Goal: Information Seeking & Learning: Learn about a topic

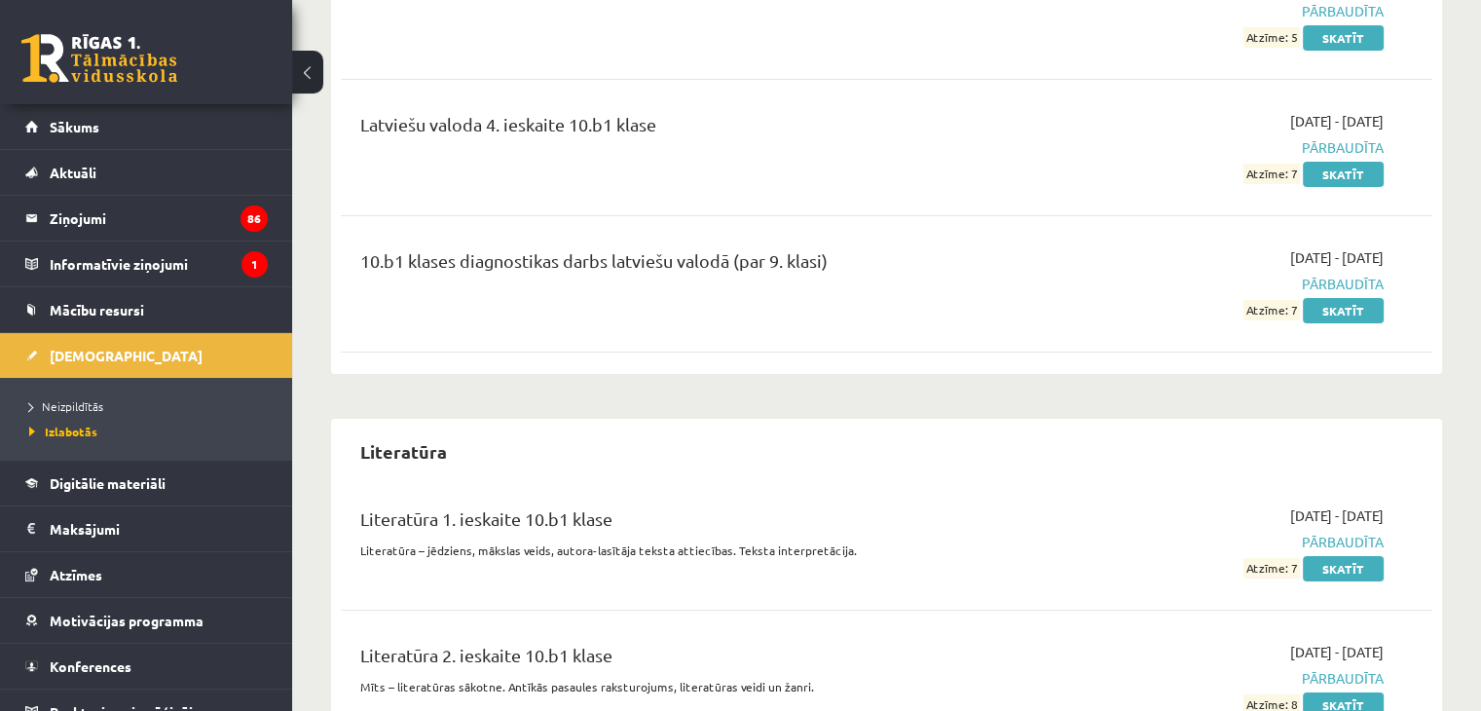
scroll to position [6522, 0]
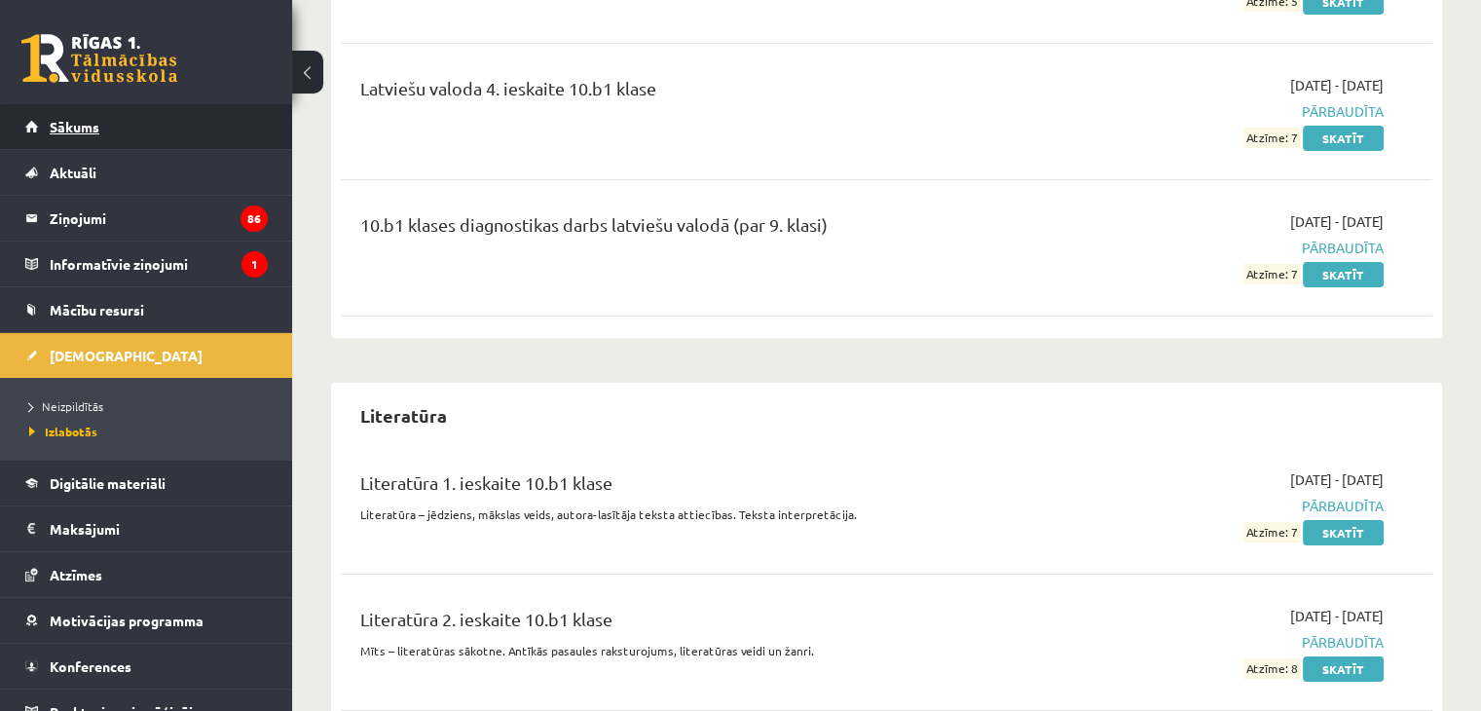
click at [97, 133] on link "Sākums" at bounding box center [146, 126] width 242 height 45
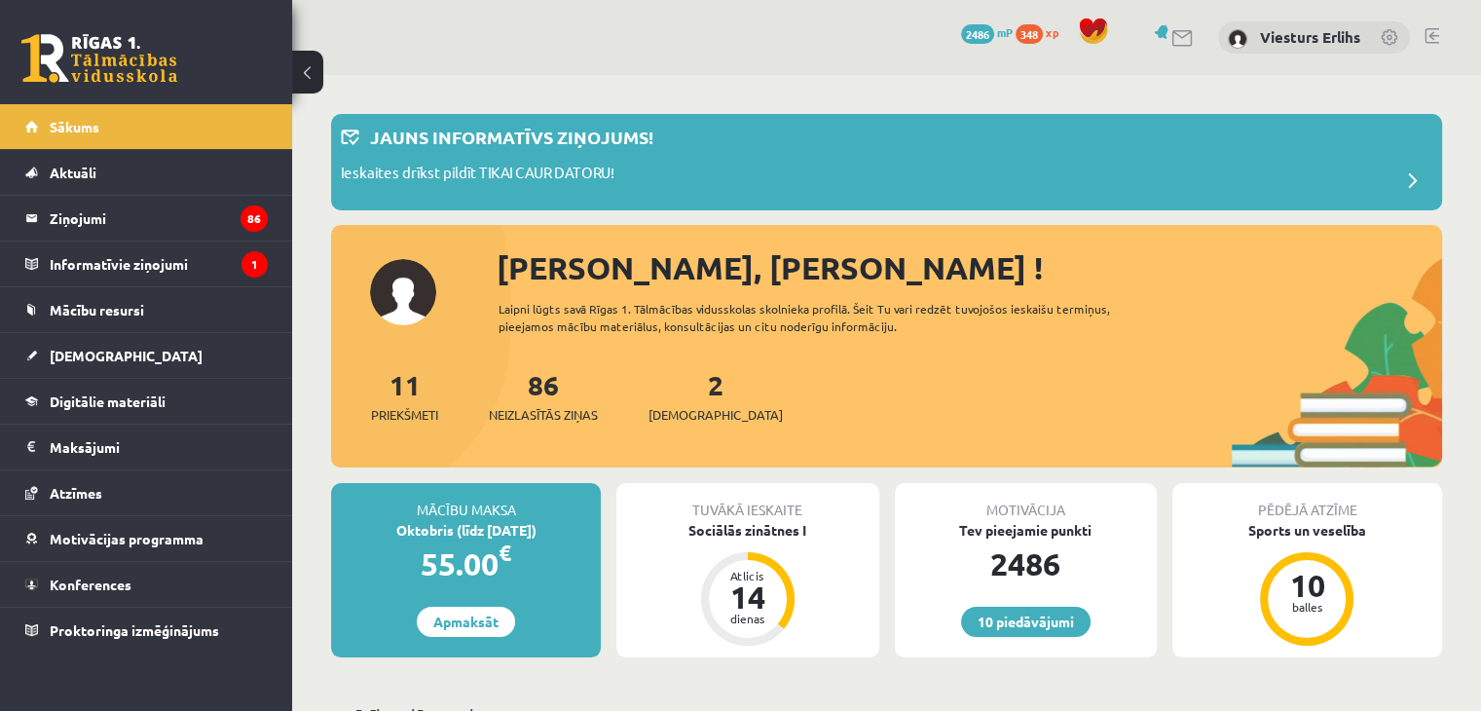
click at [674, 394] on div "2 Ieskaites" at bounding box center [715, 394] width 134 height 60
click at [680, 391] on link "2 Ieskaites" at bounding box center [715, 395] width 134 height 57
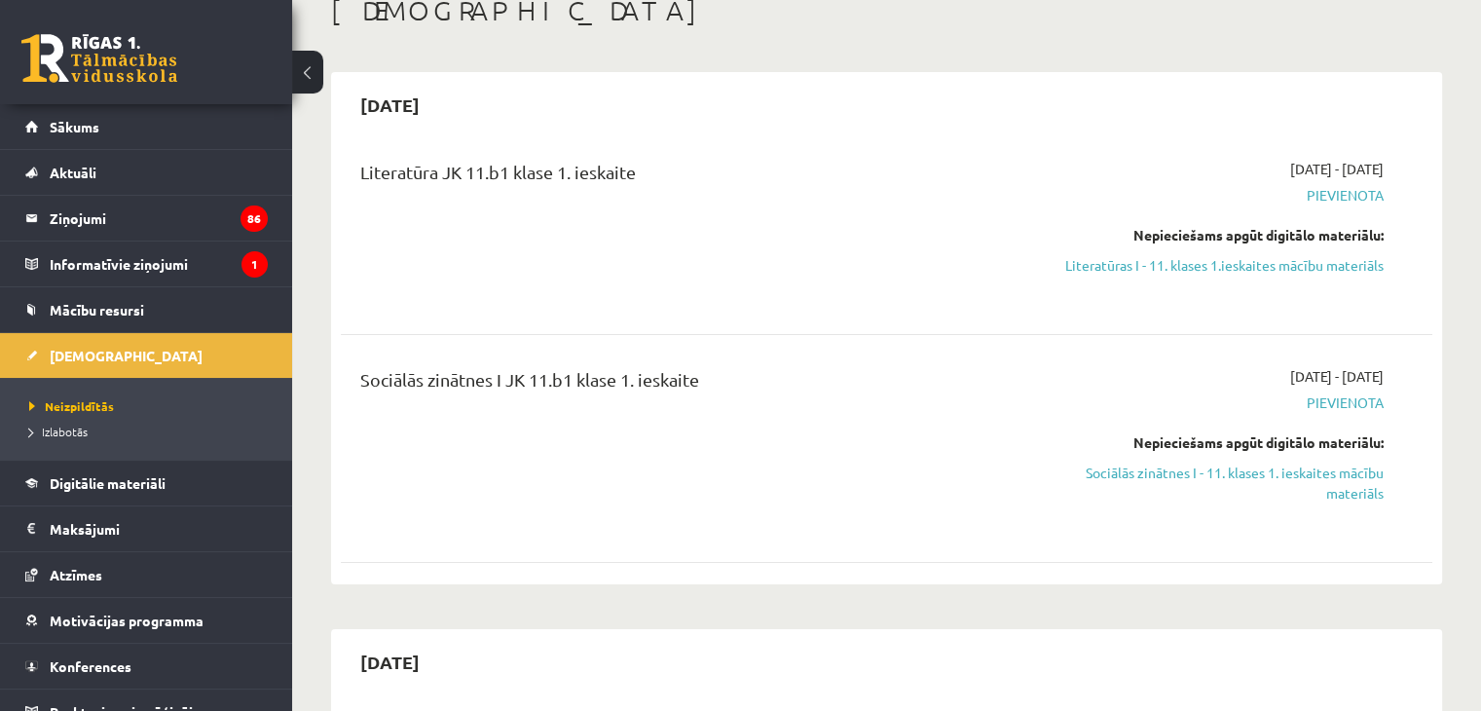
scroll to position [195, 0]
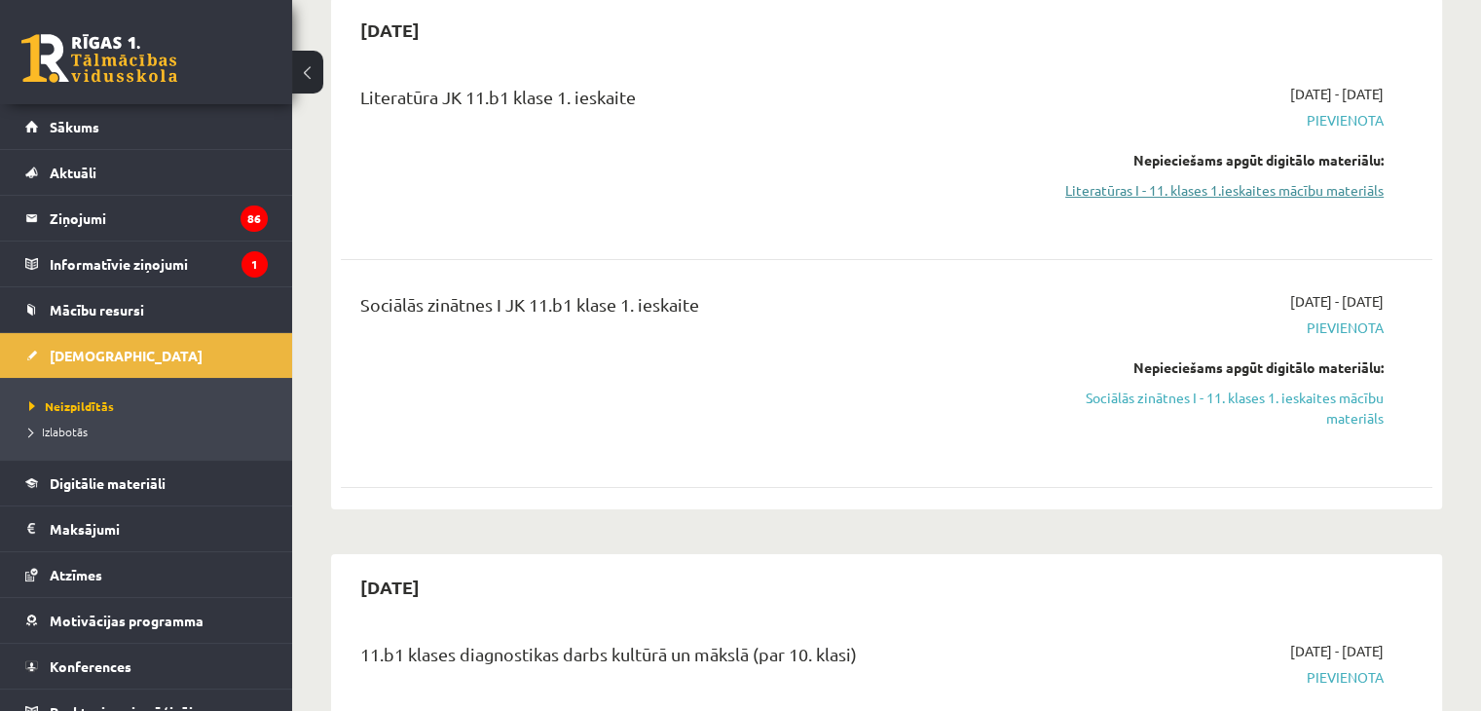
click at [1318, 194] on link "Literatūras I - 11. klases 1.ieskaites mācību materiāls" at bounding box center [1222, 190] width 321 height 20
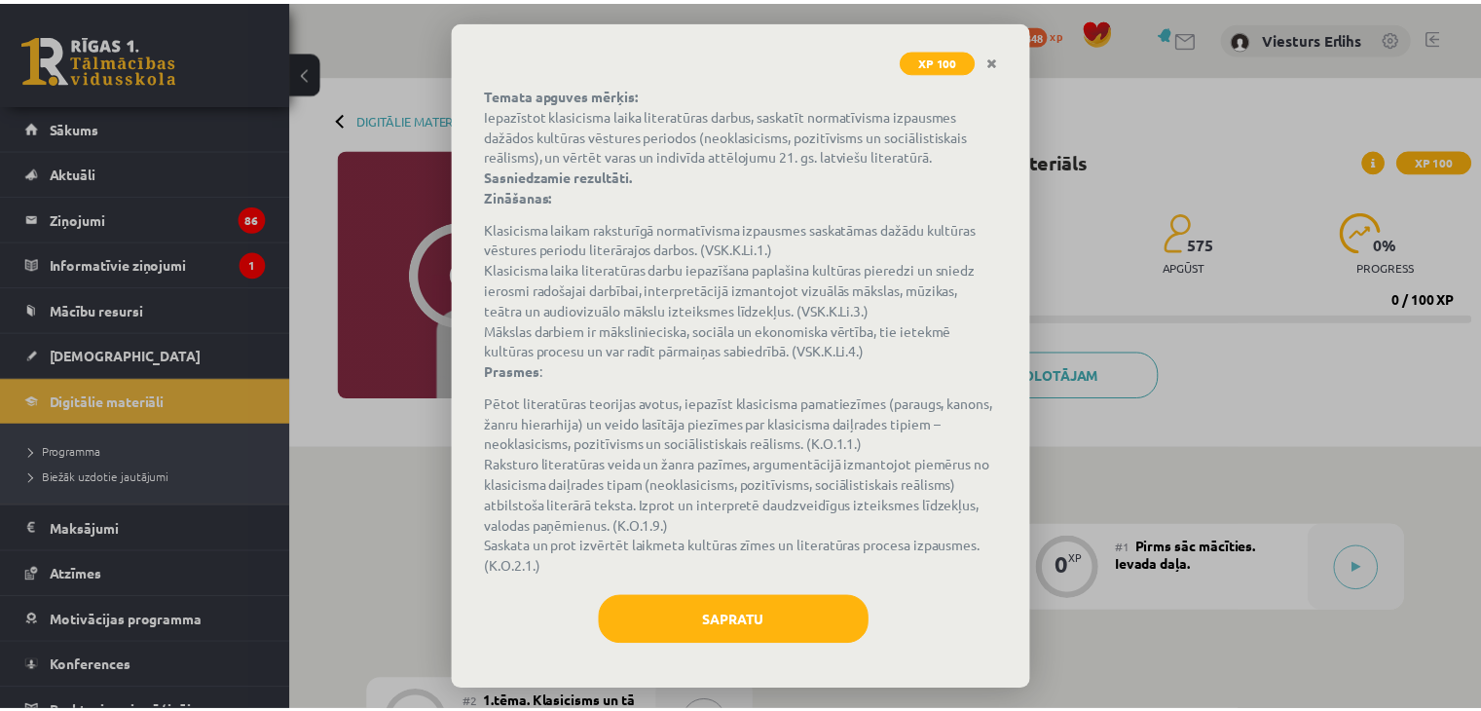
scroll to position [122, 0]
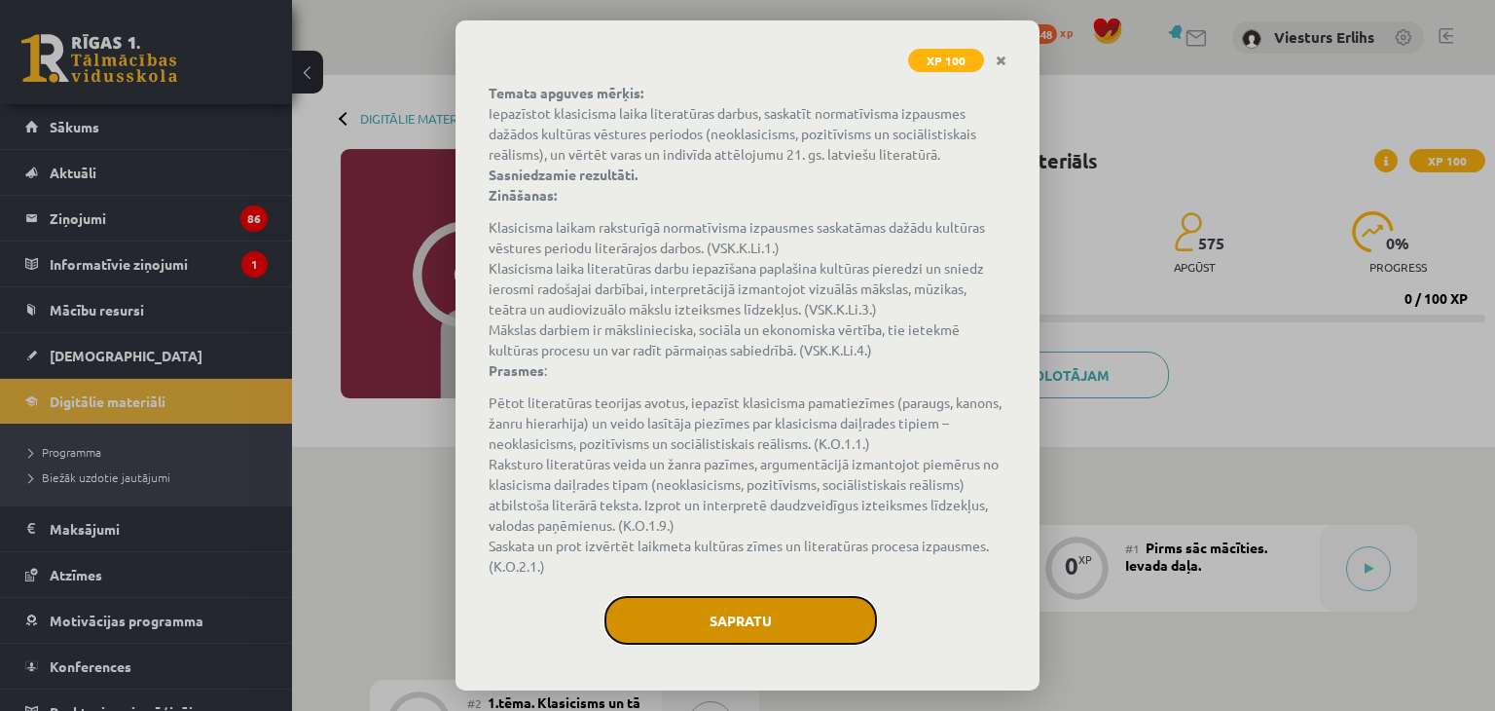
click at [802, 624] on button "Sapratu" at bounding box center [740, 620] width 273 height 49
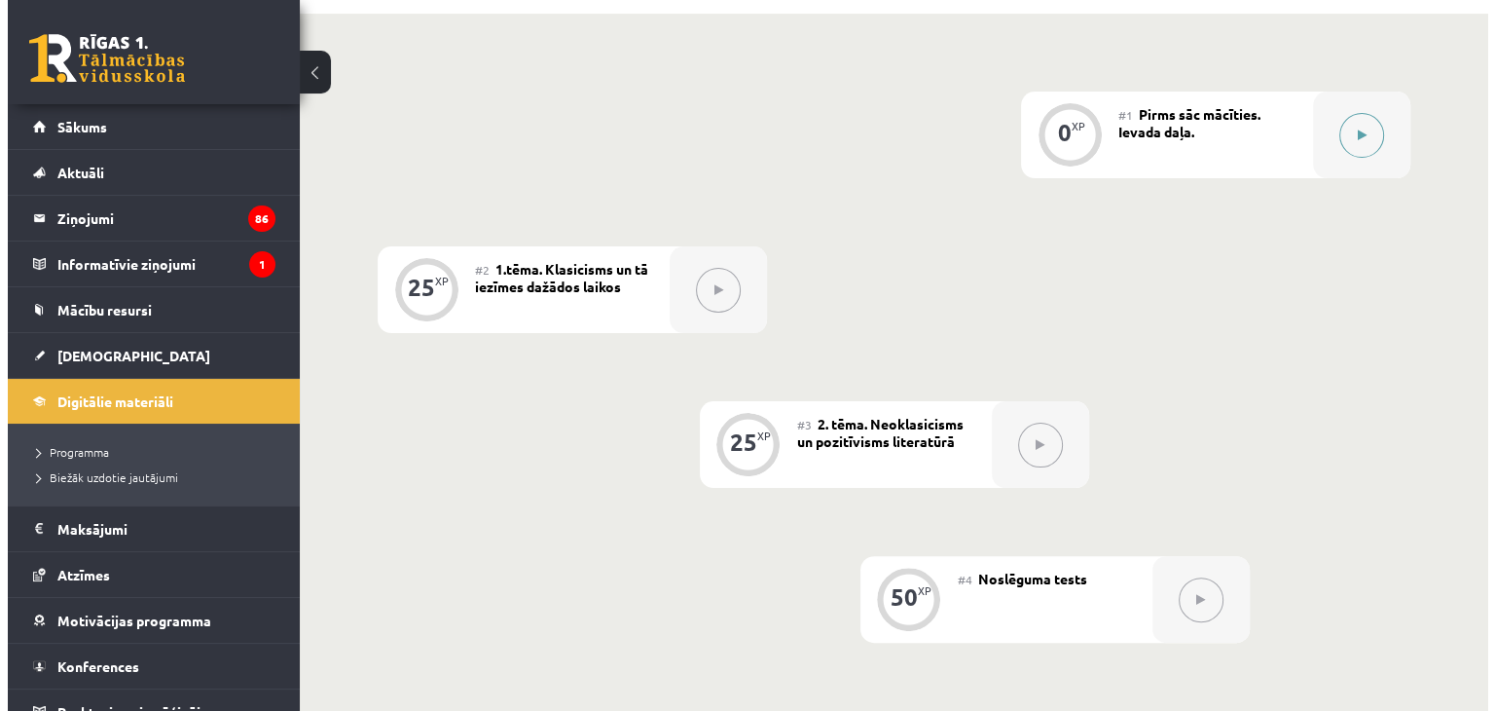
scroll to position [389, 0]
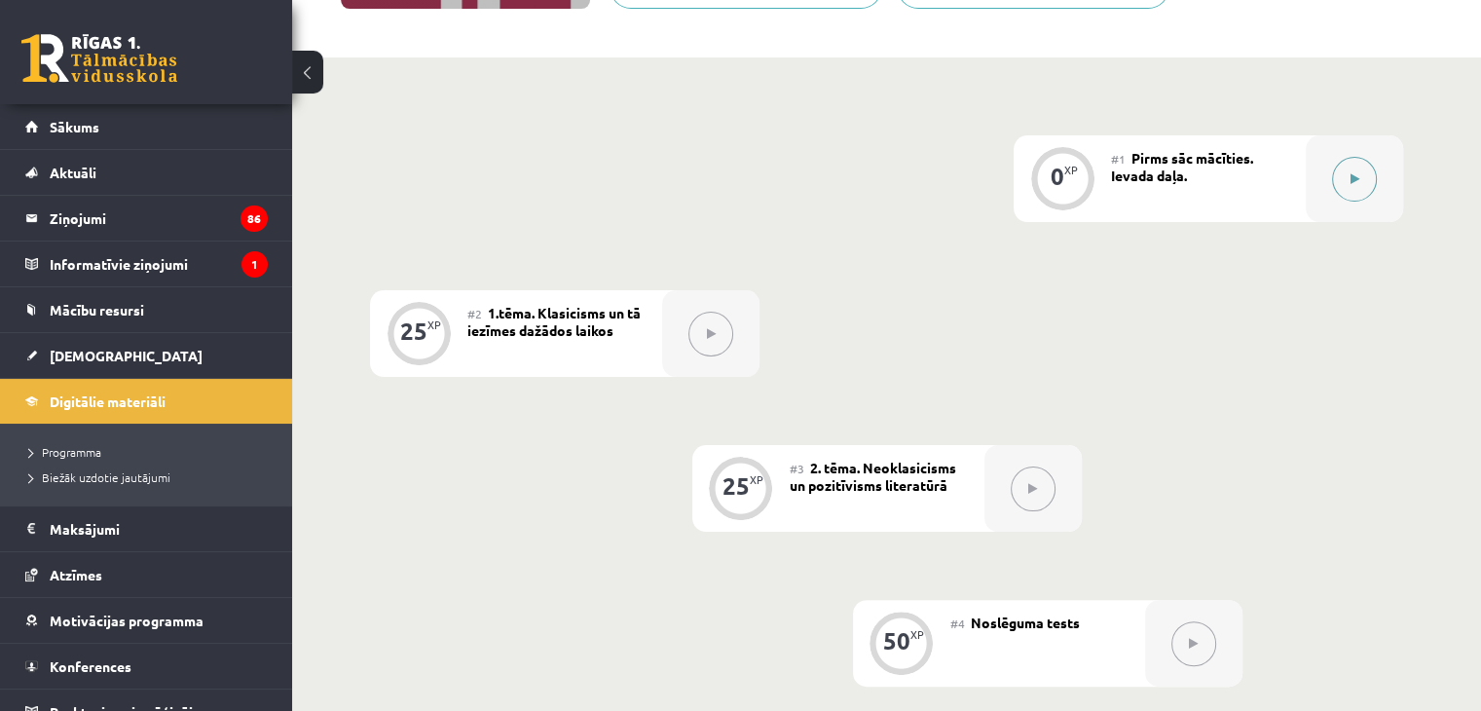
click at [1367, 166] on button at bounding box center [1354, 179] width 45 height 45
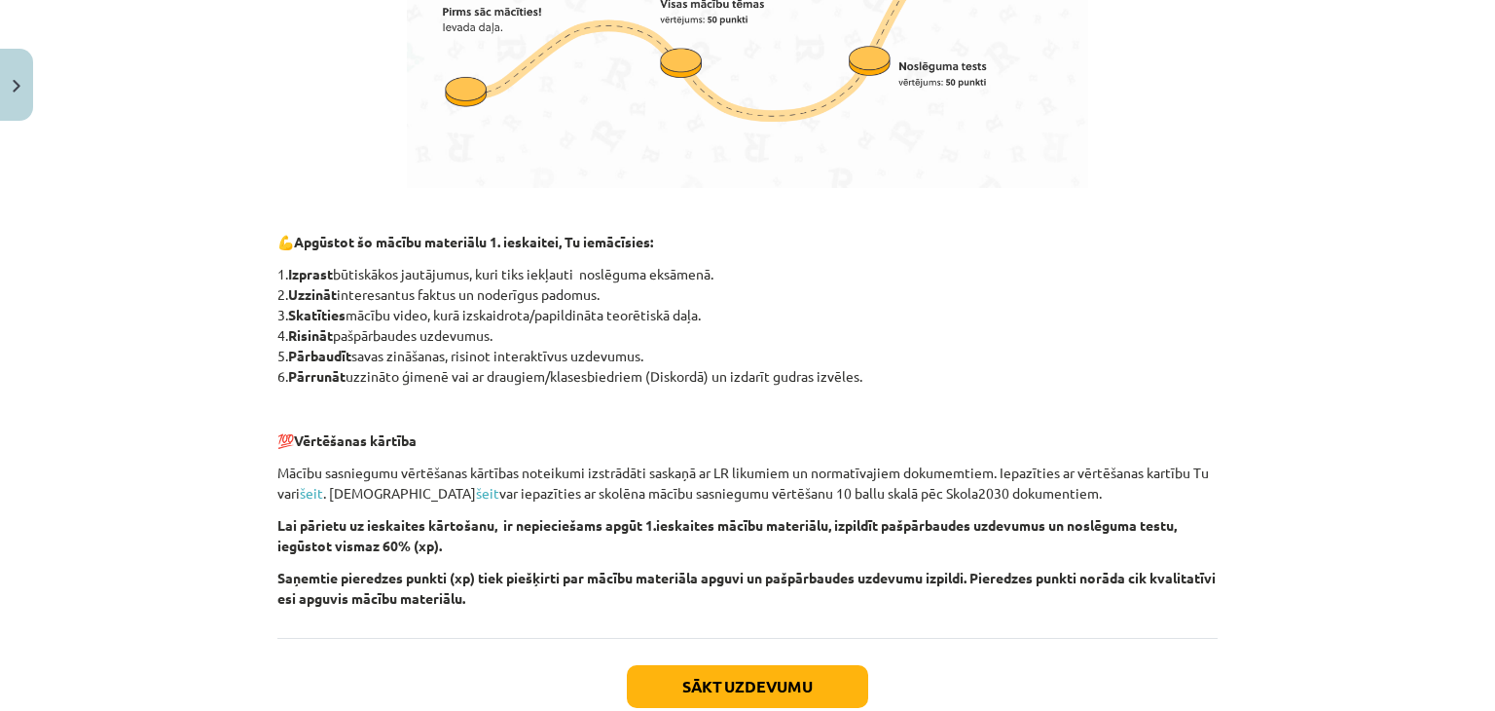
scroll to position [1265, 0]
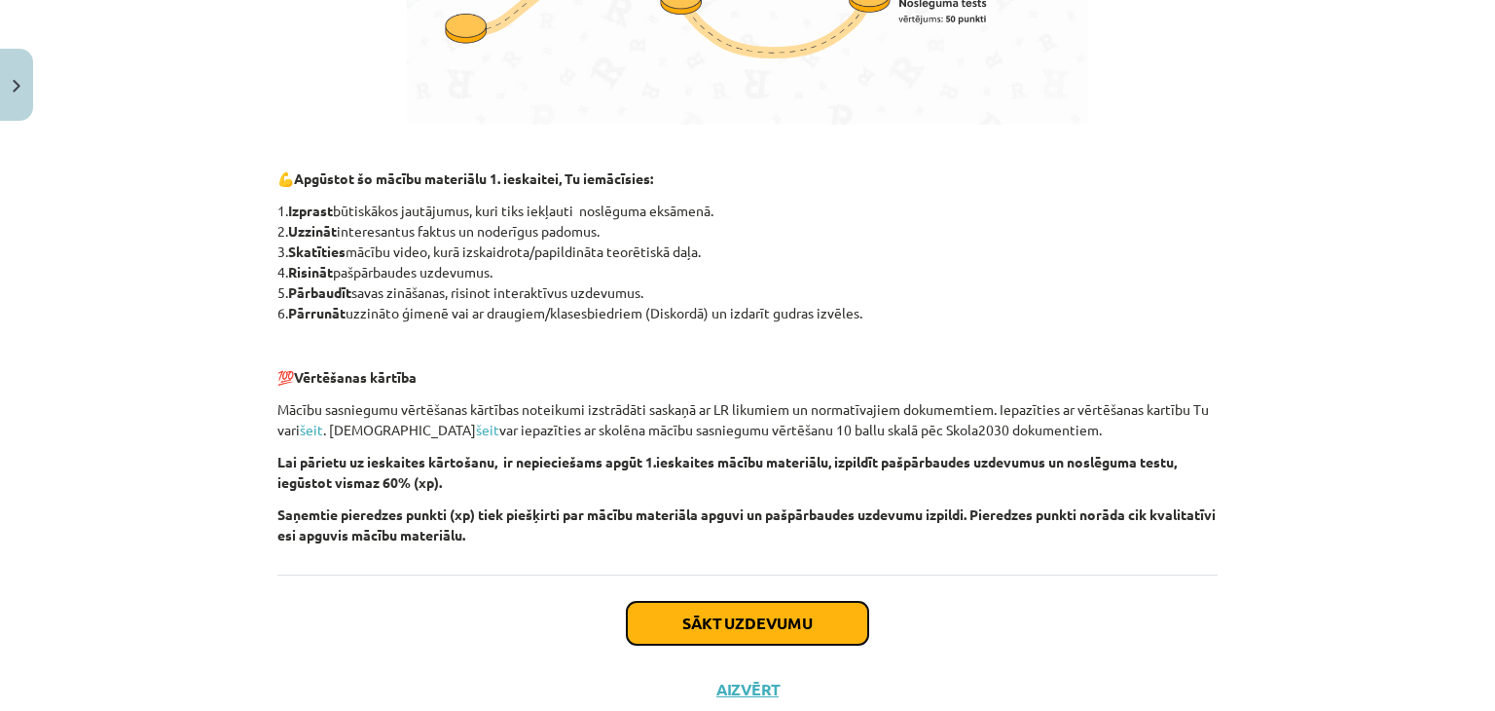
click at [800, 608] on button "Sākt uzdevumu" at bounding box center [747, 623] width 241 height 43
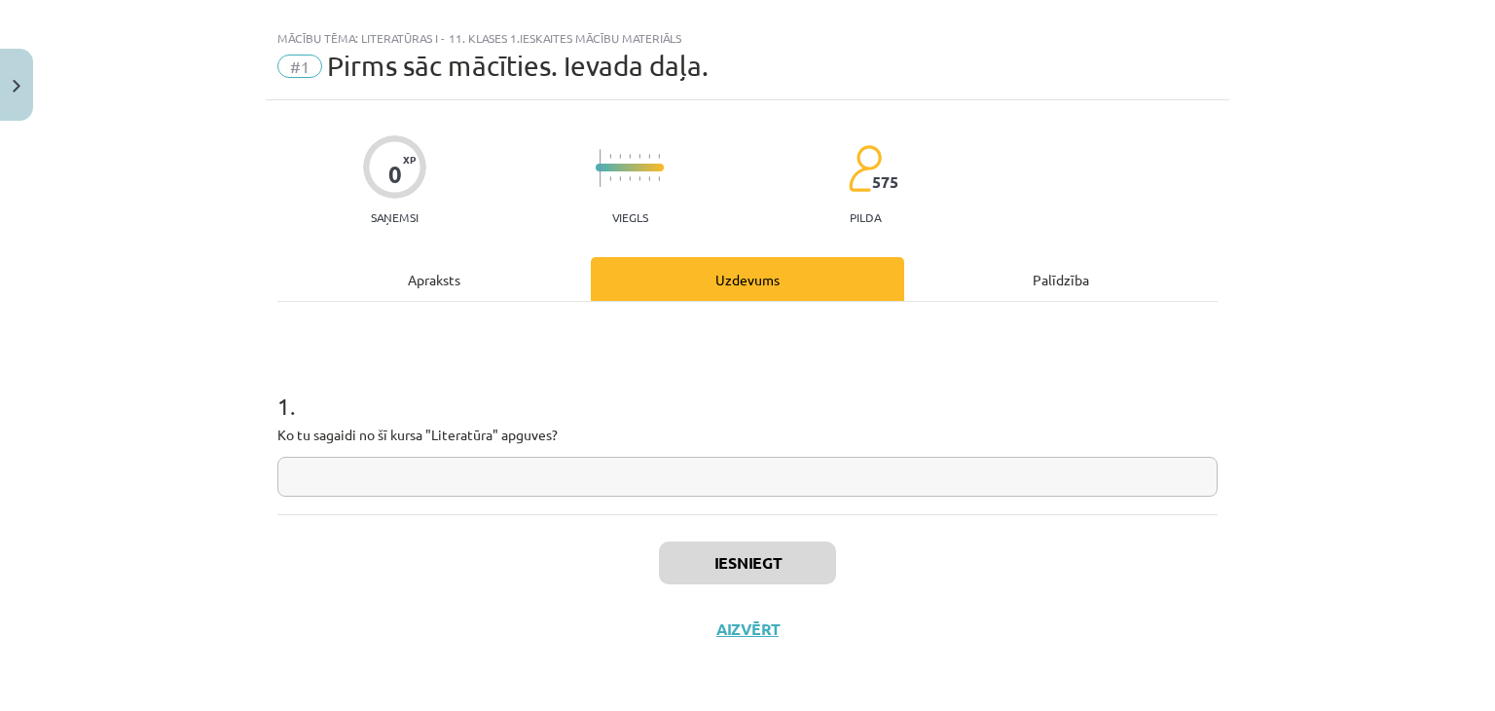
scroll to position [28, 0]
click at [845, 492] on input "text" at bounding box center [747, 477] width 940 height 40
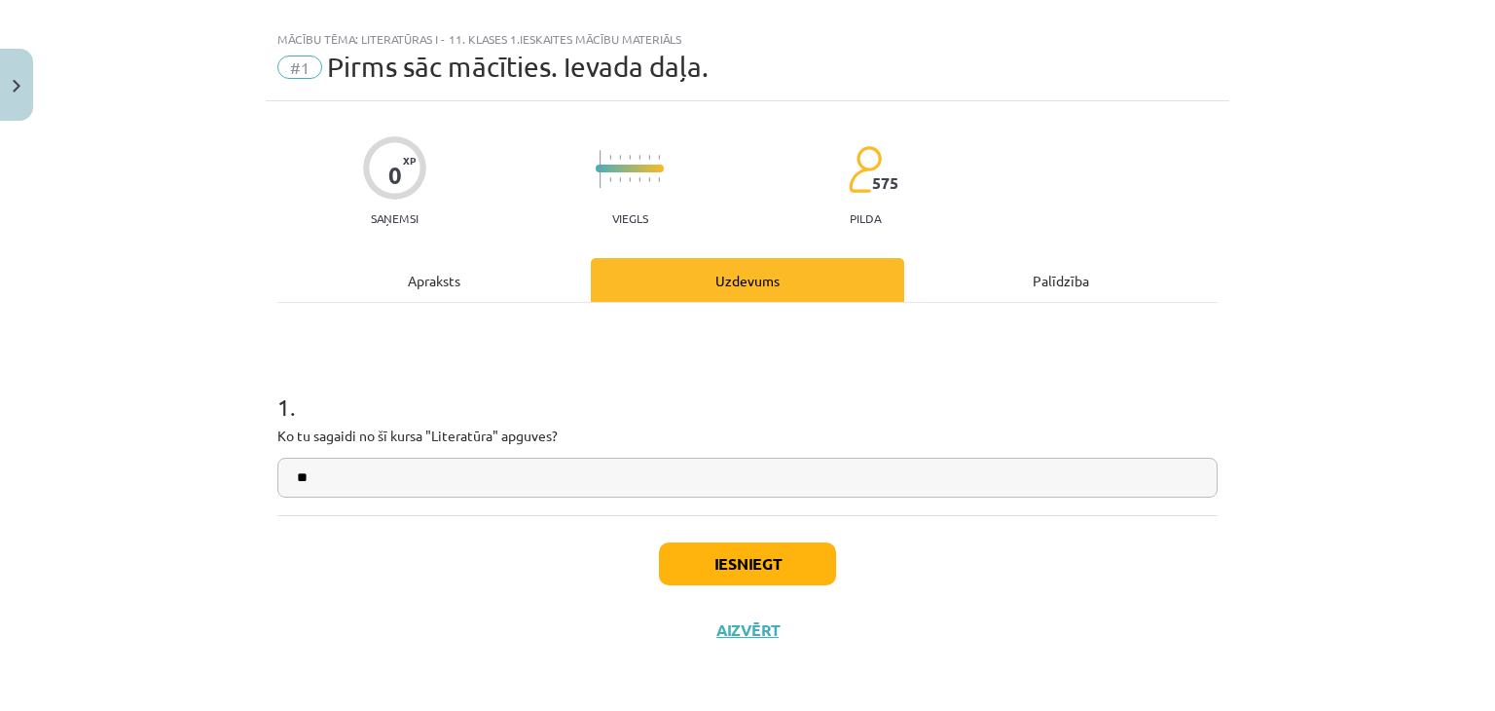
type input "**"
click at [755, 561] on button "Iesniegt" at bounding box center [747, 563] width 177 height 43
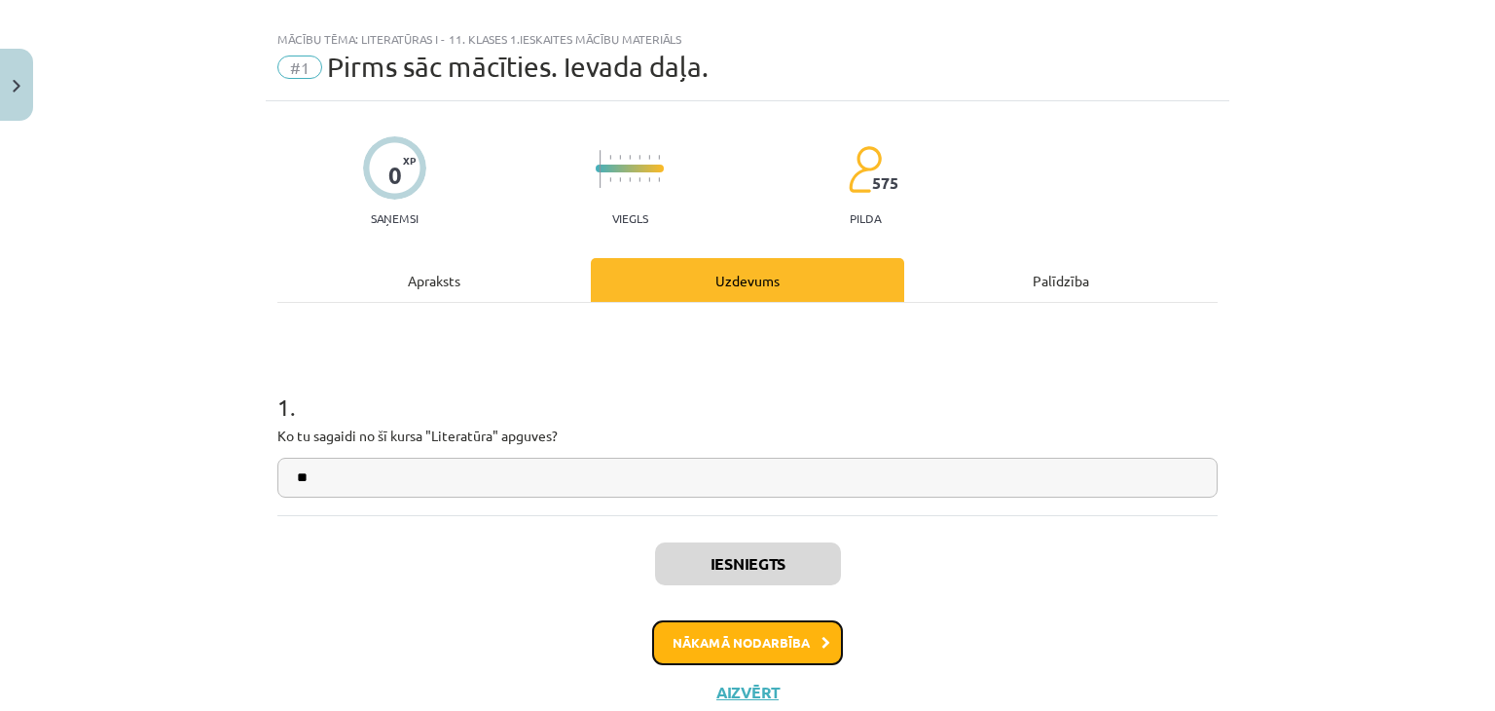
click at [747, 640] on button "Nākamā nodarbība" at bounding box center [747, 642] width 191 height 45
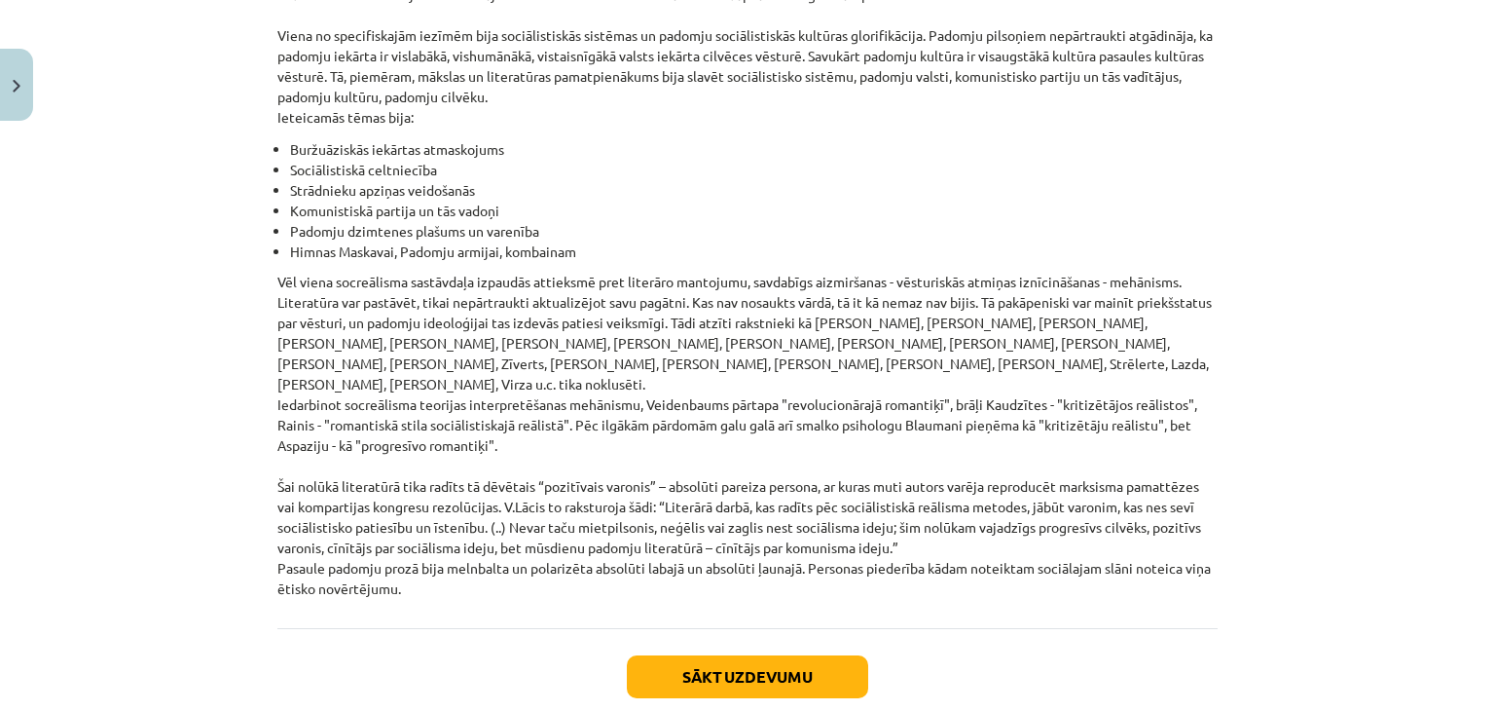
scroll to position [4467, 0]
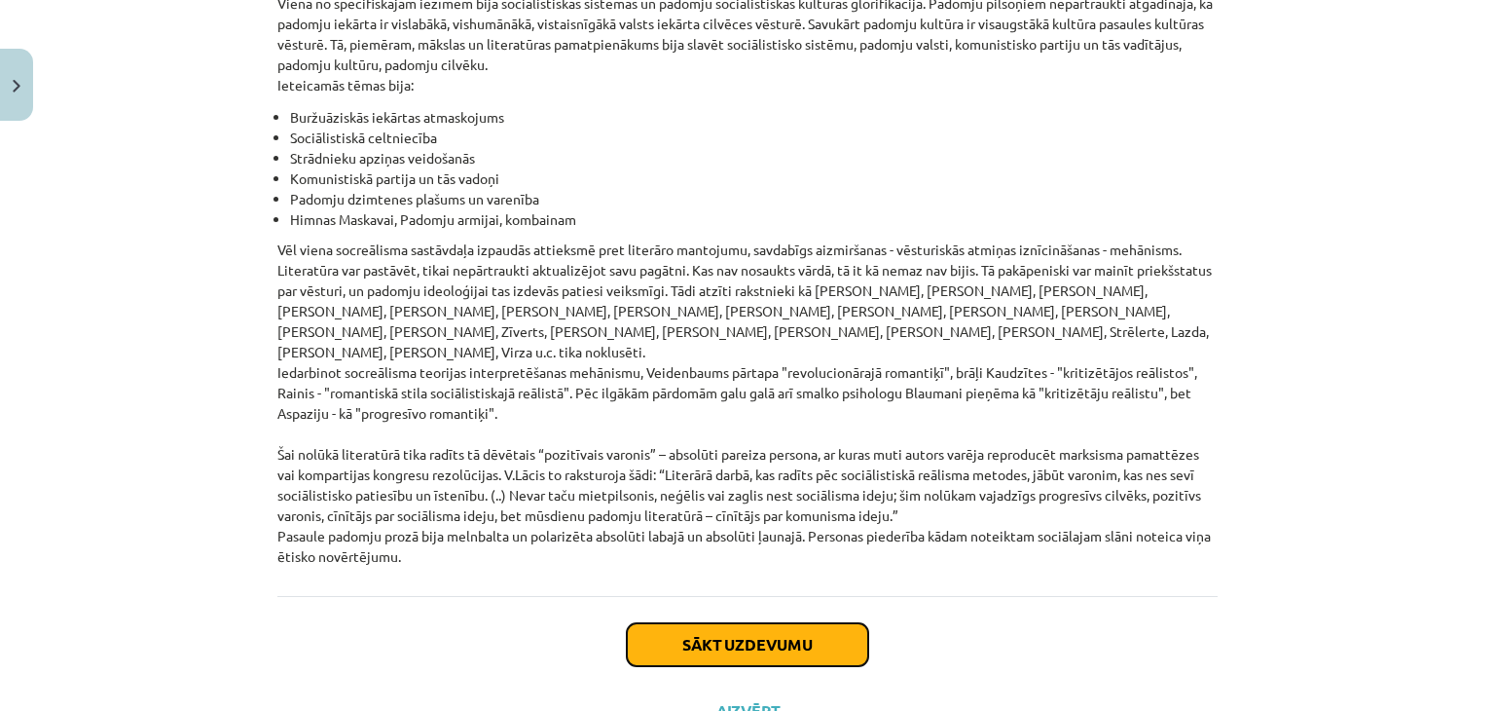
click at [810, 623] on button "Sākt uzdevumu" at bounding box center [747, 644] width 241 height 43
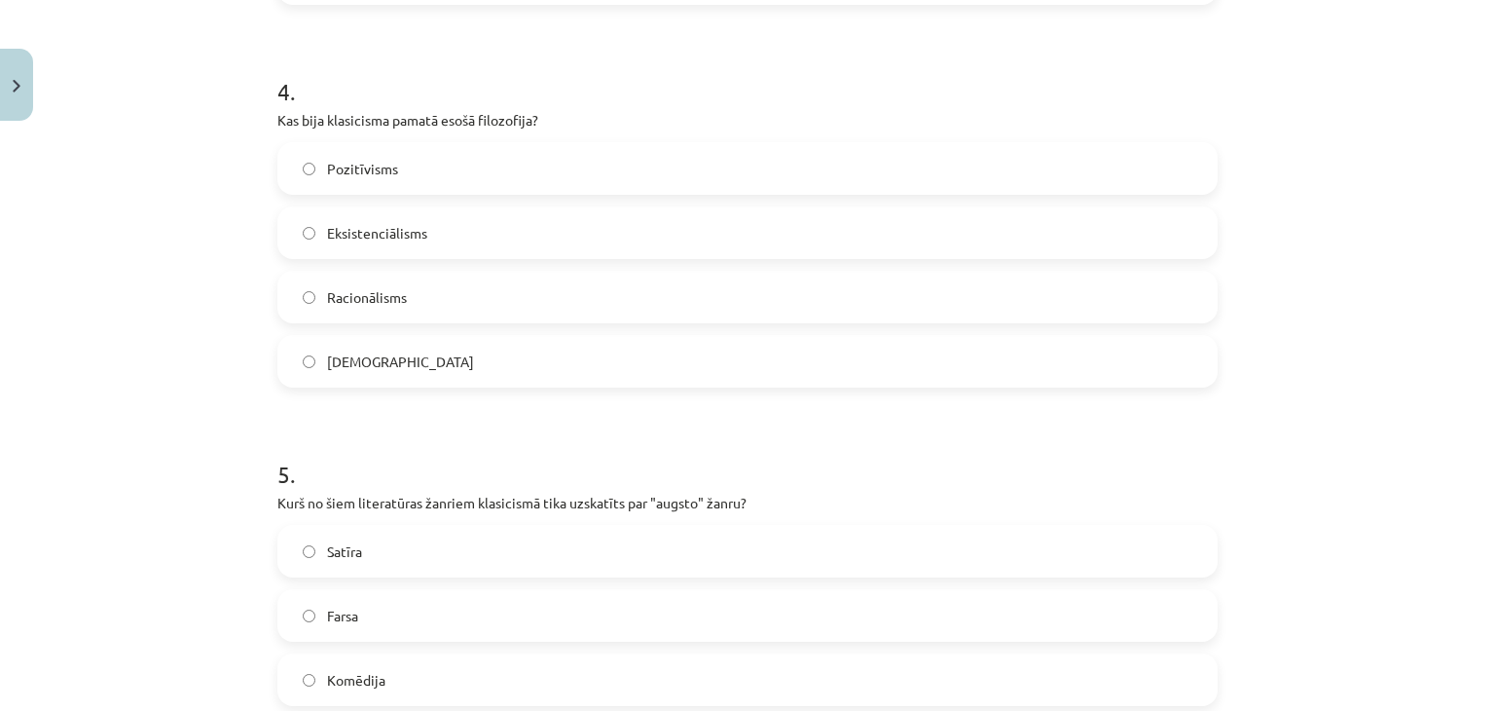
scroll to position [1775, 0]
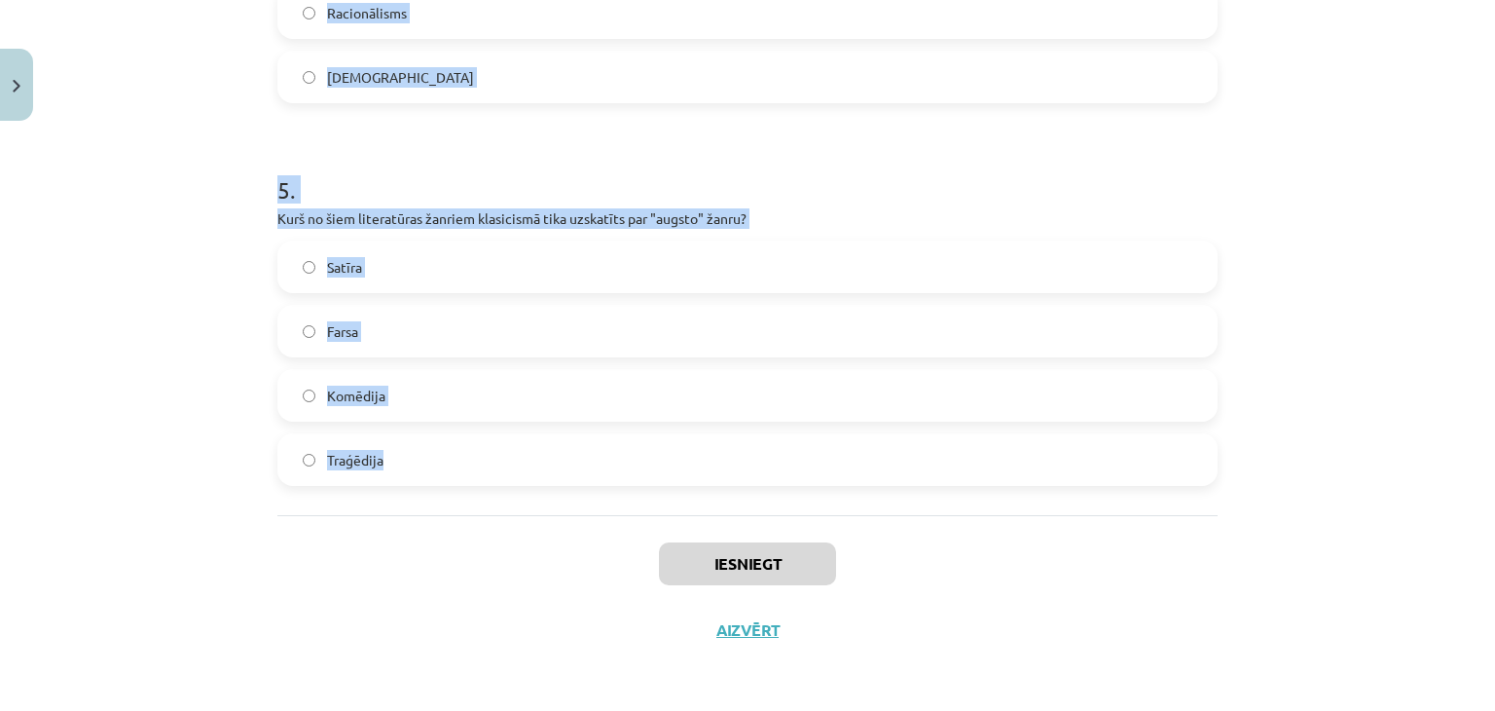
drag, startPoint x: 261, startPoint y: 224, endPoint x: 505, endPoint y: 494, distance: 363.9
copy form "Kura iezīme raksturo literatūru padomju sociālistiskajā reālismā? Absolūti pare…"
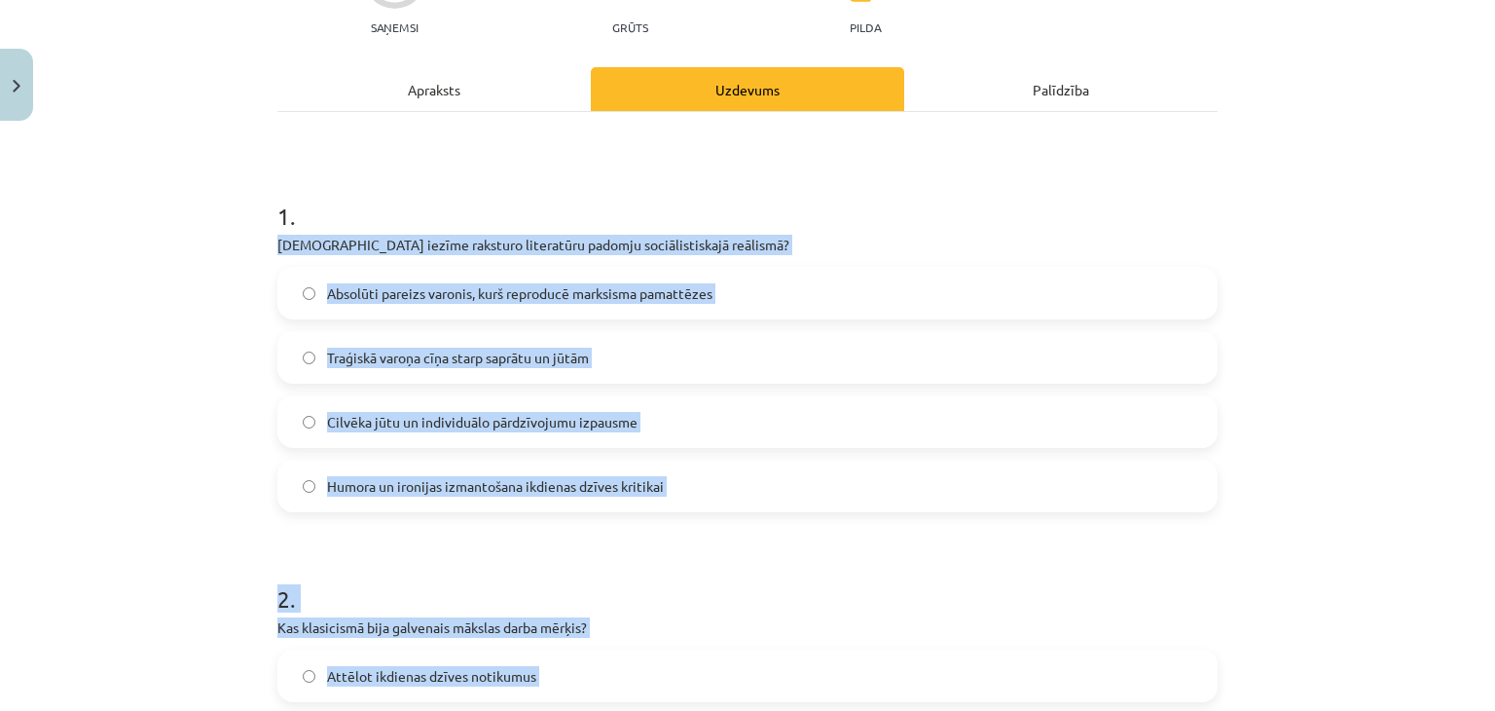
scroll to position [218, 0]
click at [163, 476] on div "Mācību tēma: Literatūras i - 11. klases 1.ieskaites mācību materiāls #2 1.tēma.…" at bounding box center [747, 355] width 1495 height 711
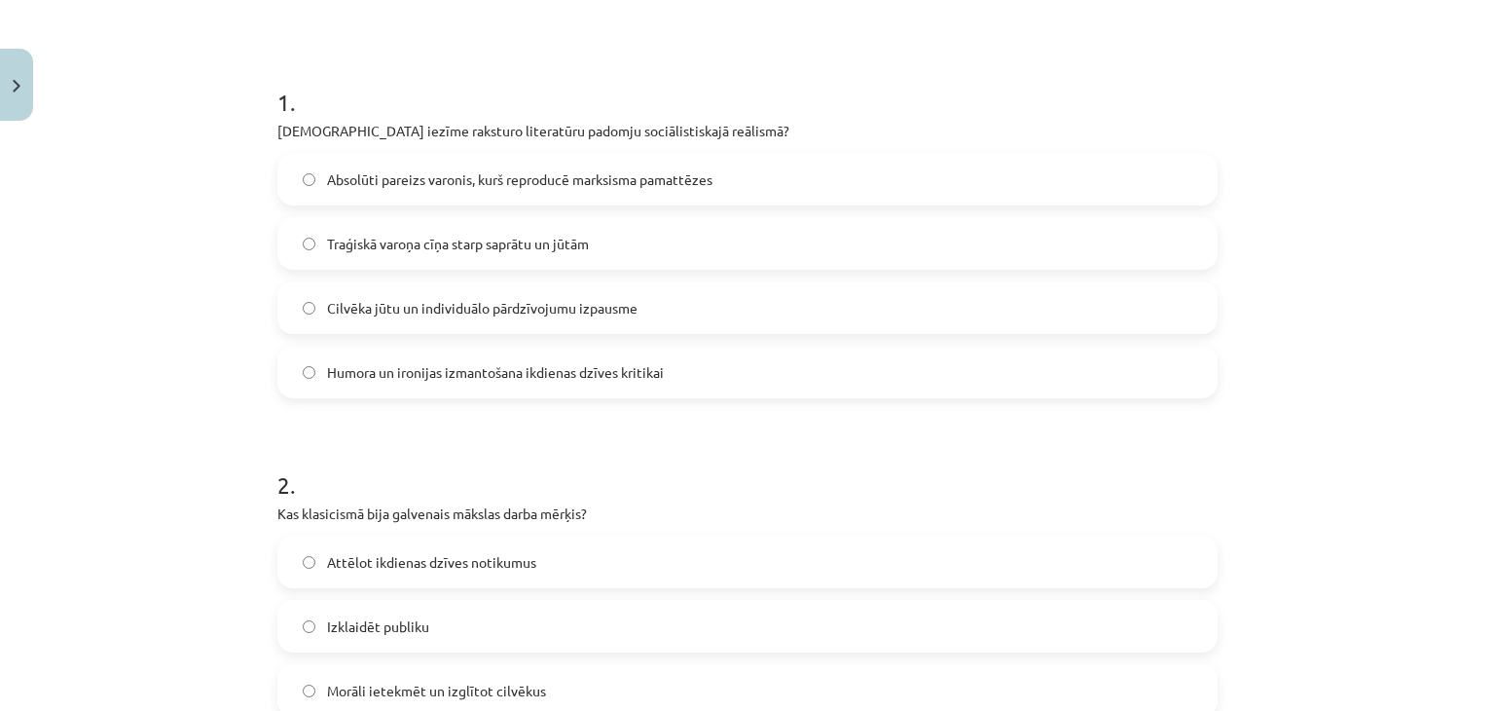
scroll to position [315, 0]
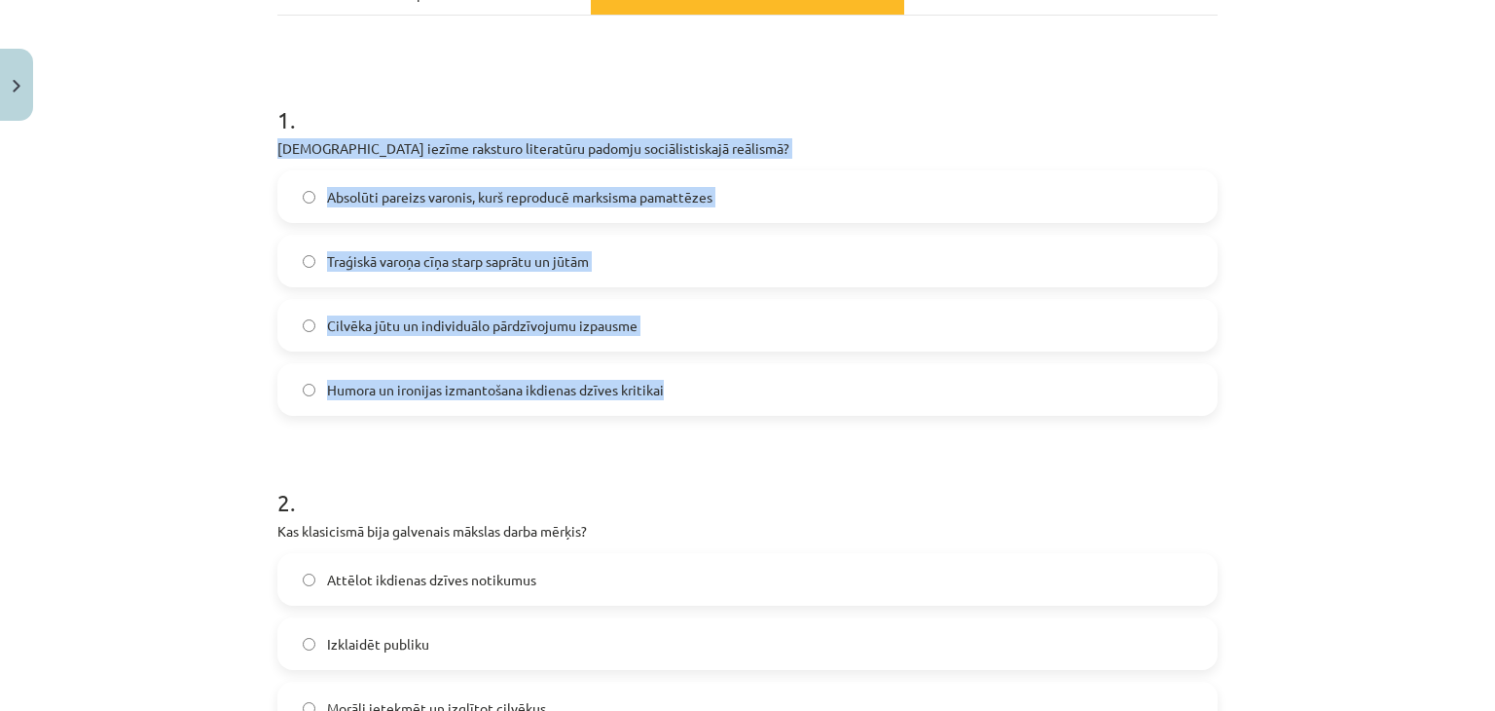
drag, startPoint x: 274, startPoint y: 144, endPoint x: 671, endPoint y: 384, distance: 463.8
click at [671, 384] on div "1 . Kura iezīme raksturo literatūru padomju sociālistiskajā reālismā? Absolūti …" at bounding box center [747, 244] width 940 height 344
copy div "Kura iezīme raksturo literatūru padomju sociālistiskajā reālismā? Absolūti pare…"
click at [470, 202] on span "Absolūti pareizs varonis, kurš reproducē marksisma pamattēzes" at bounding box center [519, 197] width 385 height 20
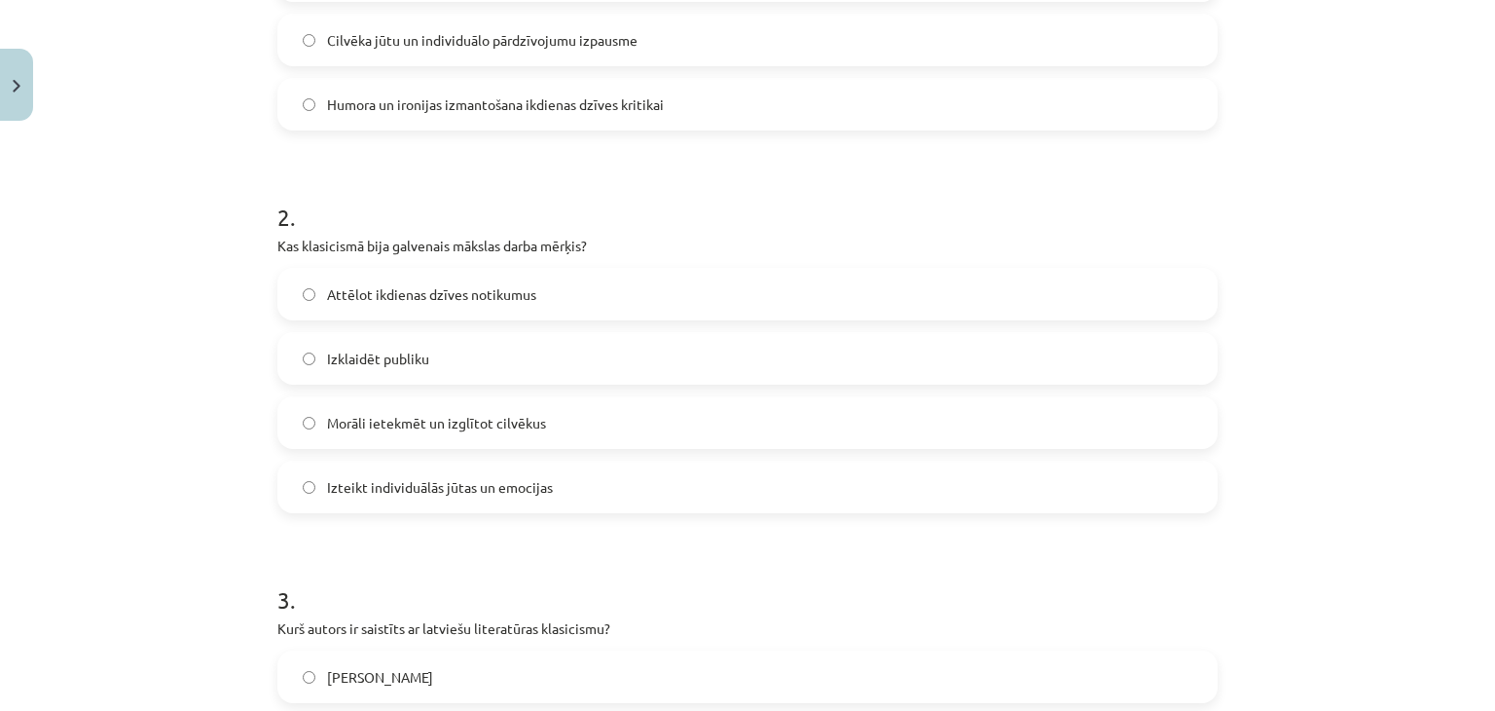
scroll to position [607, 0]
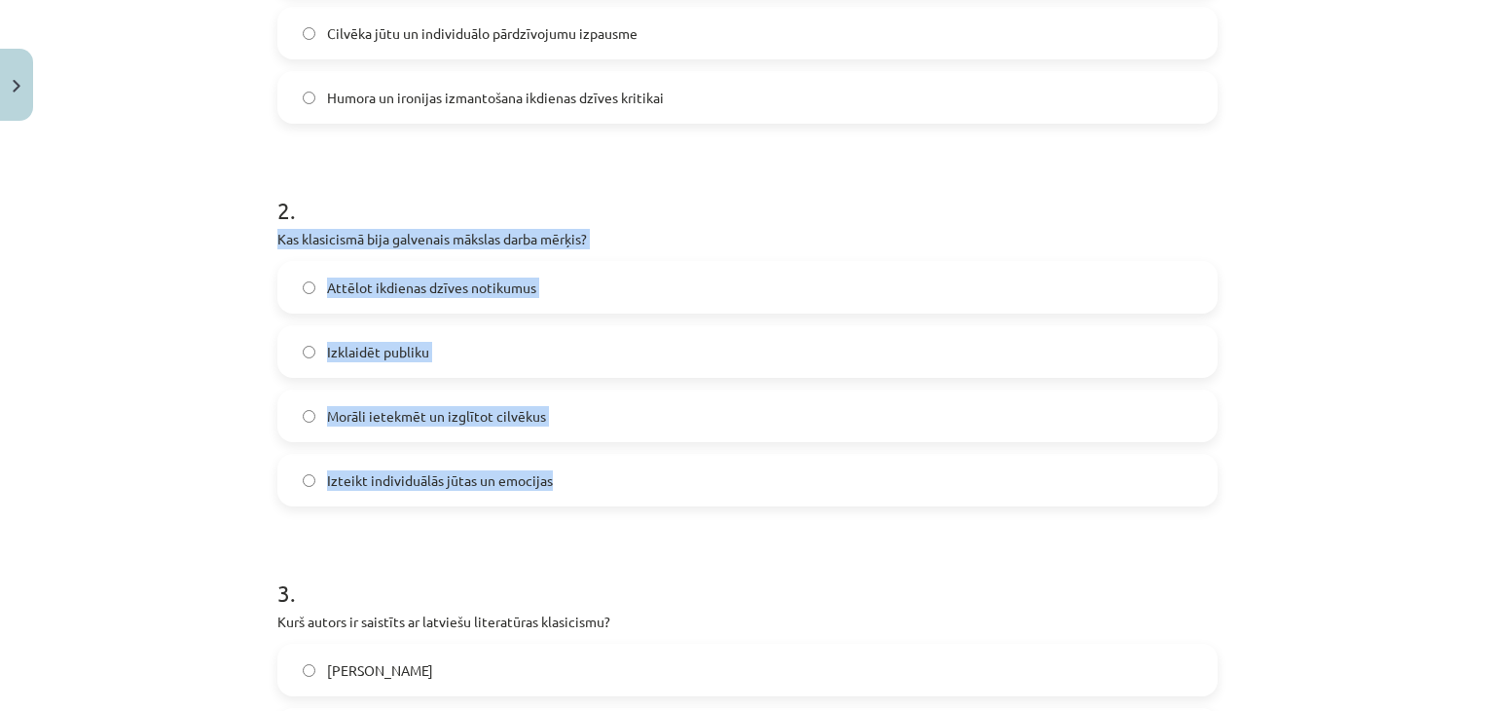
drag, startPoint x: 260, startPoint y: 228, endPoint x: 565, endPoint y: 453, distance: 378.7
click at [565, 453] on div "25 XP Saņemsi Grūts 575 pilda Apraksts Uzdevums Palīdzība 1 . Kura iezīme rakst…" at bounding box center [748, 676] width 964 height 2309
copy div "Kas klasicismā bija galvenais mākslas darba mērķis? Attēlot ikdienas dzīves not…"
click at [554, 404] on label "Morāli ietekmēt un izglītot cilvēkus" at bounding box center [747, 415] width 936 height 49
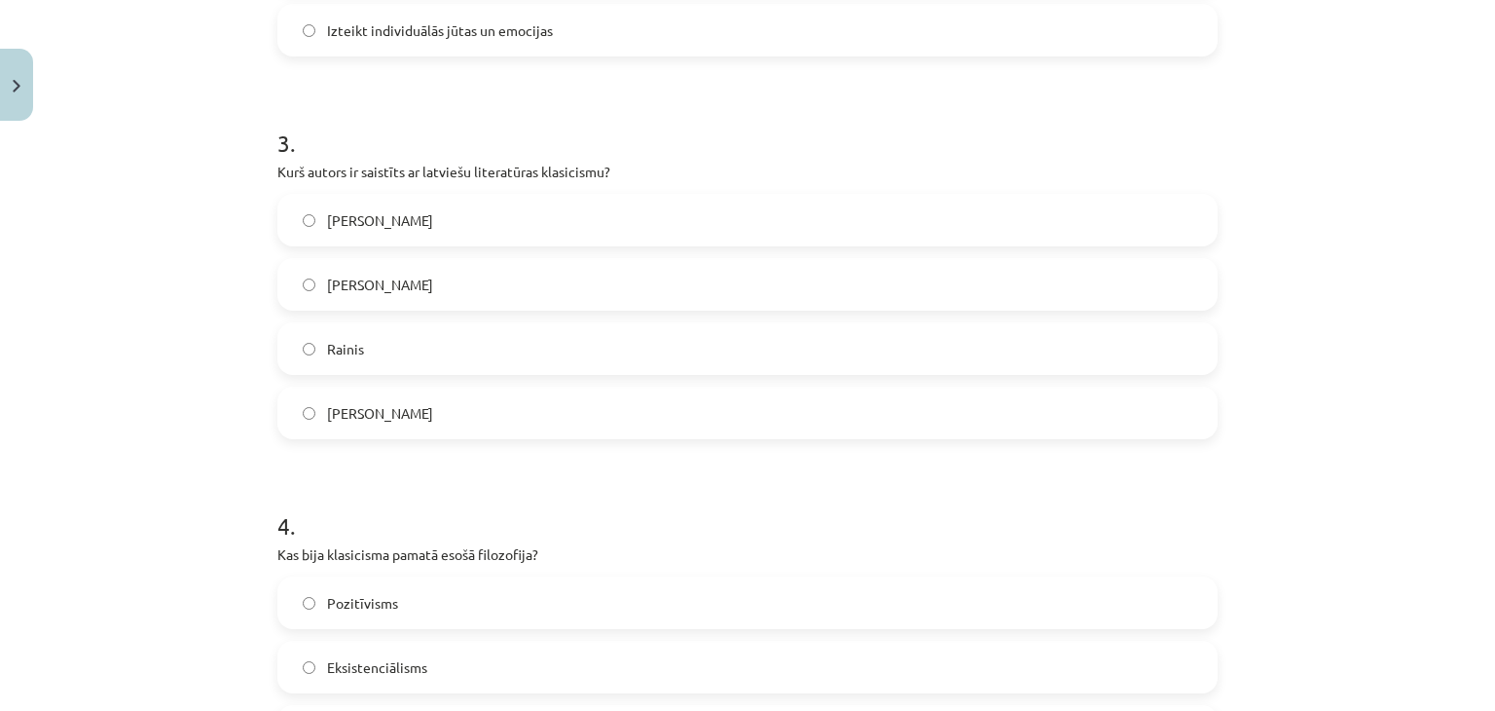
scroll to position [1094, 0]
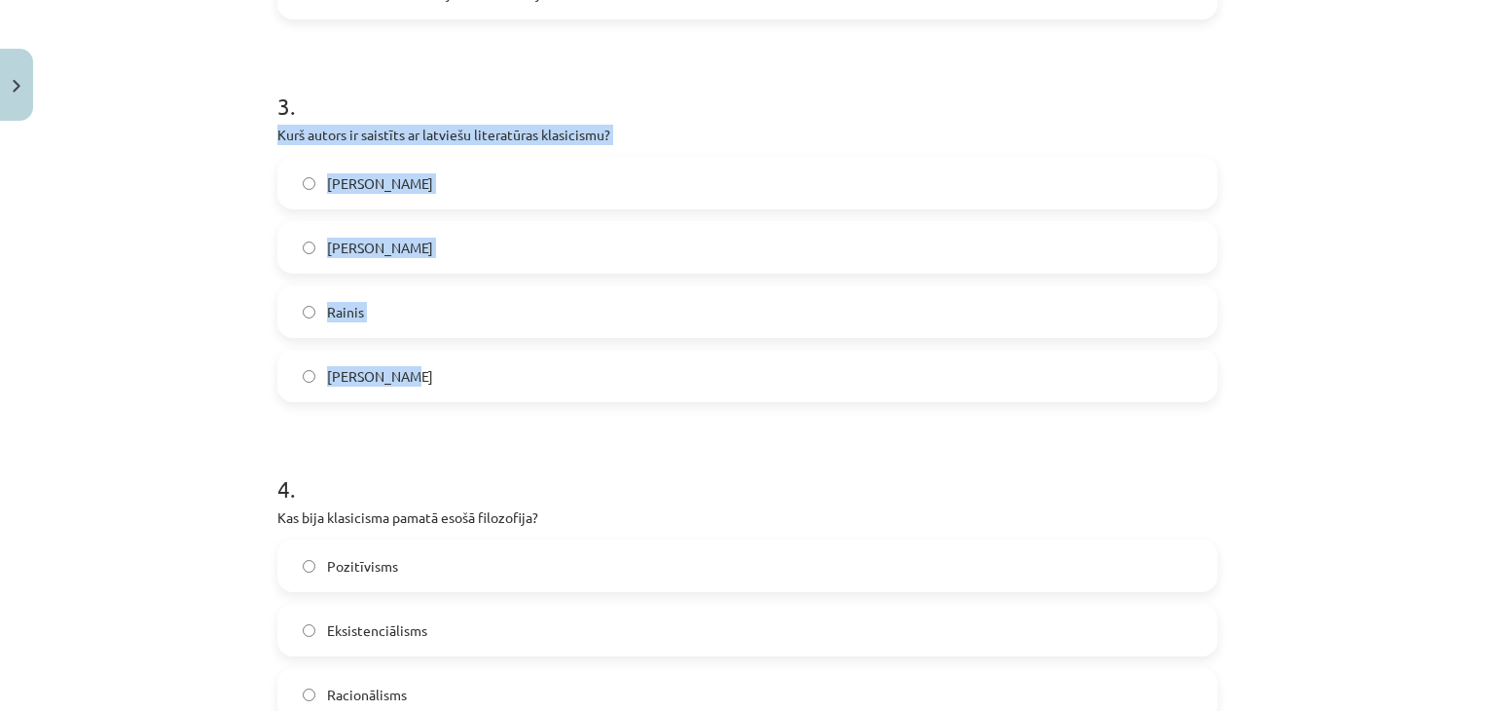
drag, startPoint x: 261, startPoint y: 127, endPoint x: 437, endPoint y: 359, distance: 291.8
click at [437, 359] on div "25 XP Saņemsi Grūts 575 pilda Apraksts Uzdevums Palīdzība 1 . Kura iezīme rakst…" at bounding box center [748, 189] width 964 height 2309
copy div "Kurš autors ir saistīts ar latviešu literatūras klasicismu? Imants Ziedonis Kri…"
click at [448, 250] on label "Kristofers Fīrekers" at bounding box center [747, 247] width 936 height 49
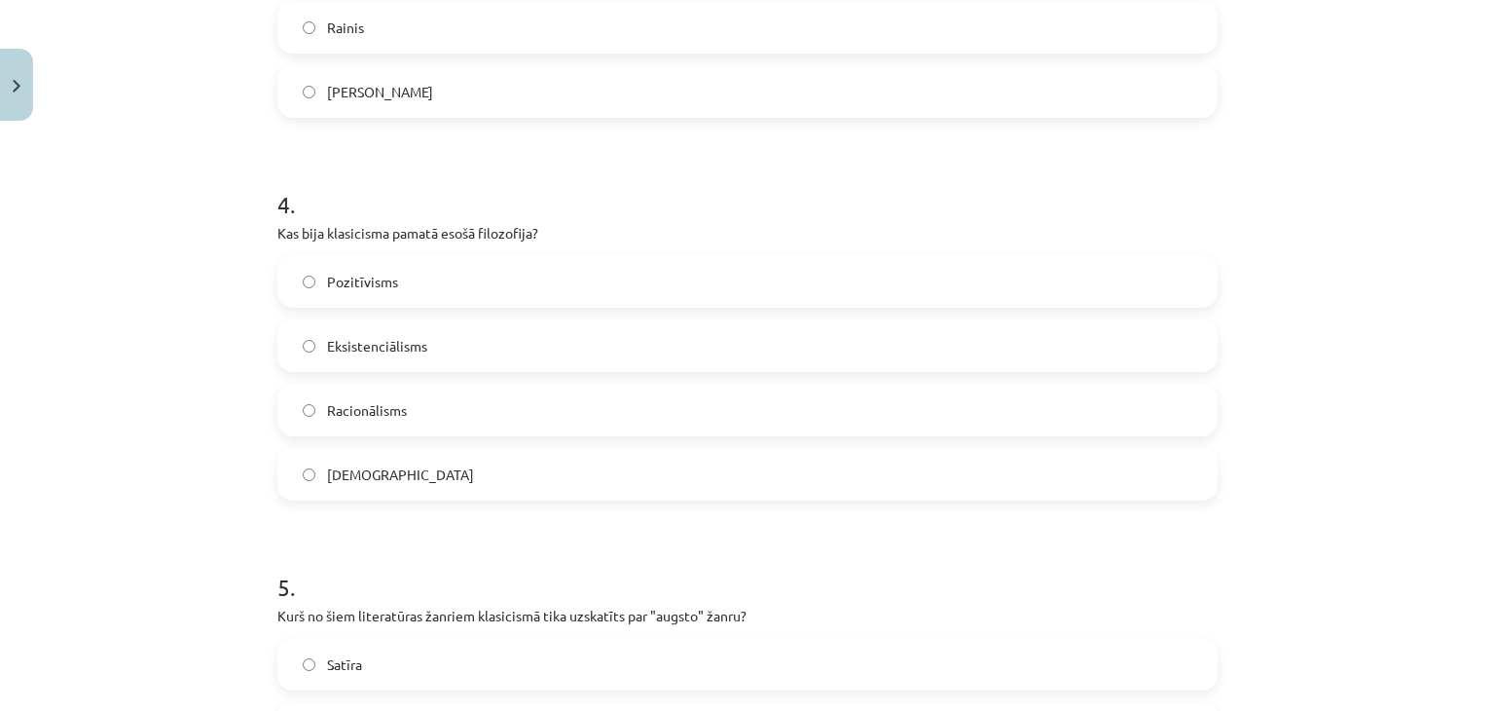
scroll to position [1386, 0]
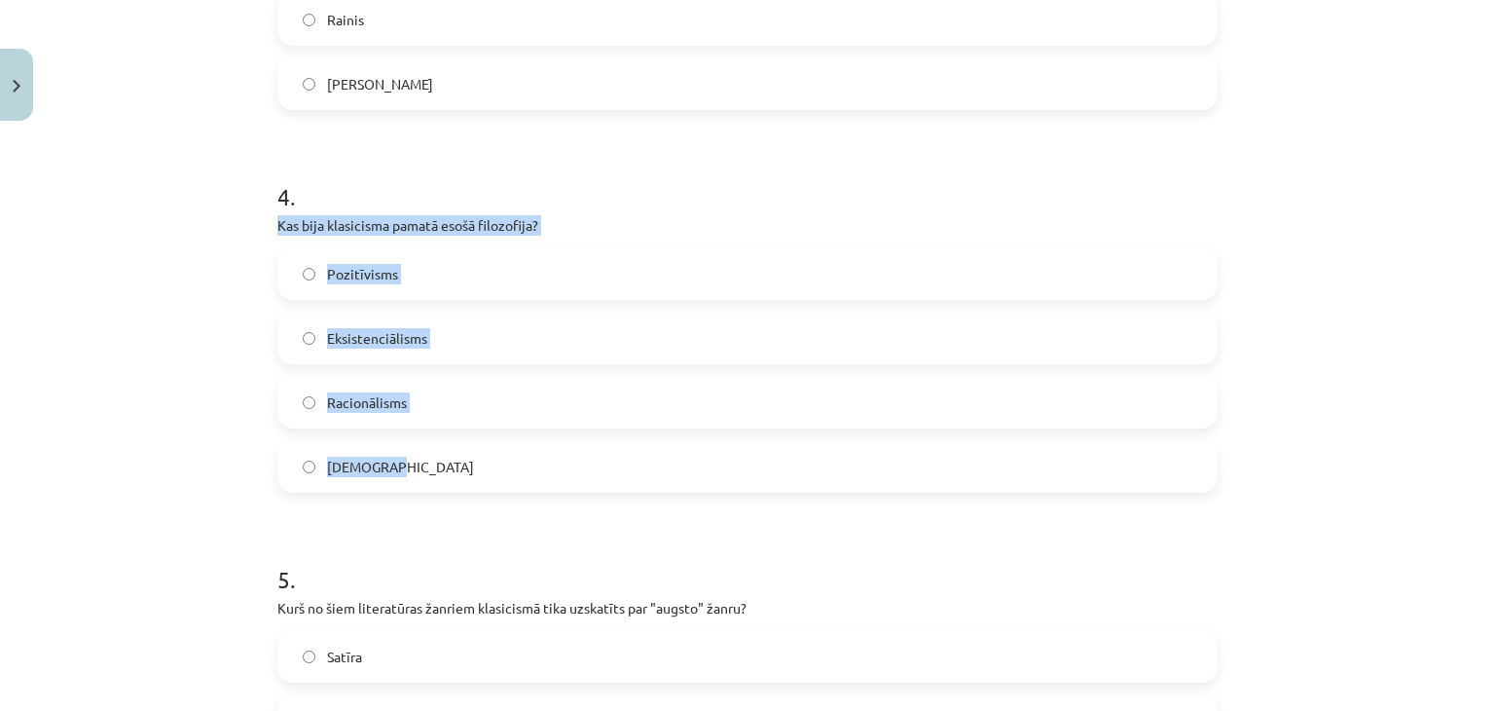
drag, startPoint x: 266, startPoint y: 228, endPoint x: 427, endPoint y: 451, distance: 275.3
copy div "Kas bija klasicisma pamatā esošā filozofija? Pozitīvisms Eksistenciālisms Racio…"
click at [558, 404] on label "Racionālisms" at bounding box center [747, 402] width 936 height 49
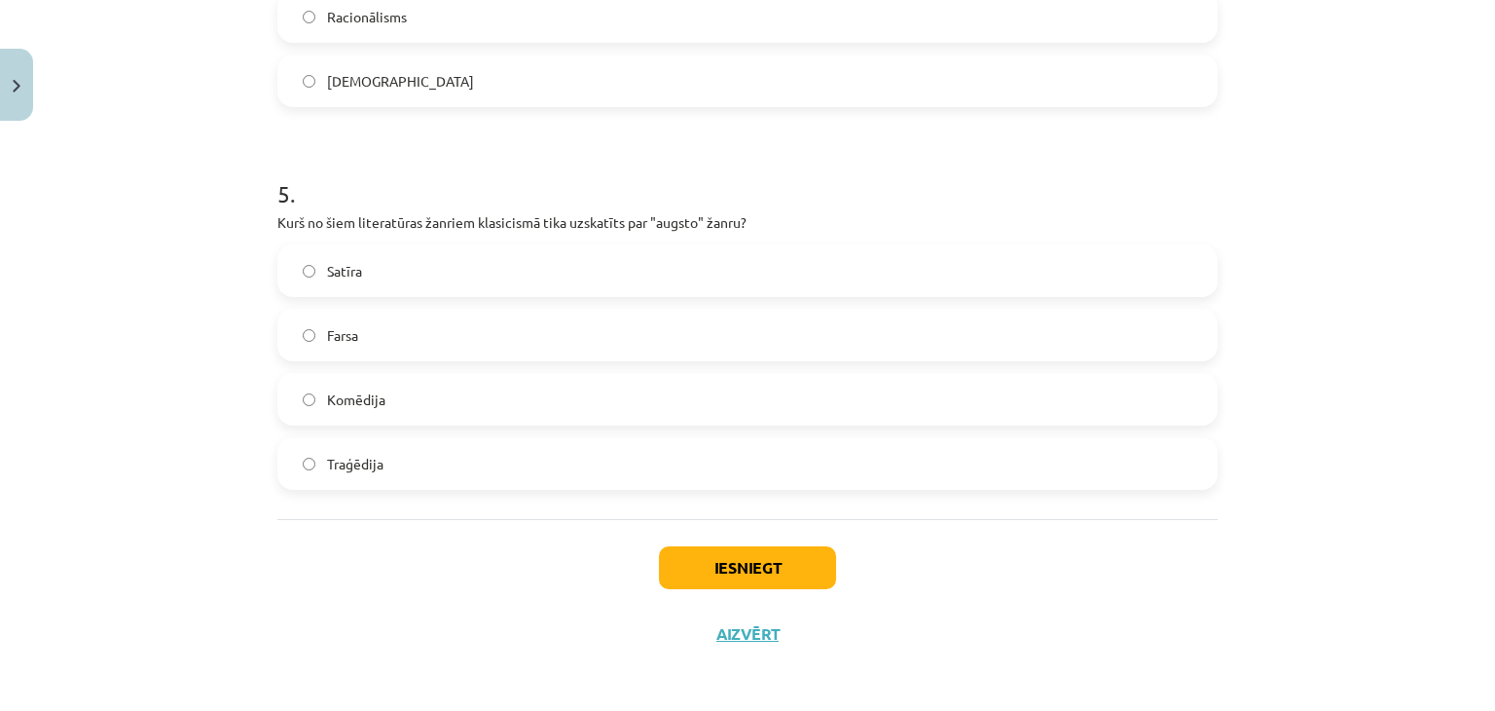
scroll to position [1775, 0]
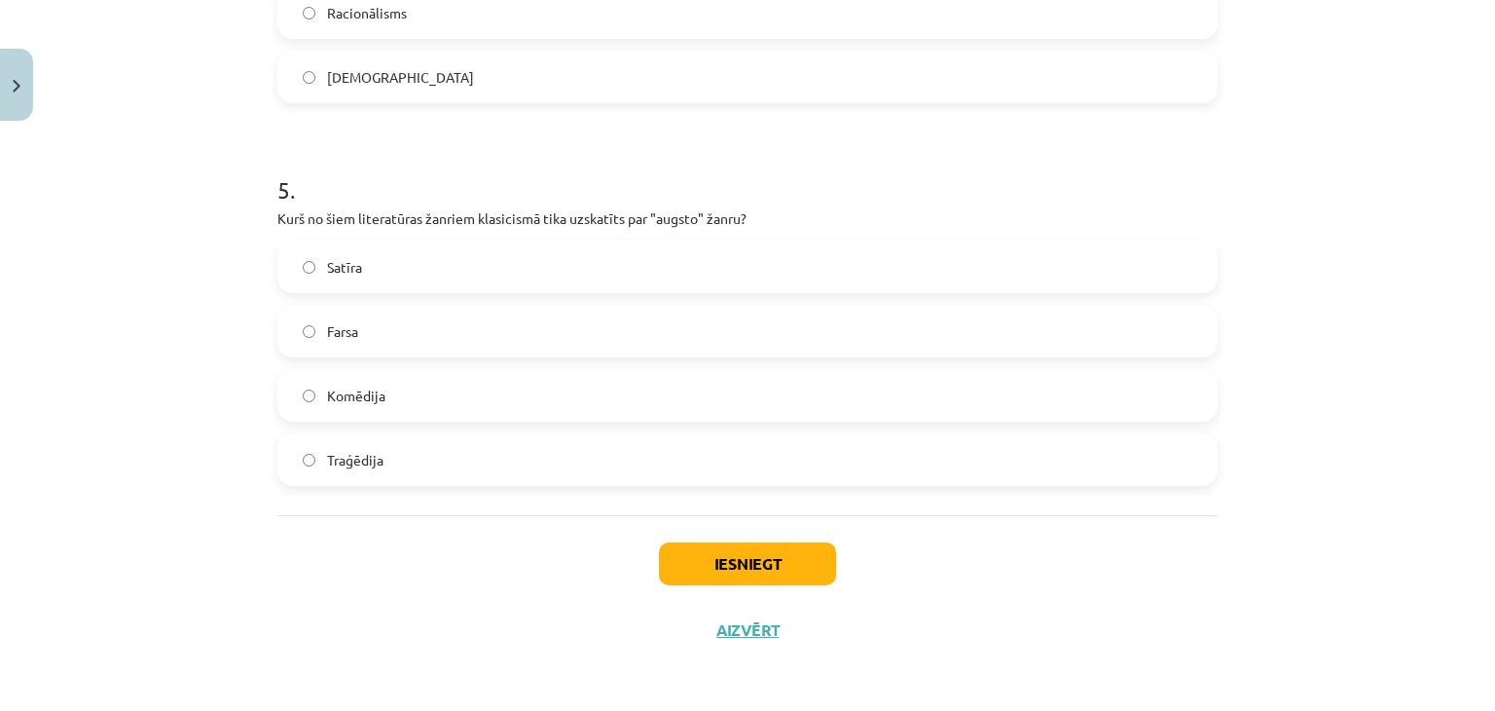
click at [440, 472] on label "Traģēdija" at bounding box center [747, 459] width 936 height 49
click at [704, 559] on button "Iesniegt" at bounding box center [747, 563] width 177 height 43
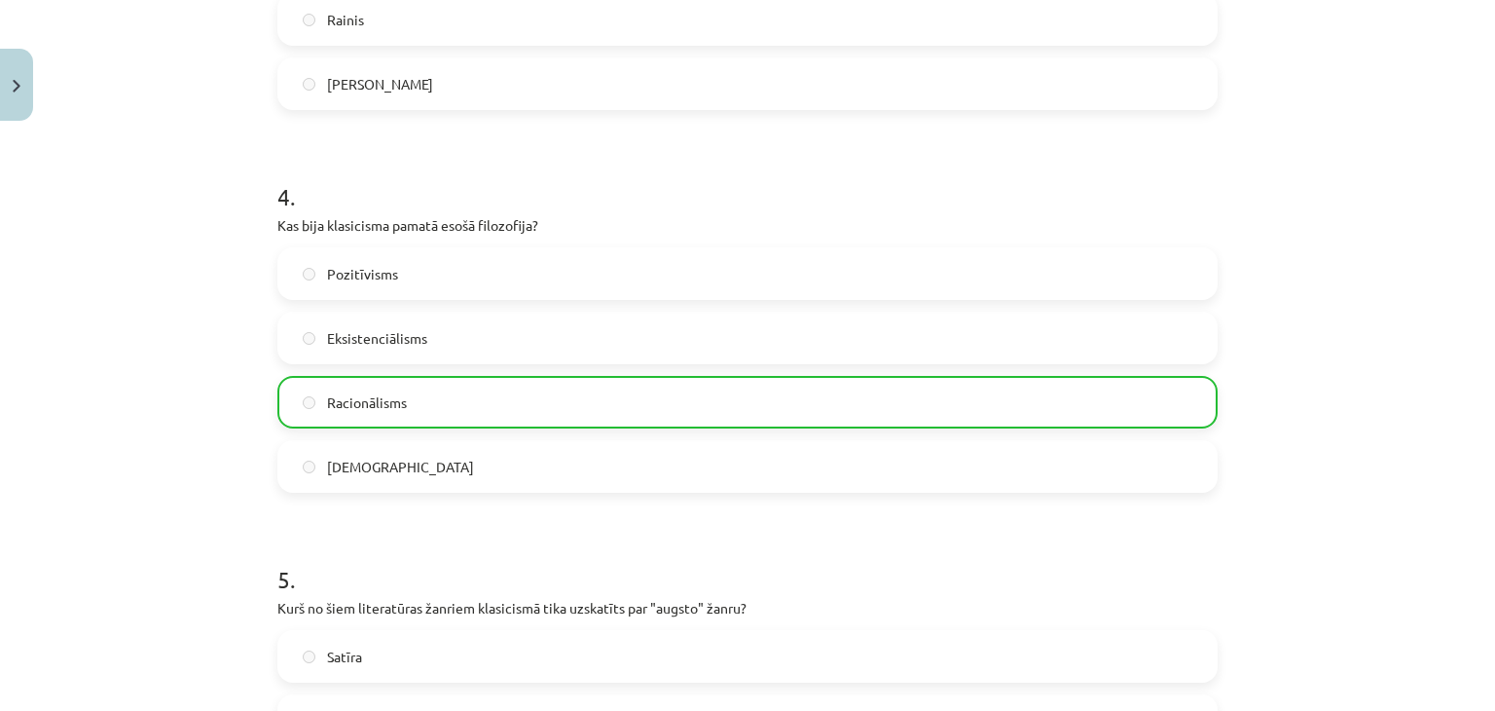
scroll to position [1838, 0]
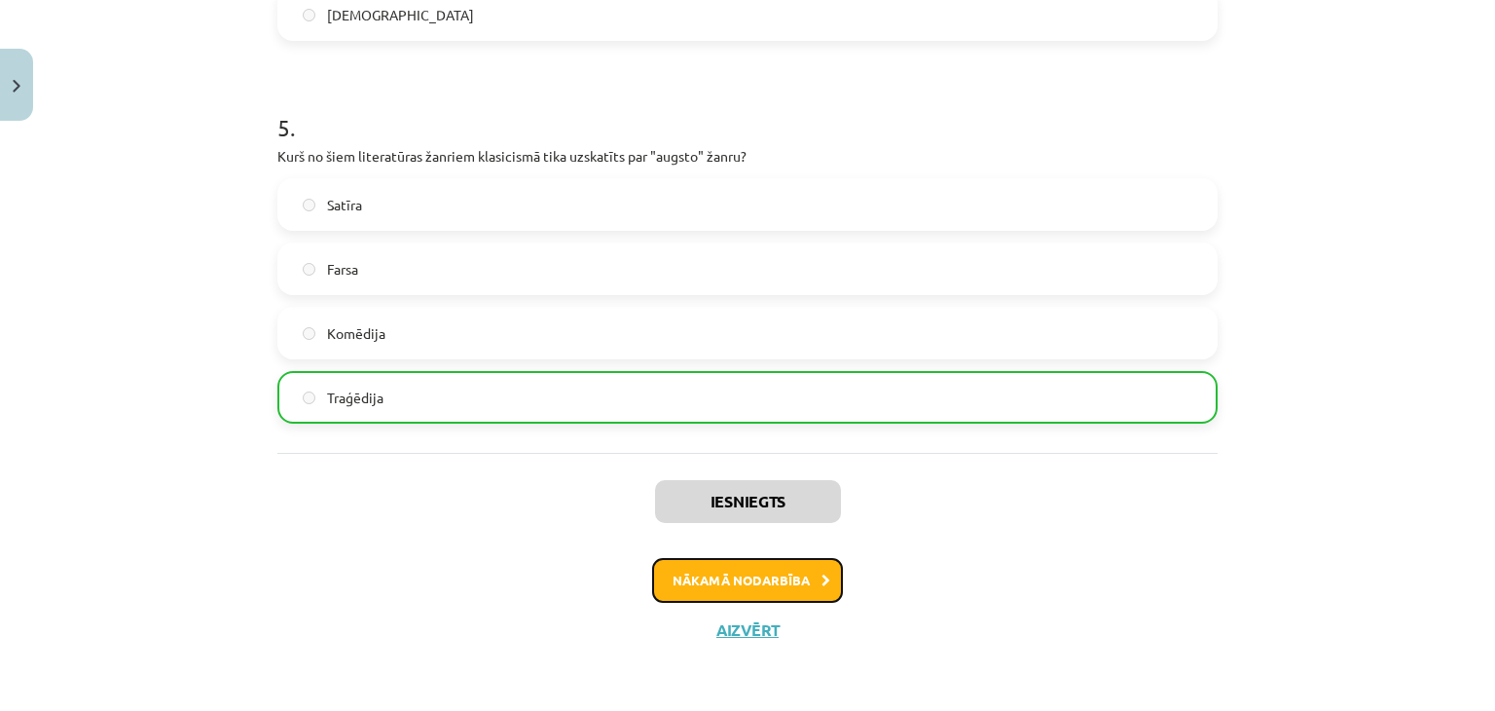
click at [771, 579] on button "Nākamā nodarbība" at bounding box center [747, 580] width 191 height 45
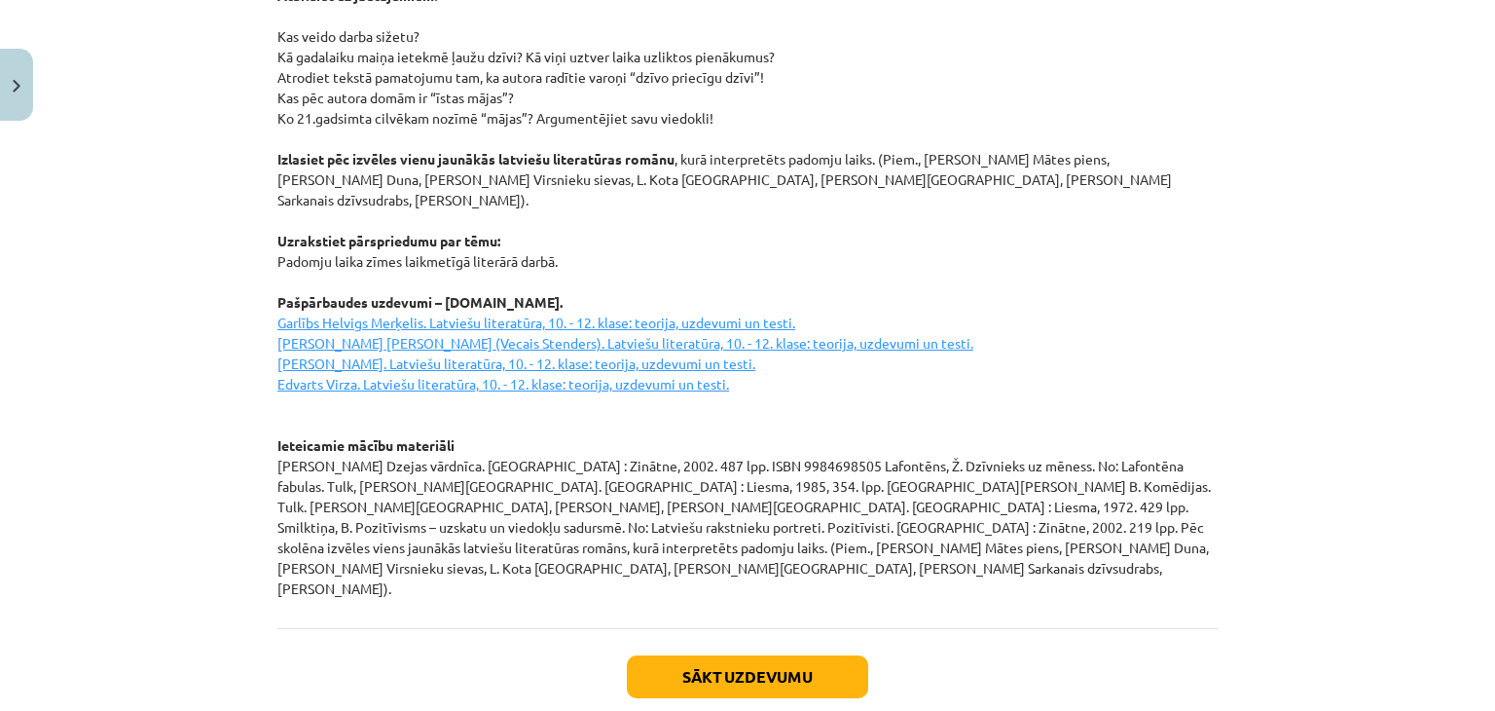
scroll to position [2664, 0]
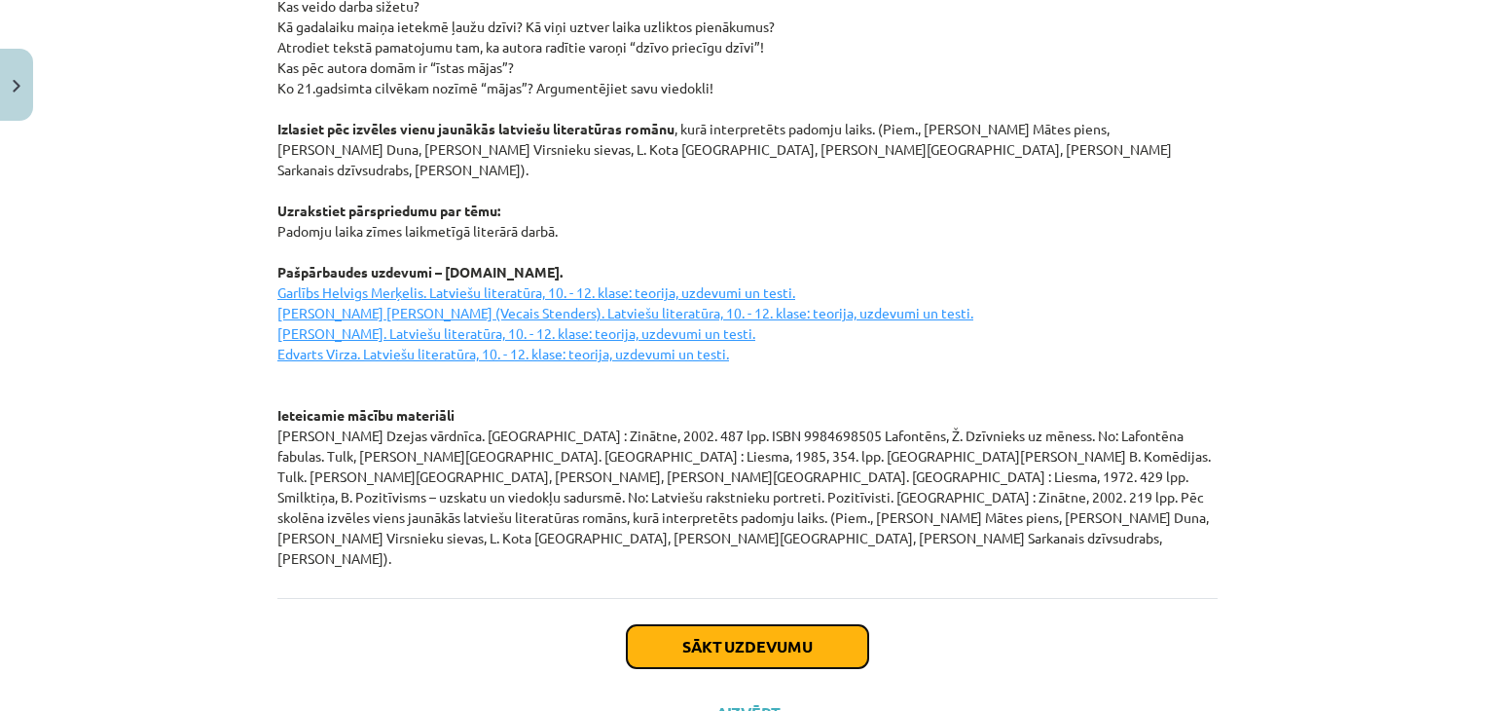
click at [754, 625] on button "Sākt uzdevumu" at bounding box center [747, 646] width 241 height 43
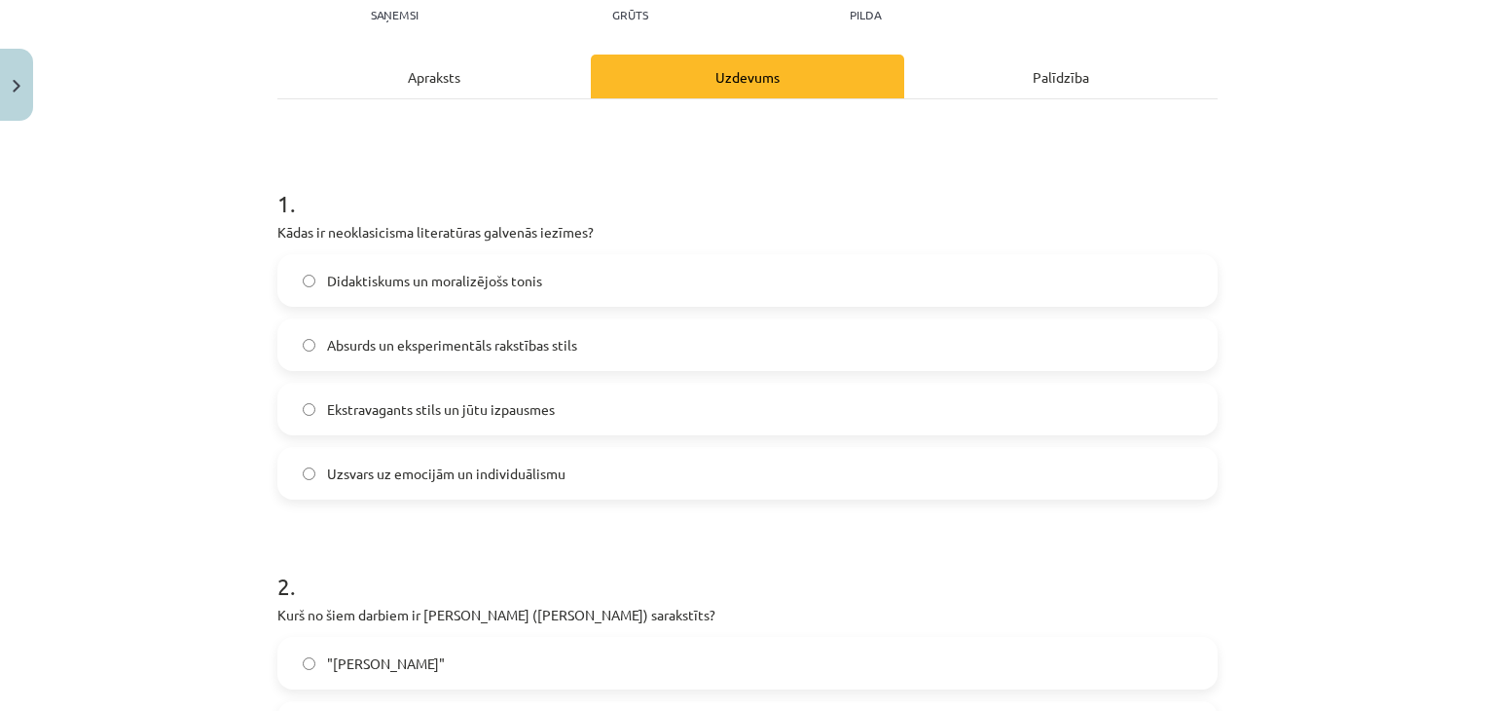
scroll to position [341, 0]
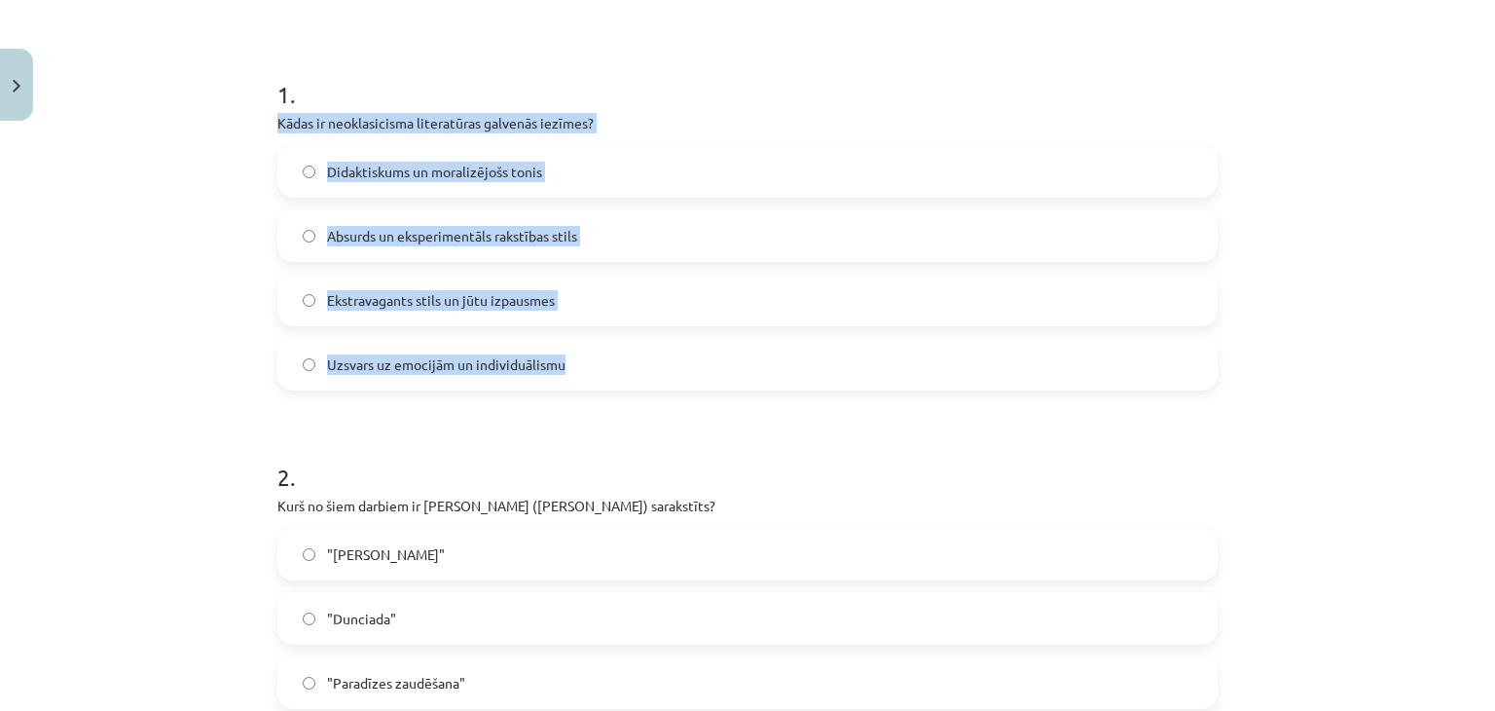
drag, startPoint x: 249, startPoint y: 118, endPoint x: 633, endPoint y: 348, distance: 447.1
click at [633, 348] on div "Mācību tēma: Literatūras i - 11. klases 1.ieskaites mācību materiāls #3 2. tēma…" at bounding box center [747, 355] width 1495 height 711
copy div "Kādas ir neoklasicisma literatūras galvenās iezīmes? Didaktiskums un moralizējo…"
click at [565, 168] on label "Didaktiskums un moralizējošs tonis" at bounding box center [747, 171] width 936 height 49
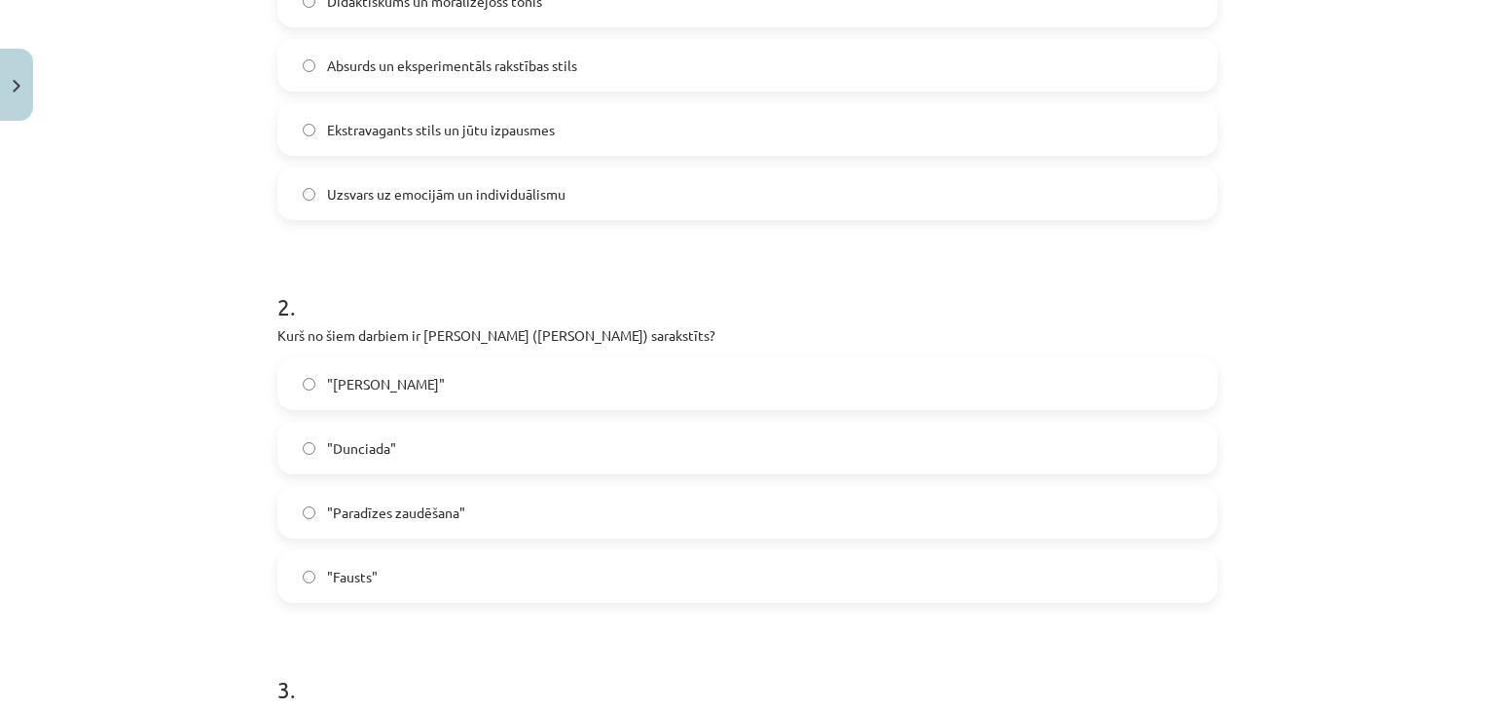
scroll to position [633, 0]
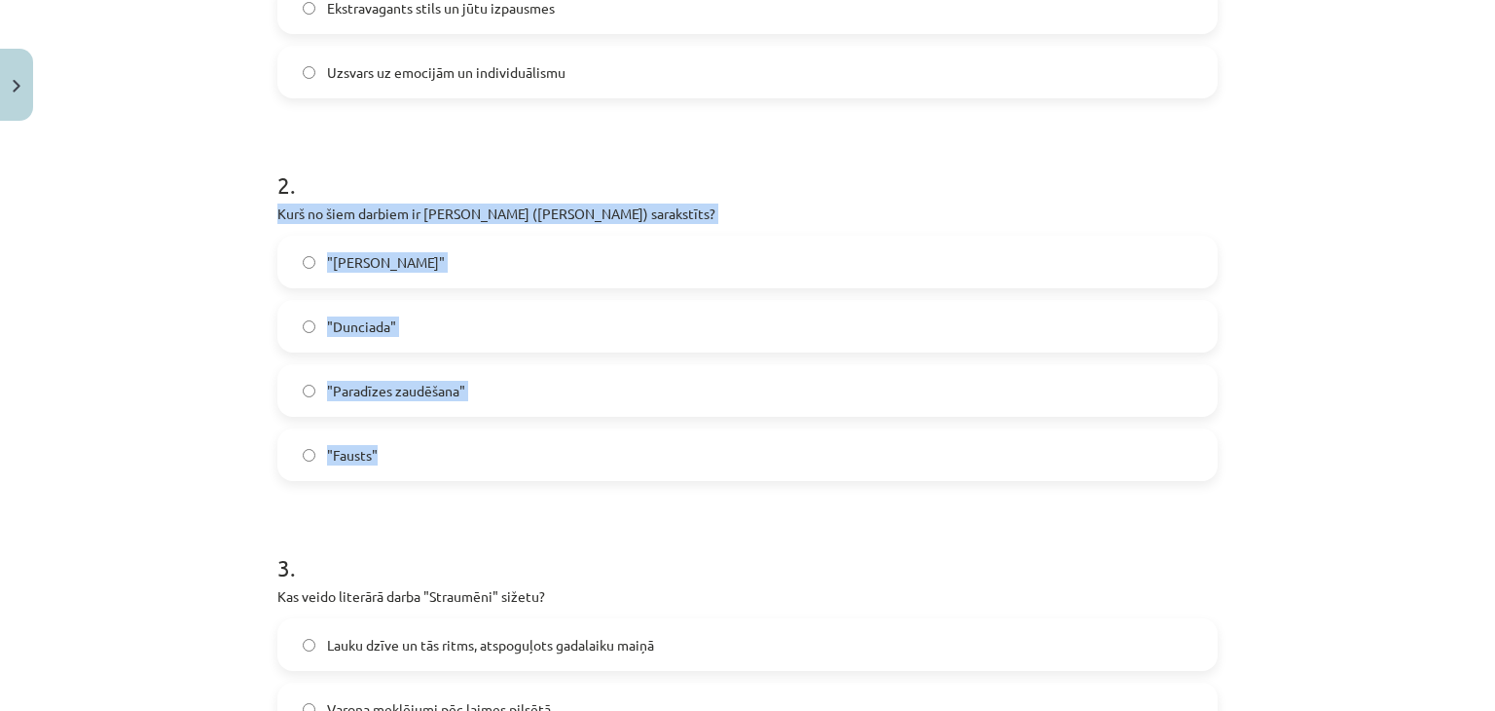
drag, startPoint x: 259, startPoint y: 211, endPoint x: 406, endPoint y: 433, distance: 266.2
click at [406, 433] on div "25 XP Saņemsi Grūts 575 pilda Apraksts Uzdevums Palīdzība 1 . Kādas ir neoklasi…" at bounding box center [748, 651] width 964 height 2309
copy div "Kurš no šiem darbiem ir Aleksandra Pāvesta (Alexander Pope) sarakstīts? "Don Ki…"
click at [494, 319] on label ""Dunciada"" at bounding box center [747, 326] width 936 height 49
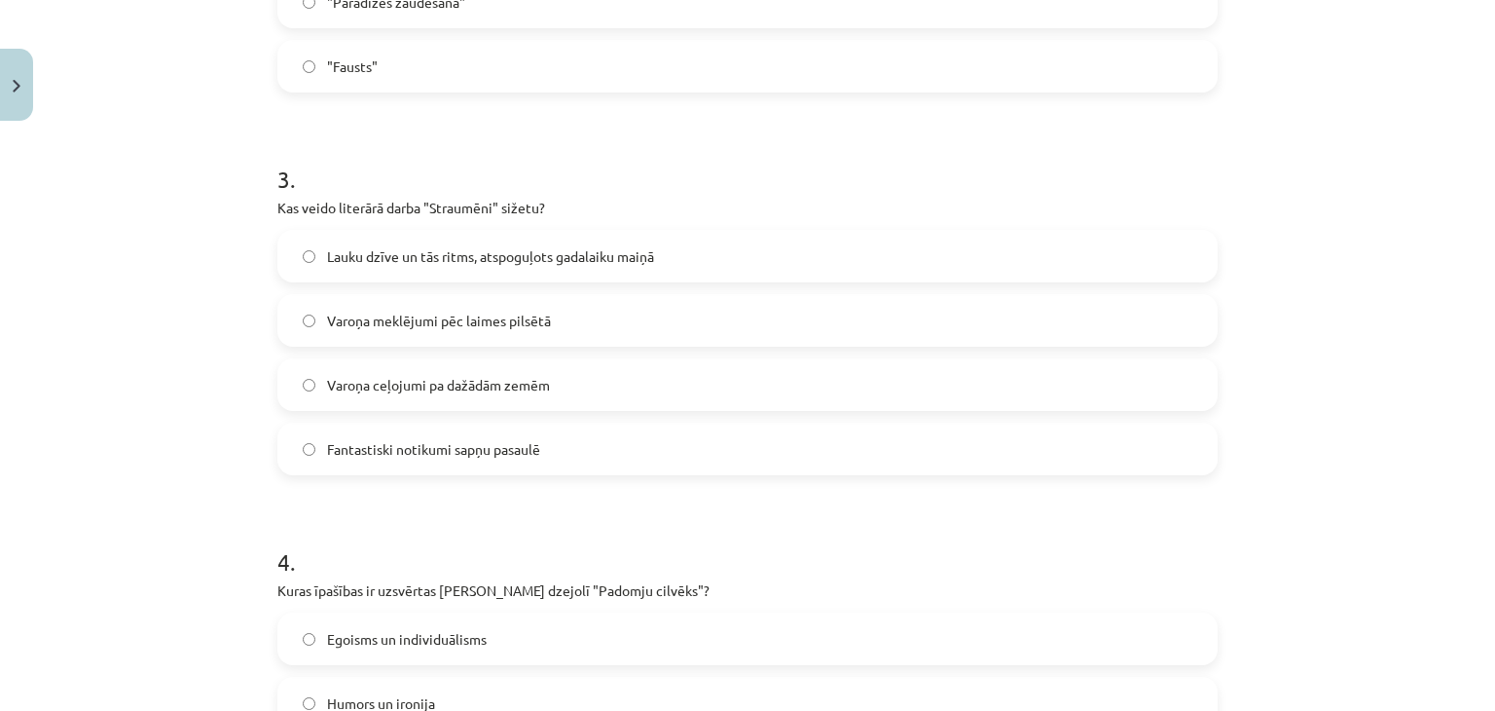
scroll to position [1022, 0]
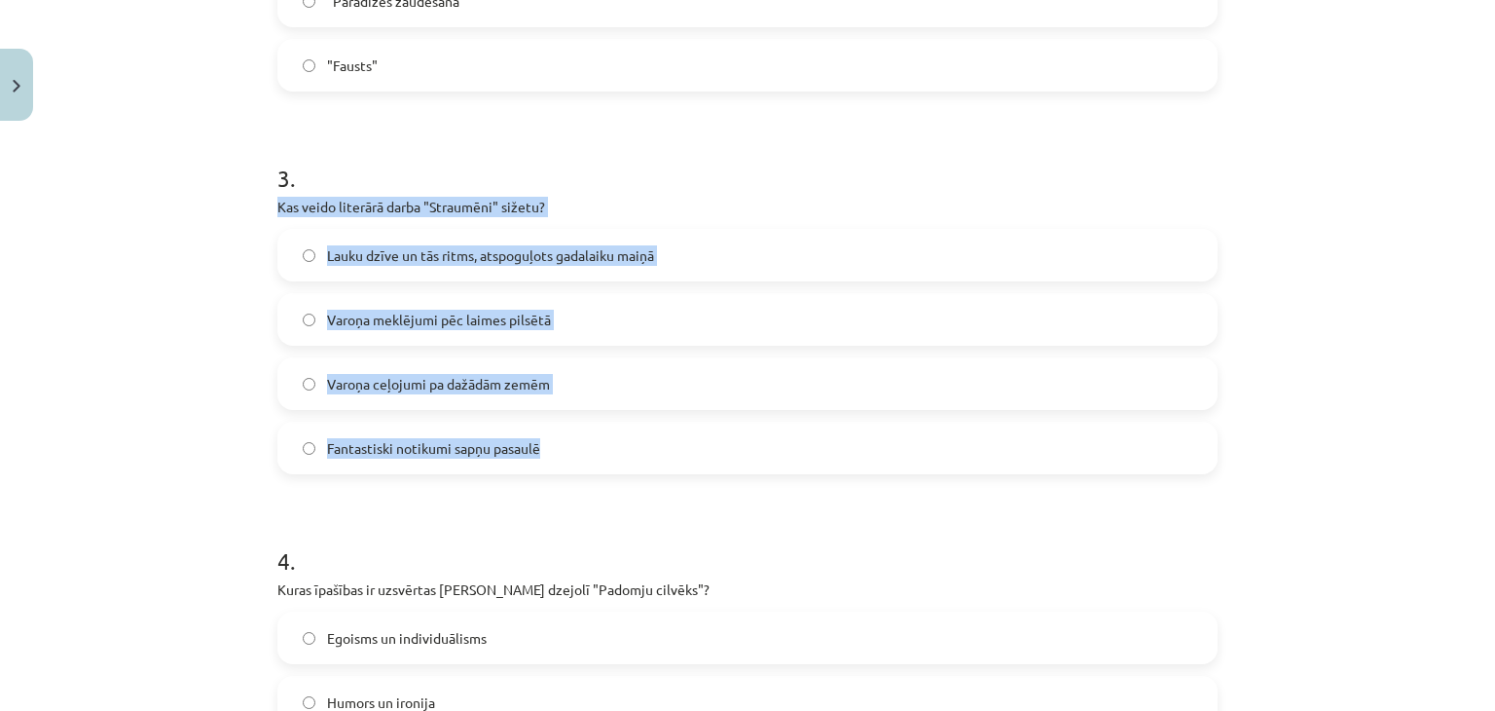
drag, startPoint x: 273, startPoint y: 200, endPoint x: 554, endPoint y: 437, distance: 368.2
click at [554, 437] on div "3 . Kas veido literārā darba "Straumēni" sižetu? Lauku dzīve un tās ritms, atsp…" at bounding box center [747, 302] width 940 height 344
copy div "Kas veido literārā darba "Straumēni" sižetu? Lauku dzīve un tās ritms, atspoguļ…"
click at [691, 254] on label "Lauku dzīve un tās ritms, atspoguļots gadalaiku maiņā" at bounding box center [747, 255] width 936 height 49
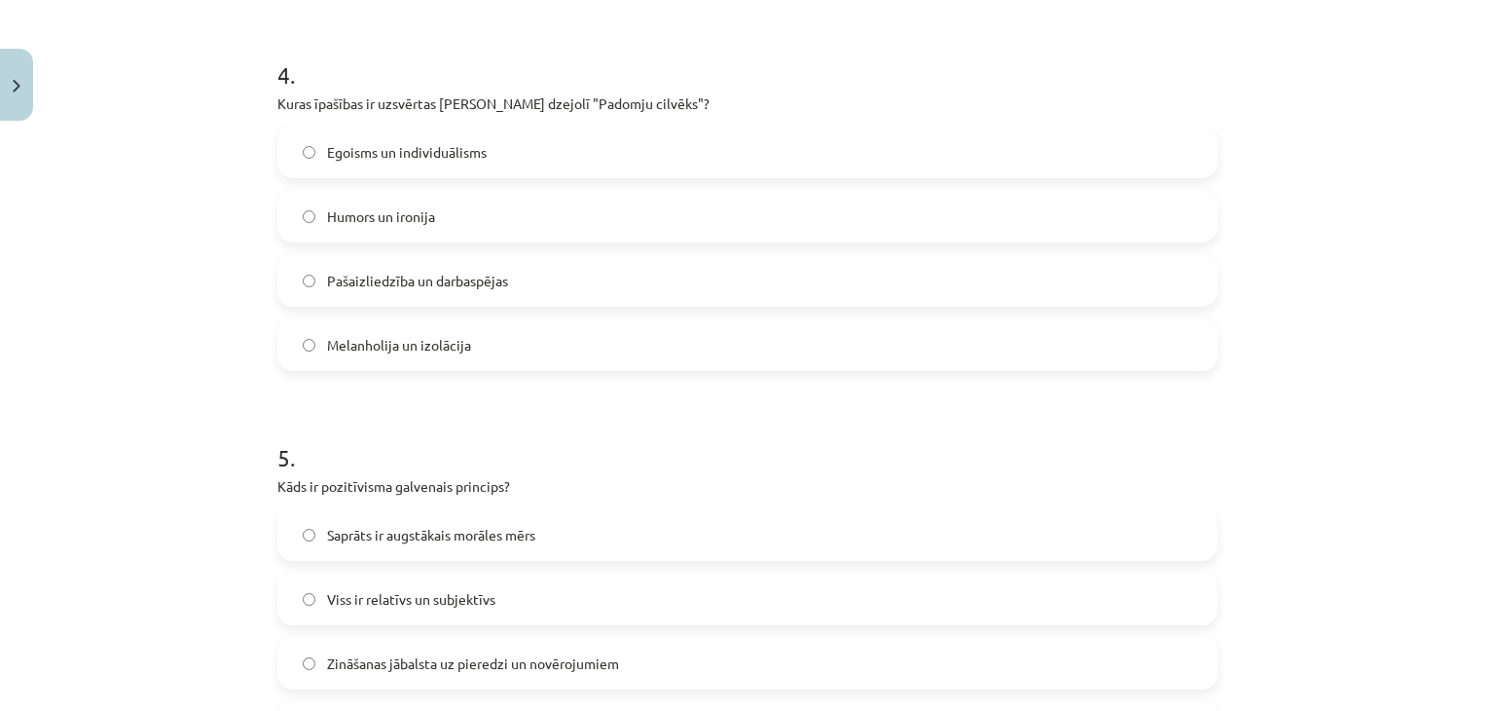
scroll to position [1509, 0]
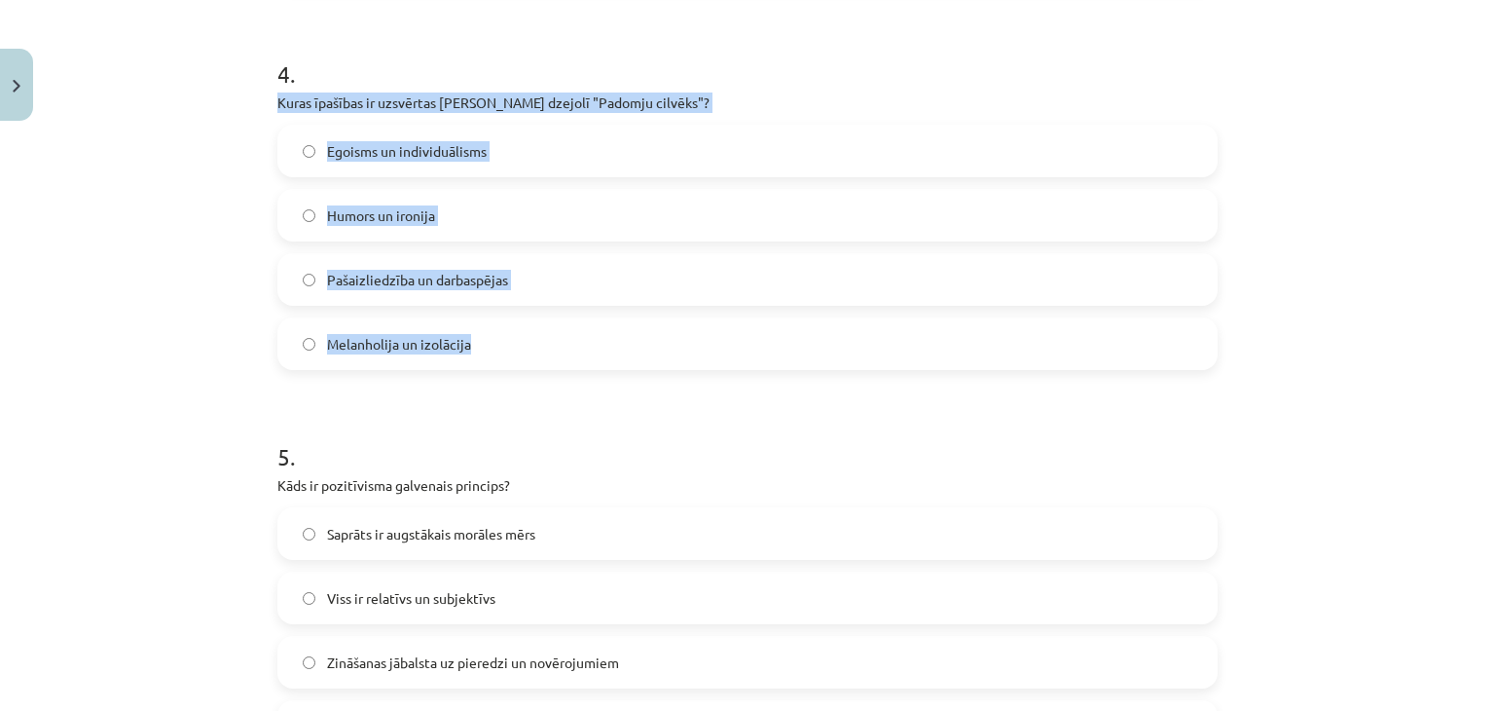
drag, startPoint x: 254, startPoint y: 95, endPoint x: 539, endPoint y: 340, distance: 375.5
click at [539, 340] on div "Mācību tēma: Literatūras i - 11. klases 1.ieskaites mācību materiāls #3 2. tēma…" at bounding box center [747, 355] width 1495 height 711
copy div "Kuras īpašības ir uzsvērtas Jāņa Sudrabkalna dzejolī "Padomju cilvēks"? Egoisms…"
click at [492, 278] on span "Pašaizliedzība un darbaspējas" at bounding box center [417, 280] width 181 height 20
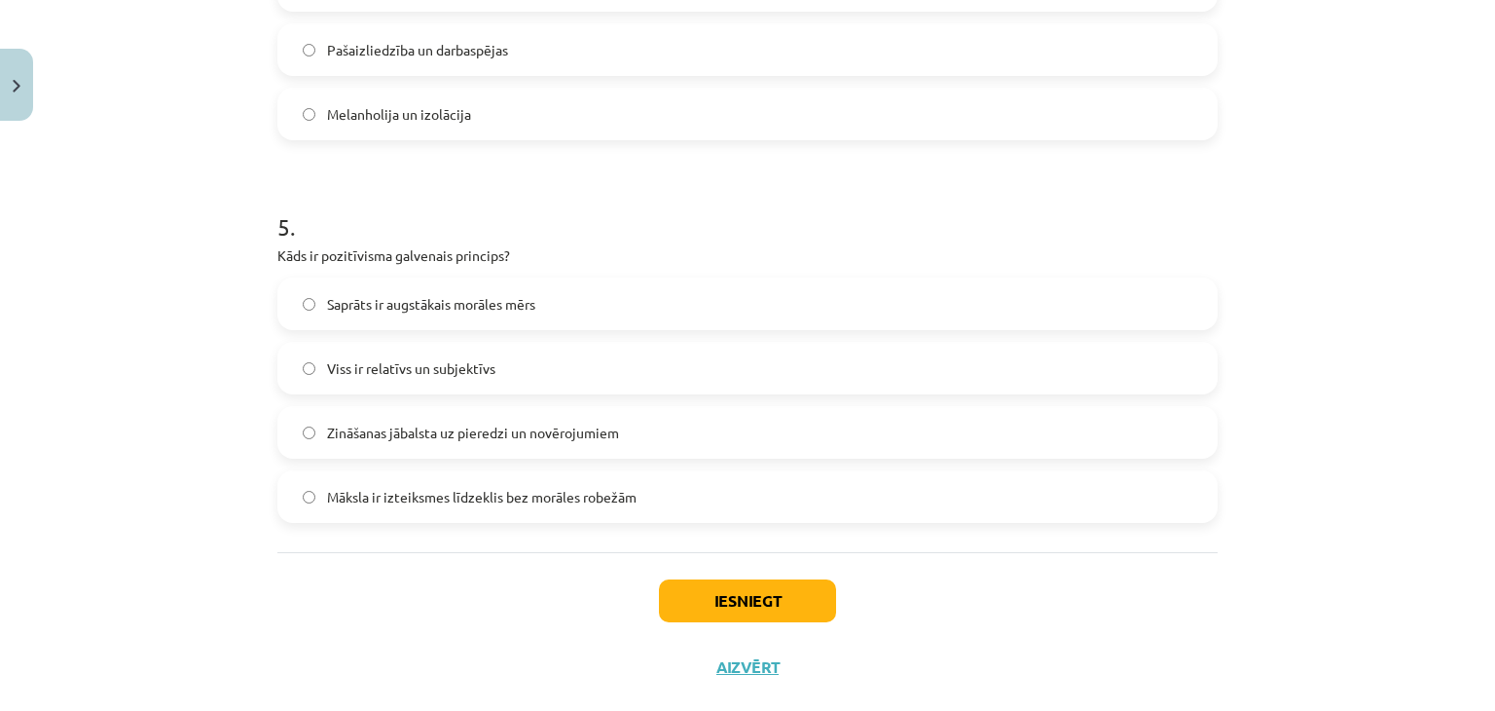
scroll to position [1775, 0]
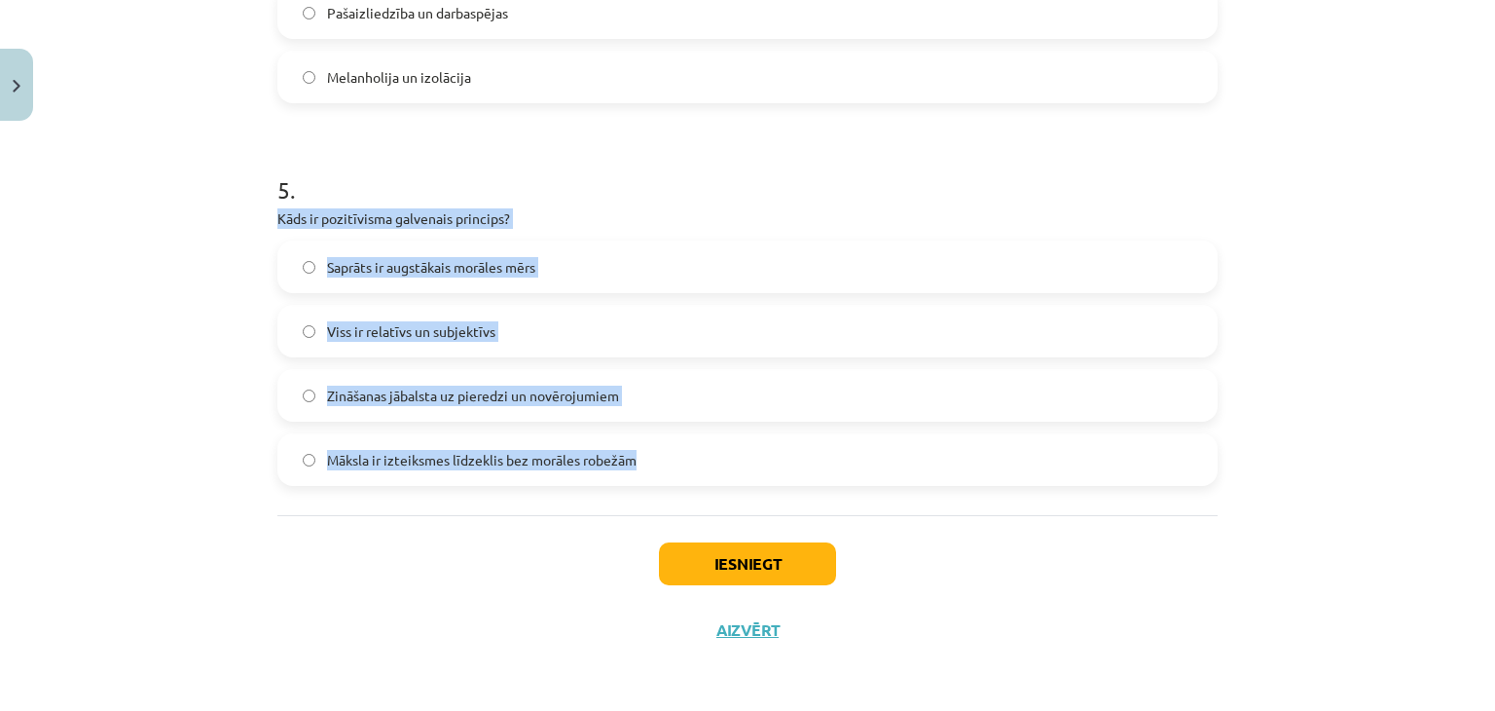
drag, startPoint x: 265, startPoint y: 211, endPoint x: 658, endPoint y: 449, distance: 459.4
copy div "Kāds ir pozitīvisma galvenais princips? Saprāts ir augstākais morāles mērs Viss…"
click at [519, 393] on span "Zināšanas jābalsta uz pieredzi un novērojumiem" at bounding box center [473, 395] width 292 height 20
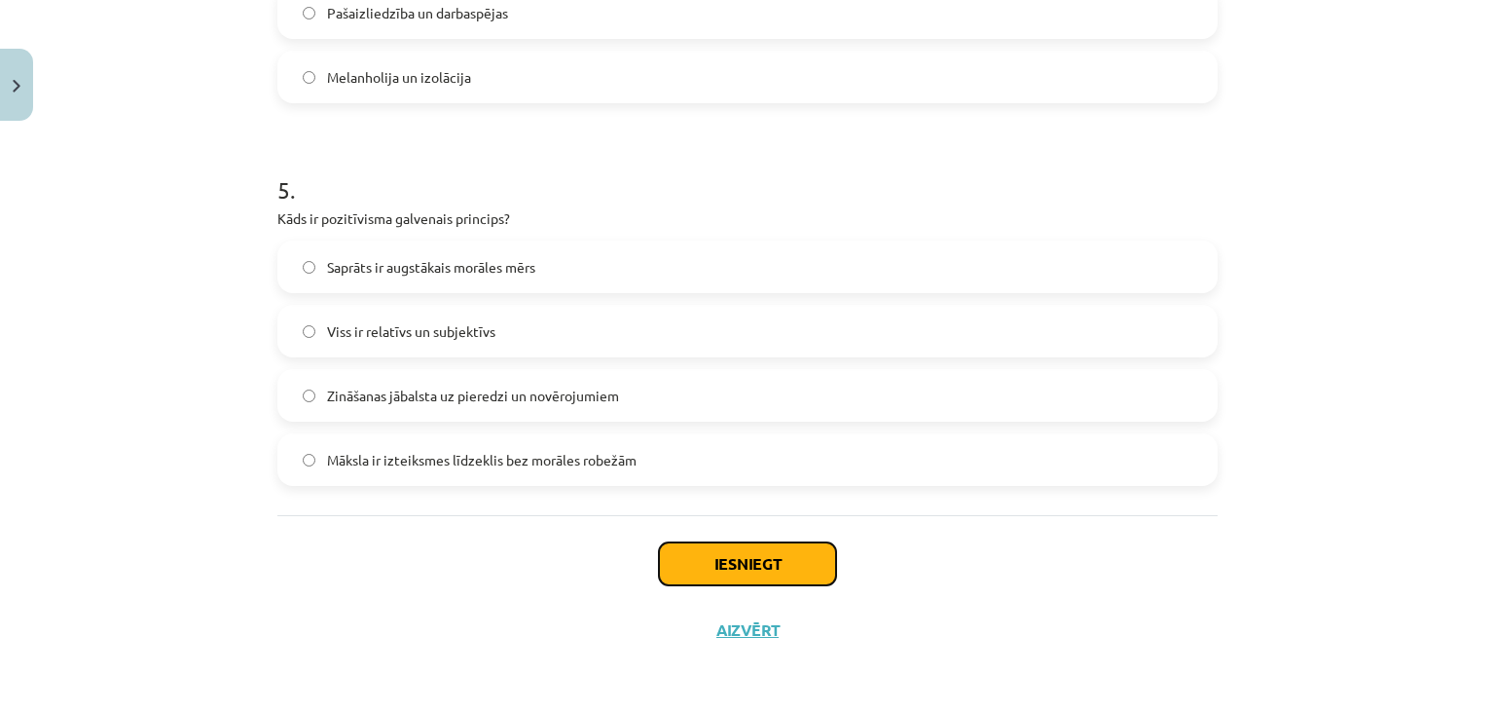
click at [747, 566] on button "Iesniegt" at bounding box center [747, 563] width 177 height 43
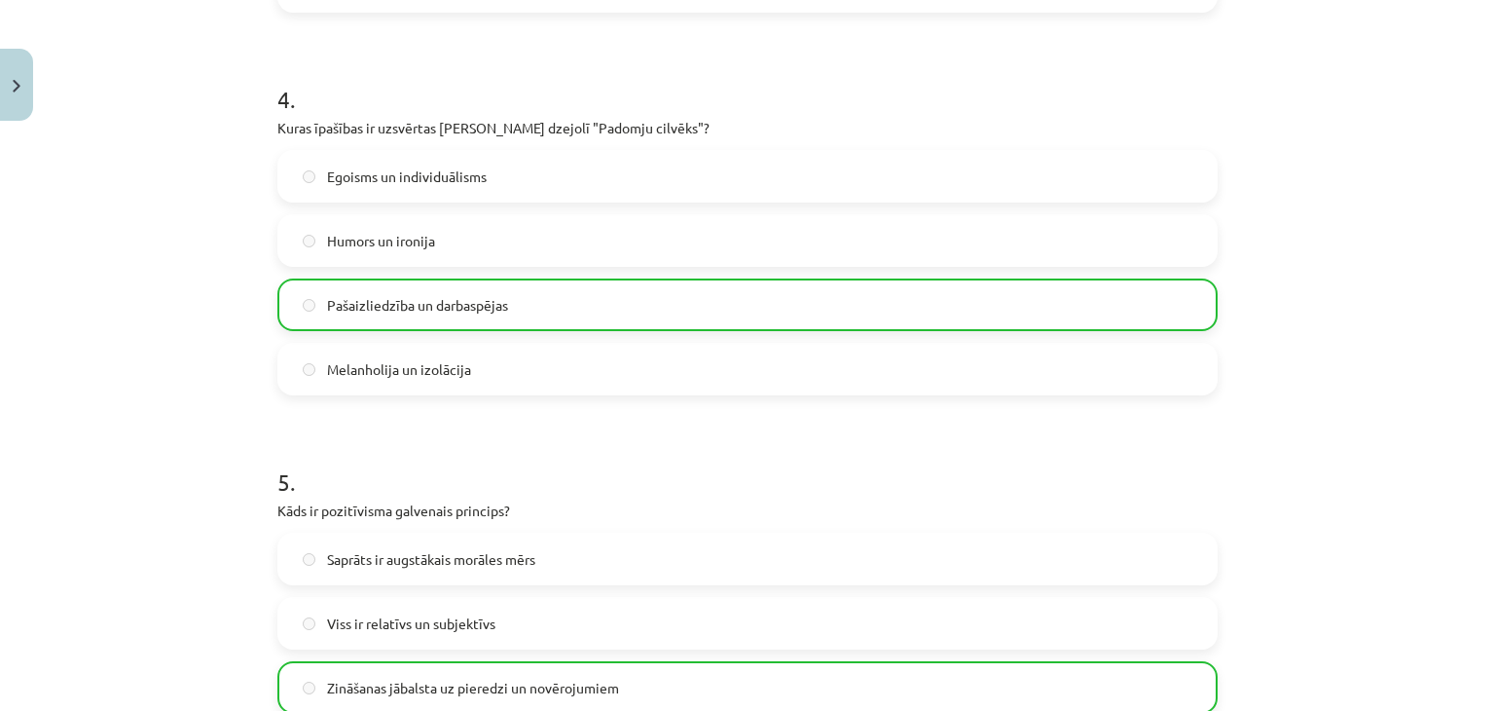
scroll to position [1838, 0]
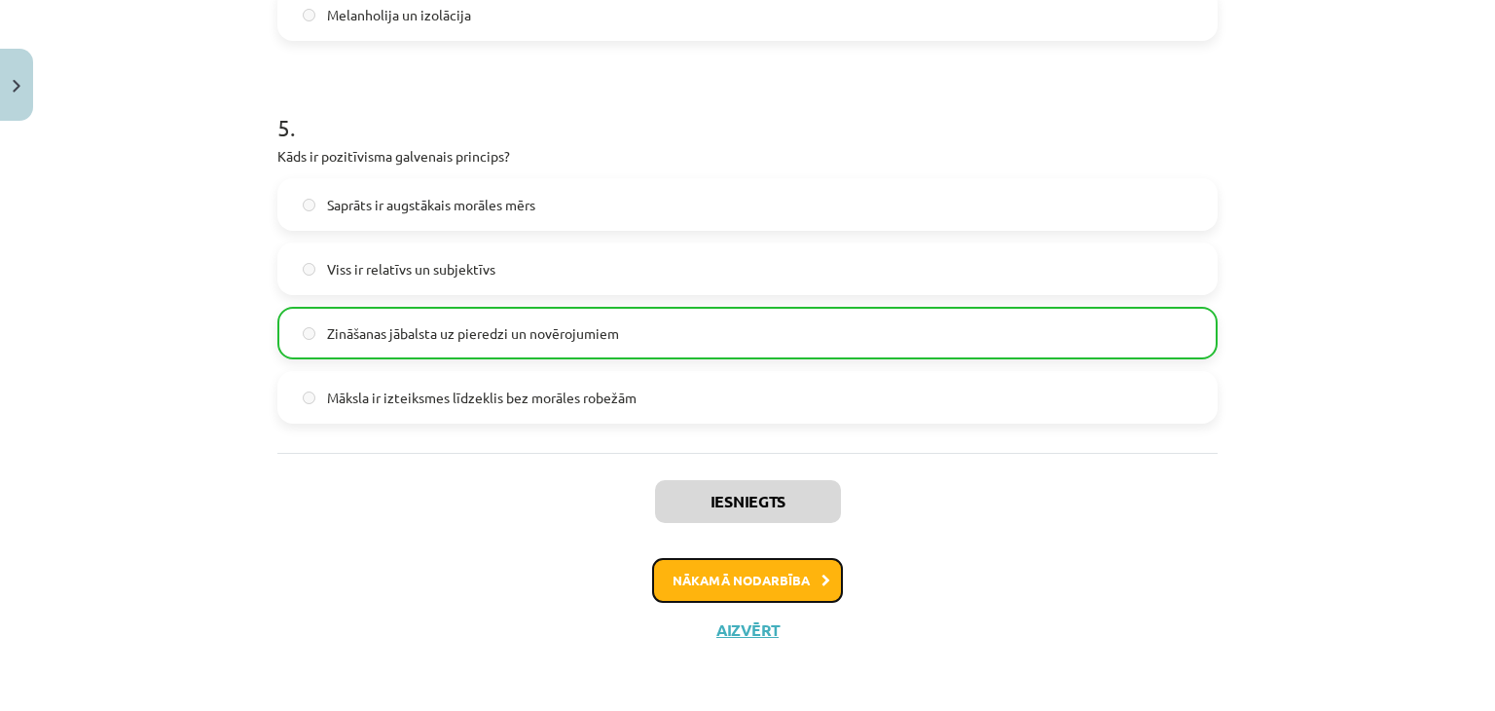
click at [764, 565] on button "Nākamā nodarbība" at bounding box center [747, 580] width 191 height 45
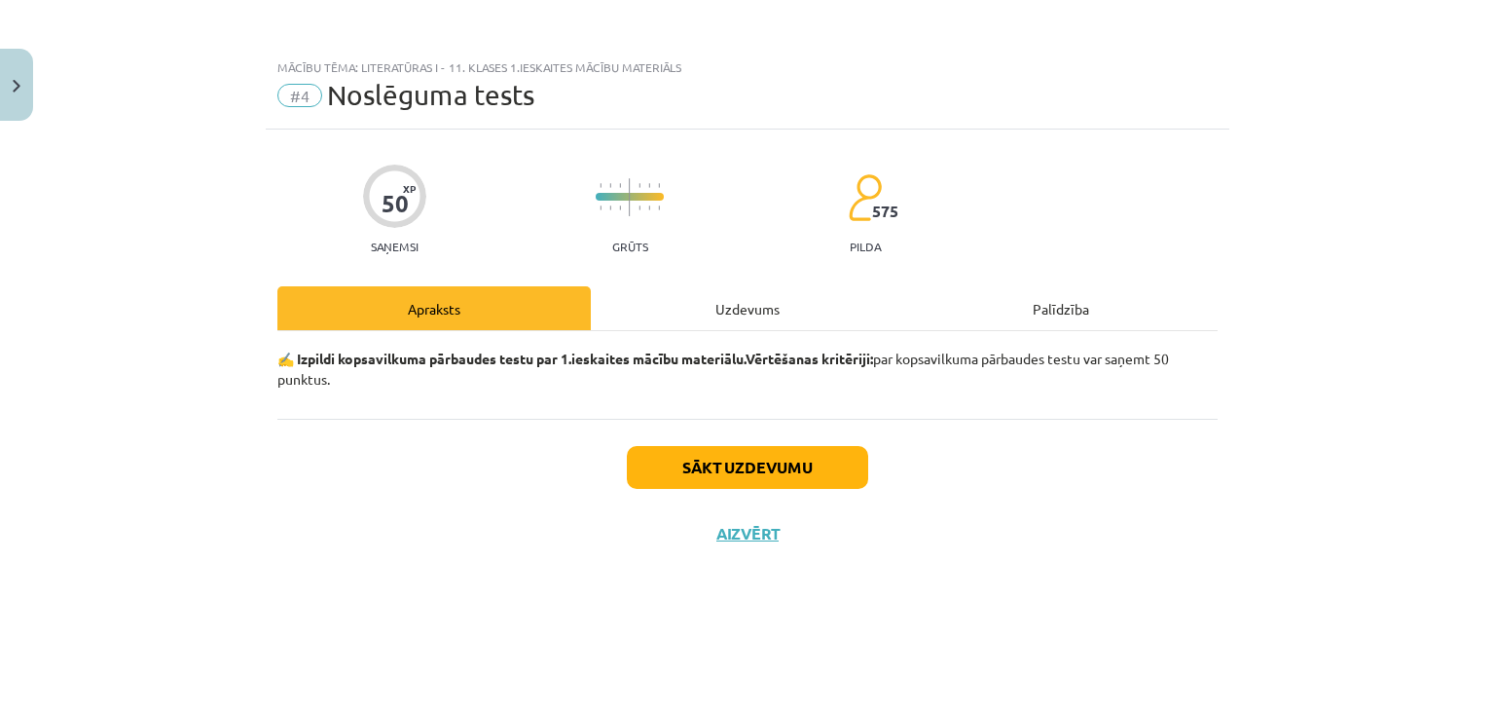
scroll to position [0, 0]
click at [788, 469] on button "Sākt uzdevumu" at bounding box center [747, 467] width 241 height 43
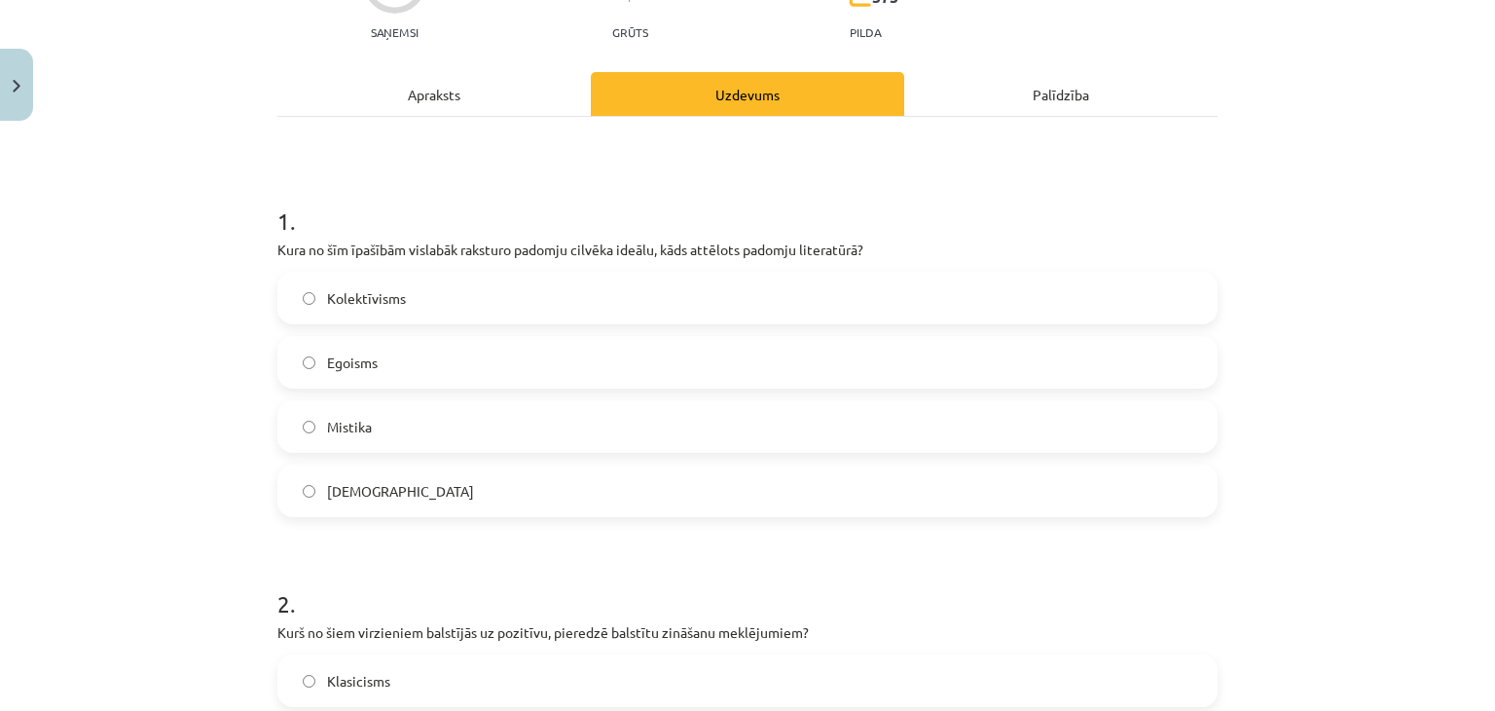
scroll to position [292, 0]
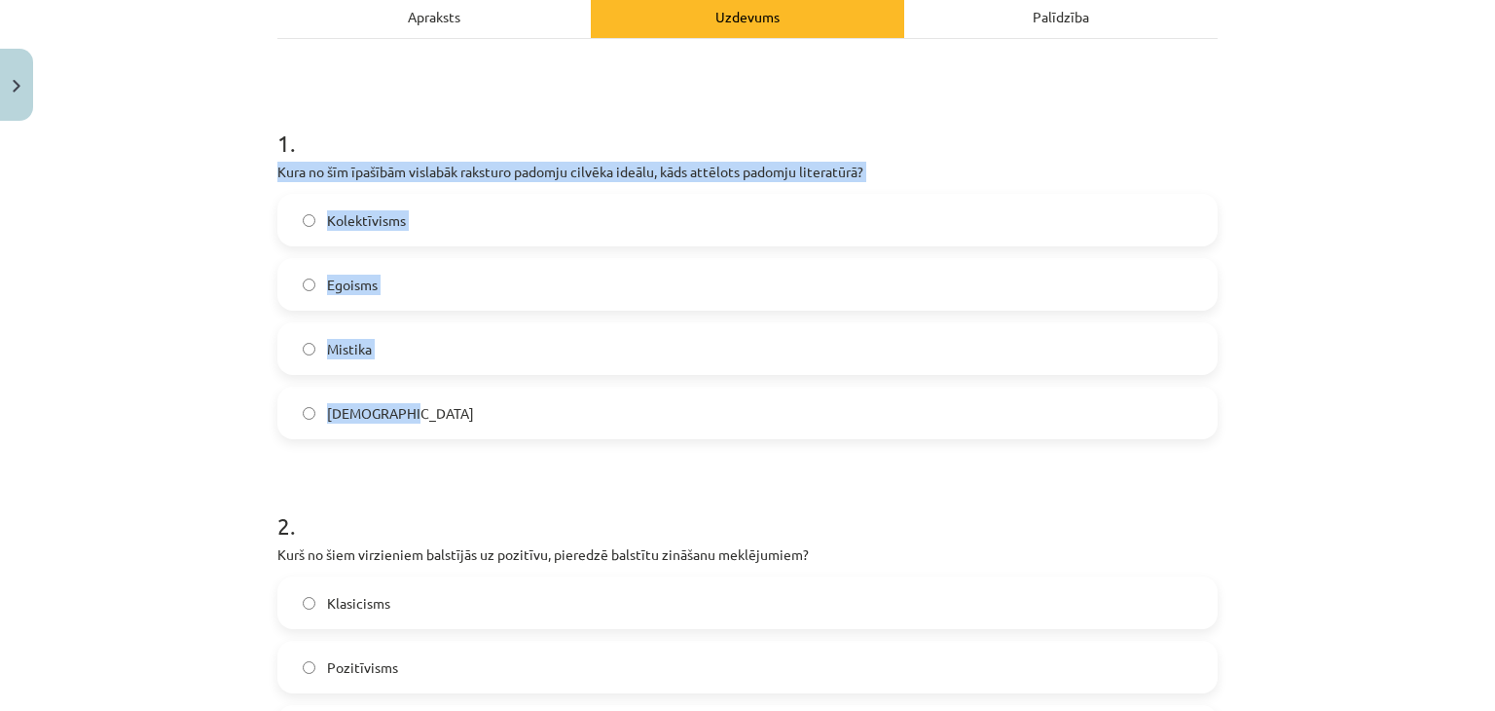
drag, startPoint x: 268, startPoint y: 165, endPoint x: 418, endPoint y: 434, distance: 308.5
click at [463, 213] on label "Kolektīvisms" at bounding box center [747, 220] width 936 height 49
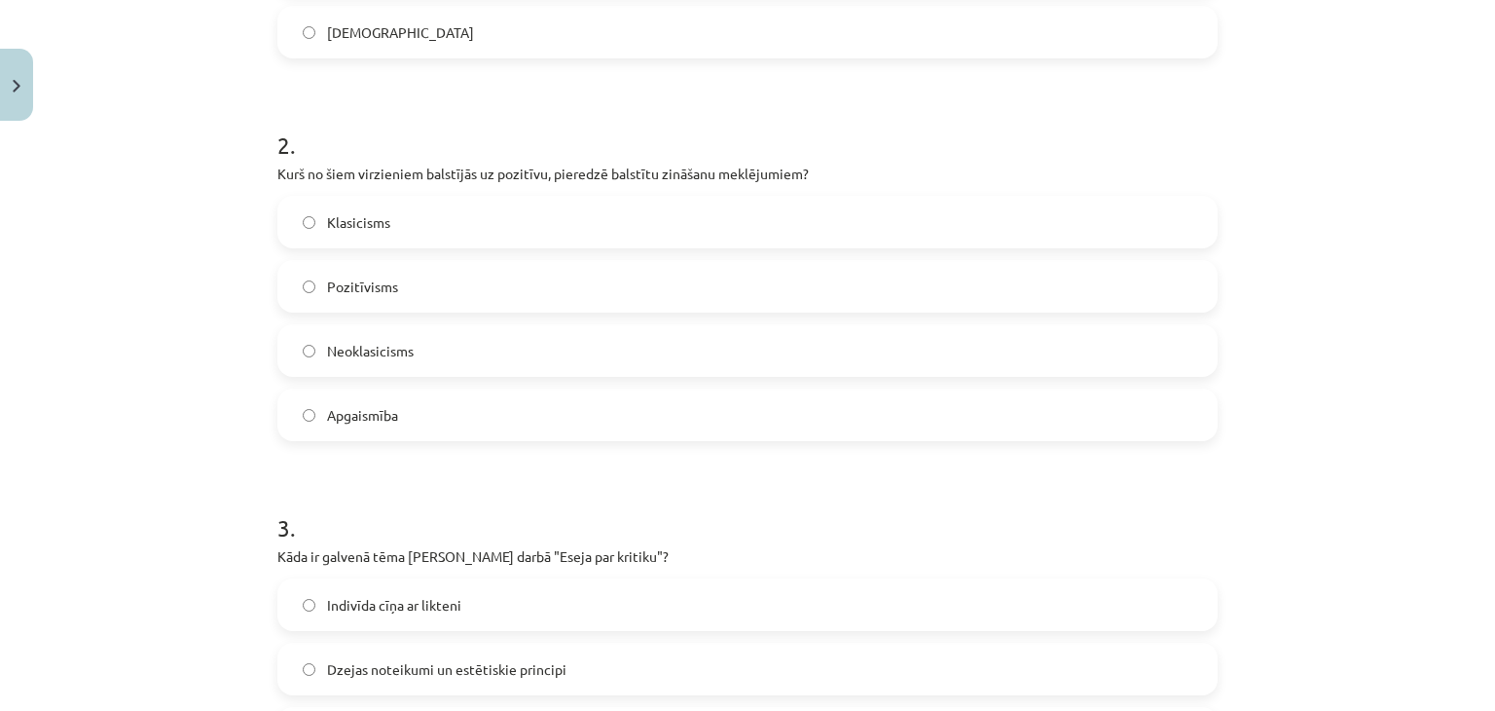
scroll to position [681, 0]
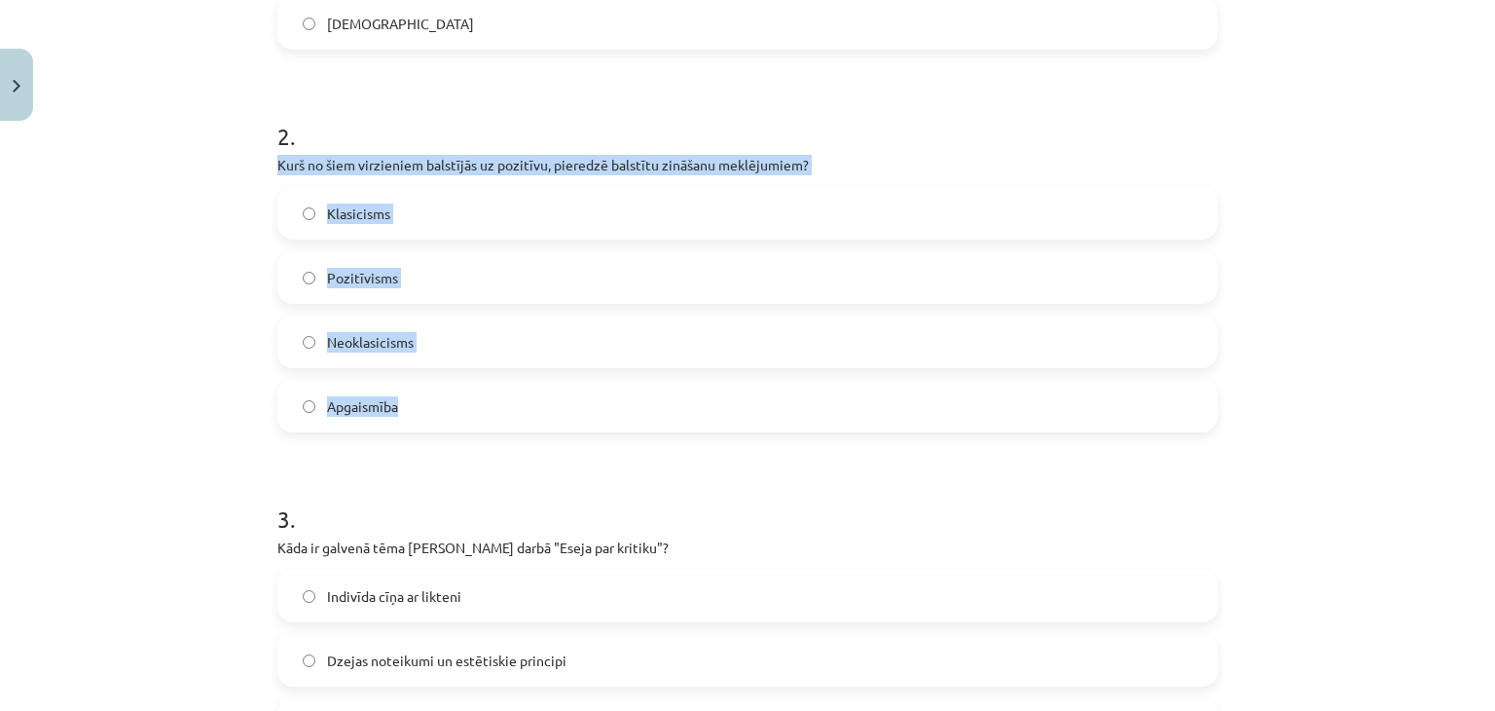
drag, startPoint x: 253, startPoint y: 161, endPoint x: 476, endPoint y: 410, distance: 334.3
click at [476, 410] on div "Mācību tēma: Literatūras i - 11. klases 1.ieskaites mācību materiāls #4 Noslēgu…" at bounding box center [747, 355] width 1495 height 711
click at [440, 286] on label "Pozitīvisms" at bounding box center [747, 277] width 936 height 49
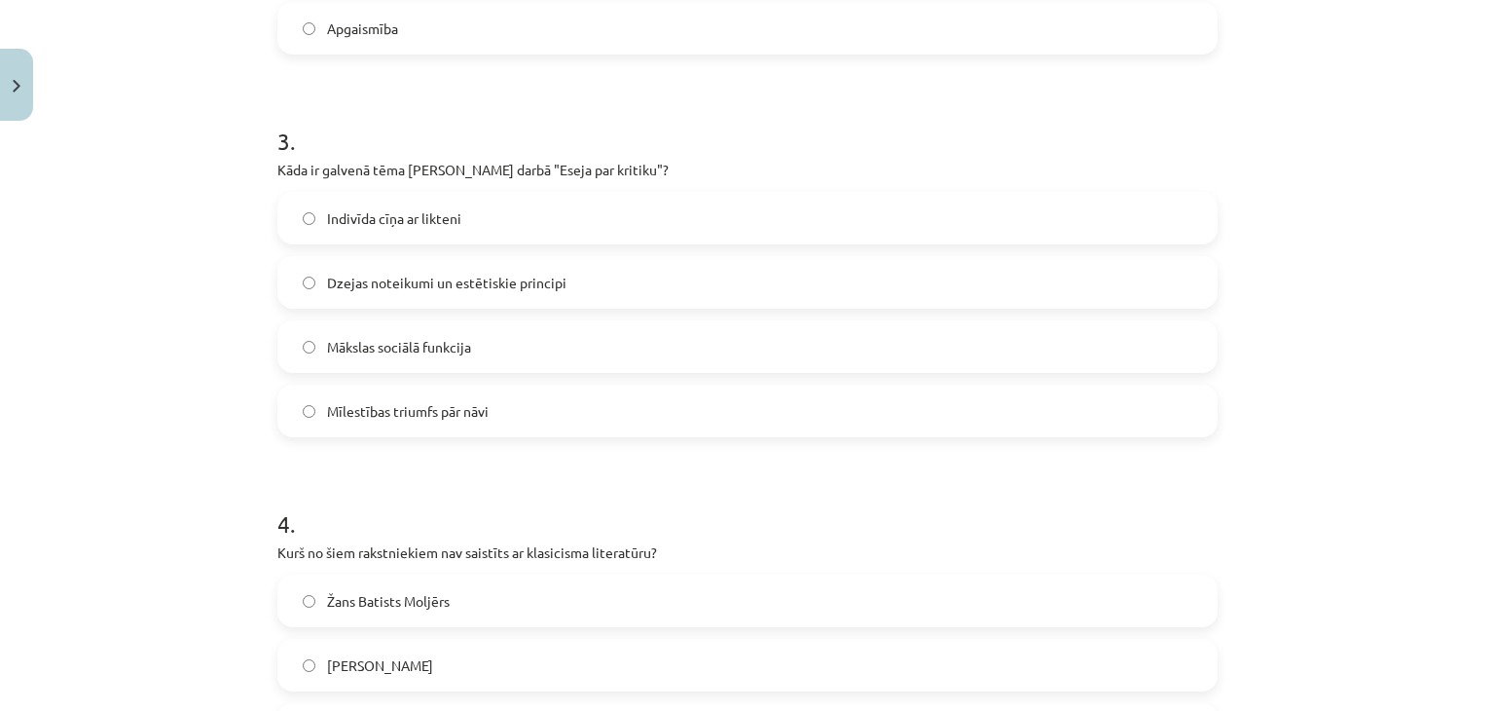
scroll to position [1071, 0]
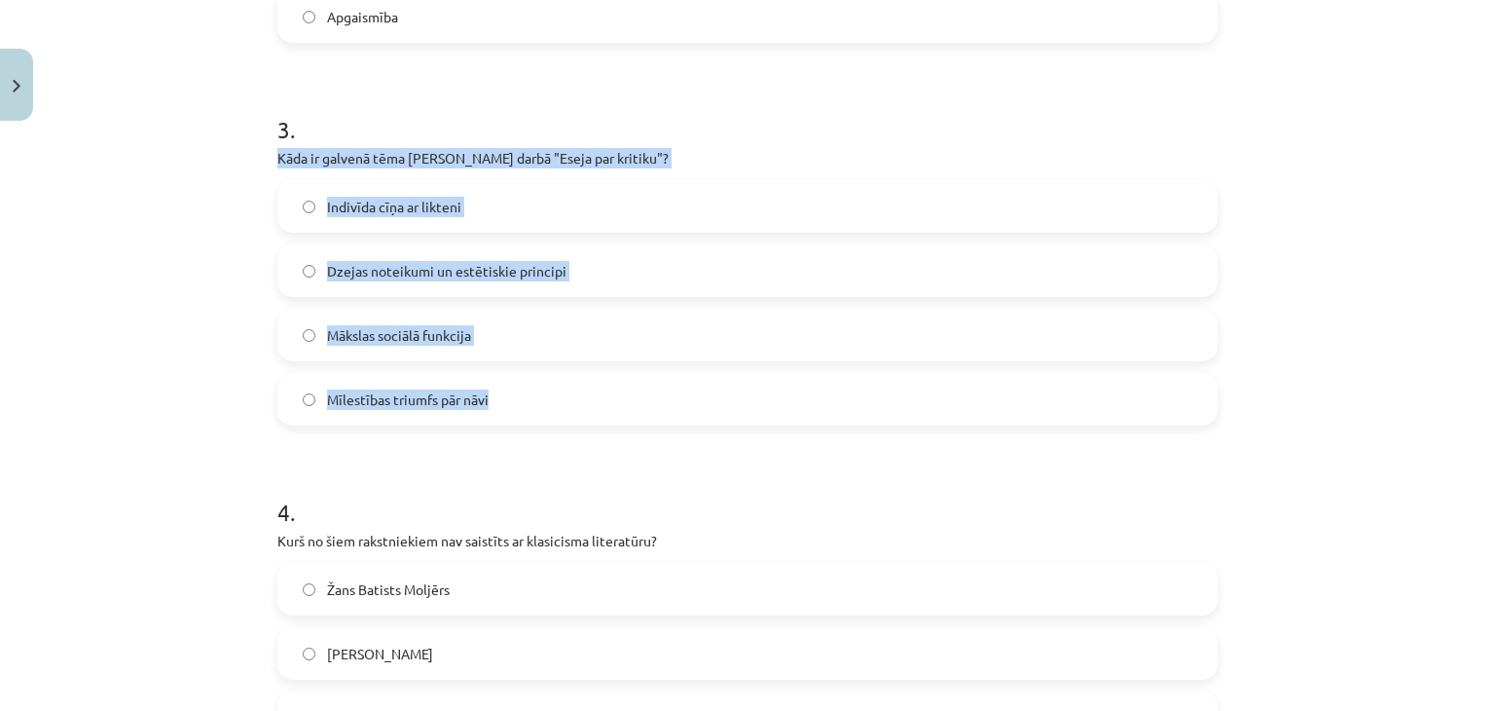
drag, startPoint x: 258, startPoint y: 145, endPoint x: 561, endPoint y: 410, distance: 402.2
click at [568, 275] on label "Dzejas noteikumi un estētiskie principi" at bounding box center [747, 270] width 936 height 49
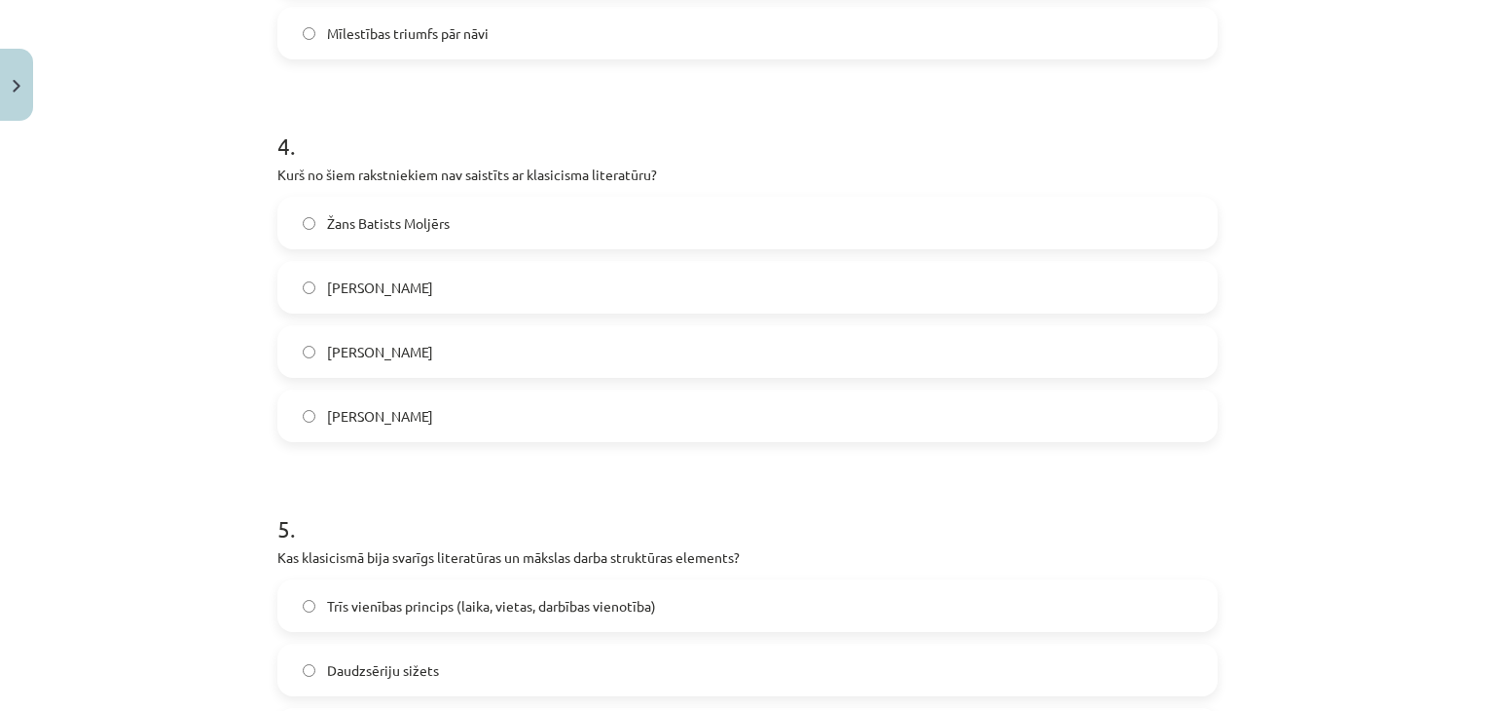
scroll to position [1460, 0]
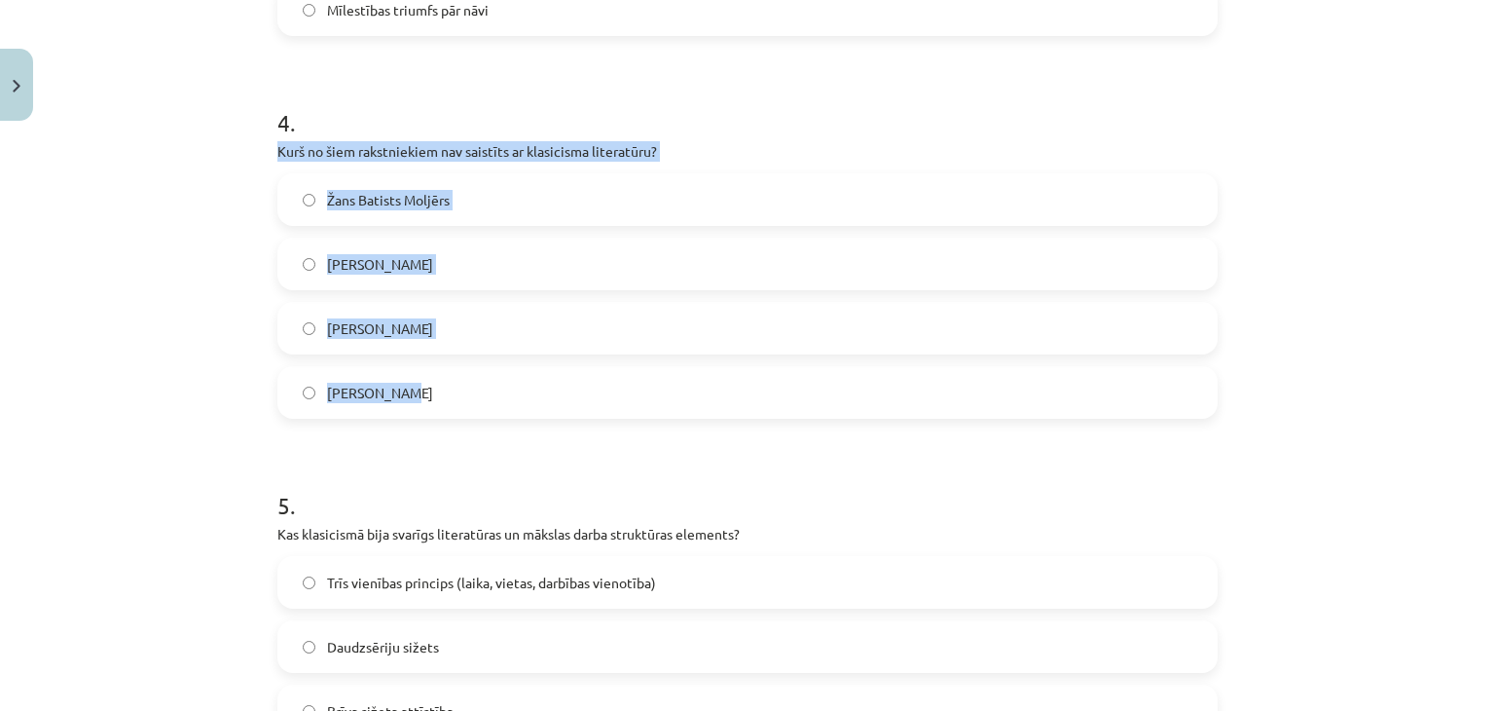
drag, startPoint x: 269, startPoint y: 154, endPoint x: 425, endPoint y: 373, distance: 269.3
click at [441, 394] on label "Vilis Lācis" at bounding box center [747, 392] width 936 height 49
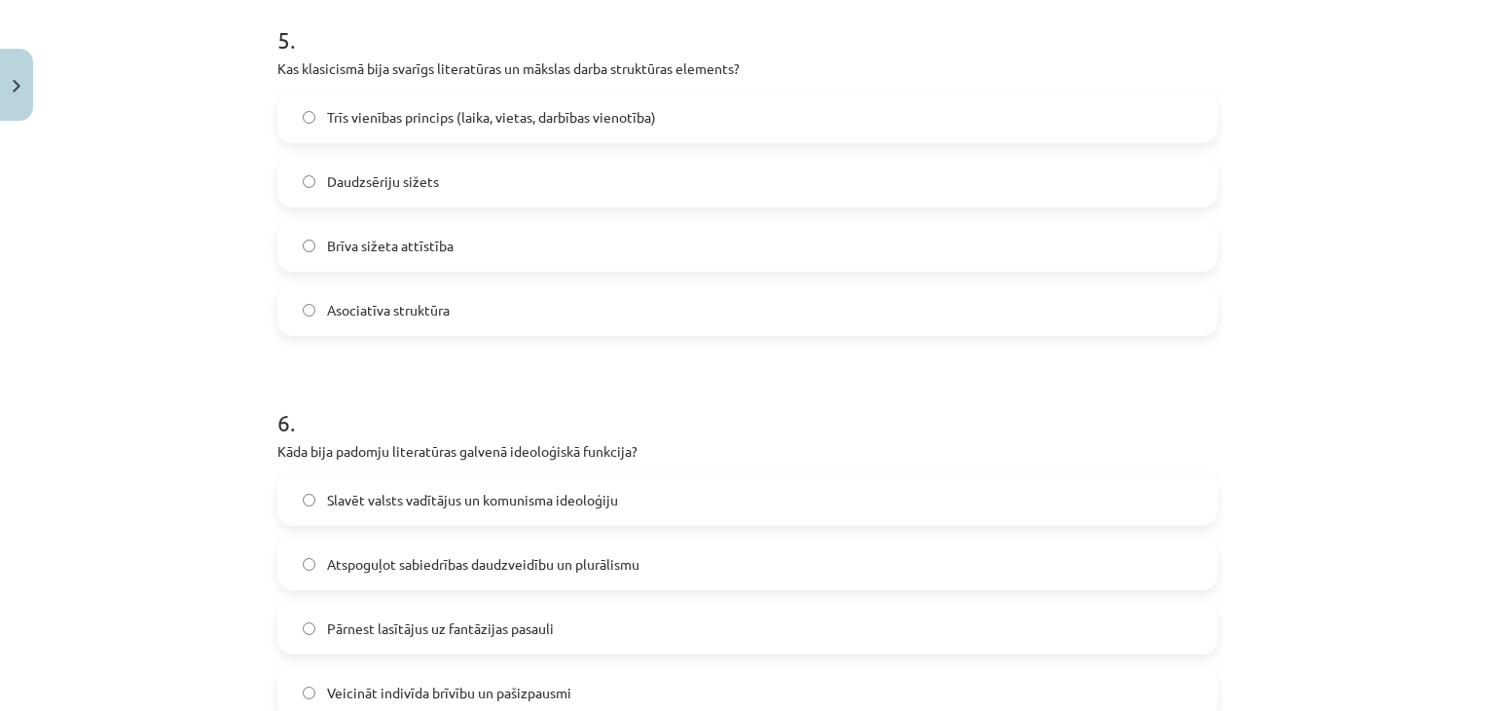
scroll to position [1947, 0]
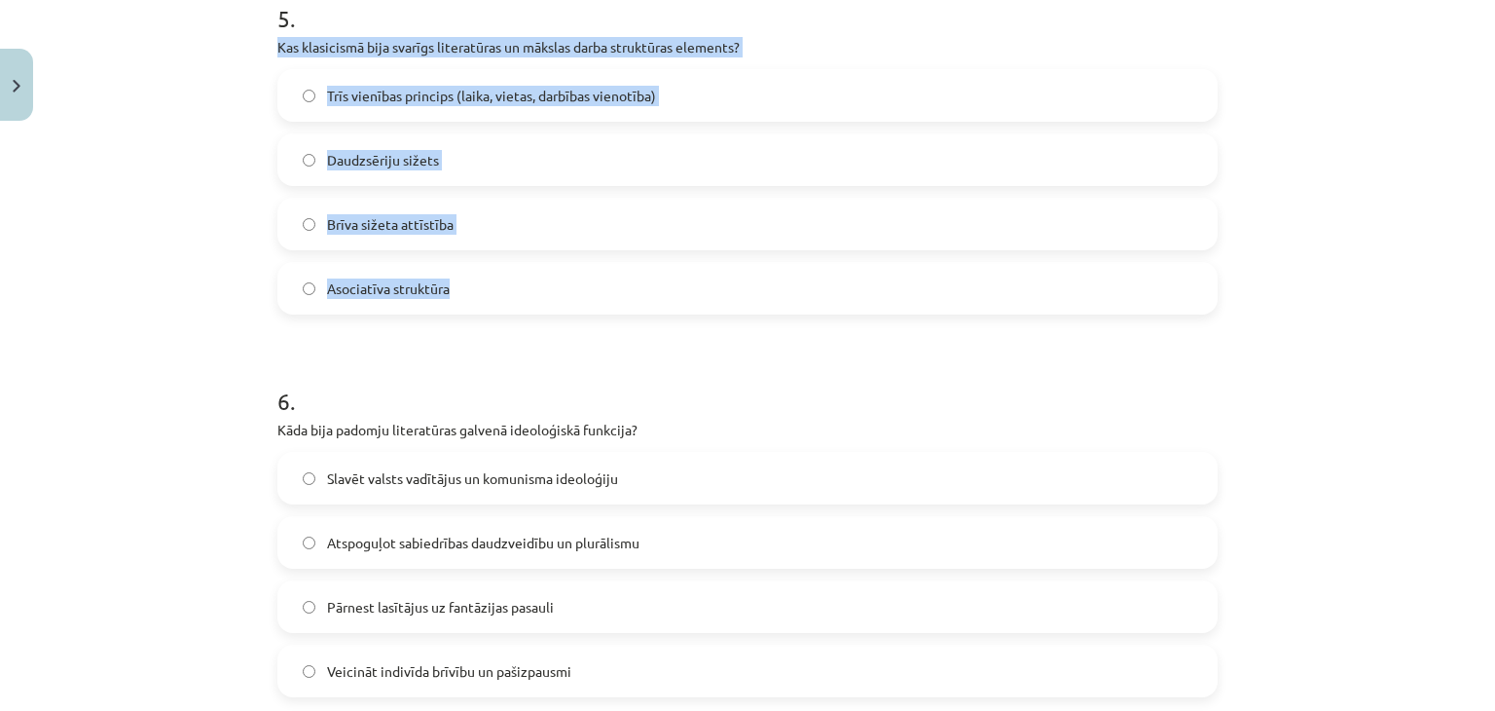
drag, startPoint x: 259, startPoint y: 40, endPoint x: 501, endPoint y: 291, distance: 349.0
click at [501, 291] on div "50 XP Saņemsi Grūts 575 pilda Apraksts Uzdevums Palīdzība 1 . Kura no šīm īpašī…" at bounding box center [748, 294] width 964 height 4222
click at [516, 91] on span "Trīs vienības princips (laika, vietas, darbības vienotība)" at bounding box center [491, 96] width 329 height 20
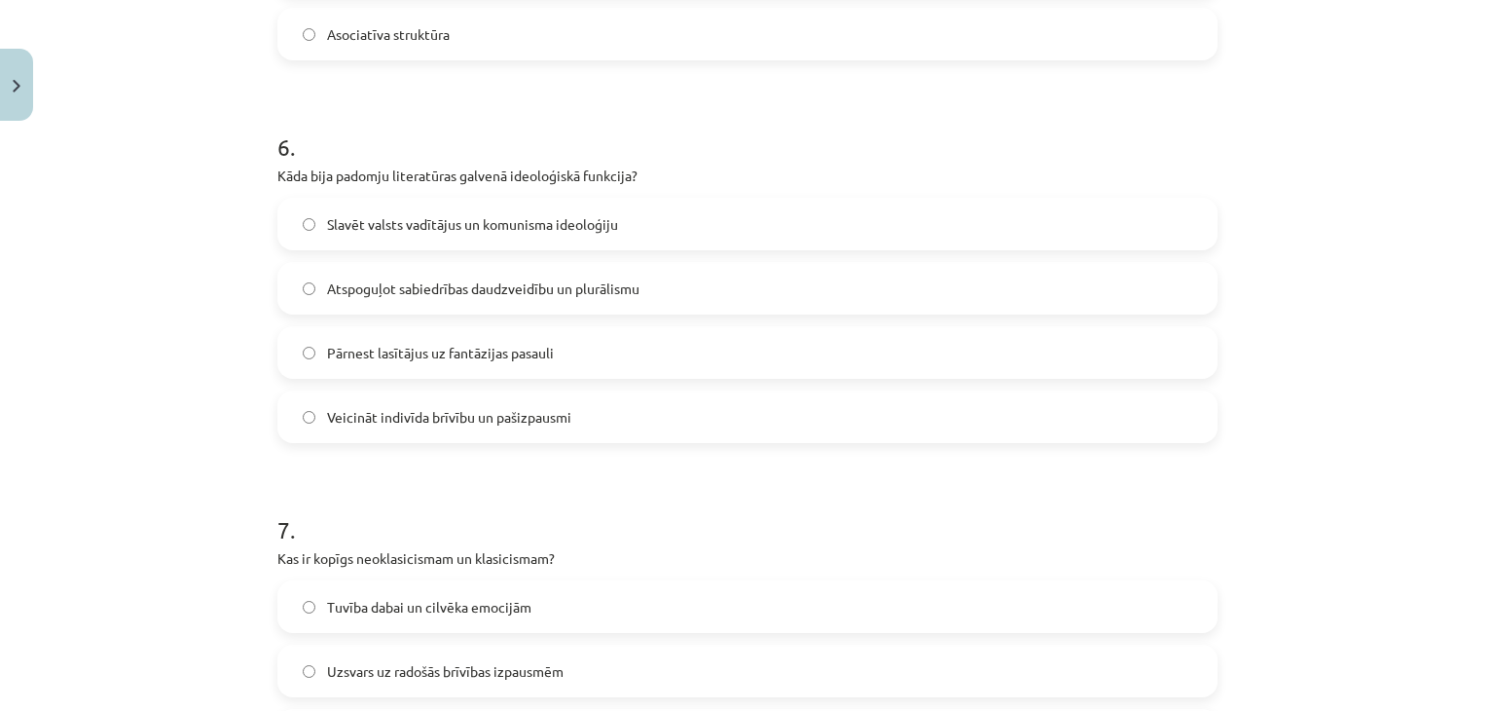
scroll to position [2336, 0]
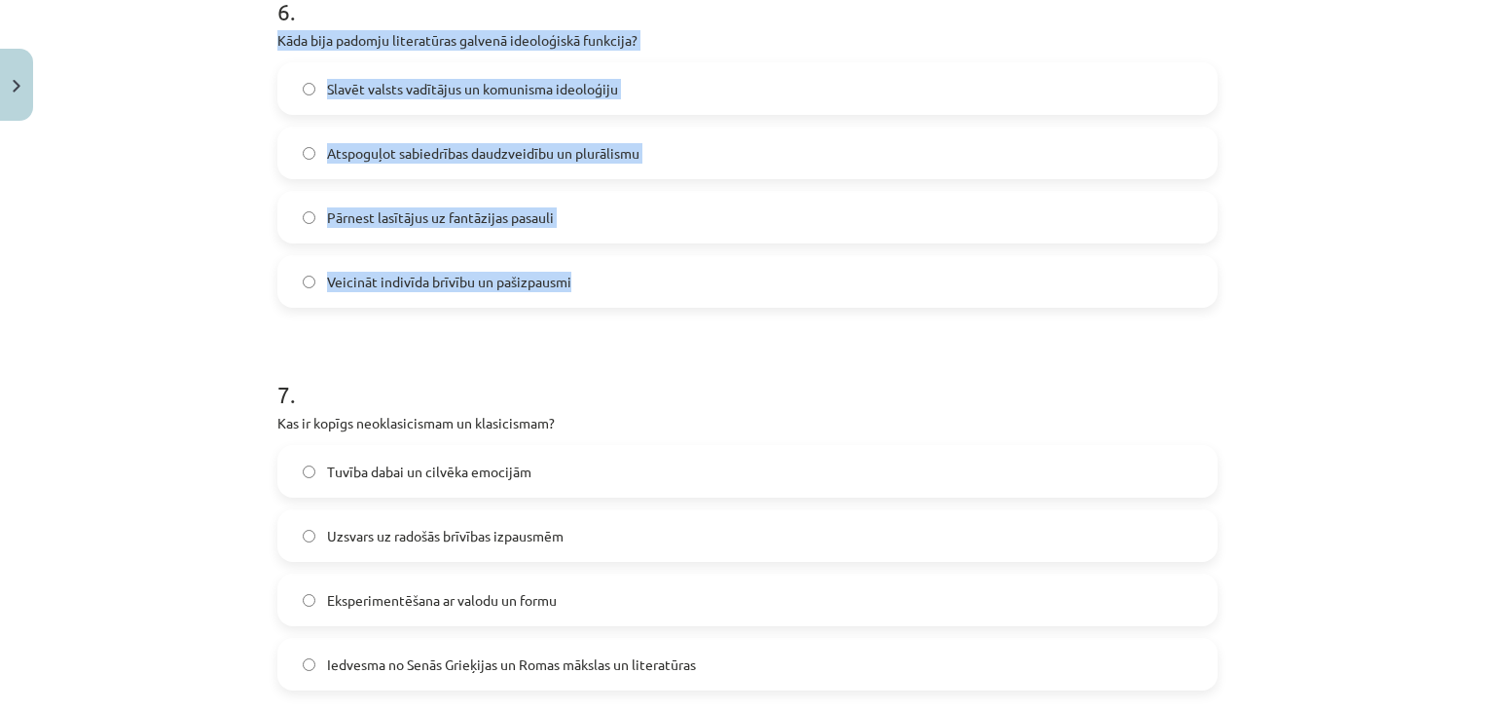
drag, startPoint x: 269, startPoint y: 36, endPoint x: 639, endPoint y: 252, distance: 428.4
click at [639, 252] on div "6 . Kāda bija padomju literatūras galvenā ideoloģiskā funkcija? Slavēt valsts v…" at bounding box center [747, 136] width 940 height 344
click at [393, 102] on label "Slavēt valsts vadītājus un komunisma ideoloģiju" at bounding box center [747, 88] width 936 height 49
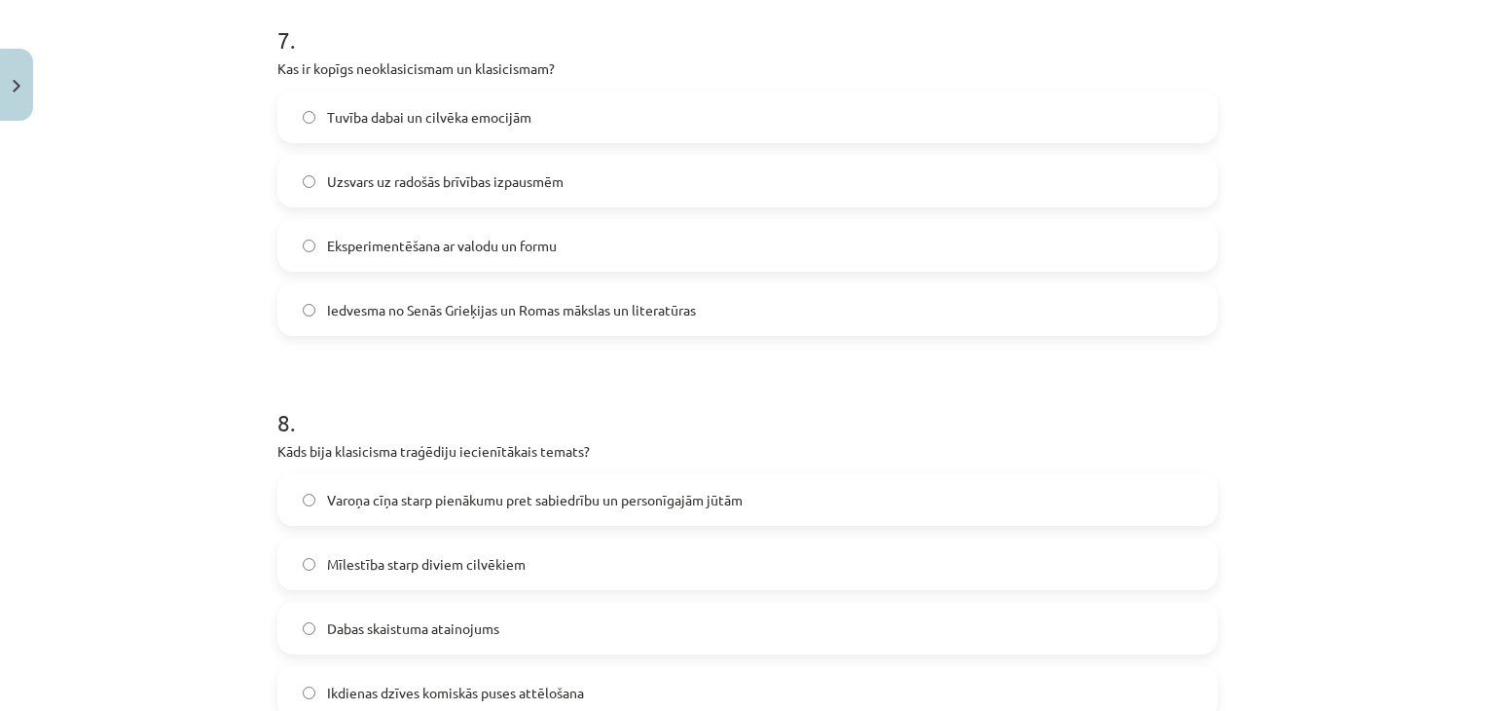
scroll to position [2726, 0]
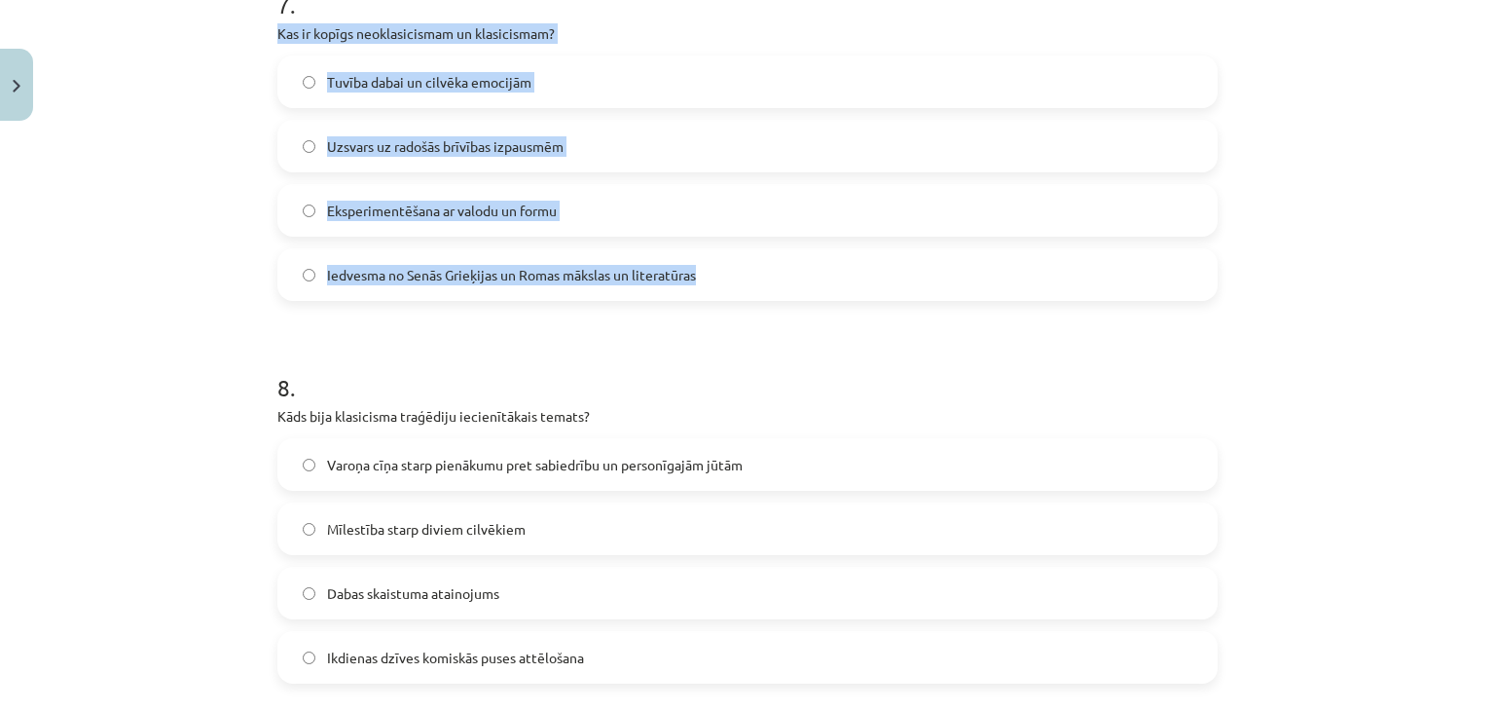
drag, startPoint x: 263, startPoint y: 38, endPoint x: 729, endPoint y: 278, distance: 524.6
click at [486, 270] on span "Iedvesma no Senās Grieķijas un Romas mākslas un literatūras" at bounding box center [511, 275] width 369 height 20
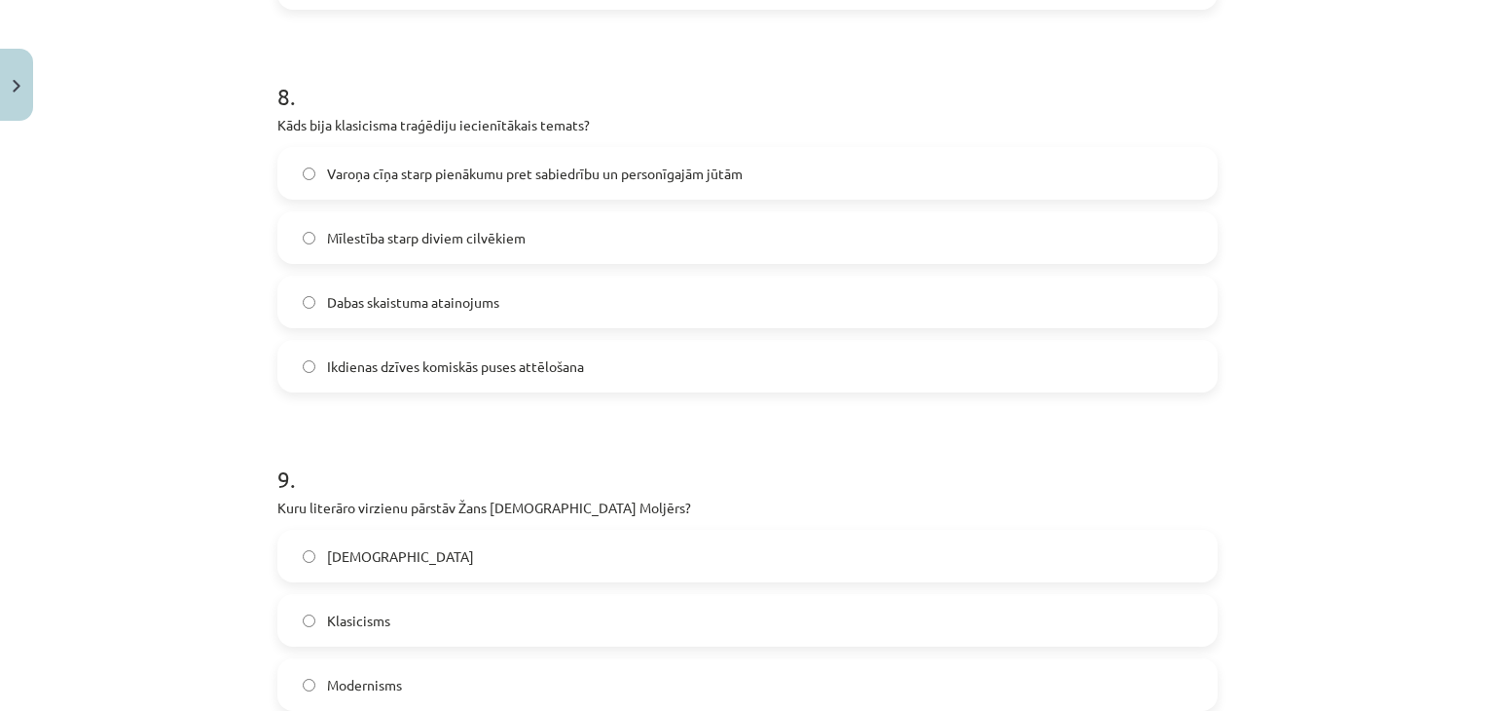
scroll to position [3018, 0]
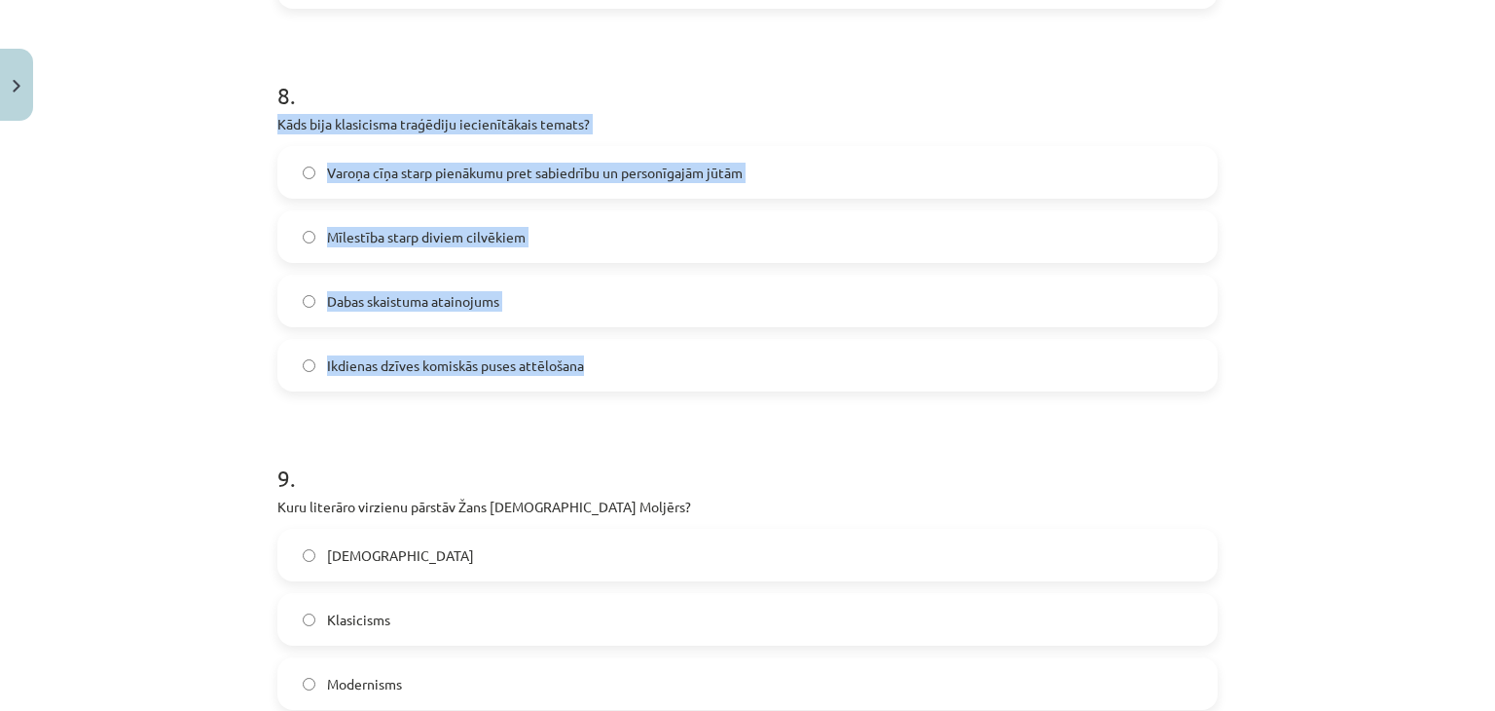
drag, startPoint x: 264, startPoint y: 114, endPoint x: 673, endPoint y: 348, distance: 470.9
click at [704, 168] on span "Varoņa cīņa starp pienākumu pret sabiedrību un personīgajām jūtām" at bounding box center [535, 173] width 416 height 20
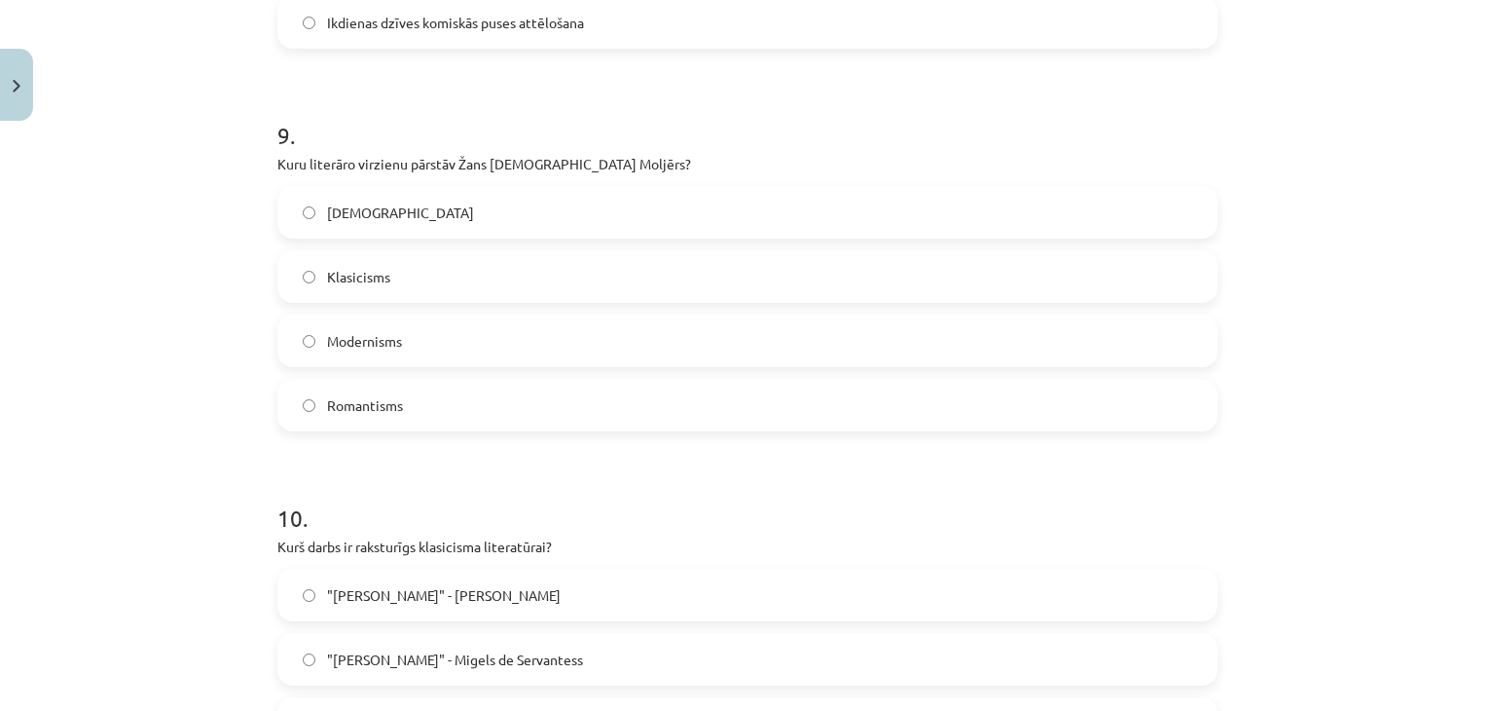
scroll to position [3407, 0]
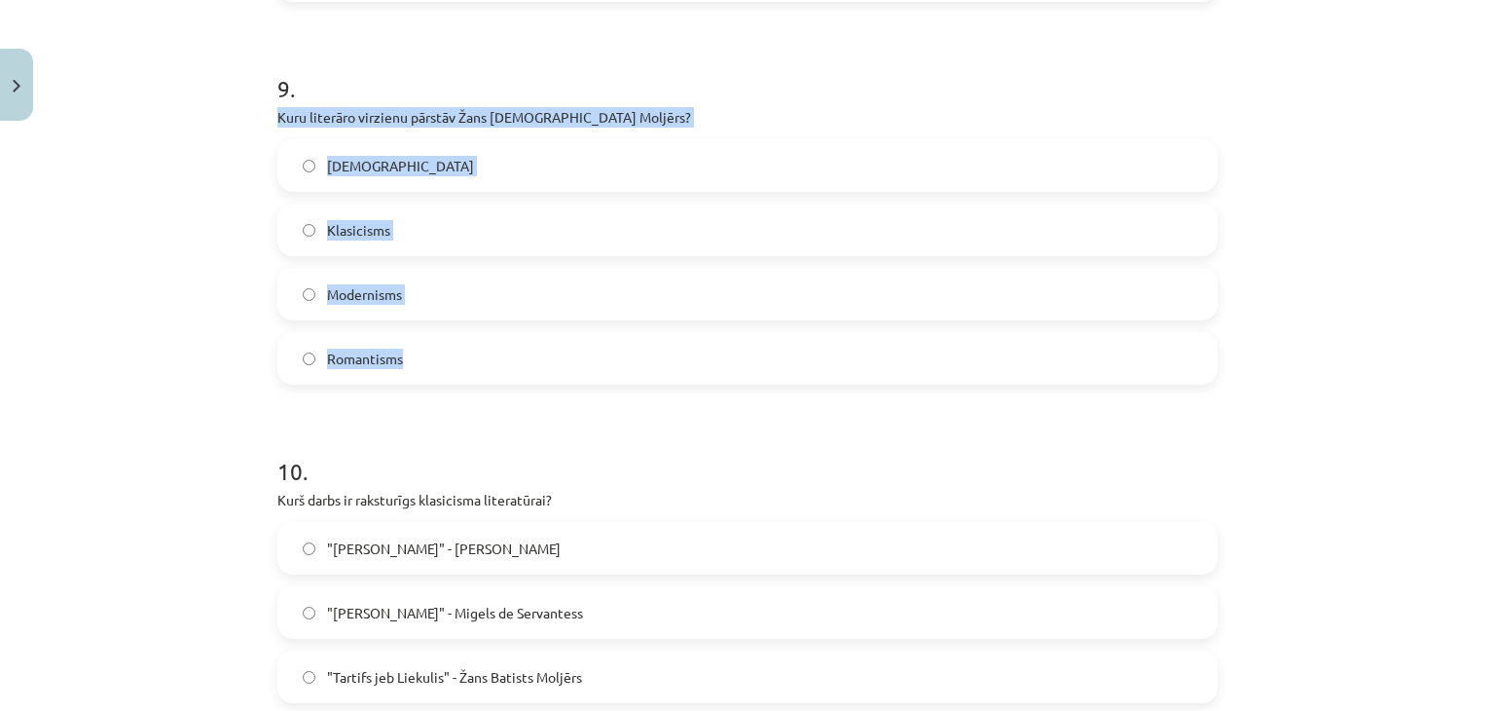
drag, startPoint x: 261, startPoint y: 122, endPoint x: 465, endPoint y: 361, distance: 314.8
click at [393, 221] on label "Klasicisms" at bounding box center [747, 229] width 936 height 49
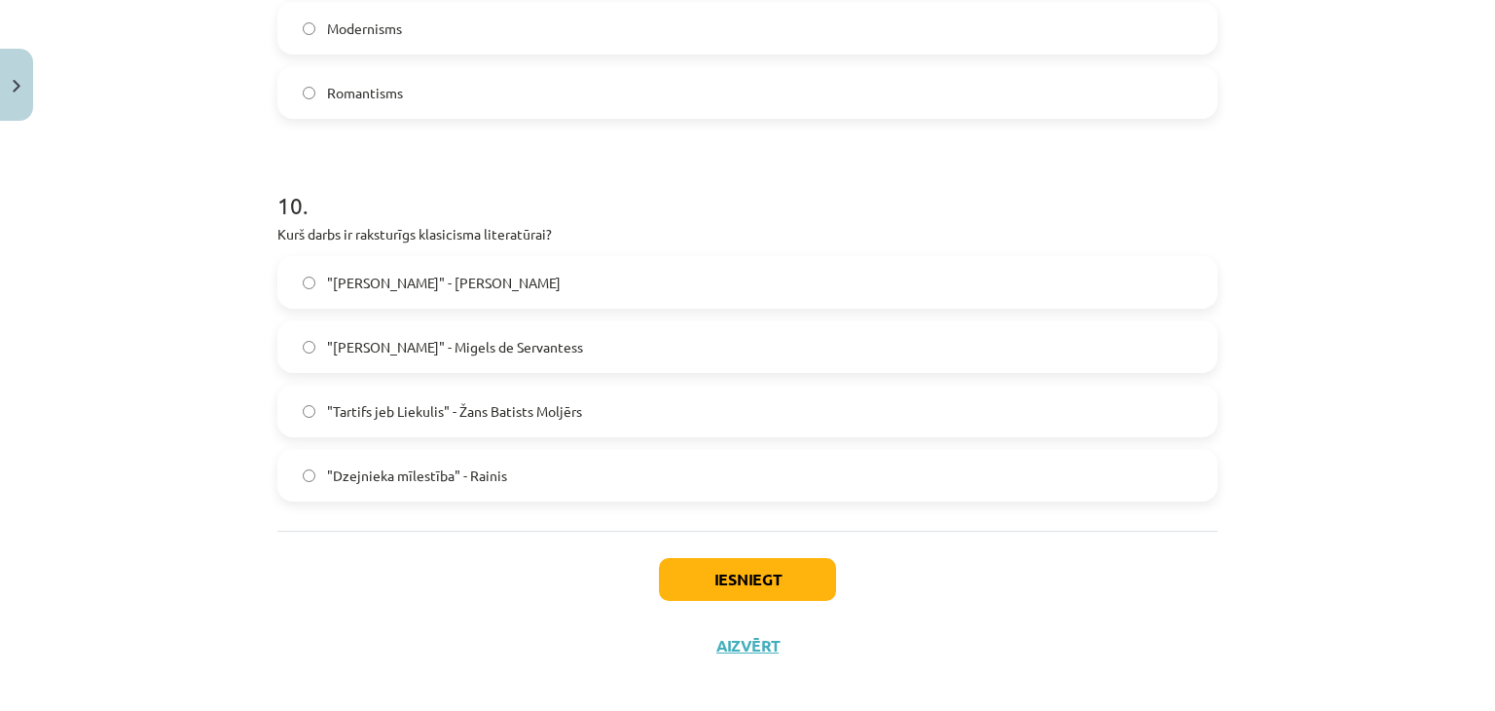
scroll to position [3688, 0]
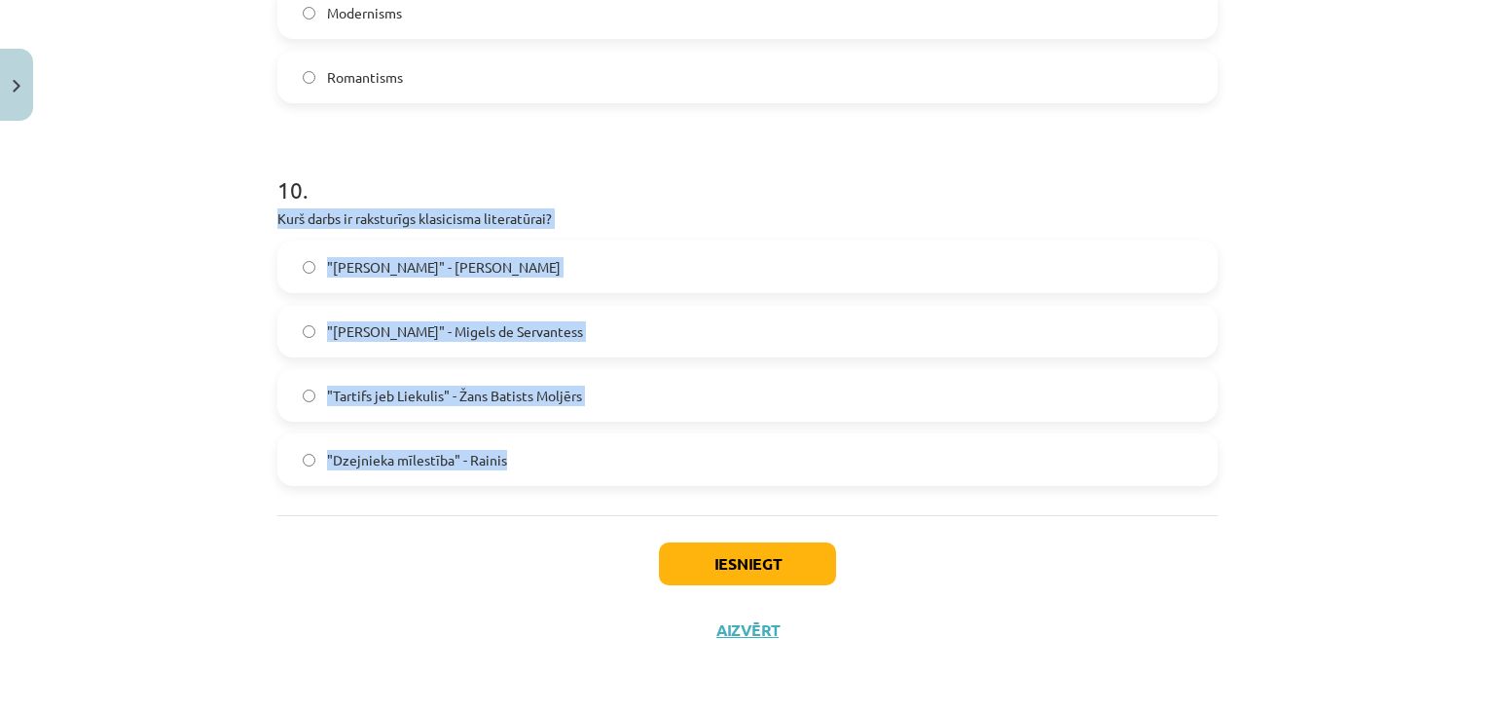
drag, startPoint x: 281, startPoint y: 211, endPoint x: 557, endPoint y: 470, distance: 378.1
click at [546, 390] on span ""Tartifs jeb Liekulis" - Žans Batists Moljērs" at bounding box center [454, 395] width 255 height 20
click at [771, 562] on button "Iesniegt" at bounding box center [747, 563] width 177 height 43
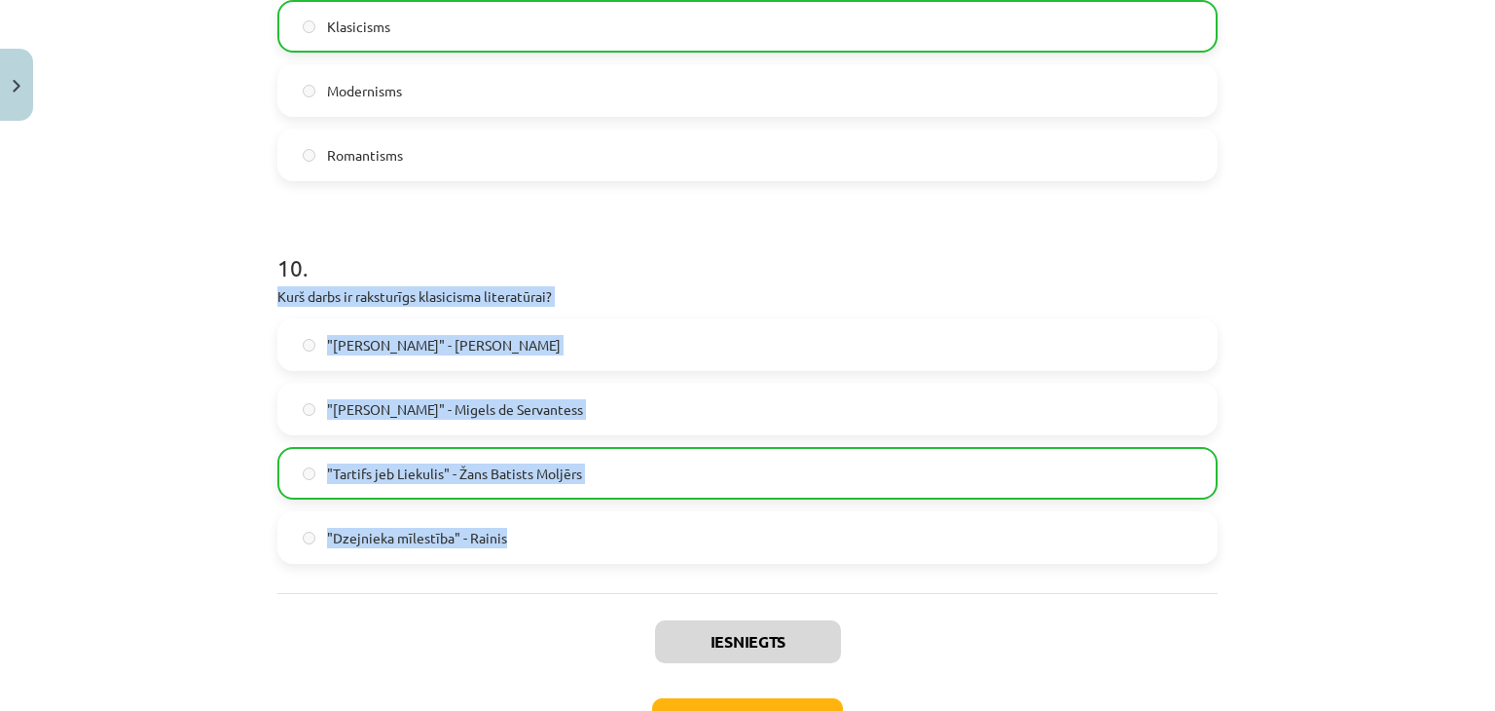
scroll to position [3750, 0]
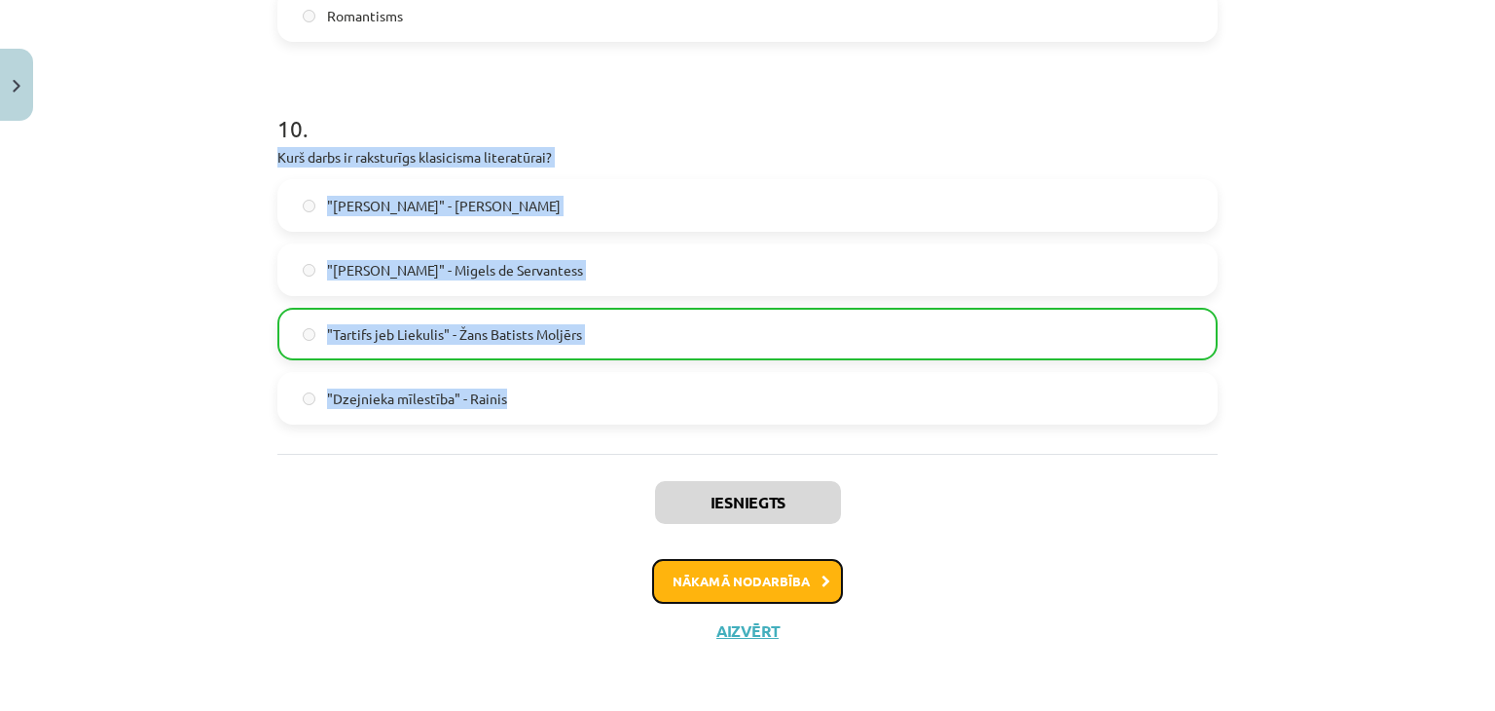
click at [809, 573] on button "Nākamā nodarbība" at bounding box center [747, 581] width 191 height 45
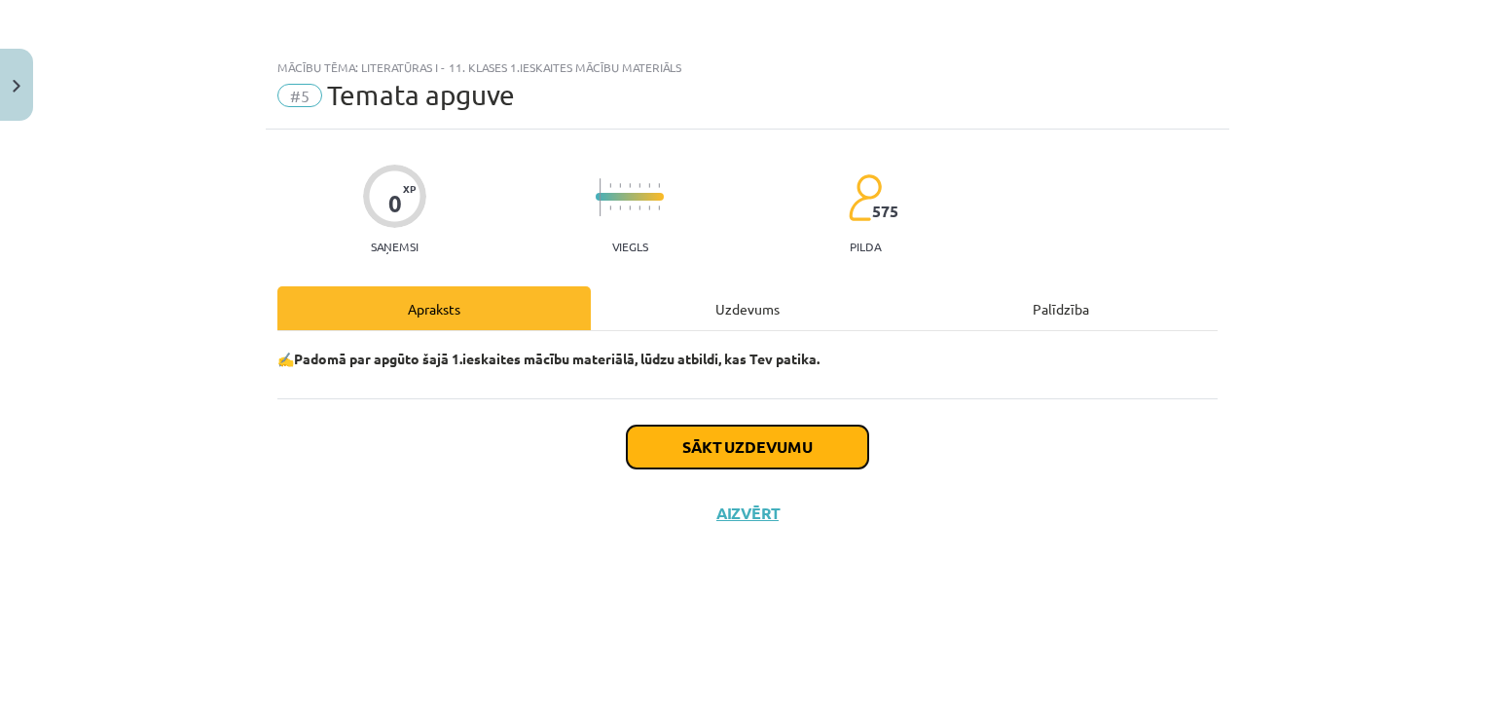
click at [795, 454] on button "Sākt uzdevumu" at bounding box center [747, 446] width 241 height 43
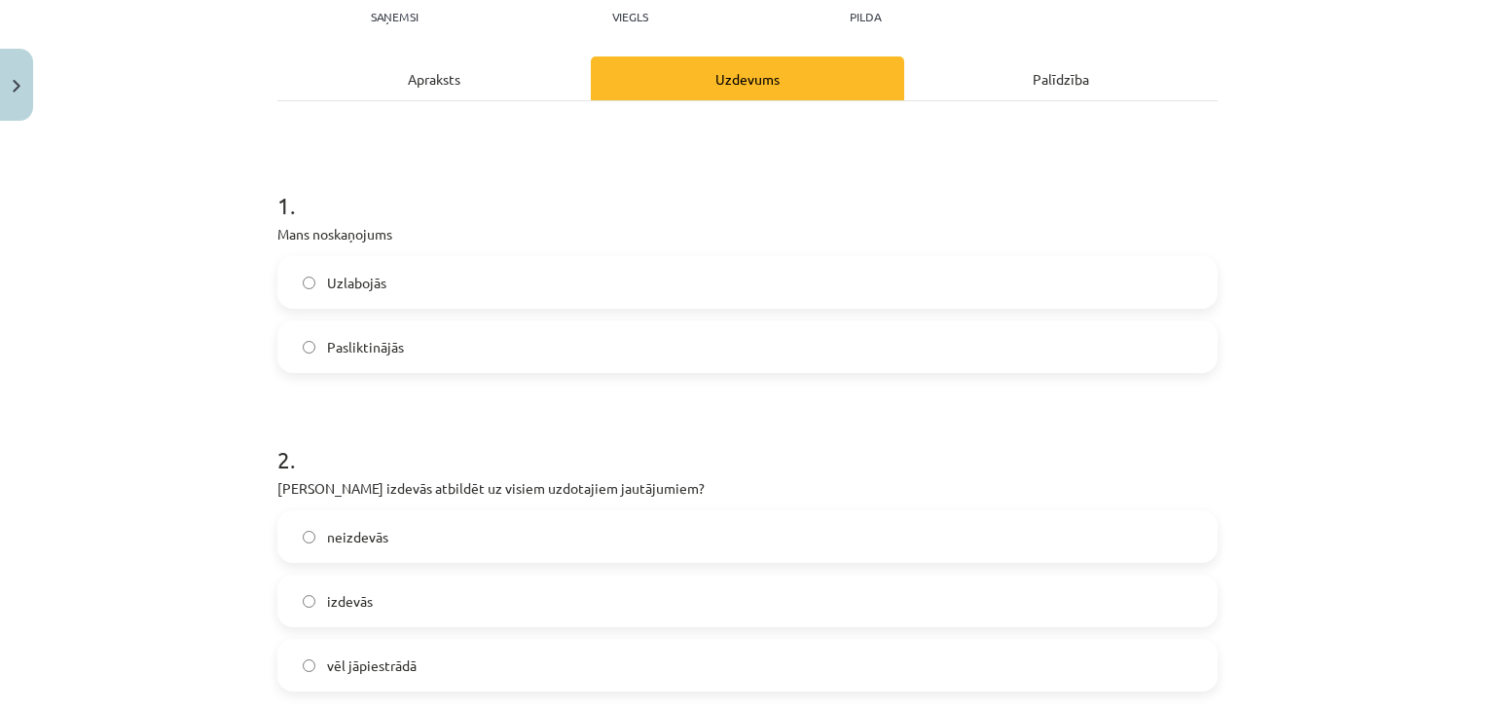
scroll to position [292, 0]
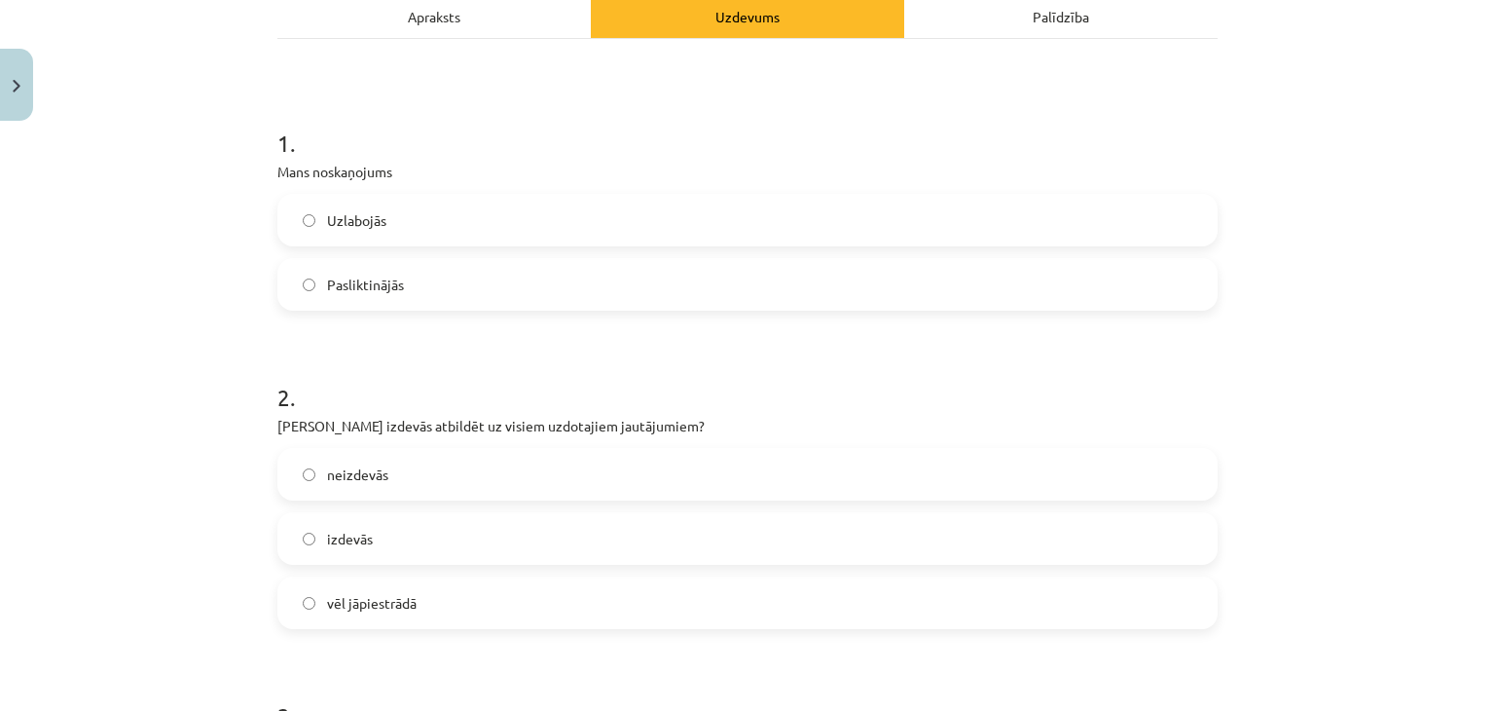
click at [718, 298] on label "Pasliktinājās" at bounding box center [747, 284] width 936 height 49
click at [755, 594] on label "vēl jāpiestrādā" at bounding box center [747, 602] width 936 height 49
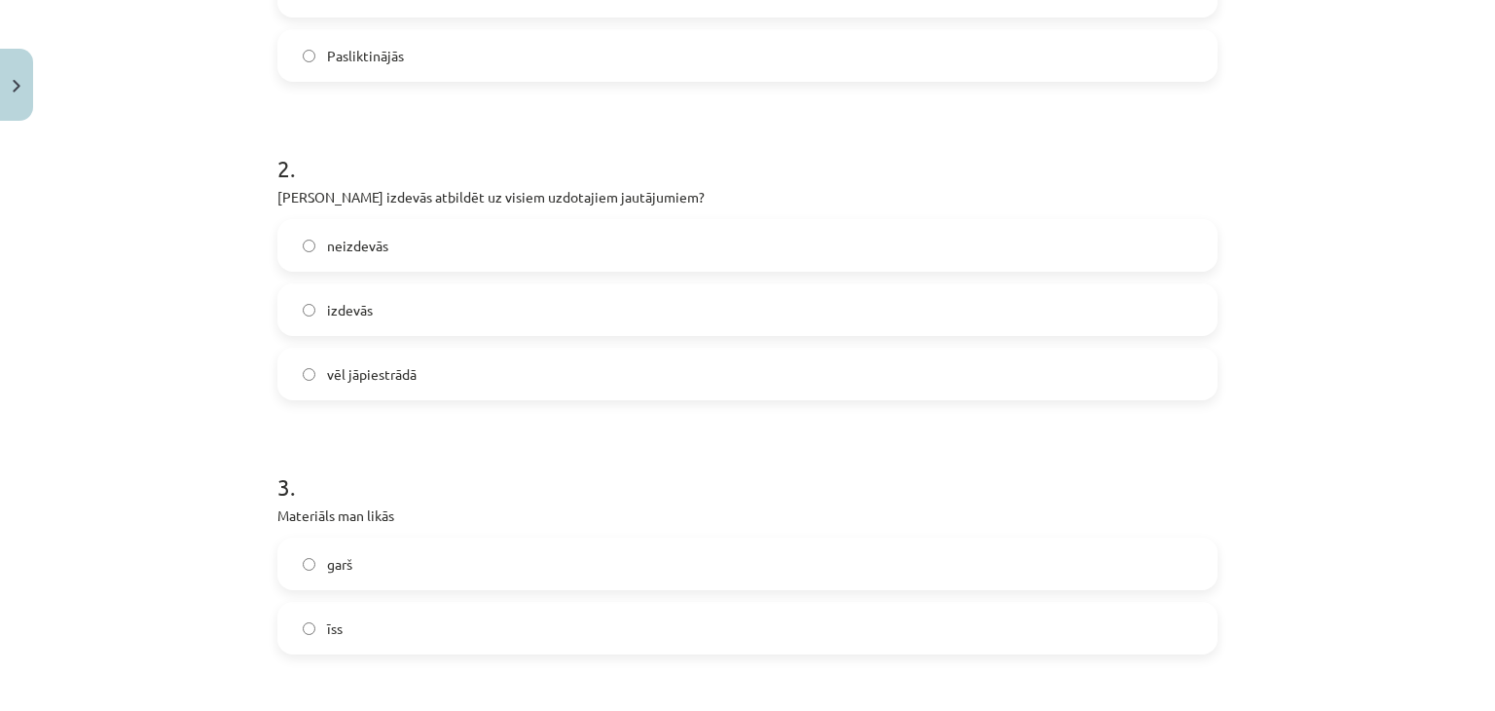
scroll to position [779, 0]
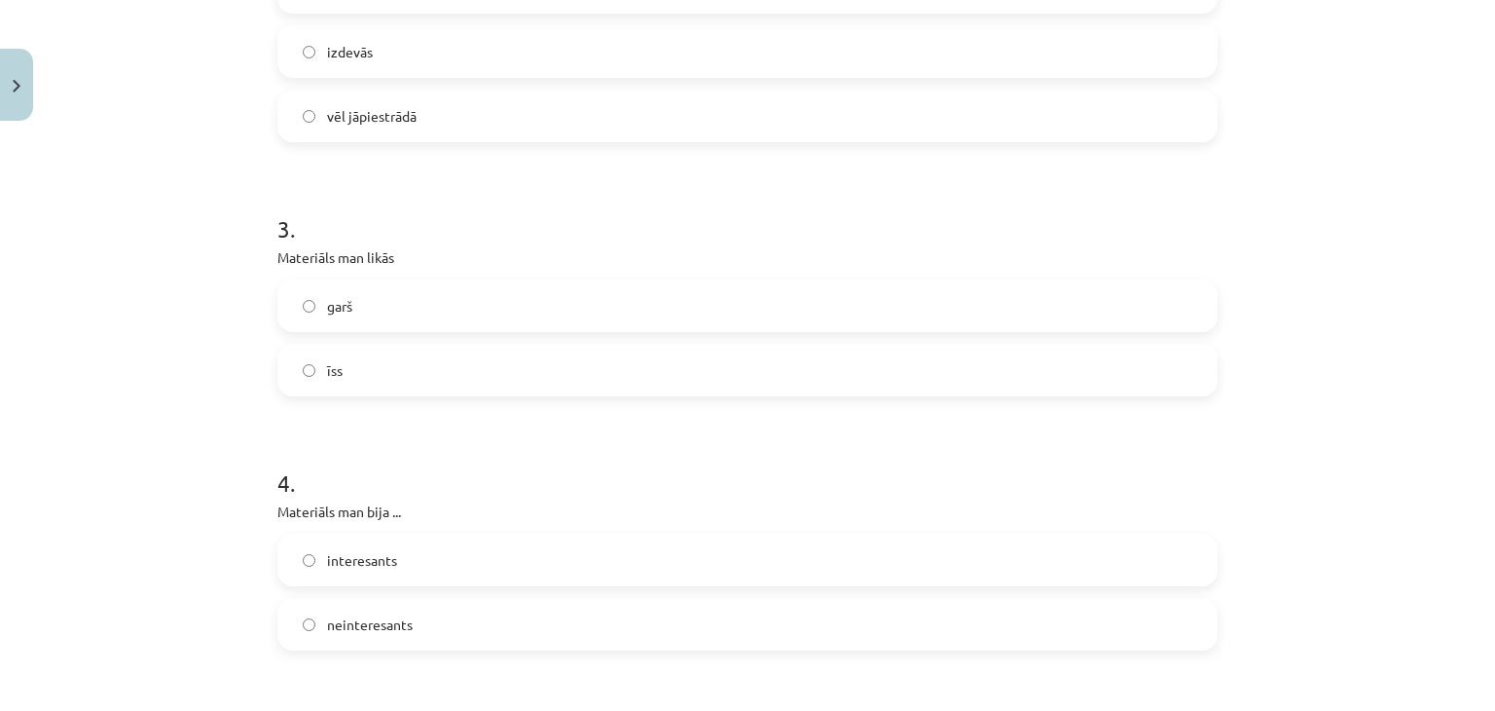
click at [714, 312] on label "garš" at bounding box center [747, 305] width 936 height 49
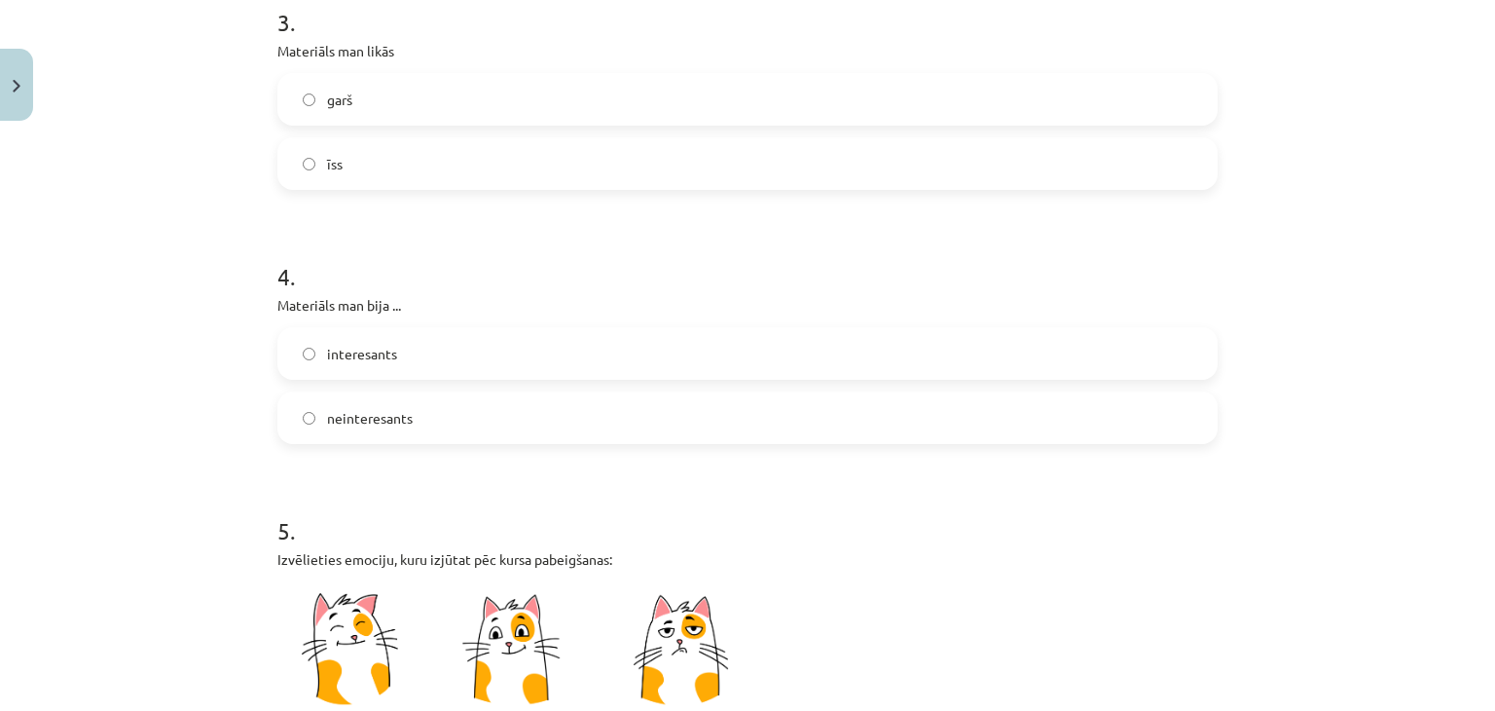
scroll to position [1071, 0]
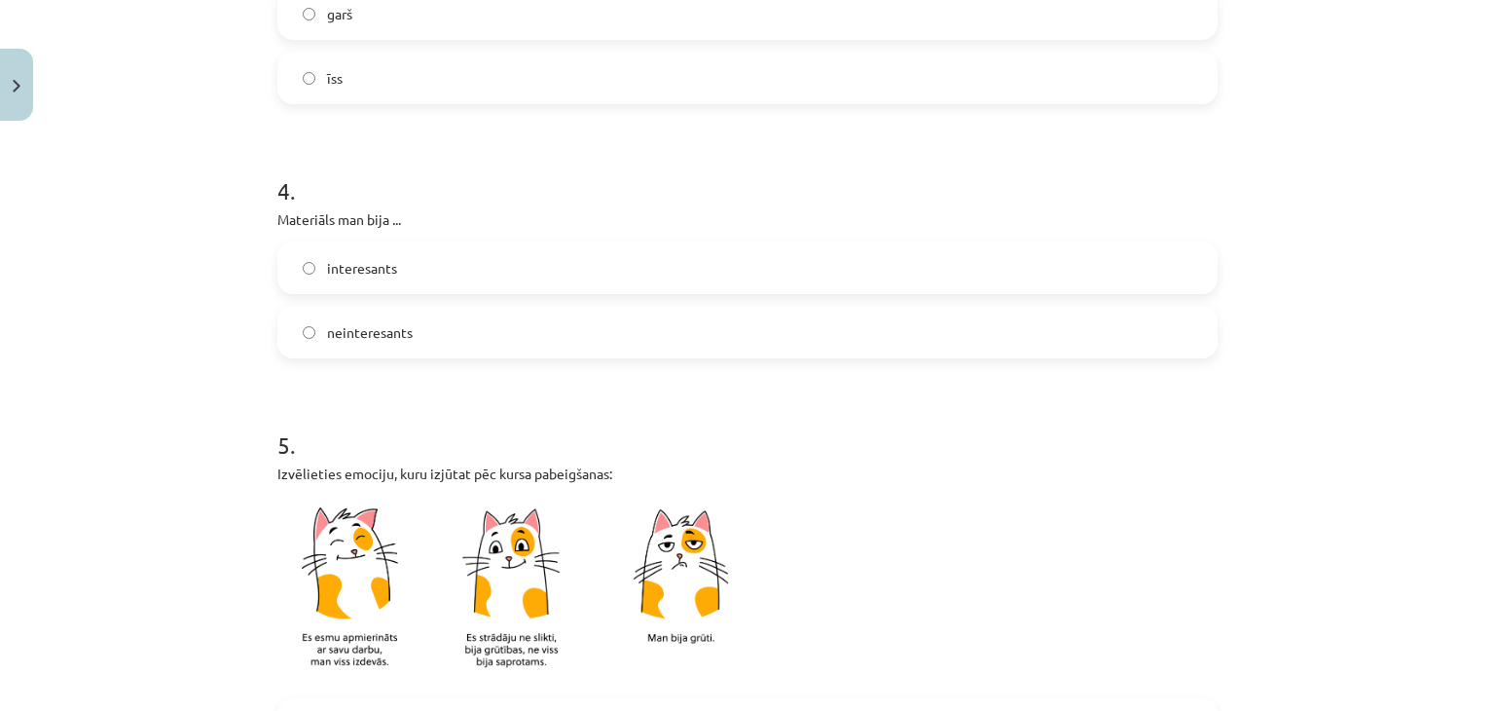
click at [705, 359] on form "1 . Mans noskaņojums Uzlabojās Pasliktinājās 2 . Vai Tev izdevās atbildēt uz vi…" at bounding box center [747, 225] width 940 height 1816
click at [695, 332] on label "neinteresants" at bounding box center [747, 332] width 936 height 49
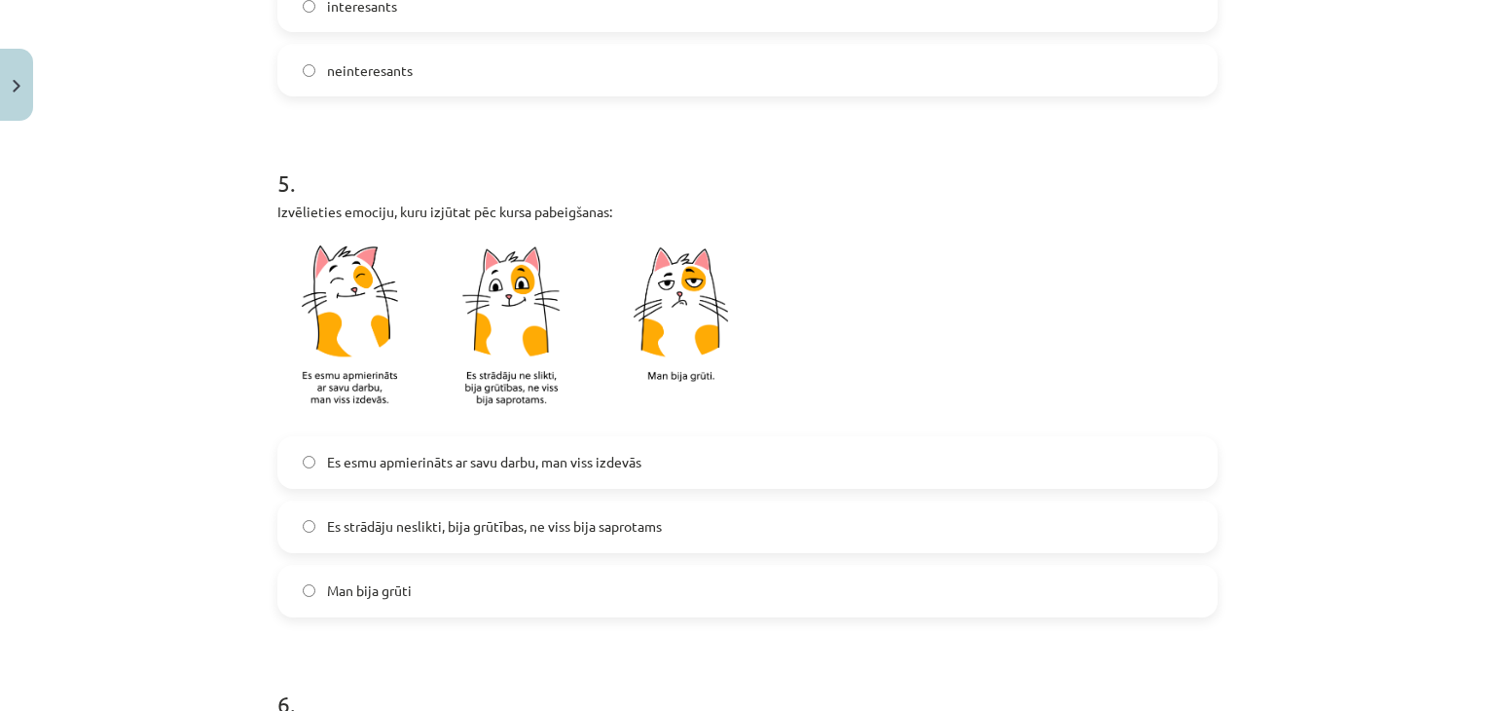
scroll to position [1460, 0]
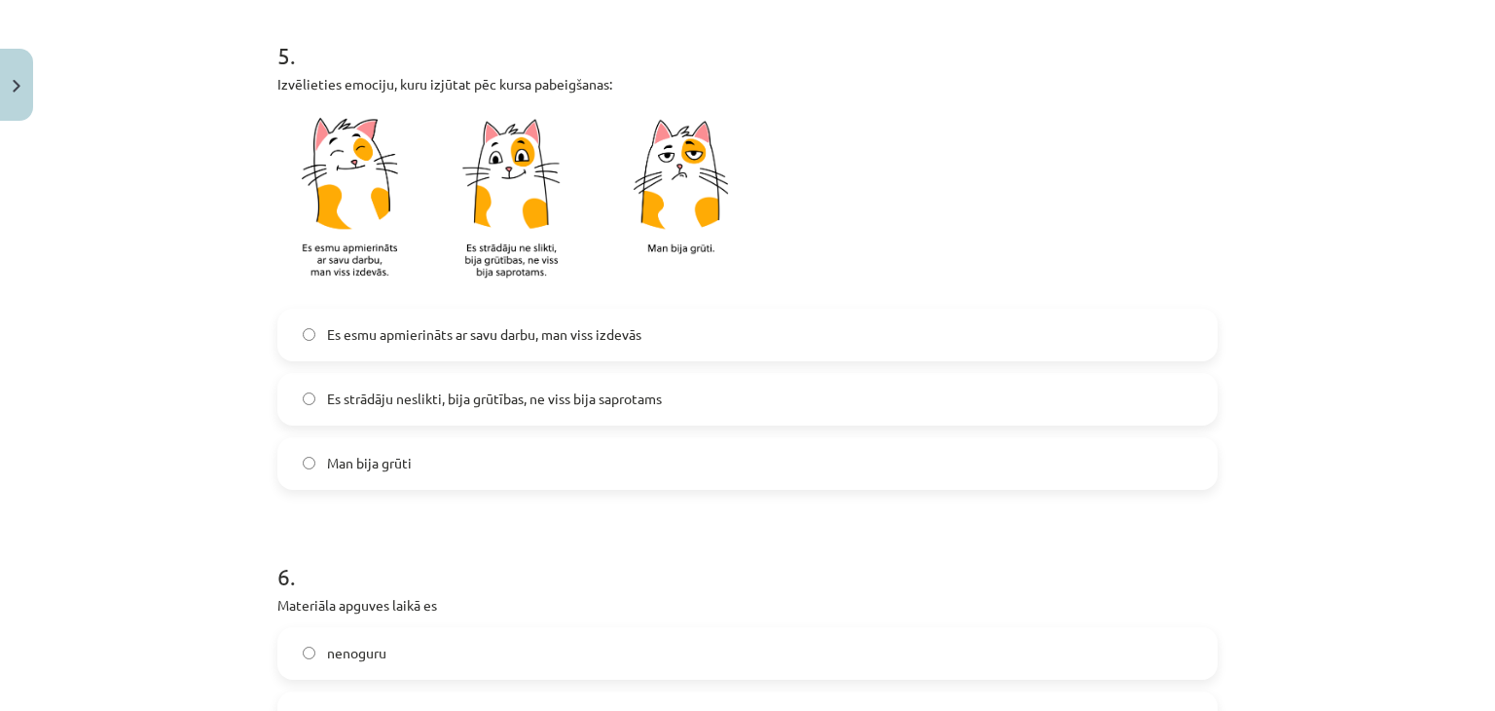
click at [519, 409] on label "Es strādāju neslikti, bija grūtības, ne viss bija saprotams" at bounding box center [747, 399] width 936 height 49
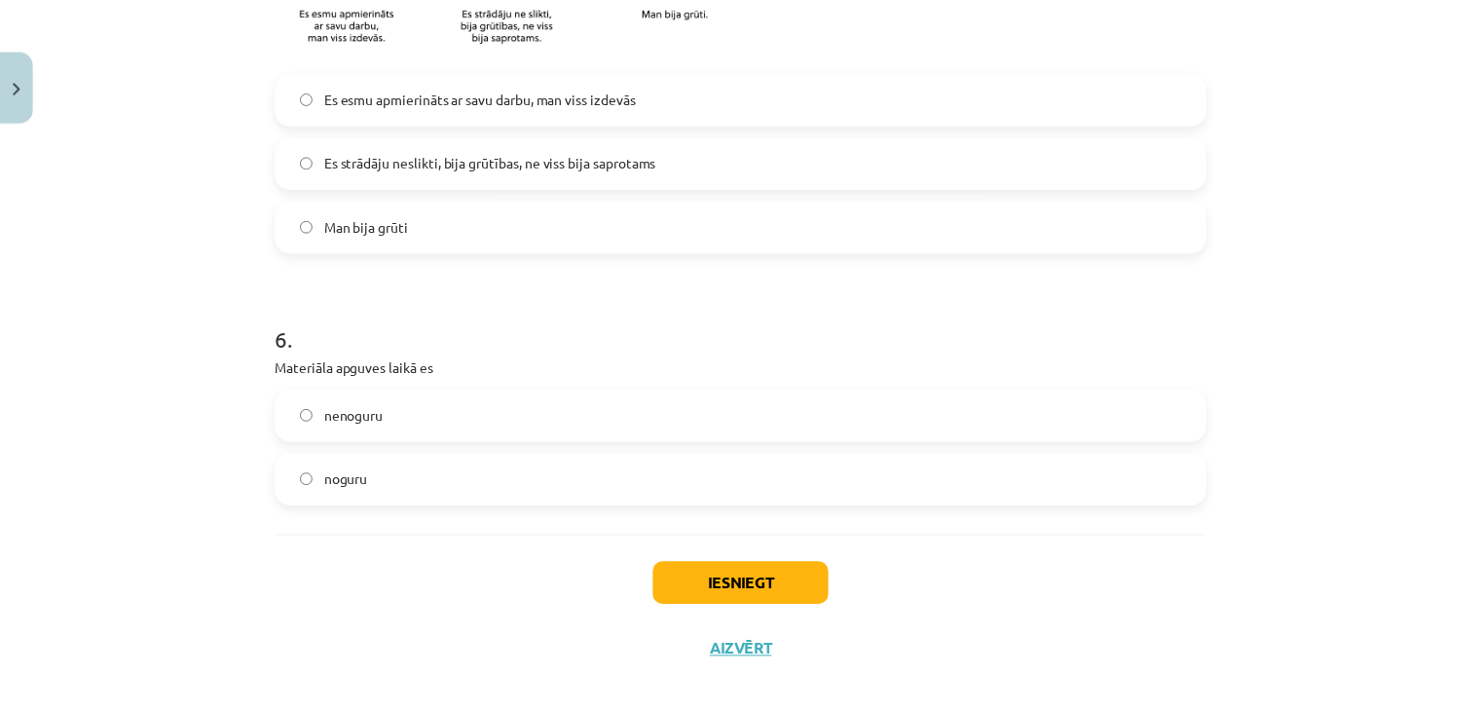
scroll to position [1718, 0]
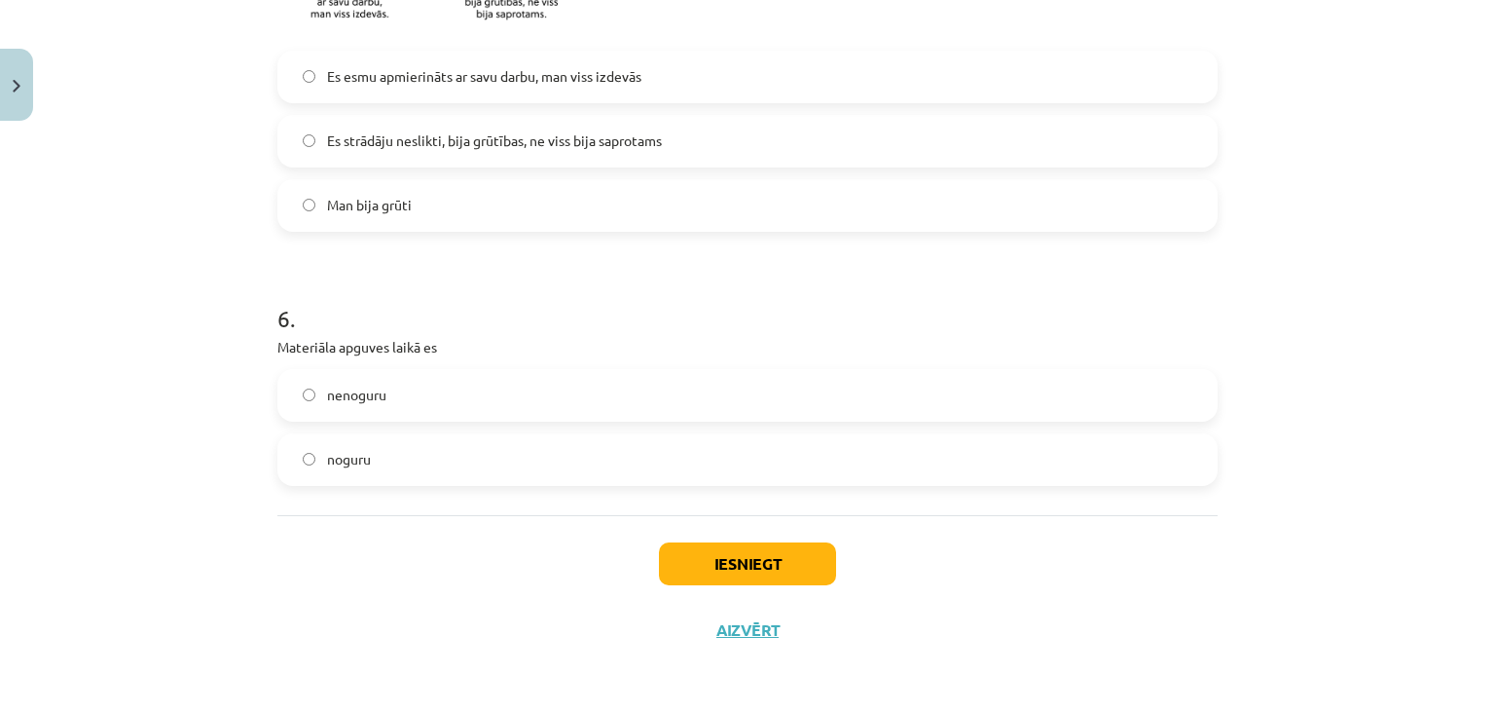
click at [485, 460] on label "noguru" at bounding box center [747, 459] width 936 height 49
click at [747, 566] on button "Iesniegt" at bounding box center [747, 563] width 177 height 43
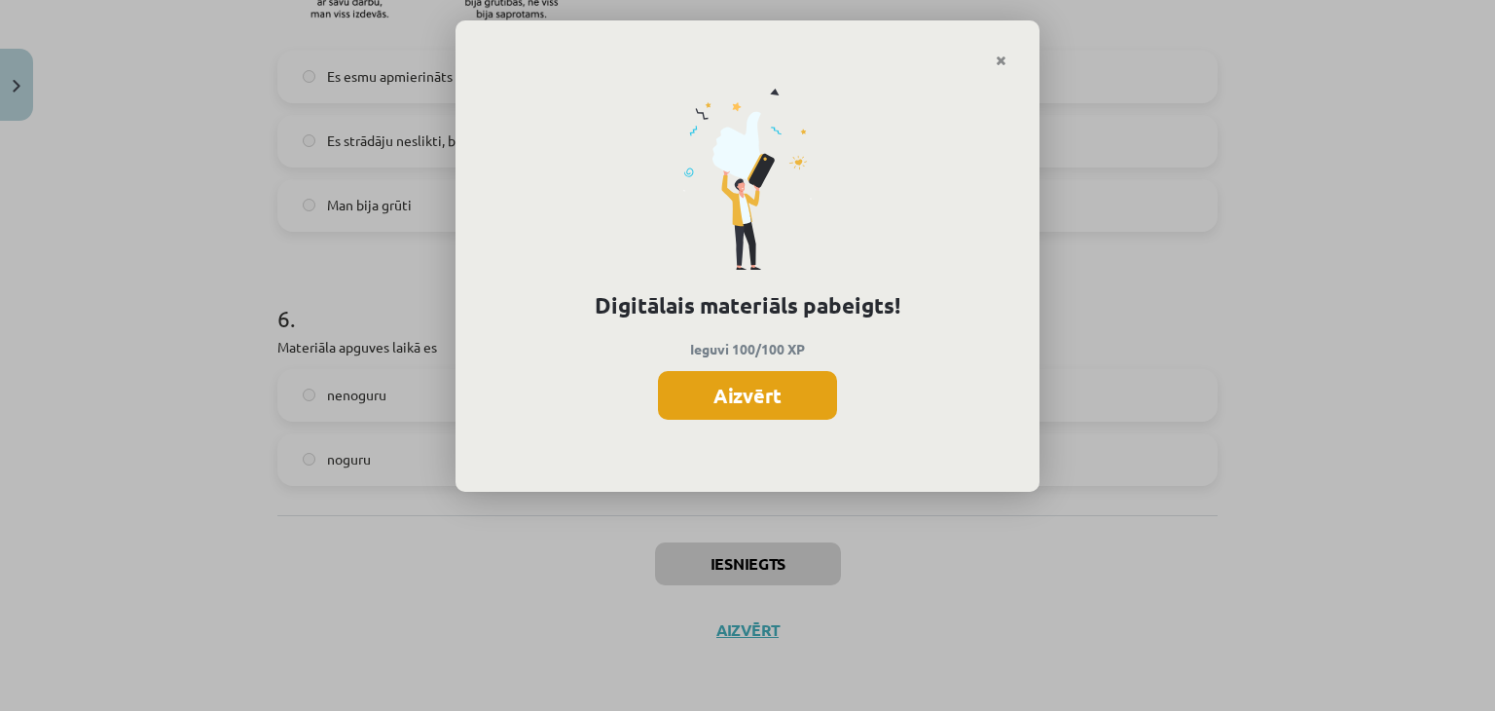
click at [736, 394] on button "Aizvērt" at bounding box center [747, 395] width 179 height 49
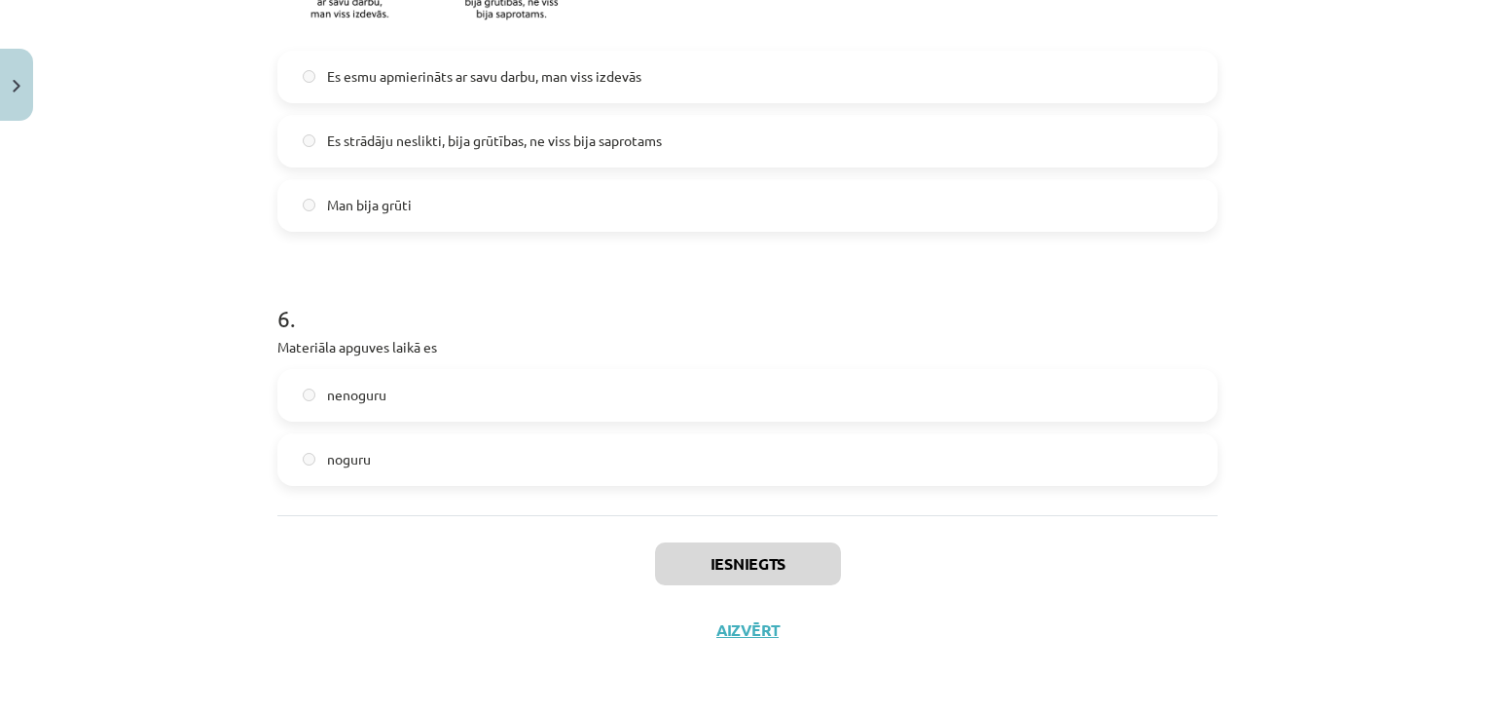
click at [736, 394] on label "nenoguru" at bounding box center [747, 395] width 936 height 49
click at [746, 624] on button "Aizvērt" at bounding box center [741, 629] width 74 height 19
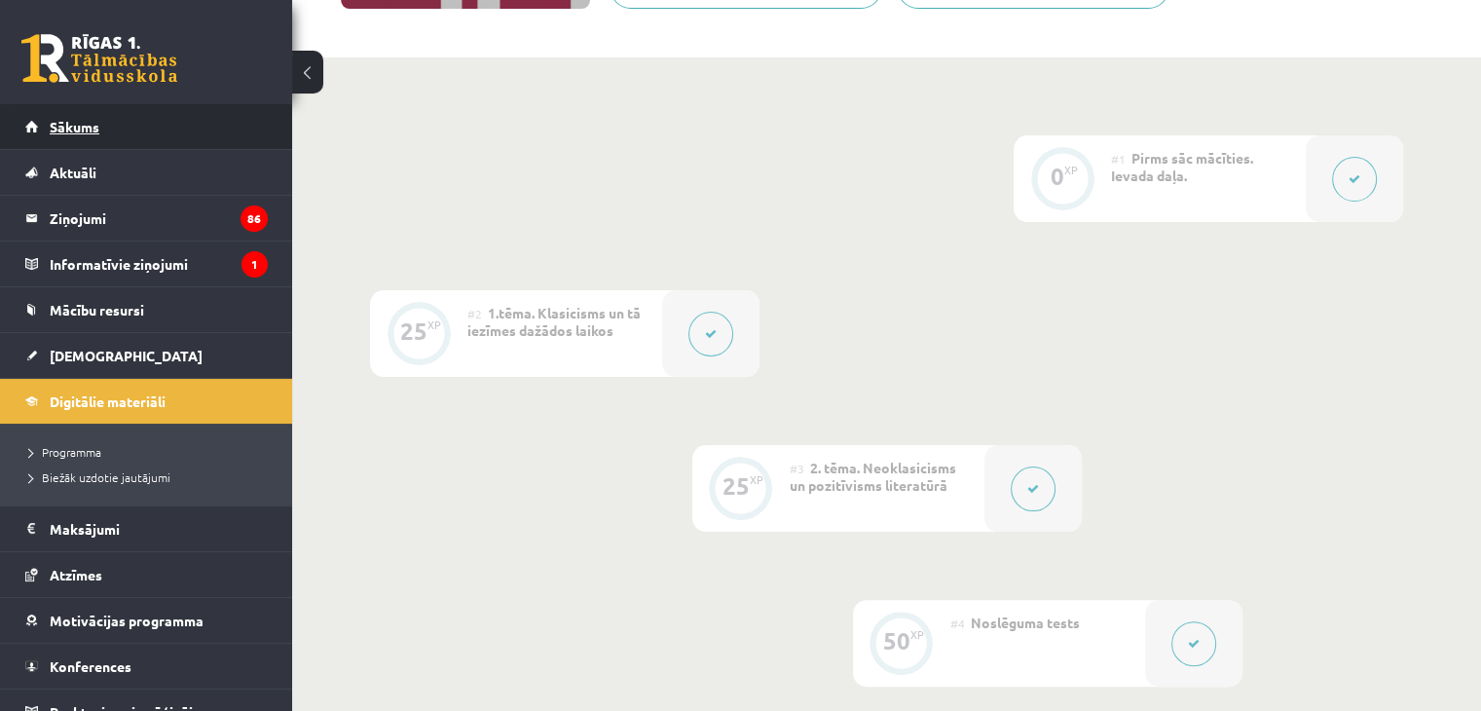
click at [87, 122] on span "Sākums" at bounding box center [75, 127] width 50 height 18
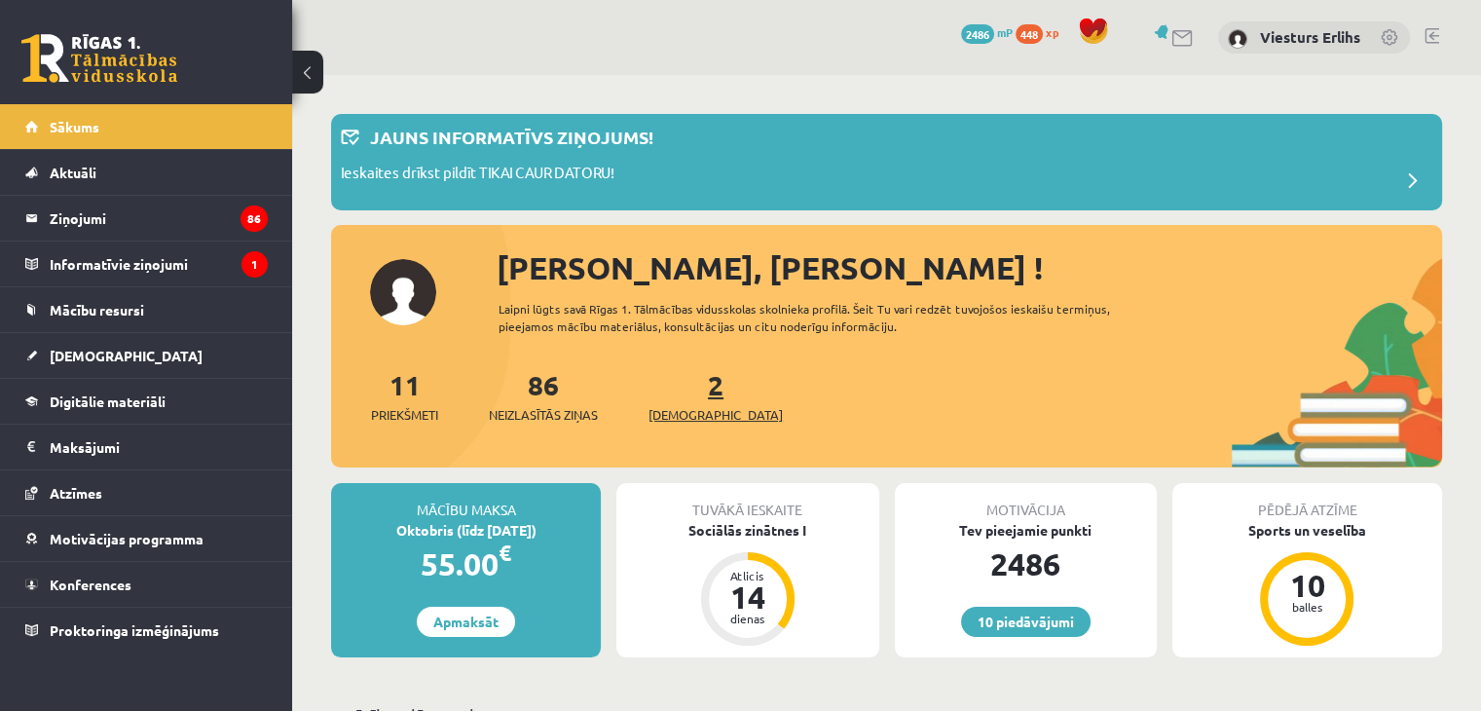
click at [691, 396] on link "2 Ieskaites" at bounding box center [715, 395] width 134 height 57
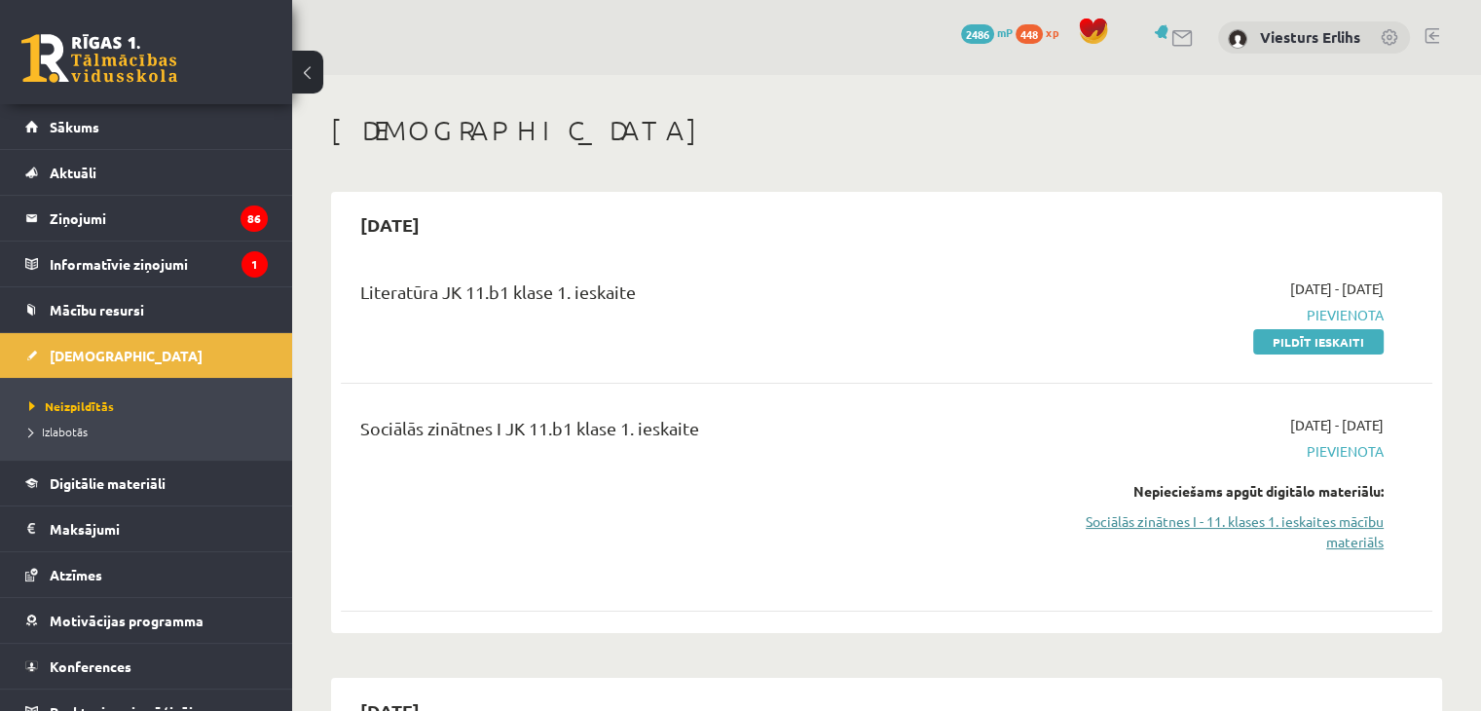
click at [1266, 523] on link "Sociālās zinātnes I - 11. klases 1. ieskaites mācību materiāls" at bounding box center [1222, 531] width 321 height 41
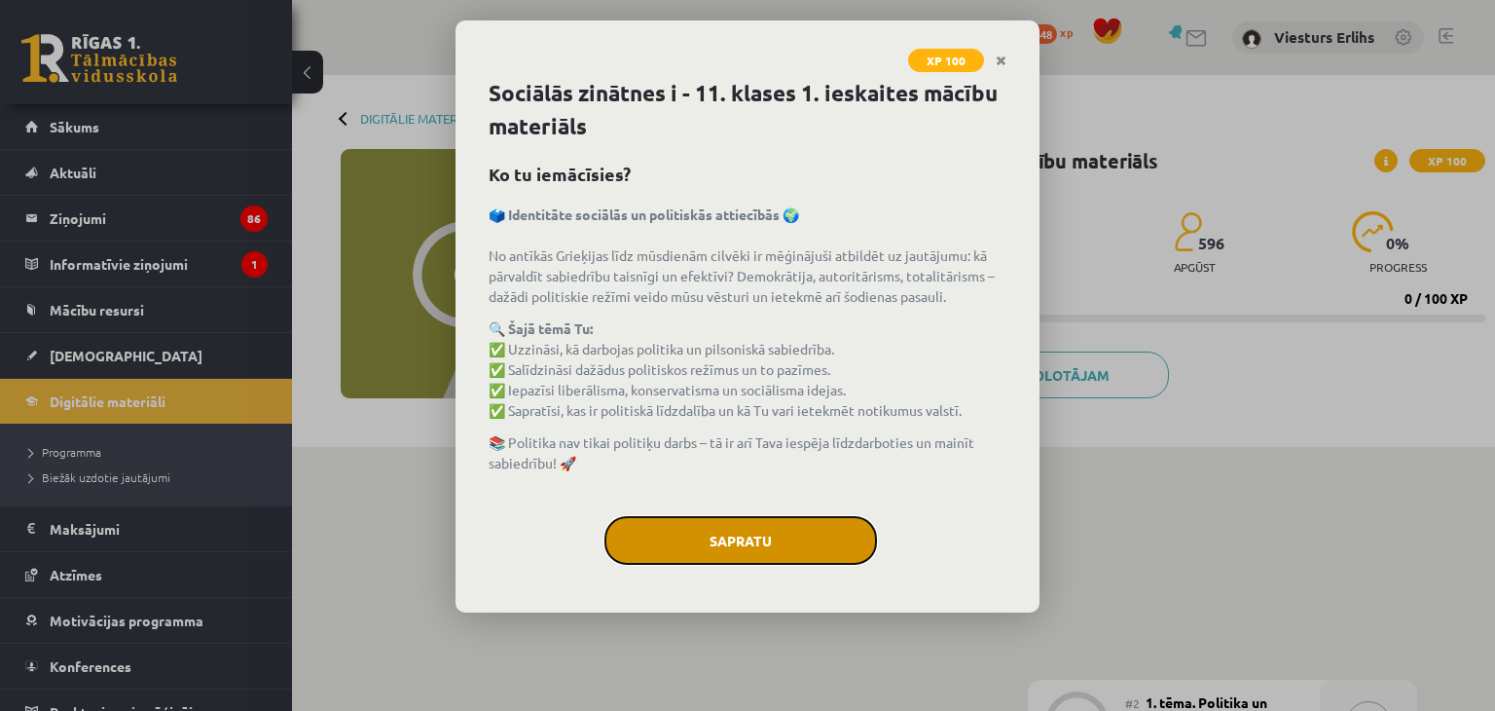
click at [737, 537] on button "Sapratu" at bounding box center [740, 540] width 273 height 49
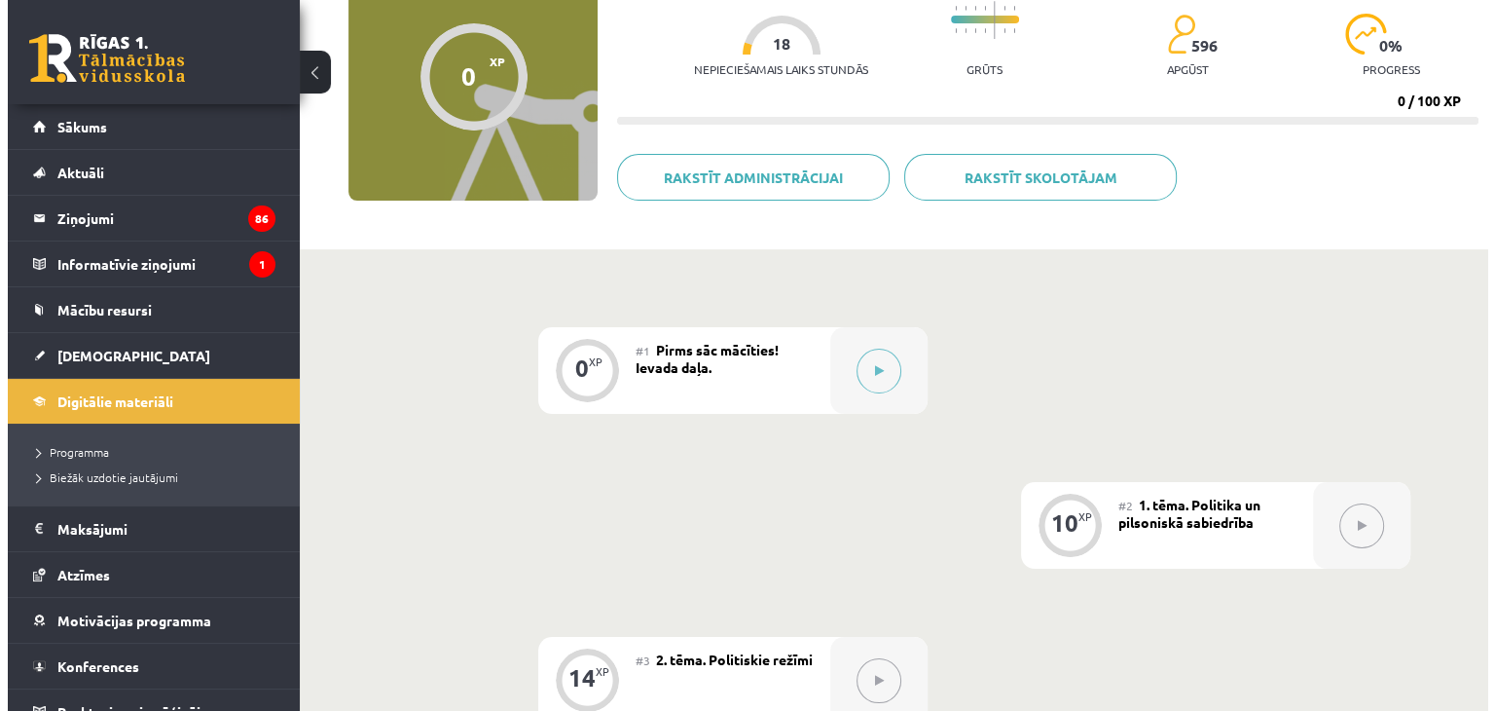
scroll to position [195, 0]
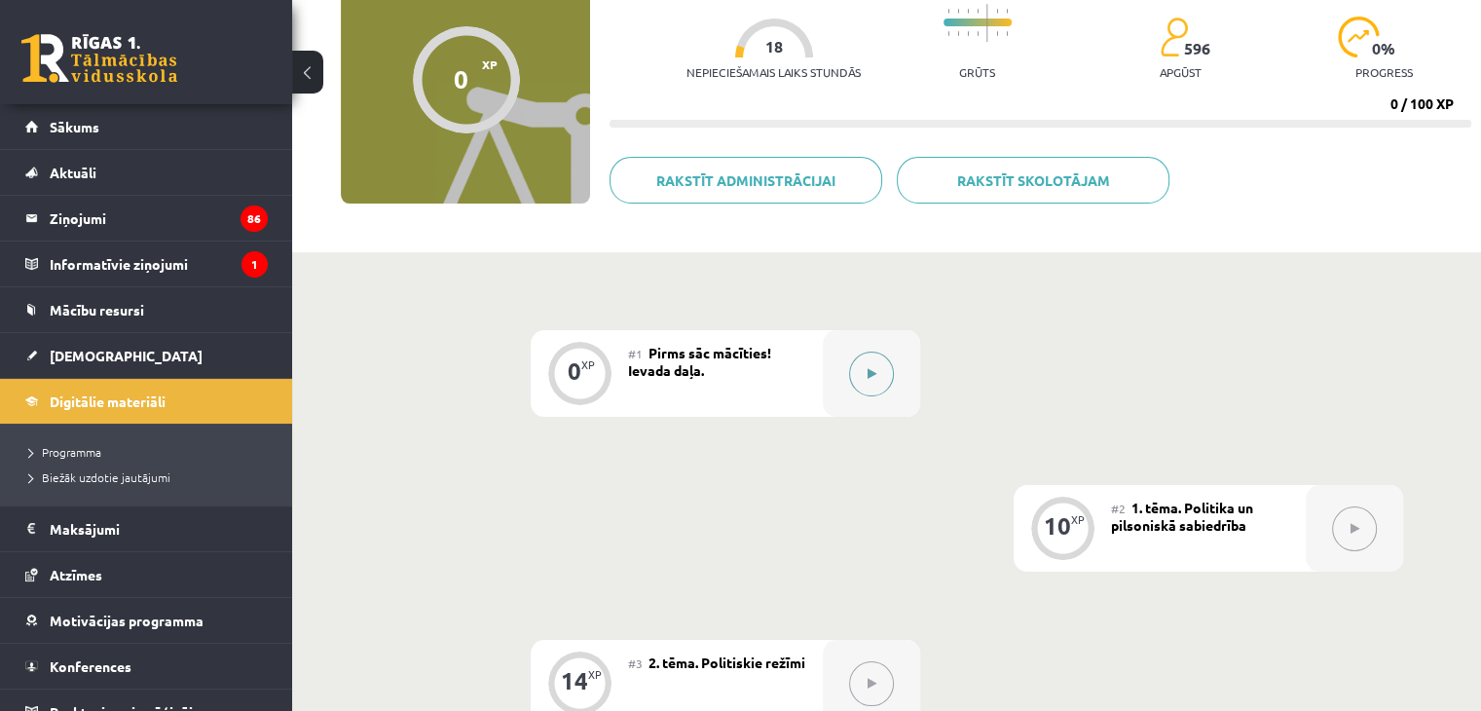
click at [867, 379] on icon at bounding box center [871, 374] width 9 height 12
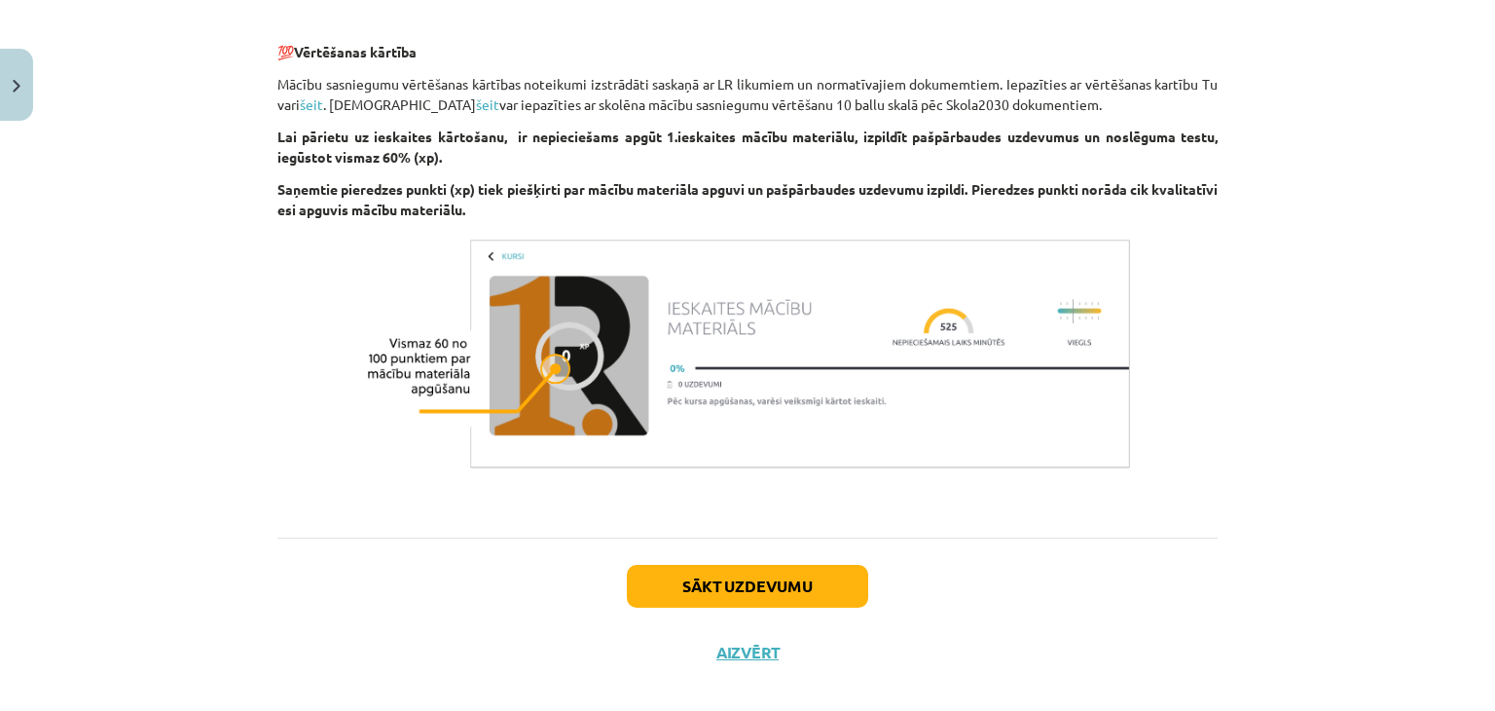
scroll to position [1242, 0]
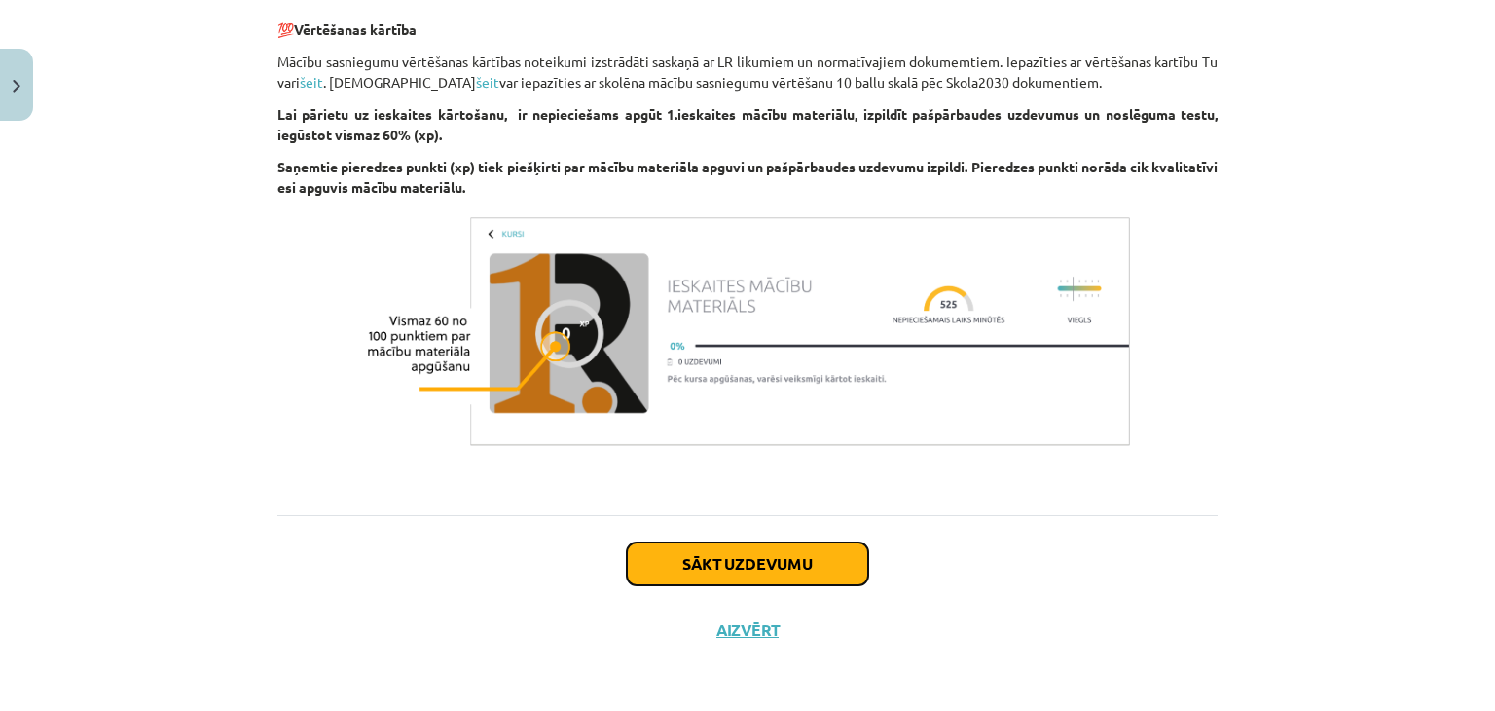
click at [759, 553] on button "Sākt uzdevumu" at bounding box center [747, 563] width 241 height 43
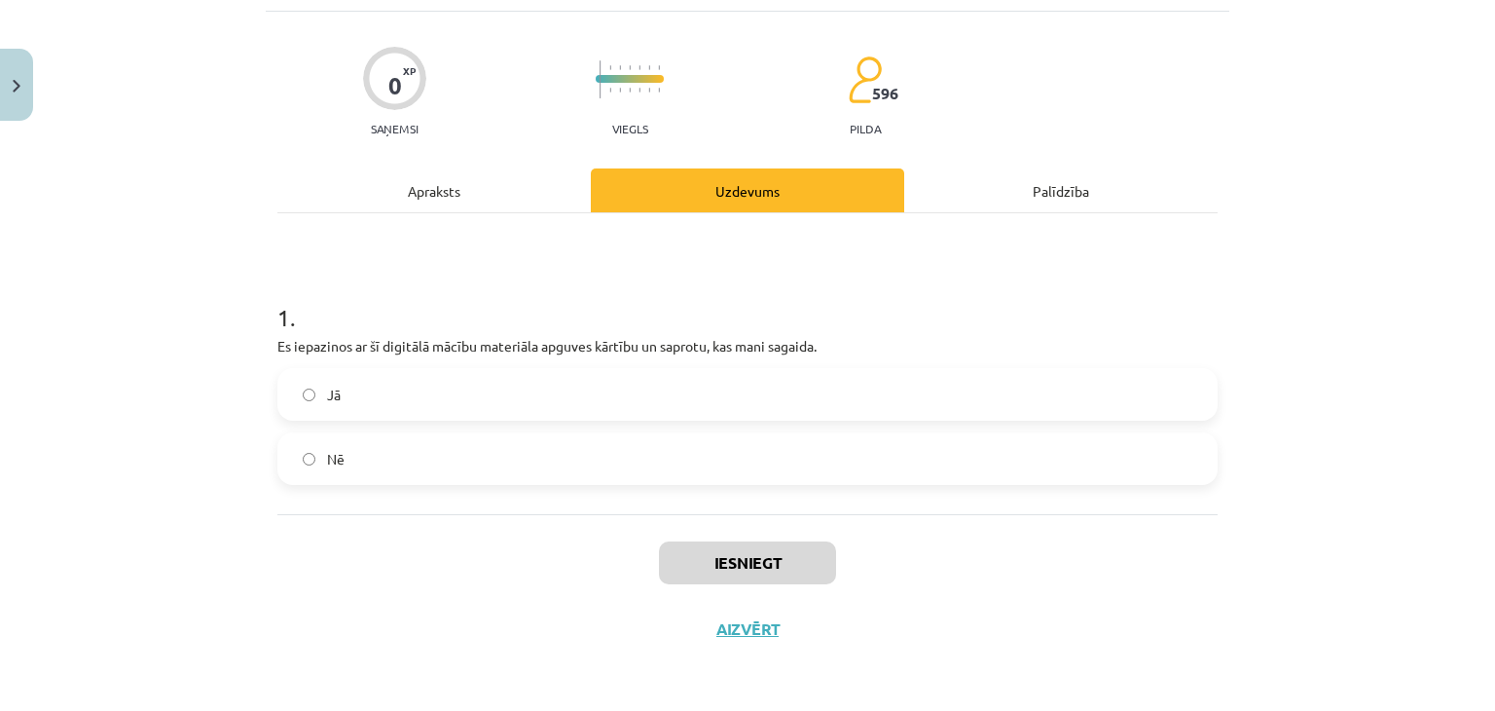
scroll to position [49, 0]
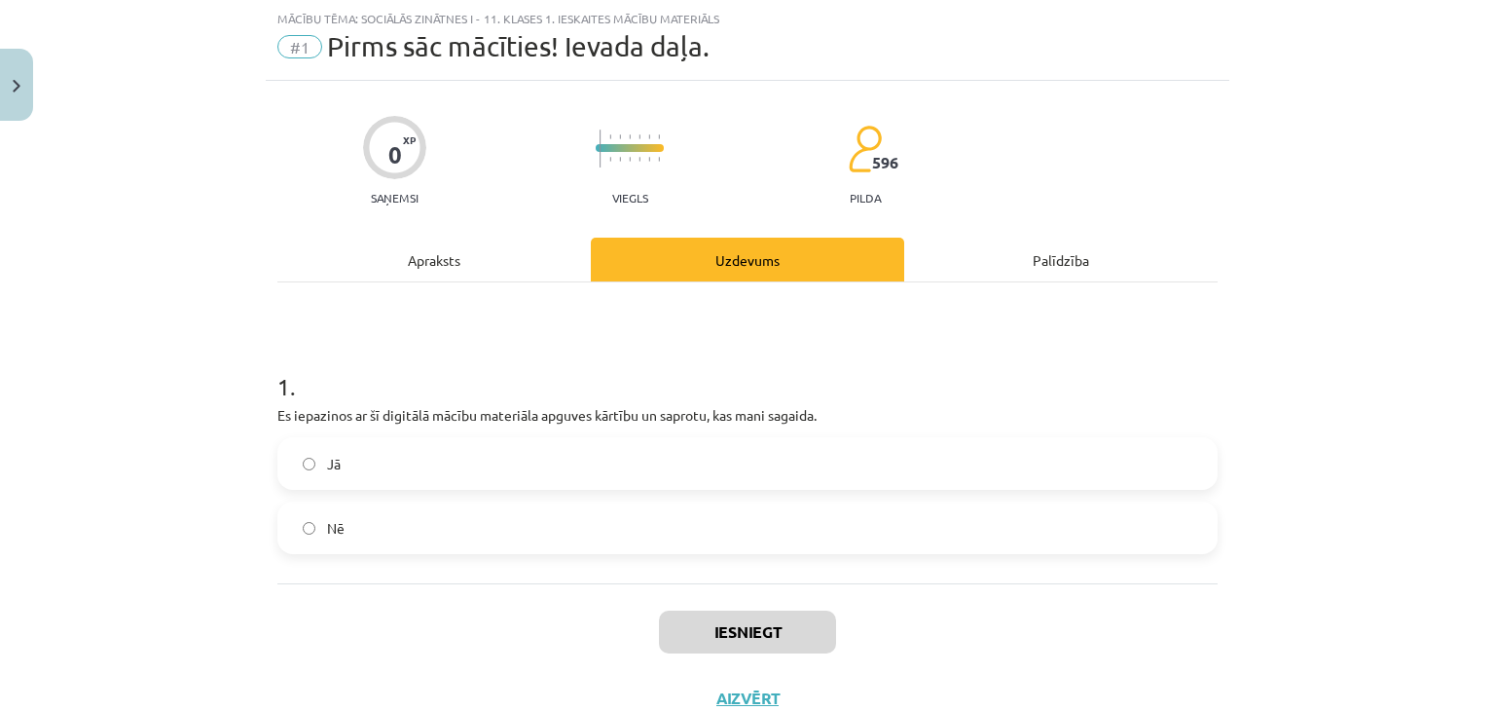
click at [693, 473] on label "Jā" at bounding box center [747, 463] width 936 height 49
click at [772, 618] on button "Iesniegt" at bounding box center [747, 631] width 177 height 43
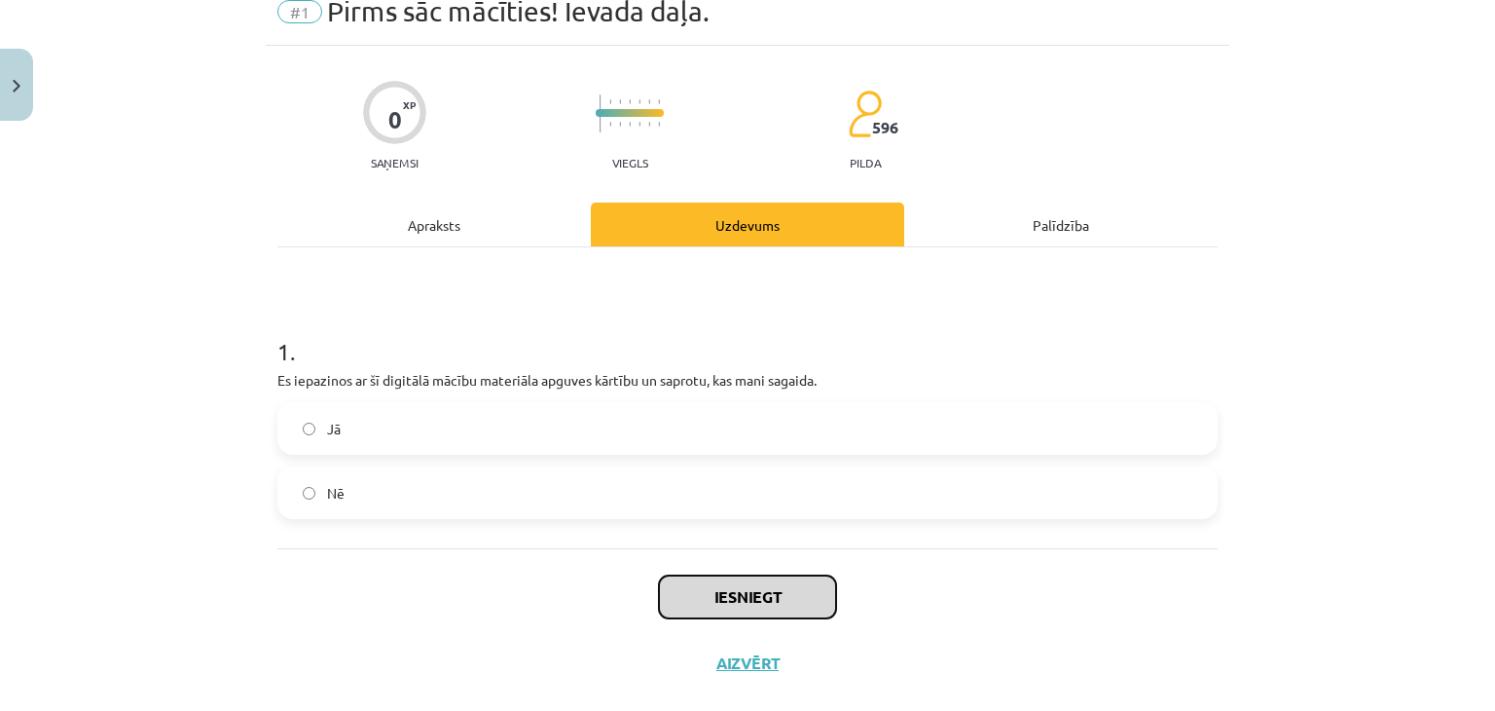
scroll to position [117, 0]
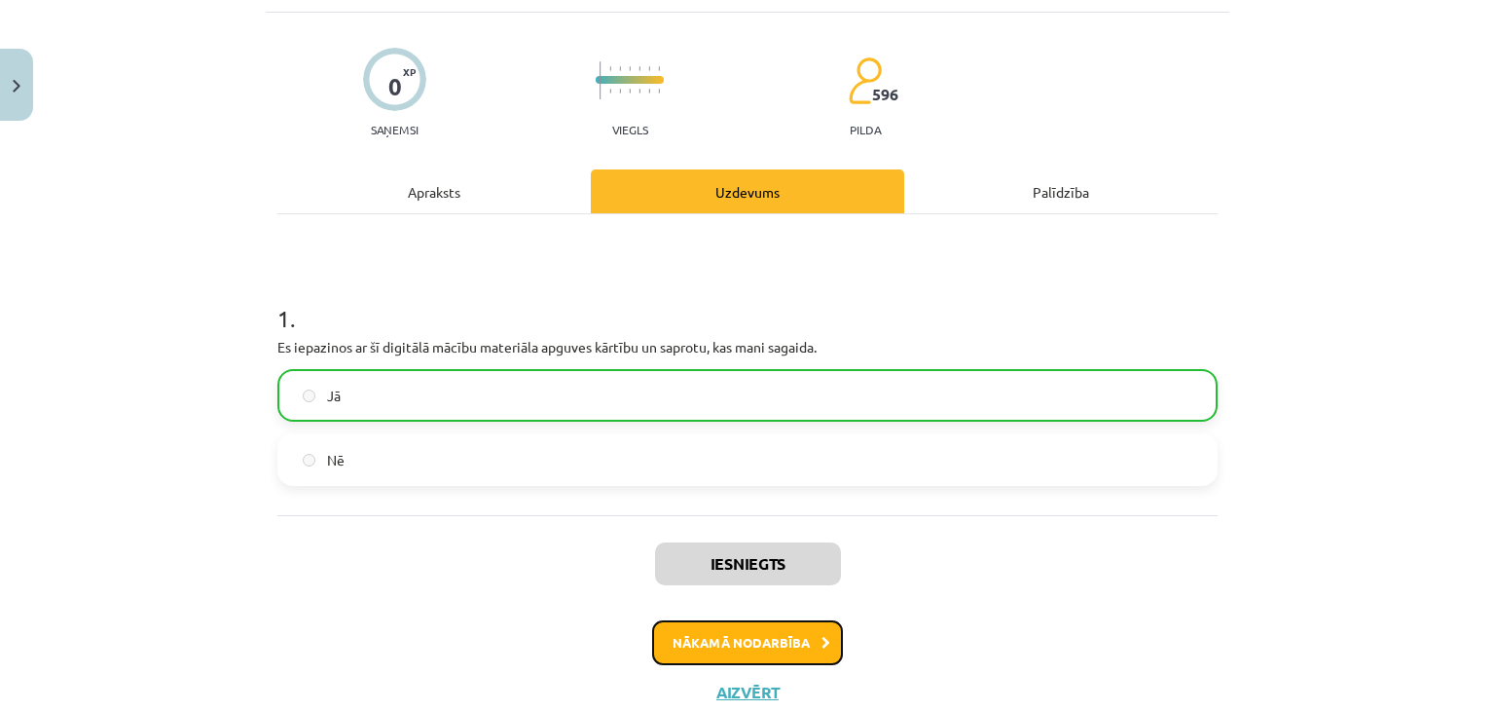
click at [771, 643] on button "Nākamā nodarbība" at bounding box center [747, 642] width 191 height 45
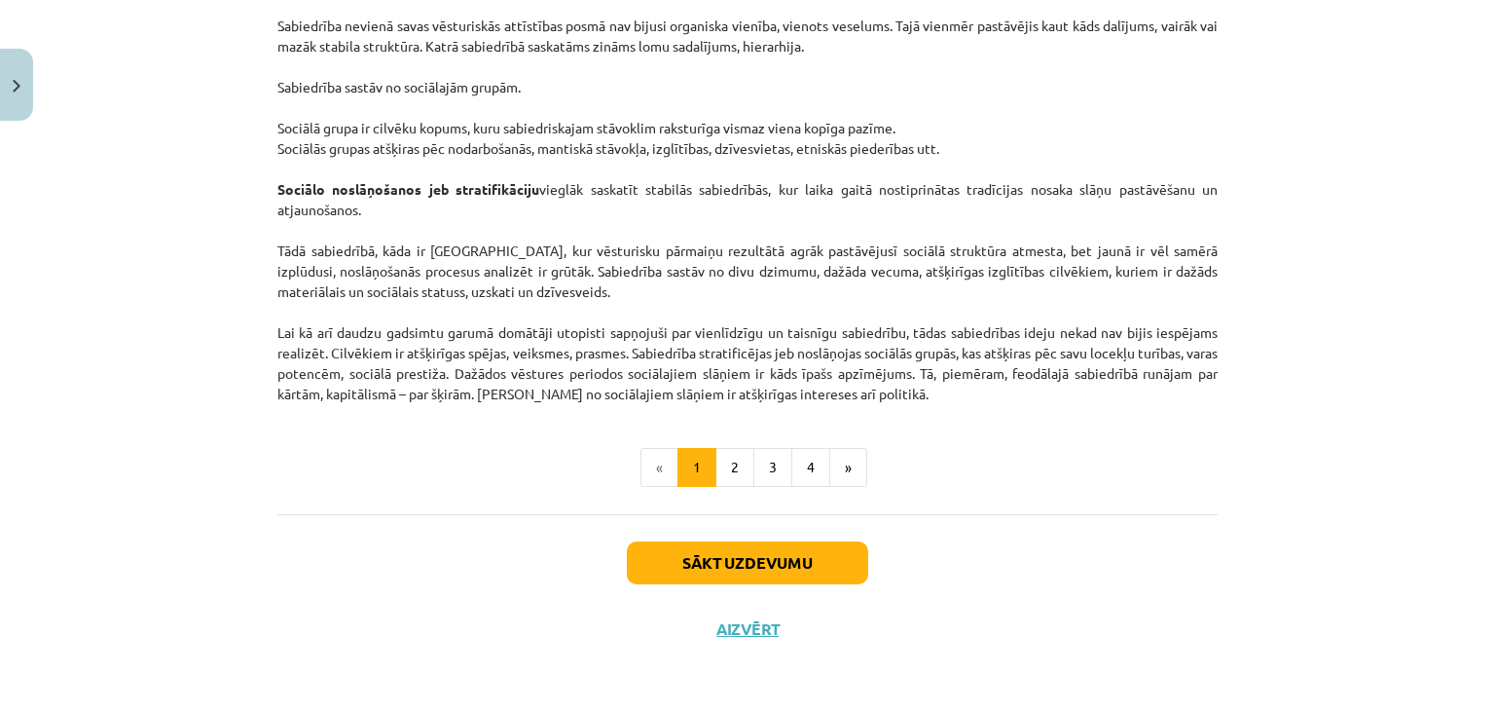
scroll to position [3047, 0]
click at [718, 460] on button "2" at bounding box center [734, 467] width 39 height 39
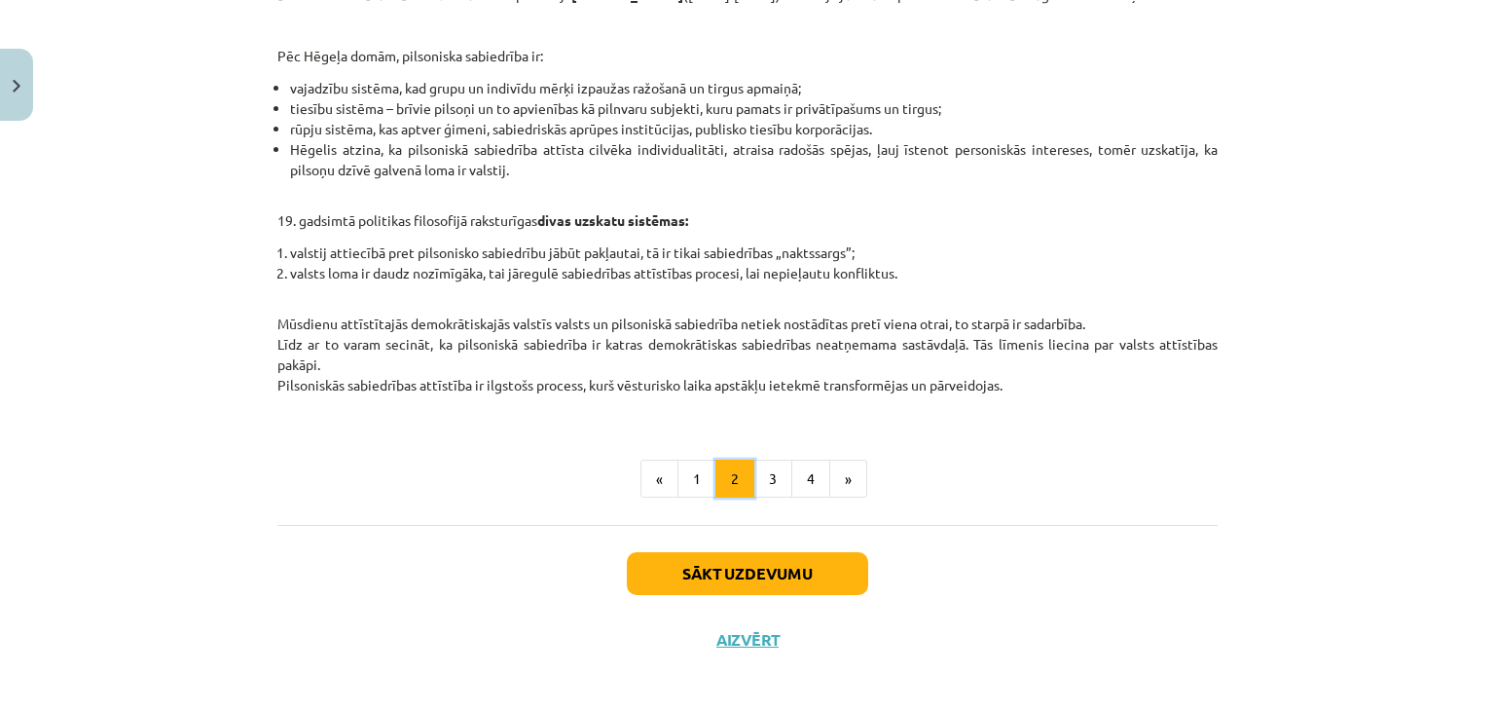
scroll to position [828, 0]
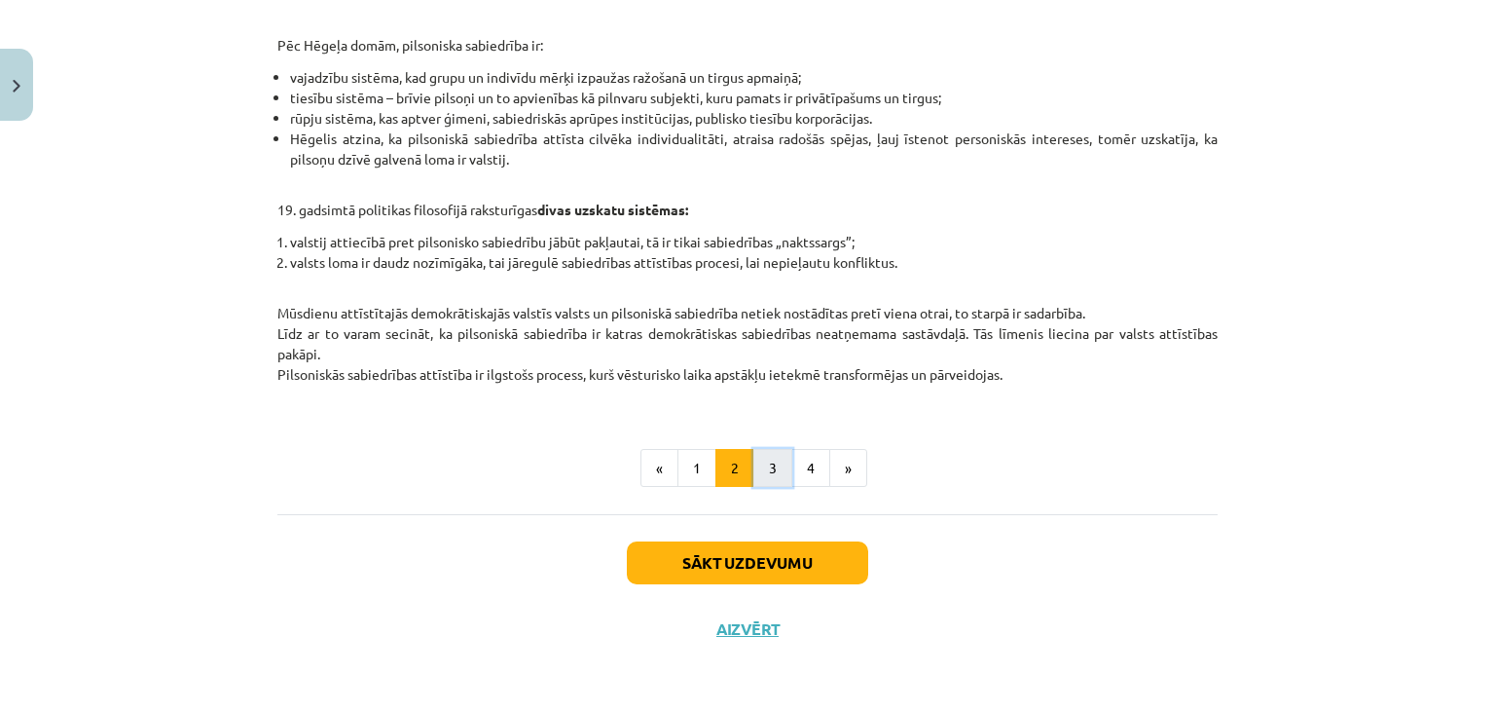
click at [781, 465] on button "3" at bounding box center [772, 468] width 39 height 39
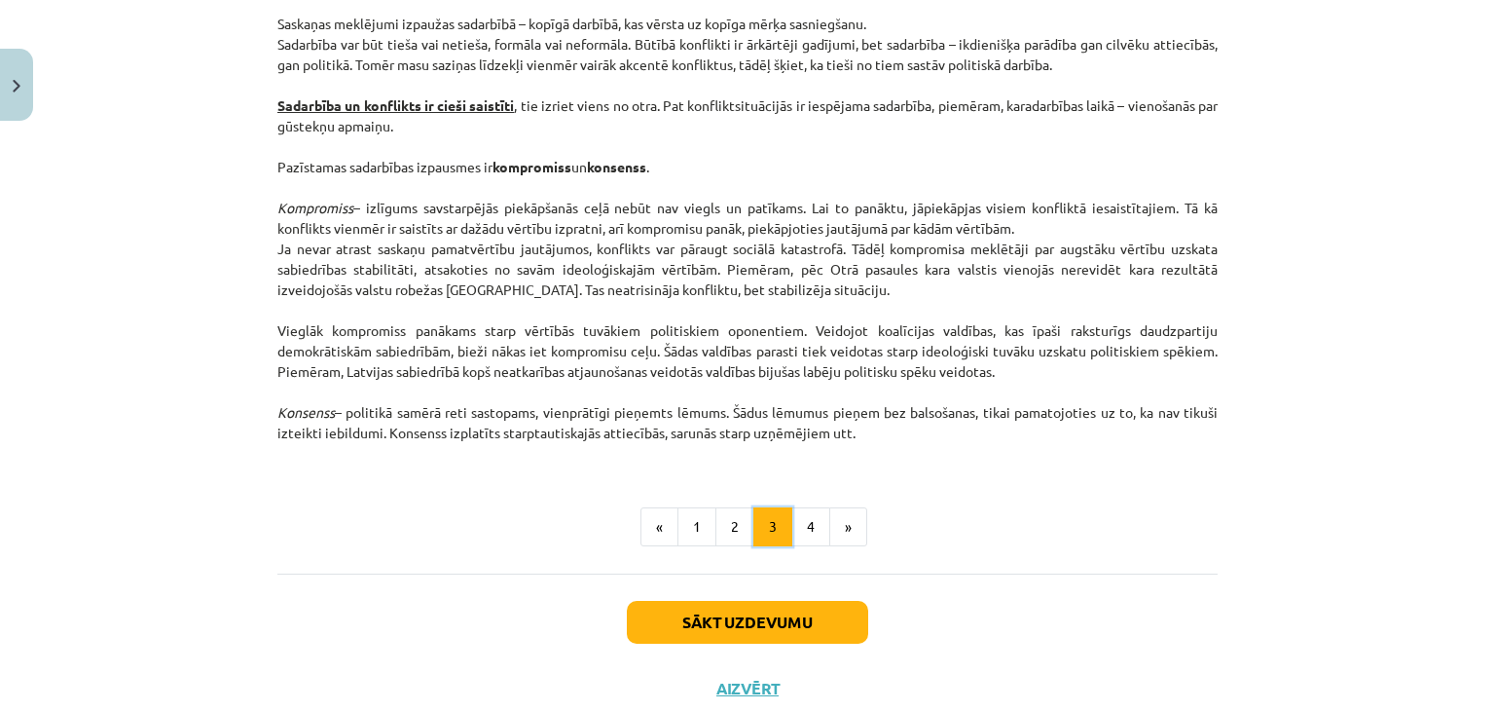
scroll to position [2577, 0]
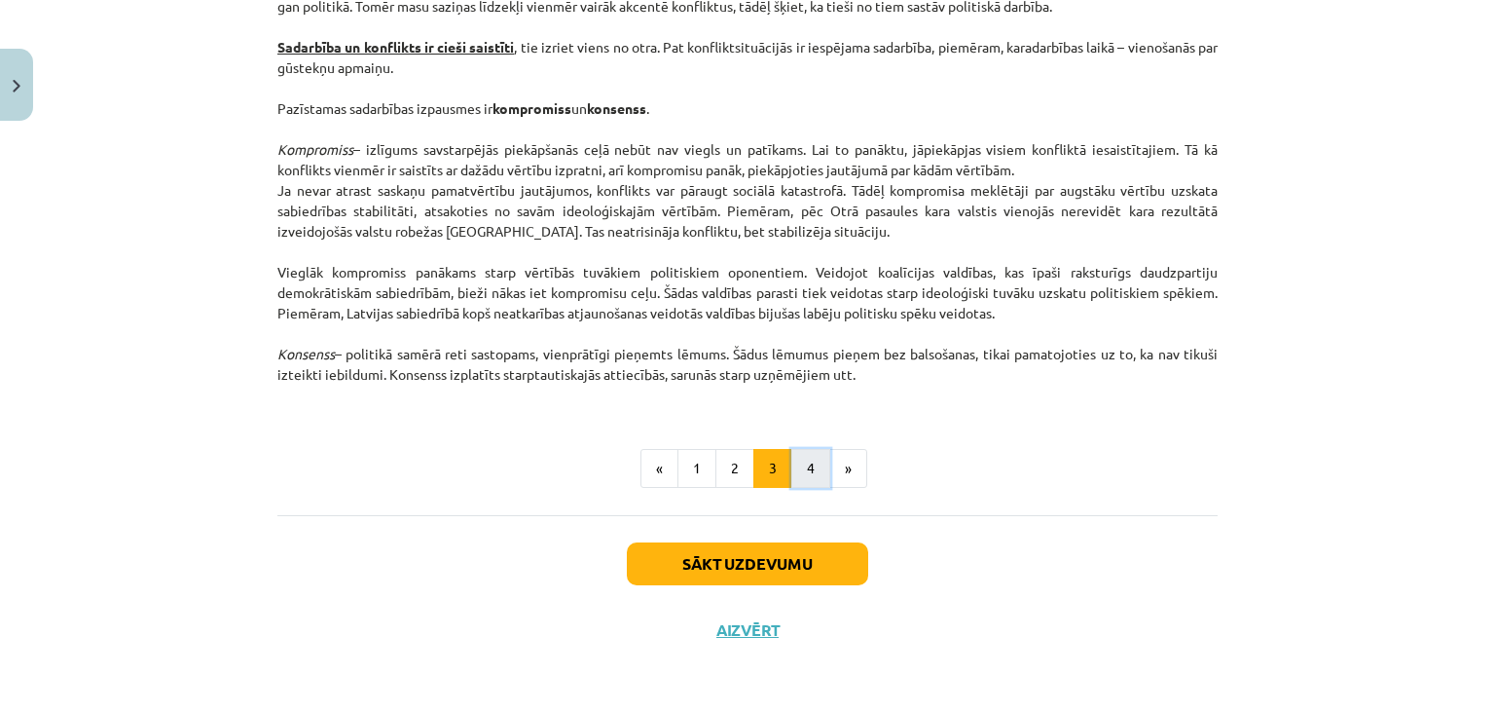
click at [791, 472] on button "4" at bounding box center [810, 468] width 39 height 39
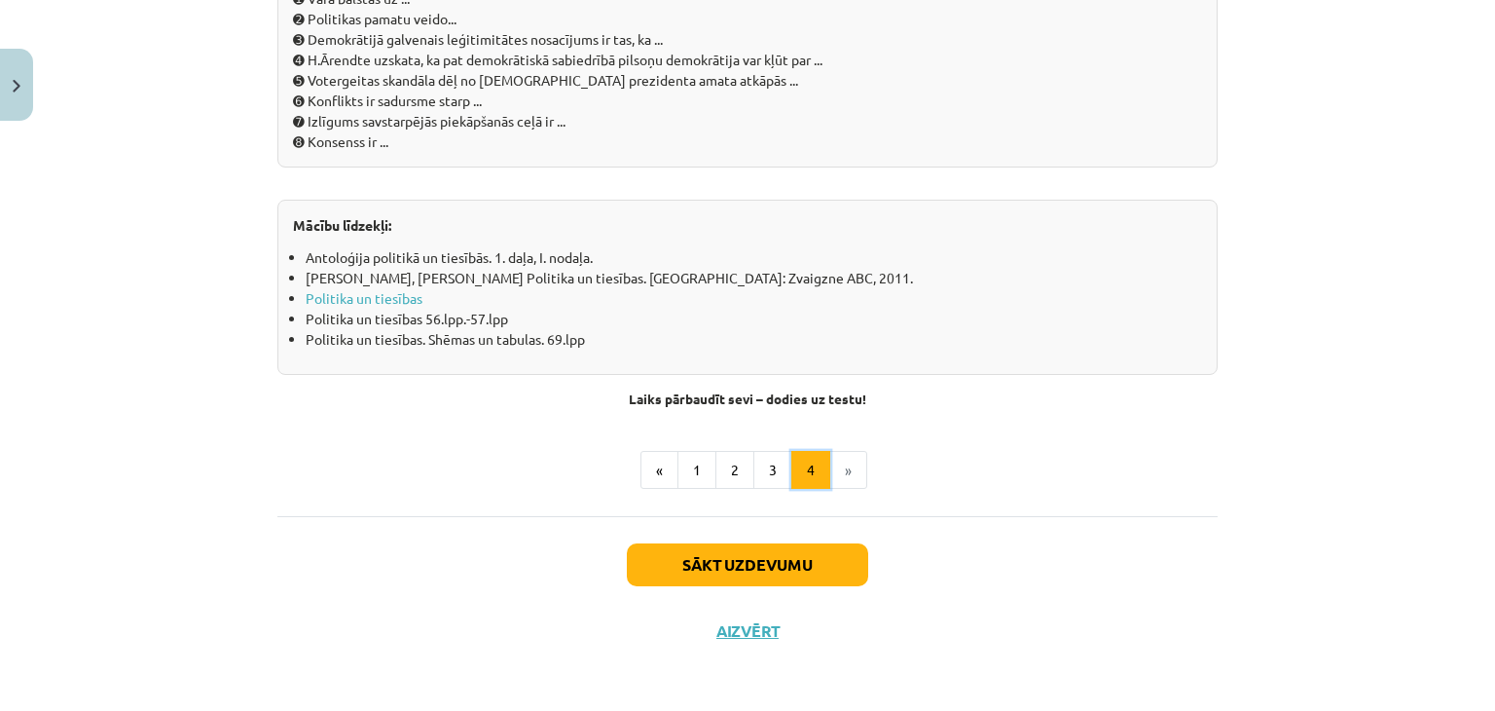
scroll to position [2188, 0]
click at [780, 546] on button "Sākt uzdevumu" at bounding box center [747, 563] width 241 height 43
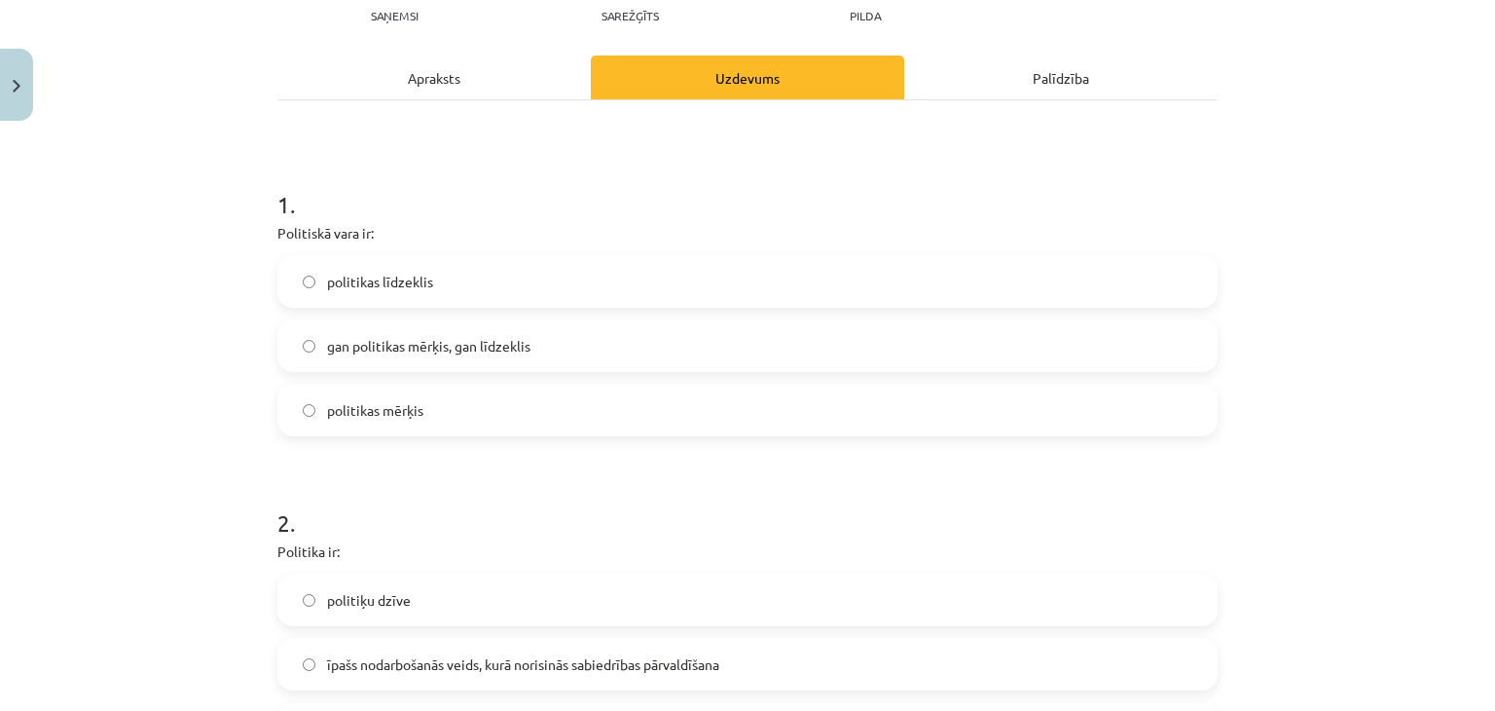
scroll to position [243, 0]
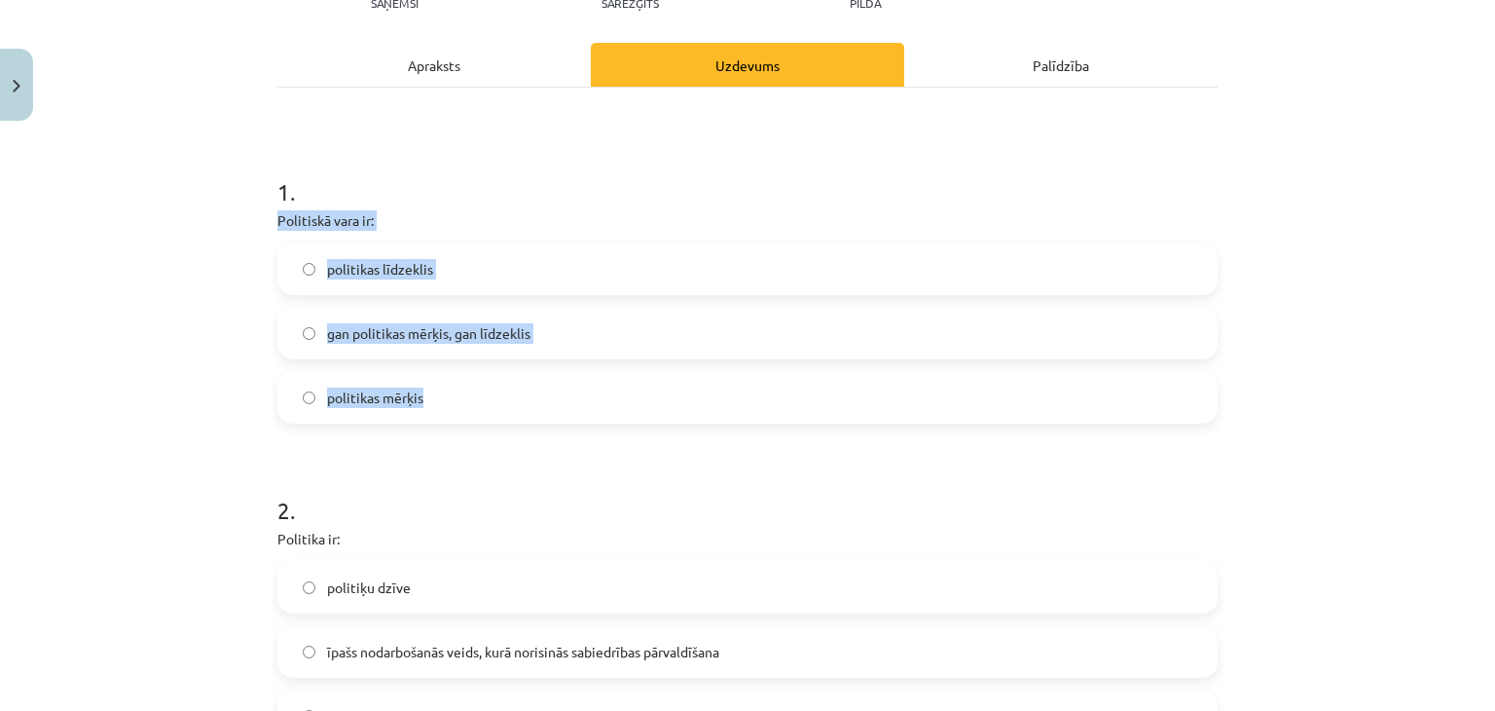
drag, startPoint x: 264, startPoint y: 215, endPoint x: 452, endPoint y: 386, distance: 254.3
copy div "Politiskā vara ir: politikas līdzeklis gan politikas mērķis, gan līdzeklis poli…"
click at [517, 334] on span "gan politikas mērķis, gan līdzeklis" at bounding box center [428, 333] width 203 height 20
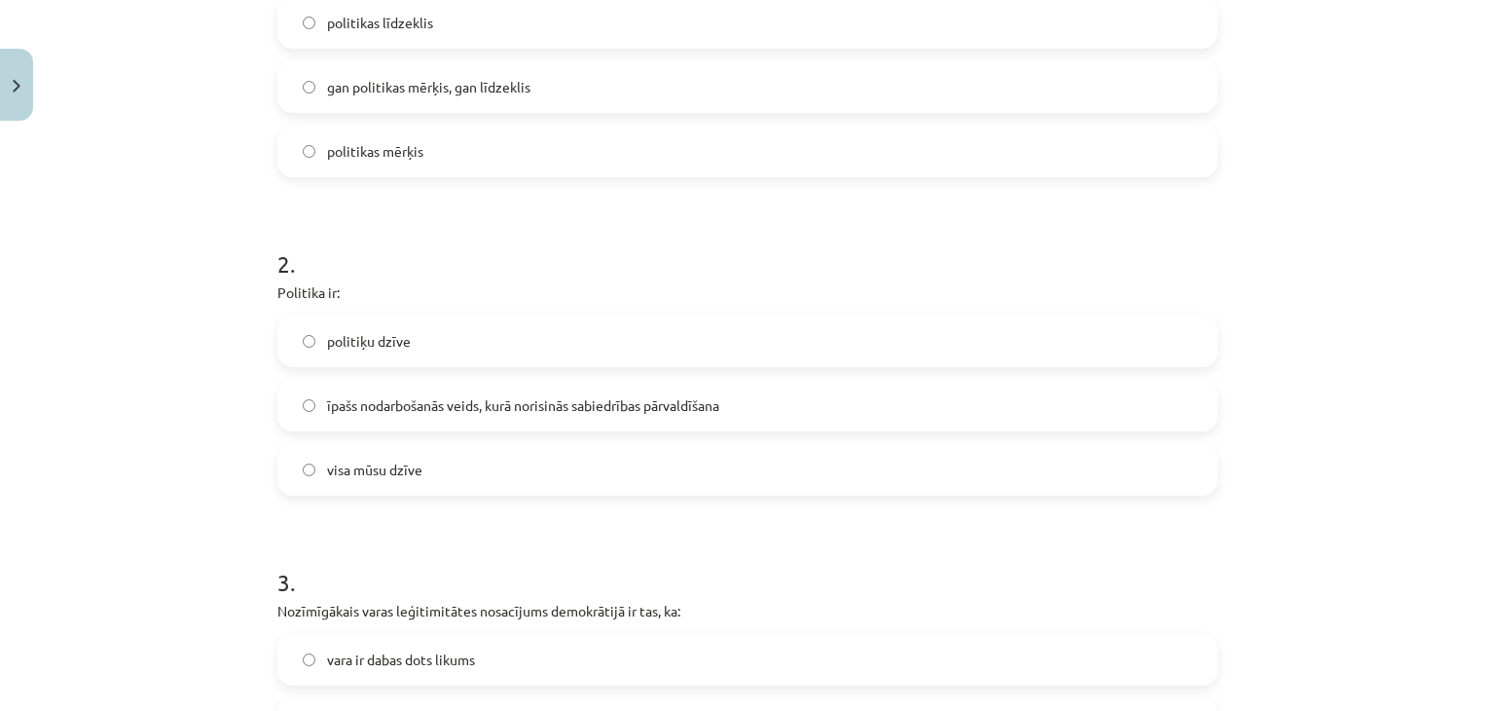
scroll to position [535, 0]
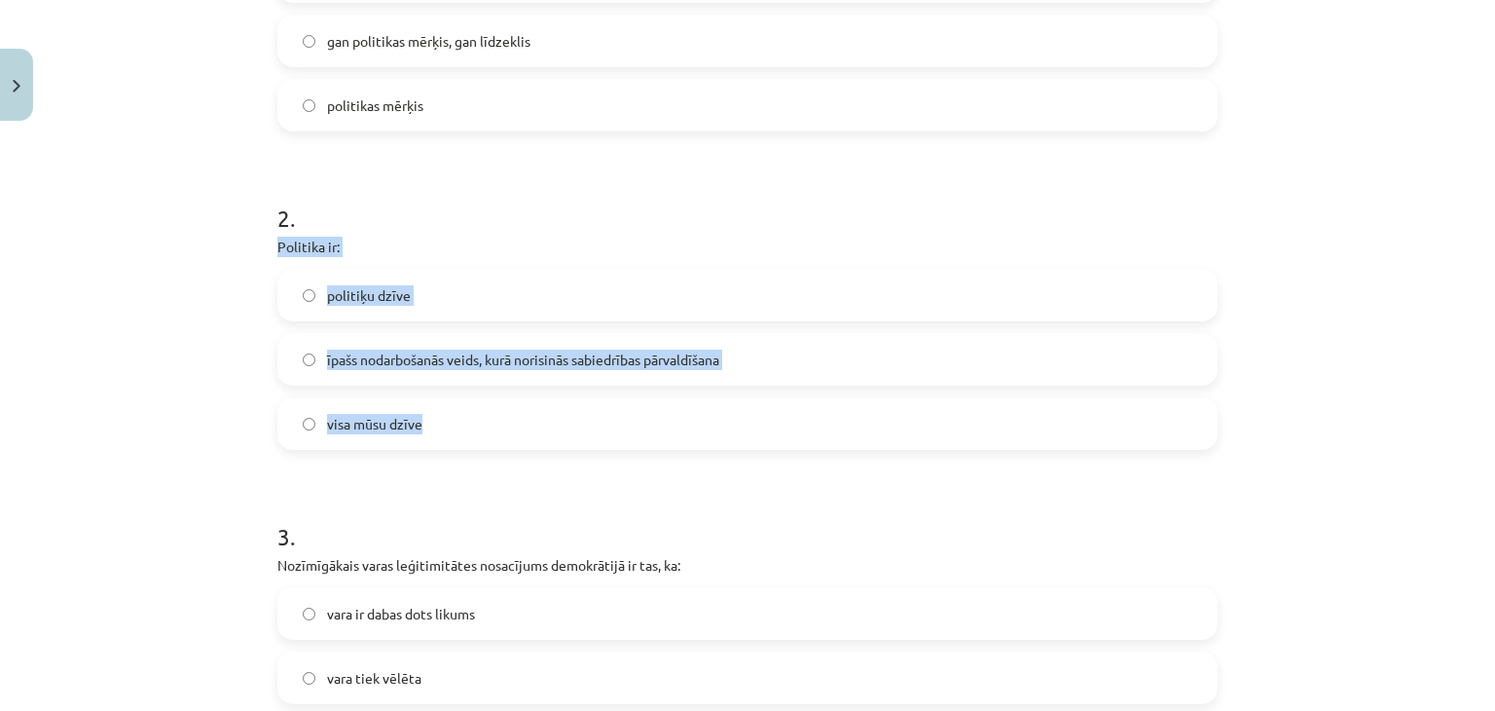
drag, startPoint x: 274, startPoint y: 240, endPoint x: 442, endPoint y: 409, distance: 237.5
click at [442, 409] on div "10 XP Saņemsi Sarežģīts 596 pilda Apraksts Uzdevums Palīdzība 1 . Politiskā var…" at bounding box center [748, 588] width 964 height 1988
copy div "Politika ir: politiķu dzīve īpašs nodarbošanās veids, kurā norisinās sabiedrība…"
click at [672, 356] on span "īpašs nodarbošanās veids, kurā norisinās sabiedrības pārvaldīšana" at bounding box center [523, 359] width 392 height 20
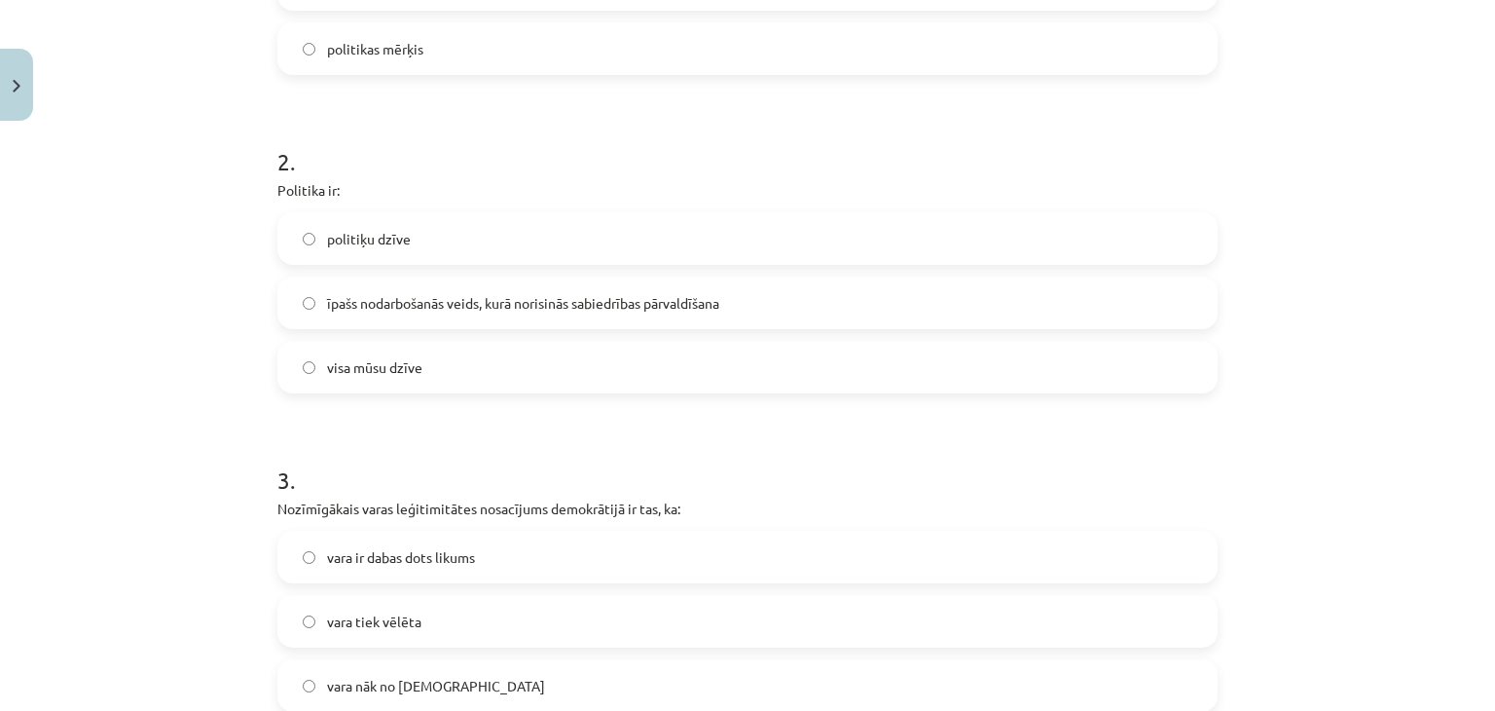
scroll to position [827, 0]
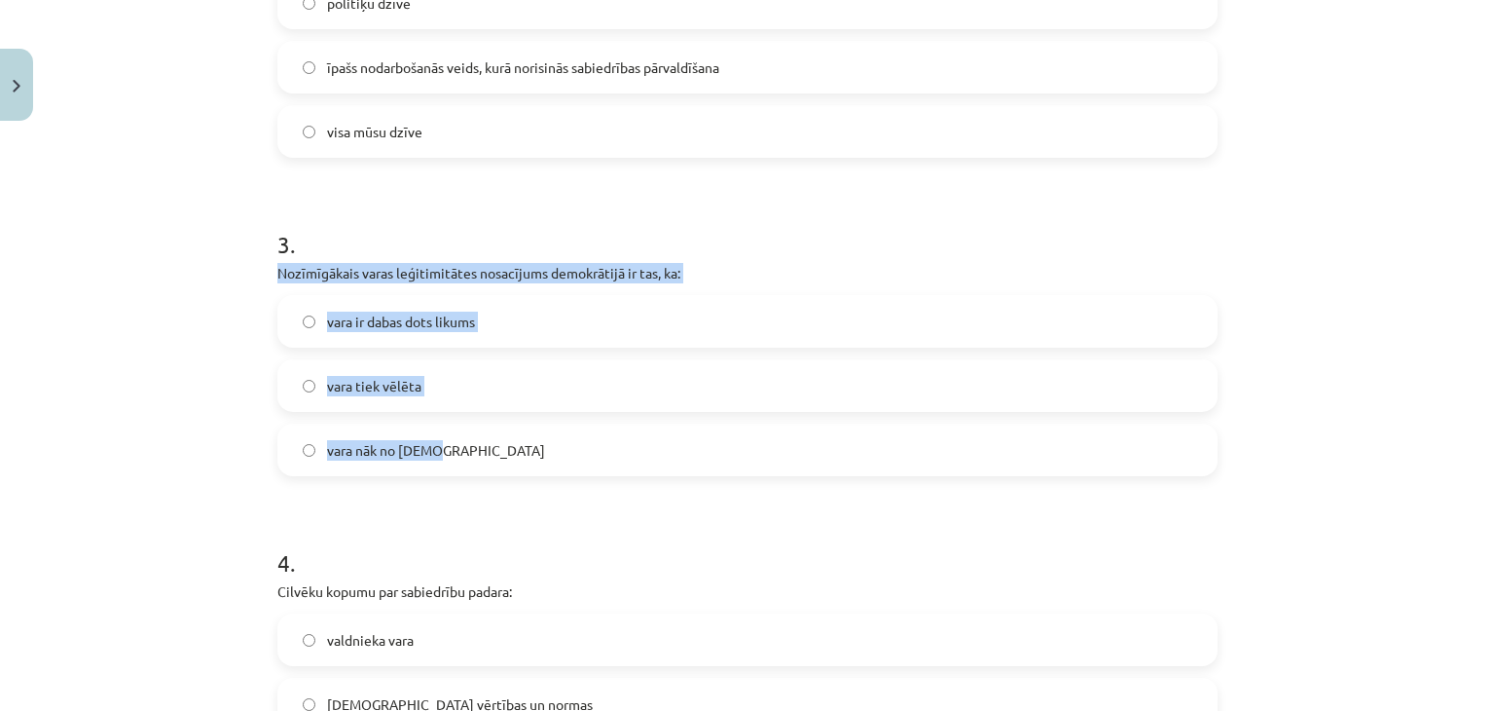
drag, startPoint x: 267, startPoint y: 274, endPoint x: 475, endPoint y: 457, distance: 277.3
click at [475, 457] on div "10 XP Saņemsi Sarežģīts 596 pilda Apraksts Uzdevums Palīdzība 1 . Politiskā var…" at bounding box center [748, 296] width 964 height 1988
copy div "Nozīmīgākais varas leģitimitātes nosacījums demokrātijā ir tas, ka: vara ir dab…"
click at [471, 398] on label "vara tiek vēlēta" at bounding box center [747, 385] width 936 height 49
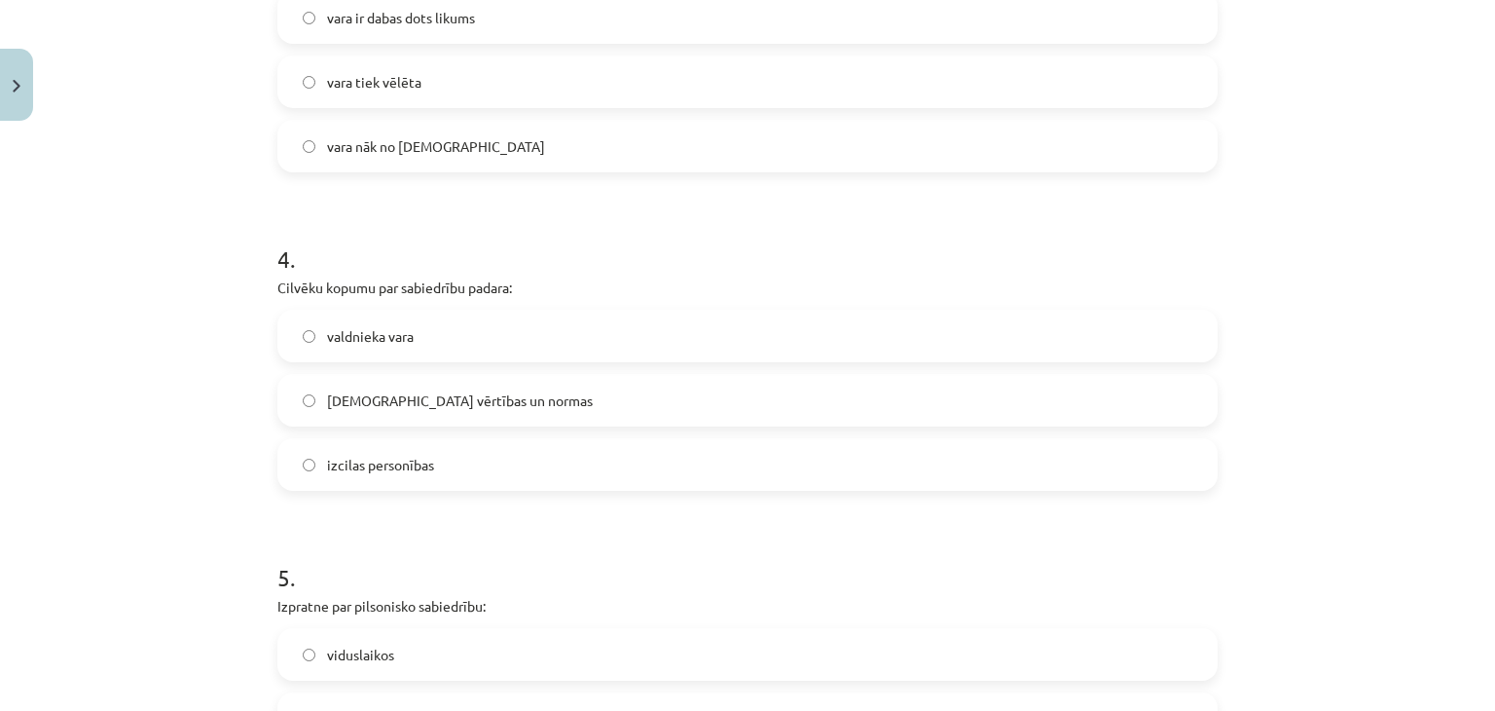
scroll to position [1217, 0]
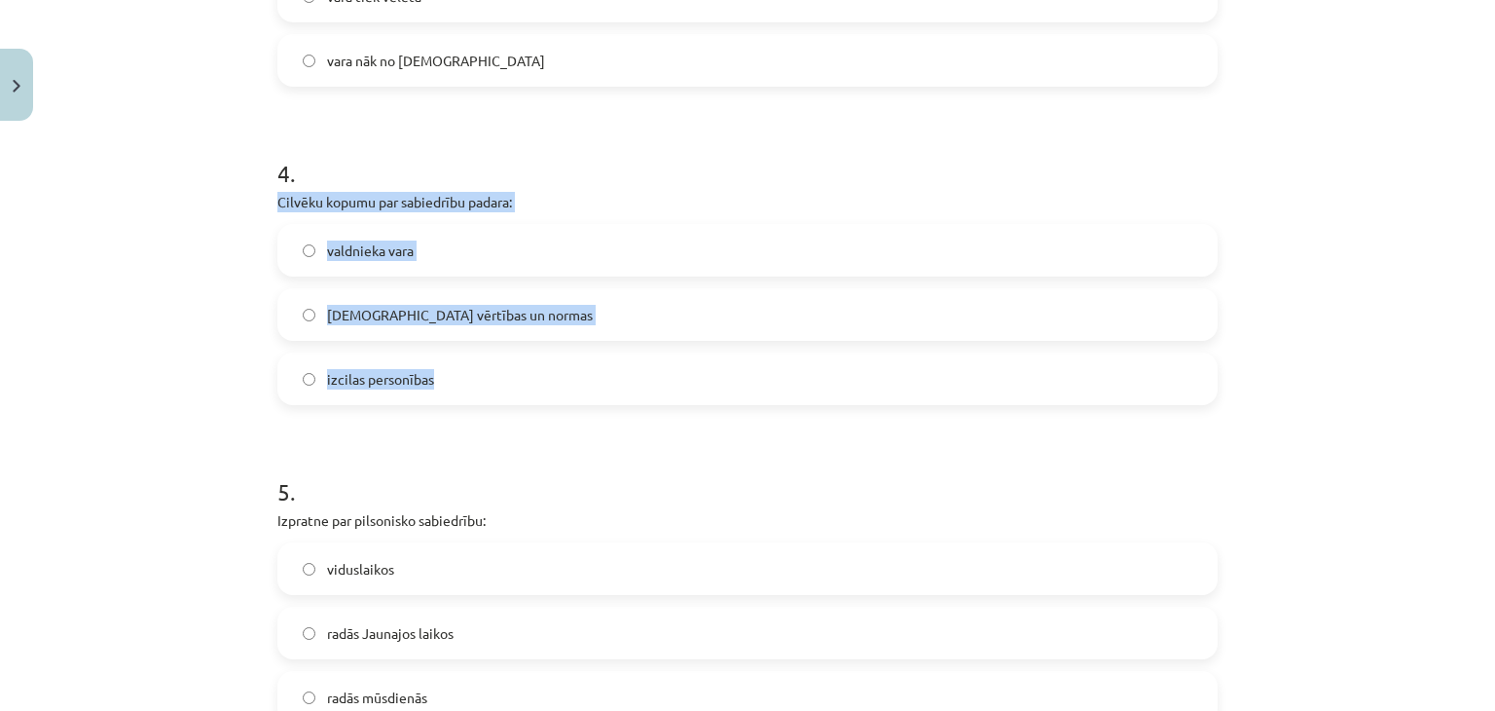
drag, startPoint x: 273, startPoint y: 195, endPoint x: 475, endPoint y: 377, distance: 272.3
click at [475, 377] on div "4 . Cilvēku kopumu par sabiedrību padara: valdnieka vara kopīgās vērtības un no…" at bounding box center [747, 265] width 940 height 279
copy div "Cilvēku kopumu par sabiedrību padara: valdnieka vara kopīgās vērtības un normas…"
click at [389, 323] on span "kopīgās vērtības un normas" at bounding box center [460, 315] width 266 height 20
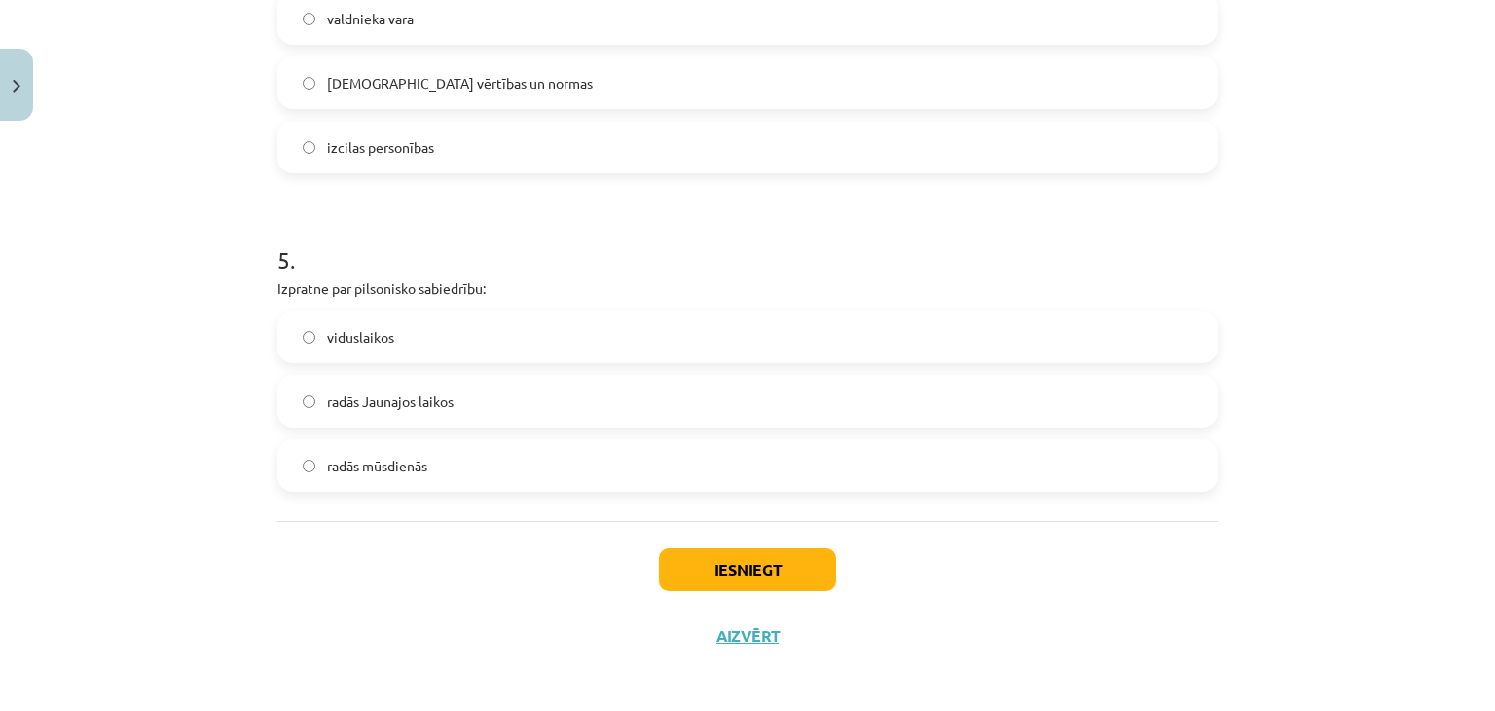
scroll to position [1455, 0]
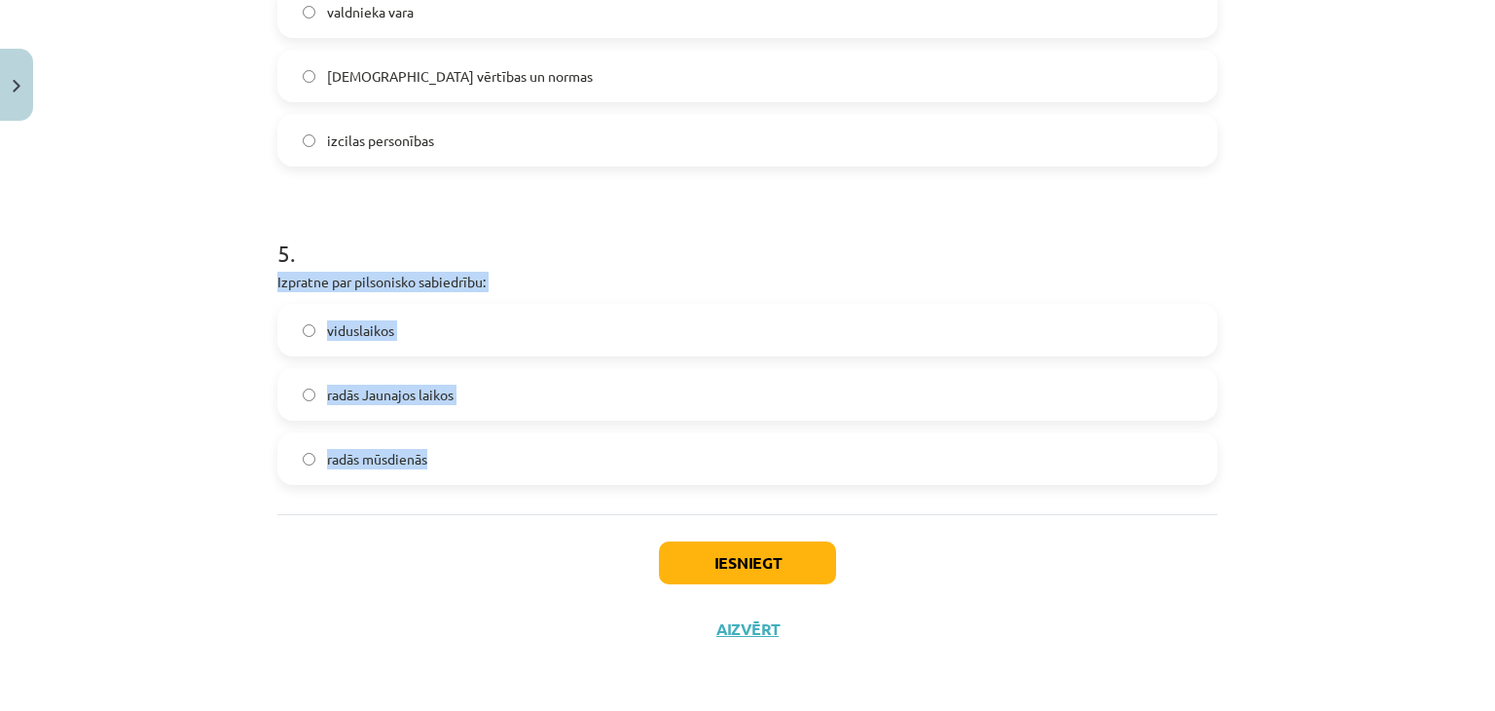
drag, startPoint x: 250, startPoint y: 275, endPoint x: 498, endPoint y: 431, distance: 293.0
click at [498, 431] on div "Mācību tēma: Sociālās zinātnes i - 11. klases 1. ieskaites mācību materiāls #2 …" at bounding box center [747, 355] width 1495 height 711
copy div "Izpratne par pilsonisko sabiedrību: viduslaikos radās Jaunajos laikos radās mūs…"
click at [526, 396] on label "radās Jaunajos laikos" at bounding box center [747, 394] width 936 height 49
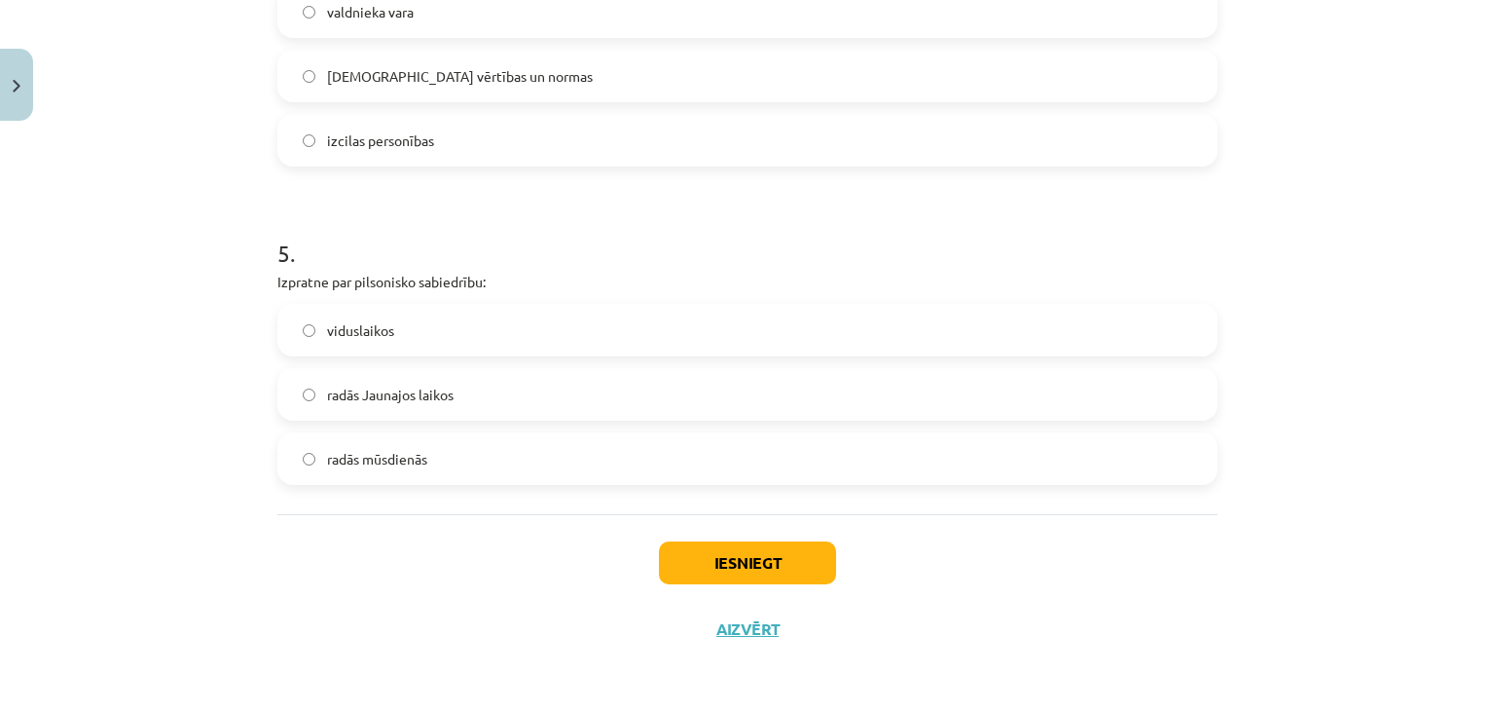
click at [670, 537] on div "Iesniegt Aizvērt" at bounding box center [747, 582] width 940 height 136
click at [677, 542] on button "Iesniegt" at bounding box center [747, 562] width 177 height 43
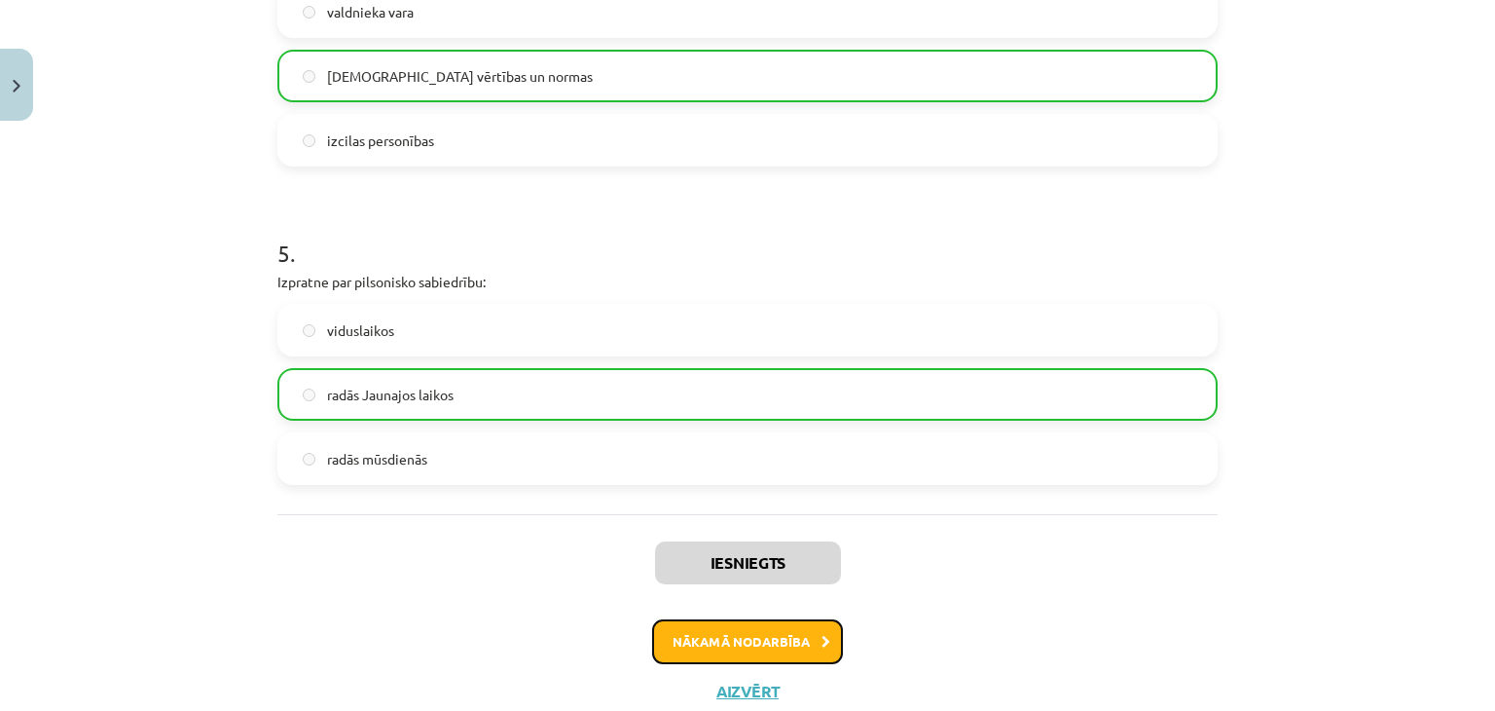
click at [742, 636] on button "Nākamā nodarbība" at bounding box center [747, 641] width 191 height 45
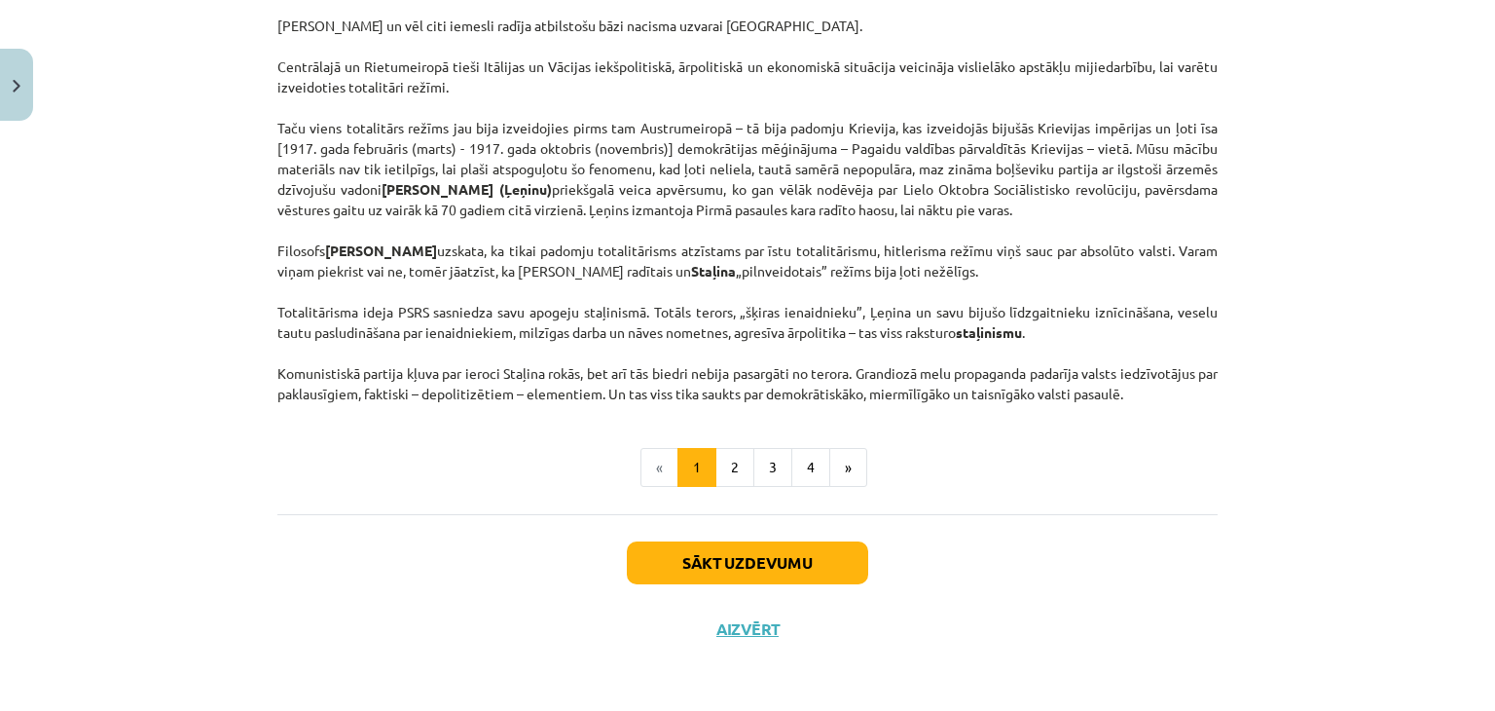
scroll to position [4916, 0]
click at [727, 487] on button "2" at bounding box center [734, 467] width 39 height 39
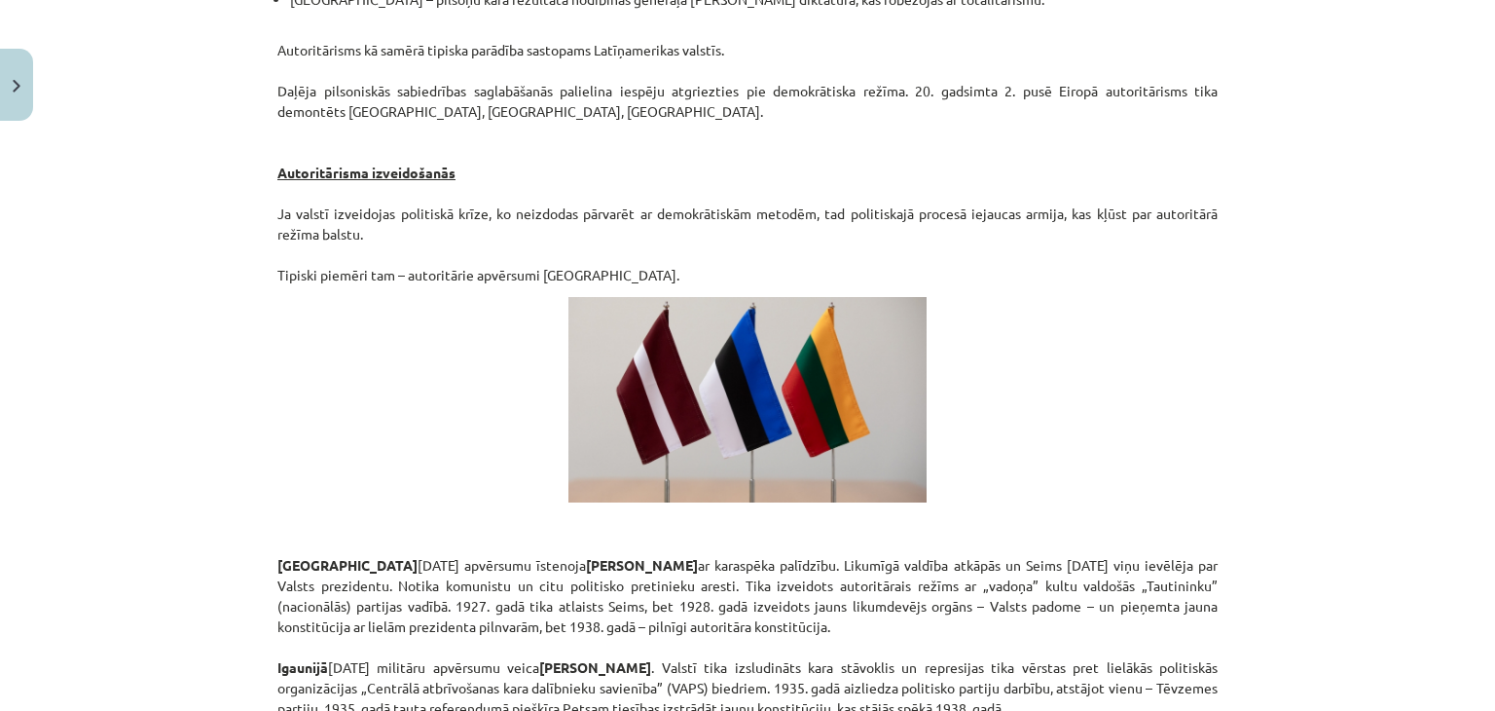
scroll to position [3268, 0]
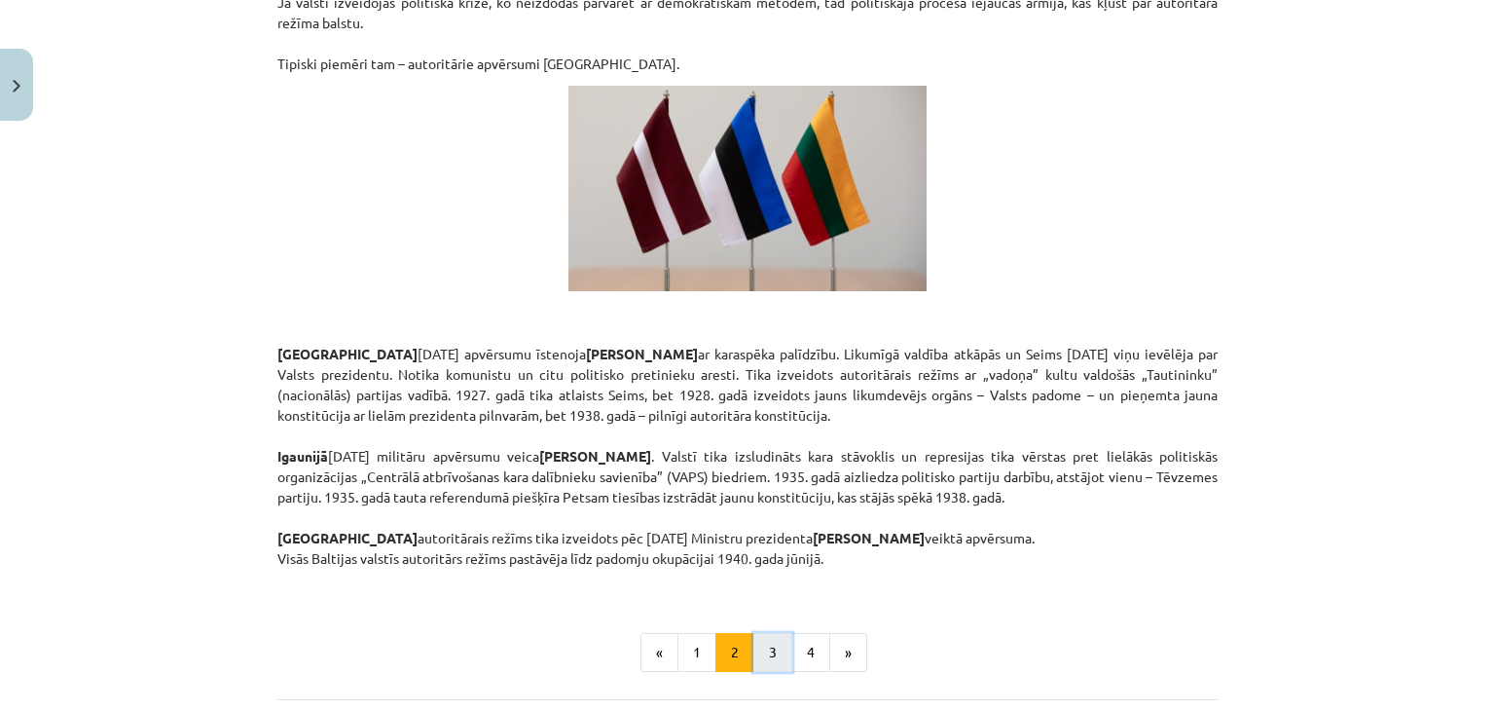
click at [772, 633] on button "3" at bounding box center [772, 652] width 39 height 39
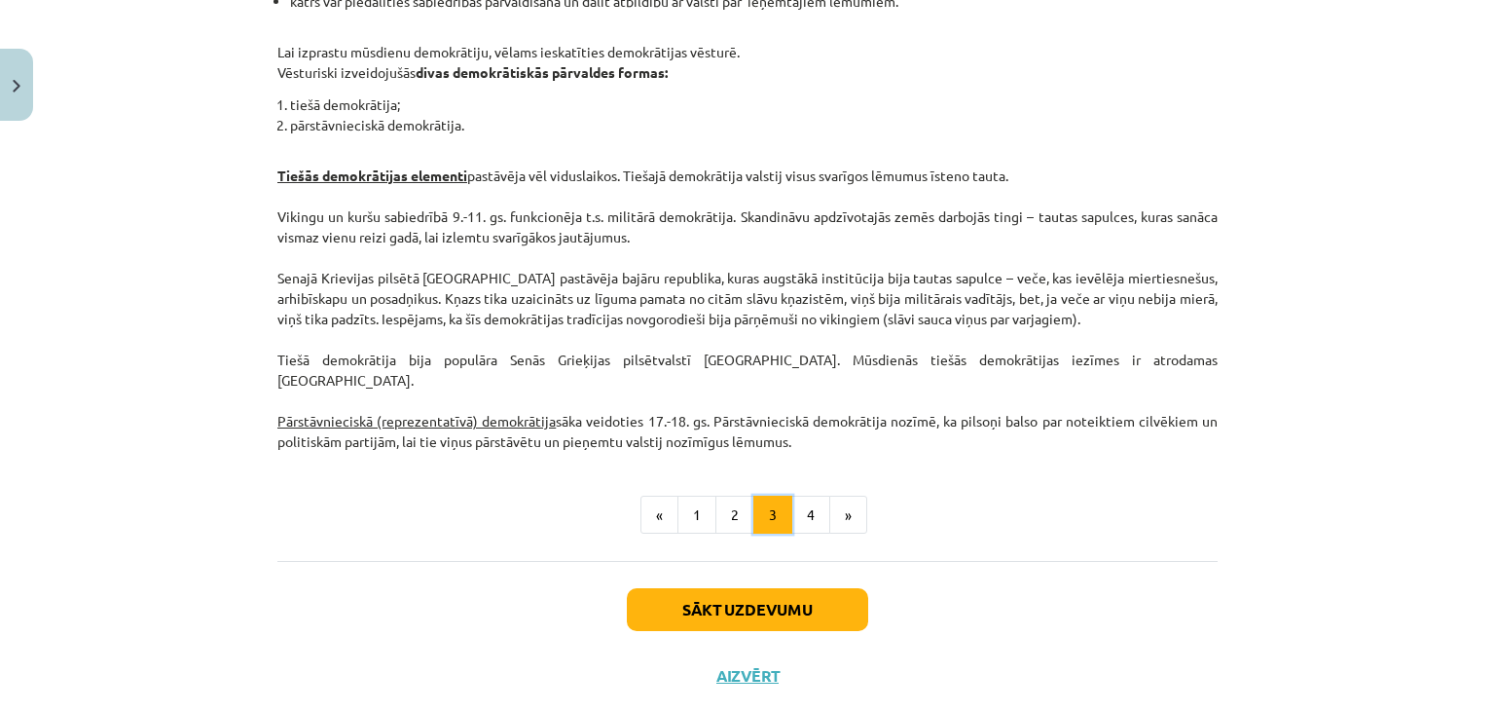
scroll to position [1877, 0]
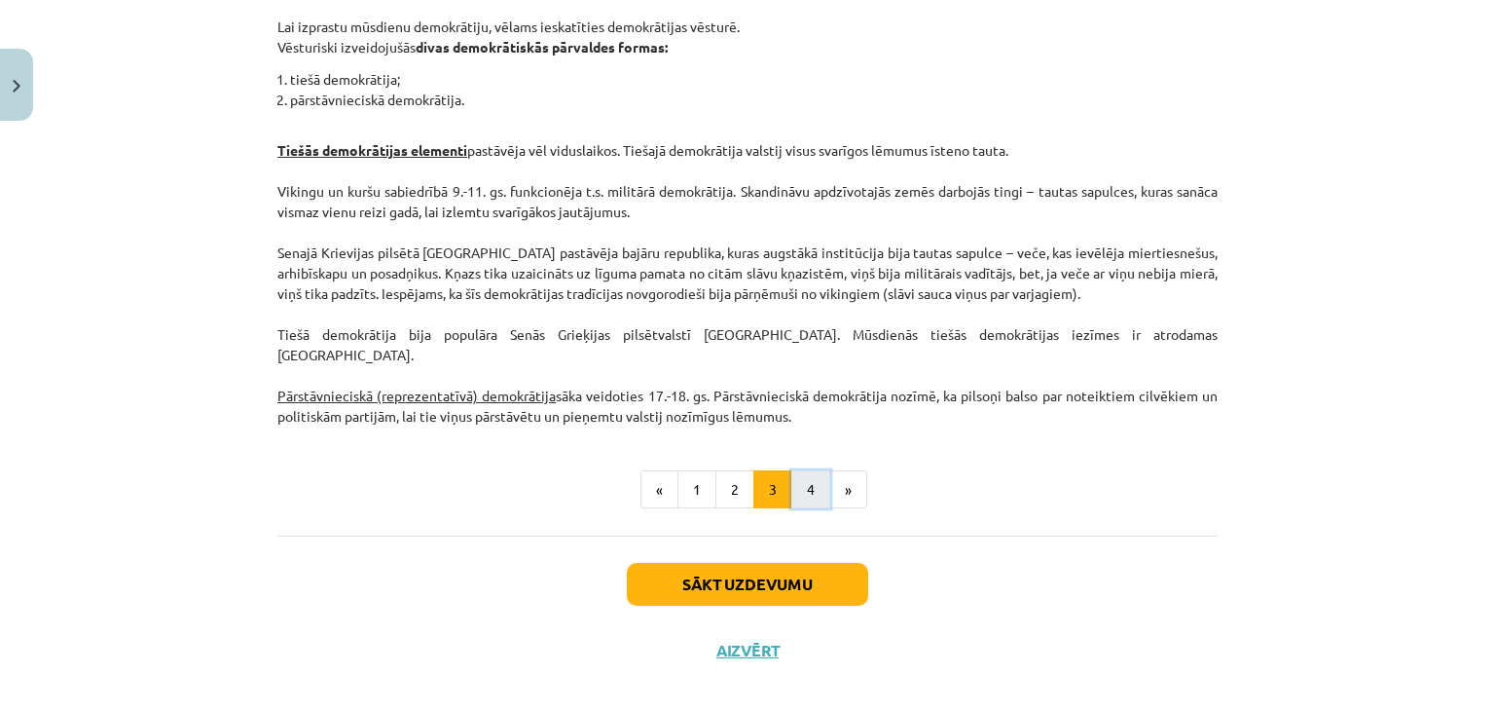
click at [804, 481] on button "4" at bounding box center [810, 489] width 39 height 39
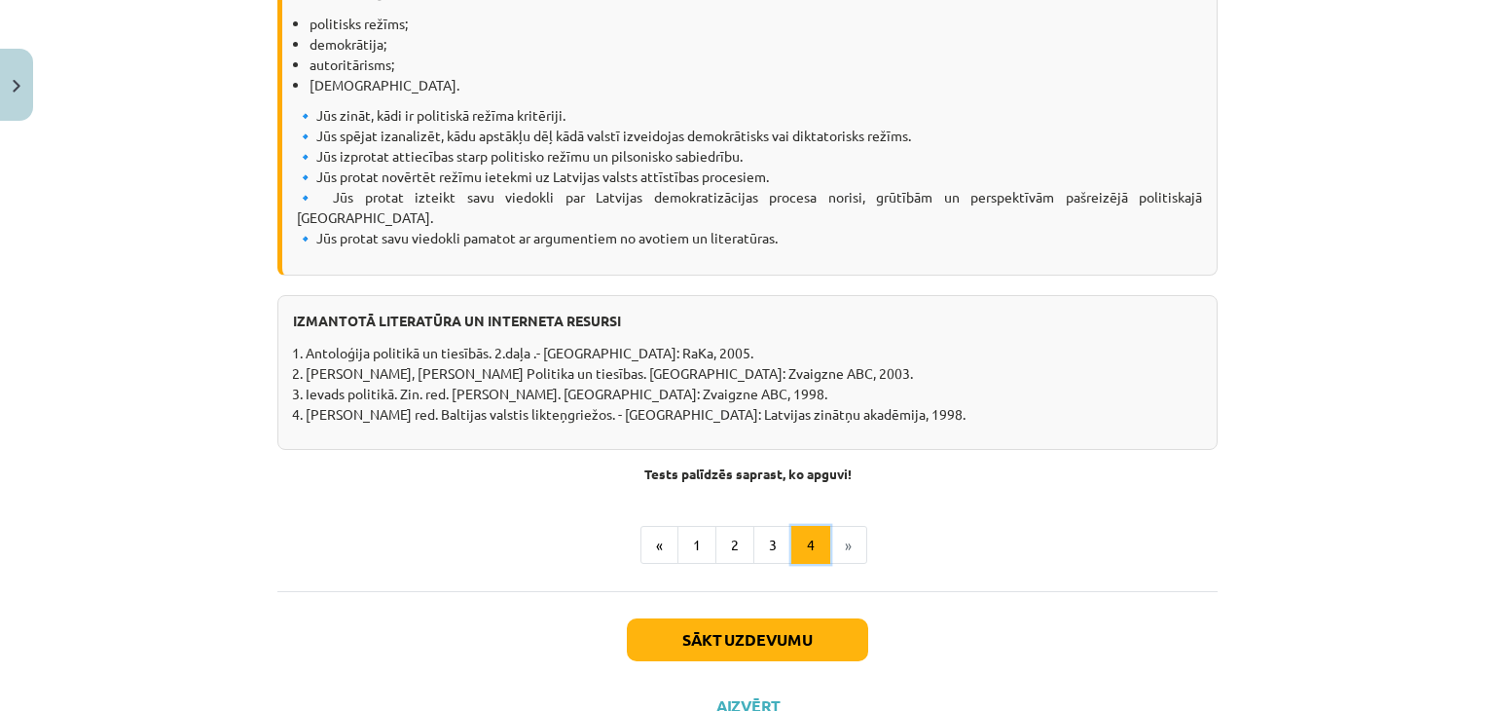
scroll to position [2467, 0]
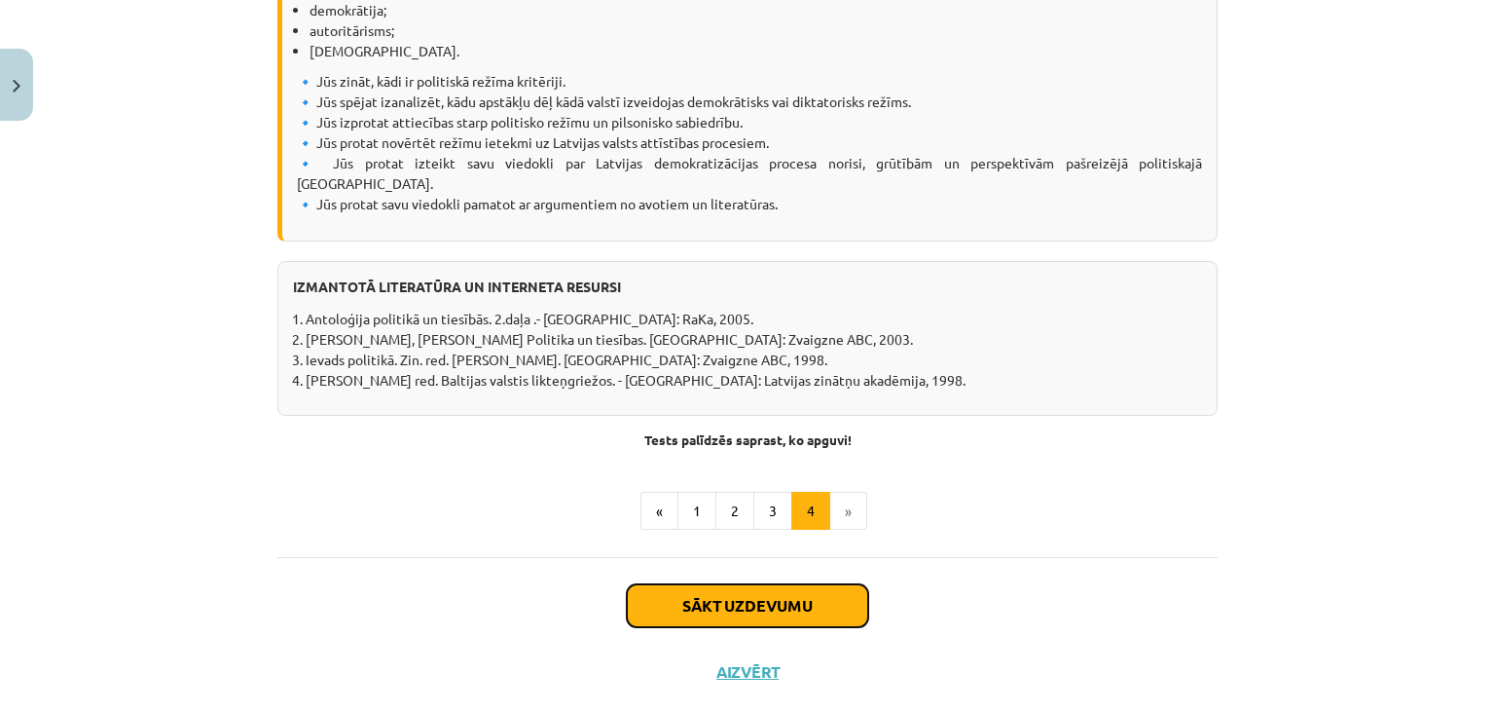
click at [782, 584] on button "Sākt uzdevumu" at bounding box center [747, 605] width 241 height 43
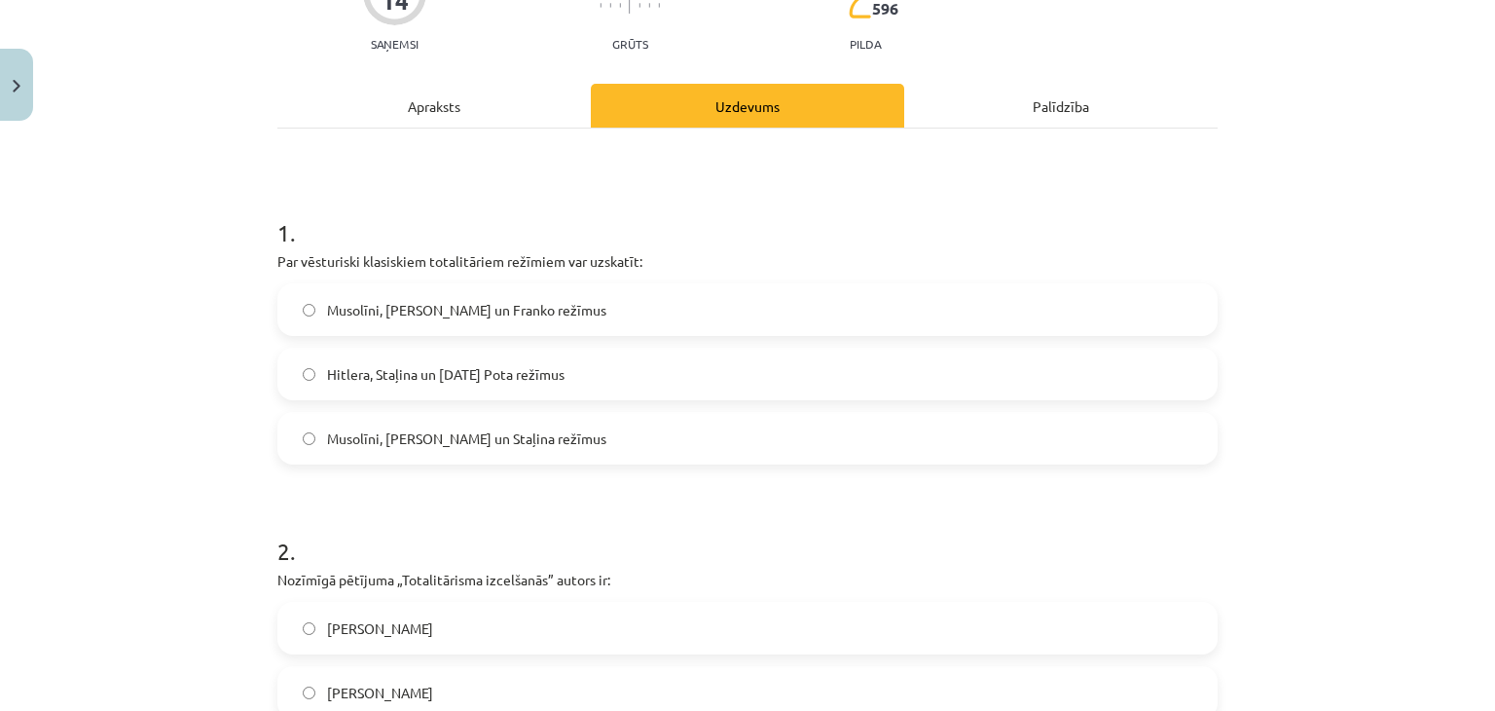
scroll to position [243, 0]
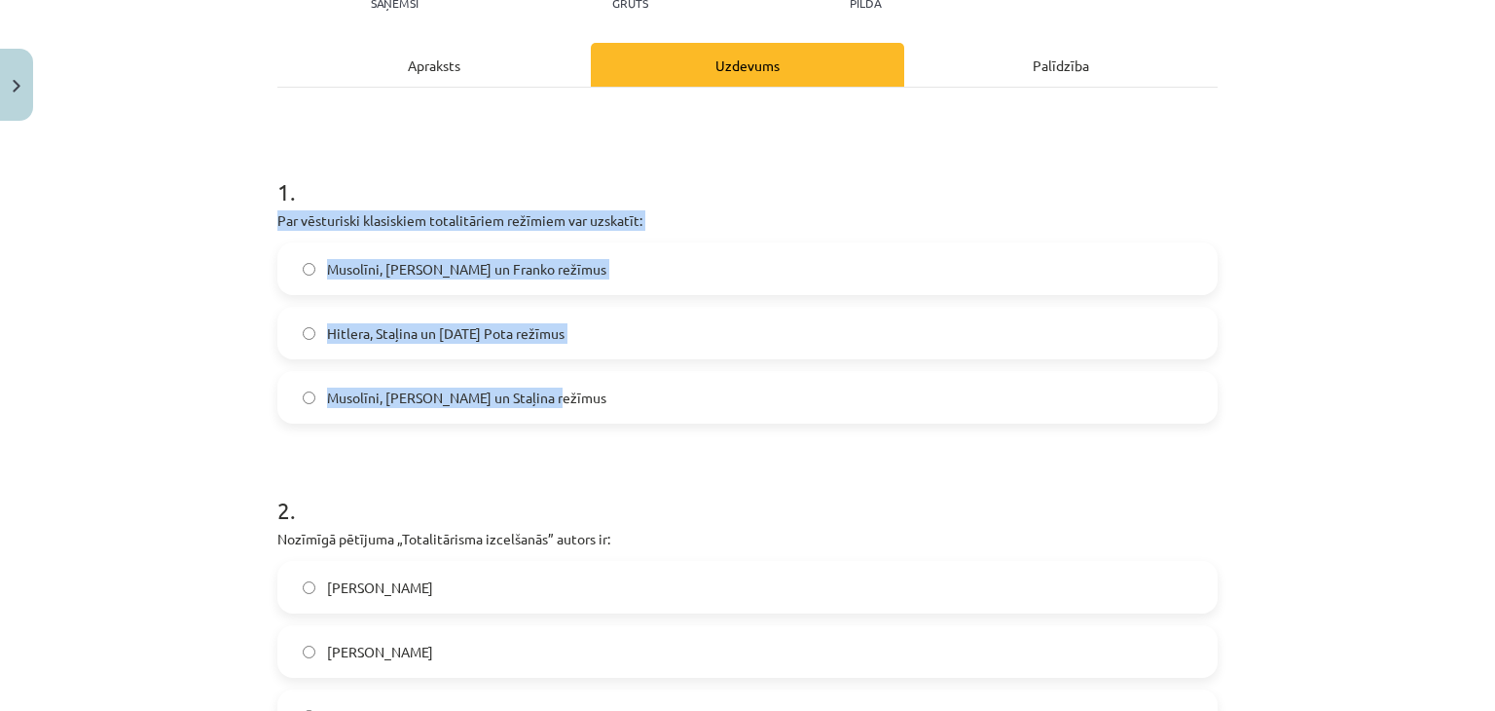
drag, startPoint x: 249, startPoint y: 221, endPoint x: 563, endPoint y: 402, distance: 362.0
click at [563, 402] on div "Mācību tēma: Sociālās zinātnes i - 11. klases 1. ieskaites mācību materiāls #3 …" at bounding box center [747, 355] width 1495 height 711
copy div "Par vēsturiski klasiskiem totalitāriem režīmiem var uzskatīt: Musolīni, Hitlera…"
click at [518, 389] on span "Musolīni, Hitlera un Staļina režīmus" at bounding box center [466, 397] width 279 height 20
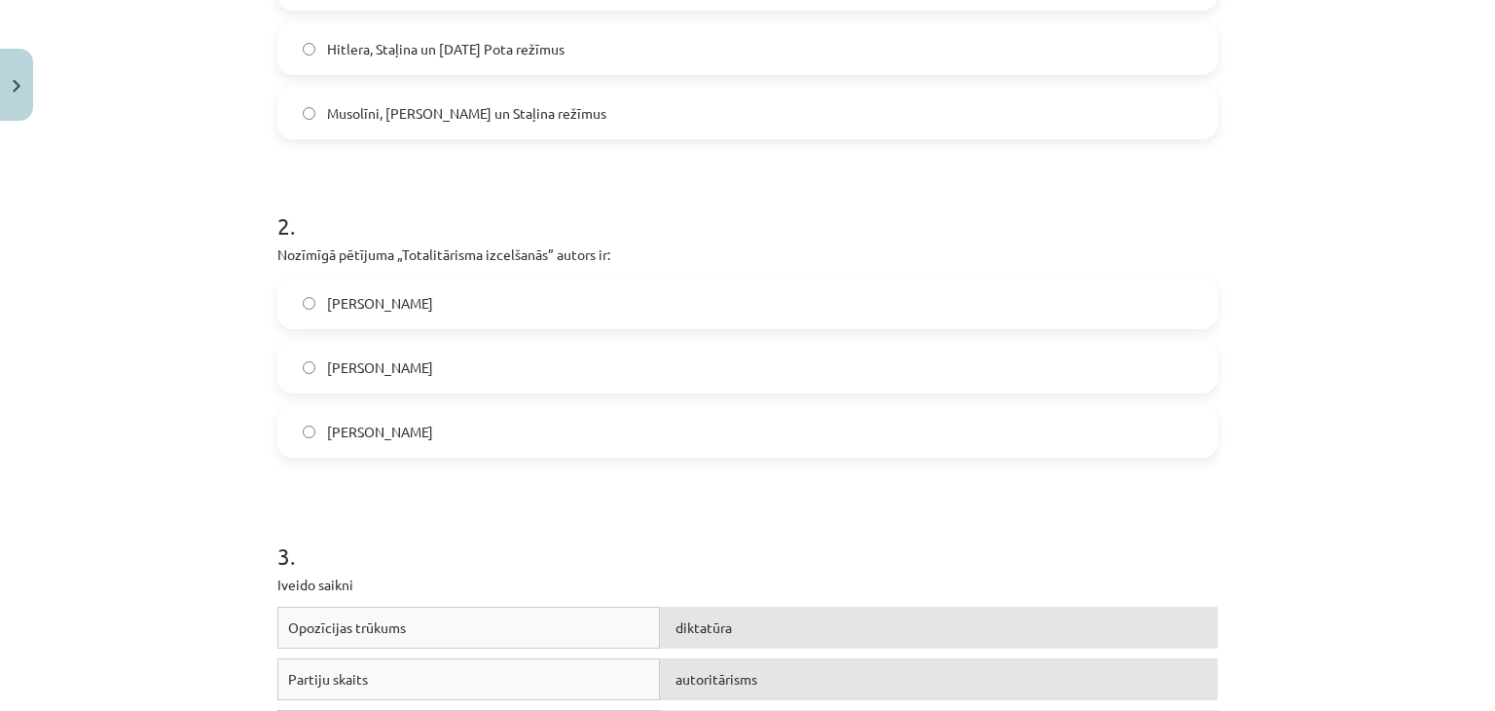
scroll to position [535, 0]
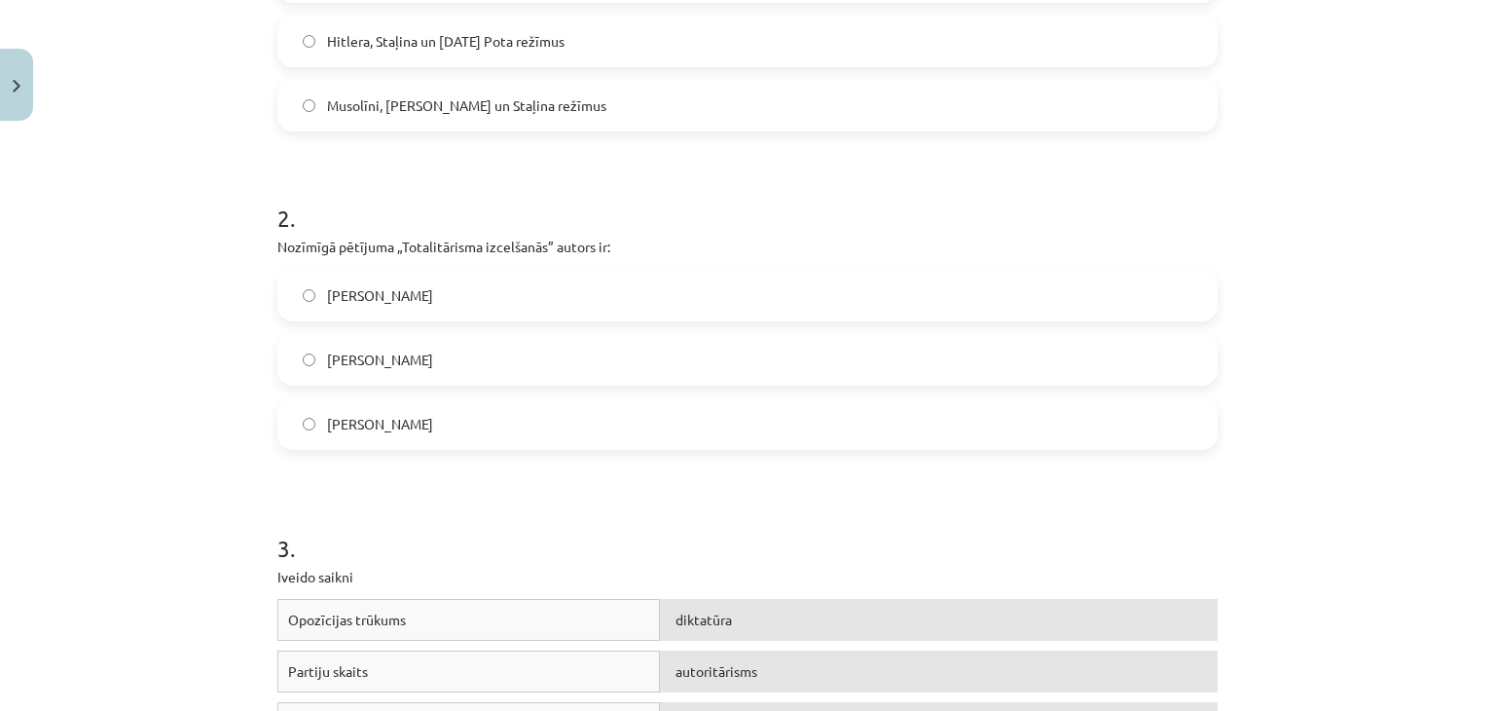
drag, startPoint x: 269, startPoint y: 247, endPoint x: 475, endPoint y: 423, distance: 271.3
copy div "Nozīmīgā pētījuma „Totalitārisma izcelšanās” autors ir: Hanna Ārendte Raimons Ā…"
click at [488, 306] on label "Hanna Ārendte" at bounding box center [747, 295] width 936 height 49
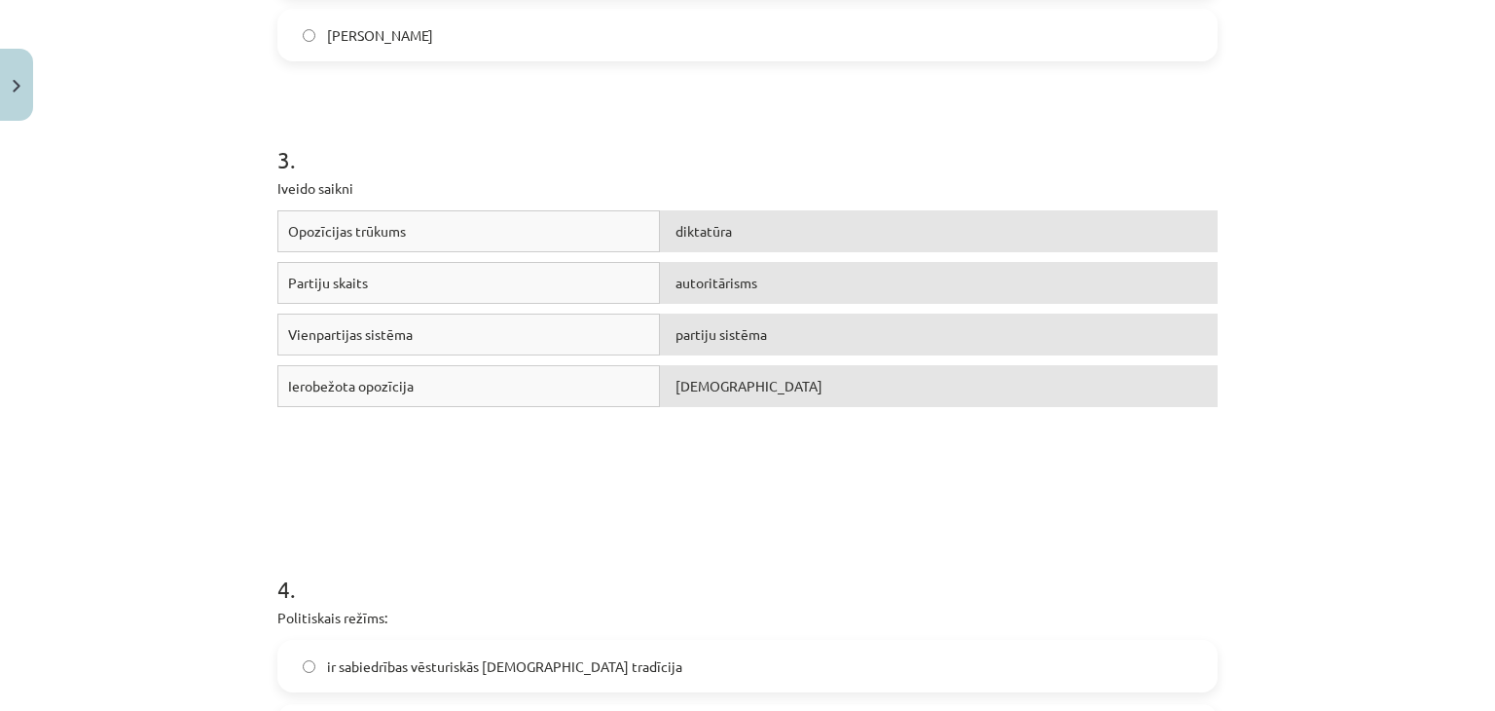
scroll to position [925, 0]
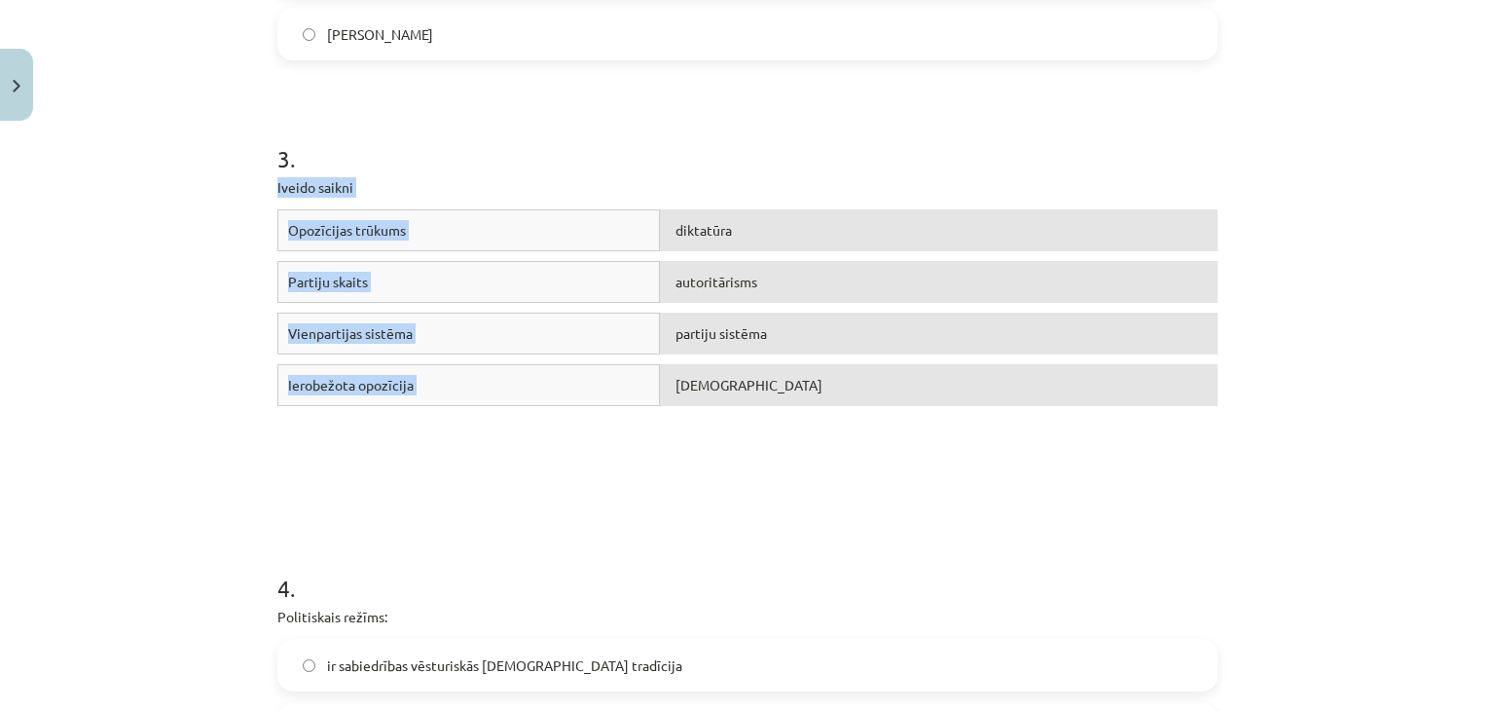
drag, startPoint x: 253, startPoint y: 180, endPoint x: 829, endPoint y: 414, distance: 621.8
click at [829, 414] on div "Mācību tēma: Sociālās zinātnes i - 11. klases 1. ieskaites mācību materiāls #3 …" at bounding box center [747, 355] width 1495 height 711
copy div "Iveido saikni Opozīcijas trūkums diktatūra Partiju skaits autoritārisms Vienpar…"
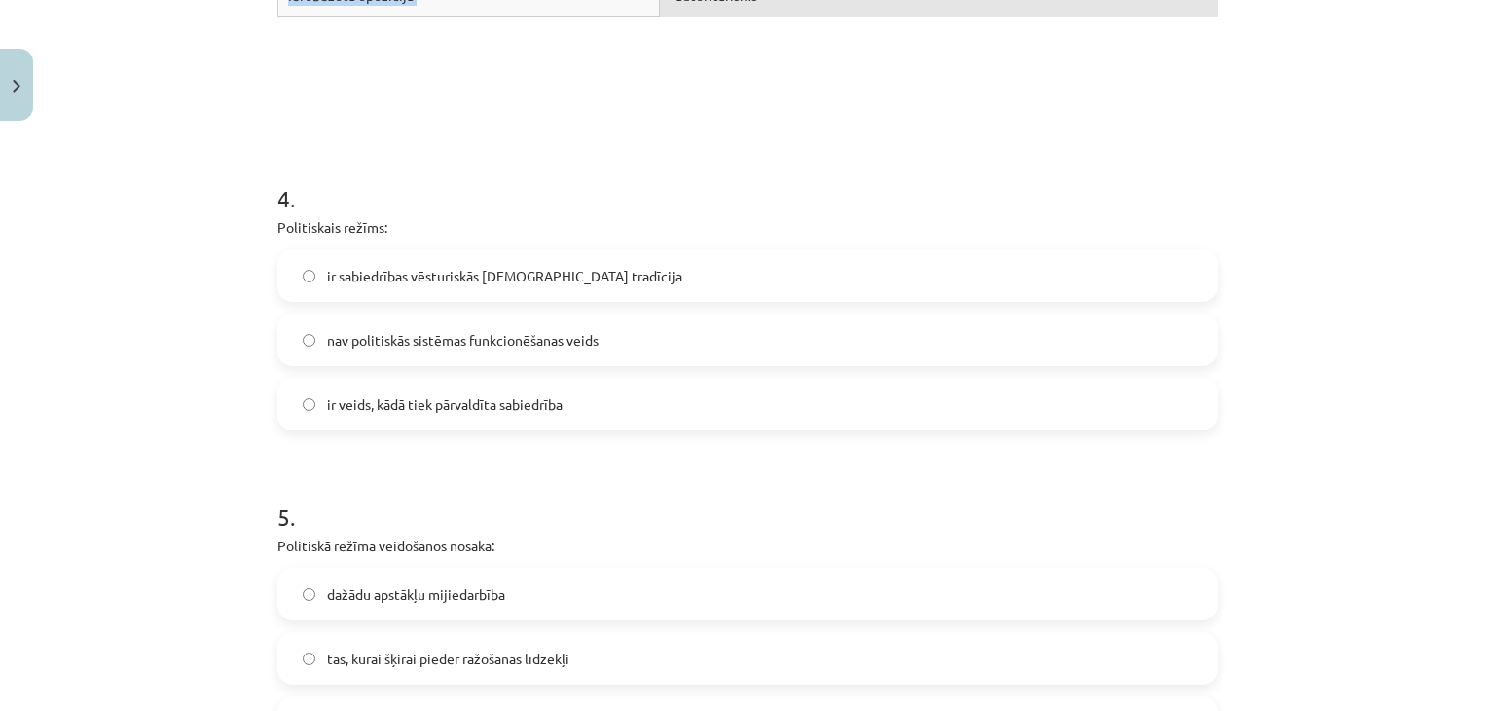
scroll to position [1411, 0]
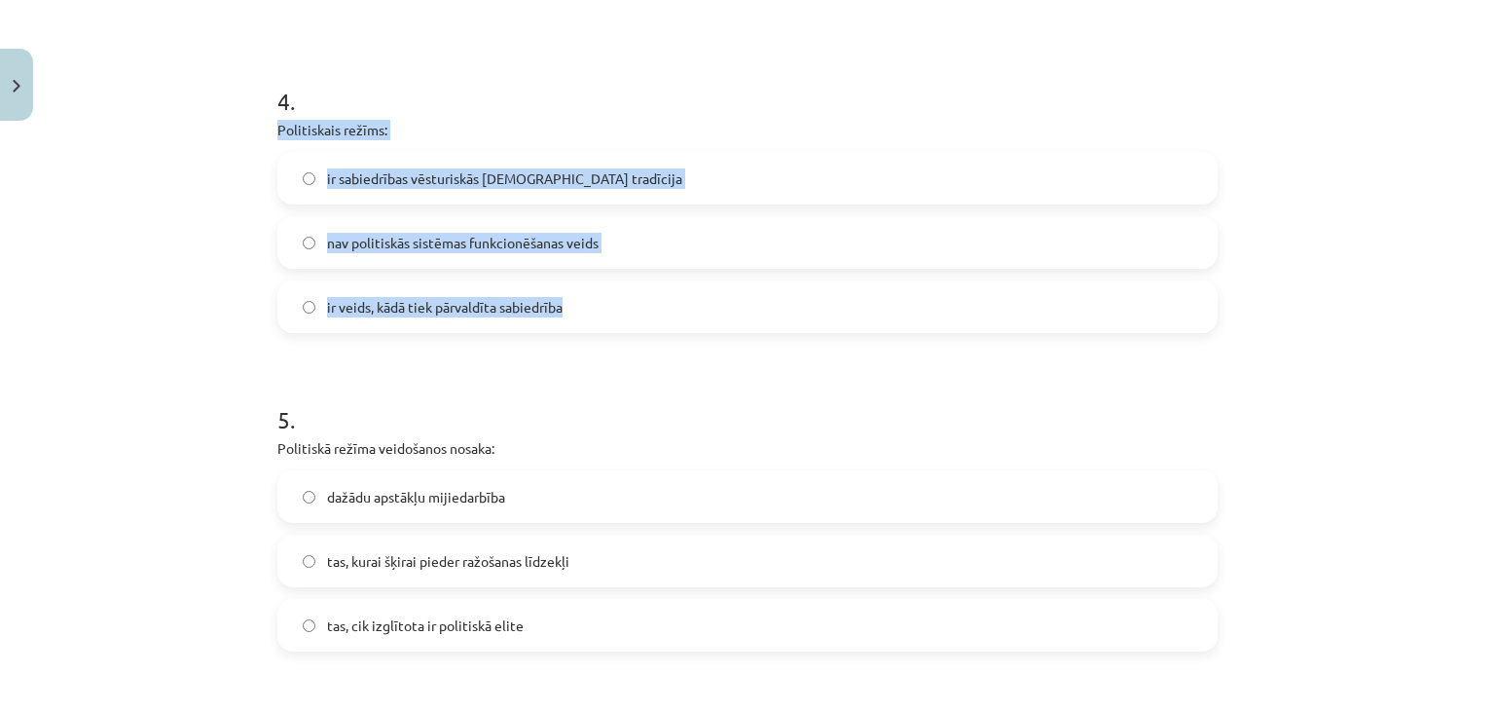
drag, startPoint x: 284, startPoint y: 128, endPoint x: 584, endPoint y: 305, distance: 348.2
click at [584, 305] on div "Mācību tēma: Sociālās zinātnes i - 11. klases 1. ieskaites mācību materiāls #3 …" at bounding box center [747, 355] width 1495 height 711
copy div "Politiskais režīms: ir sabiedrības vēsturiskās kopdzīves tradīcija nav politisk…"
click at [556, 320] on label "ir veids, kādā tiek pārvaldīta sabiedrība" at bounding box center [747, 306] width 936 height 49
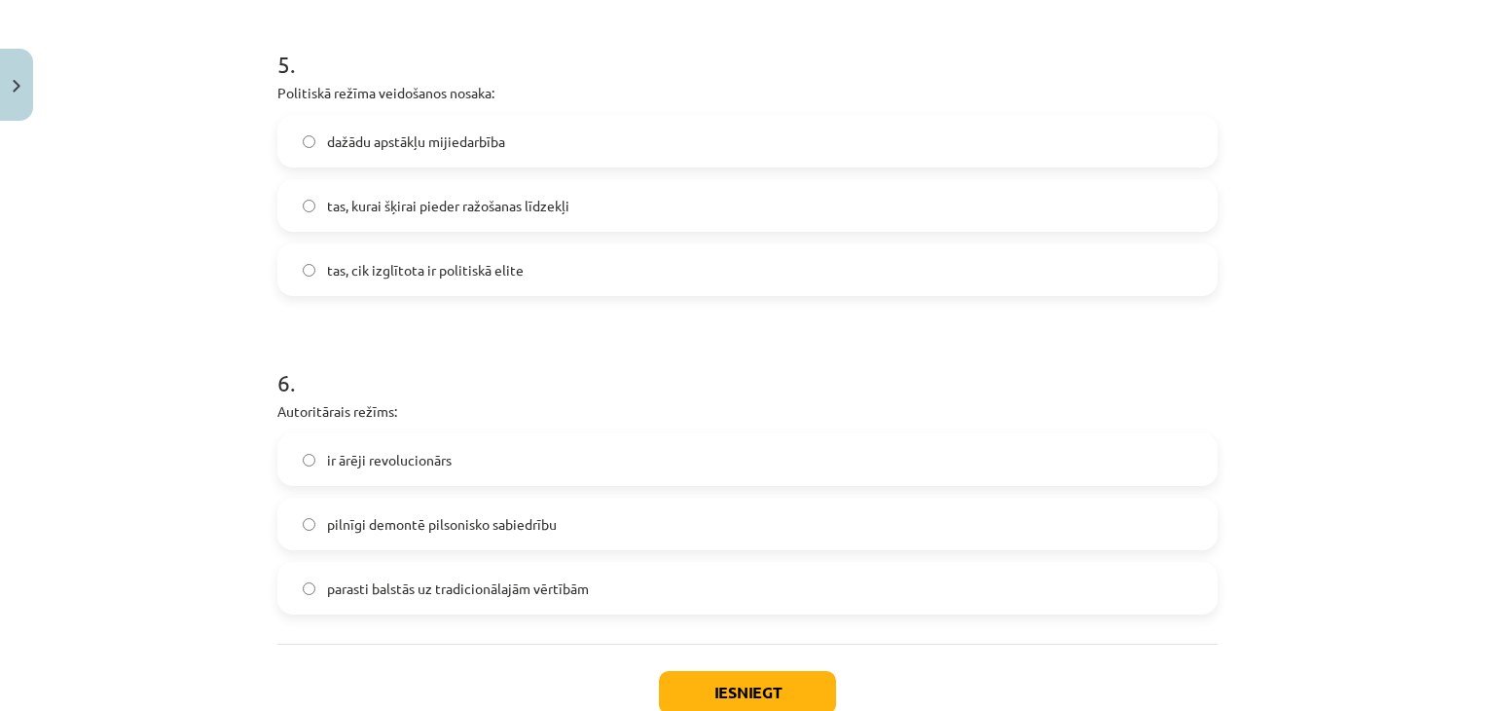
scroll to position [1801, 0]
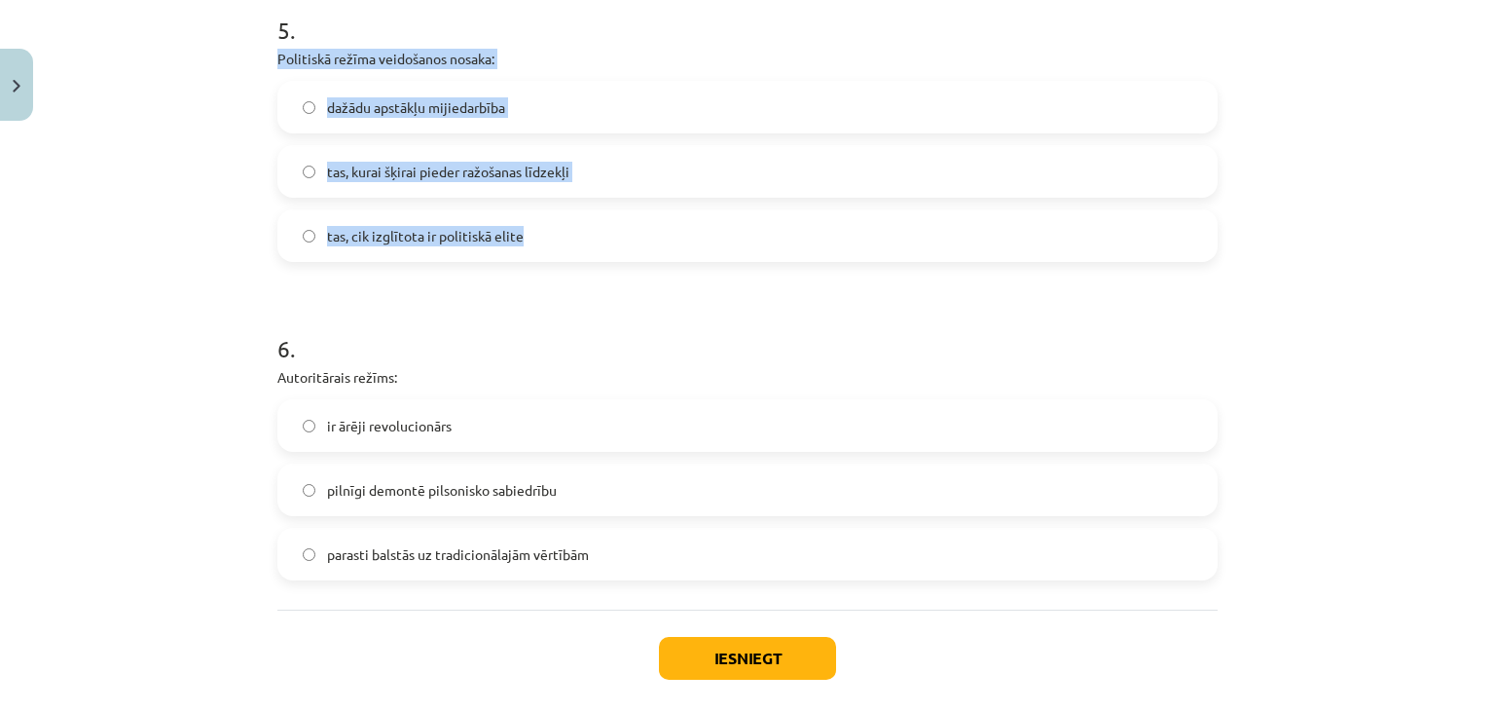
drag, startPoint x: 257, startPoint y: 58, endPoint x: 541, endPoint y: 218, distance: 326.0
click at [541, 218] on div "Mācību tēma: Sociālās zinātnes i - 11. klases 1. ieskaites mācību materiāls #3 …" at bounding box center [747, 355] width 1495 height 711
copy div "Politiskā režīma veidošanos nosaka: dažādu apstākļu mijiedarbība tas, kurai šķi…"
click at [507, 92] on label "dažādu apstākļu mijiedarbība" at bounding box center [747, 107] width 936 height 49
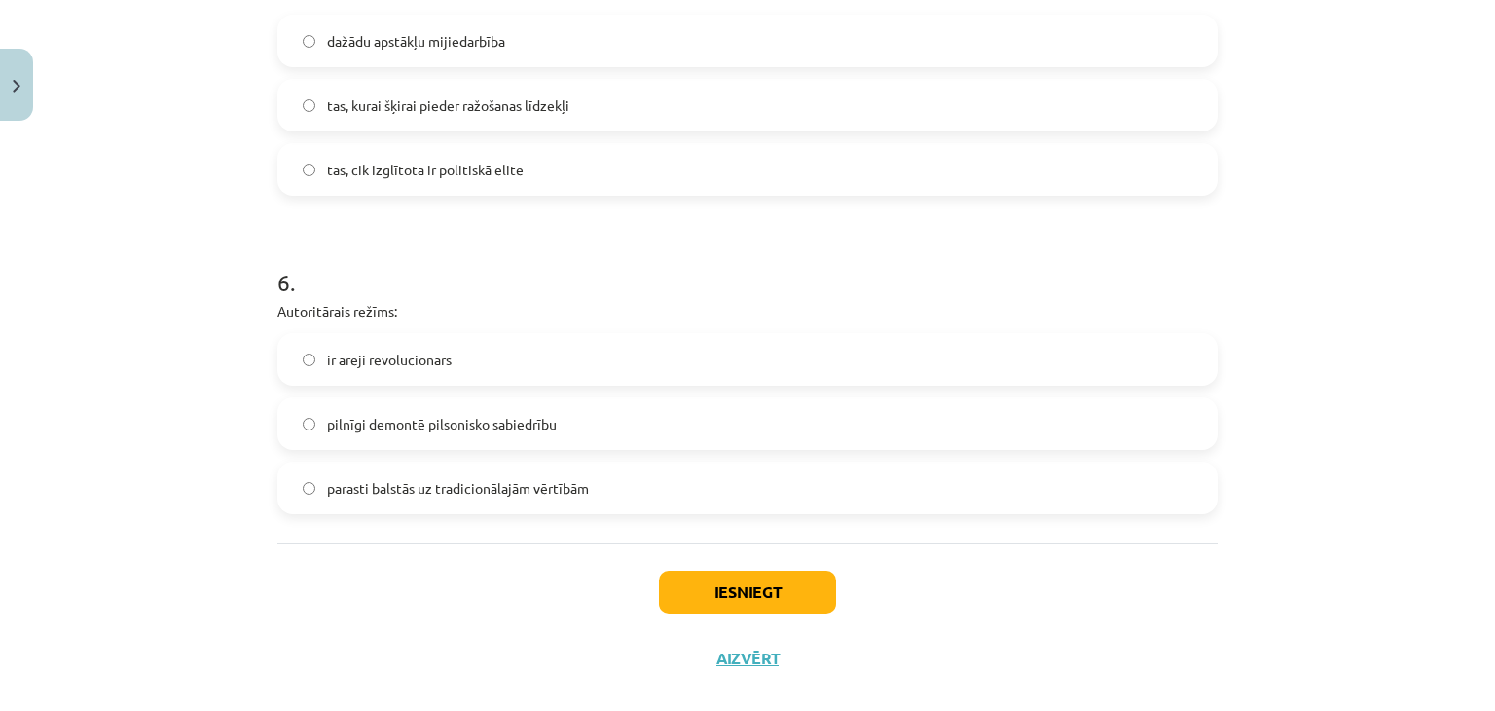
scroll to position [1896, 0]
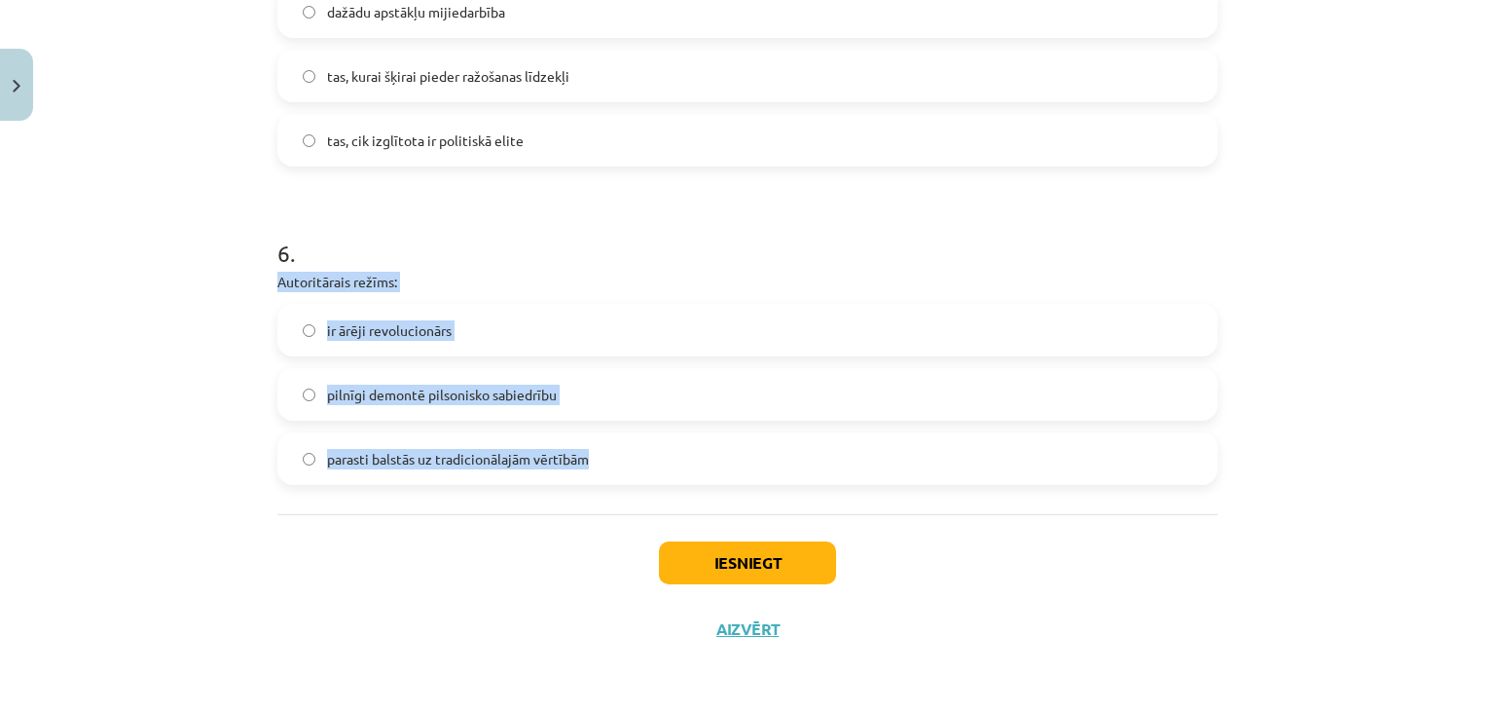
drag, startPoint x: 258, startPoint y: 285, endPoint x: 624, endPoint y: 447, distance: 400.1
click at [457, 457] on span "parasti balstās uz tradicionālajām vērtībām" at bounding box center [458, 459] width 262 height 20
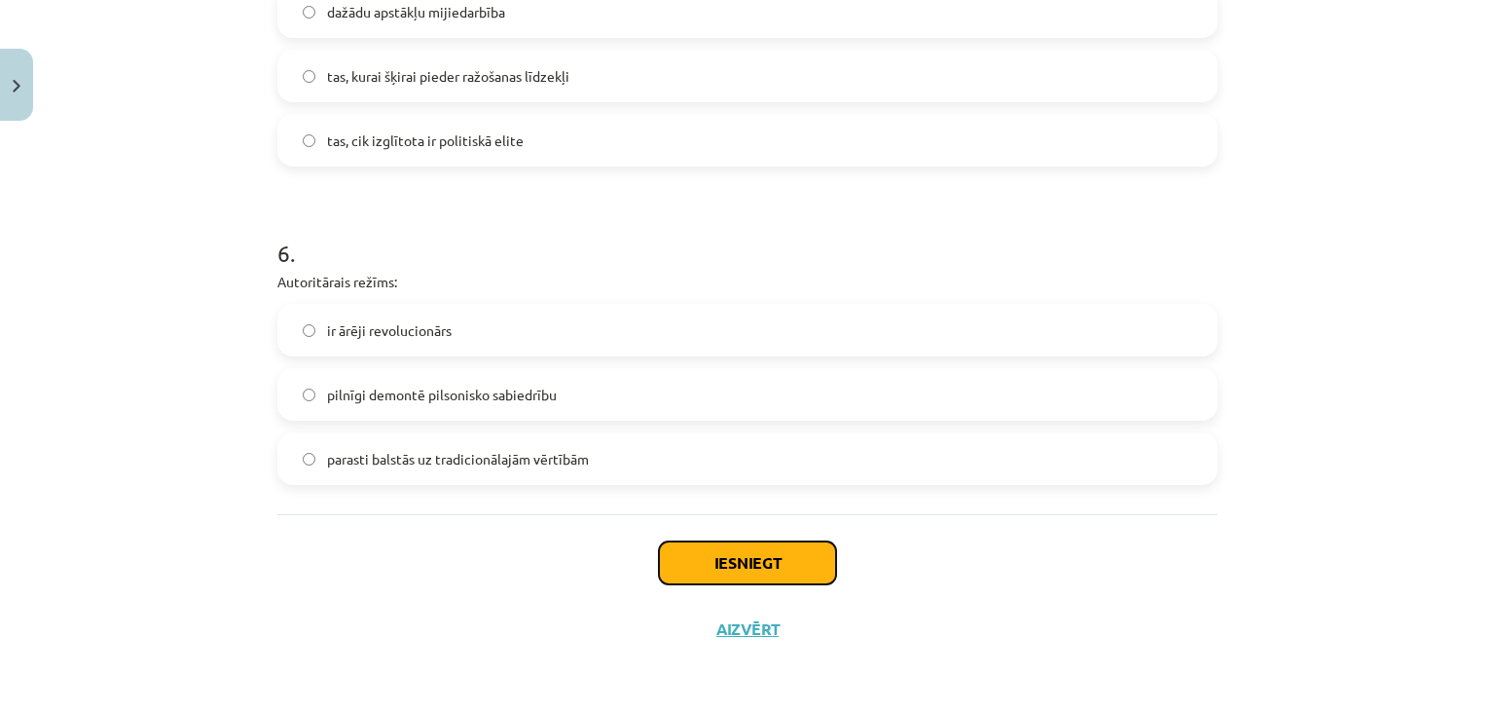
click at [764, 557] on button "Iesniegt" at bounding box center [747, 562] width 177 height 43
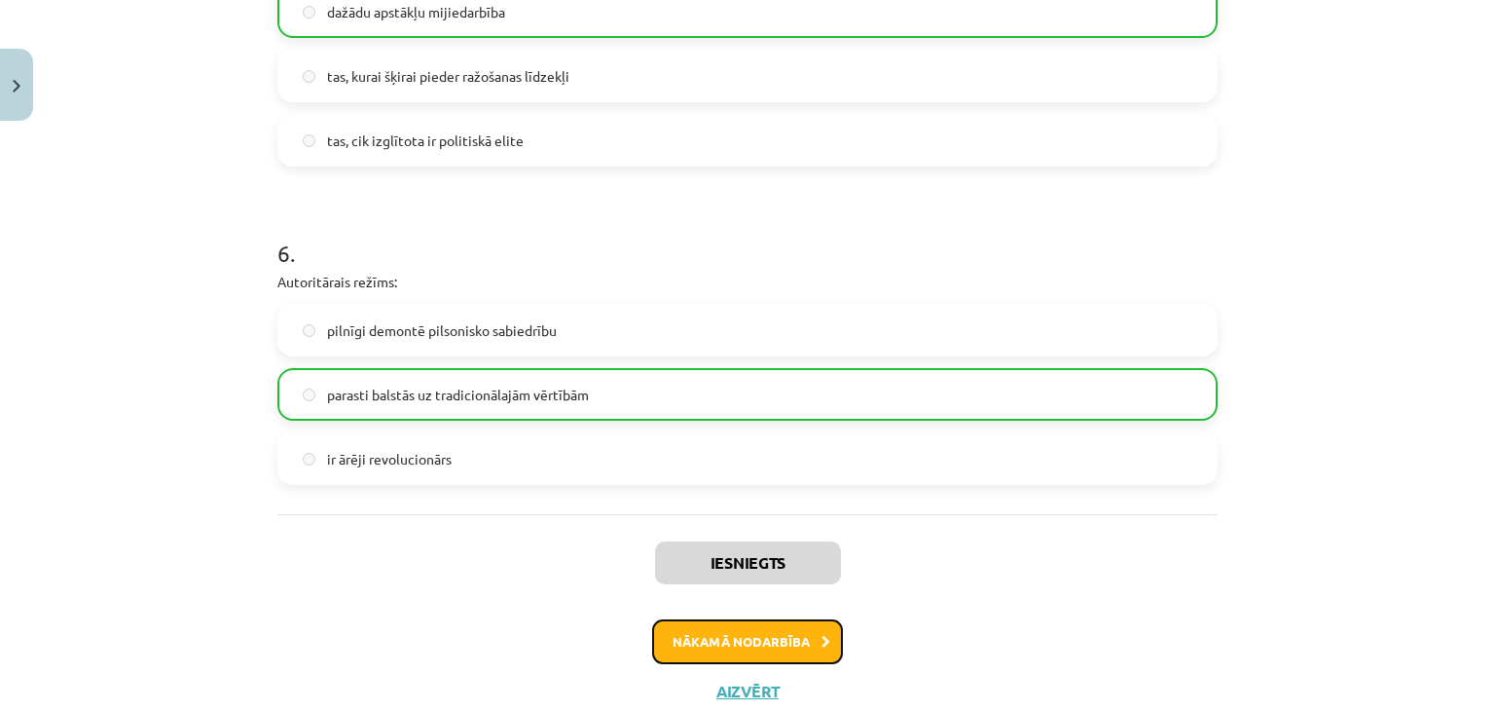
click at [760, 634] on button "Nākamā nodarbība" at bounding box center [747, 641] width 191 height 45
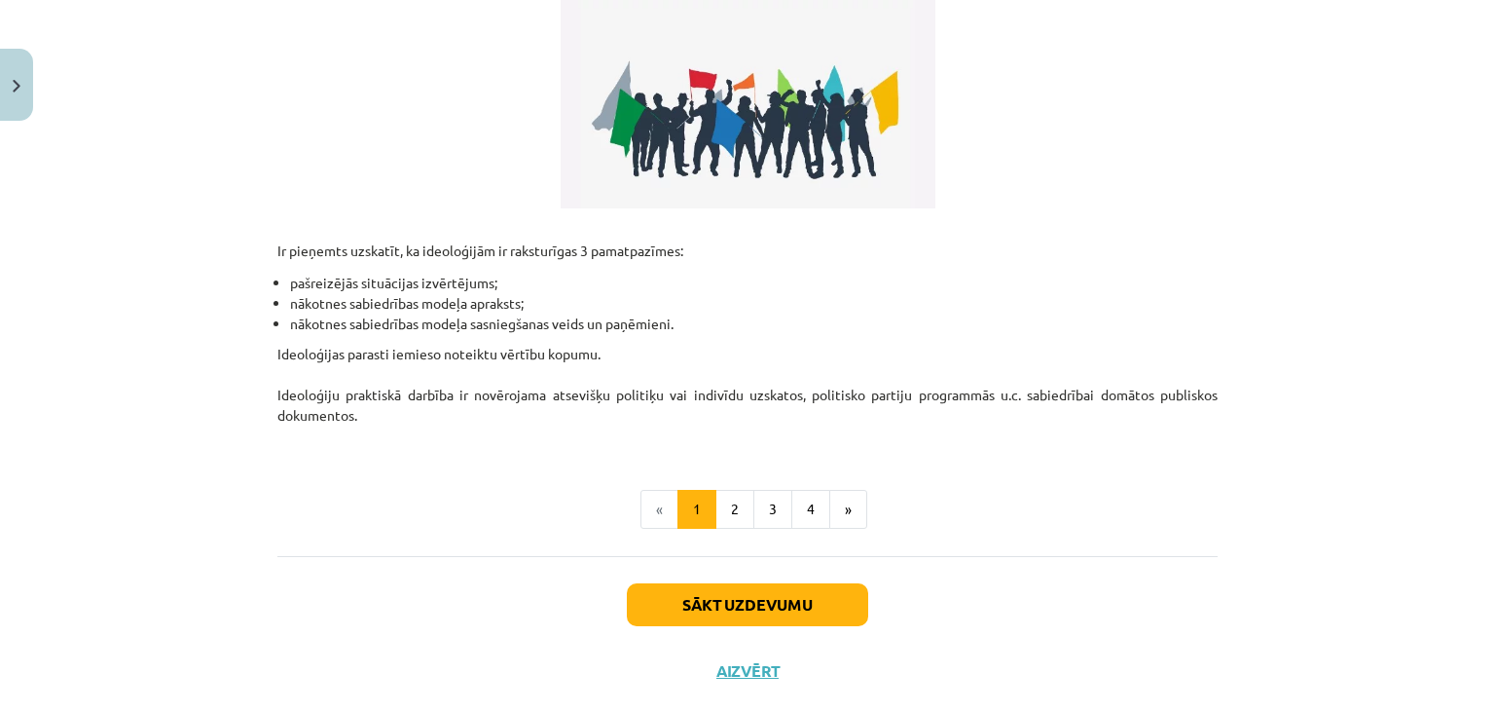
scroll to position [535, 0]
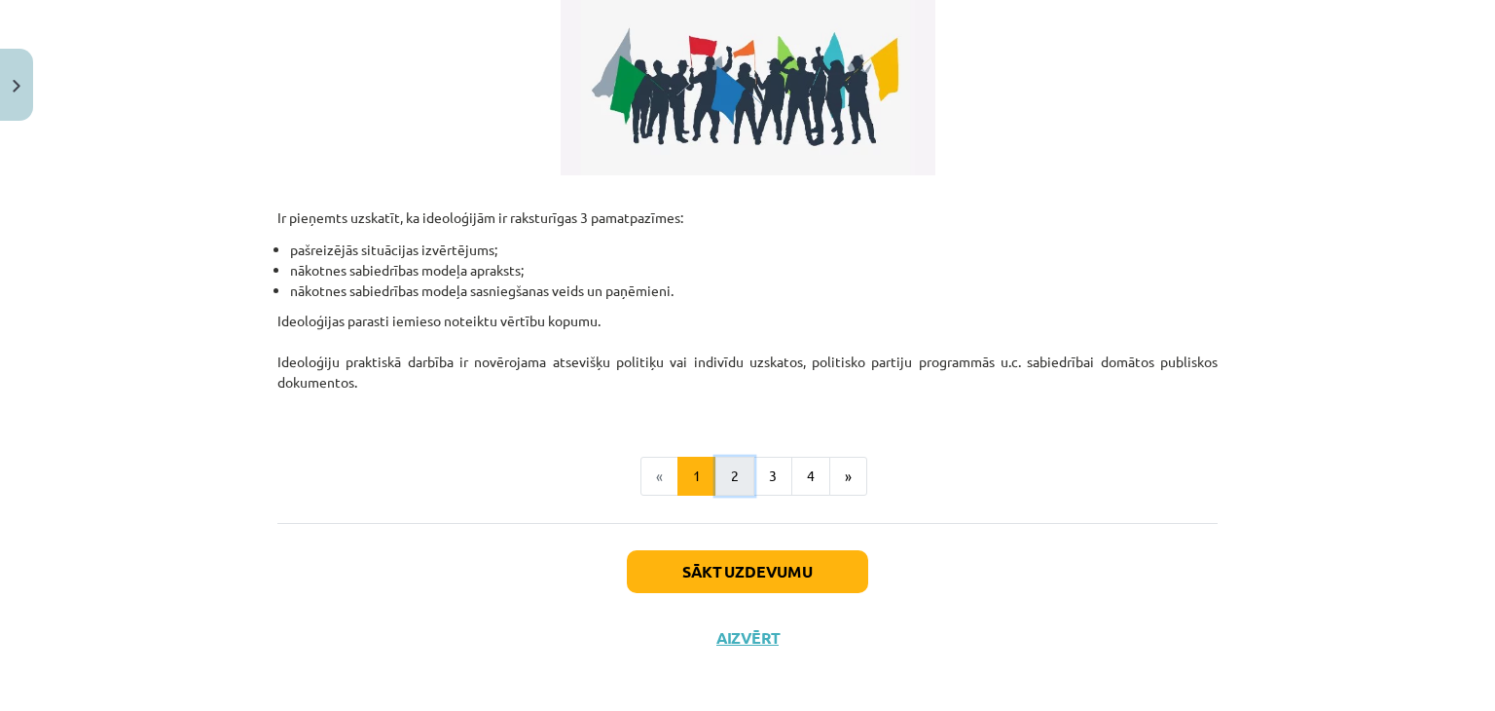
click at [732, 487] on button "2" at bounding box center [734, 476] width 39 height 39
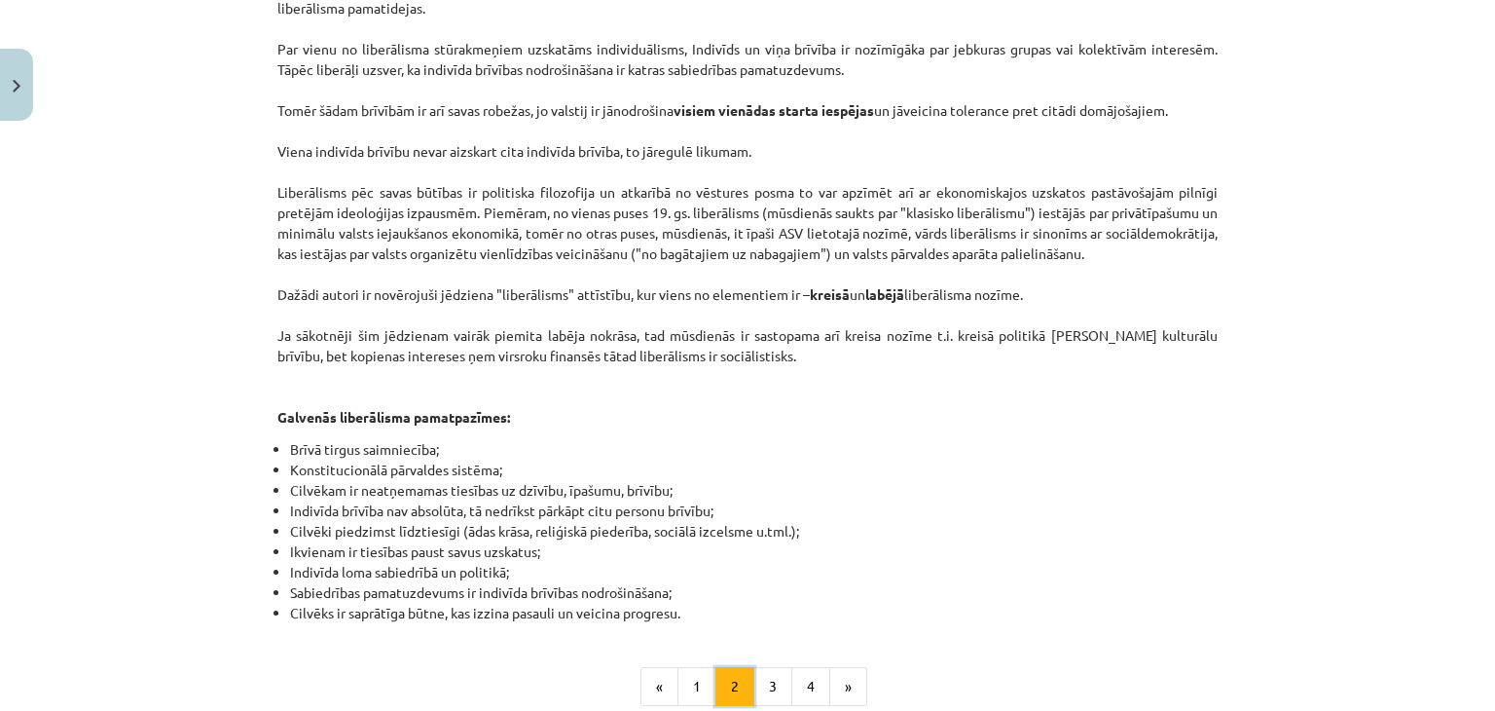
scroll to position [932, 0]
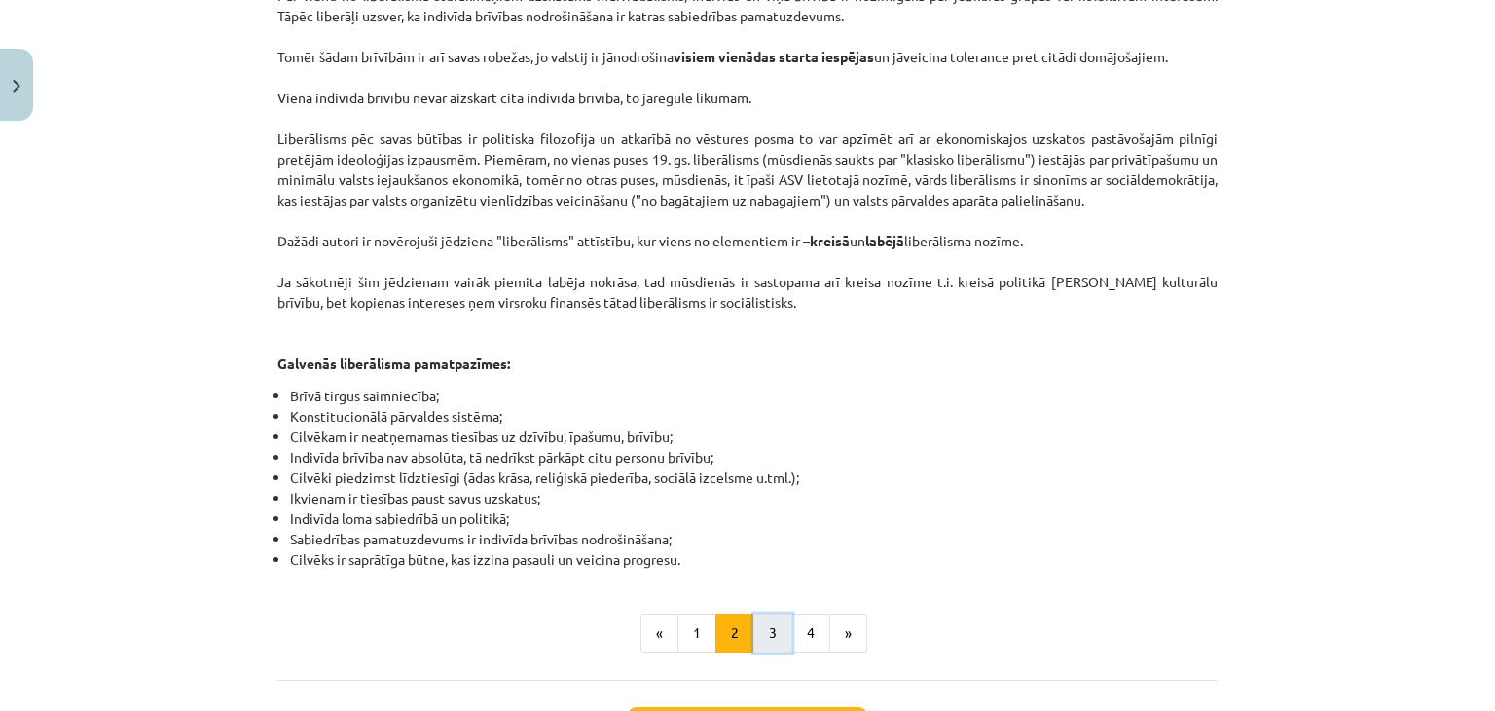
click at [781, 620] on button "3" at bounding box center [772, 632] width 39 height 39
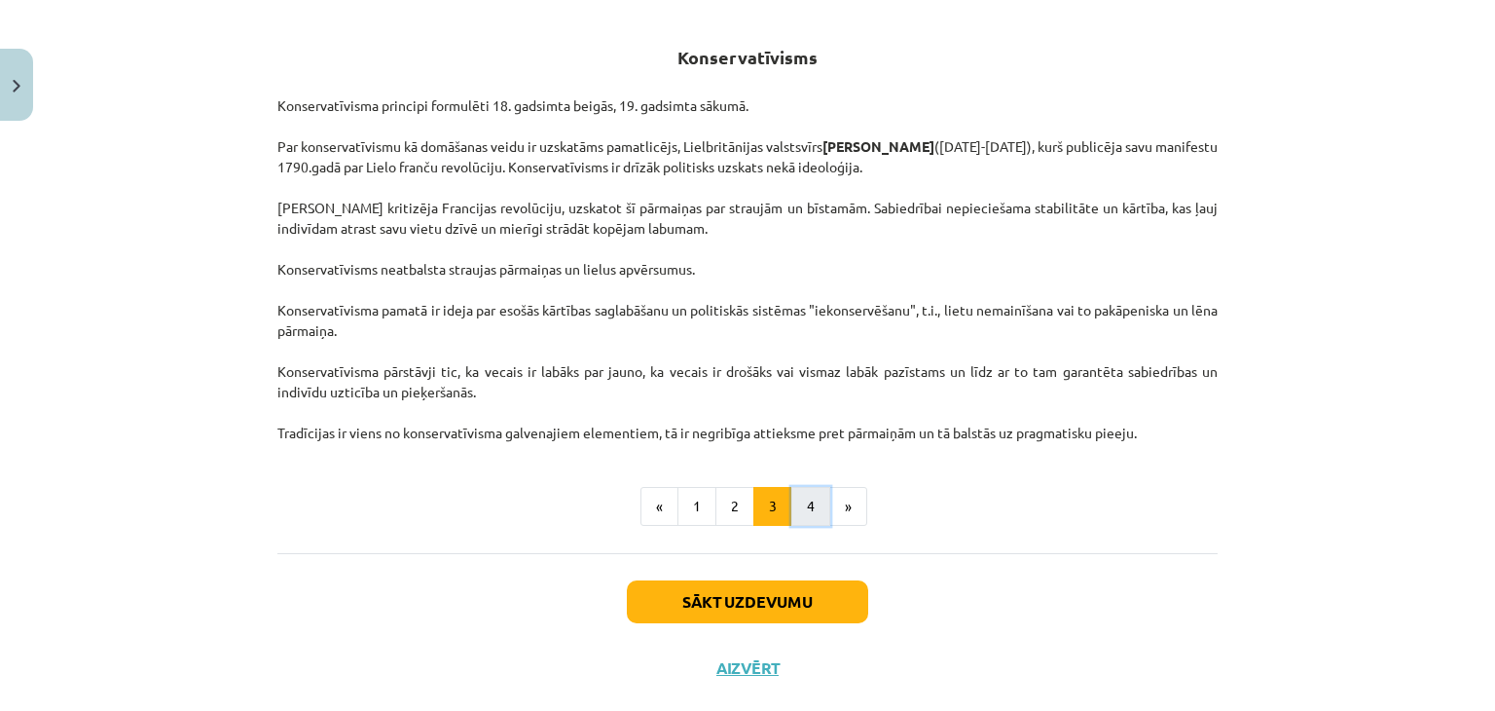
click at [792, 519] on button "4" at bounding box center [810, 506] width 39 height 39
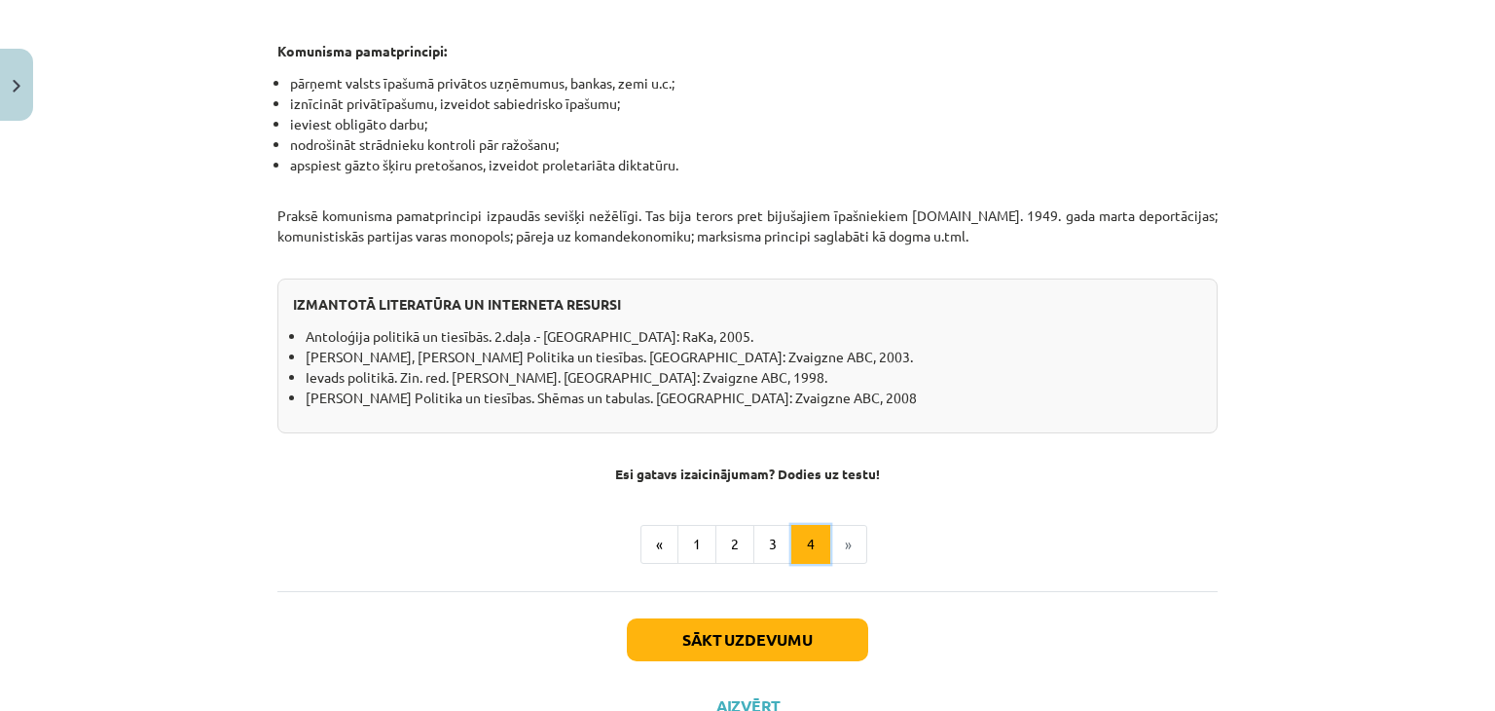
scroll to position [1613, 0]
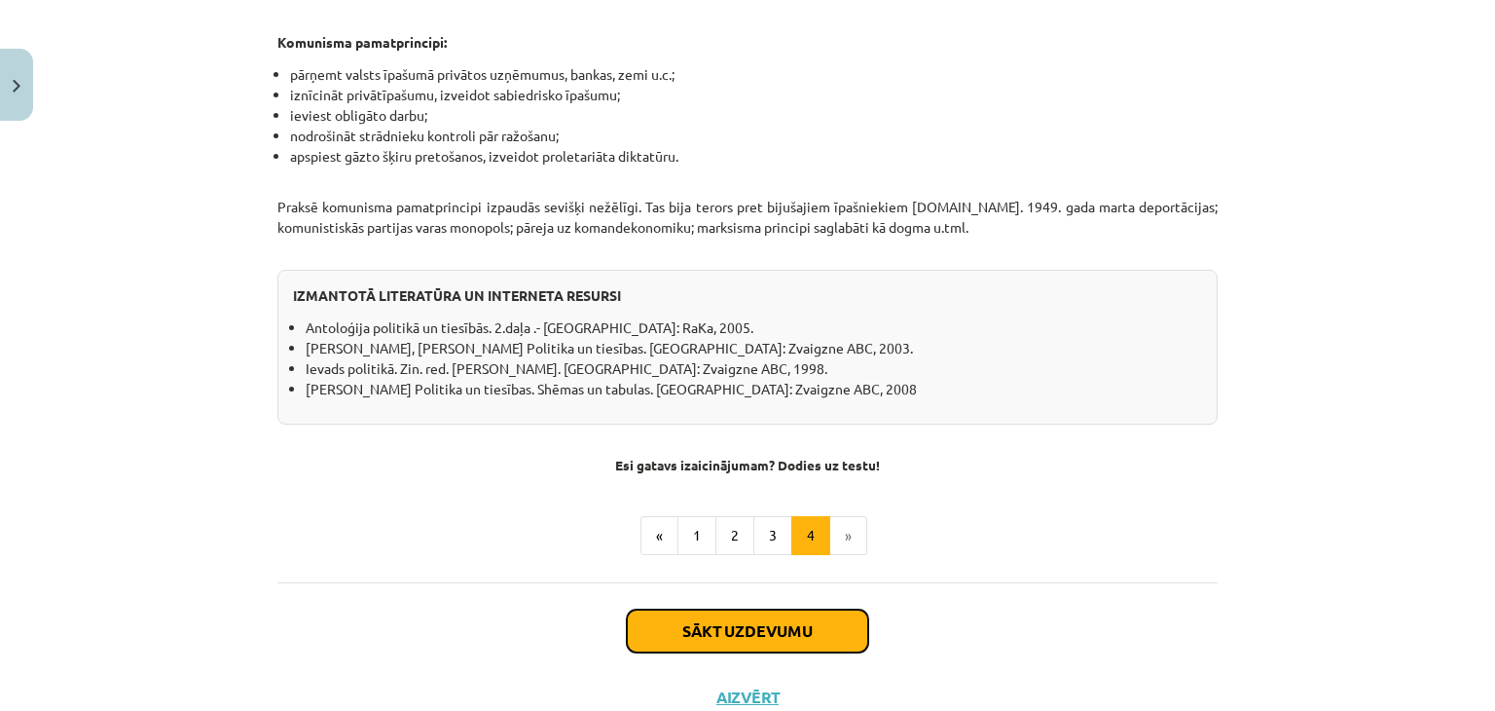
click at [781, 611] on button "Sākt uzdevumu" at bounding box center [747, 630] width 241 height 43
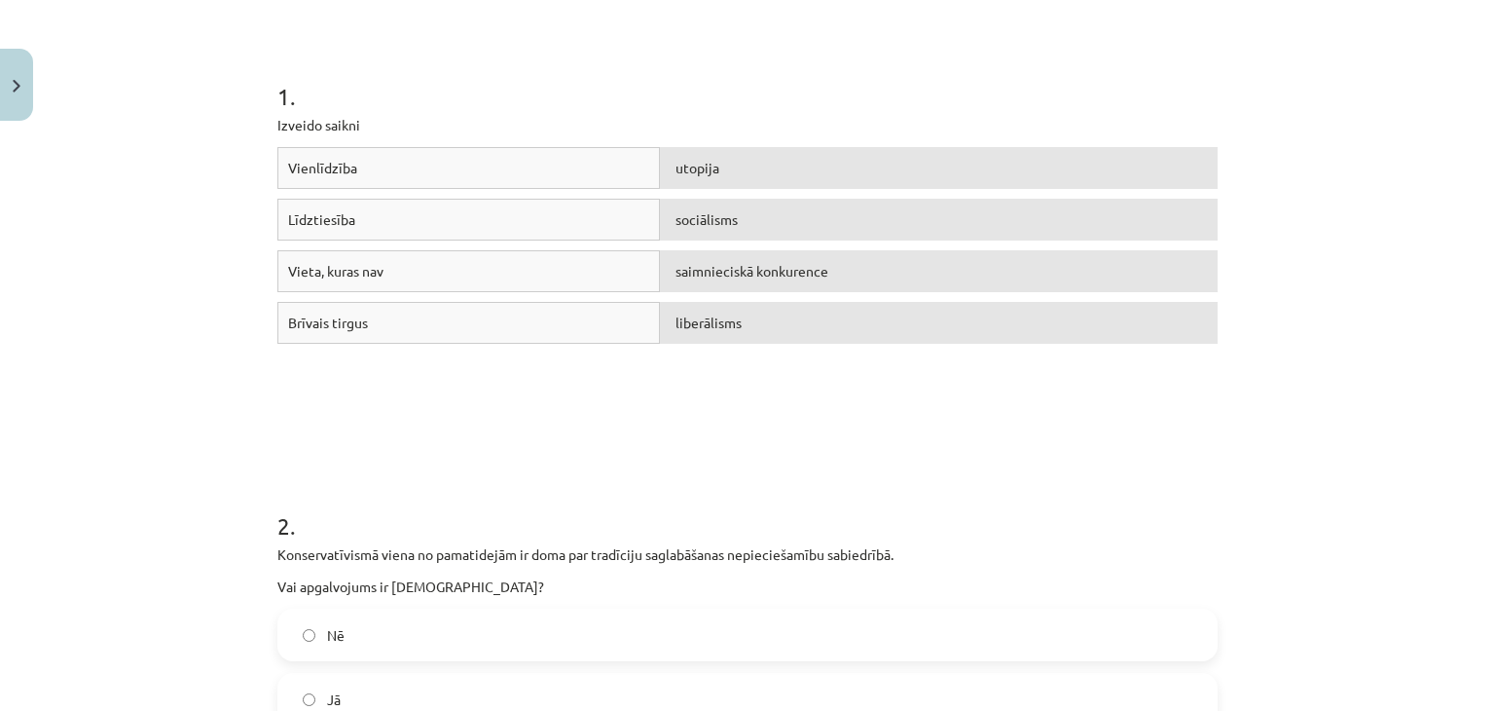
scroll to position [341, 0]
drag, startPoint x: 265, startPoint y: 113, endPoint x: 827, endPoint y: 349, distance: 610.3
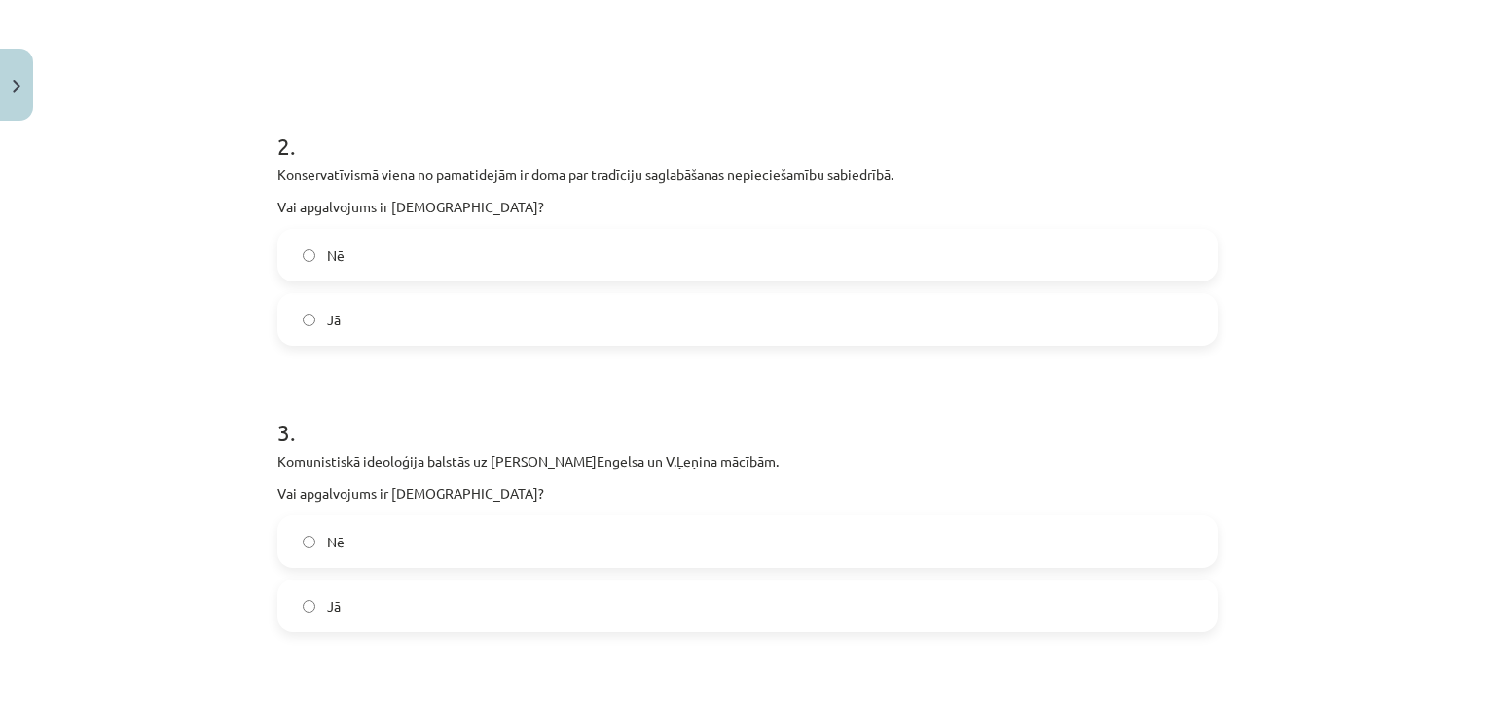
scroll to position [730, 0]
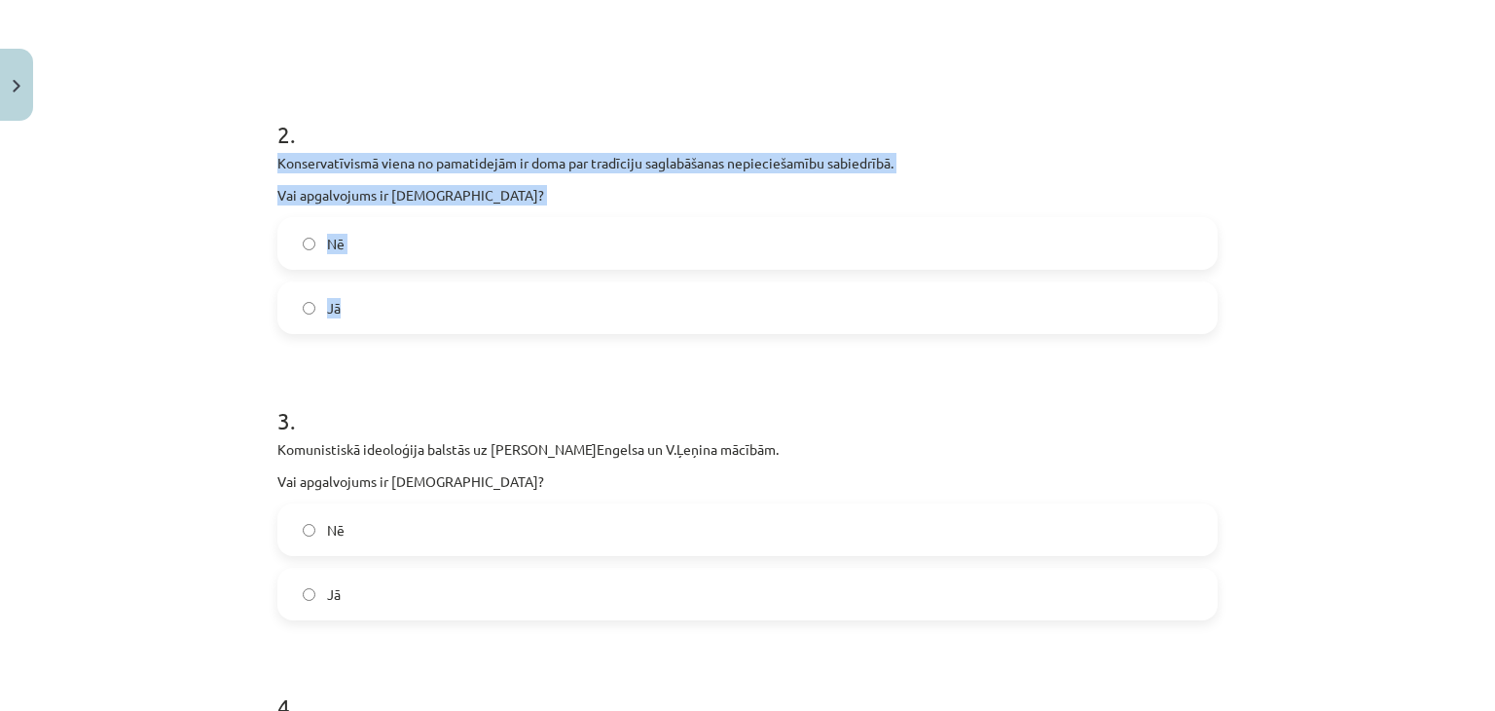
drag, startPoint x: 256, startPoint y: 157, endPoint x: 383, endPoint y: 302, distance: 192.5
click at [383, 302] on div "Mācību tēma: Sociālās zinātnes i - 11. klases 1. ieskaites mācību materiāls #4 …" at bounding box center [747, 355] width 1495 height 711
click at [517, 298] on label "Jā" at bounding box center [747, 307] width 936 height 49
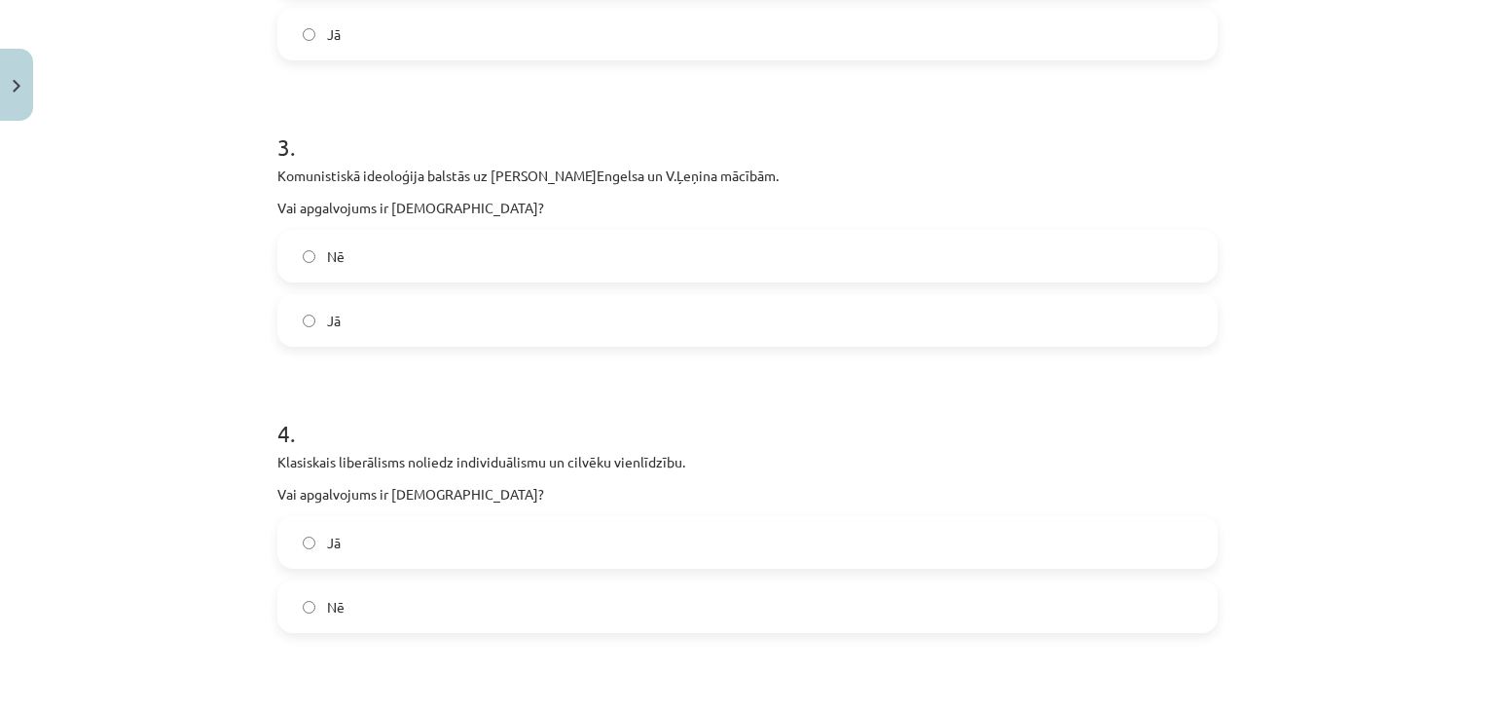
scroll to position [1022, 0]
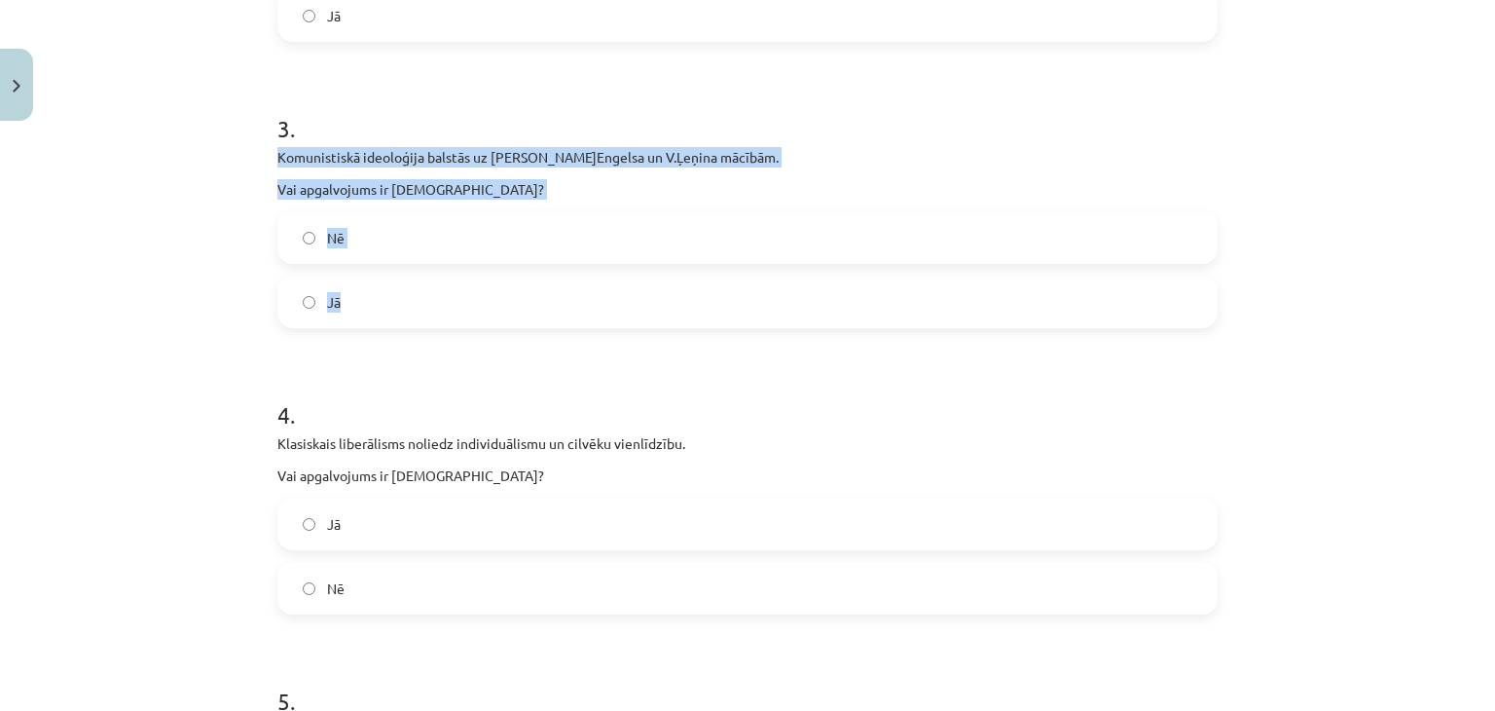
drag, startPoint x: 264, startPoint y: 161, endPoint x: 372, endPoint y: 294, distance: 171.6
click at [372, 294] on div "16 XP Saņemsi Grūts 596 pilda Apraksts Uzdevums Palīdzība 1 . Izveido saikni Vi…" at bounding box center [748, 387] width 964 height 2560
click at [553, 309] on label "Jā" at bounding box center [747, 301] width 936 height 49
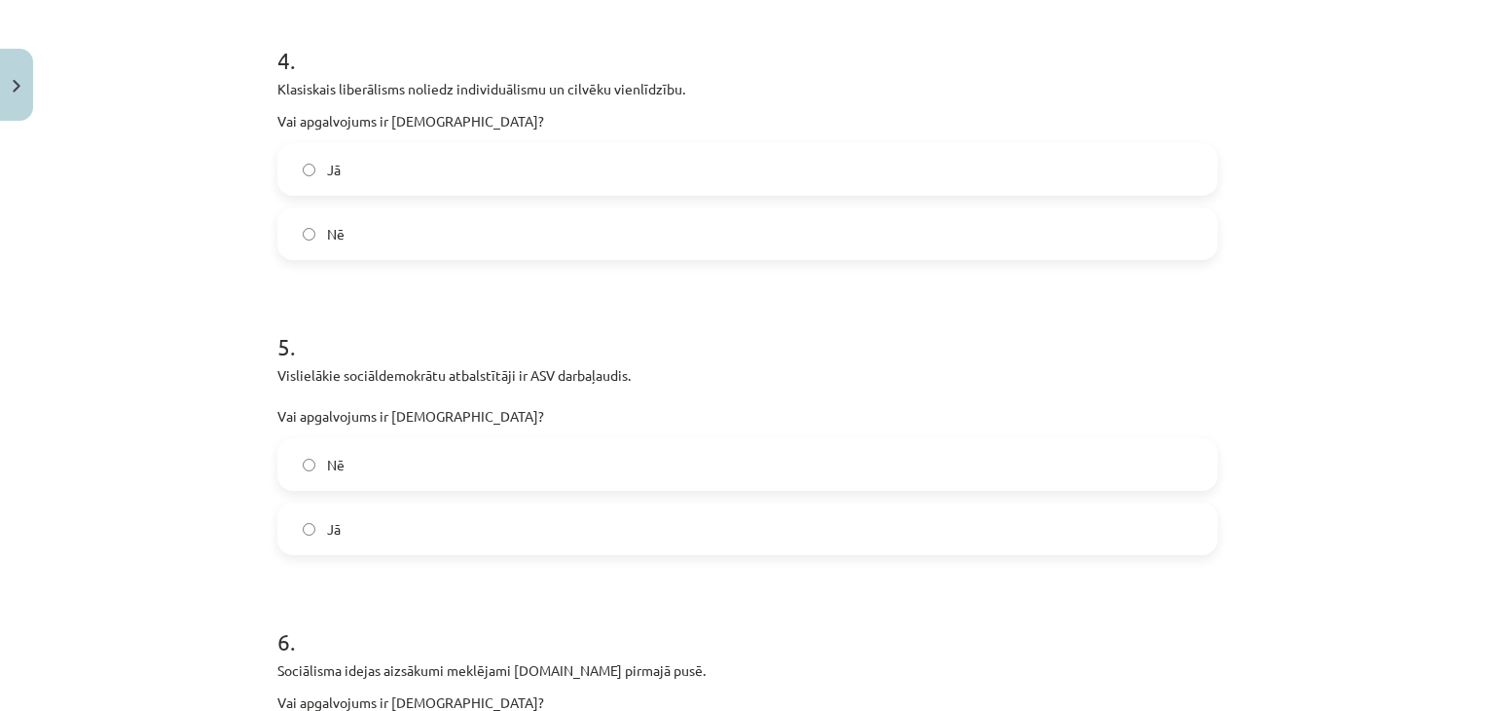
scroll to position [1411, 0]
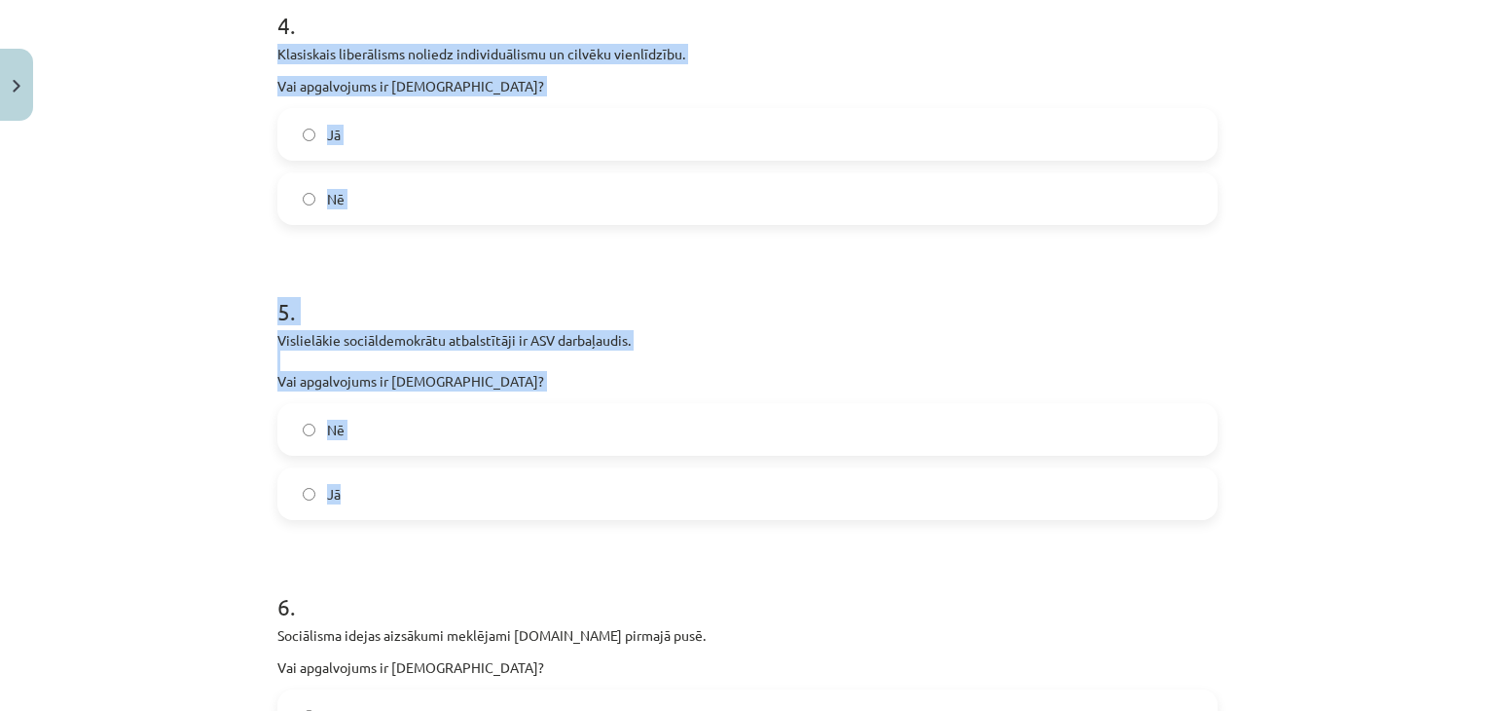
drag, startPoint x: 259, startPoint y: 49, endPoint x: 389, endPoint y: 476, distance: 446.8
click at [372, 184] on label "Nē" at bounding box center [747, 198] width 936 height 49
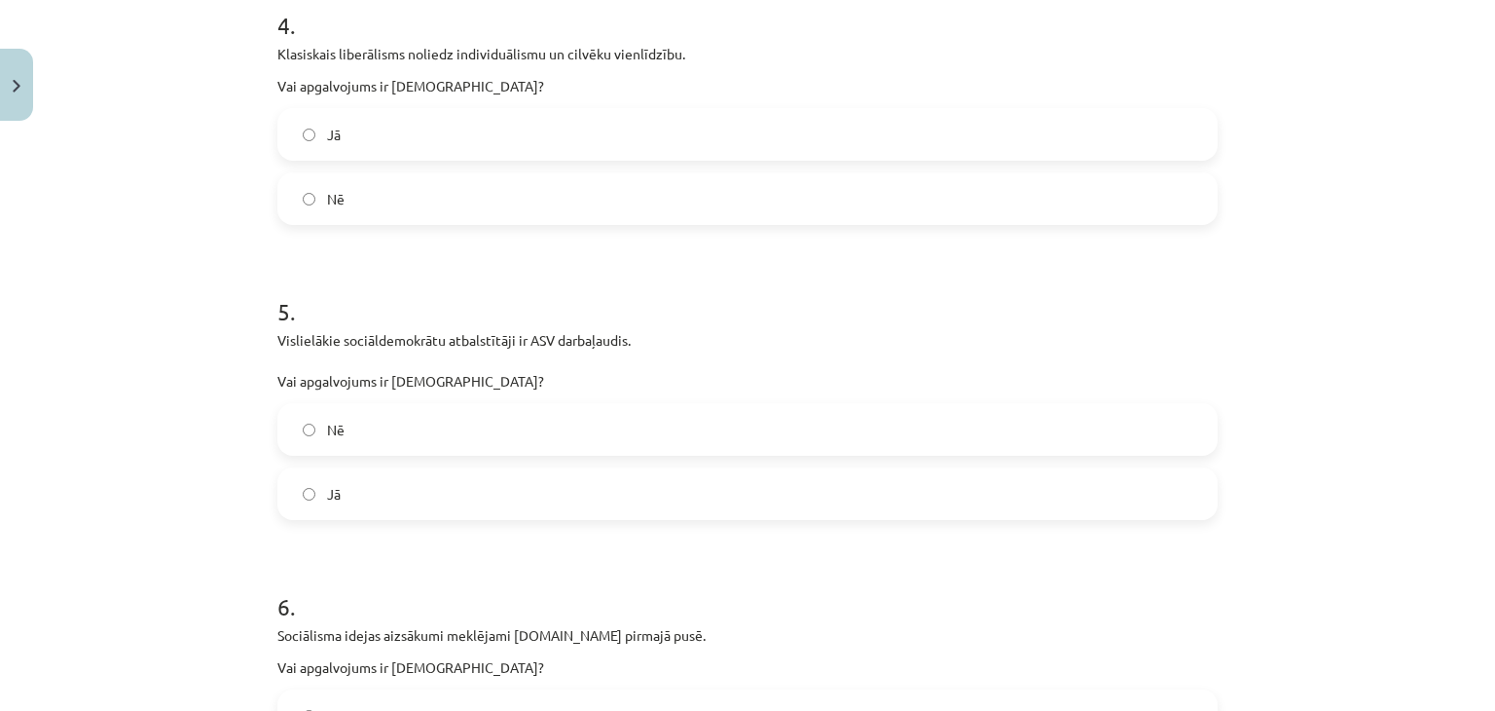
click at [375, 443] on label "Nē" at bounding box center [747, 429] width 936 height 49
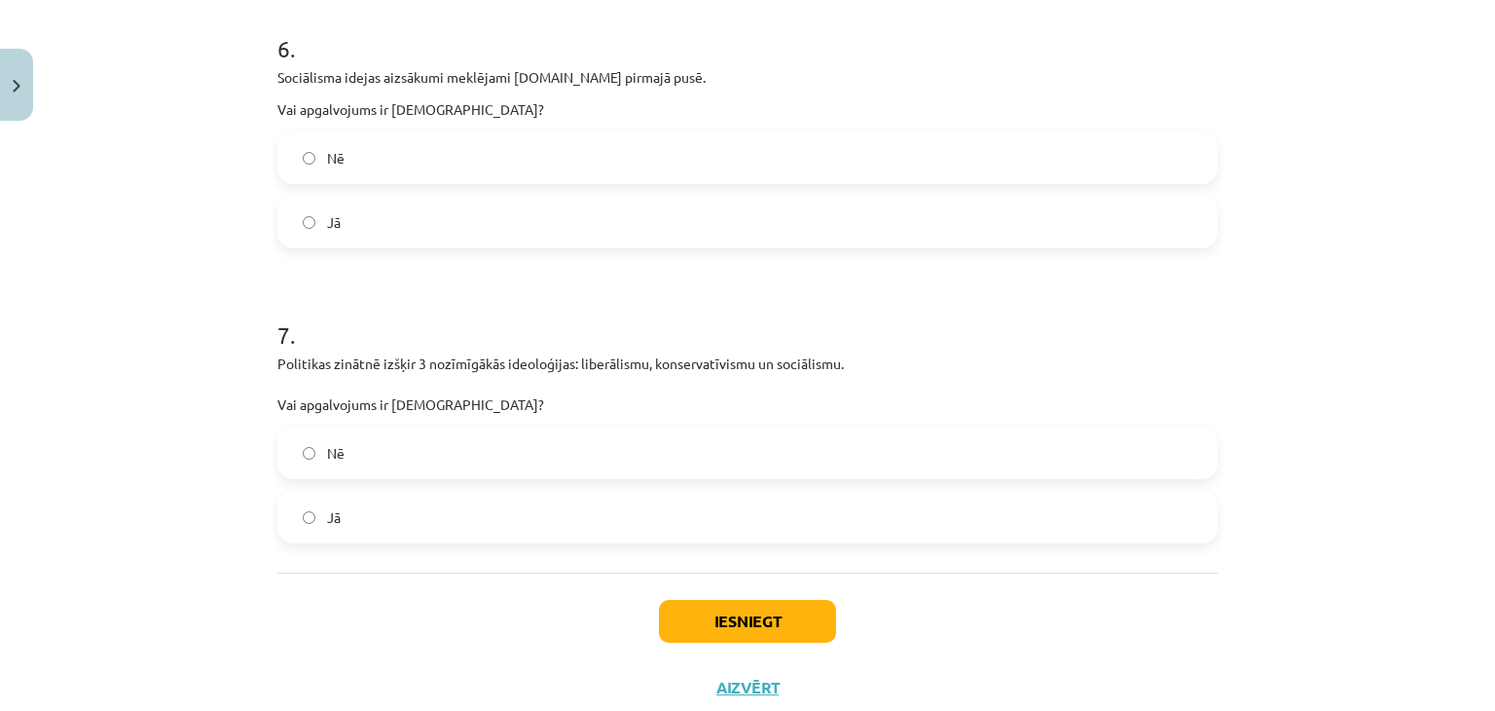
scroll to position [1995, 0]
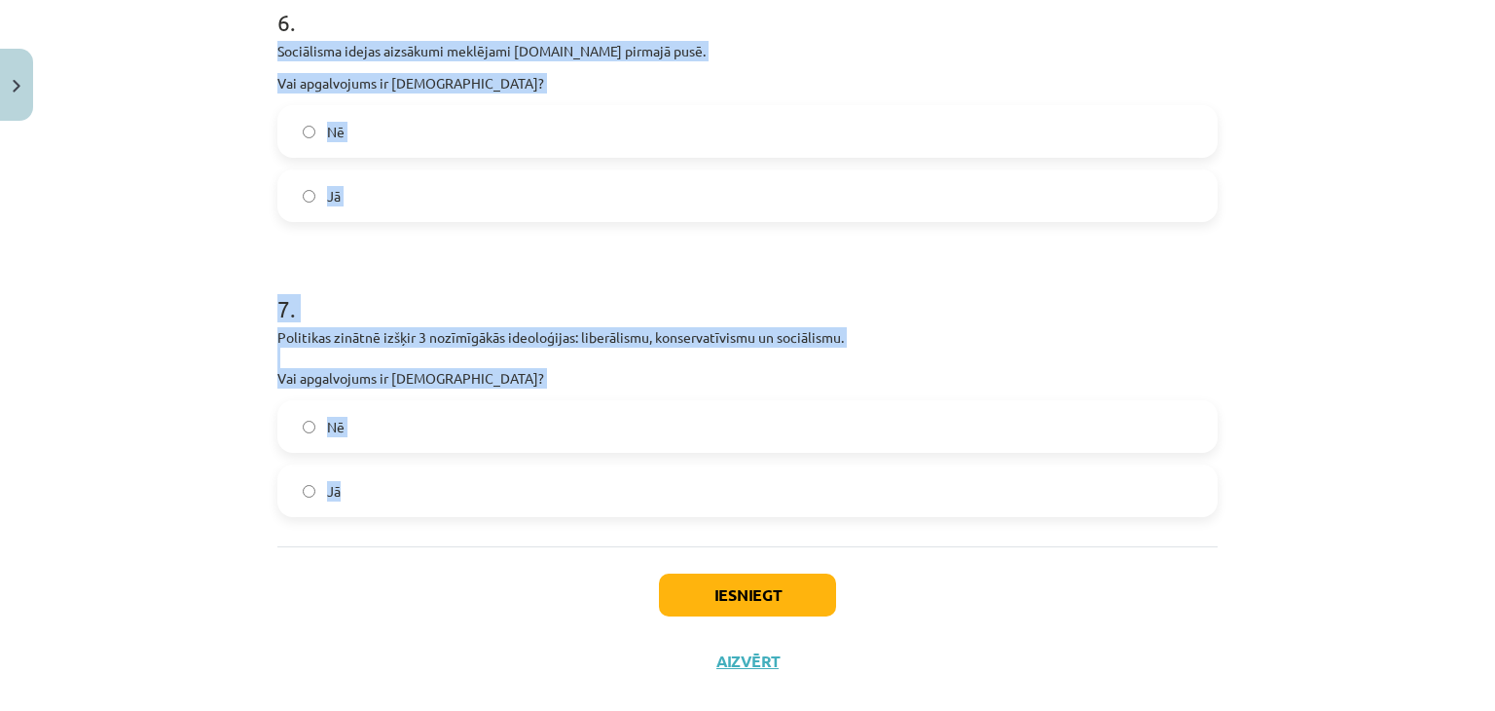
drag, startPoint x: 272, startPoint y: 52, endPoint x: 348, endPoint y: 469, distance: 424.6
click at [390, 483] on label "Jā" at bounding box center [747, 490] width 936 height 49
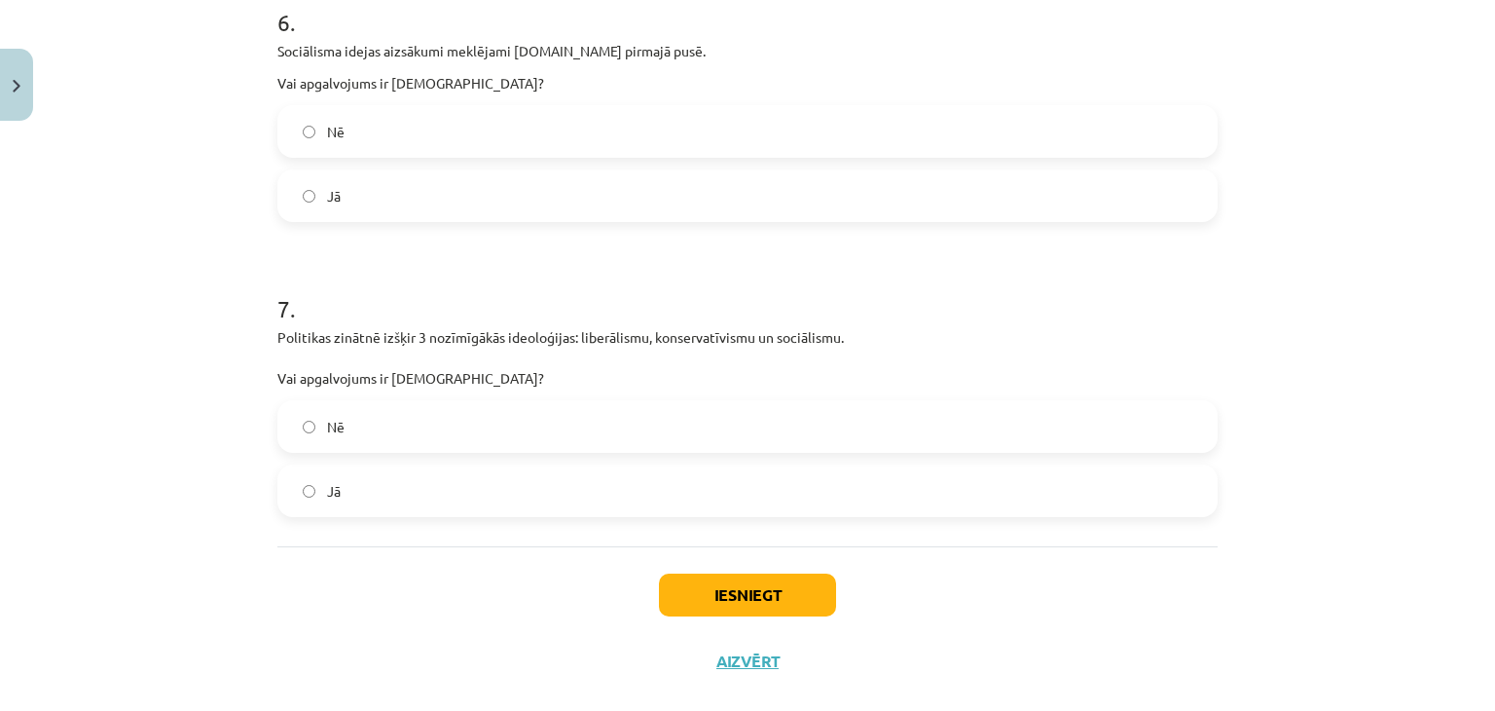
click at [392, 198] on label "Jā" at bounding box center [747, 195] width 936 height 49
click at [740, 601] on button "Iesniegt" at bounding box center [747, 594] width 177 height 43
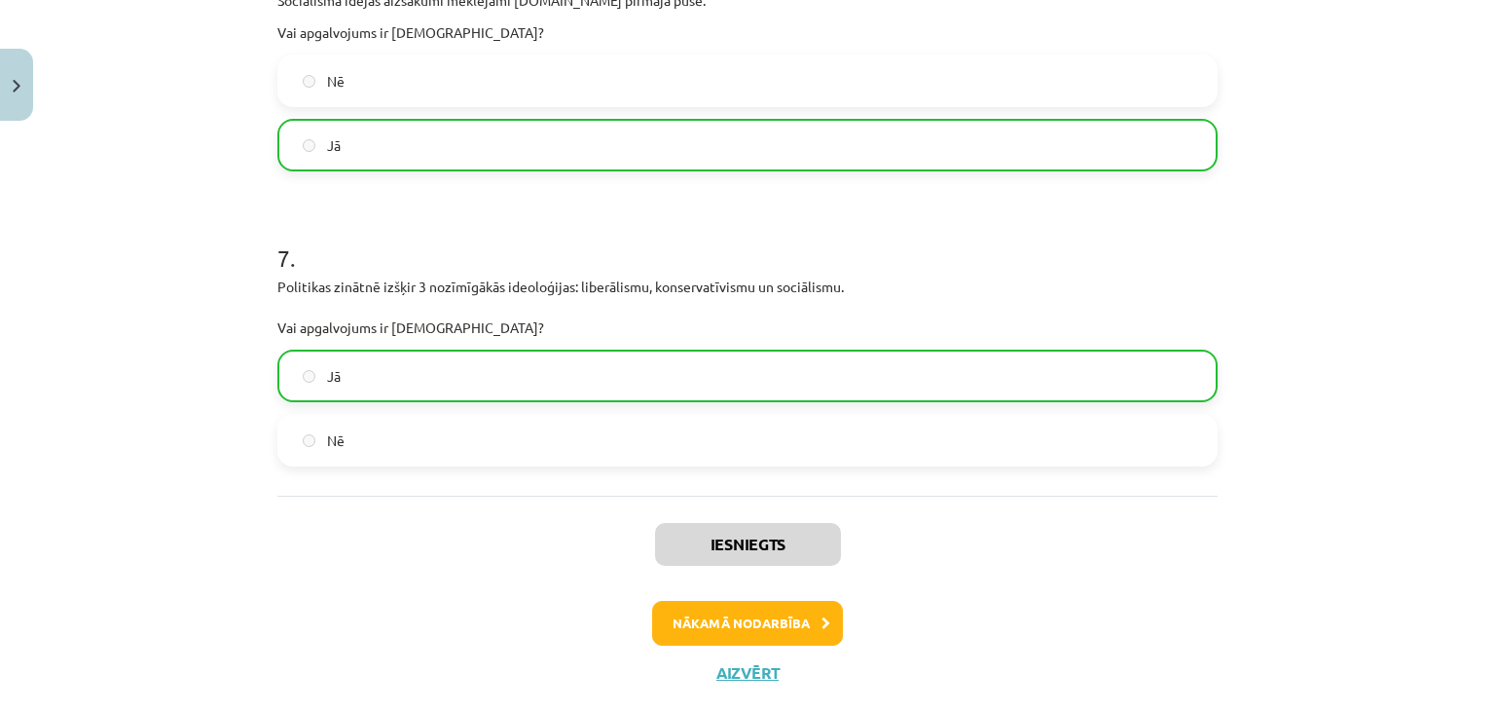
scroll to position [2088, 0]
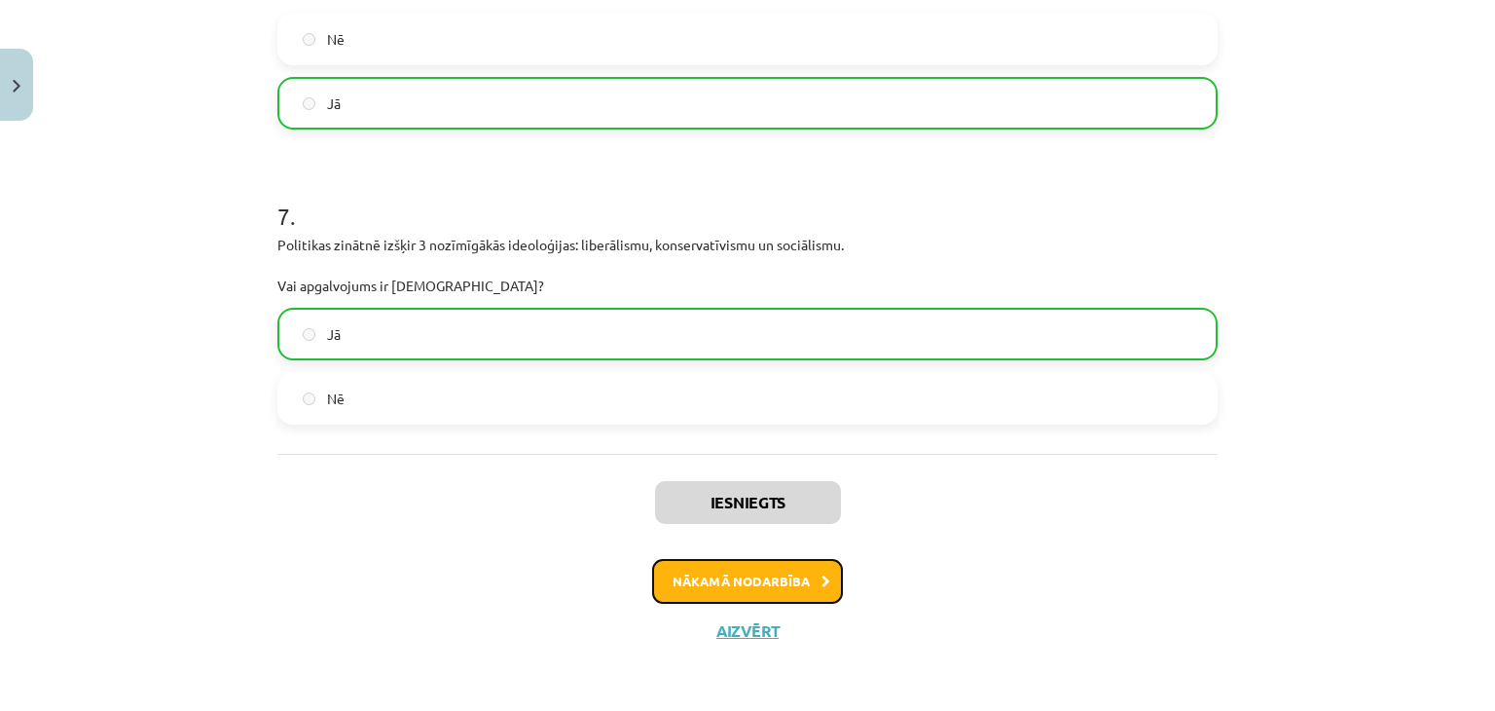
click at [783, 577] on button "Nākamā nodarbība" at bounding box center [747, 581] width 191 height 45
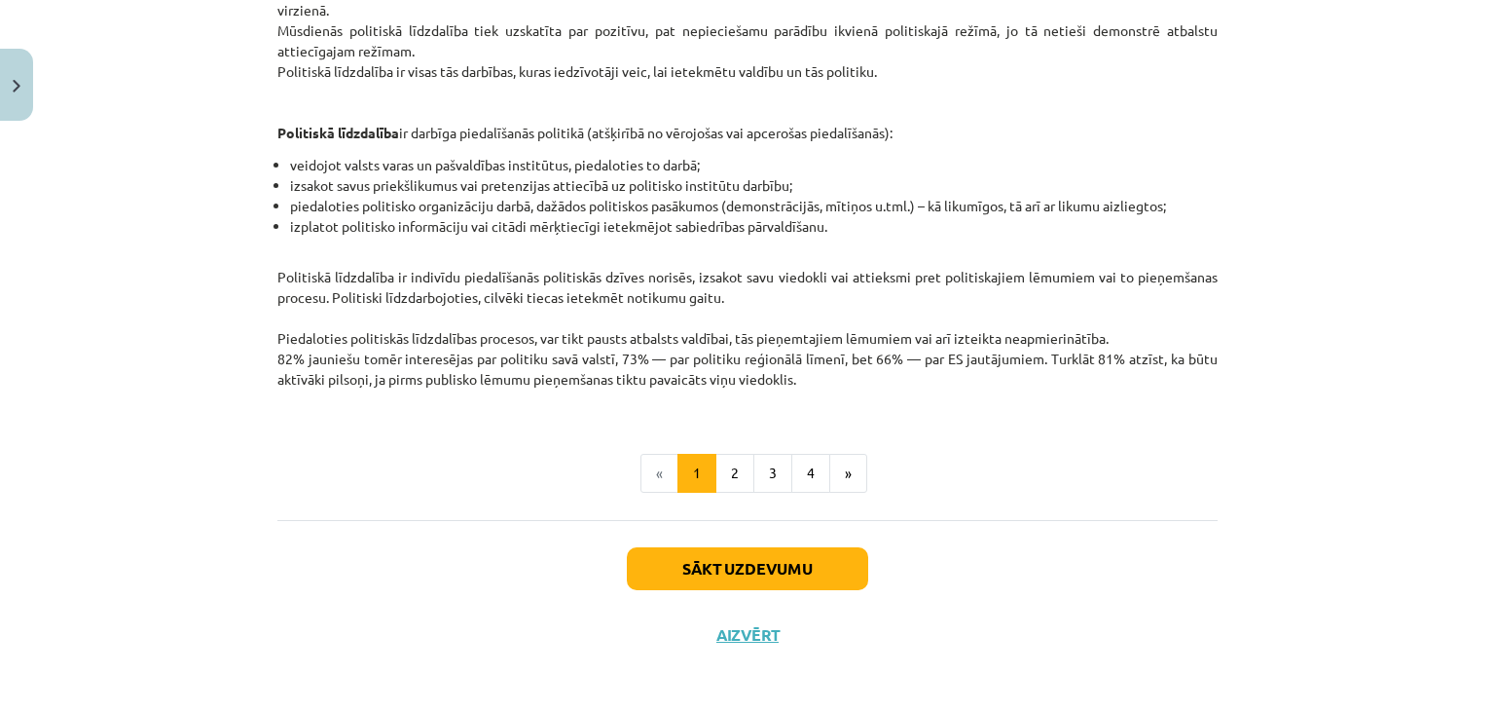
scroll to position [459, 0]
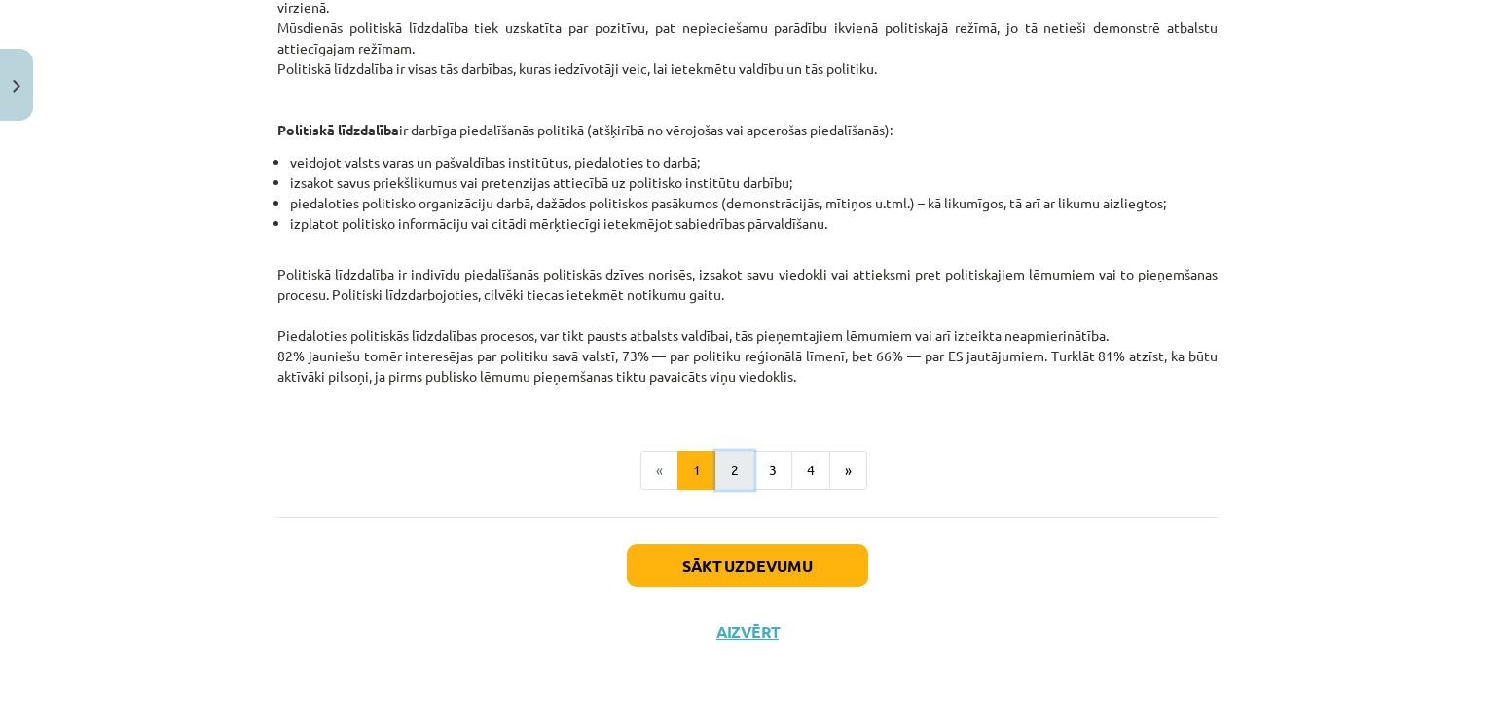
click at [738, 468] on button "2" at bounding box center [734, 470] width 39 height 39
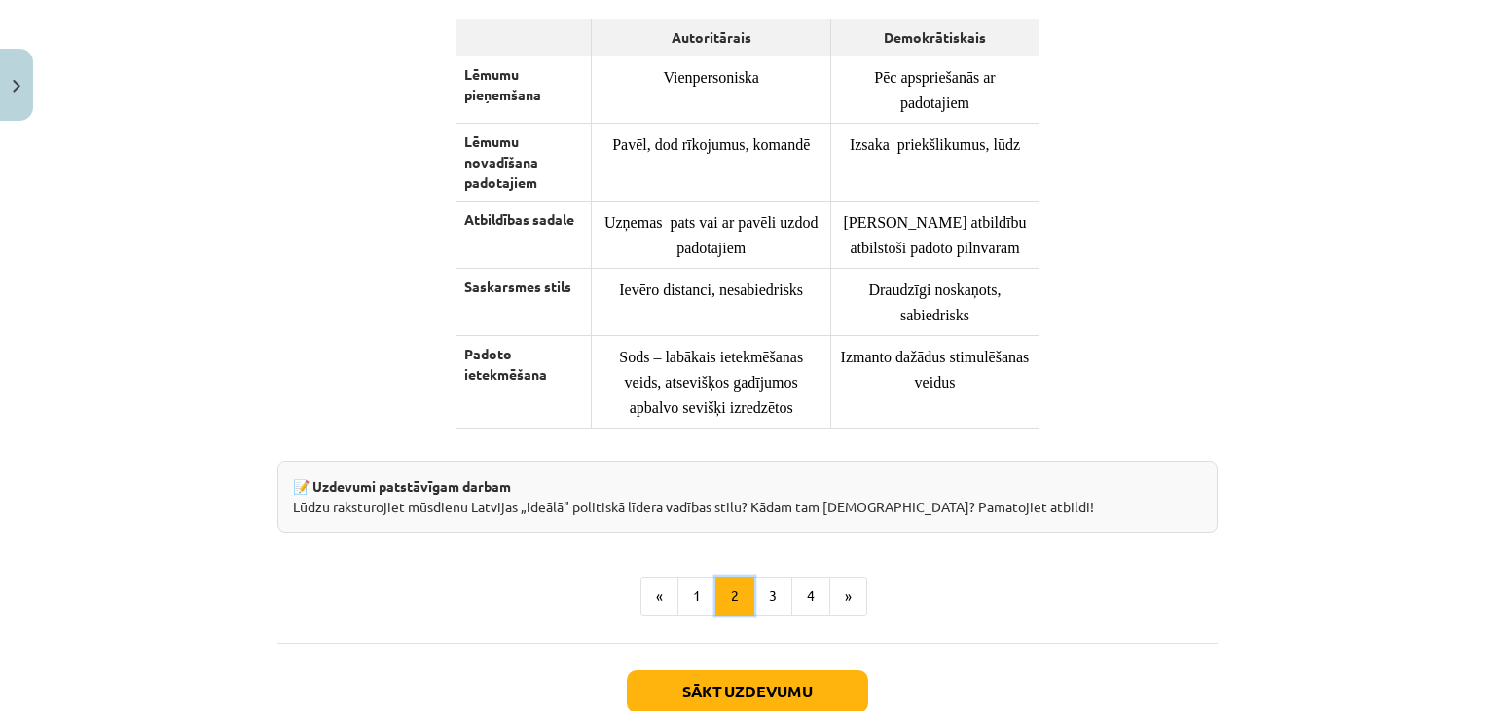
scroll to position [1516, 0]
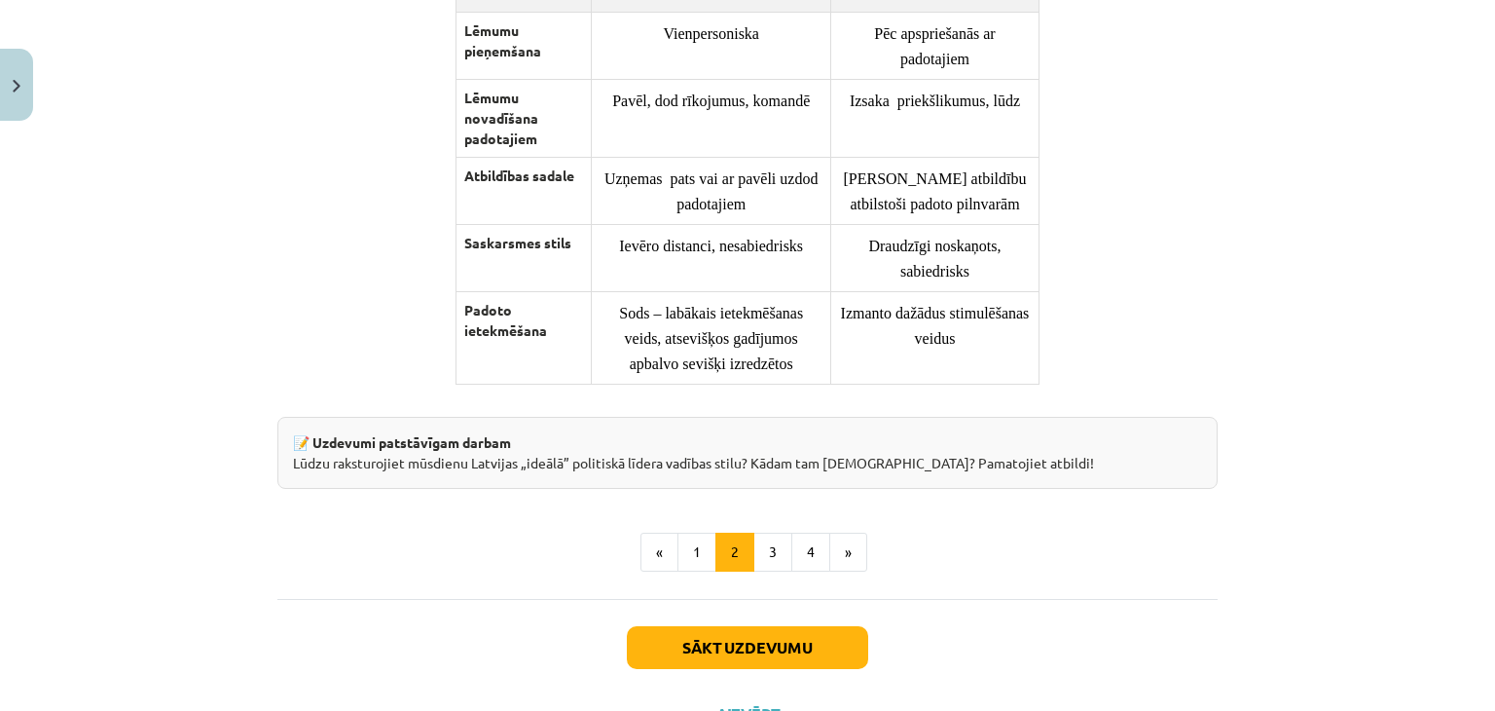
click at [730, 464] on div "📝 Uzdevumi patstāvīgam darbam Lūdzu raksturojiet mūsdienu Latvijas „ideālā” pol…" at bounding box center [747, 453] width 940 height 72
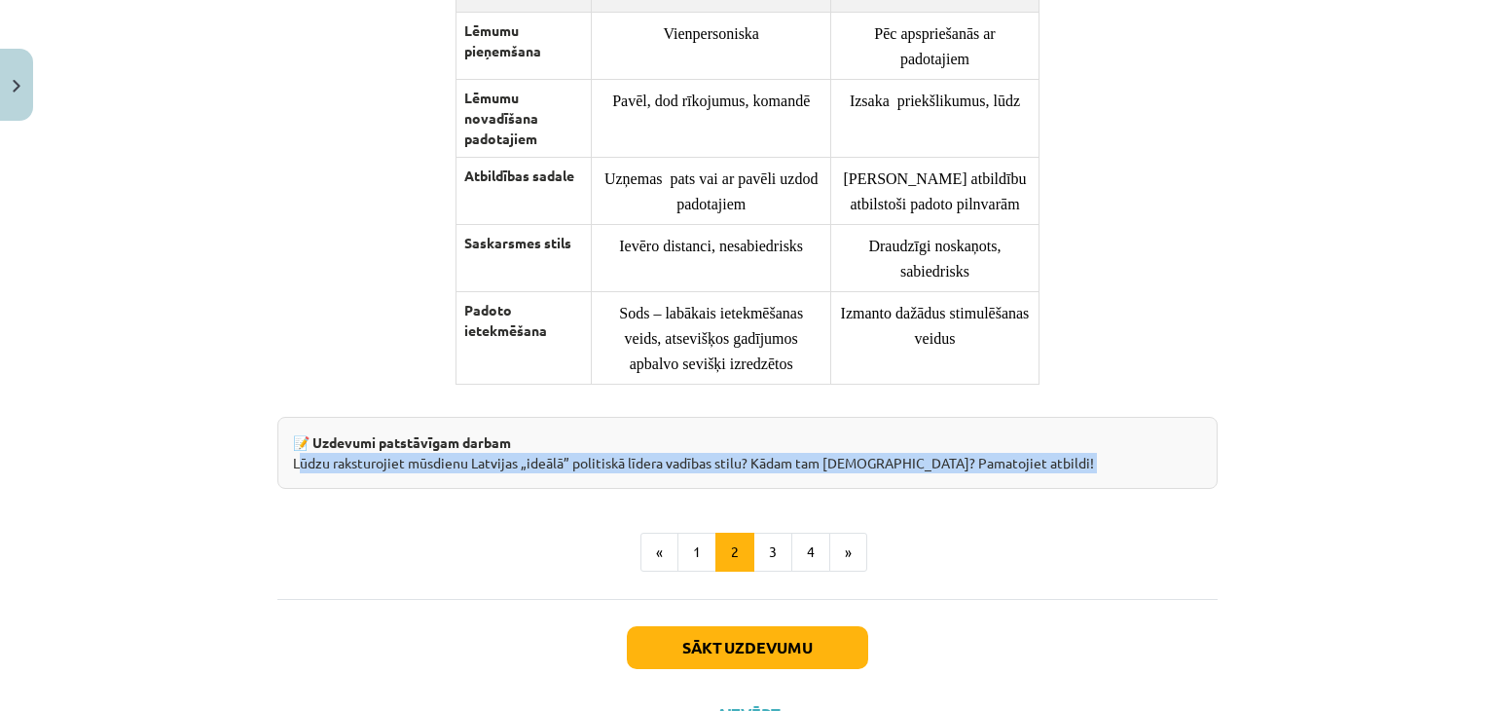
click at [730, 464] on div "📝 Uzdevumi patstāvīgam darbam Lūdzu raksturojiet mūsdienu Latvijas „ideālā” pol…" at bounding box center [747, 453] width 940 height 72
click at [763, 564] on button "3" at bounding box center [772, 551] width 39 height 39
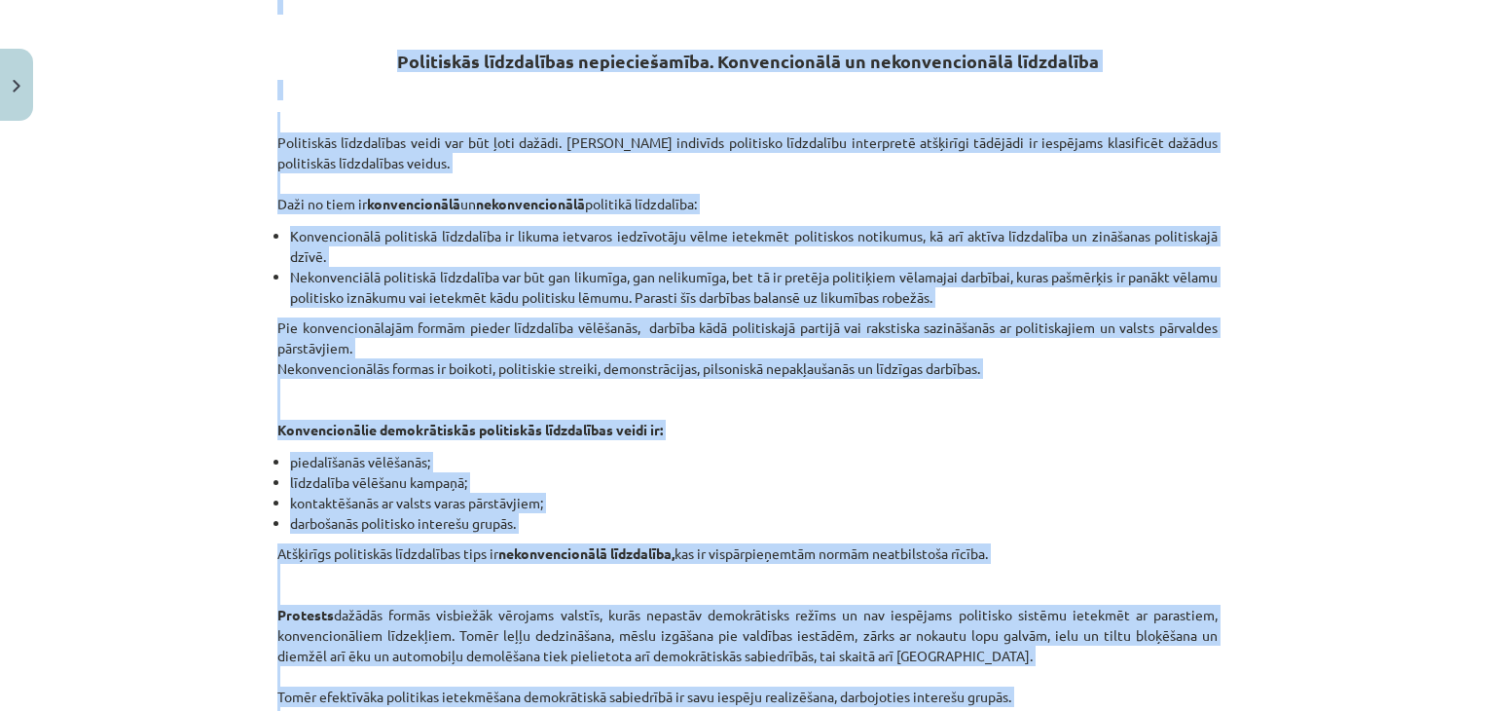
scroll to position [348, 0]
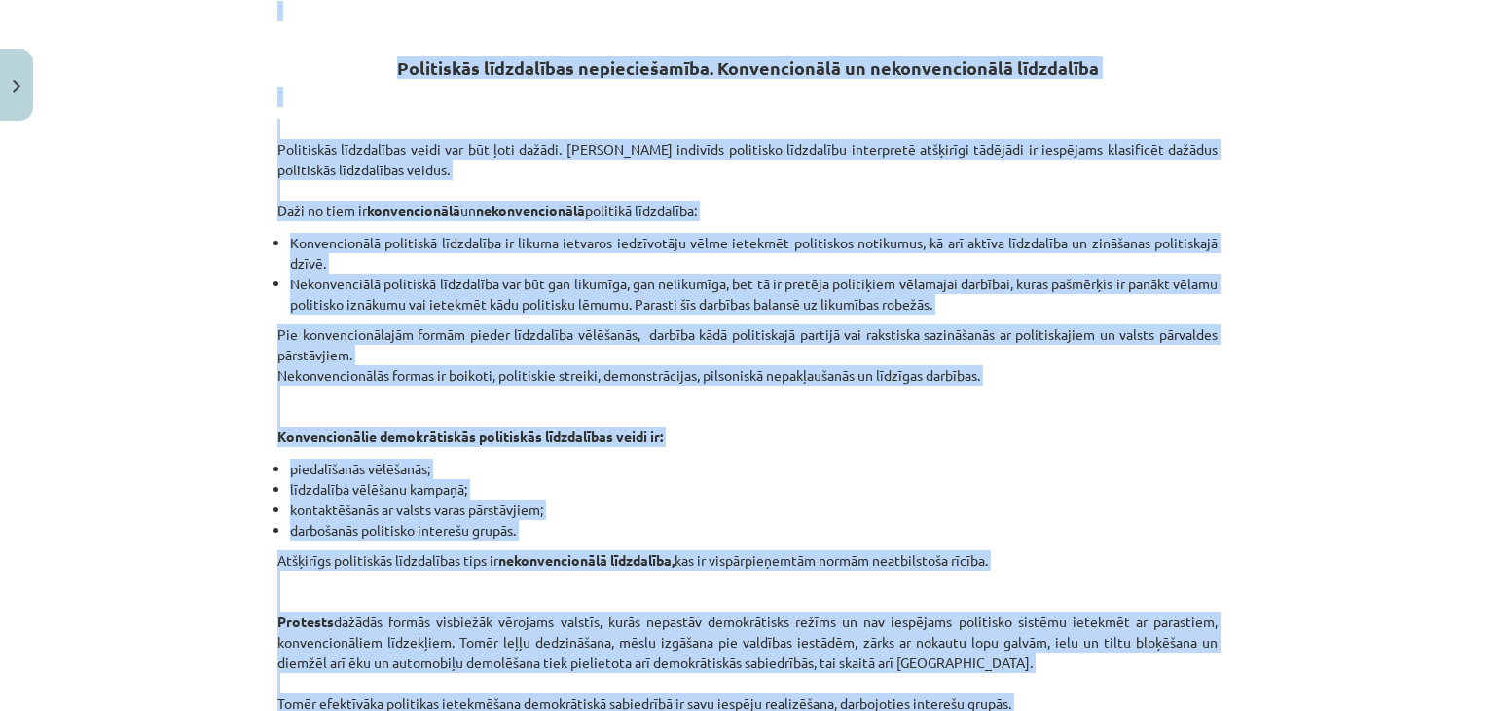
click at [763, 431] on p "Pie konvencionālajām formām pieder līdzdalība vēlēšanās, darbība kādā politiska…" at bounding box center [747, 385] width 940 height 123
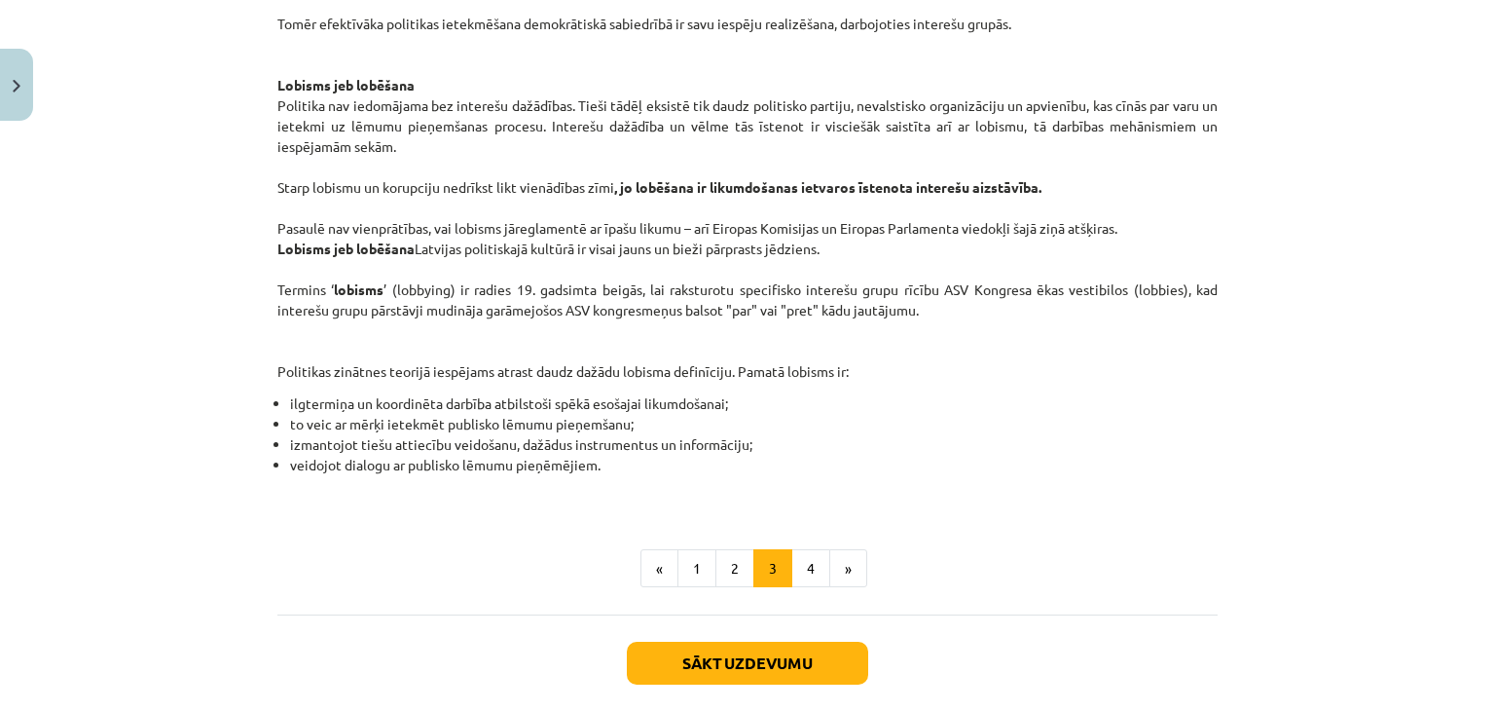
scroll to position [1029, 0]
click at [798, 573] on button "4" at bounding box center [810, 566] width 39 height 39
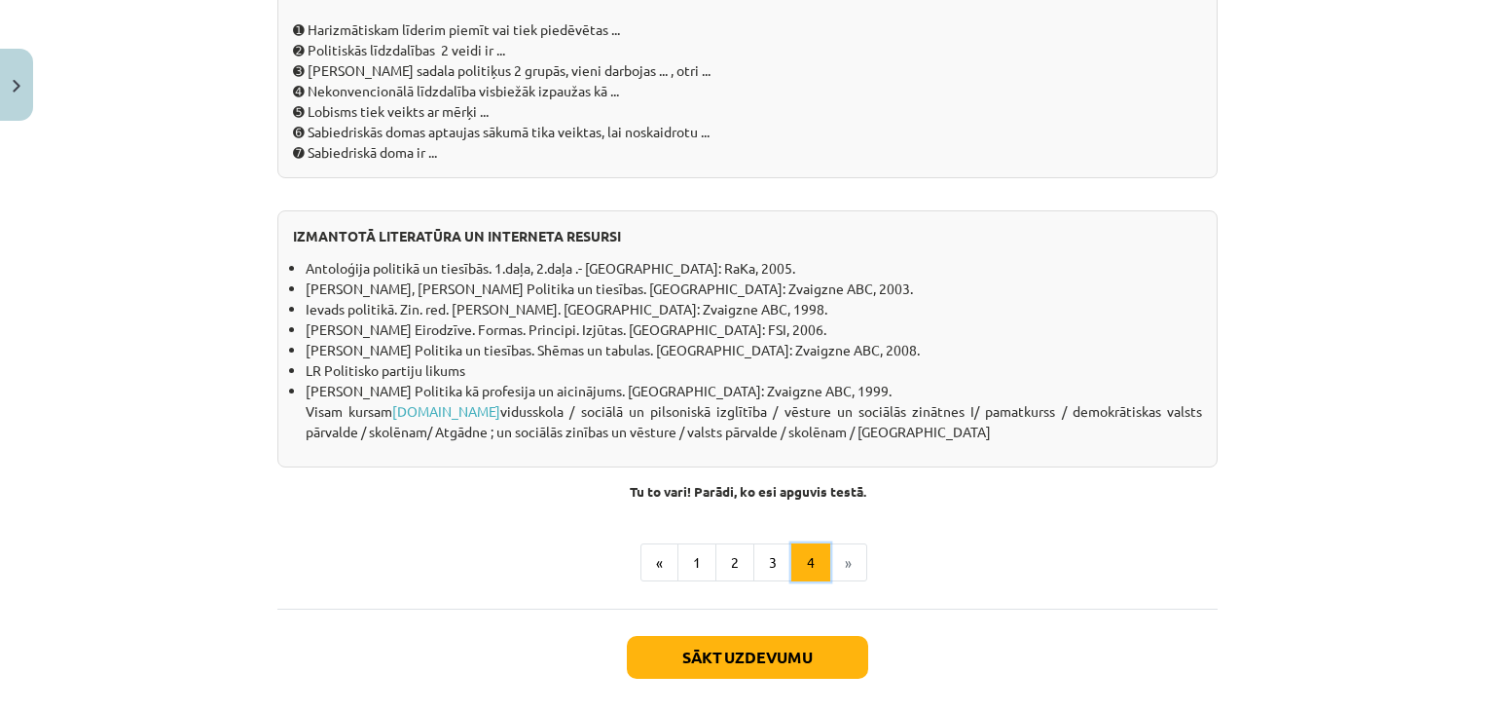
scroll to position [1808, 0]
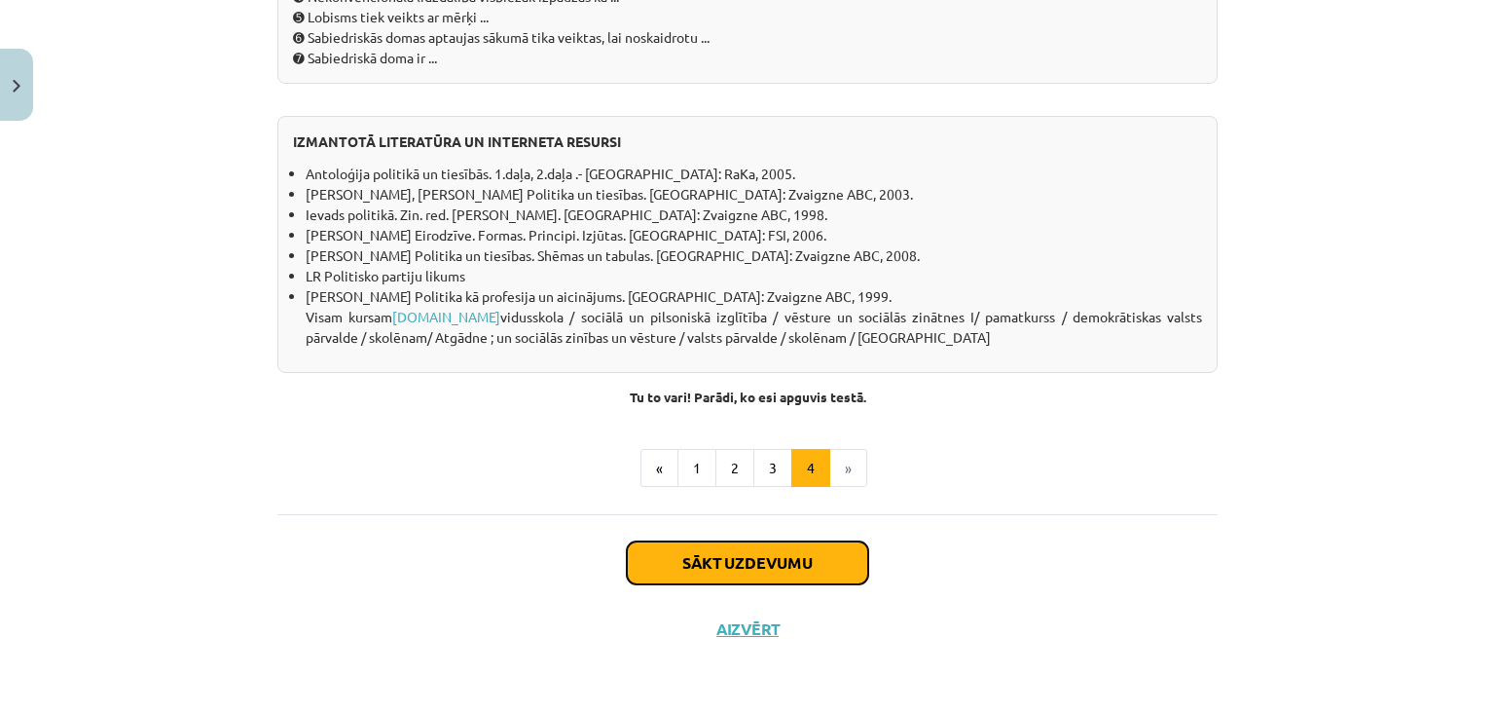
click at [743, 584] on button "Sākt uzdevumu" at bounding box center [747, 562] width 241 height 43
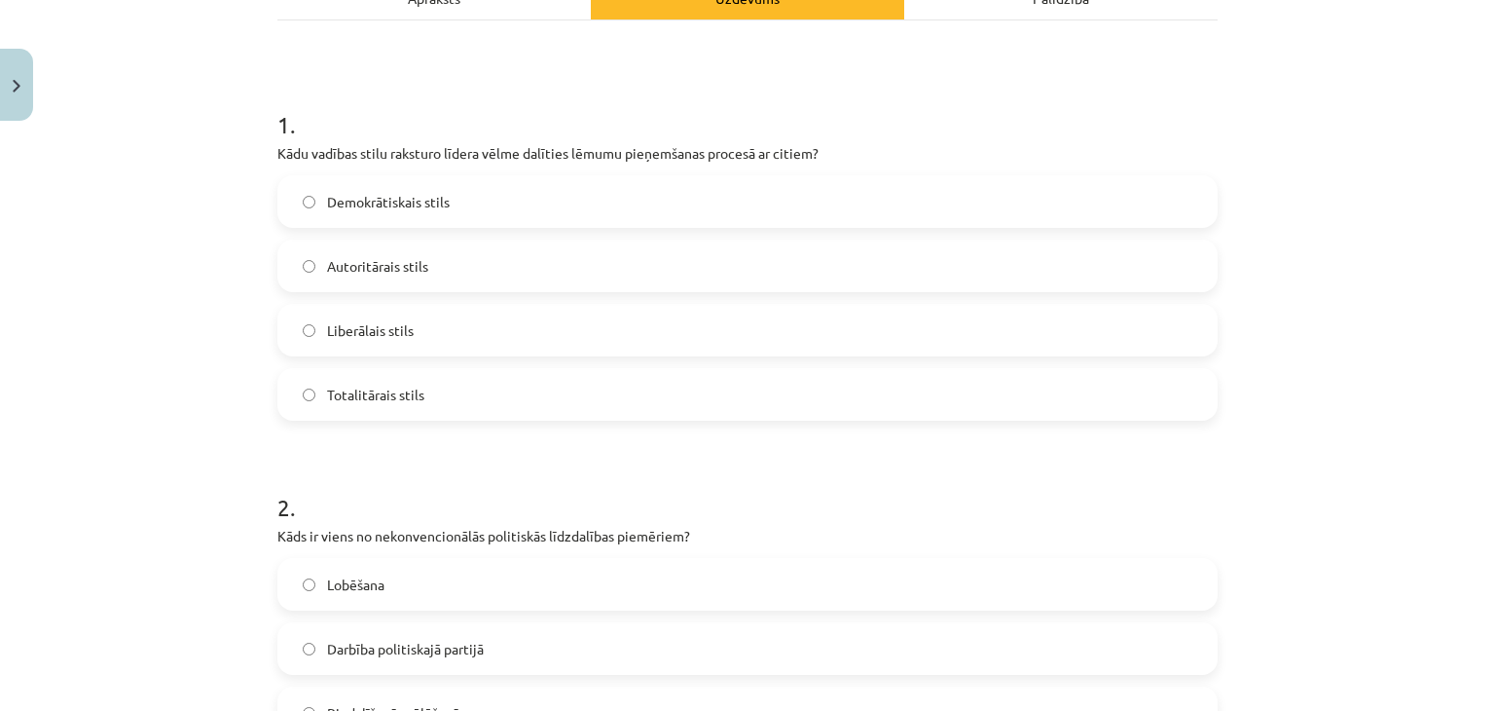
scroll to position [341, 0]
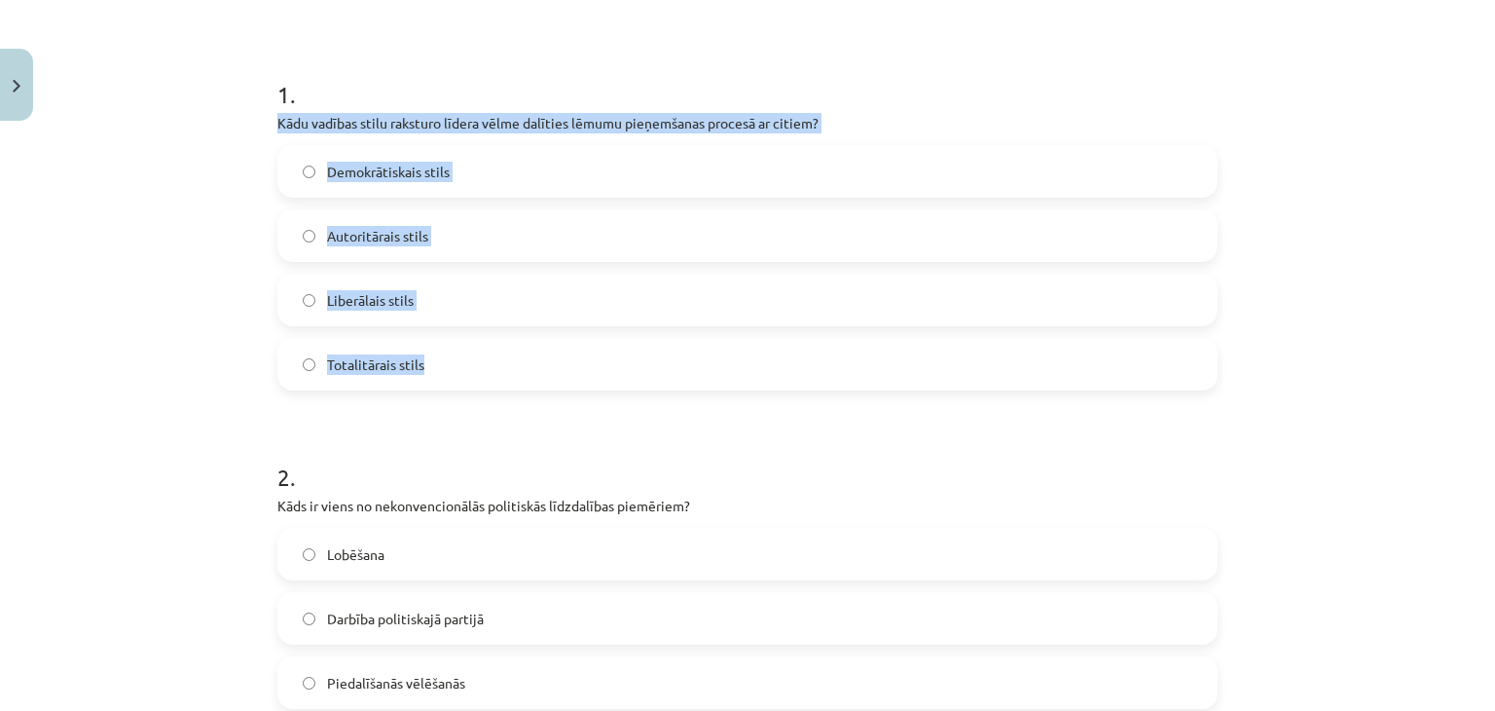
drag, startPoint x: 255, startPoint y: 118, endPoint x: 488, endPoint y: 366, distance: 340.2
click at [488, 366] on div "Mācību tēma: Sociālās zinātnes i - 11. klases 1. ieskaites mācību materiāls #5 …" at bounding box center [747, 355] width 1495 height 711
click at [470, 183] on label "Demokrātiskais stils" at bounding box center [747, 171] width 936 height 49
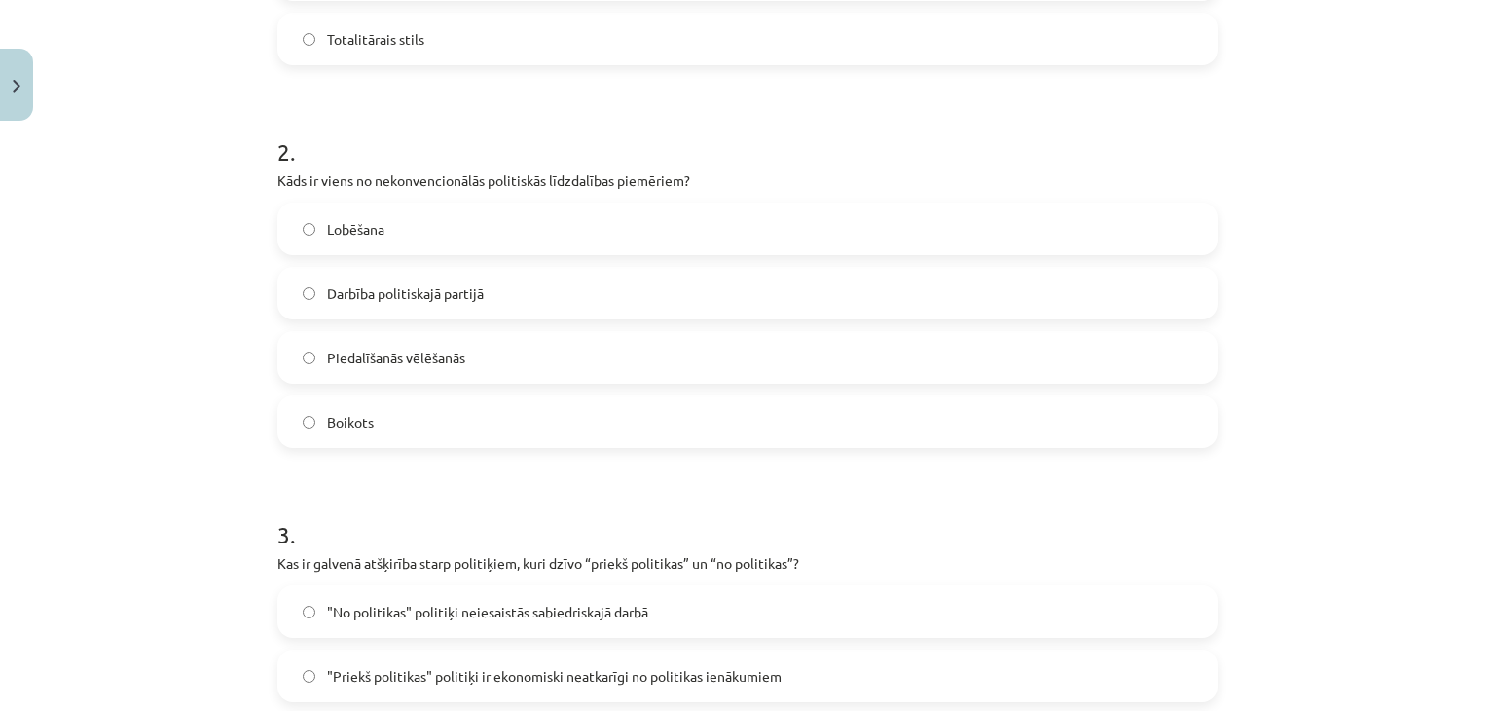
scroll to position [730, 0]
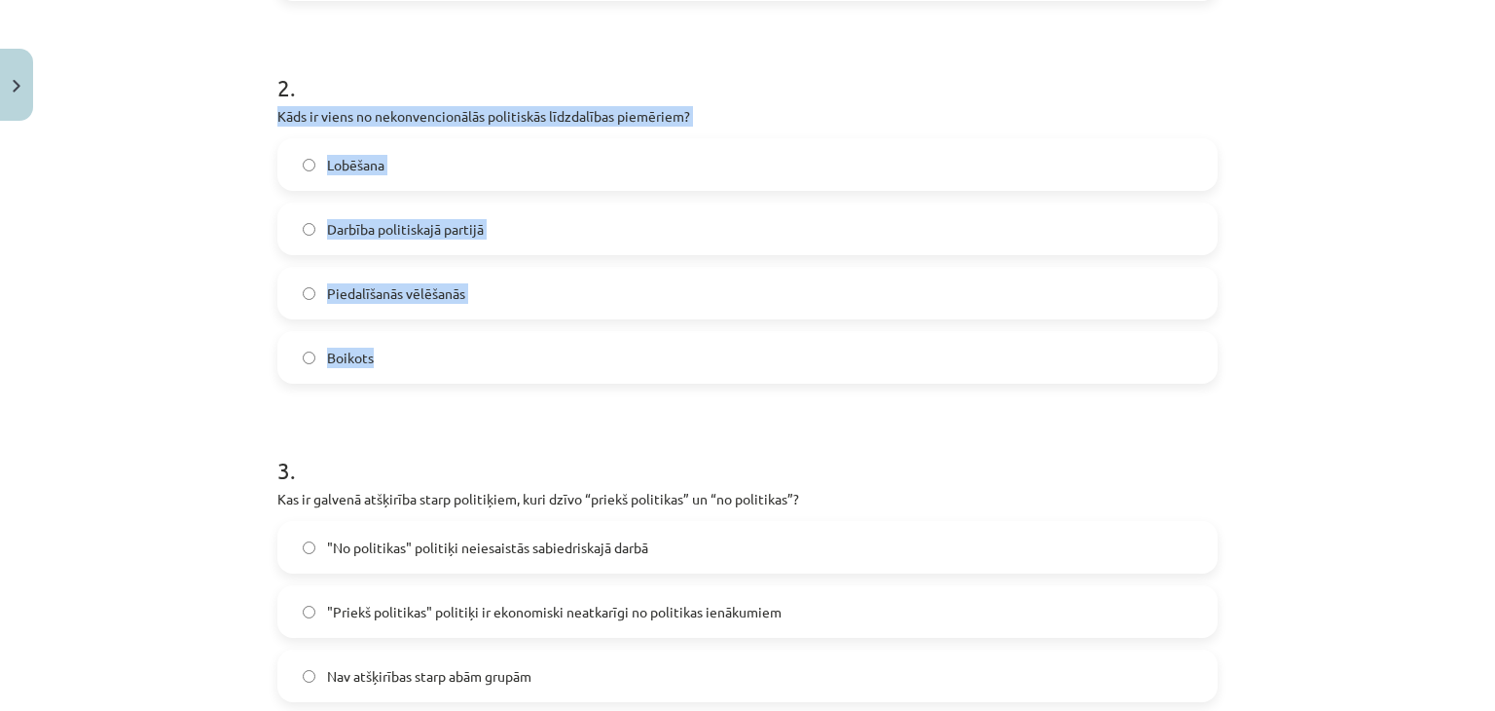
drag, startPoint x: 269, startPoint y: 110, endPoint x: 422, endPoint y: 359, distance: 292.8
click at [422, 359] on div "2 . Kāds ir viens no nekonvencionālās politiskās līdzdalības piemēriem? Lobēšan…" at bounding box center [747, 212] width 940 height 344
click at [671, 355] on label "Boikots" at bounding box center [747, 357] width 936 height 49
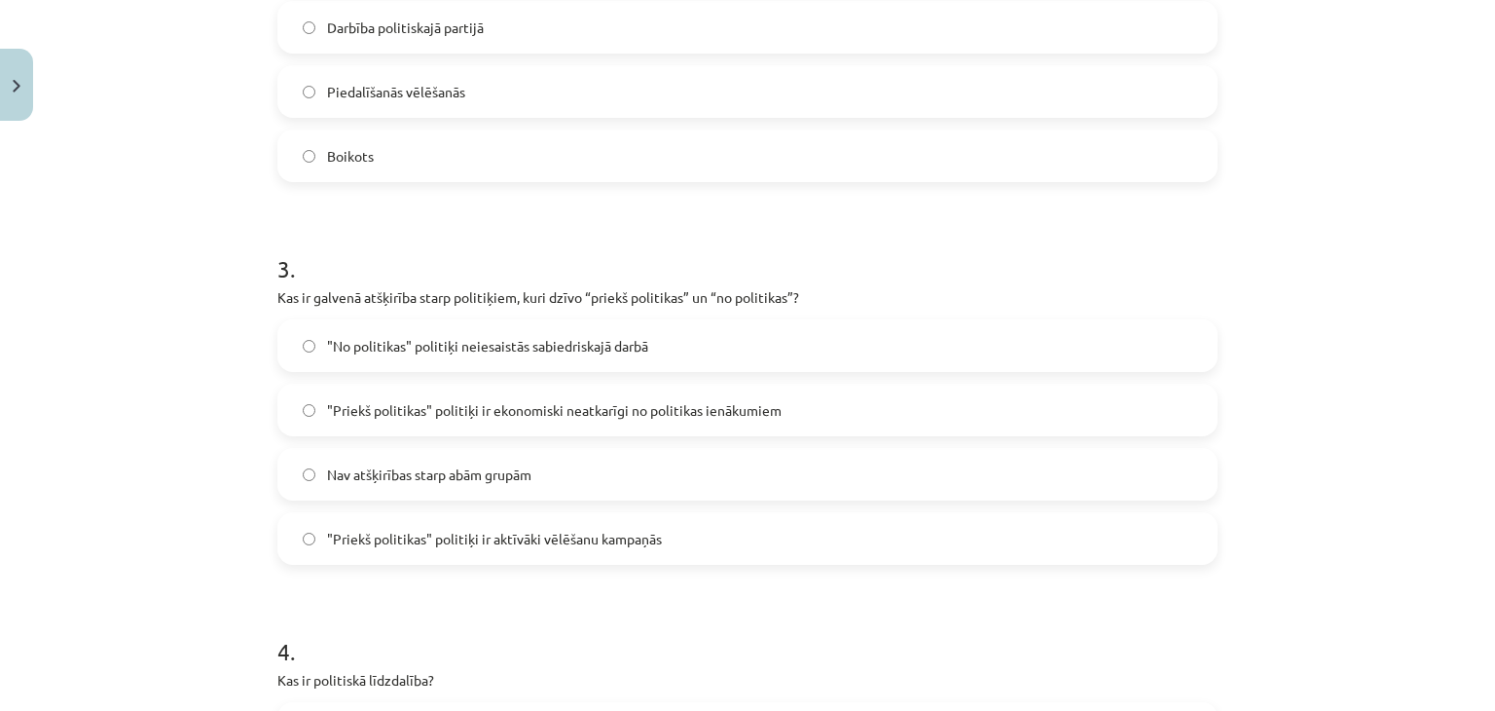
scroll to position [1022, 0]
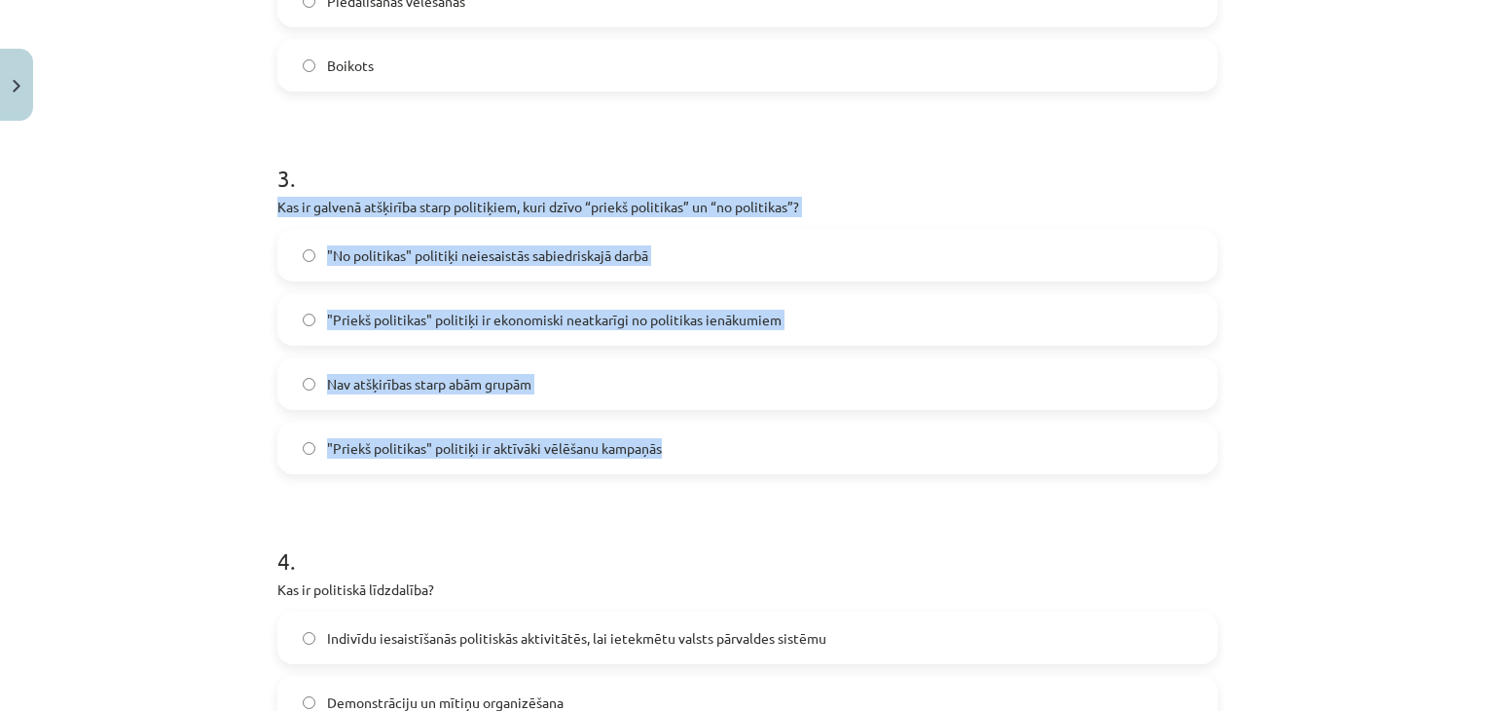
drag, startPoint x: 265, startPoint y: 201, endPoint x: 721, endPoint y: 443, distance: 516.9
click at [721, 443] on div "10 XP Saņemsi Grūts 596 pilda Apraksts Uzdevums Palīdzība 1 . Kādu vadības stil…" at bounding box center [748, 261] width 964 height 2309
click at [709, 316] on span ""Priekš politikas" politiķi ir ekonomiski neatkarīgi no politikas ienākumiem" at bounding box center [554, 320] width 455 height 20
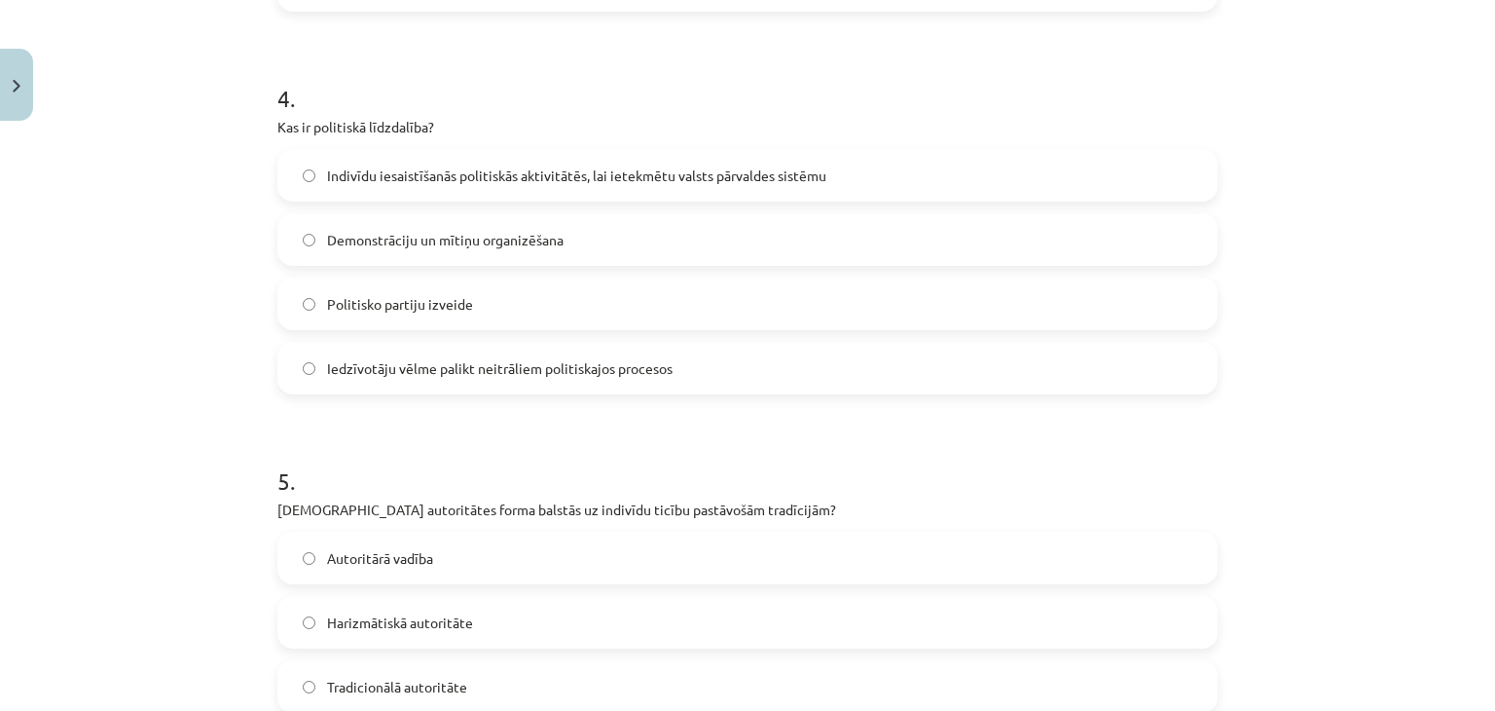
scroll to position [1509, 0]
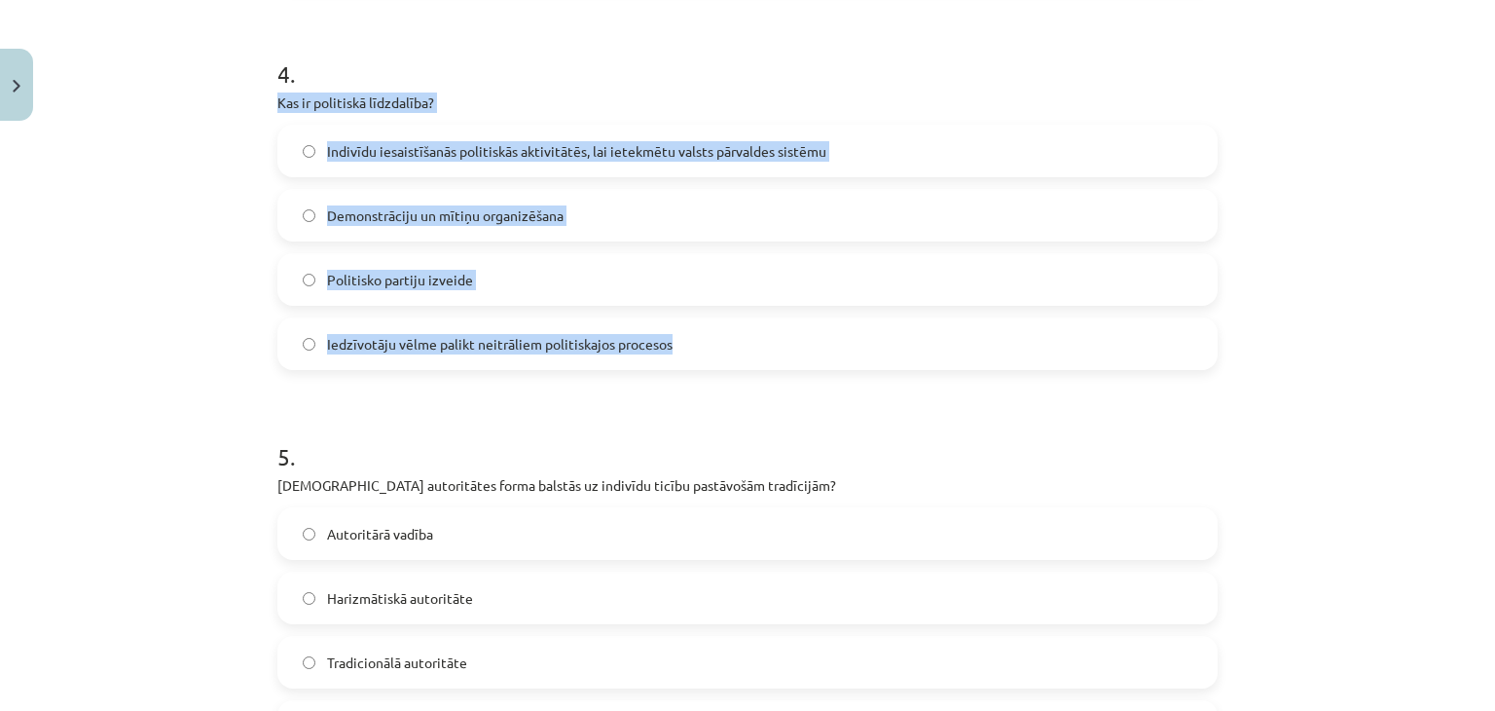
drag, startPoint x: 264, startPoint y: 95, endPoint x: 735, endPoint y: 319, distance: 521.6
click at [744, 141] on span "Indivīdu iesaistīšanās politiskās aktivitātēs, lai ietekmētu valsts pārvaldes s…" at bounding box center [576, 151] width 499 height 20
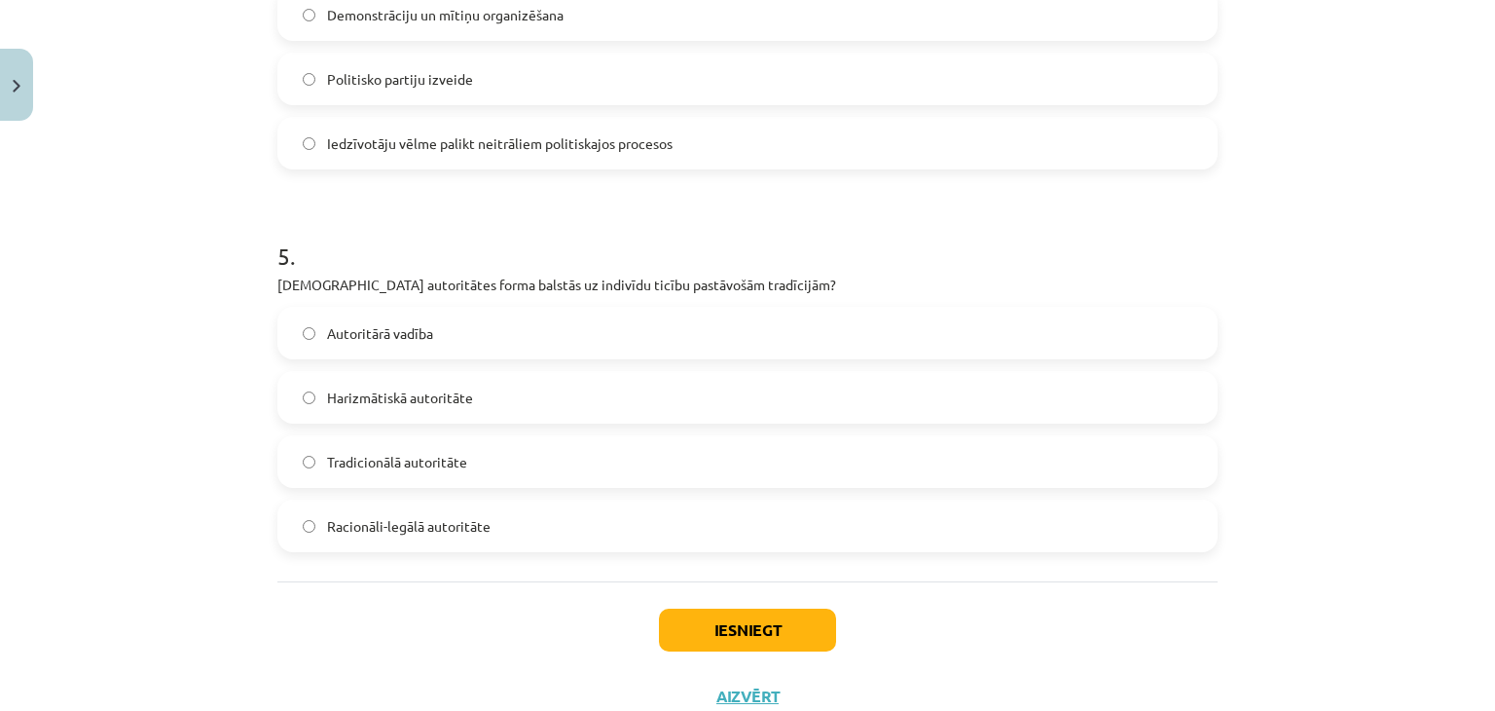
scroll to position [1775, 0]
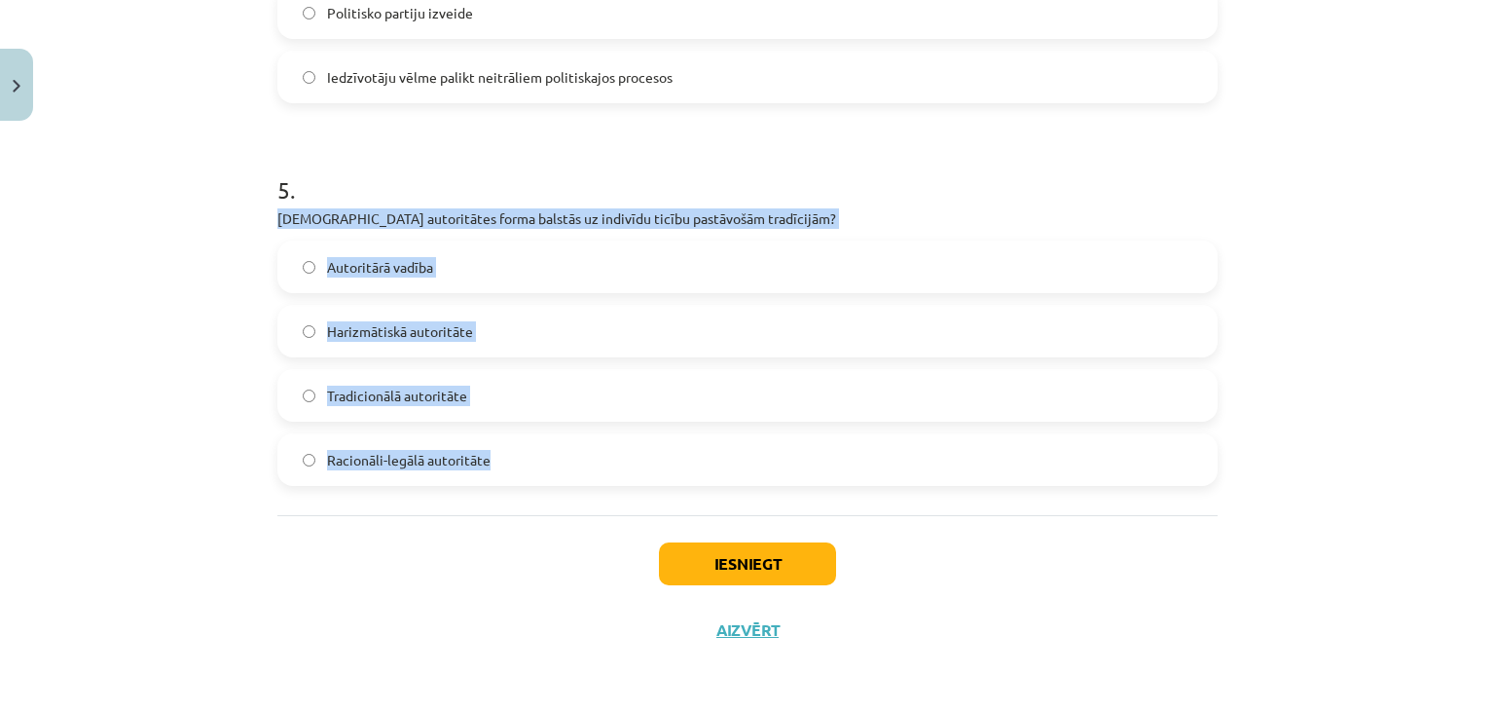
drag, startPoint x: 271, startPoint y: 213, endPoint x: 516, endPoint y: 453, distance: 342.8
click at [516, 453] on div "5 . Kura autoritātes forma balstās uz indivīdu ticību pastāvošām tradīcijām? Au…" at bounding box center [747, 314] width 940 height 344
click at [448, 392] on span "Tradicionālā autoritāte" at bounding box center [397, 395] width 140 height 20
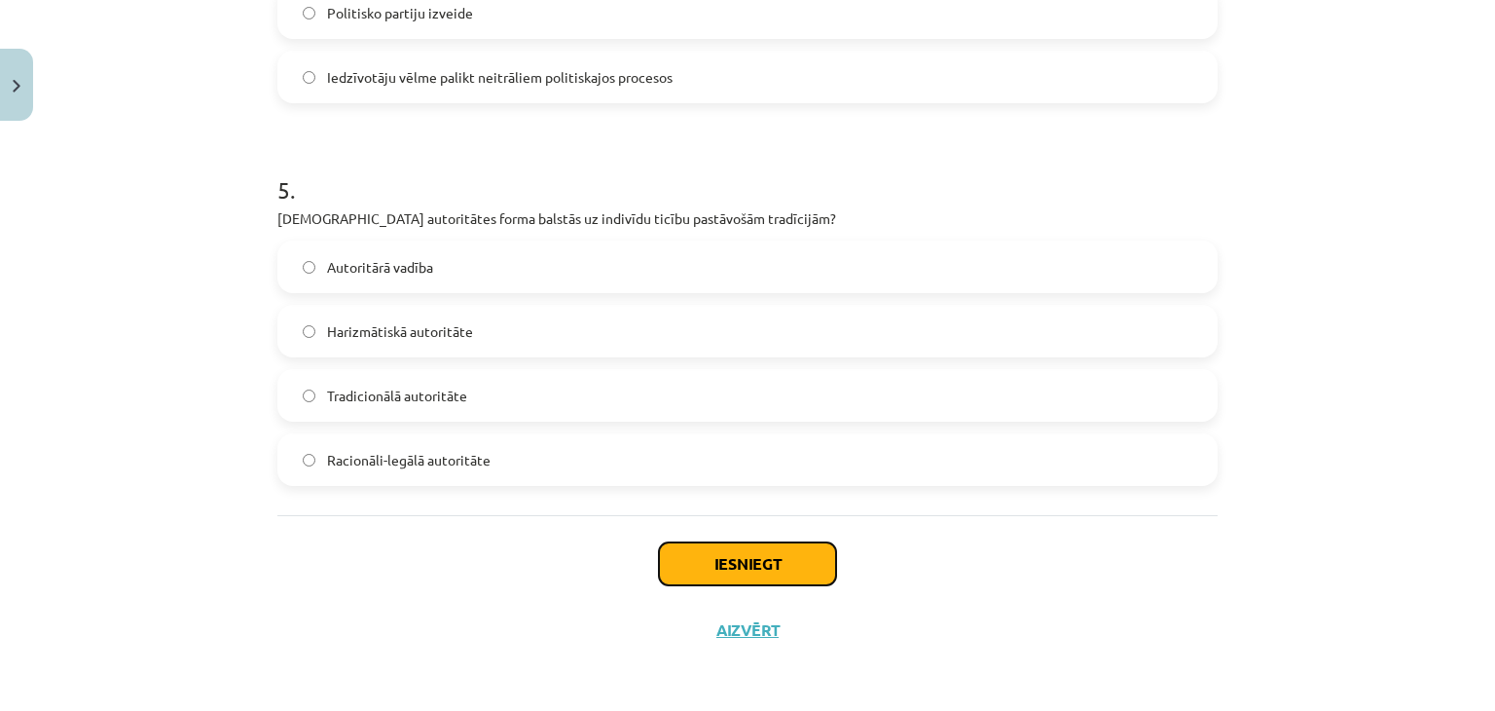
click at [733, 566] on button "Iesniegt" at bounding box center [747, 563] width 177 height 43
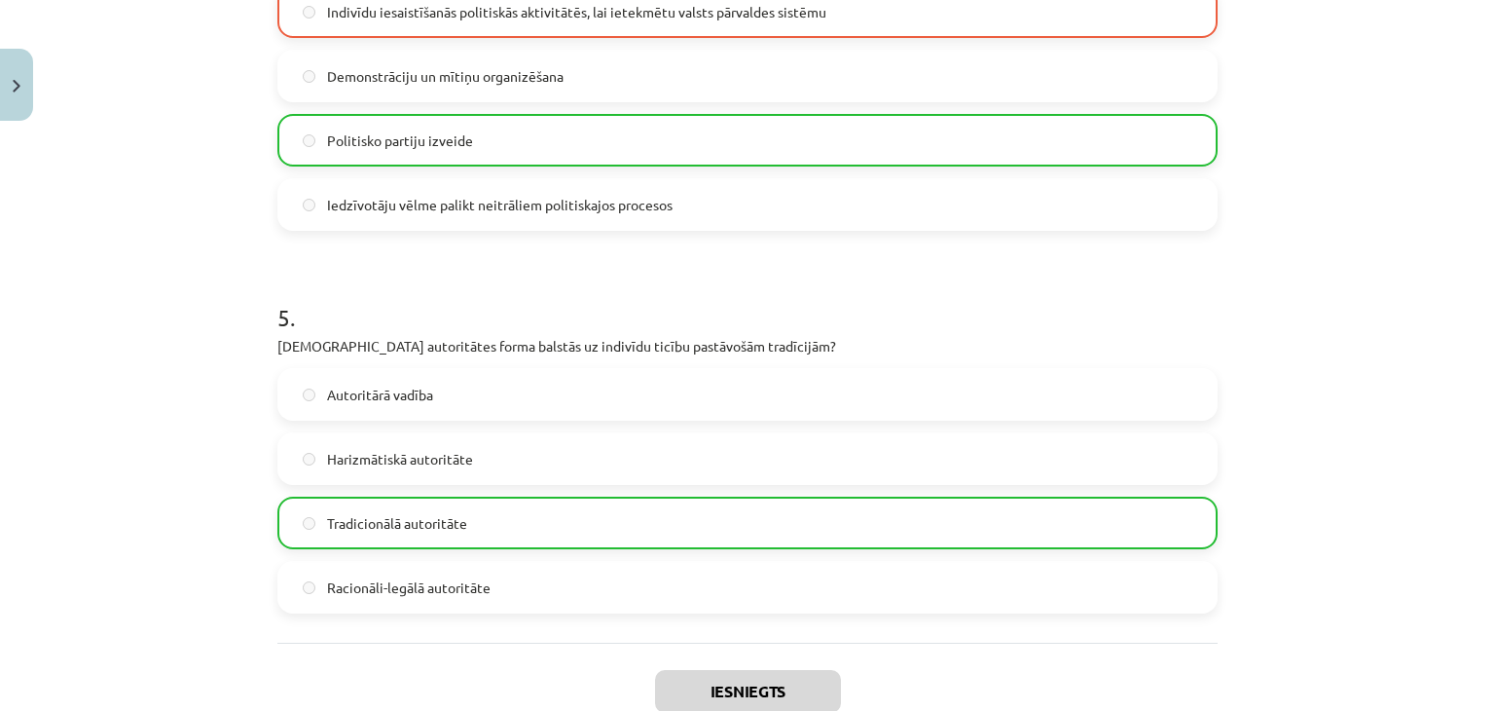
scroll to position [1838, 0]
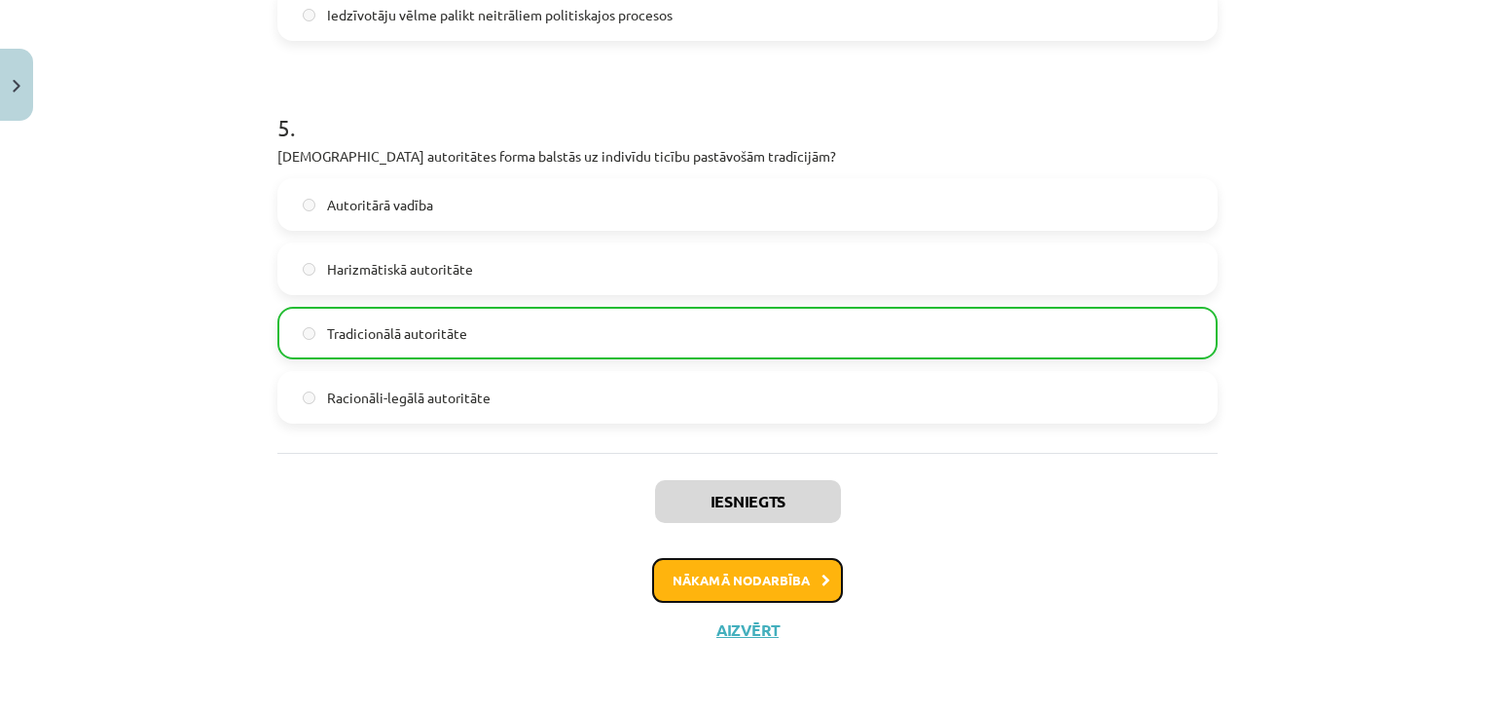
click at [759, 591] on button "Nākamā nodarbība" at bounding box center [747, 580] width 191 height 45
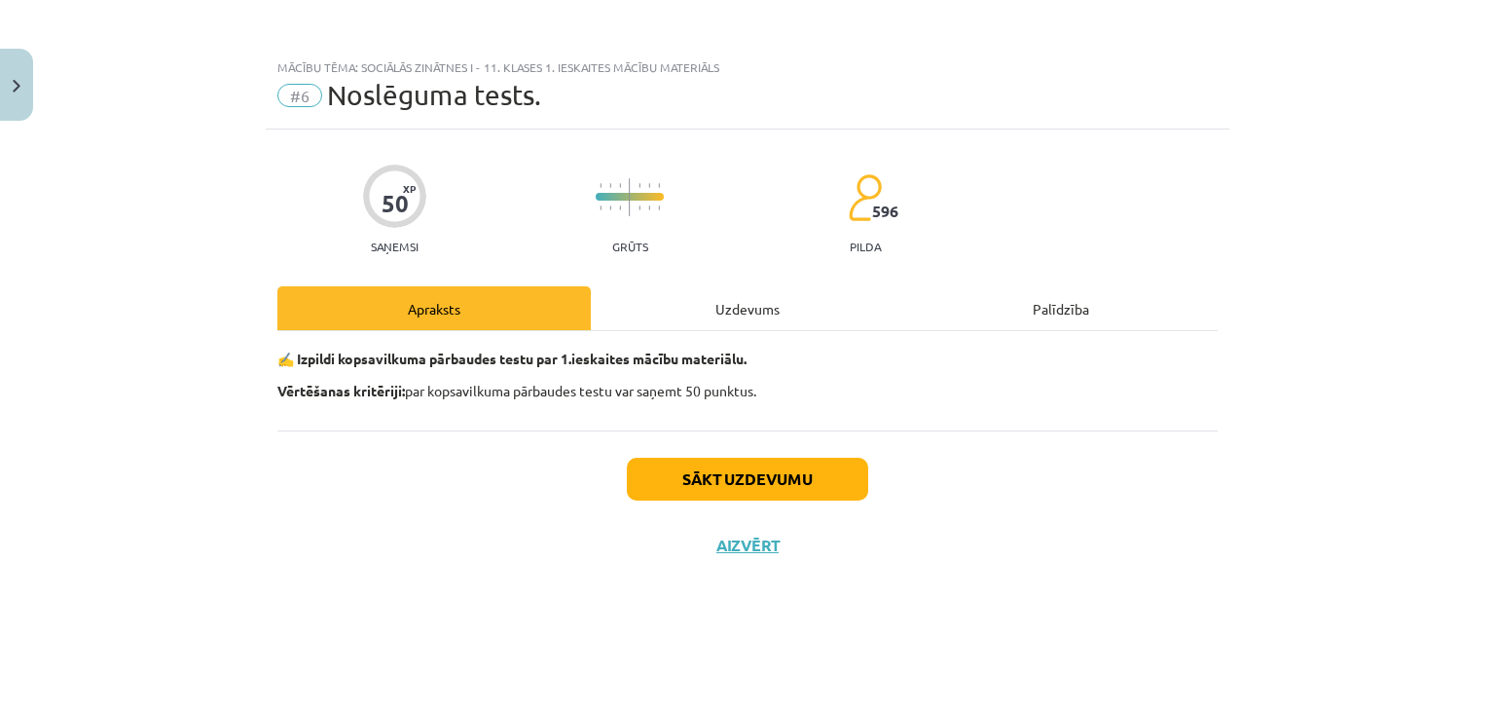
scroll to position [0, 0]
click at [753, 495] on button "Sākt uzdevumu" at bounding box center [747, 478] width 241 height 43
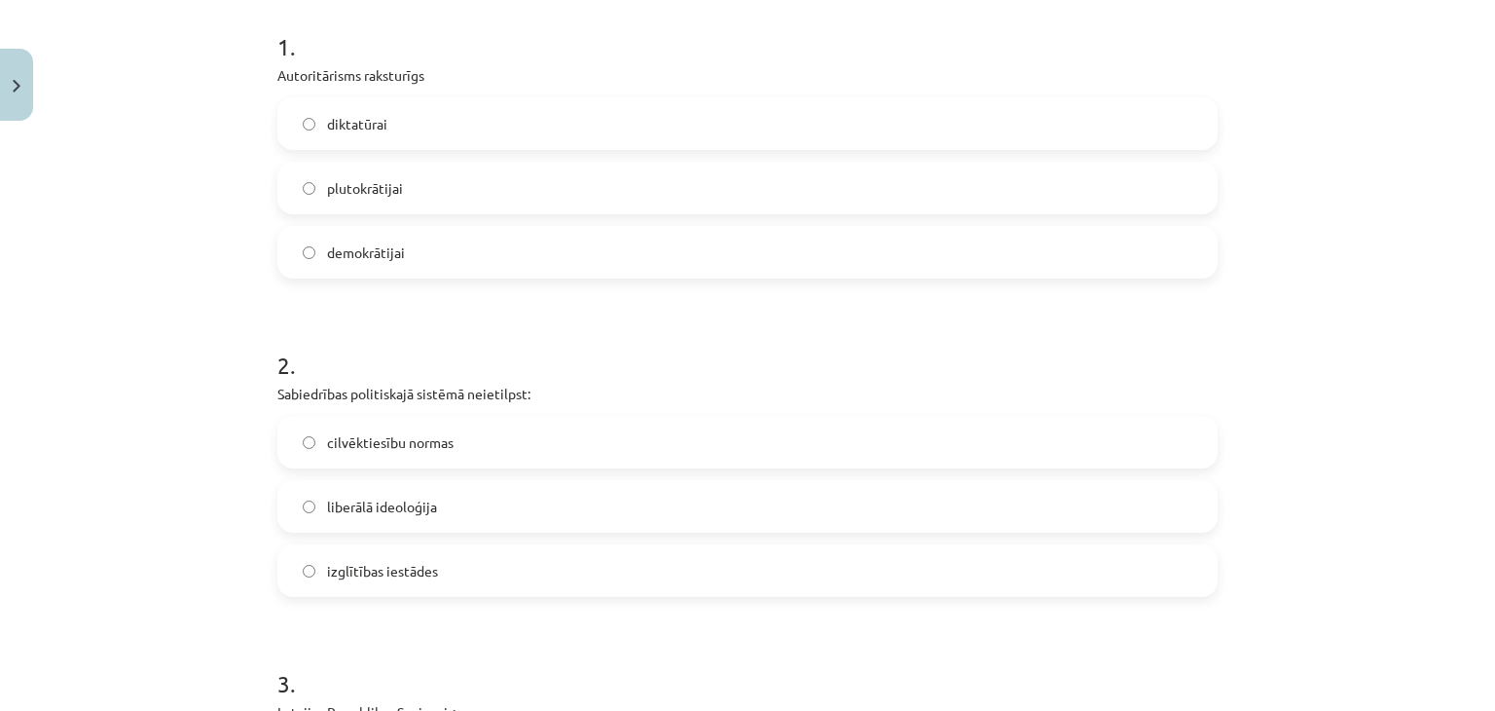
scroll to position [389, 0]
drag, startPoint x: 264, startPoint y: 75, endPoint x: 442, endPoint y: 238, distance: 241.8
click at [400, 129] on label "diktatūrai" at bounding box center [747, 122] width 936 height 49
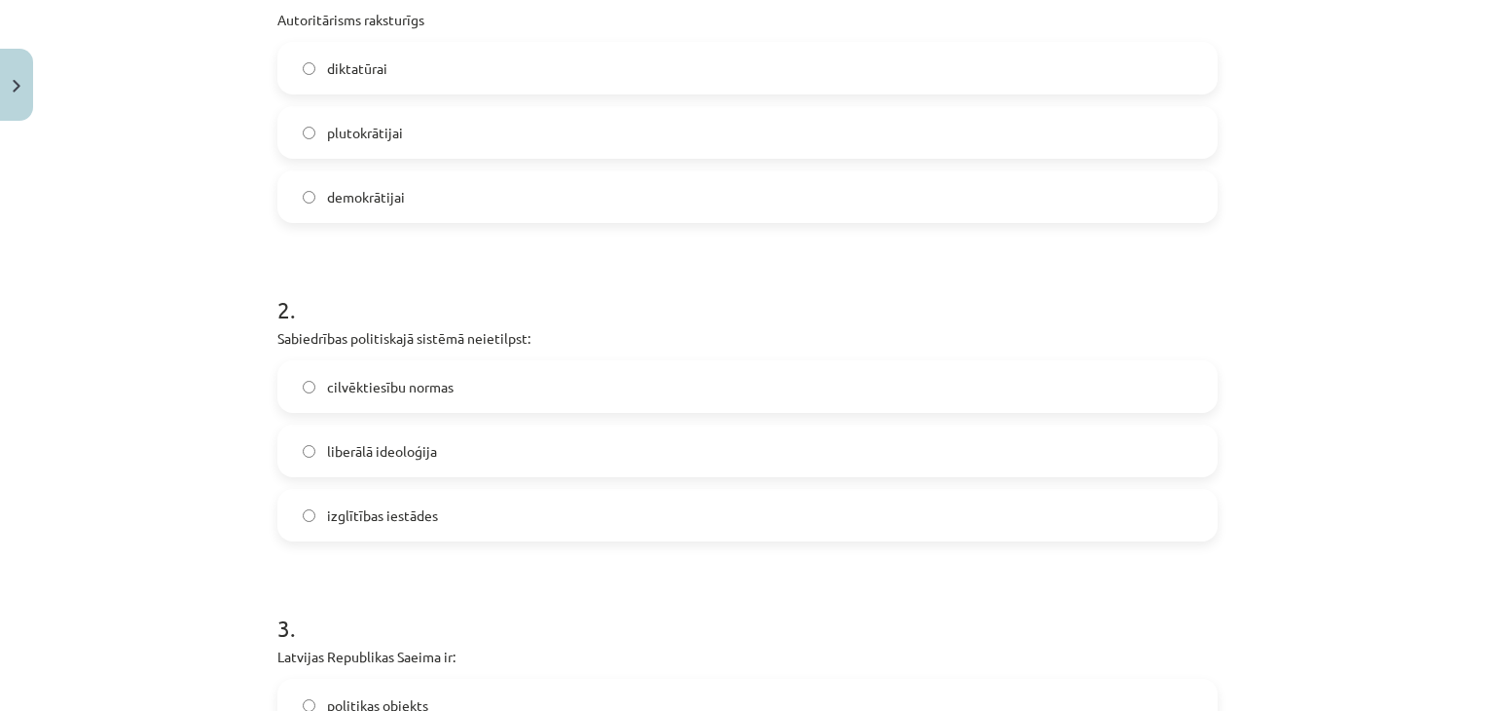
scroll to position [584, 0]
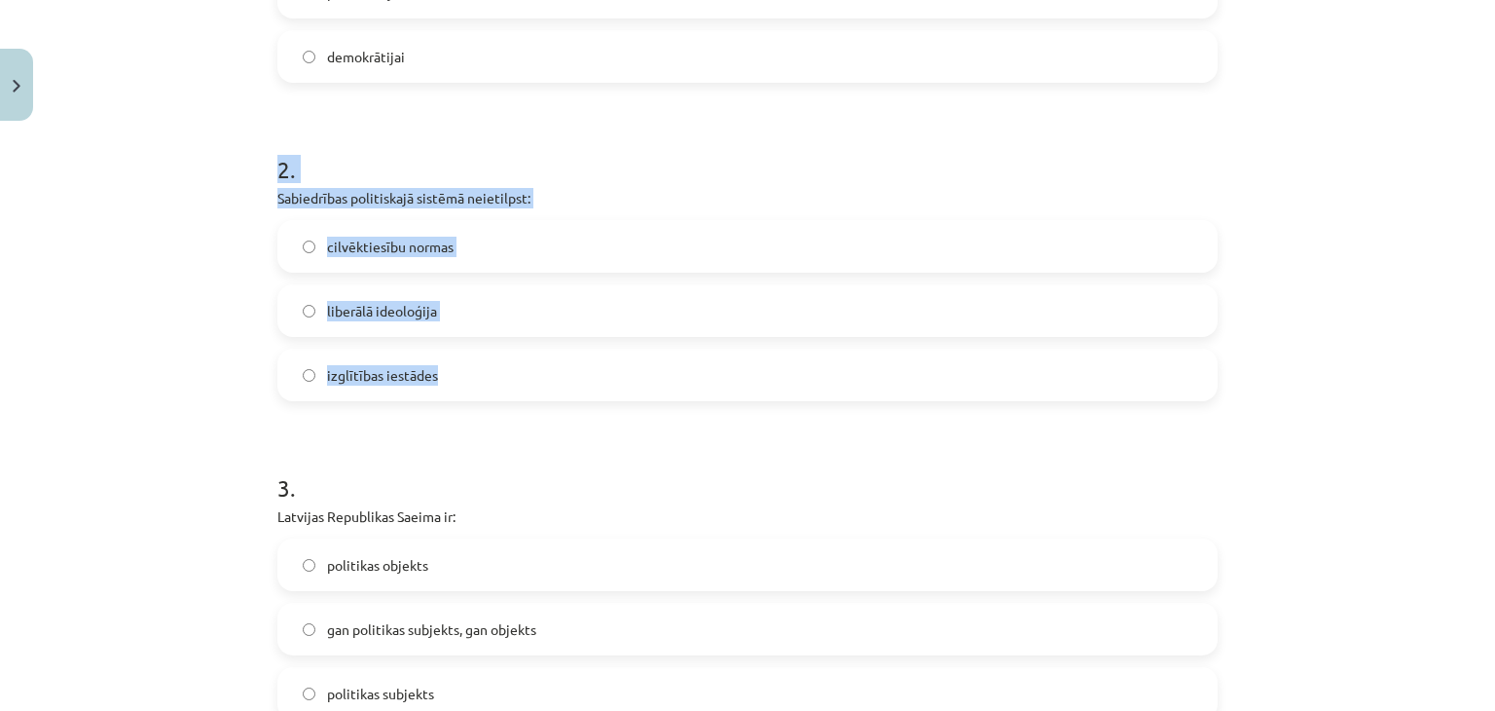
drag, startPoint x: 257, startPoint y: 175, endPoint x: 432, endPoint y: 374, distance: 264.8
click at [432, 374] on div "Mācību tēma: Sociālās zinātnes i - 11. klases 1. ieskaites mācību materiāls #6 …" at bounding box center [747, 355] width 1495 height 711
click at [381, 363] on label "izglītības iestādes" at bounding box center [747, 374] width 936 height 49
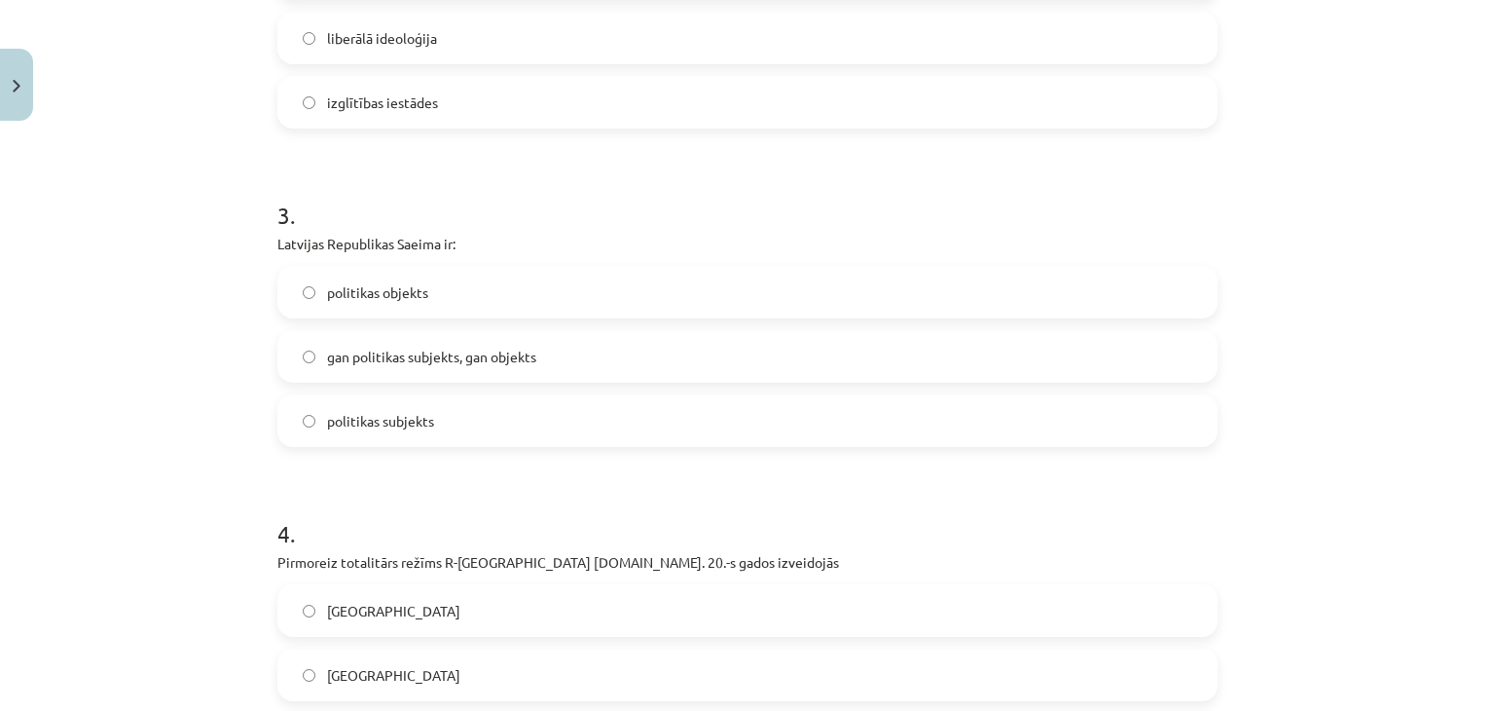
scroll to position [876, 0]
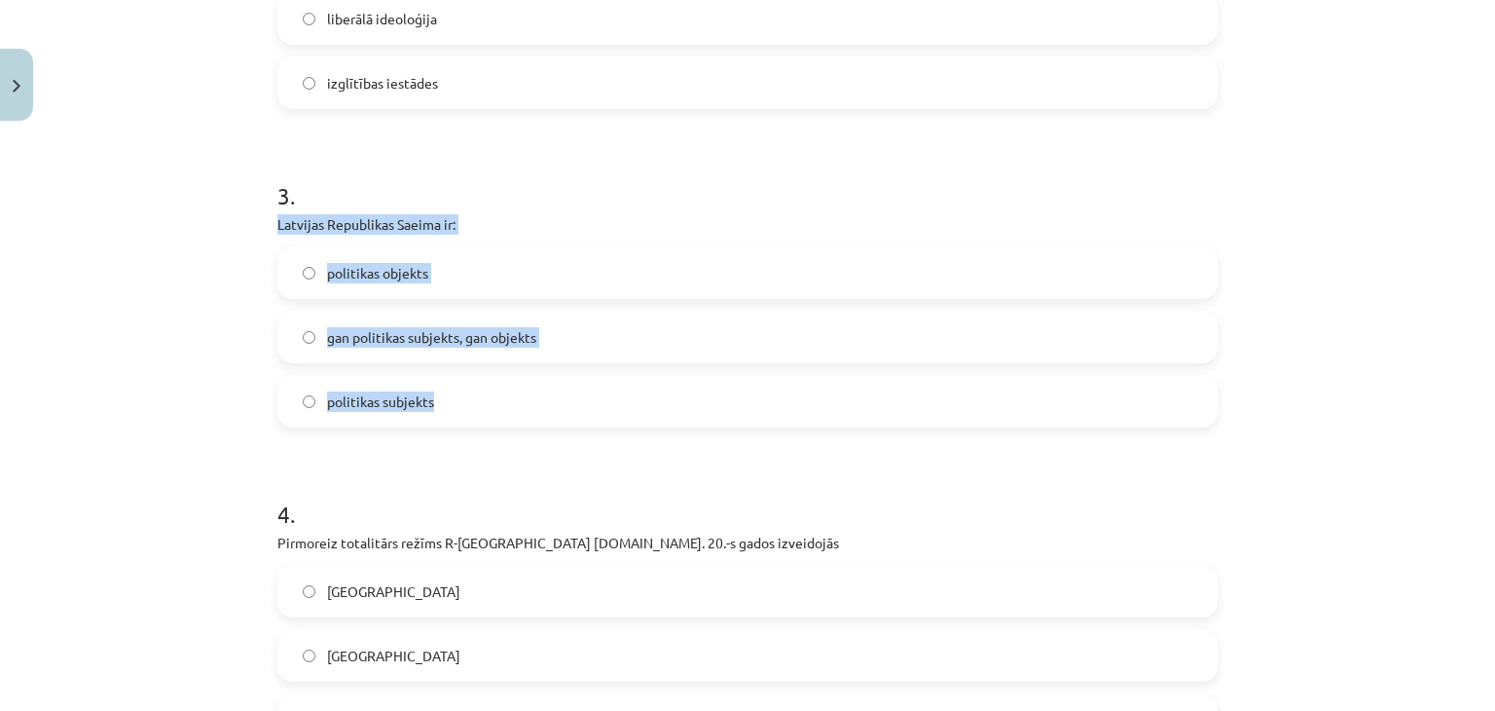
drag, startPoint x: 265, startPoint y: 219, endPoint x: 499, endPoint y: 419, distance: 308.0
click at [435, 336] on span "gan politikas subjekts, gan objekts" at bounding box center [431, 337] width 209 height 20
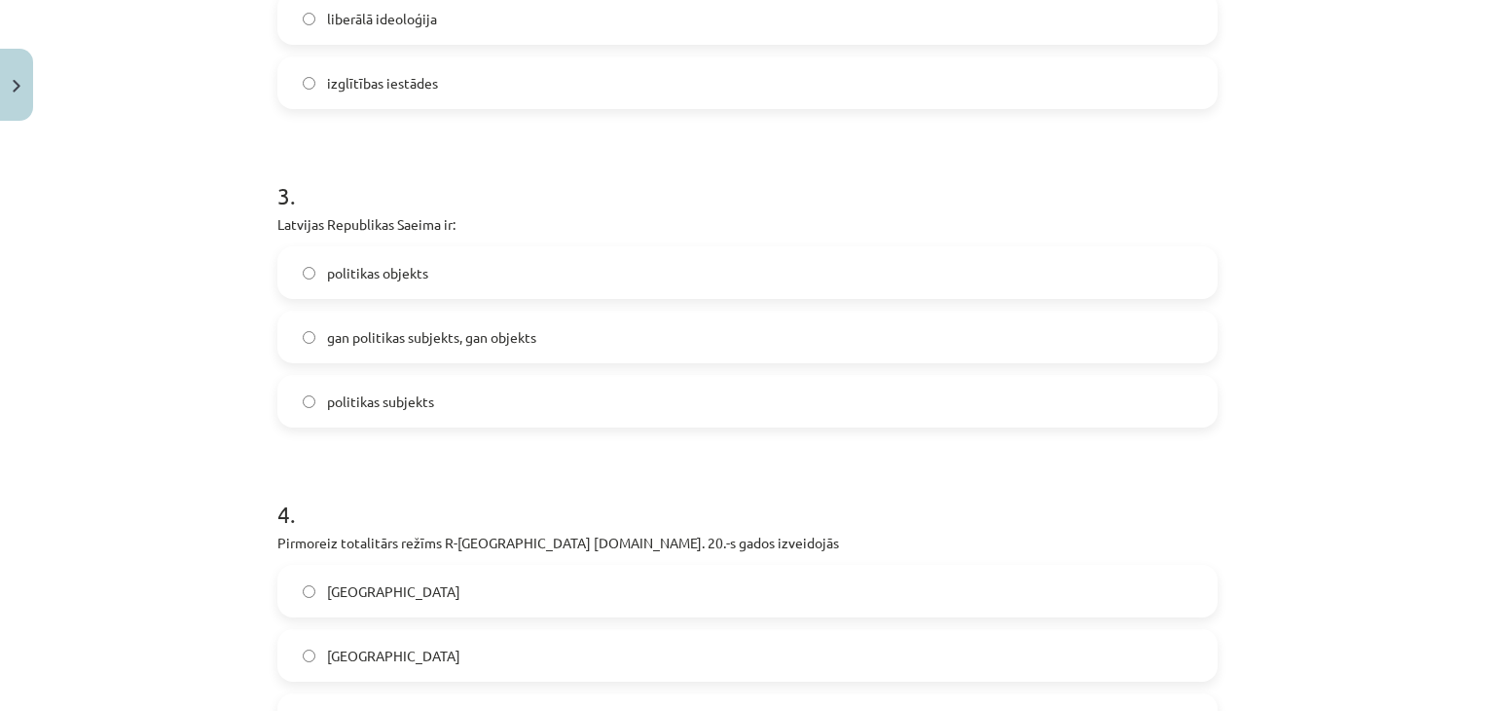
click at [405, 414] on label "politikas subjekts" at bounding box center [747, 401] width 936 height 49
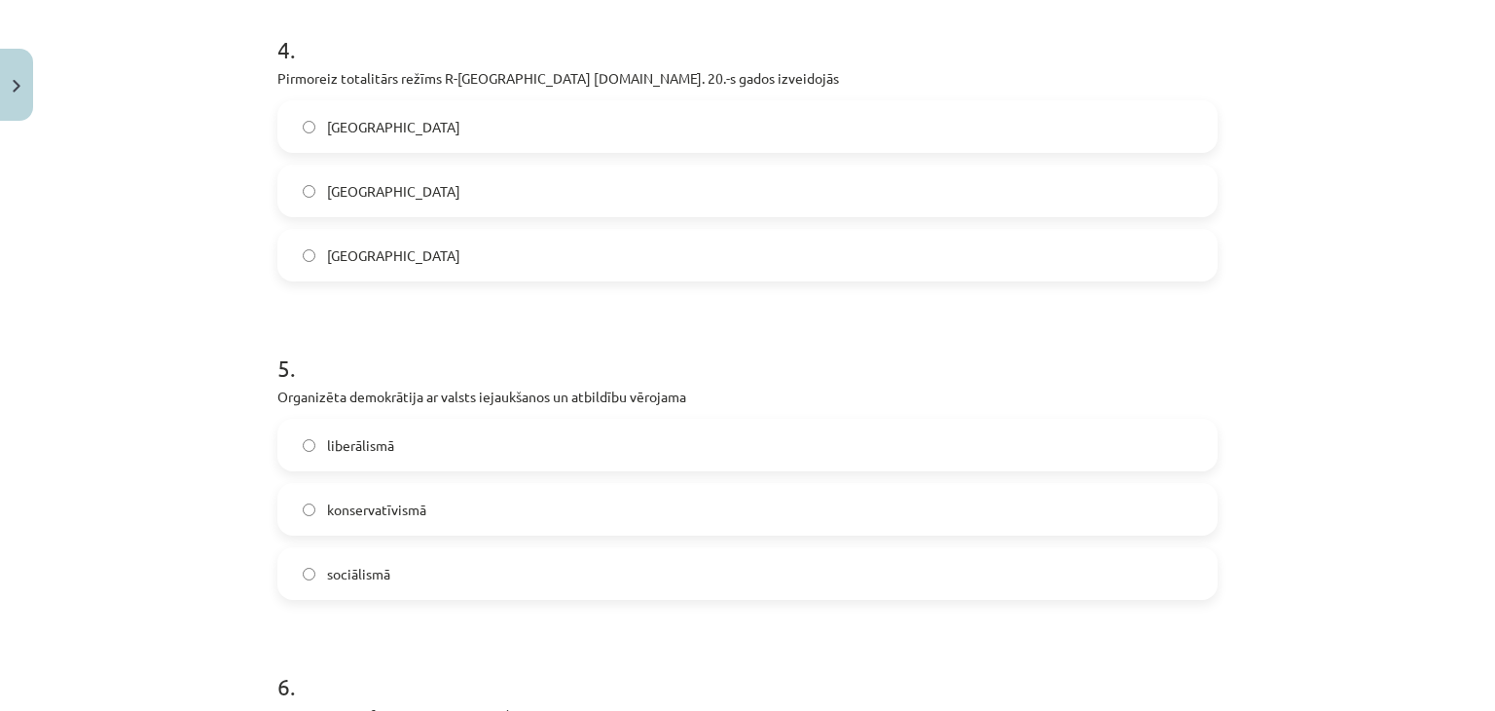
scroll to position [1363, 0]
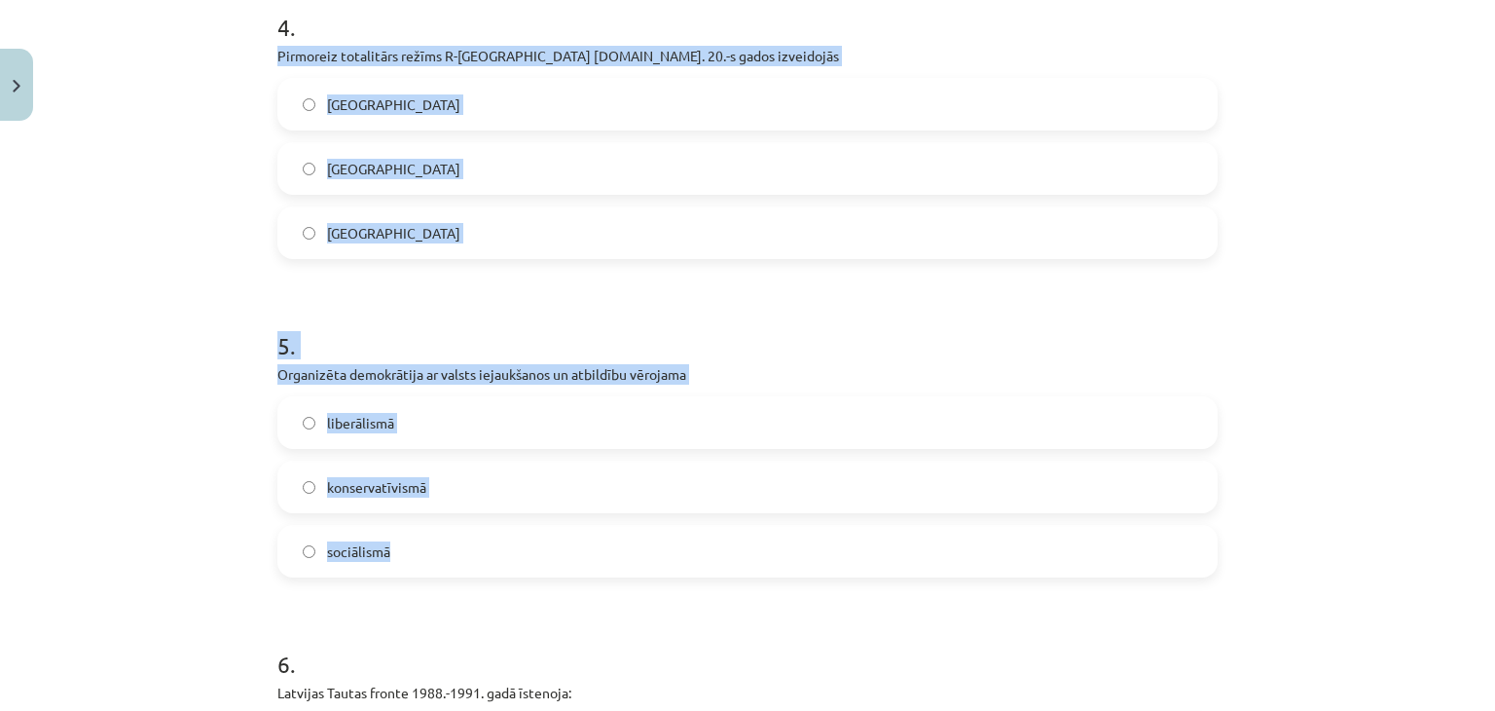
drag, startPoint x: 270, startPoint y: 54, endPoint x: 427, endPoint y: 546, distance: 517.2
click at [427, 546] on form "1 . Autoritārisms raksturīgs diktatūrai plutokrātijai demokrātijai 2 . Sabiedrī…" at bounding box center [747, 597] width 940 height 3144
click at [426, 122] on label "Itālijā" at bounding box center [747, 104] width 936 height 49
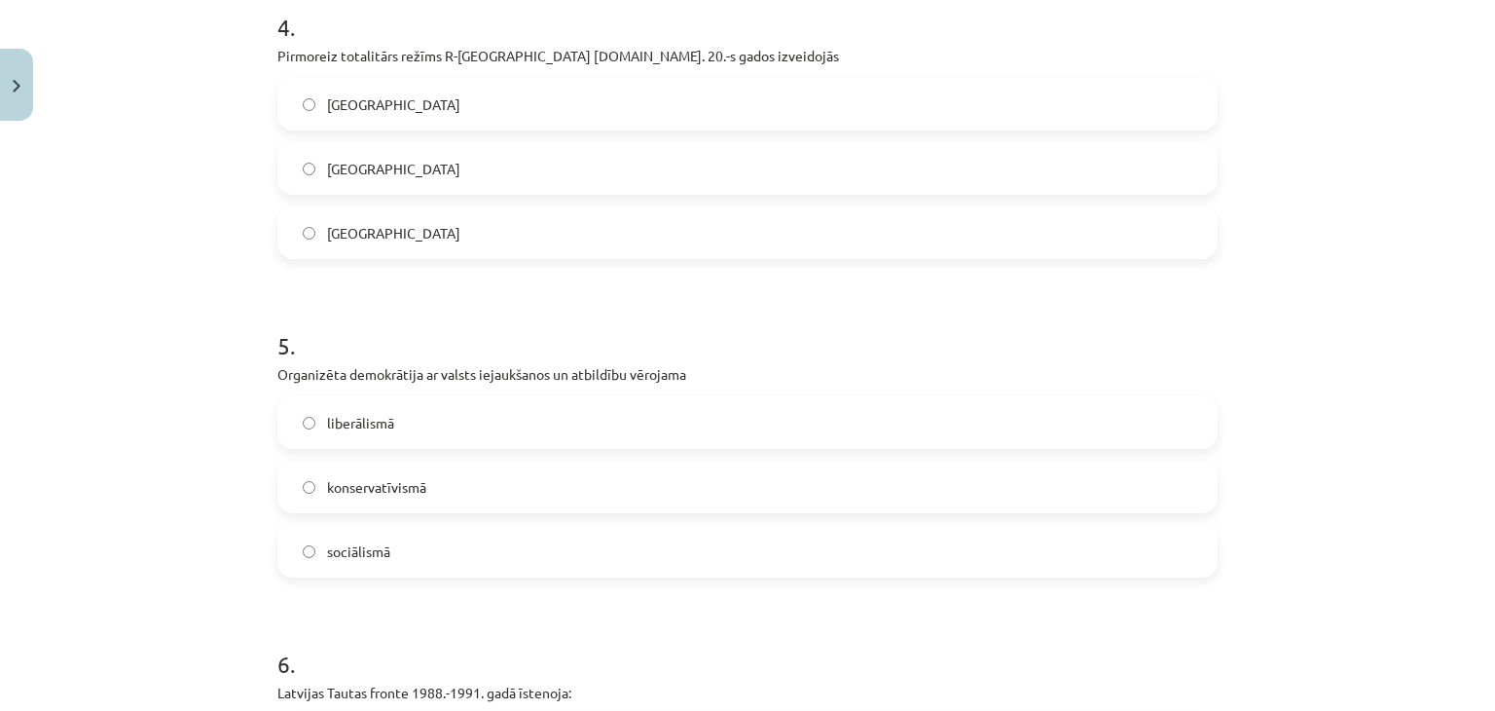
click at [401, 544] on label "sociālismā" at bounding box center [747, 551] width 936 height 49
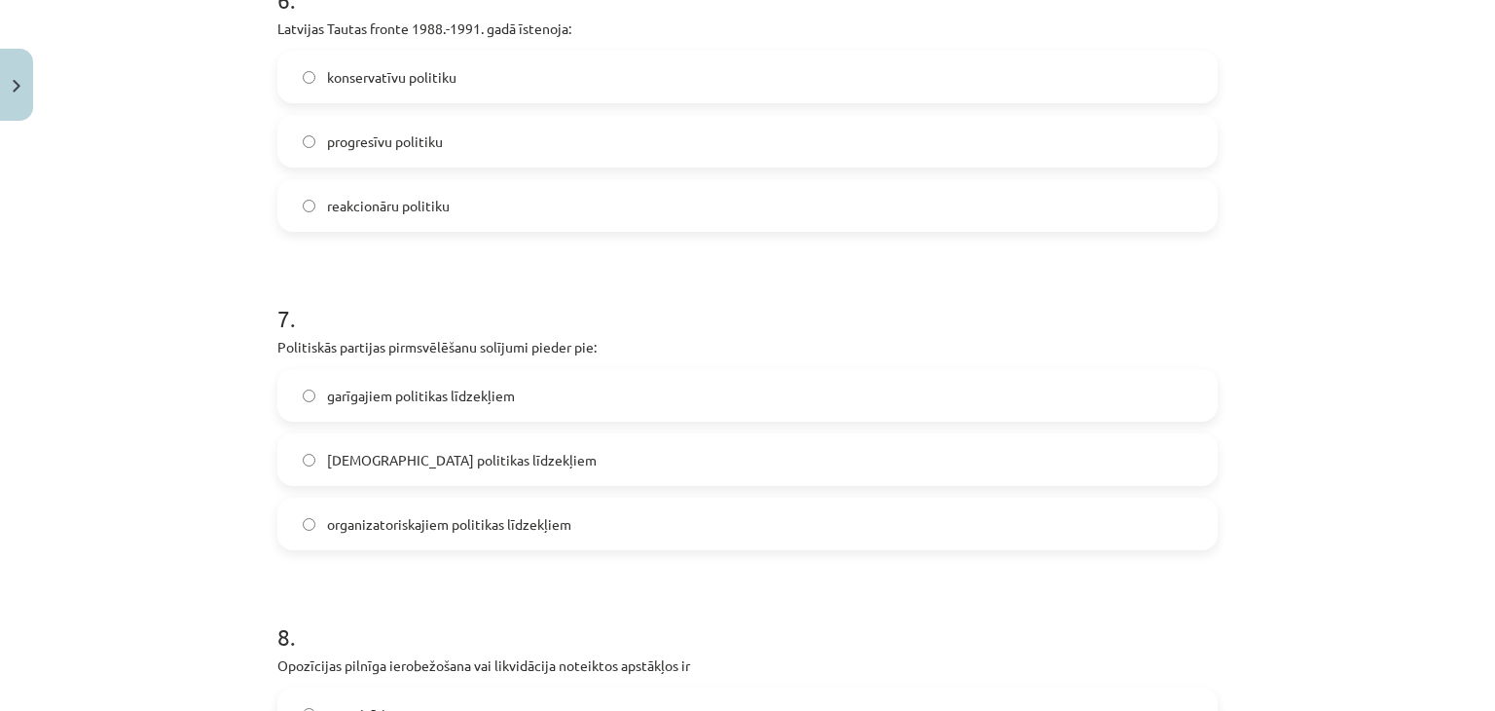
scroll to position [2044, 0]
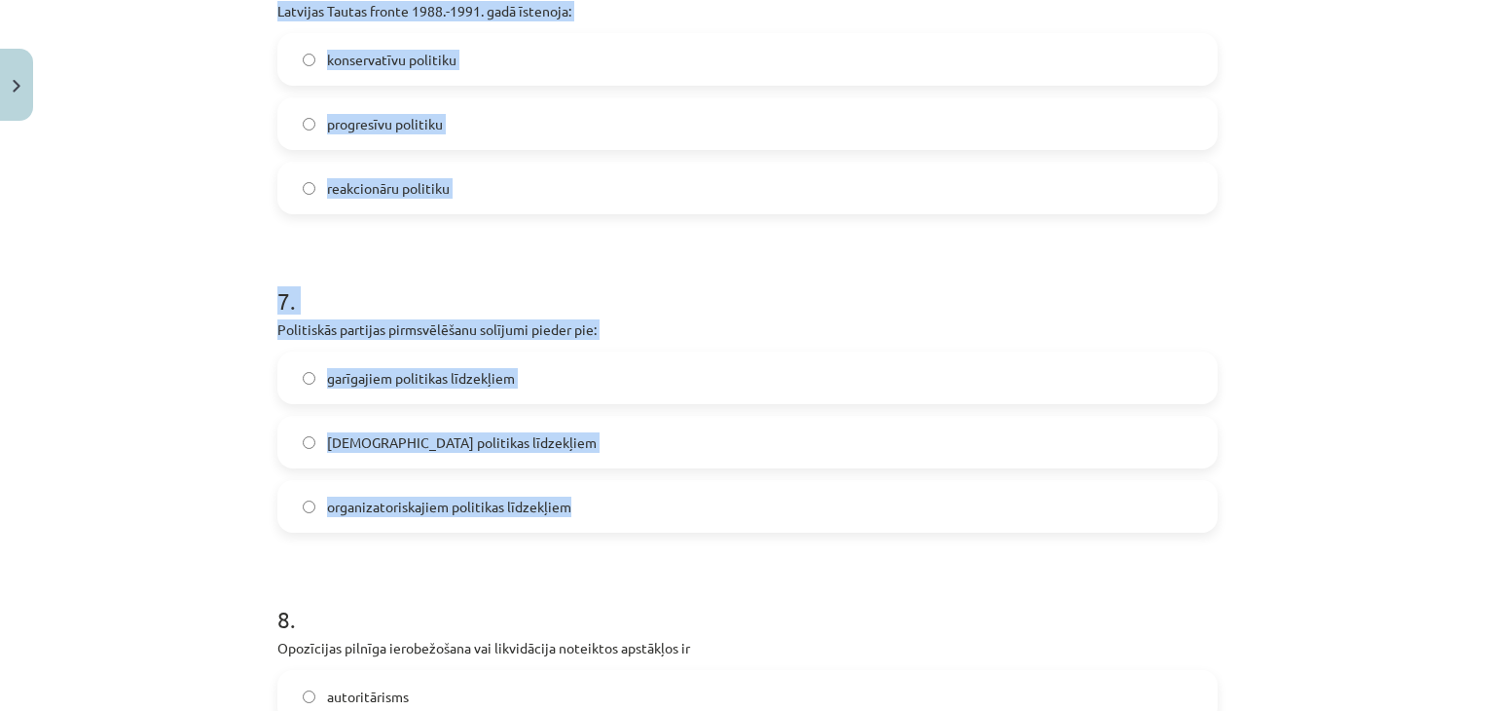
drag, startPoint x: 266, startPoint y: 17, endPoint x: 568, endPoint y: 496, distance: 567.4
click at [431, 118] on span "progresīvu politiku" at bounding box center [385, 124] width 116 height 20
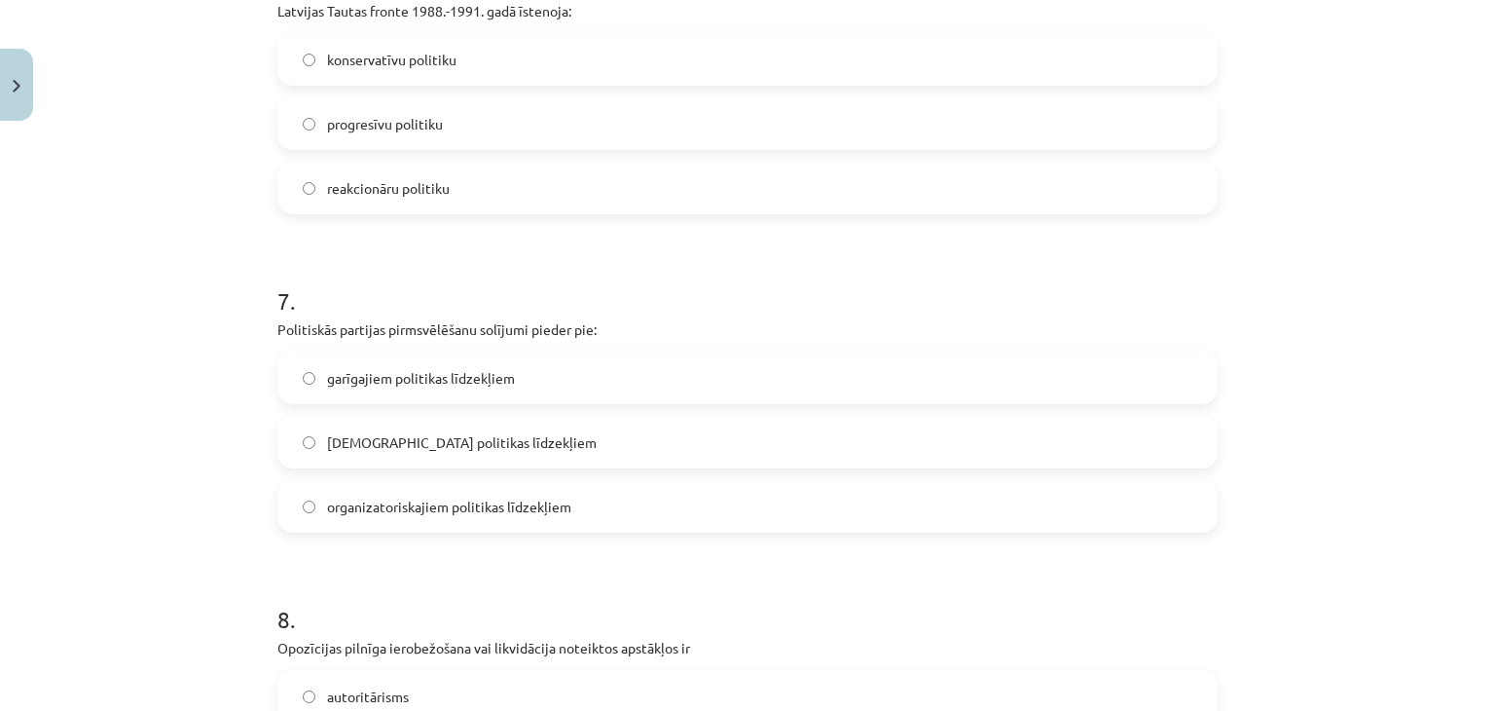
click at [426, 438] on span "lietiskajiem politikas līdzekļiem" at bounding box center [462, 442] width 270 height 20
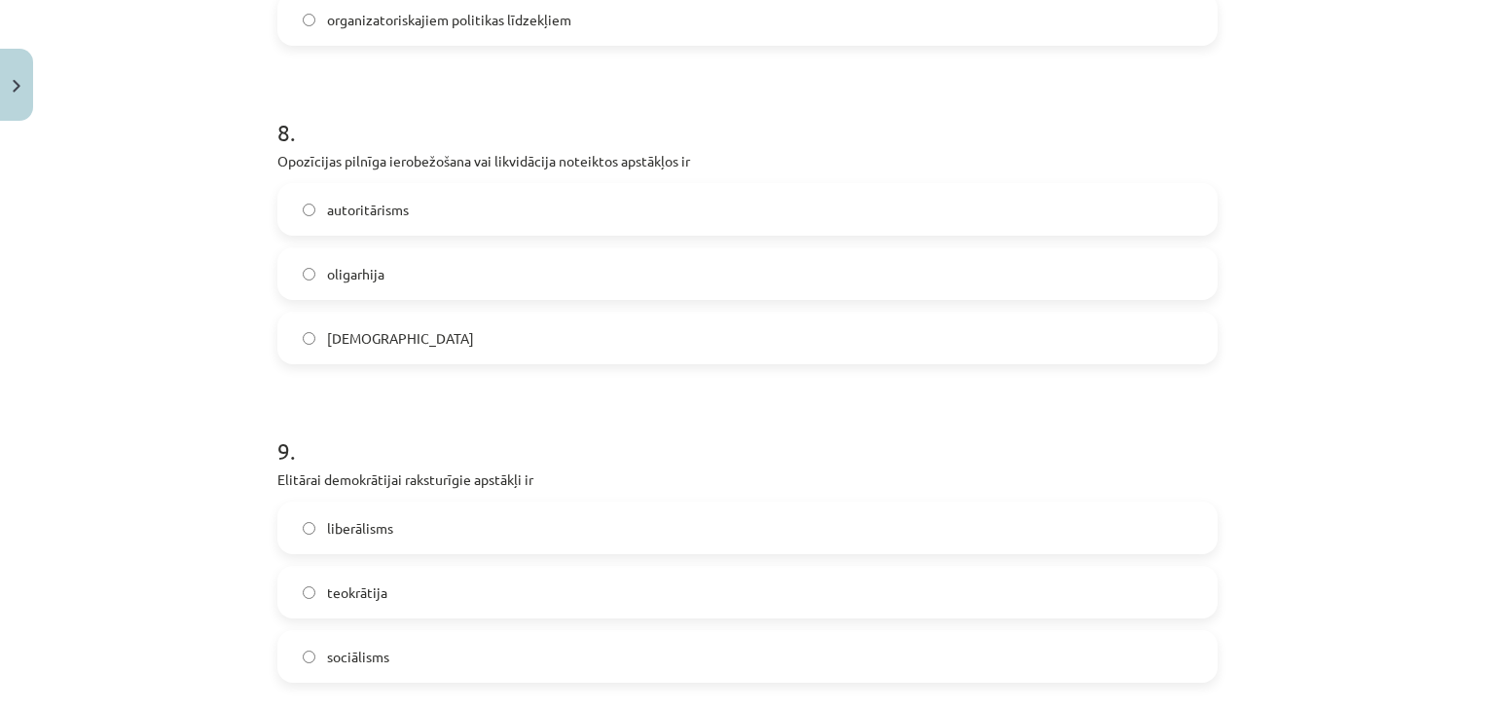
scroll to position [2628, 0]
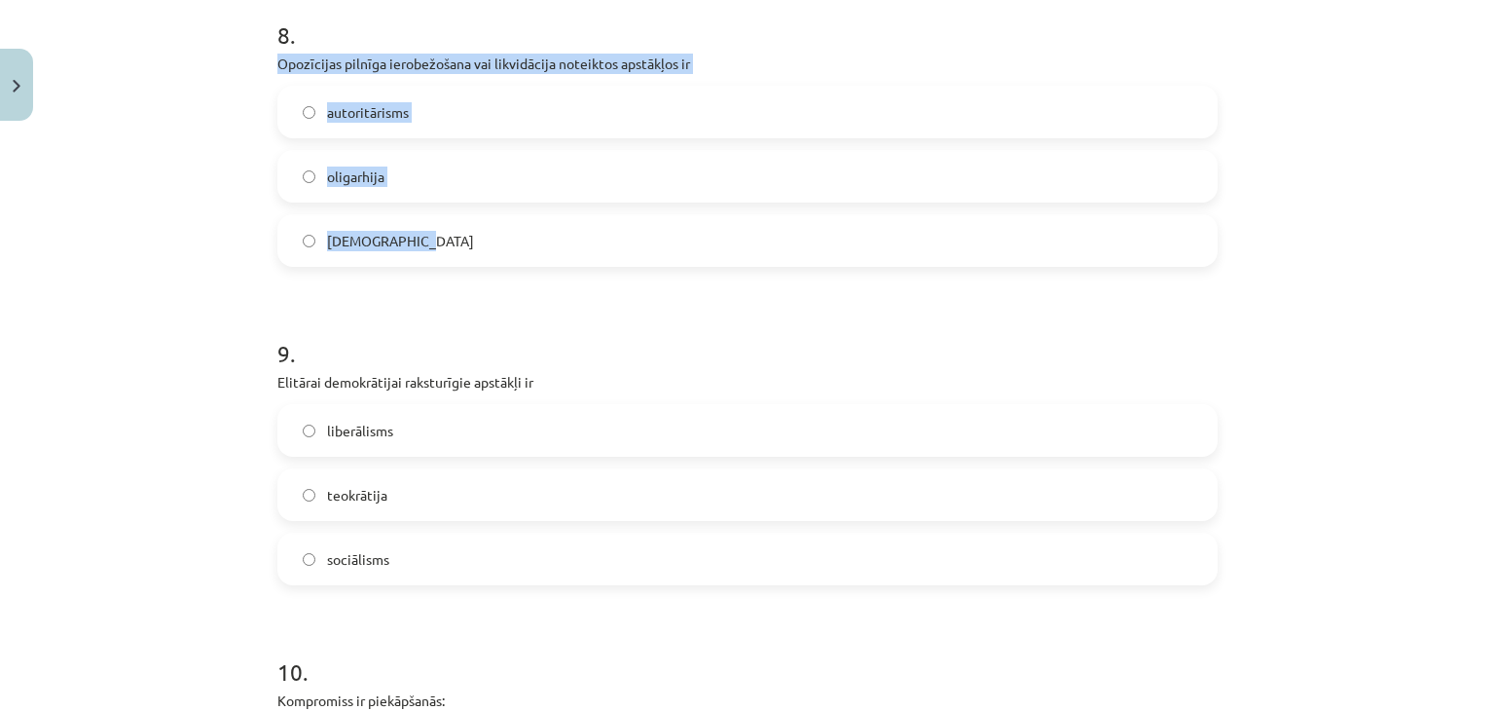
drag, startPoint x: 266, startPoint y: 73, endPoint x: 422, endPoint y: 246, distance: 233.6
click at [470, 249] on label "totalitārisms" at bounding box center [747, 240] width 936 height 49
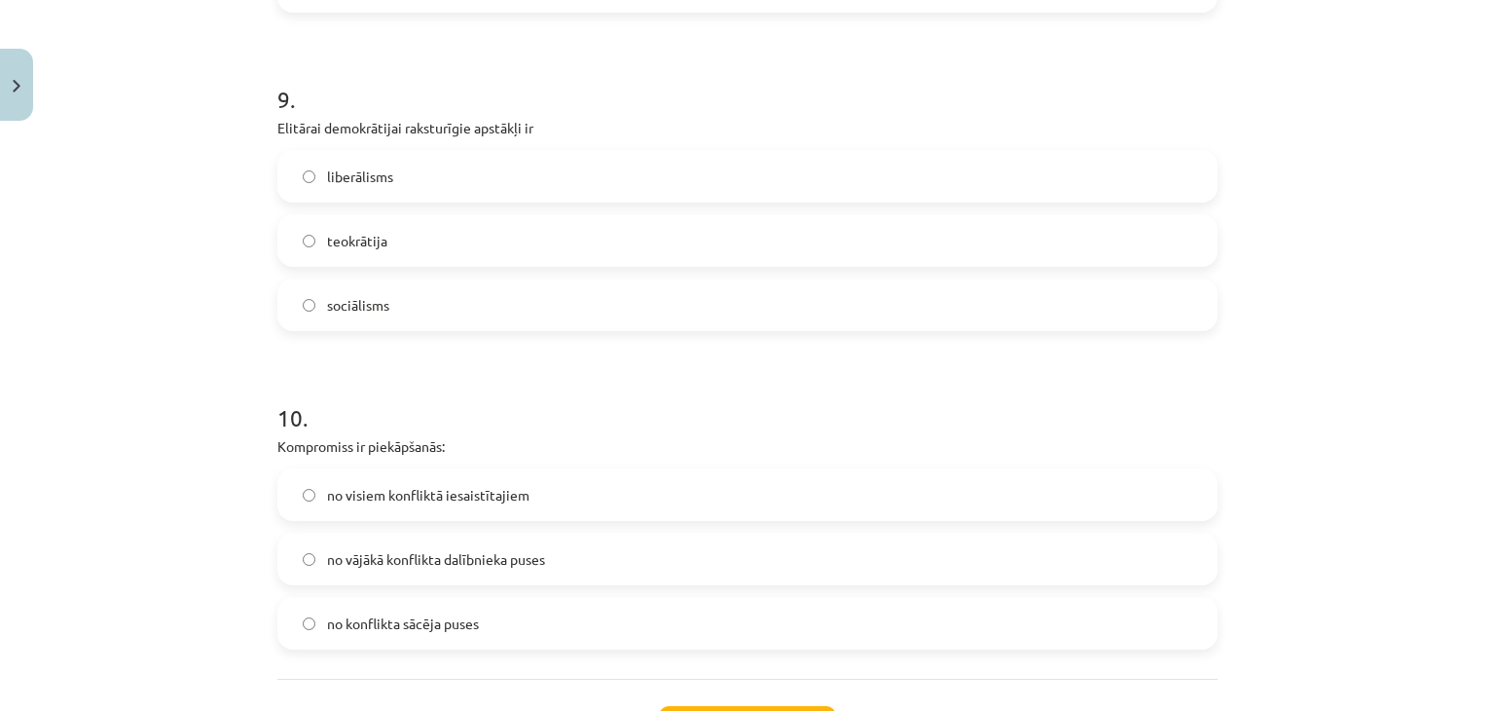
scroll to position [2920, 0]
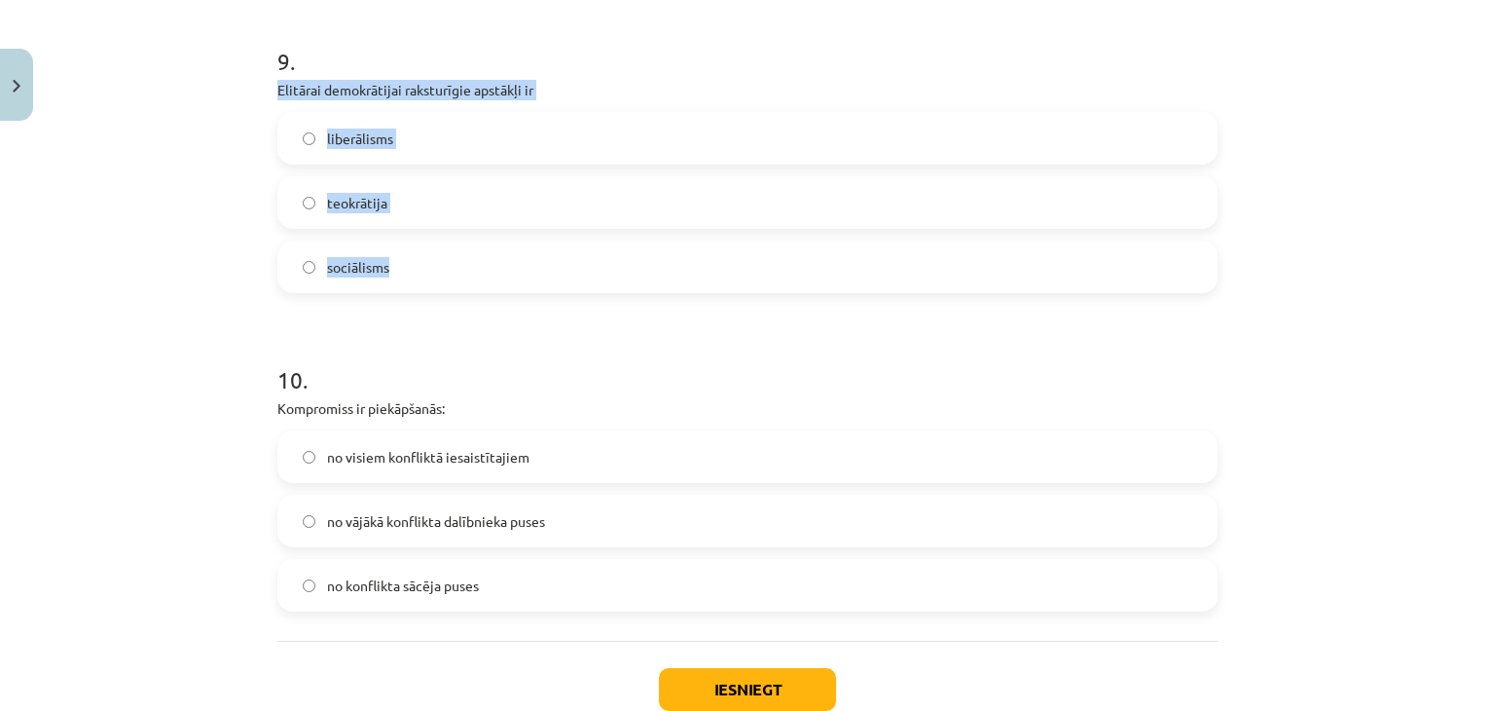
drag, startPoint x: 246, startPoint y: 81, endPoint x: 471, endPoint y: 250, distance: 281.5
click at [471, 250] on div "Mācību tēma: Sociālās zinātnes i - 11. klases 1. ieskaites mācību materiāls #6 …" at bounding box center [747, 355] width 1495 height 711
click at [427, 152] on label "liberālisms" at bounding box center [747, 138] width 936 height 49
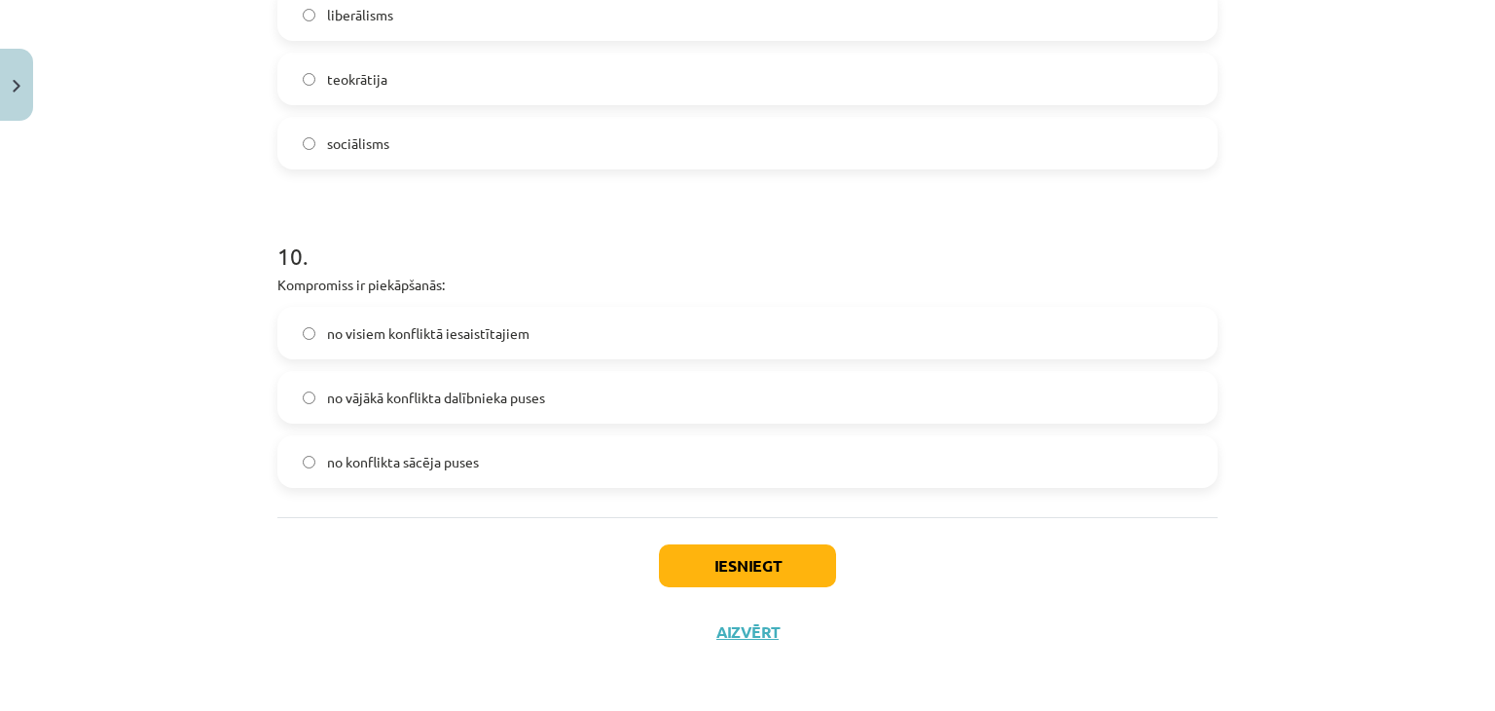
scroll to position [3046, 0]
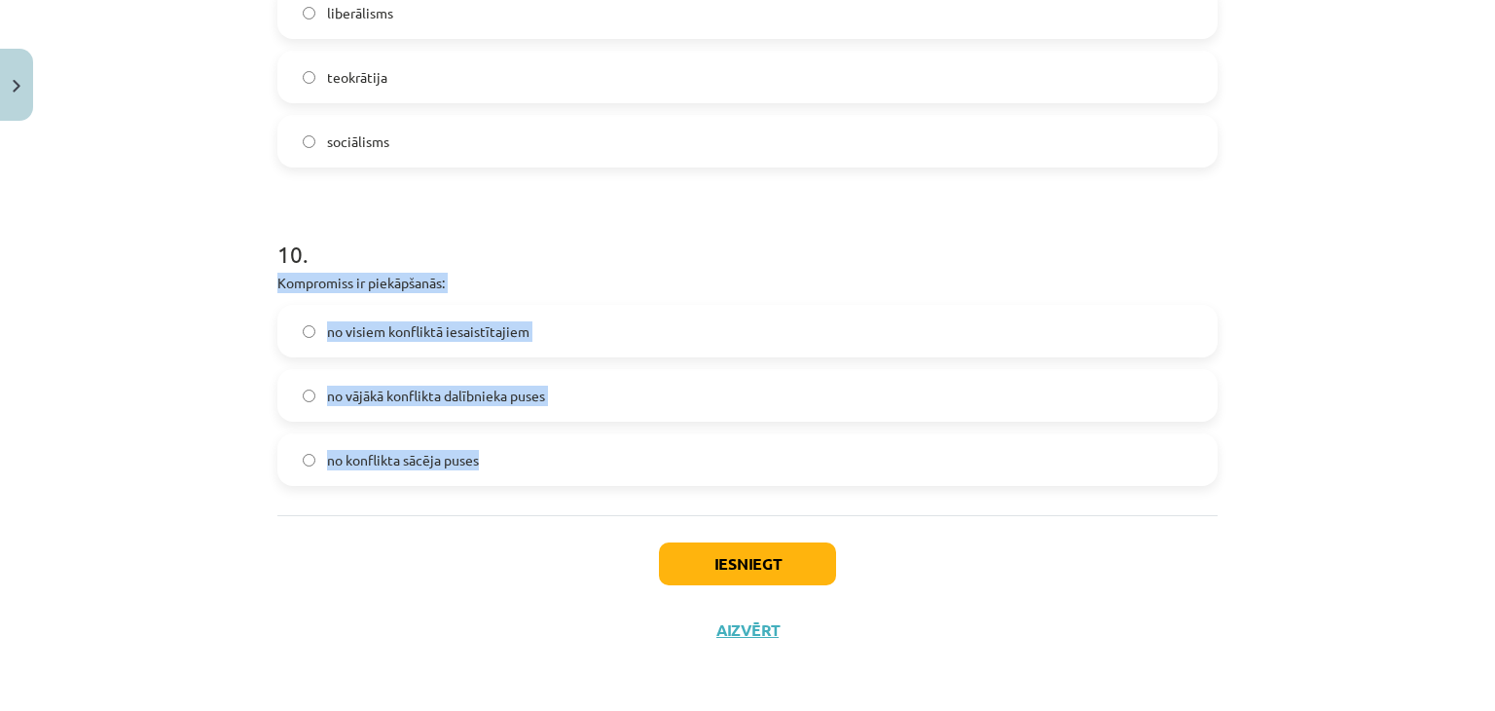
drag, startPoint x: 287, startPoint y: 281, endPoint x: 518, endPoint y: 450, distance: 285.6
click at [518, 450] on div "Mācību tēma: Sociālās zinātnes i - 11. klases 1. ieskaites mācību materiāls #6 …" at bounding box center [747, 355] width 1495 height 711
click at [465, 340] on label "no visiem konfliktā iesaistītajiem" at bounding box center [747, 331] width 936 height 49
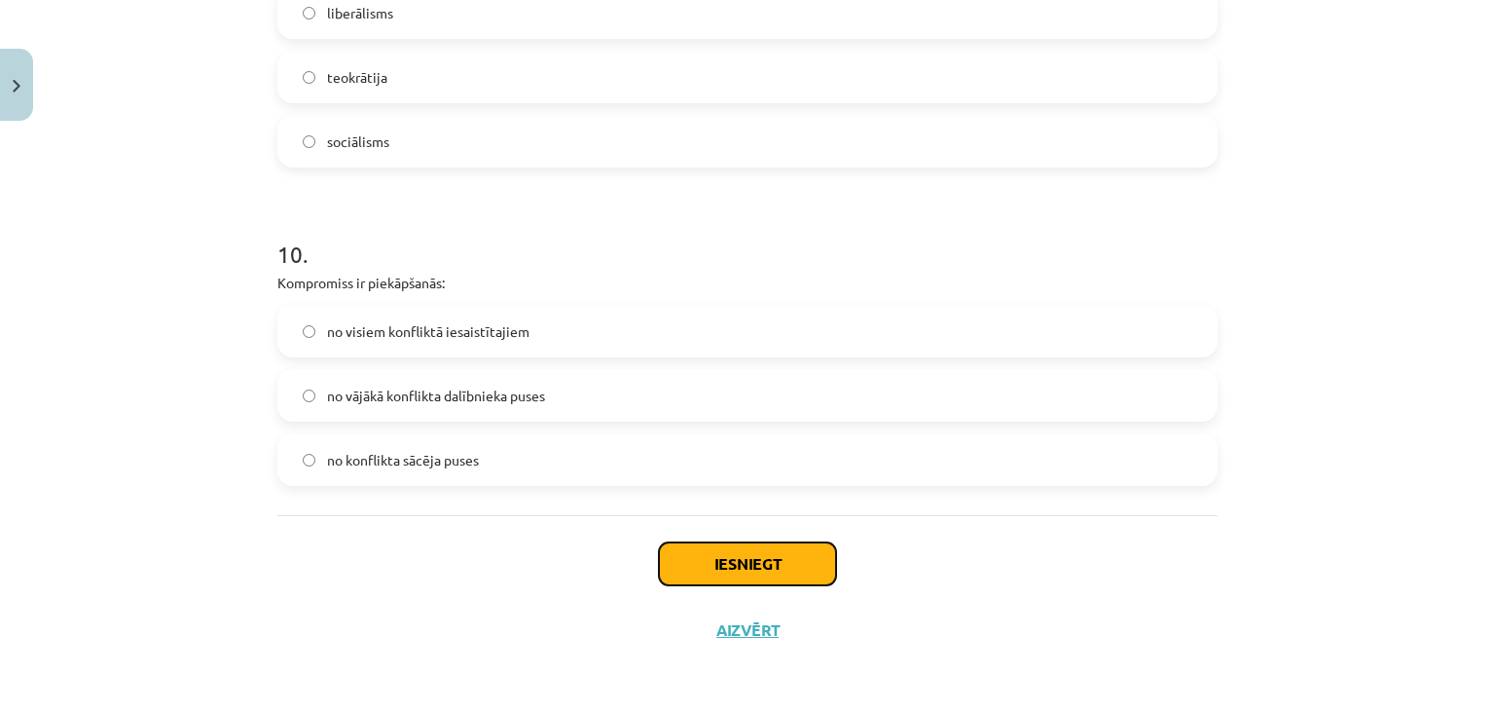
click at [714, 563] on button "Iesniegt" at bounding box center [747, 563] width 177 height 43
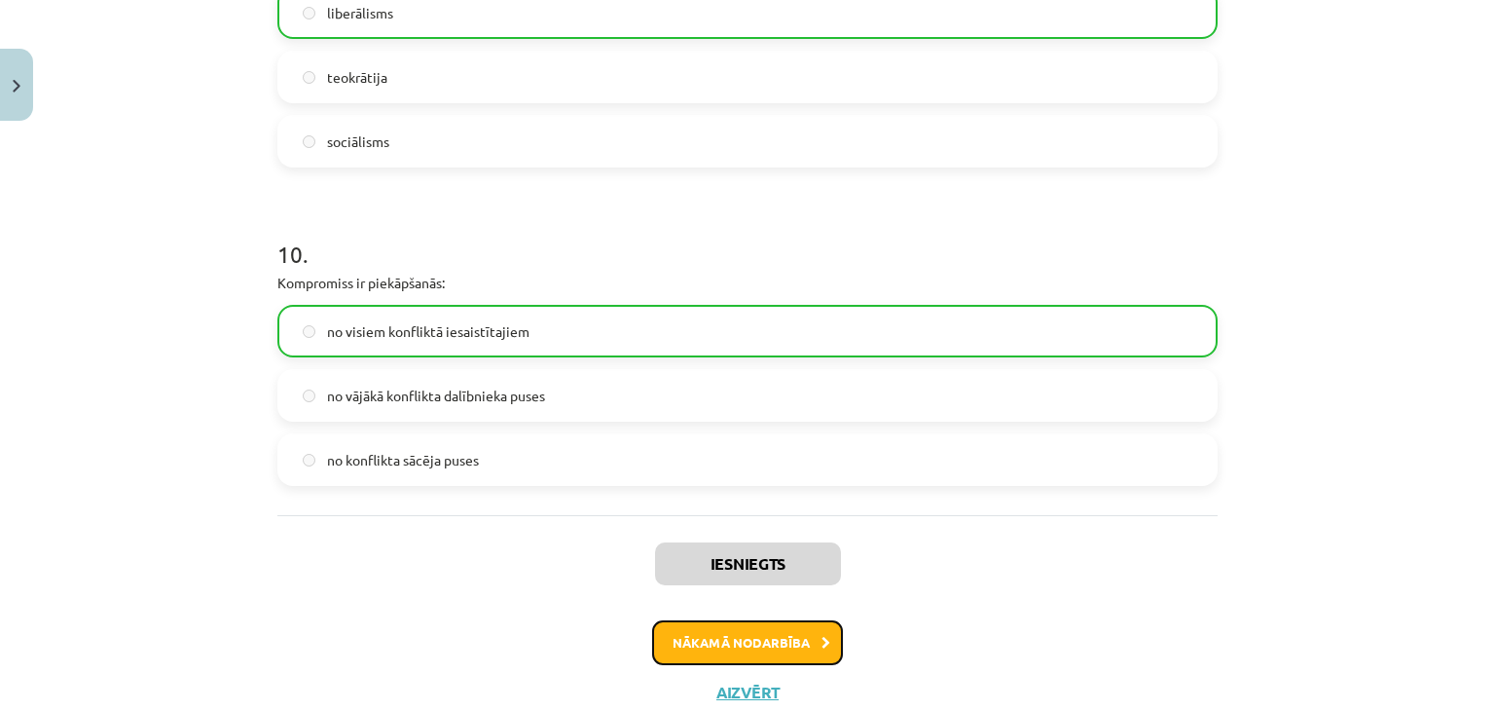
click at [728, 633] on button "Nākamā nodarbība" at bounding box center [747, 642] width 191 height 45
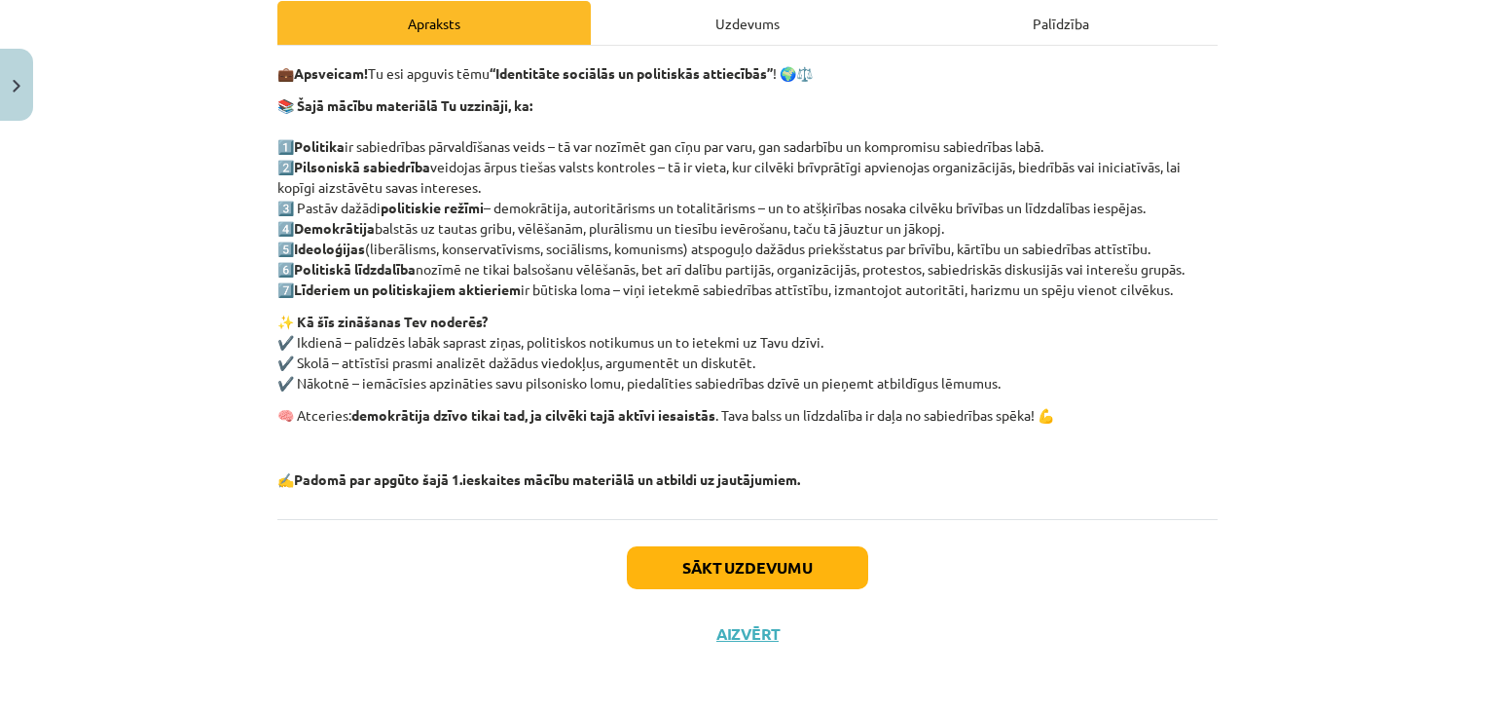
scroll to position [289, 0]
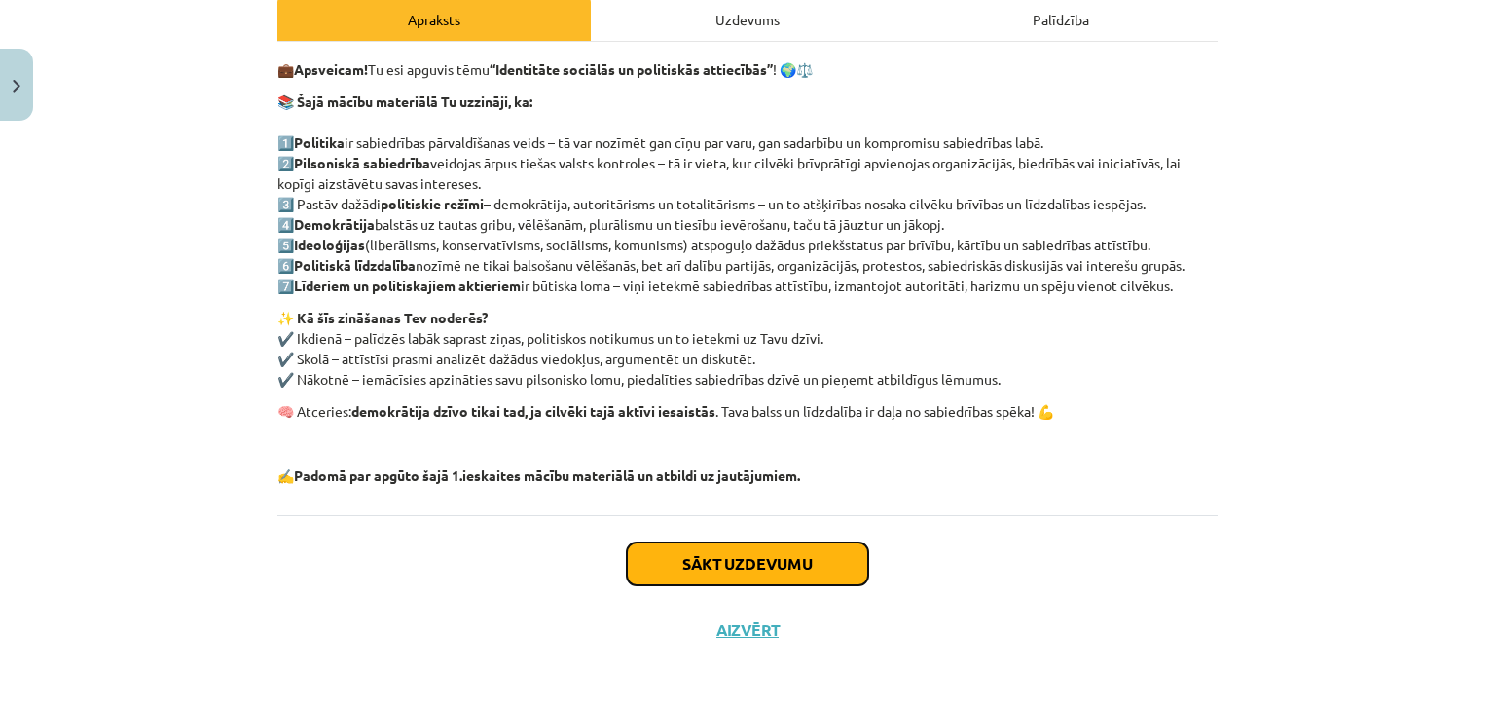
click at [778, 559] on button "Sākt uzdevumu" at bounding box center [747, 563] width 241 height 43
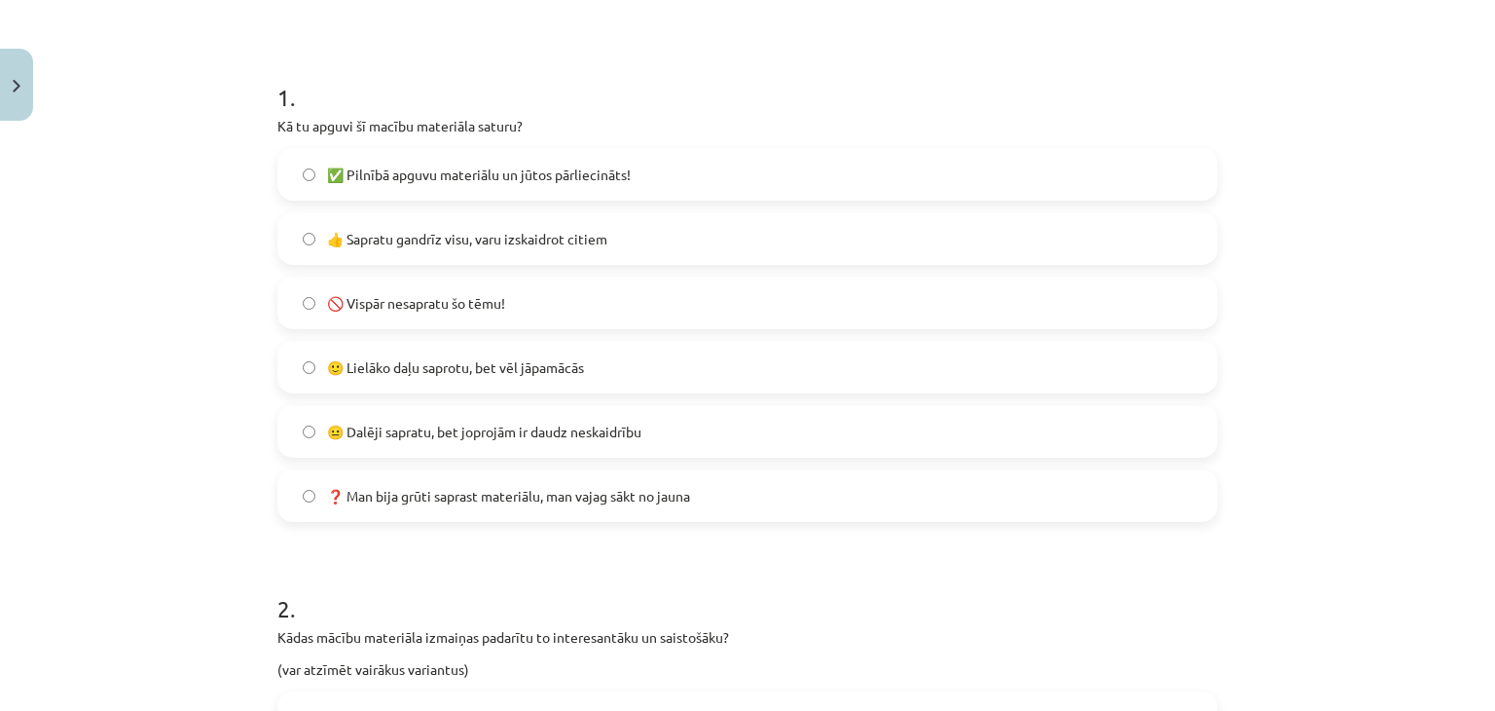
scroll to position [341, 0]
click at [461, 306] on span "🚫 Vispār nesapratu šo tēmu!" at bounding box center [416, 300] width 178 height 20
click at [538, 431] on span "😐 Dalēji sapratu, bet joprojām ir daudz neskaidrību" at bounding box center [484, 429] width 314 height 20
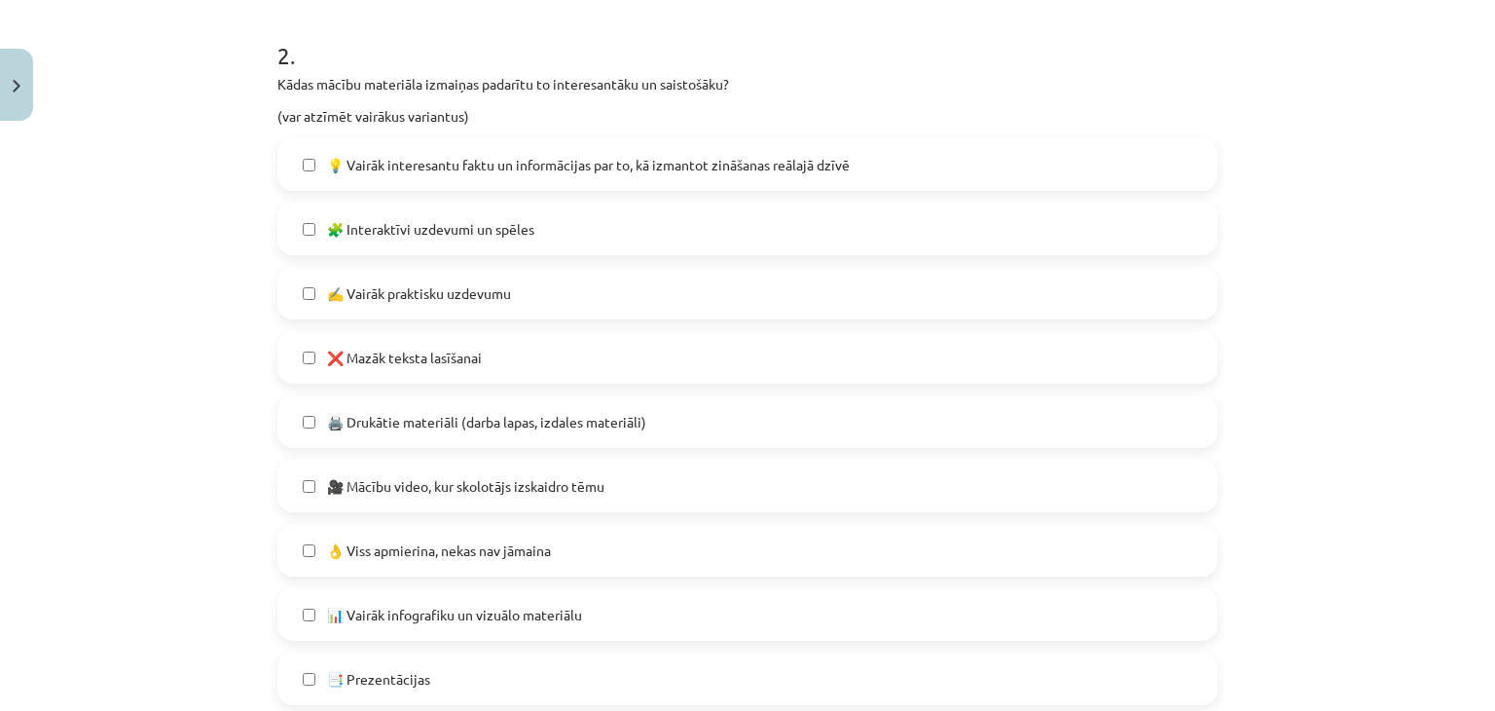
scroll to position [925, 0]
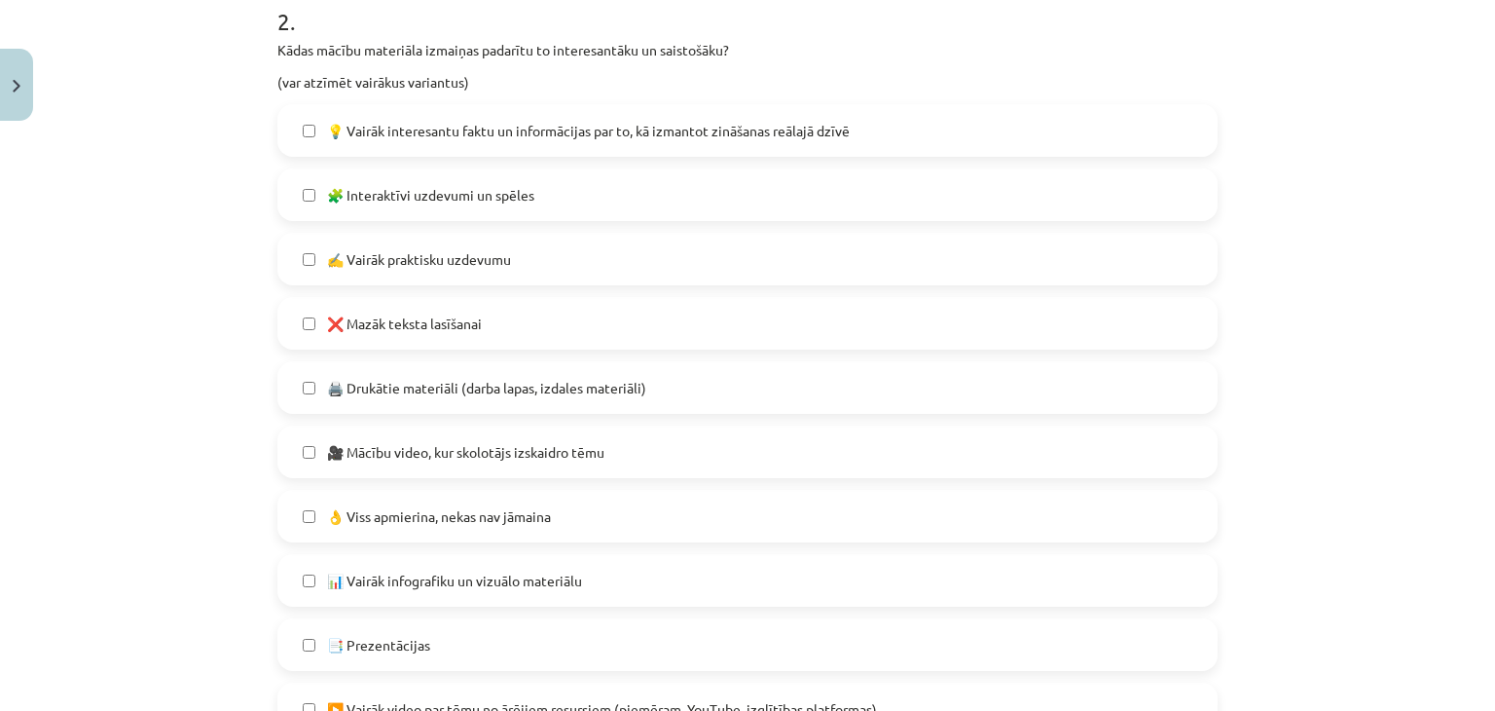
click at [308, 135] on label "💡 Vairāk interesantu faktu un informācijas par to, kā izmantot zināšanas reālaj…" at bounding box center [747, 130] width 936 height 49
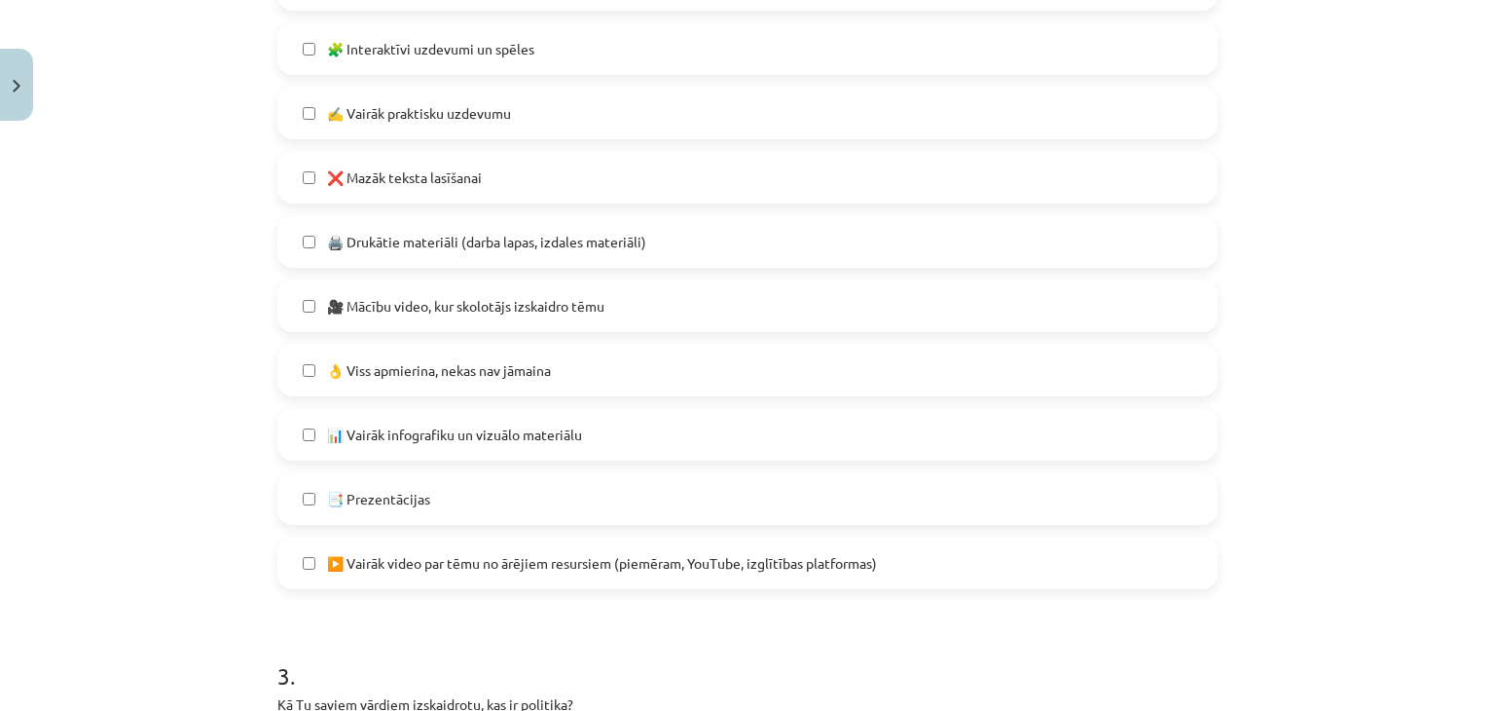
scroll to position [1119, 0]
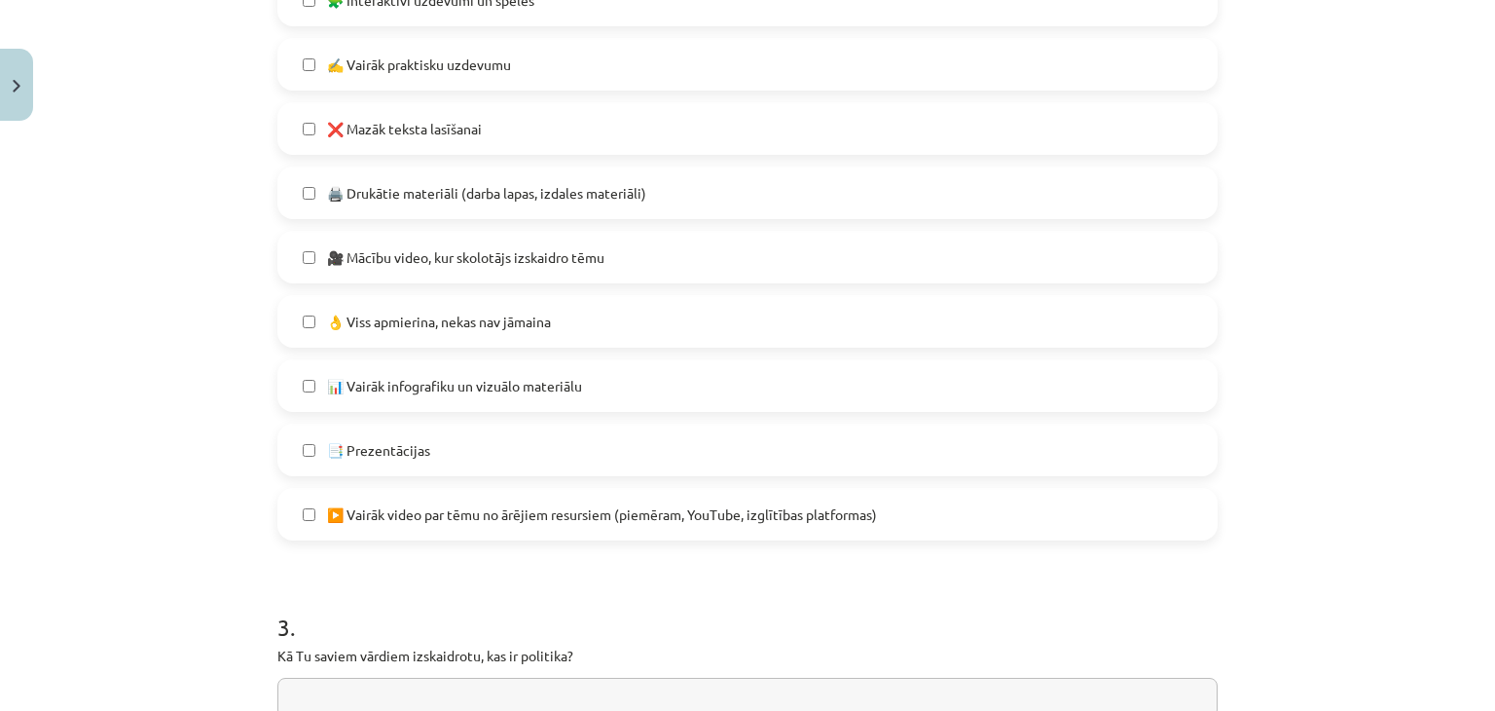
click at [304, 263] on label "🎥 Mācību video, kur skolotājs izskaidro tēmu" at bounding box center [747, 257] width 936 height 49
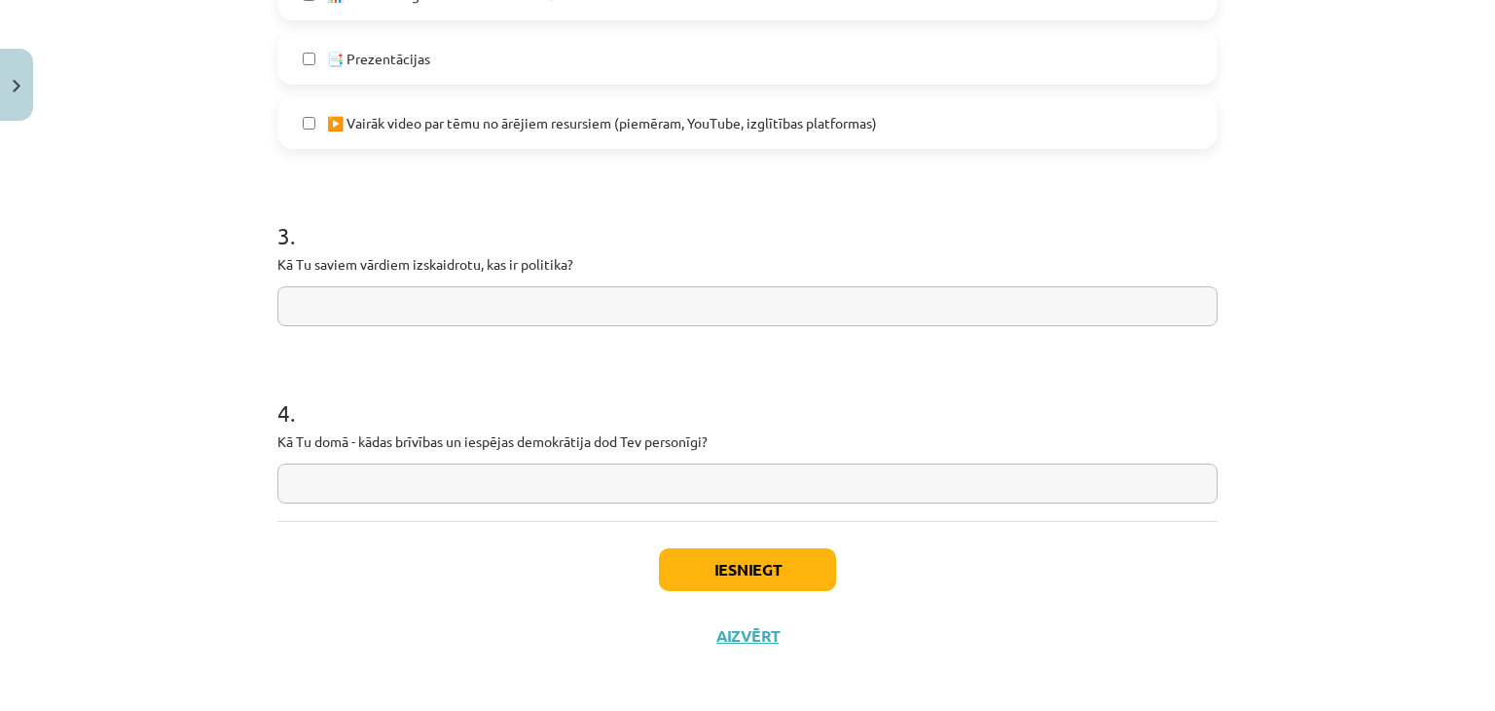
scroll to position [1518, 0]
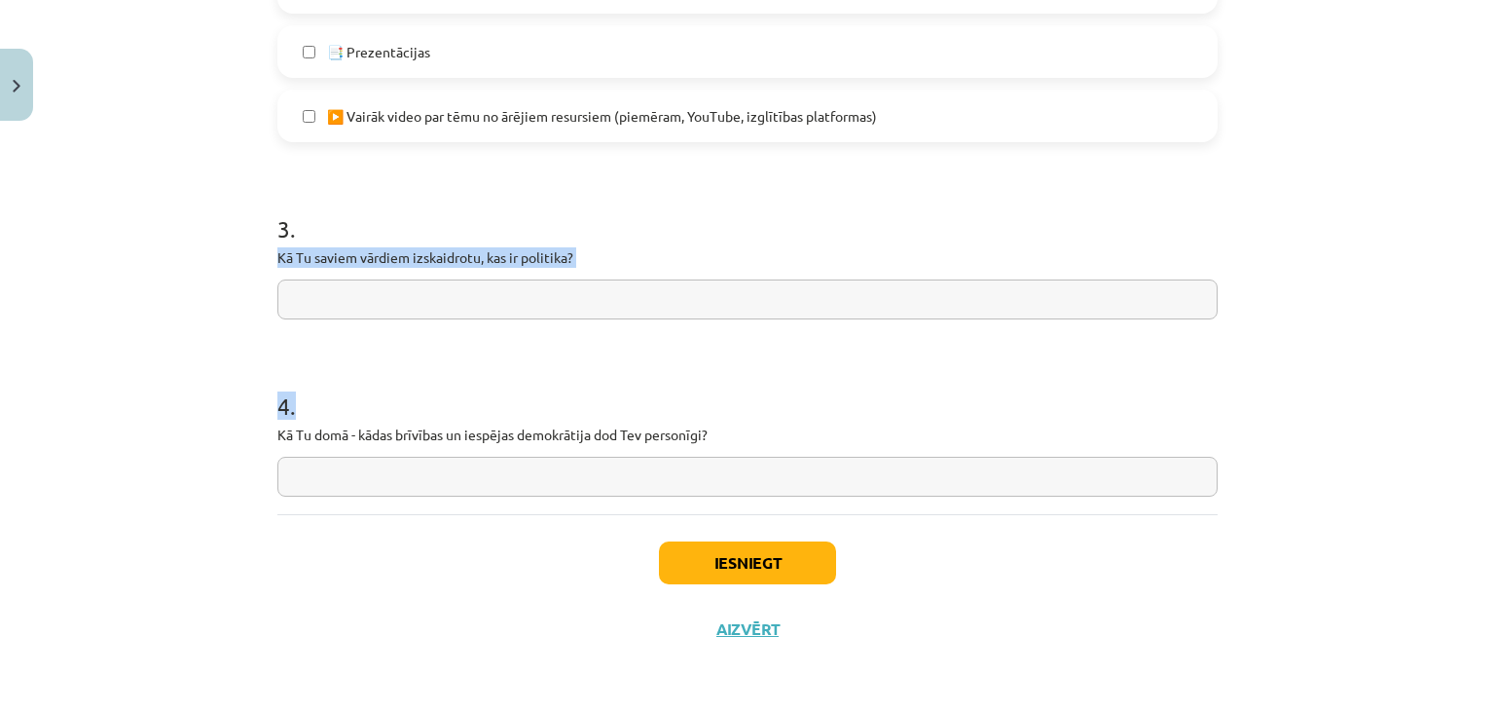
drag, startPoint x: 265, startPoint y: 257, endPoint x: 735, endPoint y: 445, distance: 506.3
click at [615, 425] on p "Kā Tu domā - kādas brīvības un iespējas demokrātija dod Tev personīgi?" at bounding box center [747, 434] width 940 height 20
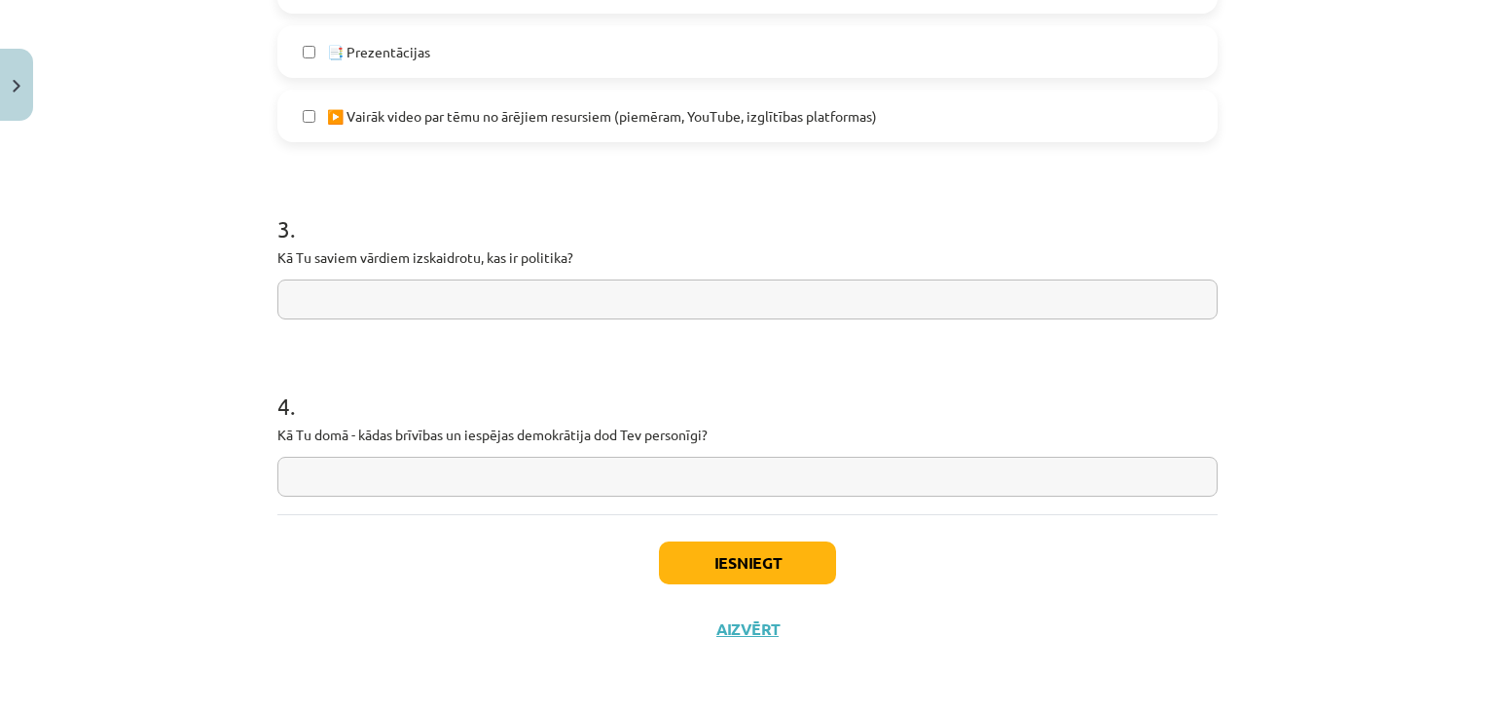
click at [615, 425] on p "Kā Tu domā - kādas brīvības un iespējas demokrātija dod Tev personīgi?" at bounding box center [747, 434] width 940 height 20
paste input "**********"
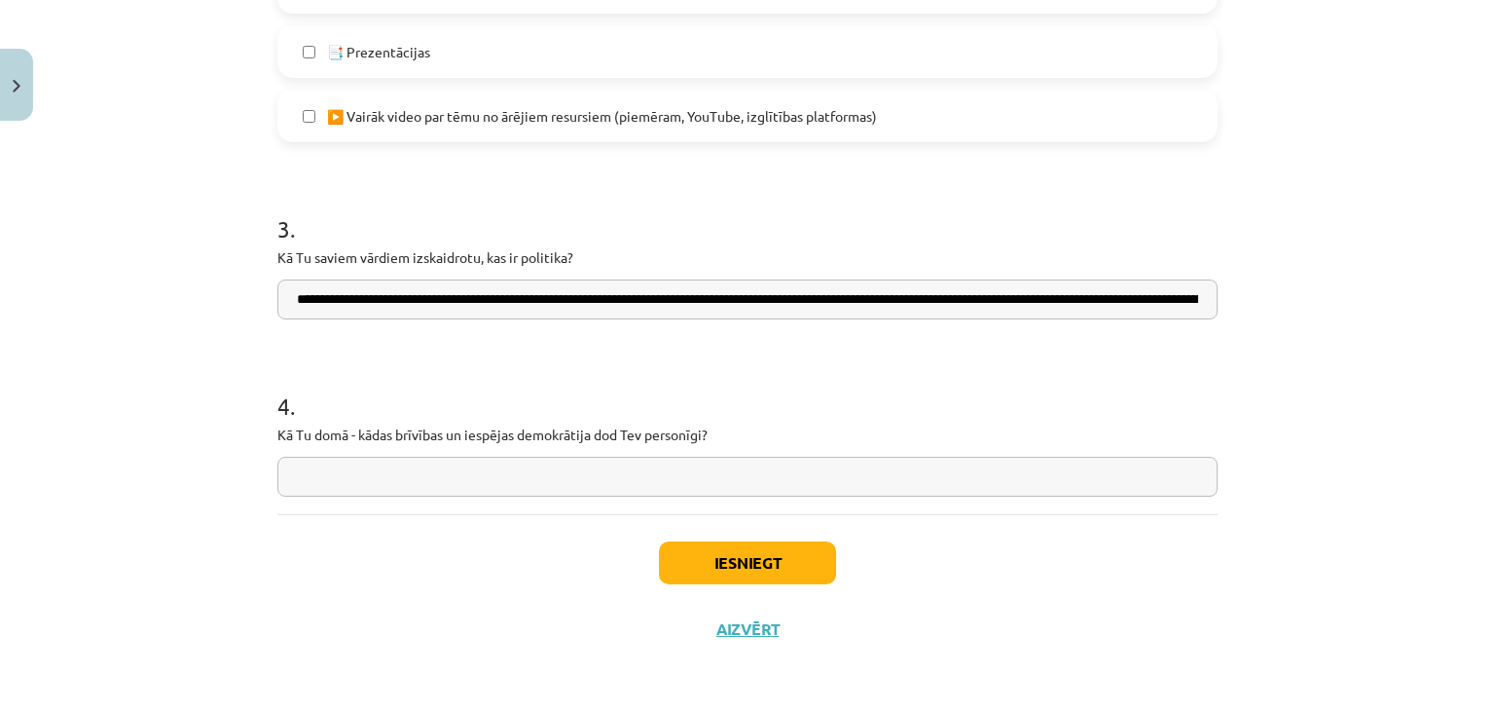
scroll to position [0, 691]
type input "**********"
paste input "**********"
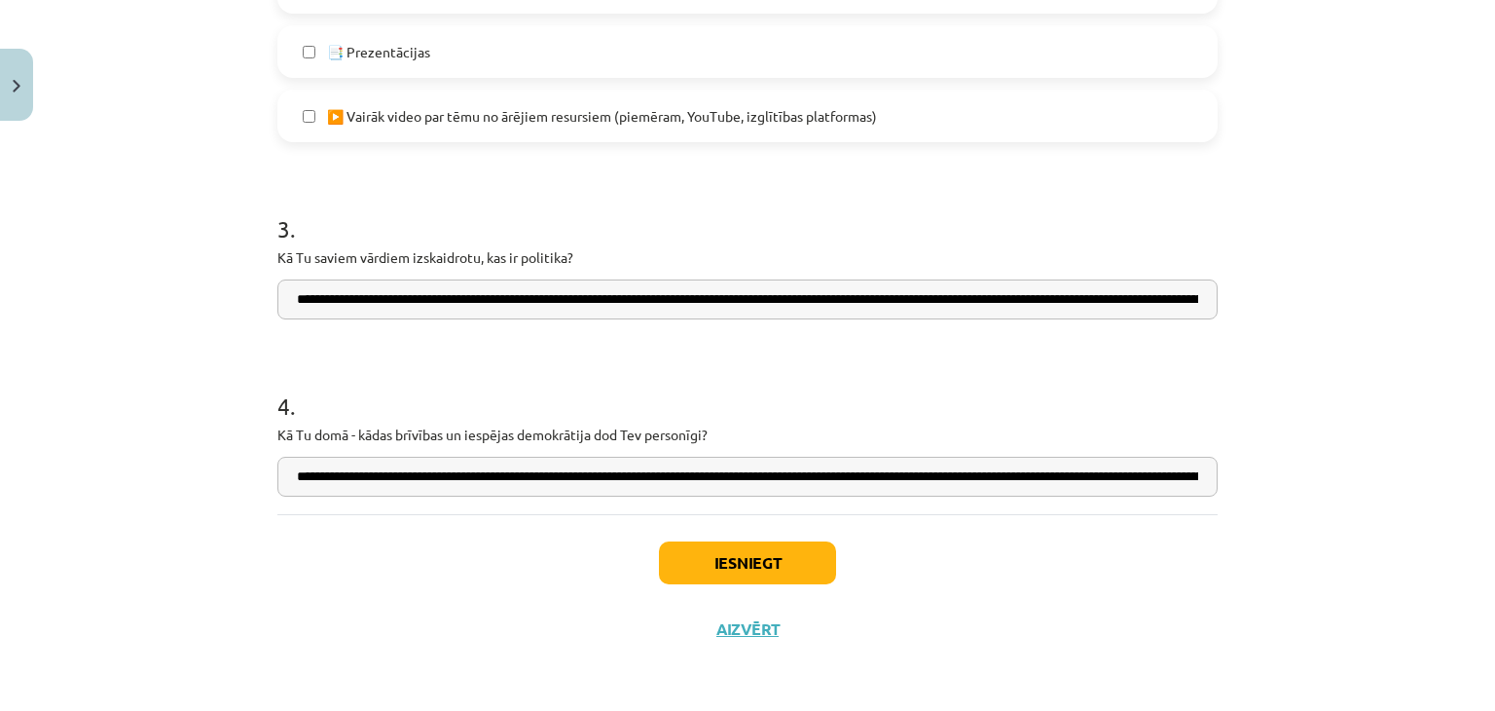
scroll to position [0, 691]
type input "**********"
click at [750, 557] on button "Iesniegt" at bounding box center [747, 562] width 177 height 43
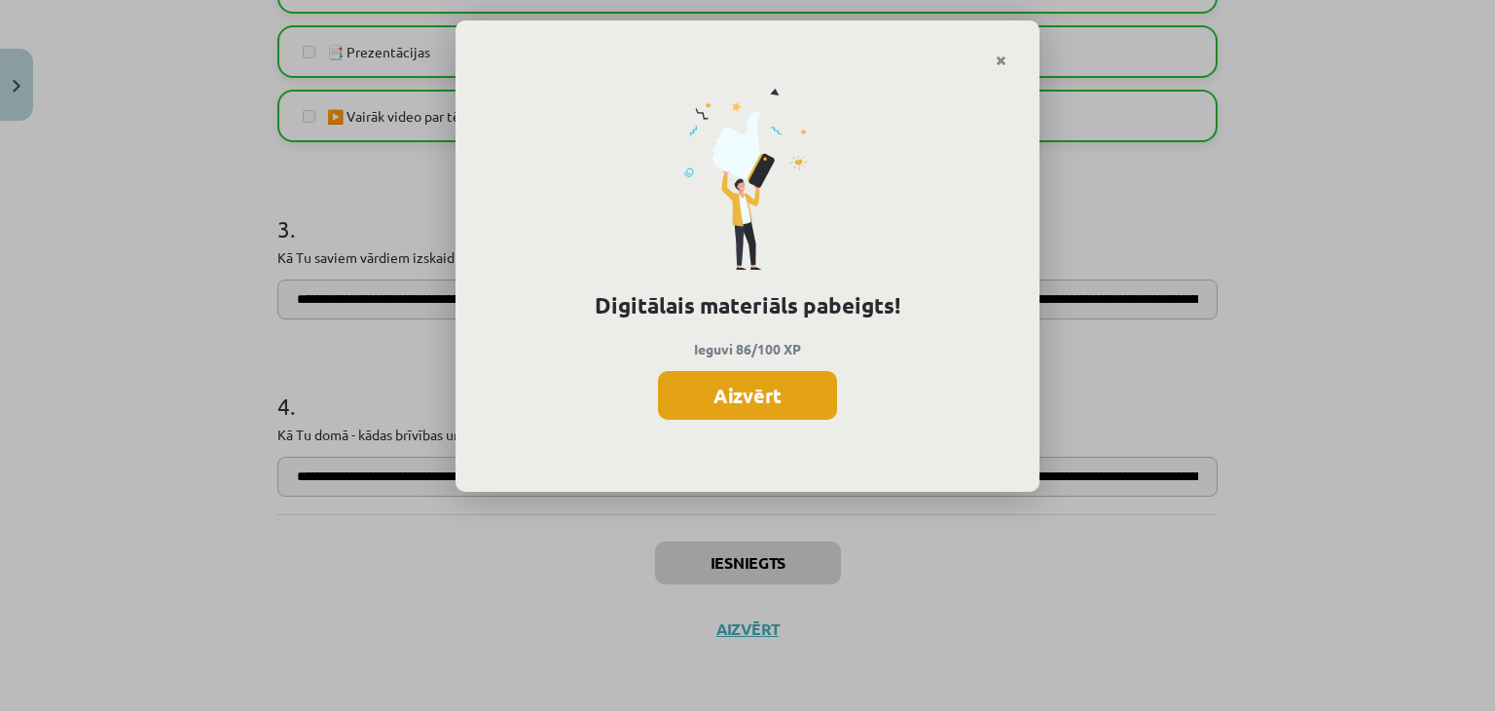
click at [771, 397] on button "Aizvērt" at bounding box center [747, 395] width 179 height 49
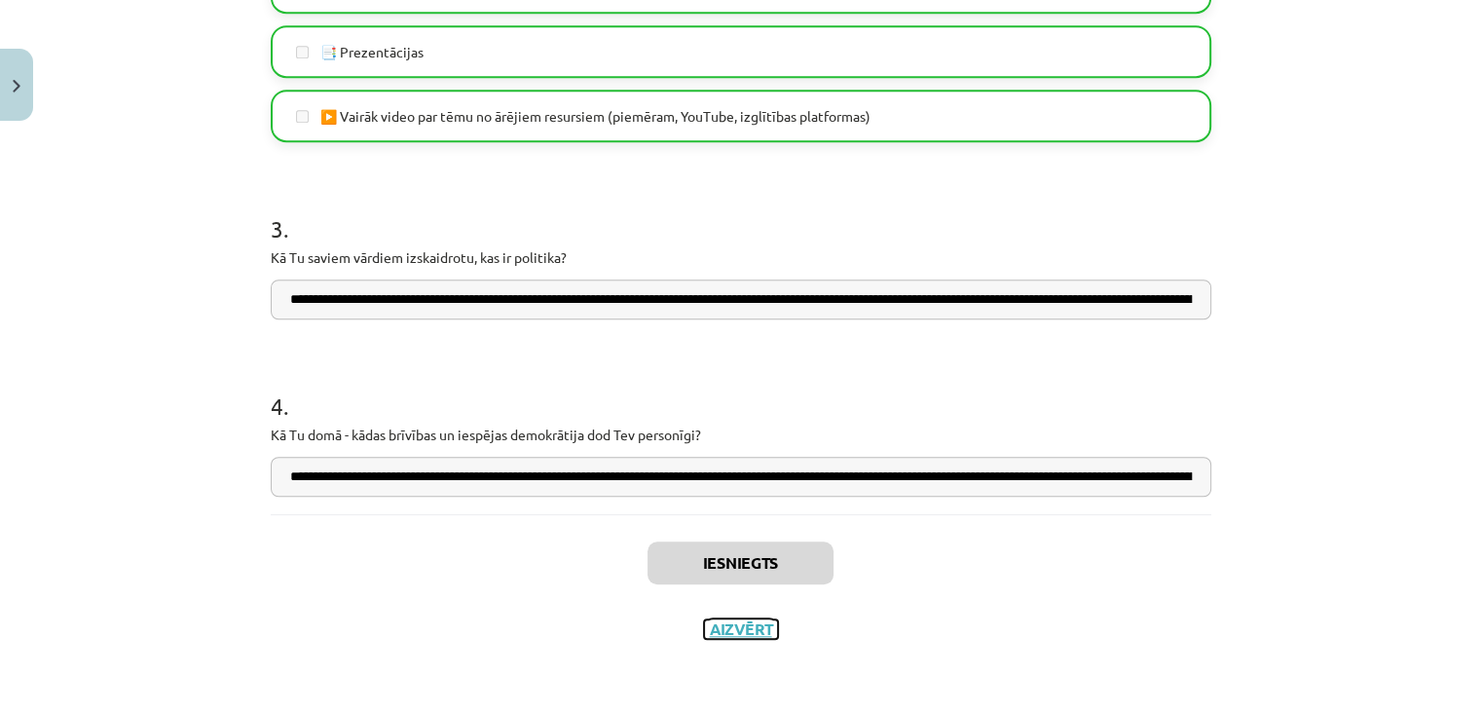
click at [740, 628] on button "Aizvērt" at bounding box center [741, 628] width 74 height 19
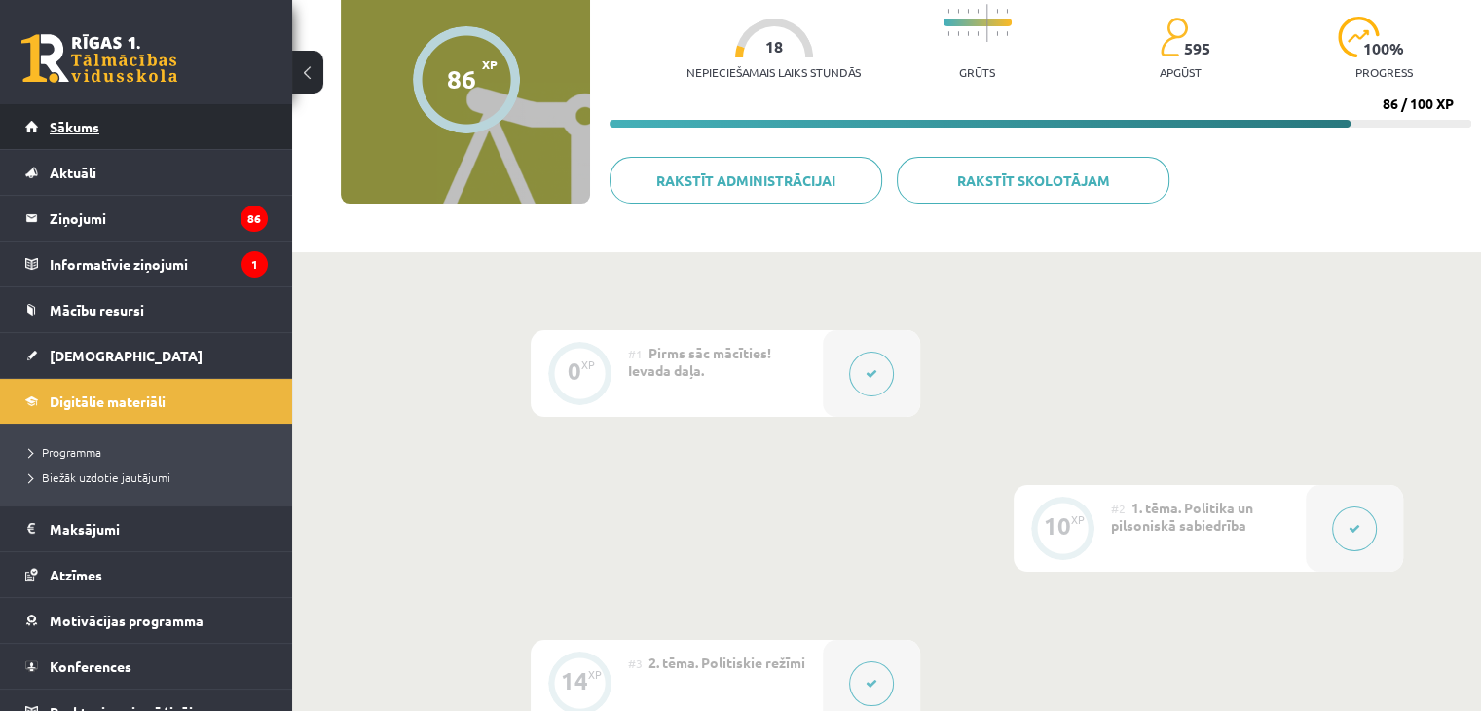
click at [144, 130] on link "Sākums" at bounding box center [146, 126] width 242 height 45
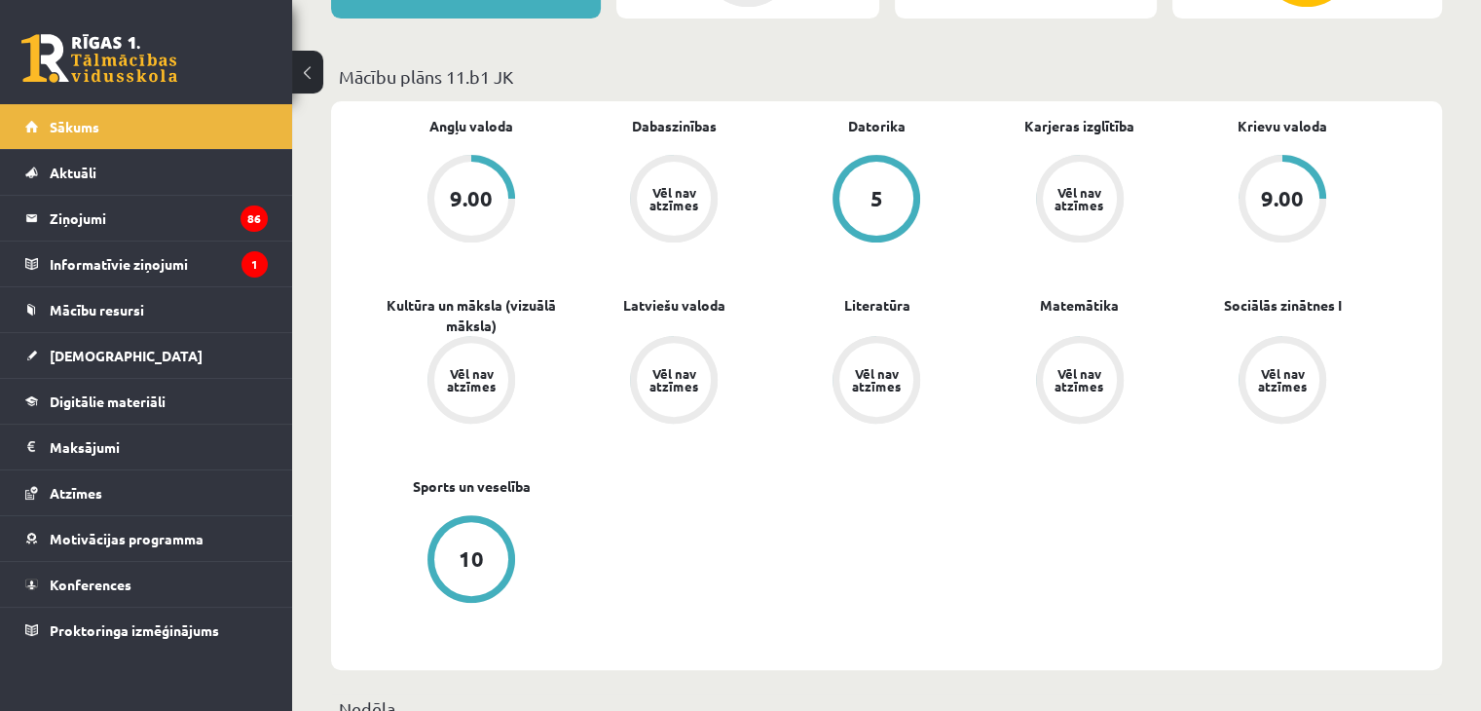
scroll to position [681, 0]
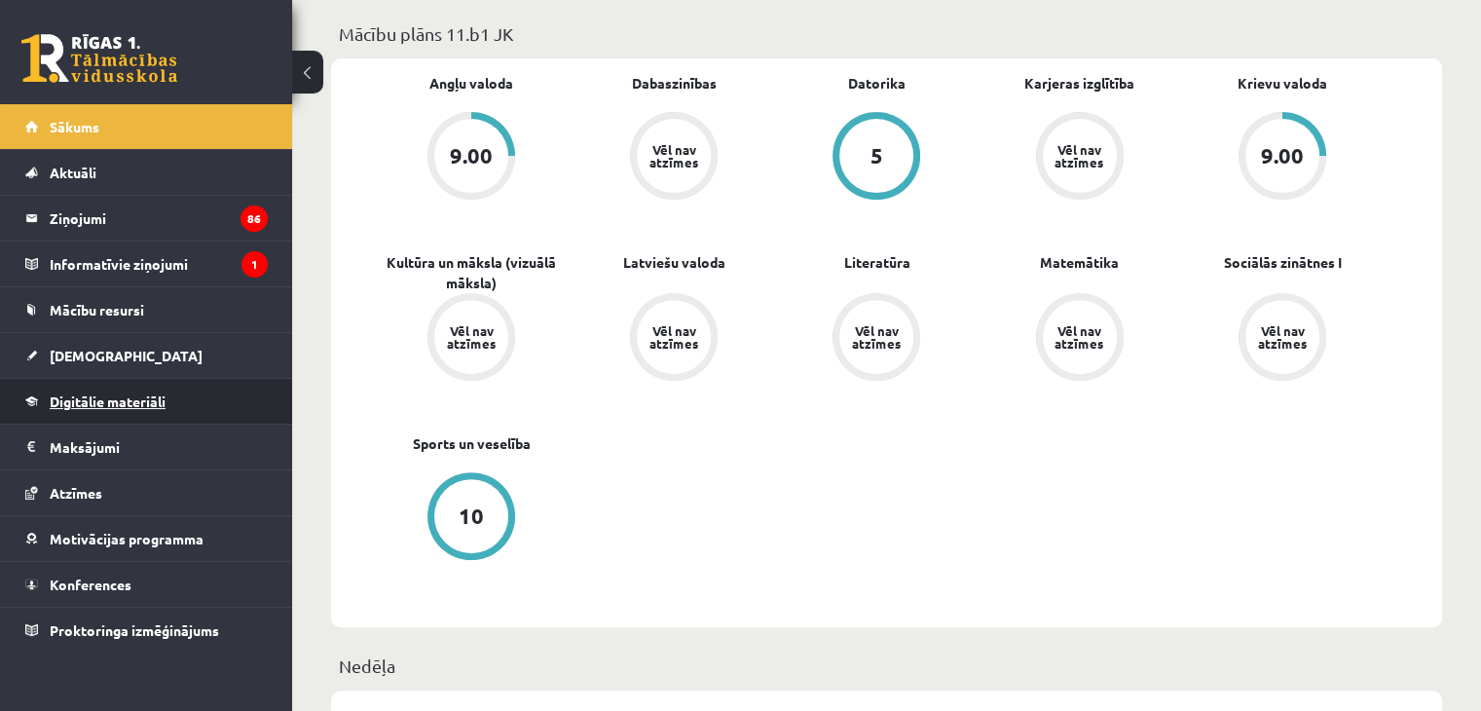
click at [112, 394] on span "Digitālie materiāli" at bounding box center [108, 401] width 116 height 18
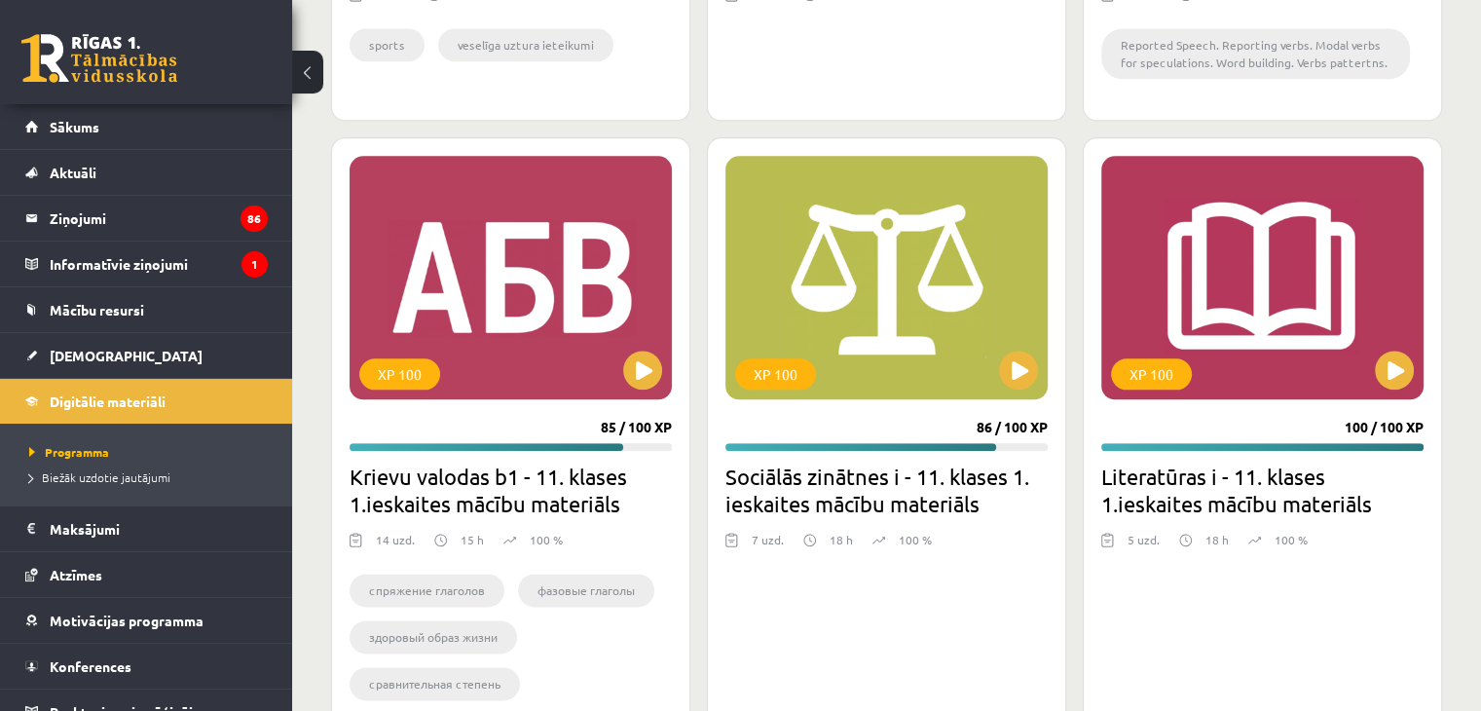
scroll to position [2356, 0]
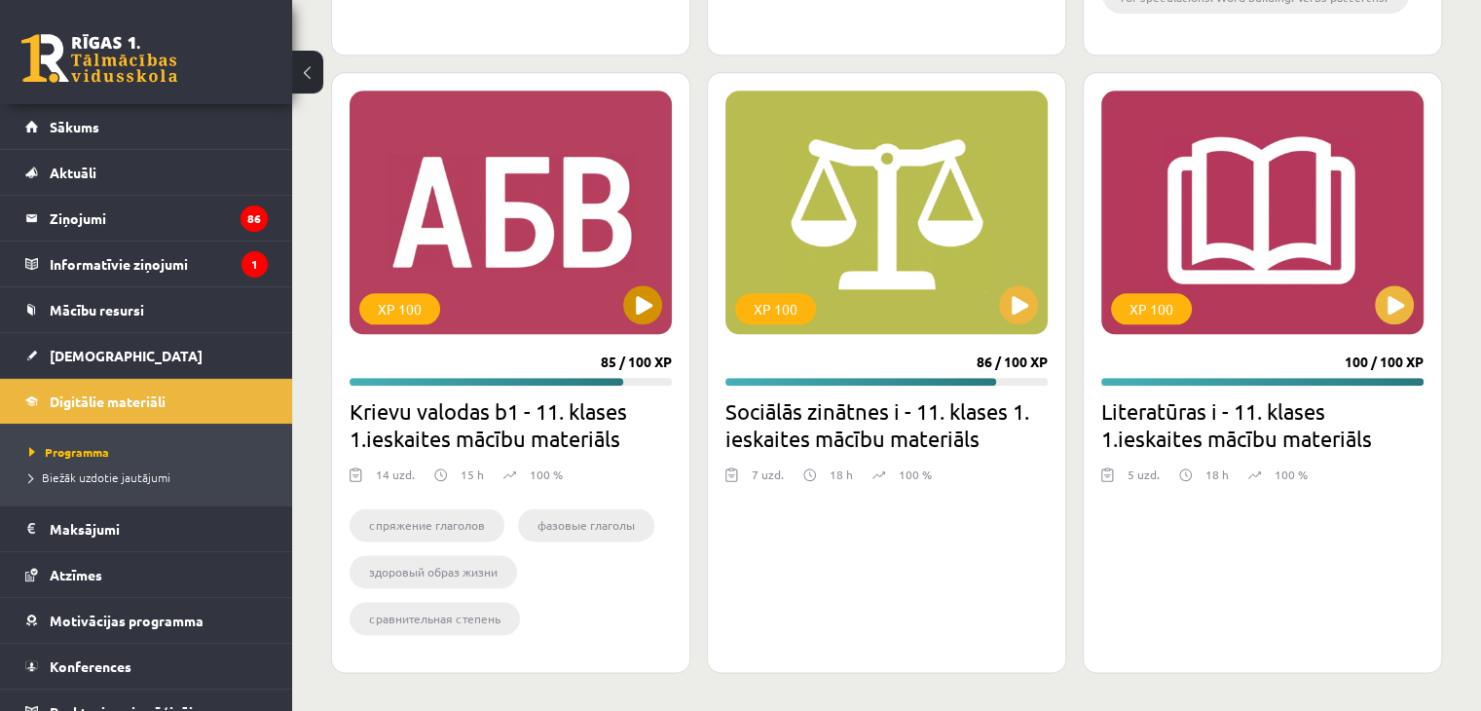
click at [531, 274] on div "XP 100" at bounding box center [510, 212] width 322 height 243
click at [517, 239] on div "XP 100" at bounding box center [510, 212] width 322 height 243
click at [425, 312] on div "XP 100" at bounding box center [399, 308] width 81 height 31
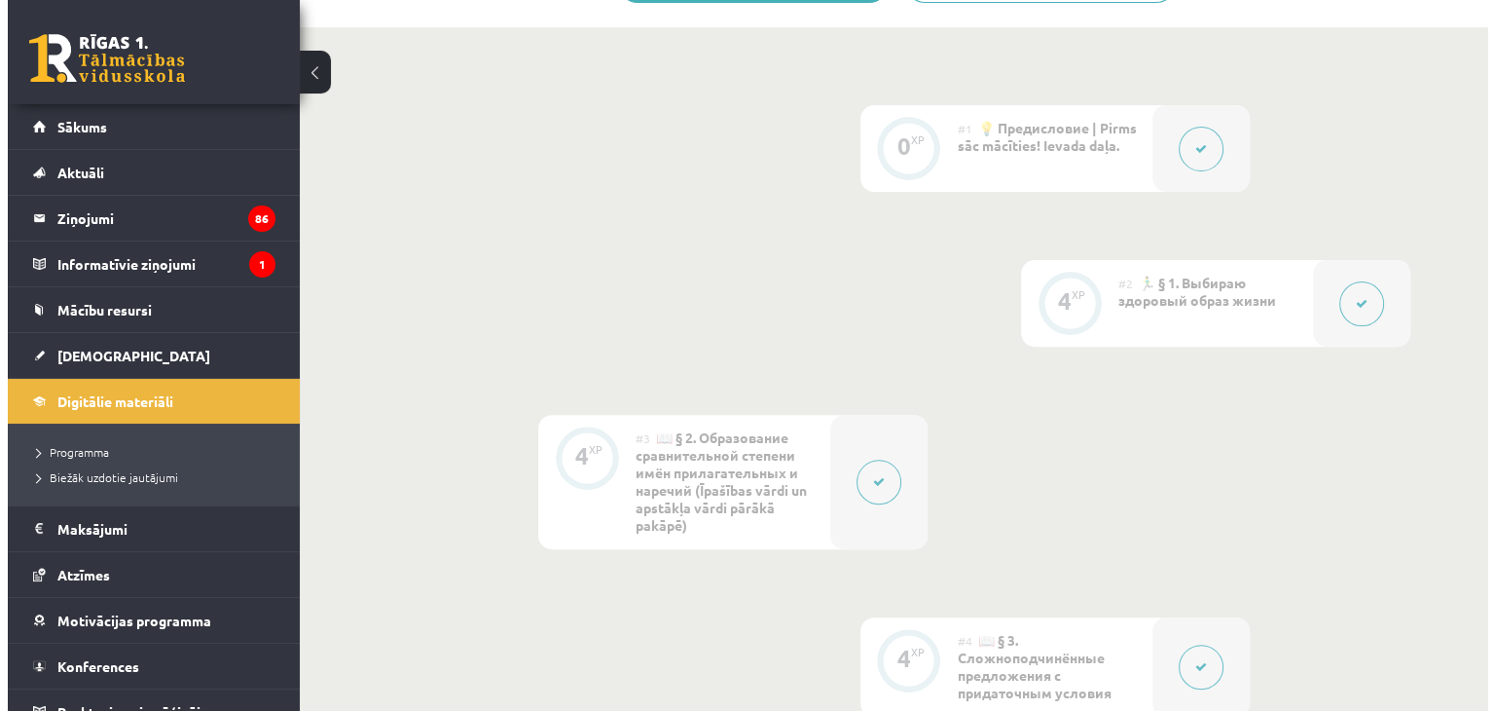
scroll to position [584, 0]
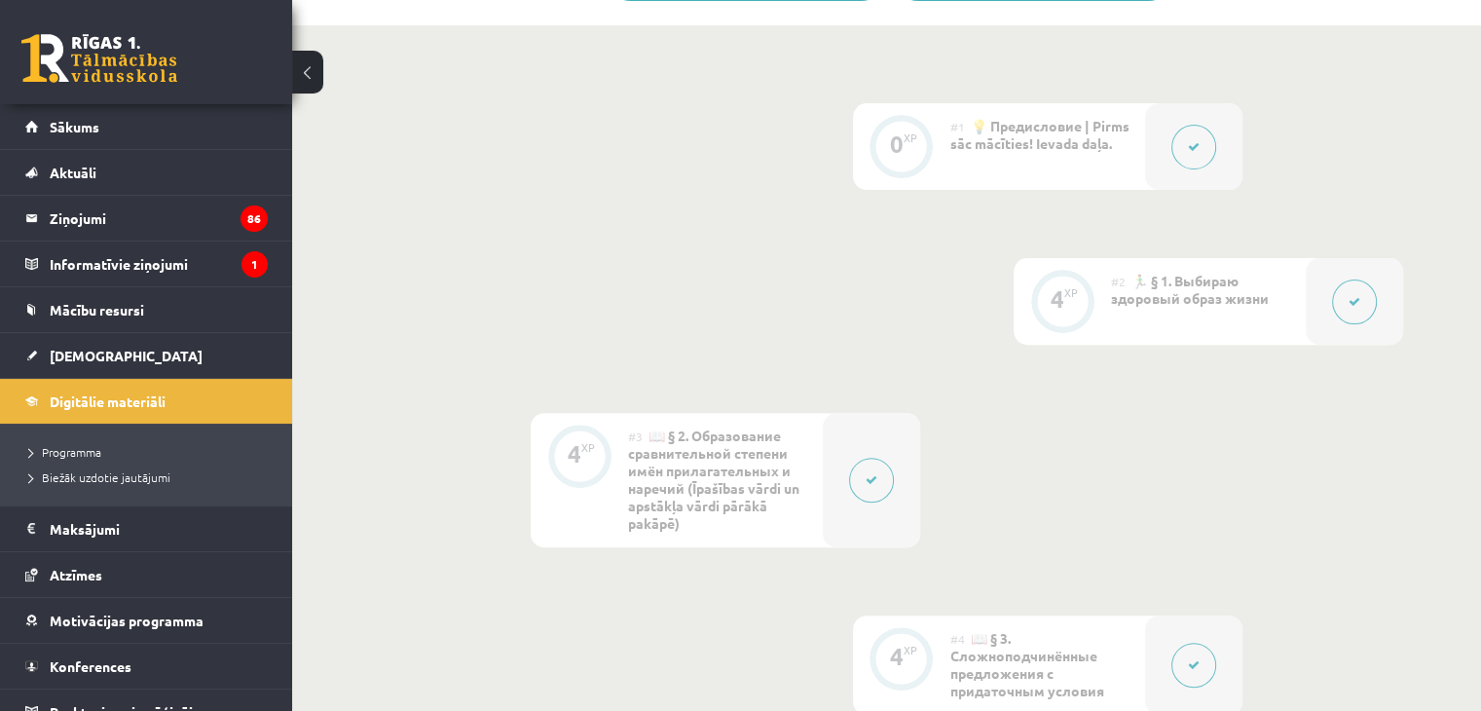
click at [1198, 141] on icon at bounding box center [1194, 147] width 12 height 12
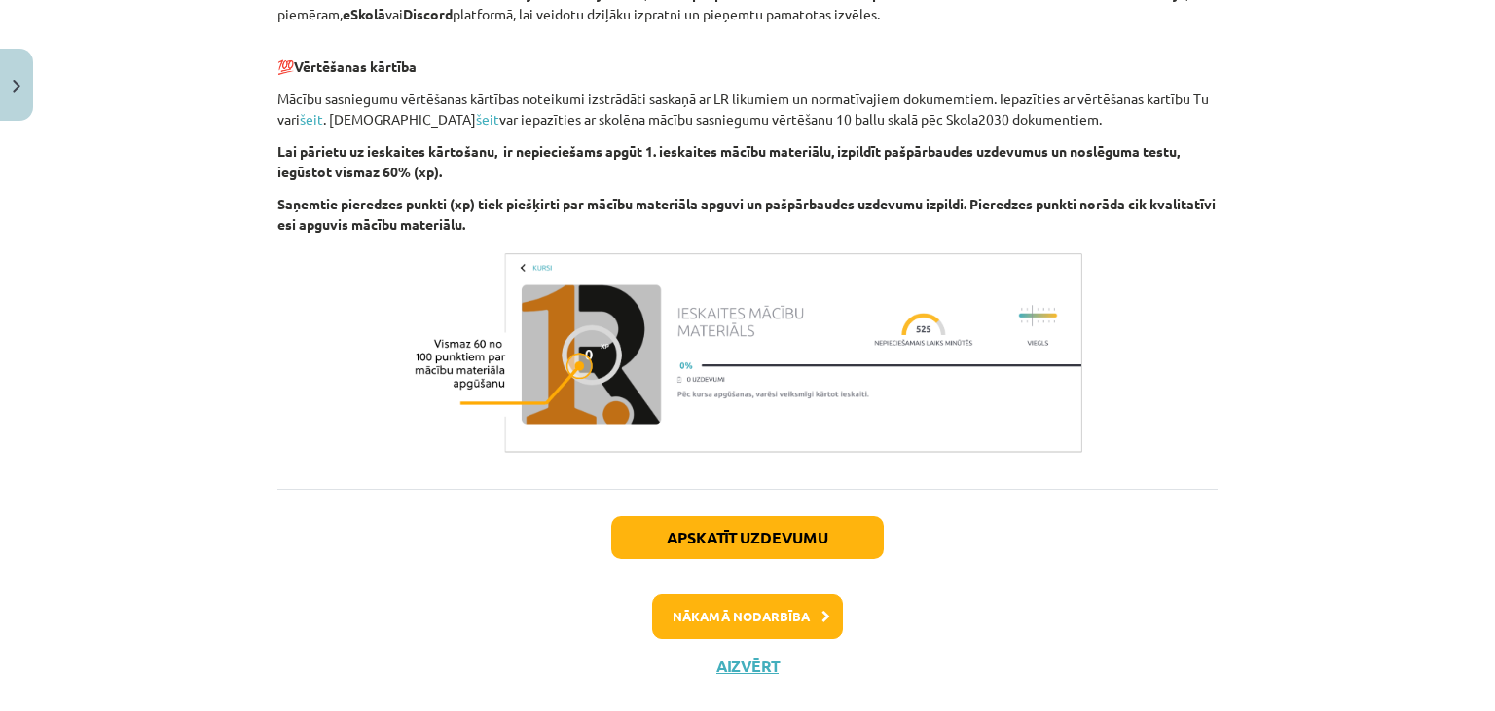
scroll to position [1336, 0]
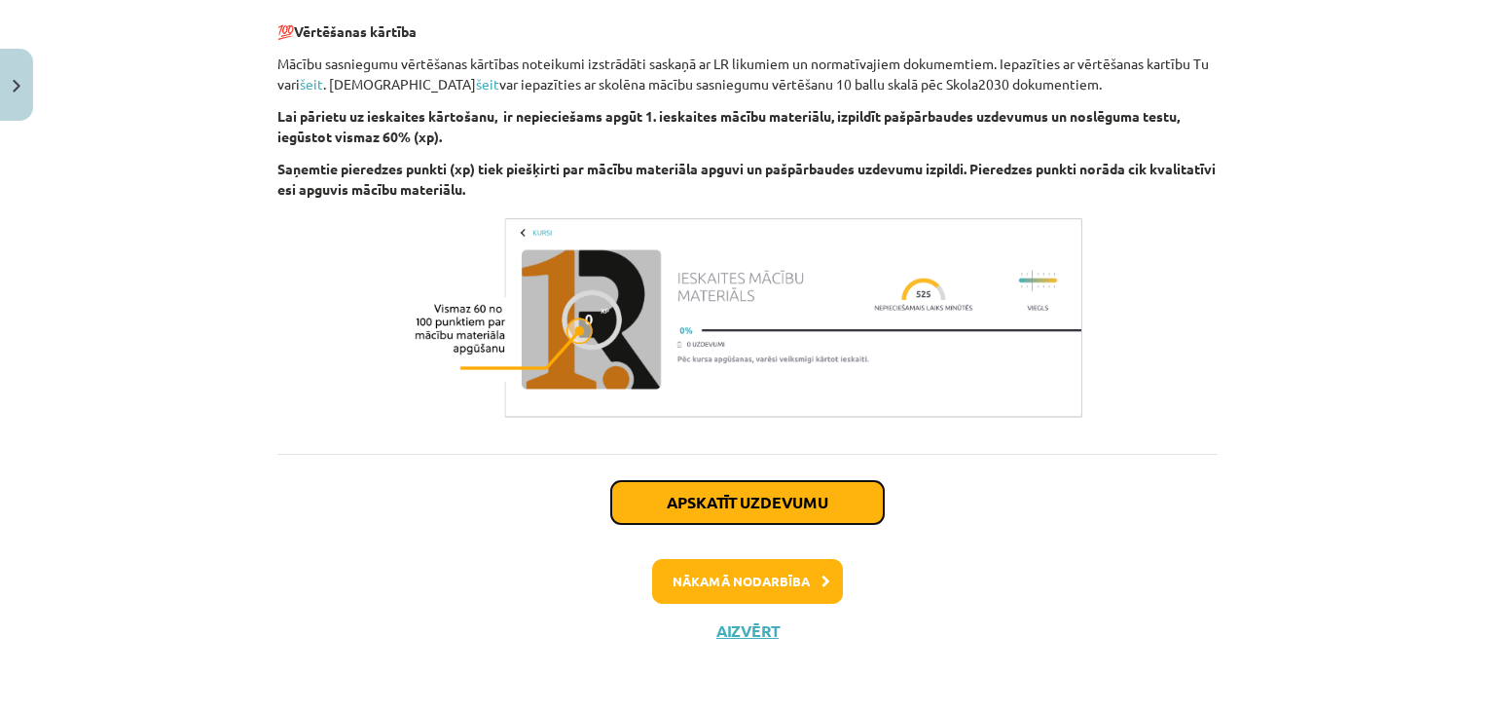
click at [801, 501] on button "Apskatīt uzdevumu" at bounding box center [747, 502] width 273 height 43
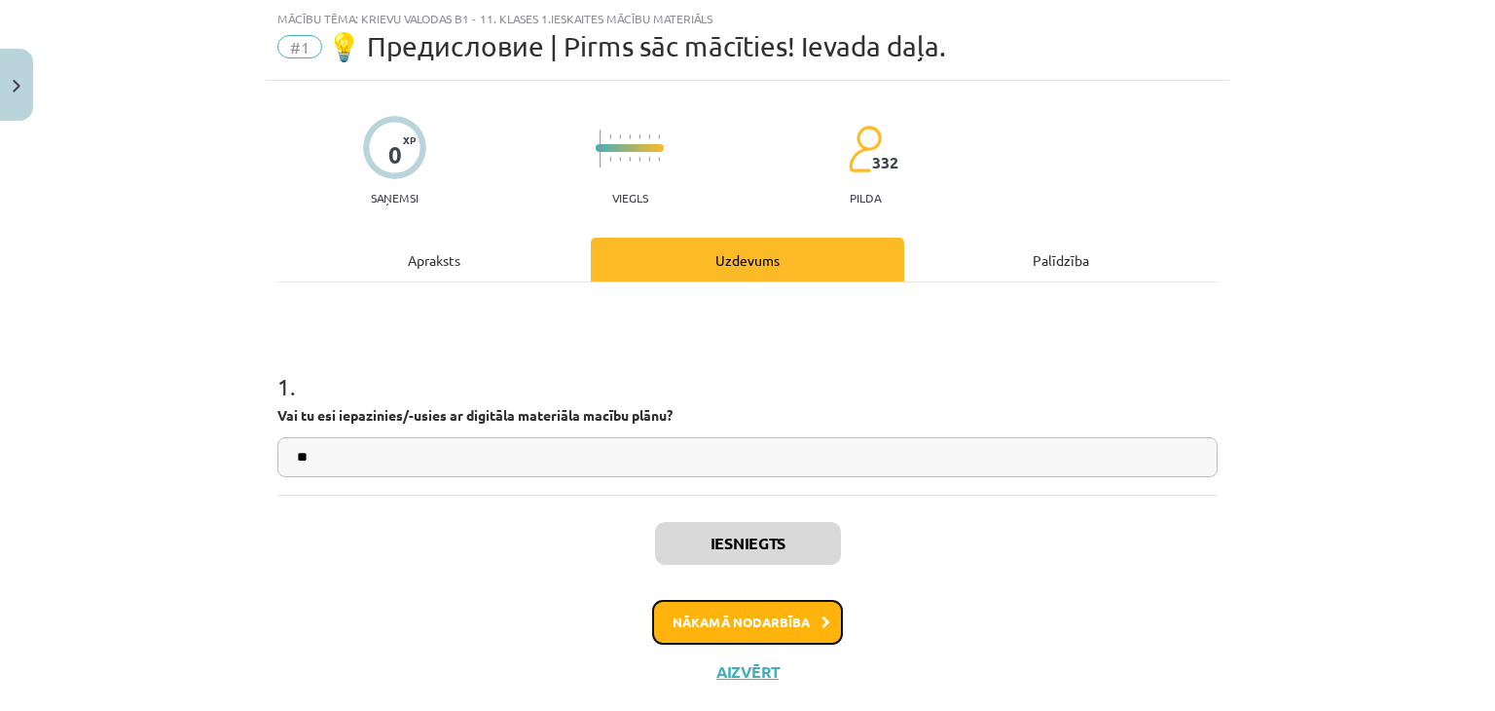
click at [828, 612] on button "Nākamā nodarbība" at bounding box center [747, 622] width 191 height 45
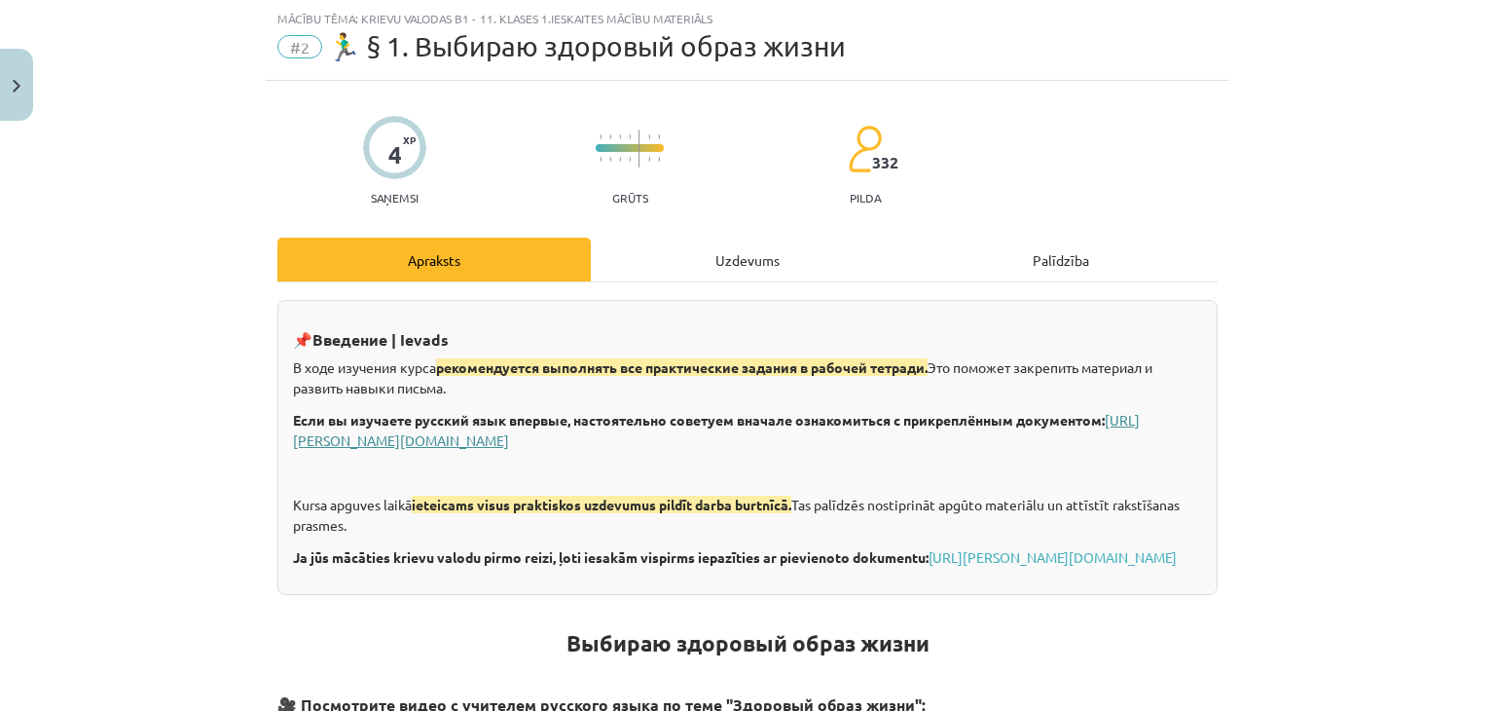
click at [533, 438] on link "[URL][PERSON_NAME][DOMAIN_NAME]" at bounding box center [716, 430] width 847 height 38
click at [929, 566] on link "[URL][PERSON_NAME][DOMAIN_NAME]" at bounding box center [1053, 557] width 248 height 18
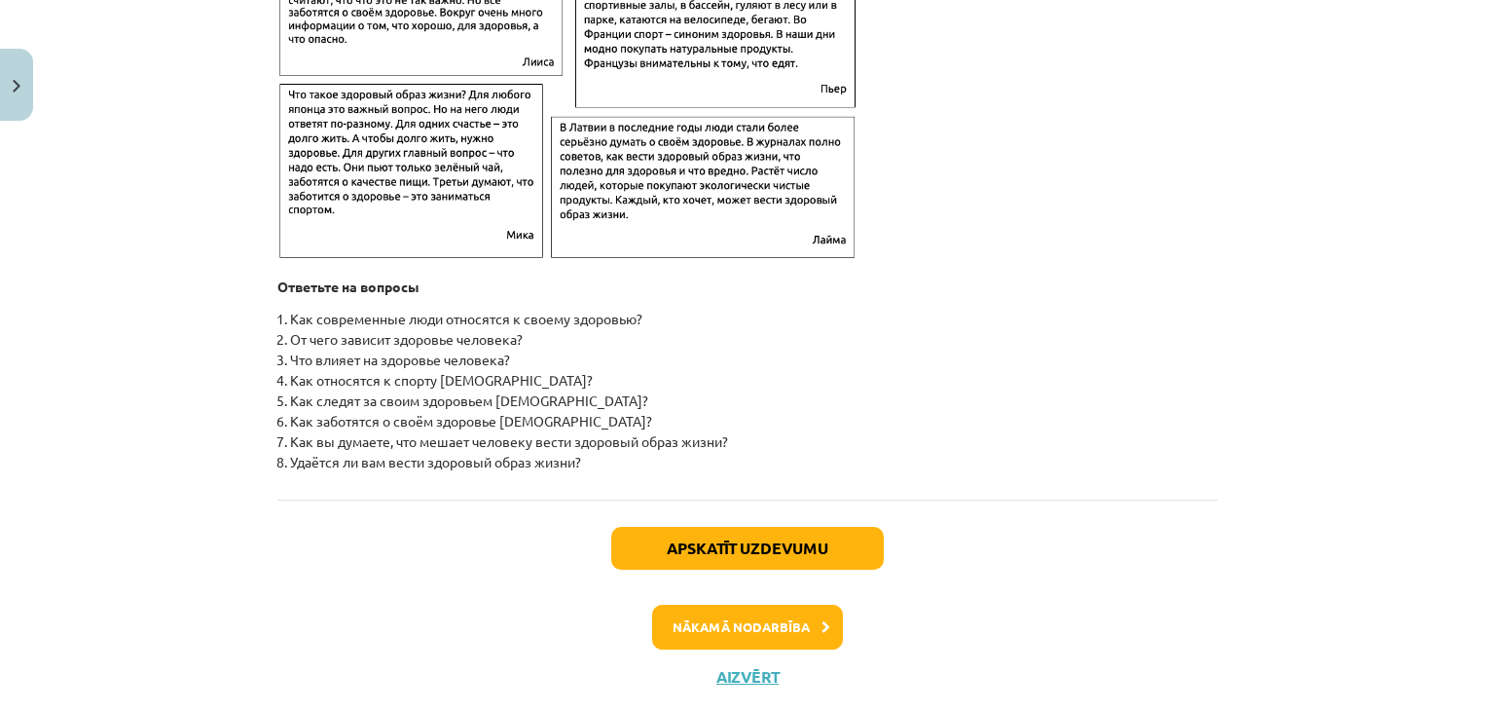
scroll to position [3188, 0]
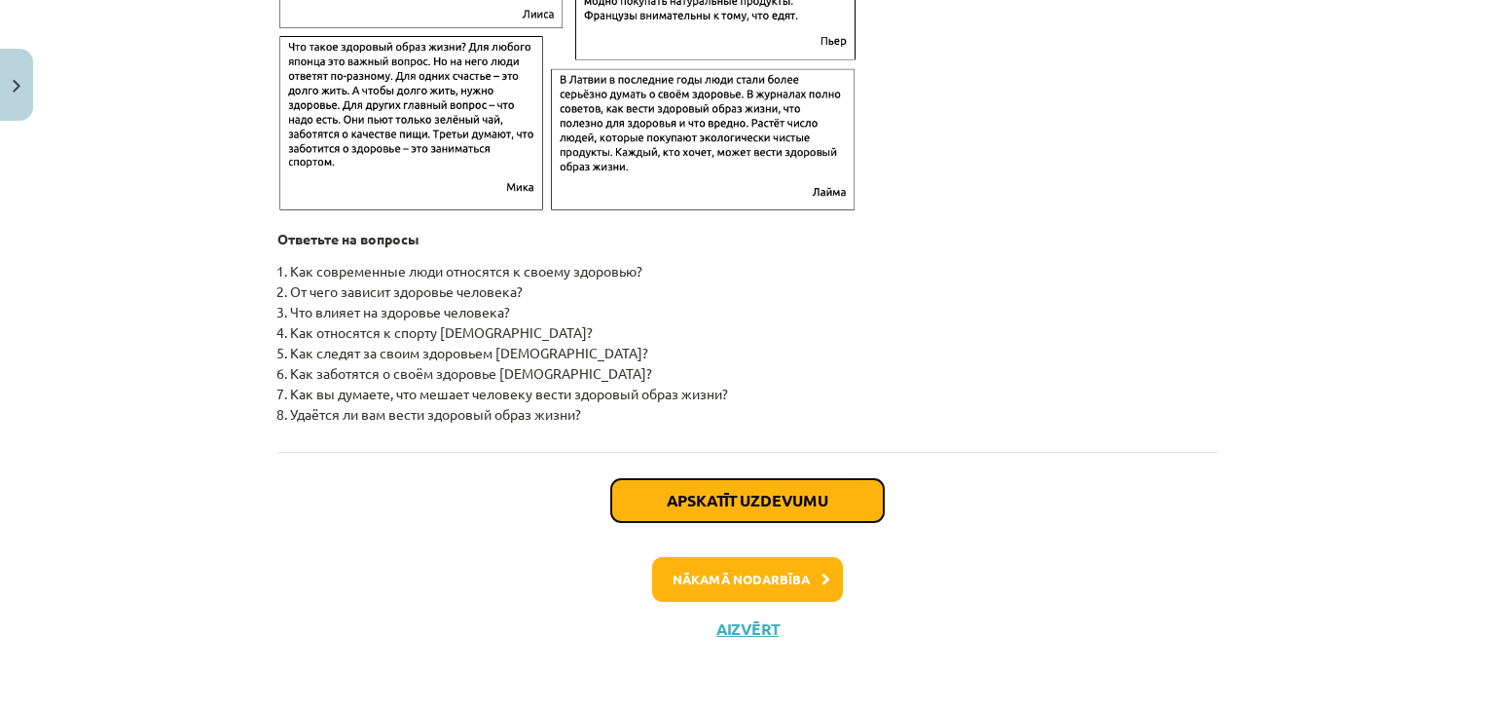
click at [853, 487] on button "Apskatīt uzdevumu" at bounding box center [747, 500] width 273 height 43
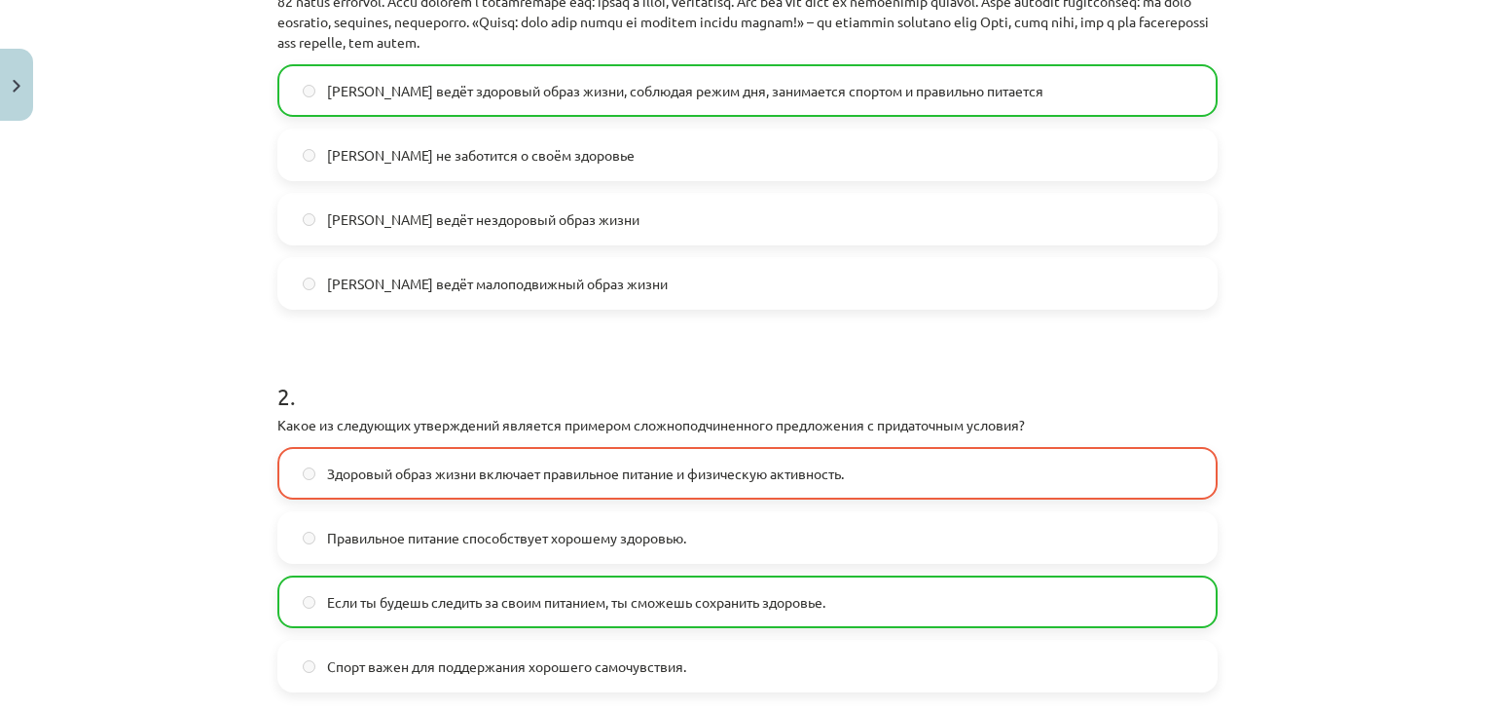
scroll to position [803, 0]
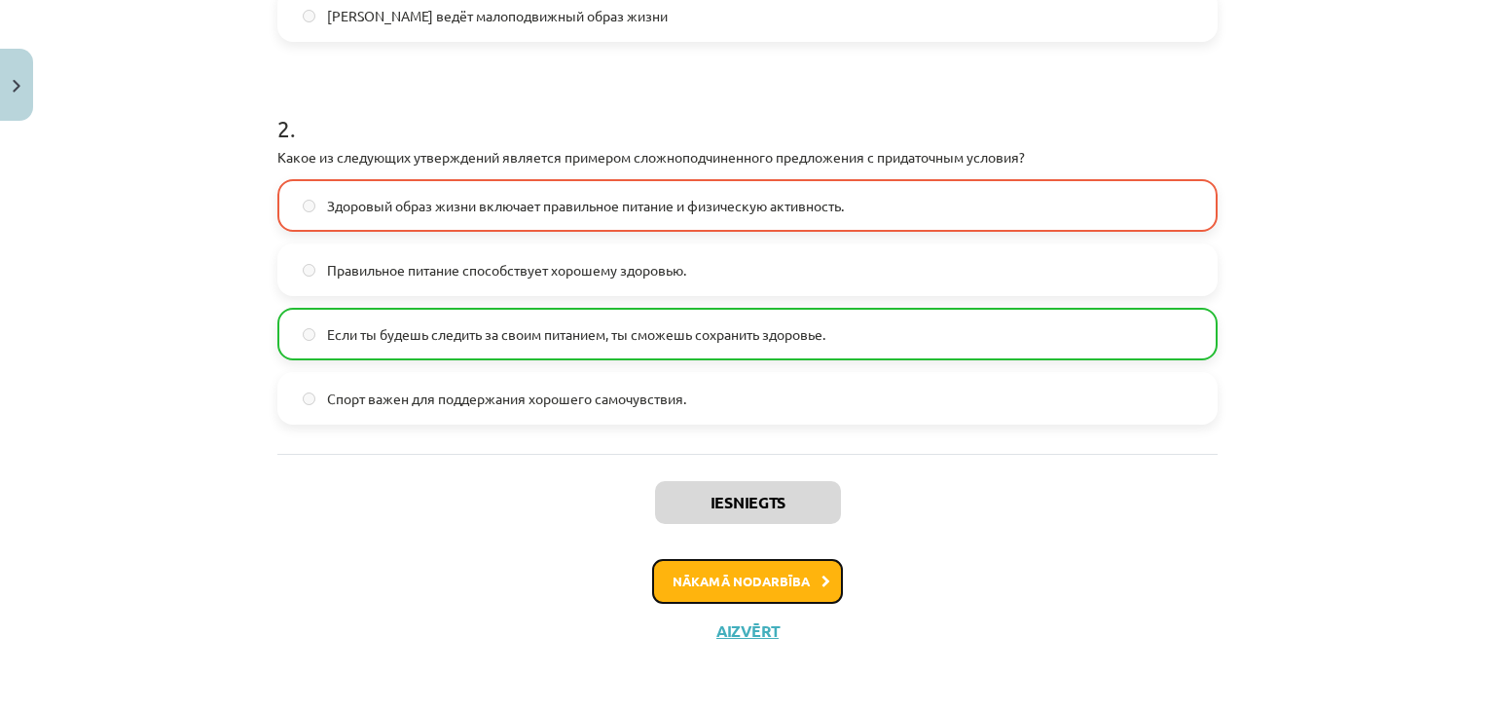
click at [822, 582] on icon at bounding box center [826, 581] width 9 height 13
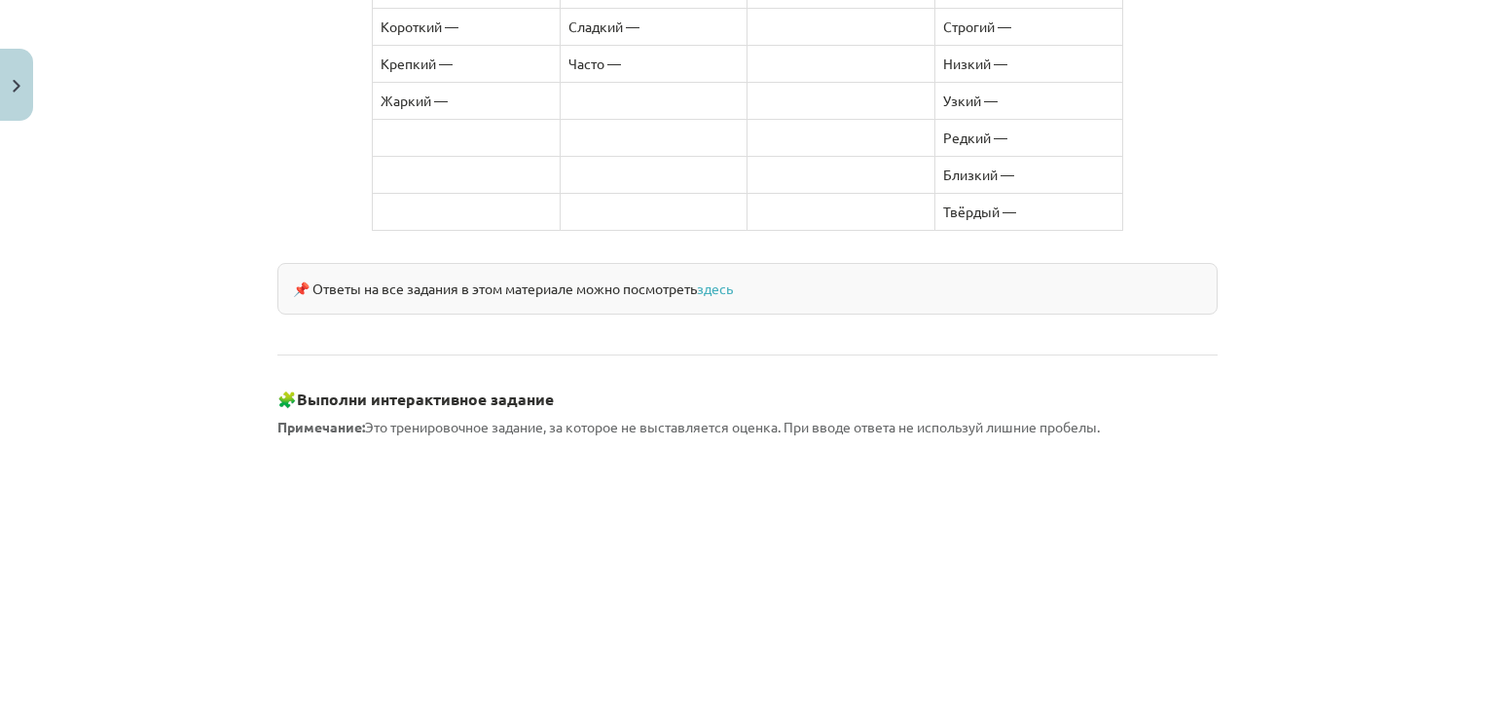
scroll to position [1509, 0]
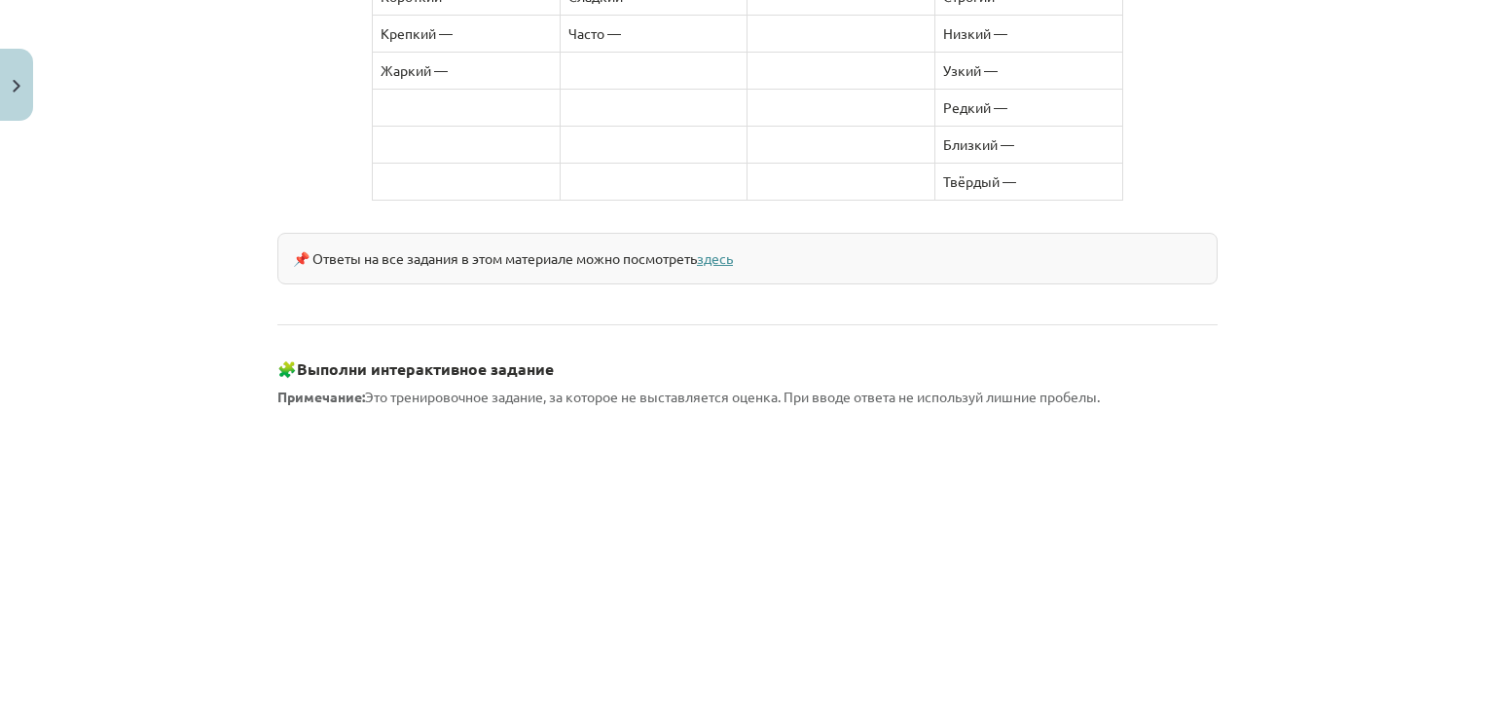
click at [717, 249] on link "здесь" at bounding box center [715, 258] width 36 height 18
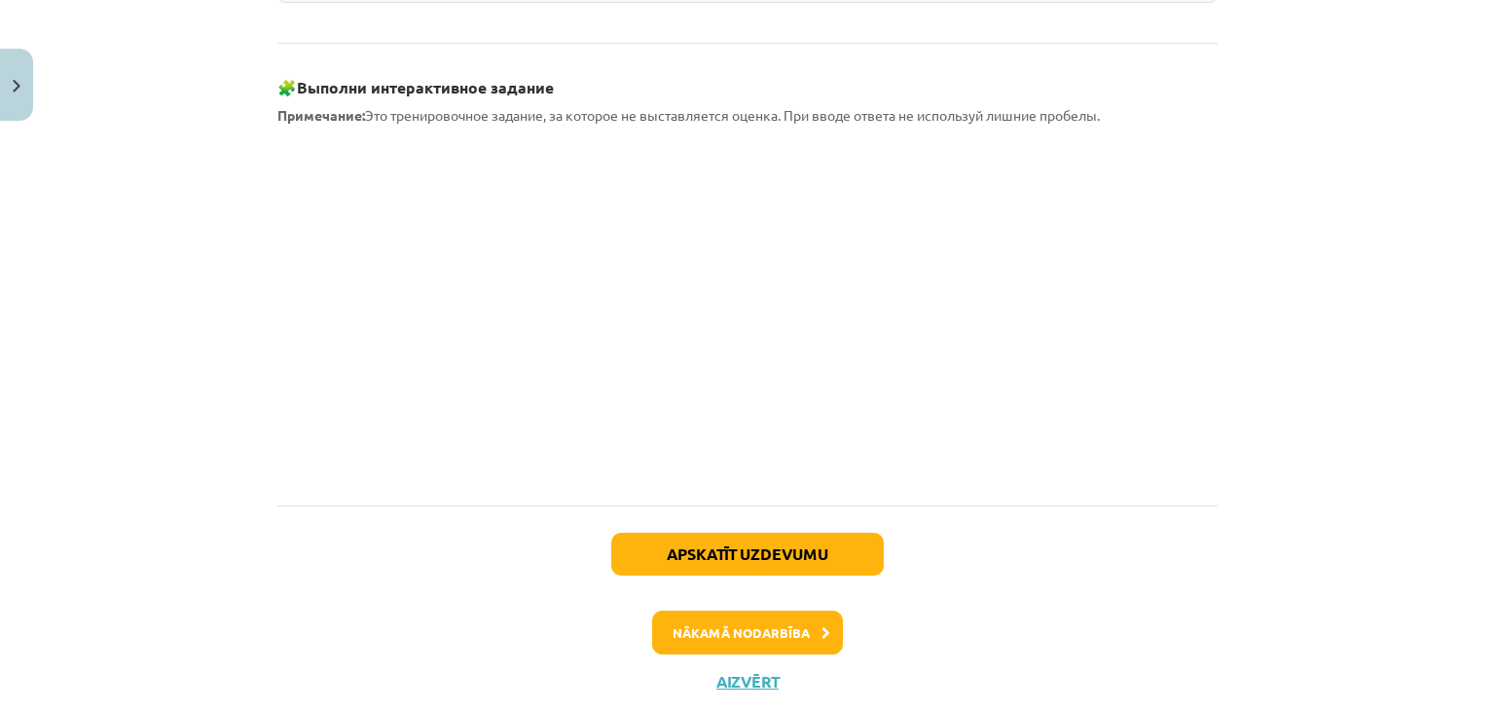
scroll to position [1814, 0]
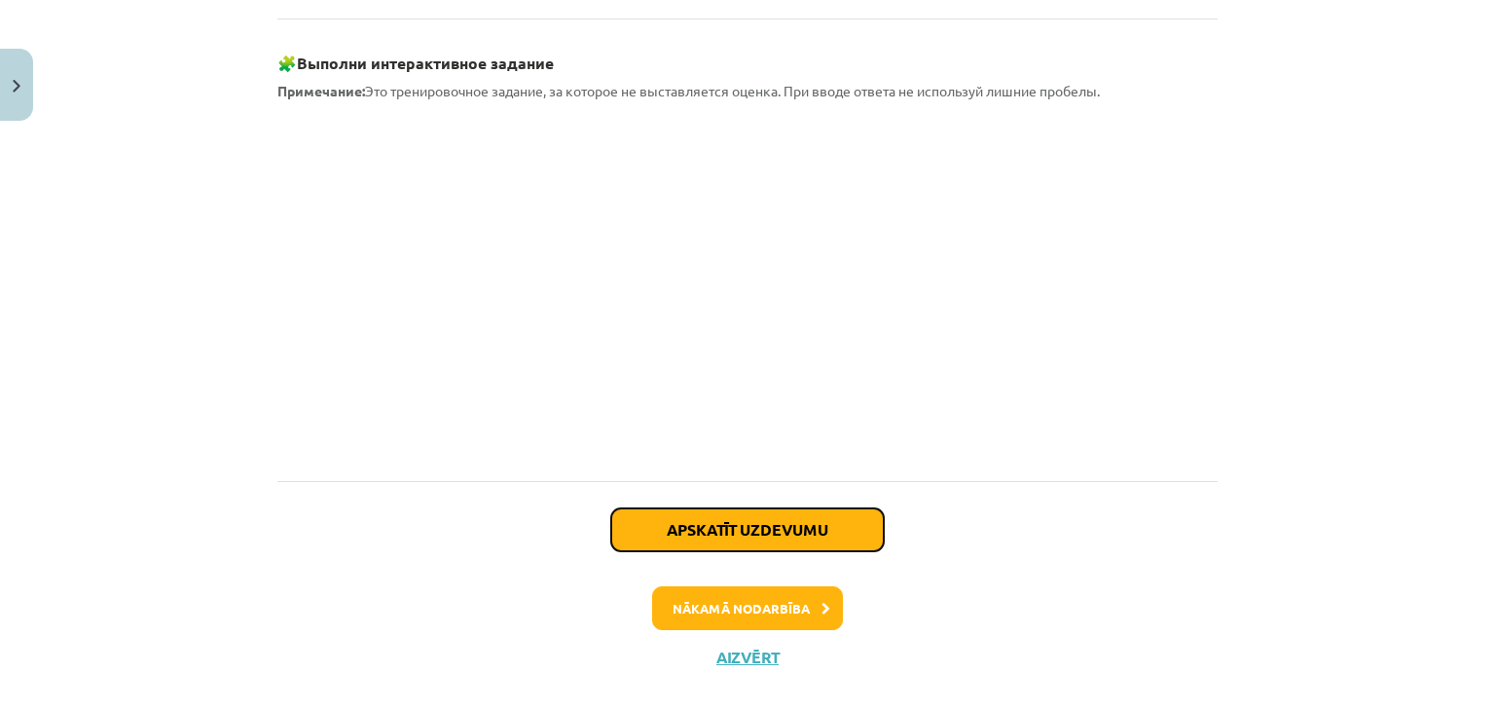
click at [831, 508] on button "Apskatīt uzdevumu" at bounding box center [747, 529] width 273 height 43
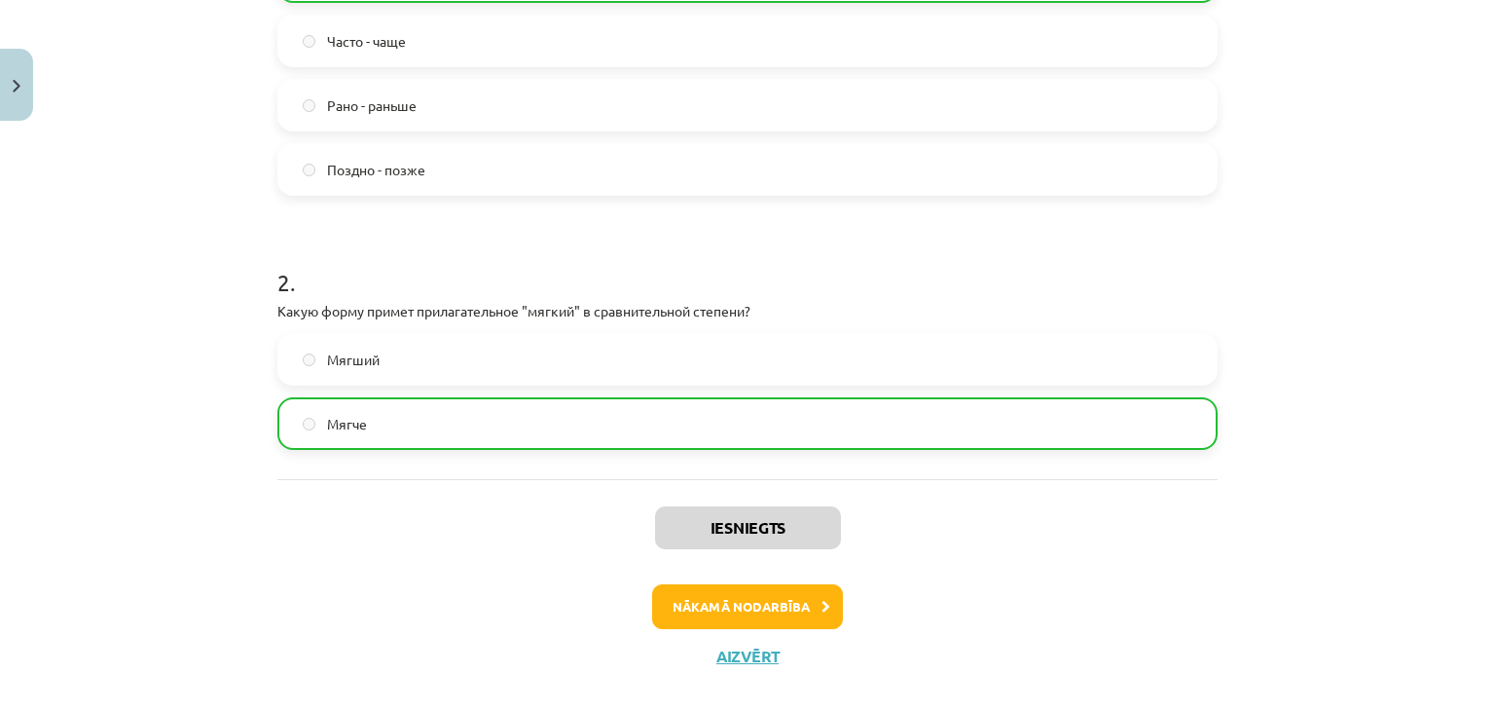
scroll to position [592, 0]
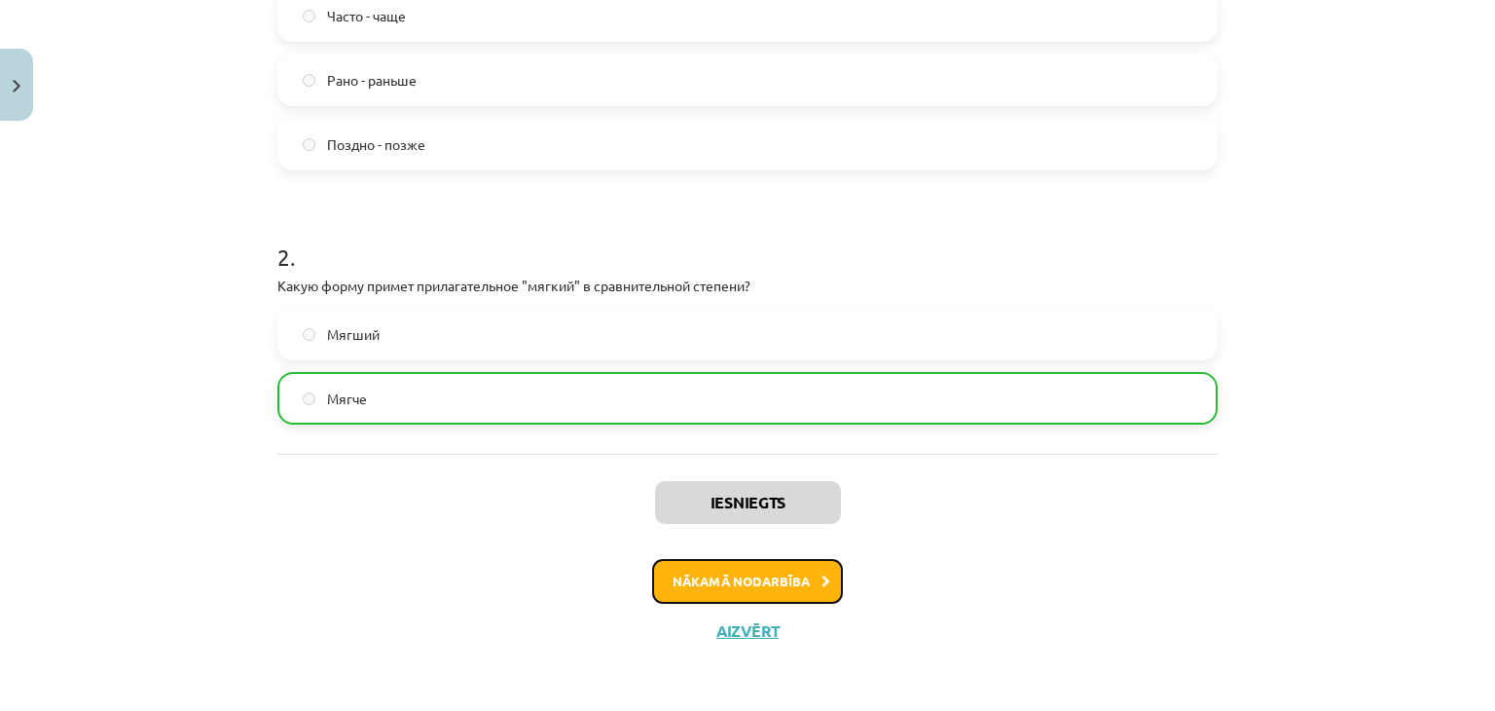
click at [822, 583] on icon at bounding box center [826, 581] width 9 height 13
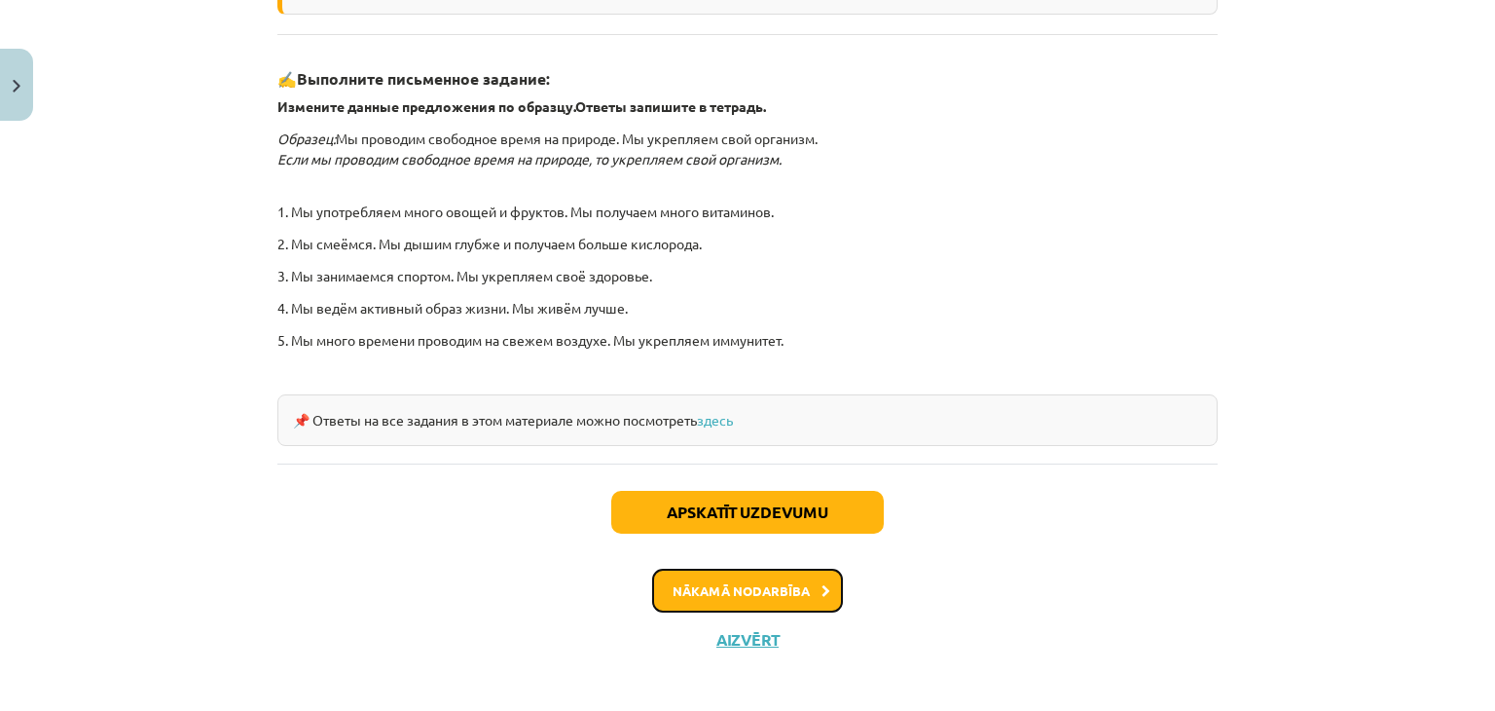
scroll to position [640, 0]
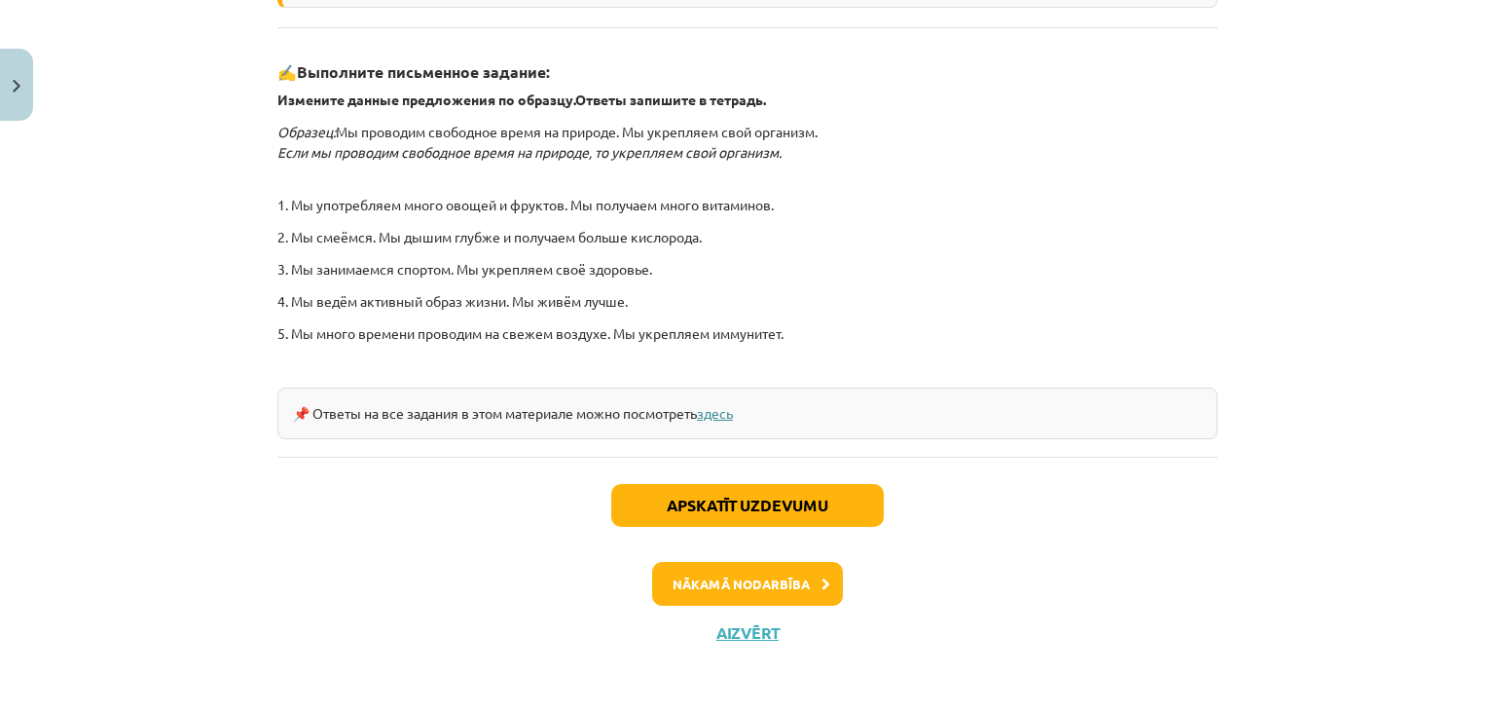
click at [726, 409] on link "здесь" at bounding box center [715, 413] width 36 height 18
click at [846, 496] on button "Apskatīt uzdevumu" at bounding box center [747, 505] width 273 height 43
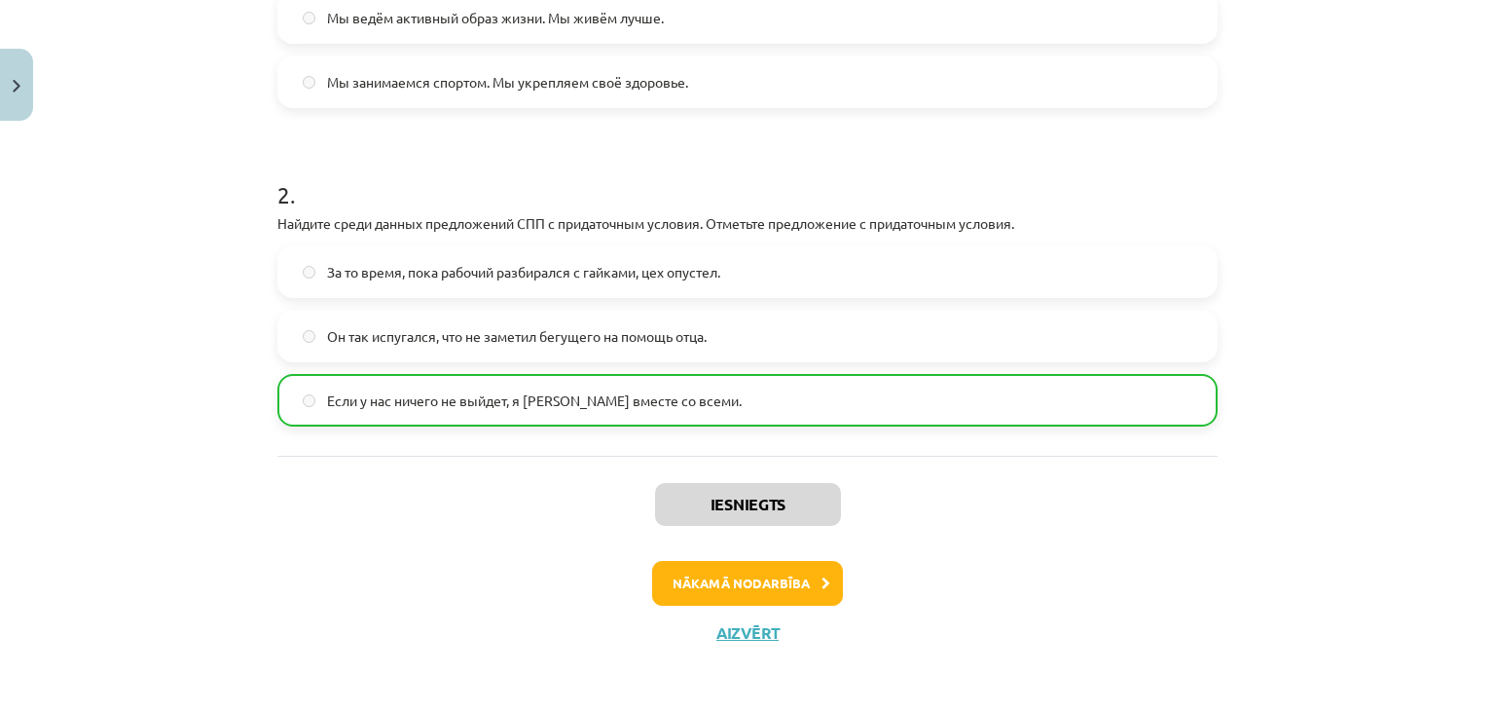
scroll to position [561, 0]
click at [806, 586] on button "Nākamā nodarbība" at bounding box center [747, 581] width 191 height 45
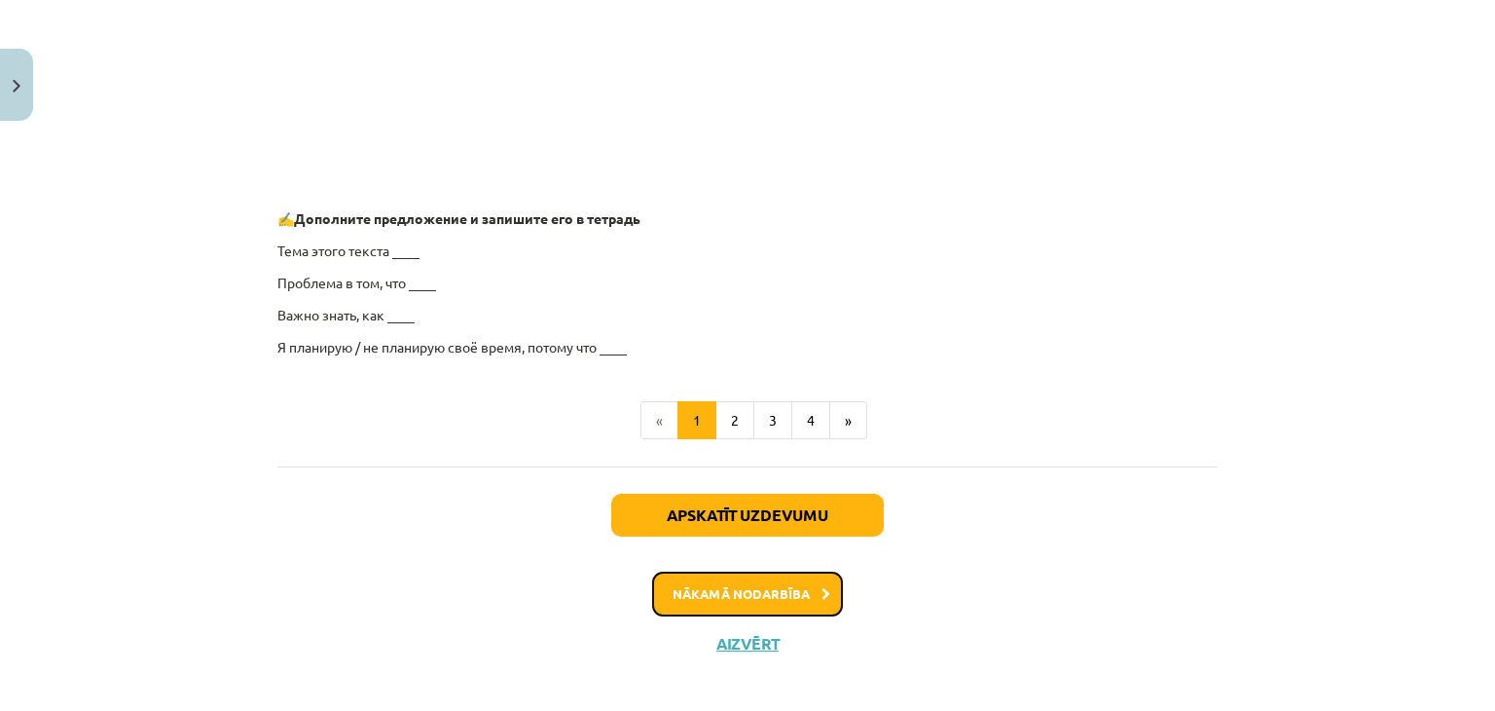
scroll to position [1592, 0]
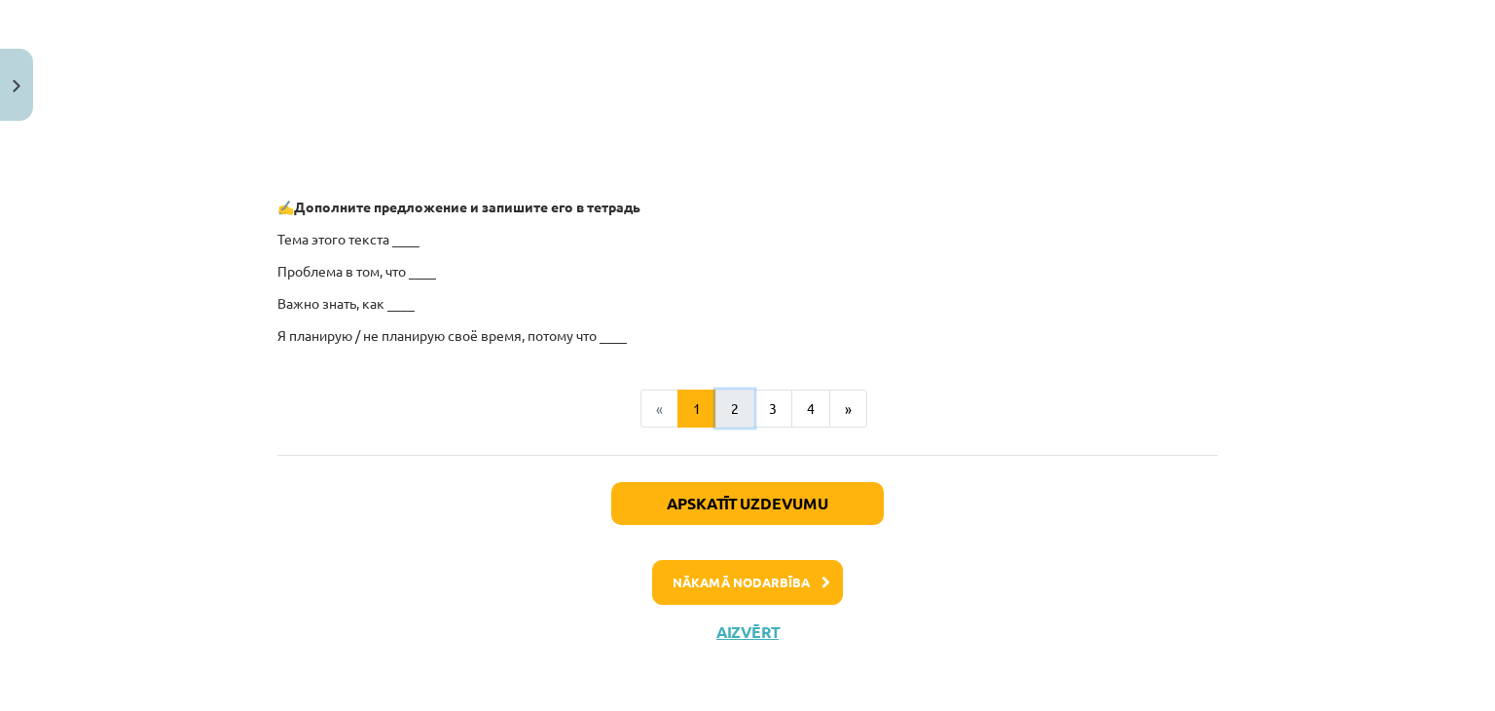
click at [719, 407] on button "2" at bounding box center [734, 408] width 39 height 39
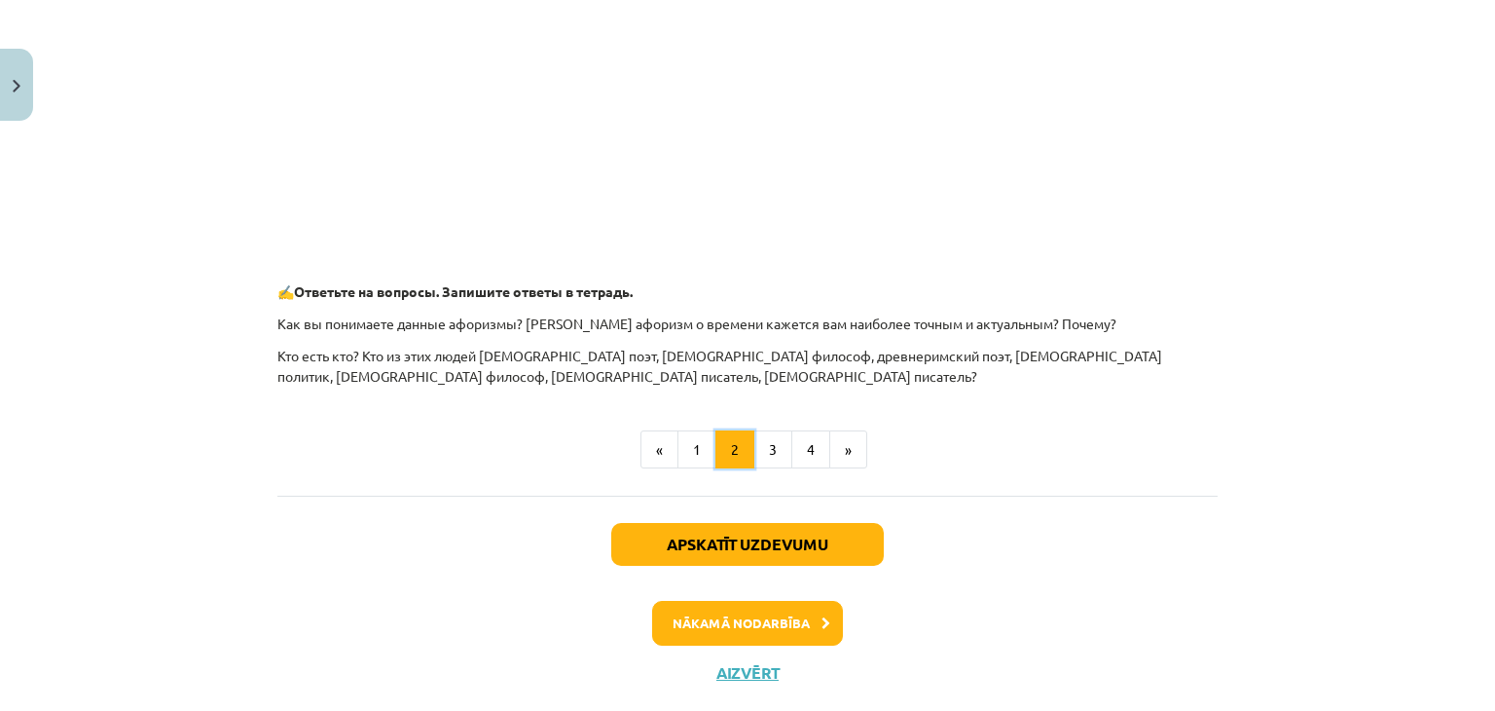
scroll to position [973, 0]
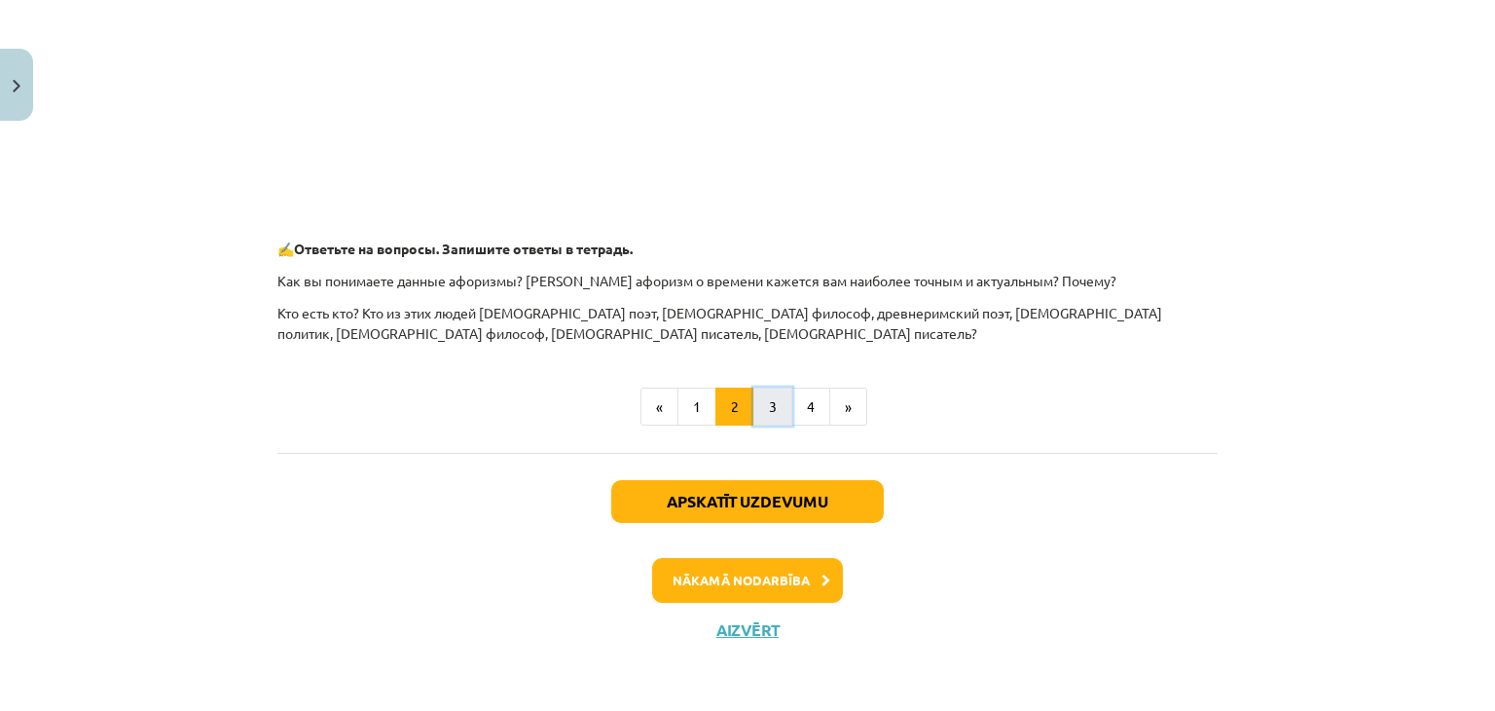
click at [779, 413] on button "3" at bounding box center [772, 406] width 39 height 39
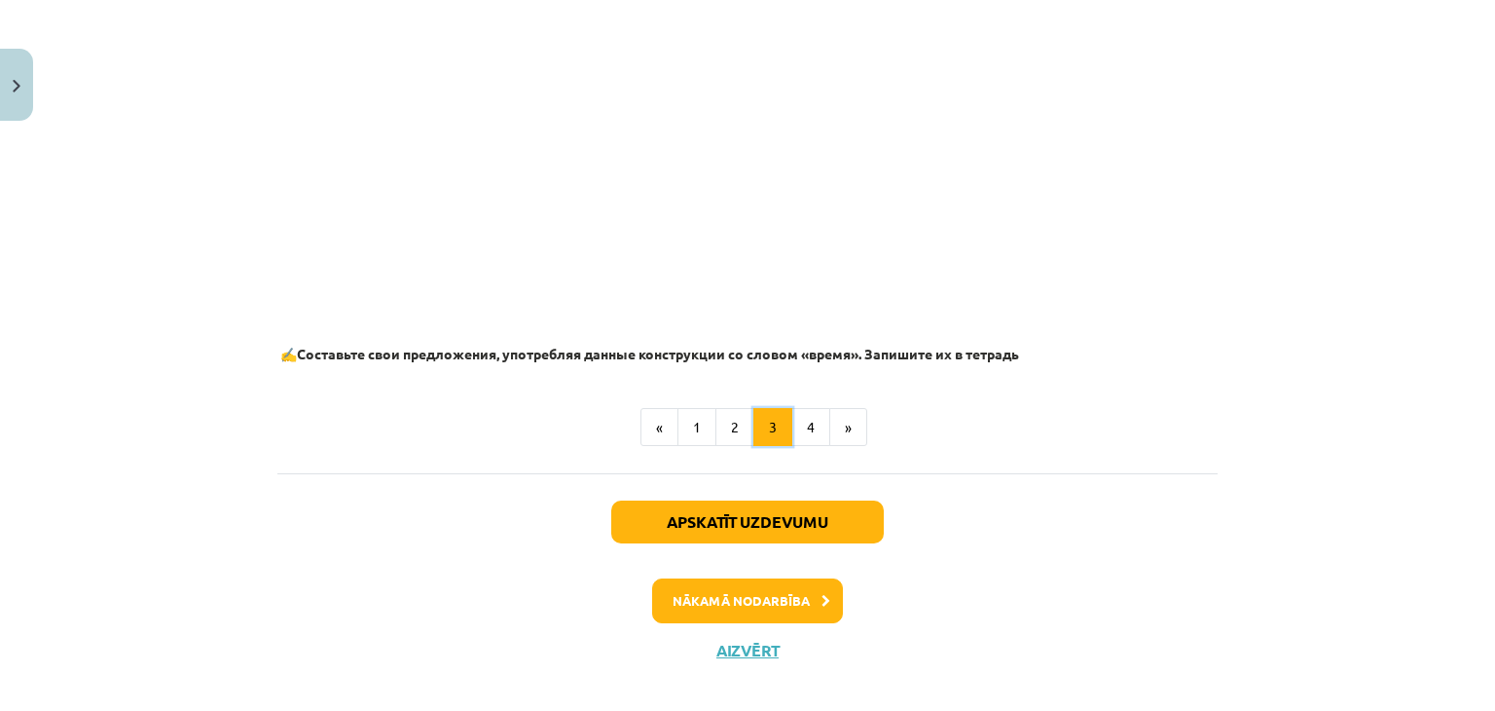
scroll to position [1269, 0]
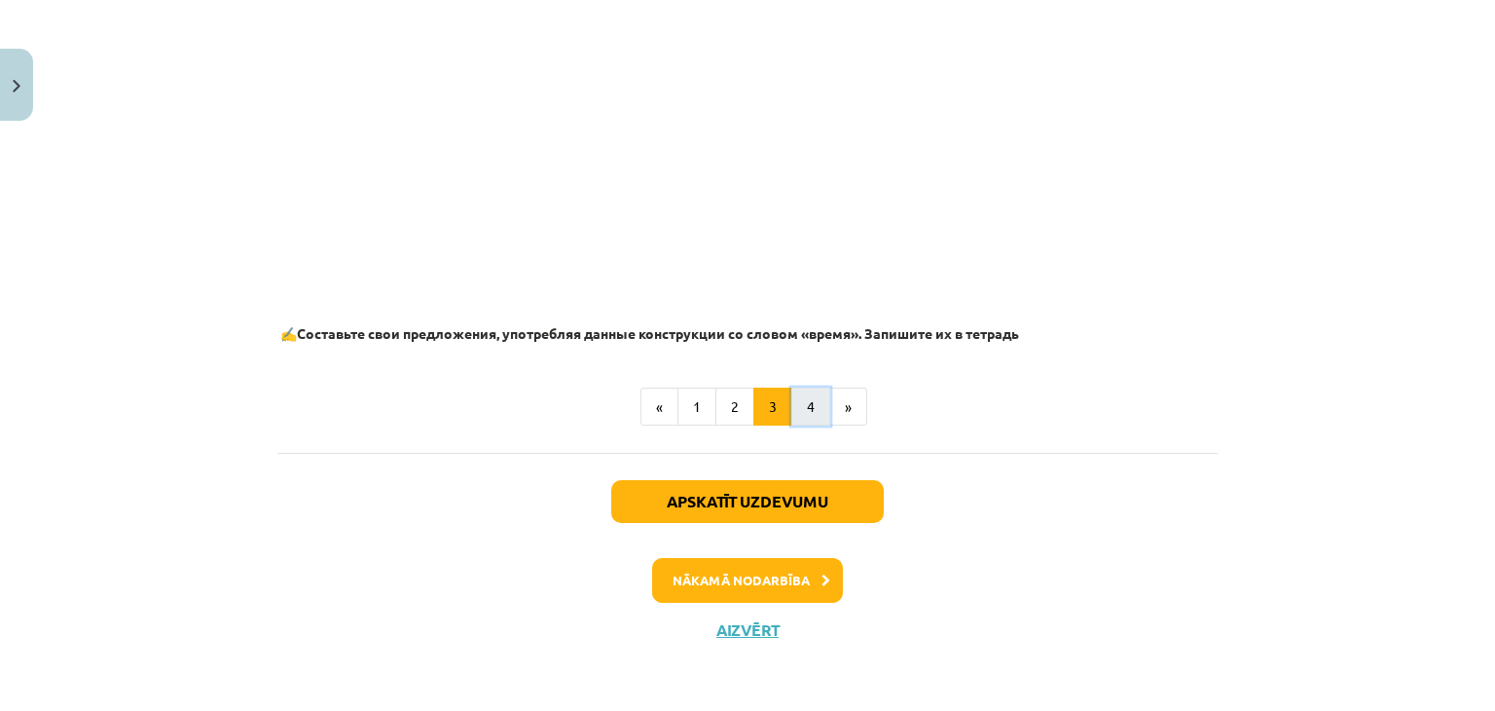
click at [799, 404] on button "4" at bounding box center [810, 406] width 39 height 39
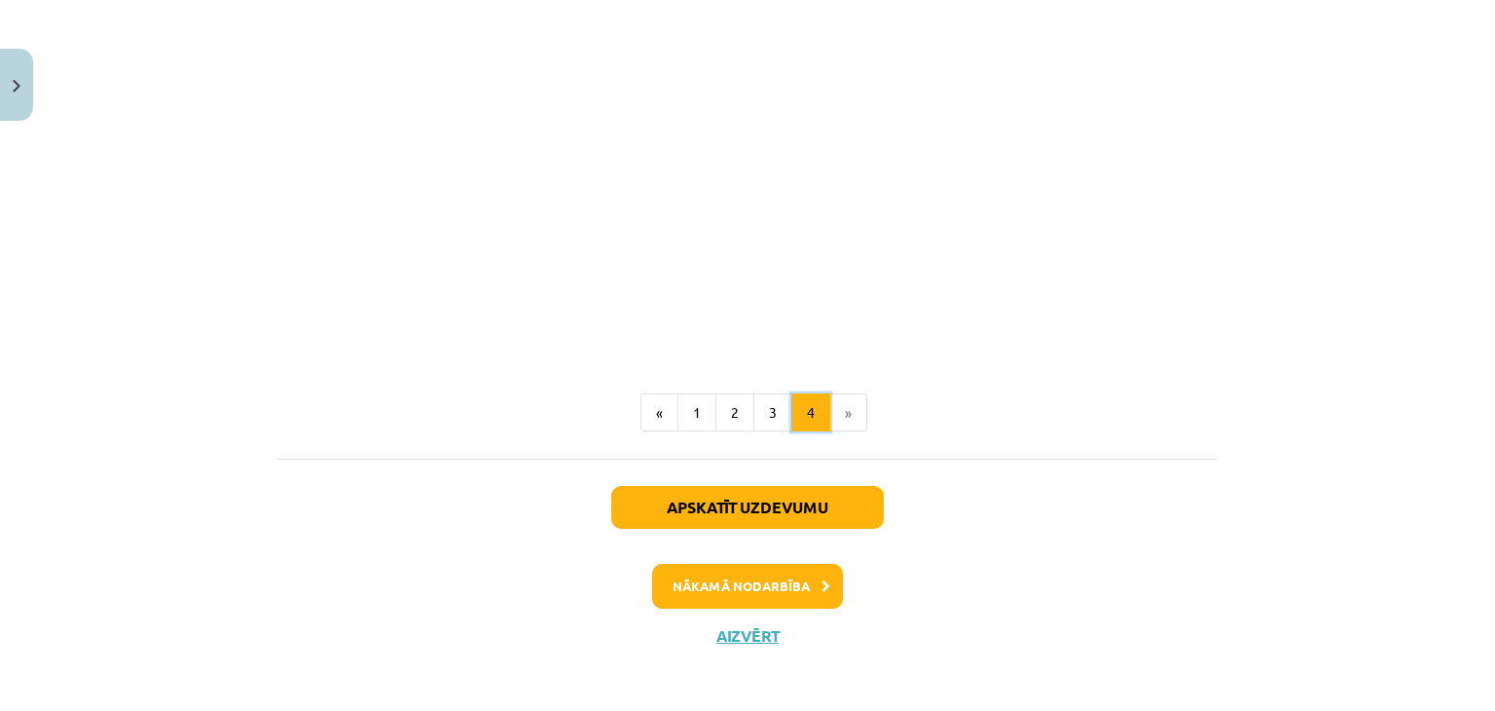
scroll to position [504, 0]
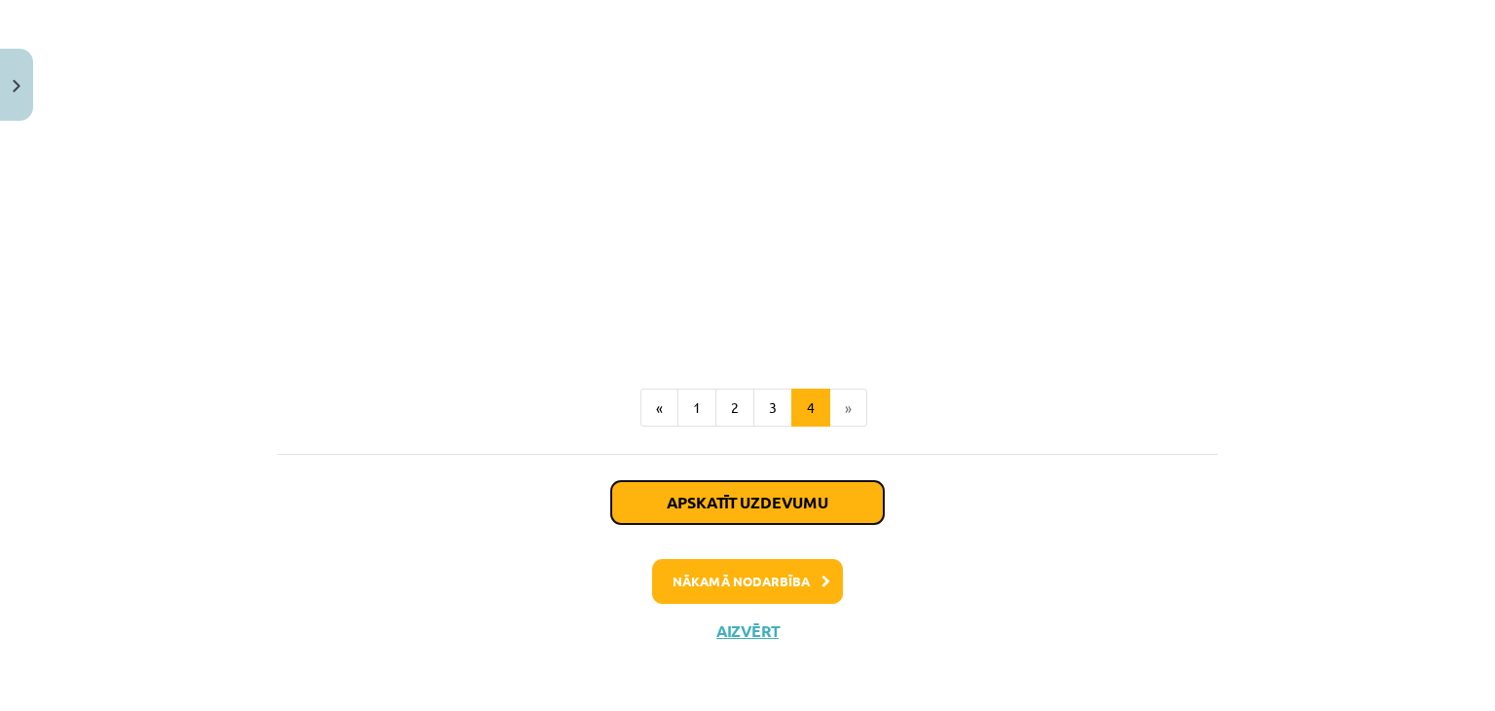
click at [868, 506] on button "Apskatīt uzdevumu" at bounding box center [747, 502] width 273 height 43
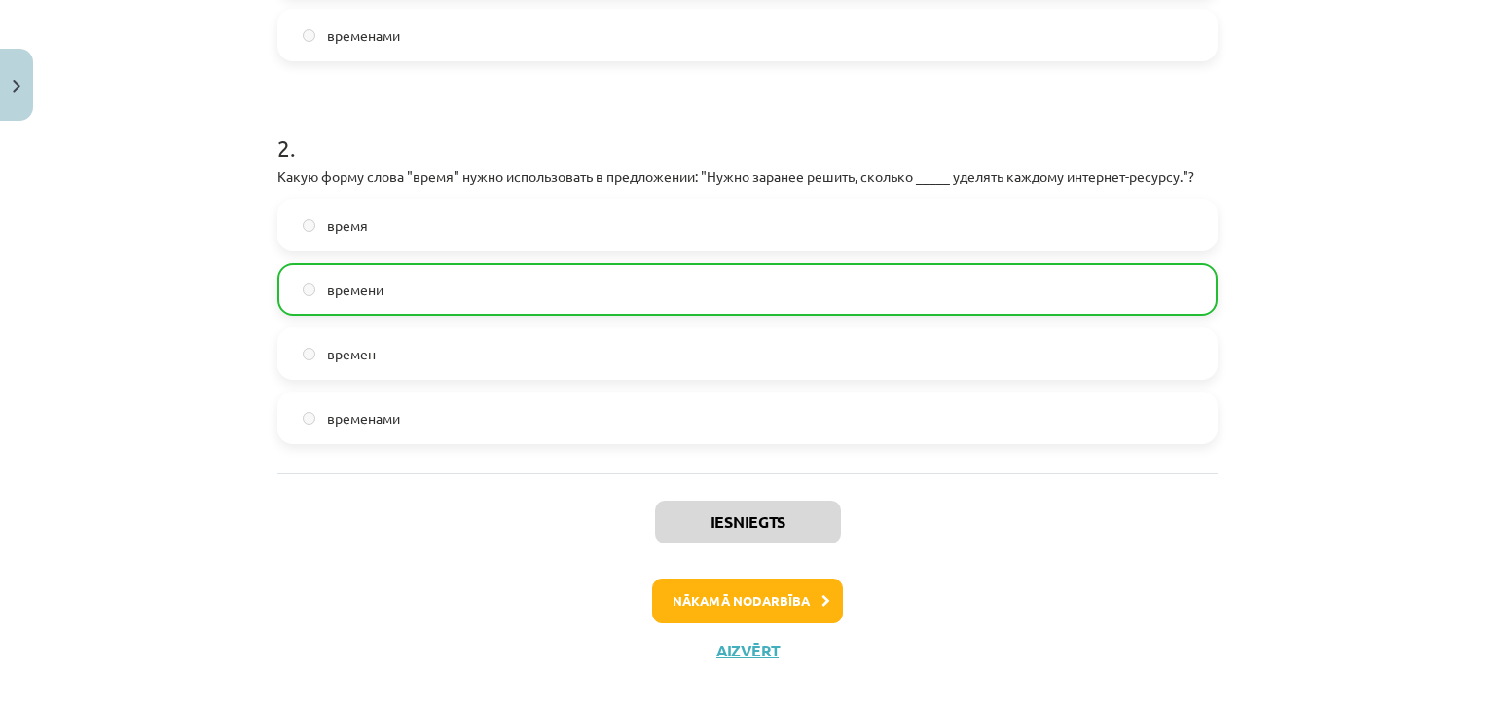
scroll to position [710, 0]
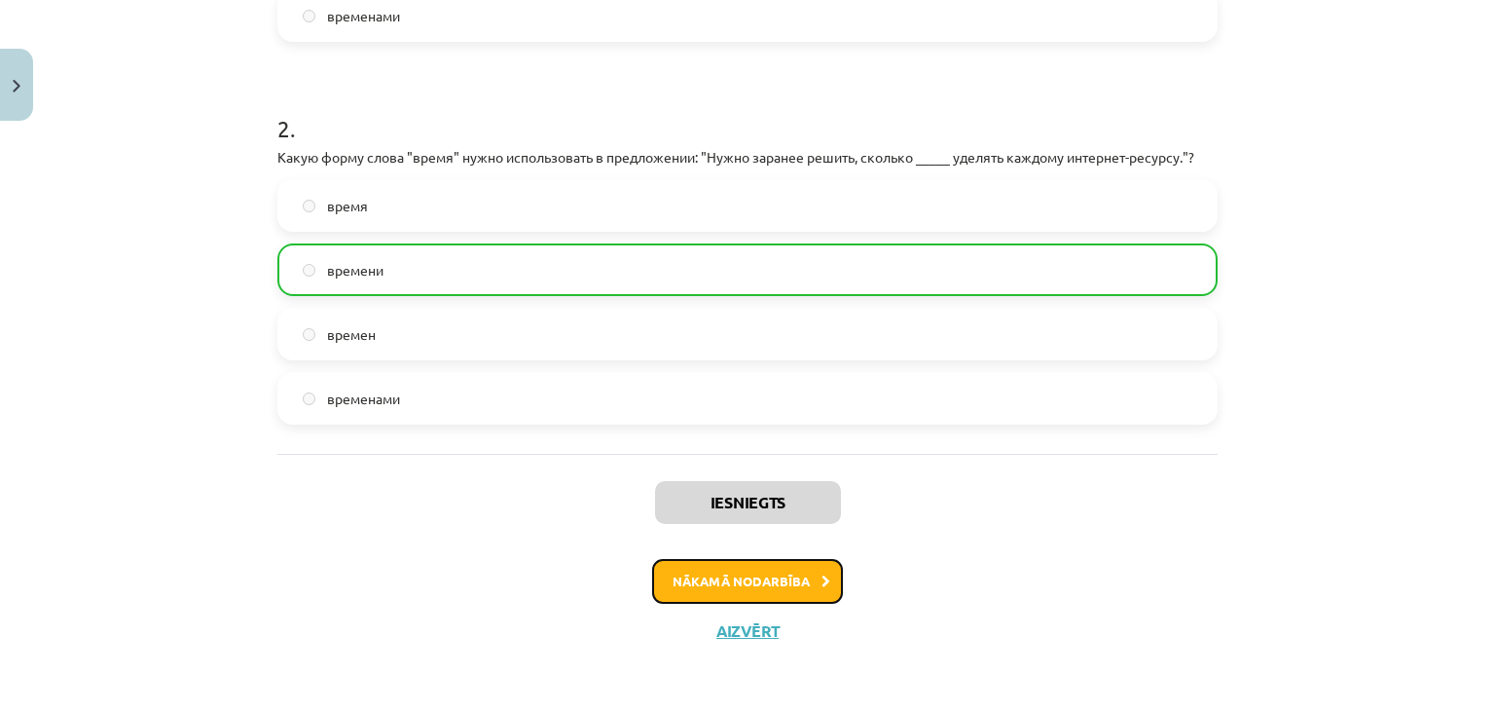
click at [814, 590] on button "Nākamā nodarbība" at bounding box center [747, 581] width 191 height 45
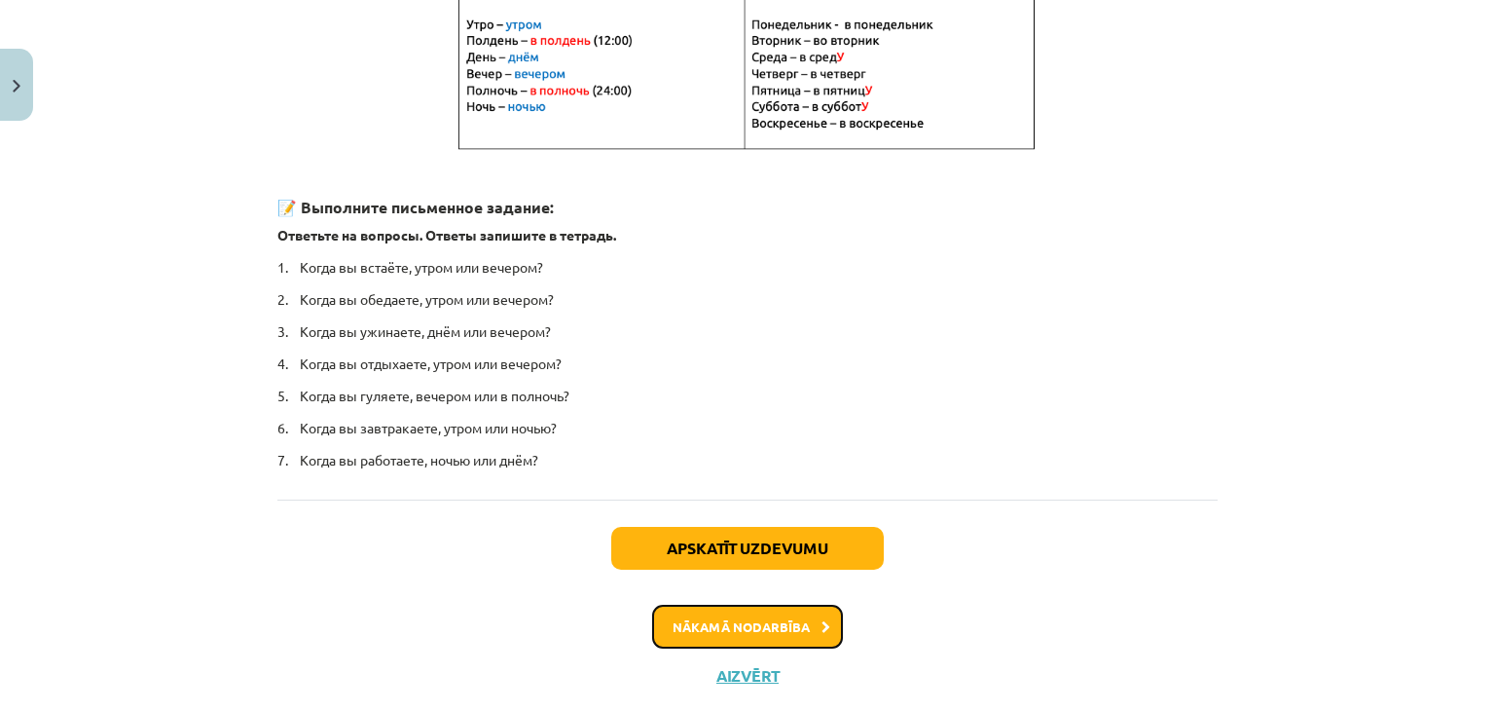
scroll to position [489, 0]
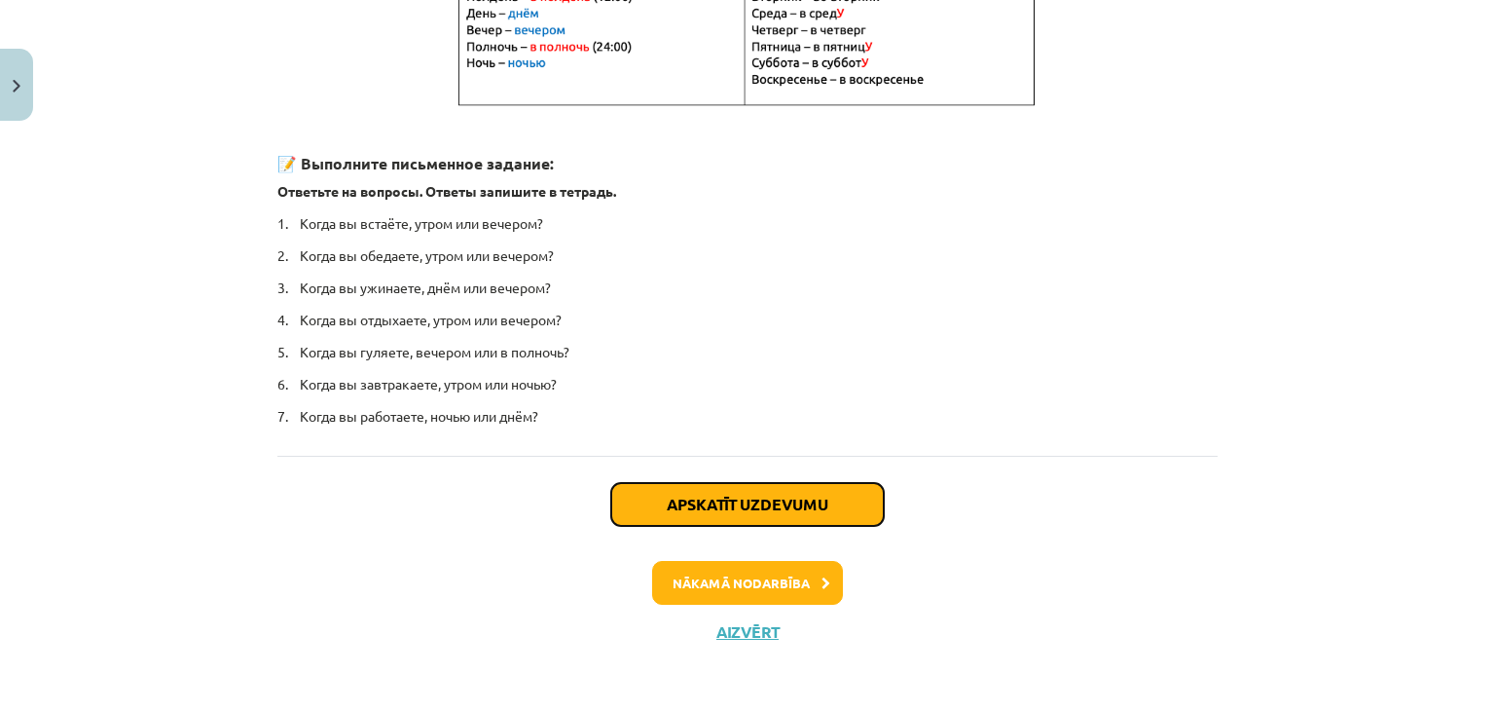
click at [856, 497] on button "Apskatīt uzdevumu" at bounding box center [747, 504] width 273 height 43
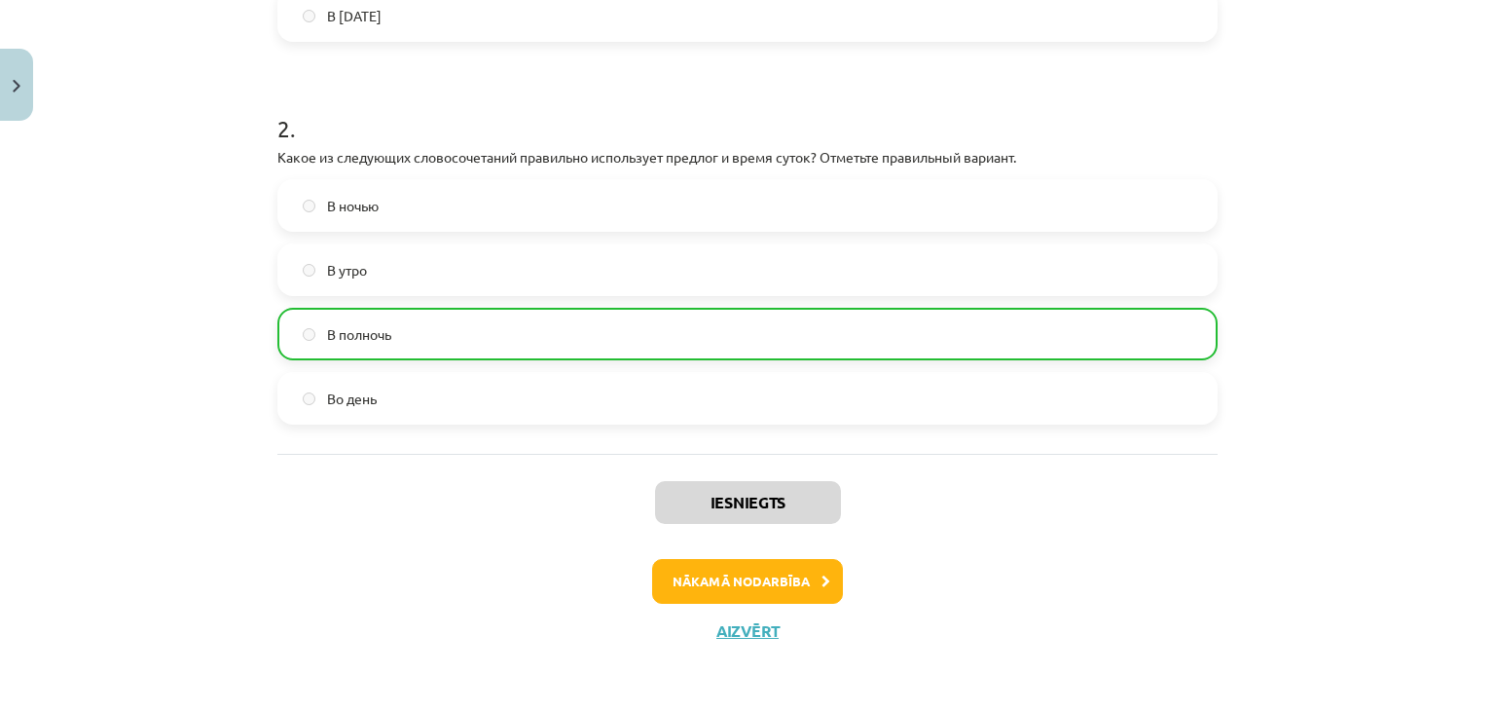
scroll to position [689, 0]
click at [825, 578] on button "Nākamā nodarbība" at bounding box center [747, 581] width 191 height 45
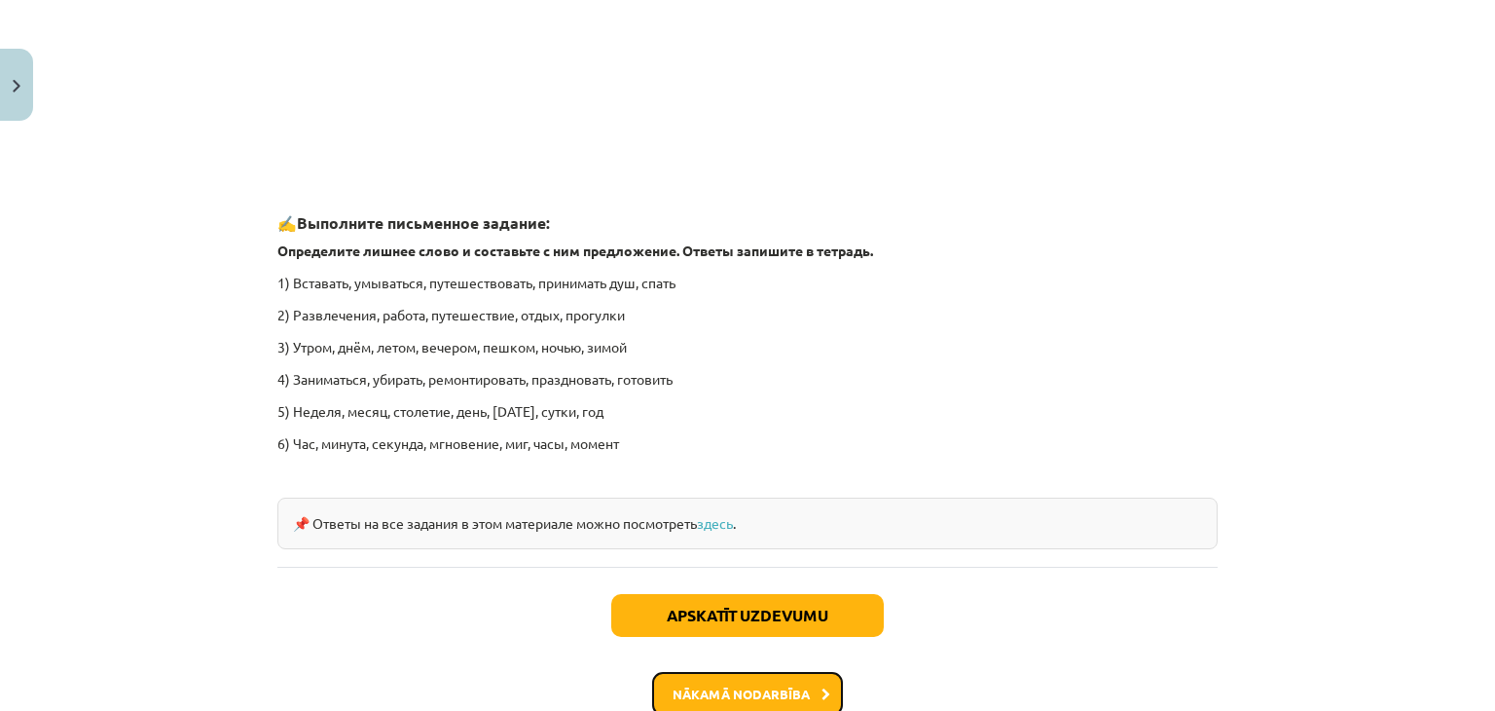
scroll to position [2984, 0]
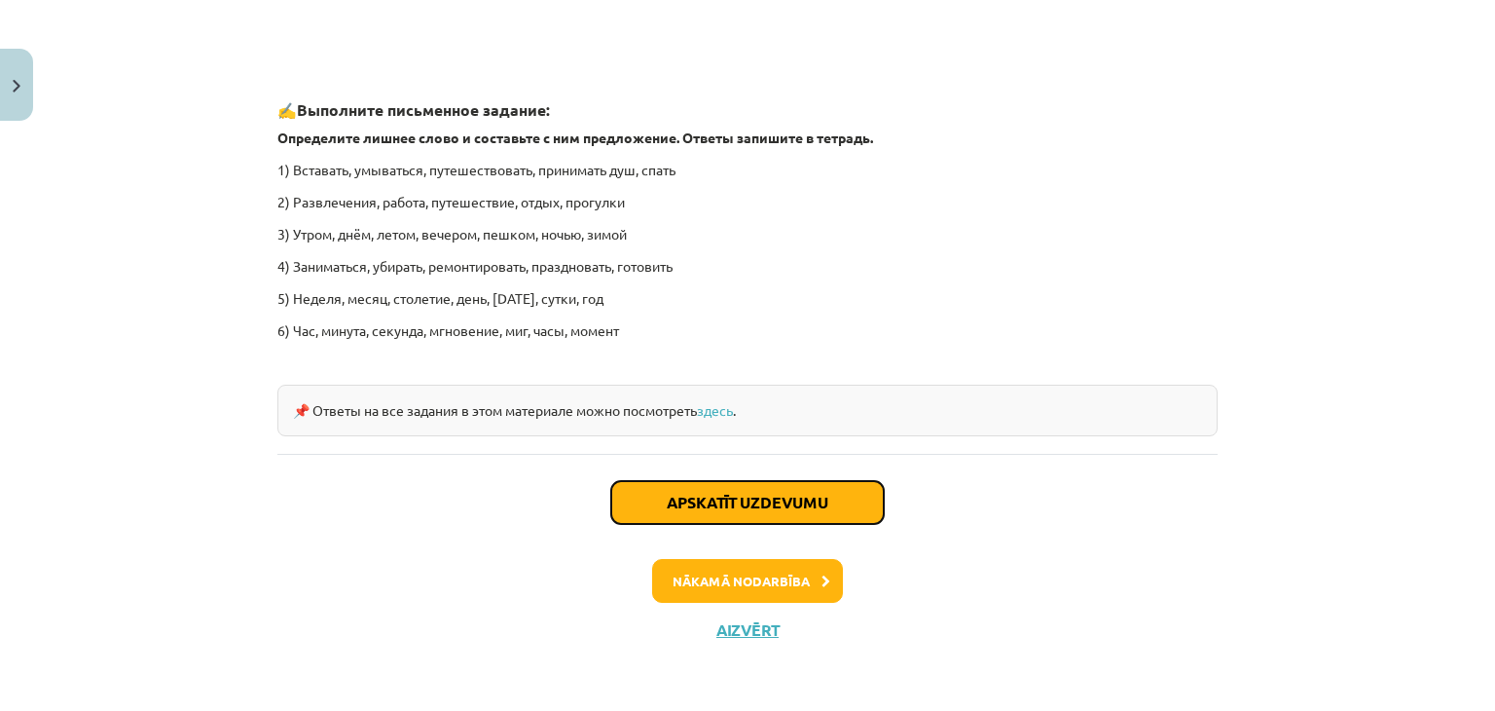
click at [823, 513] on button "Apskatīt uzdevumu" at bounding box center [747, 502] width 273 height 43
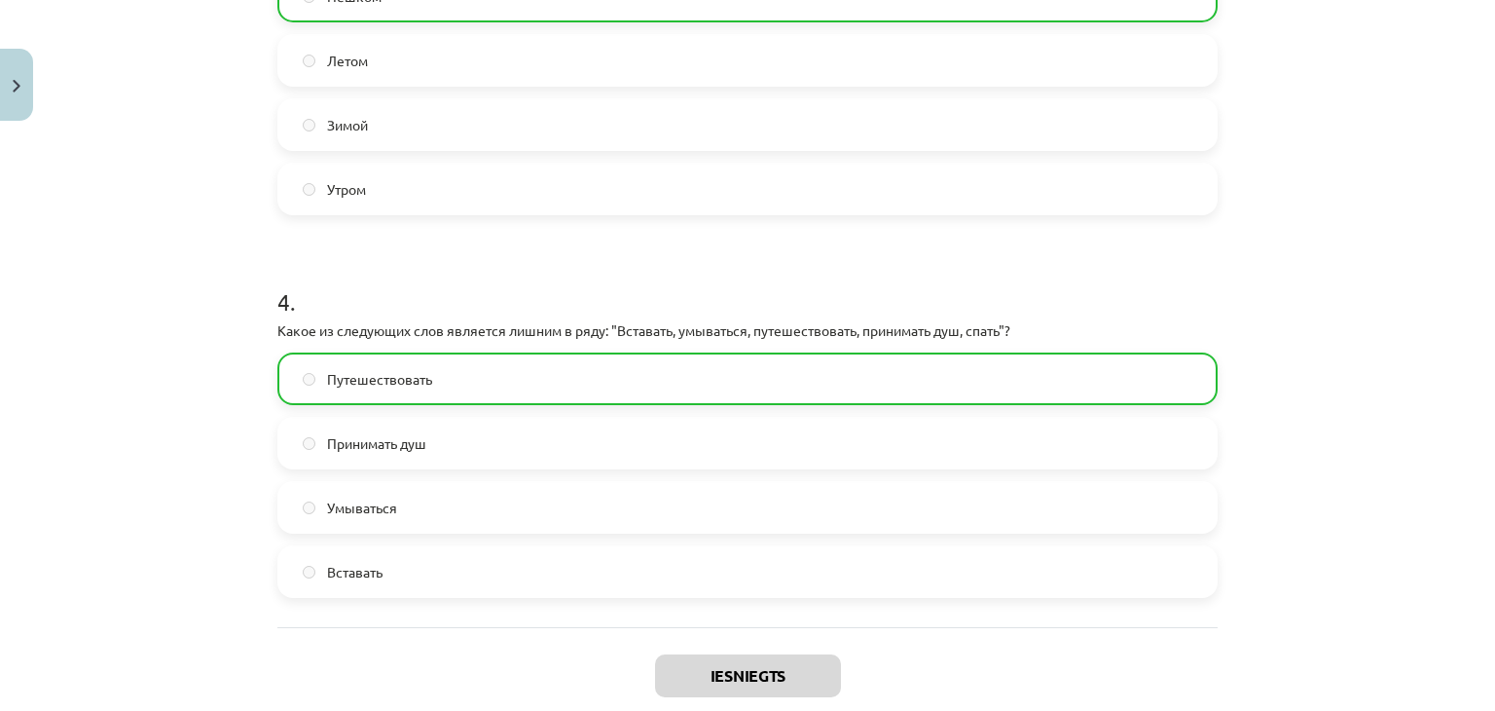
scroll to position [1390, 0]
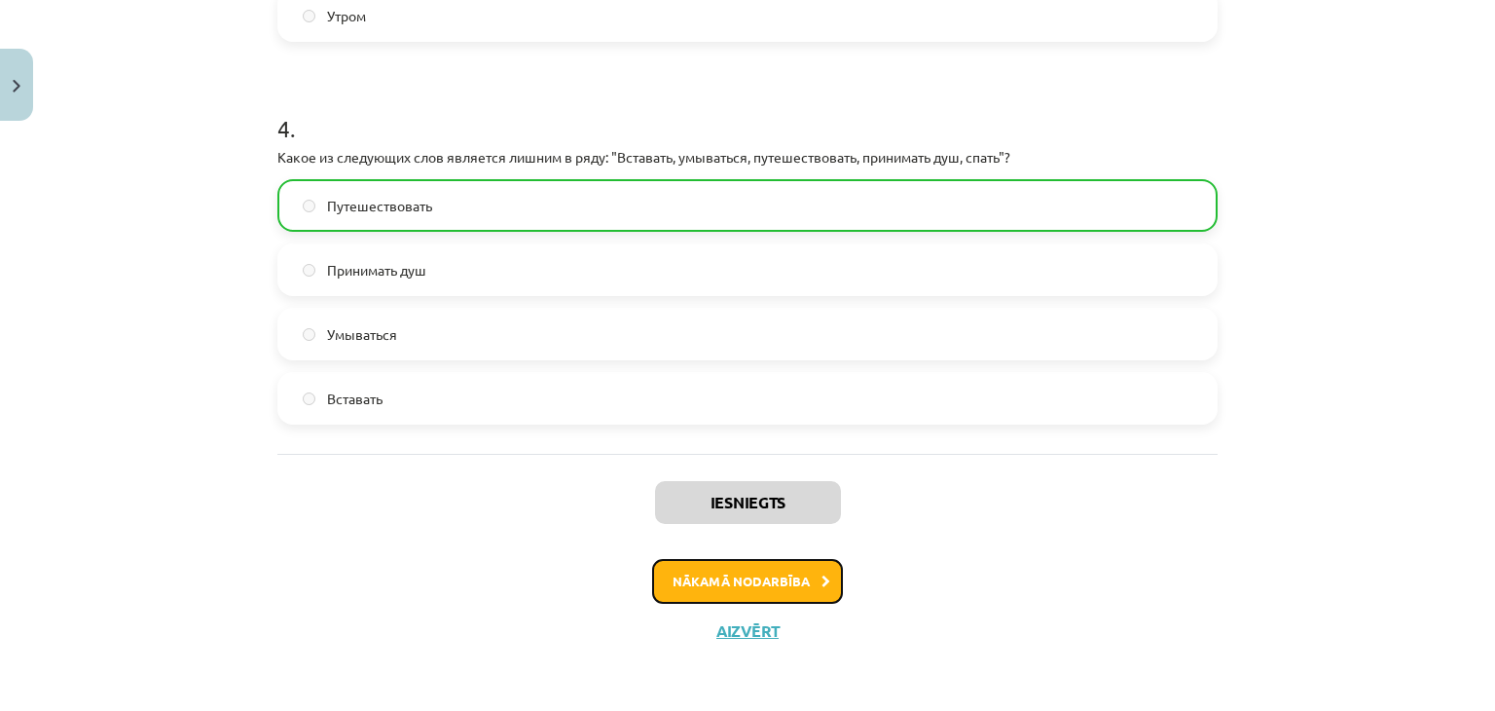
click at [800, 582] on button "Nākamā nodarbība" at bounding box center [747, 581] width 191 height 45
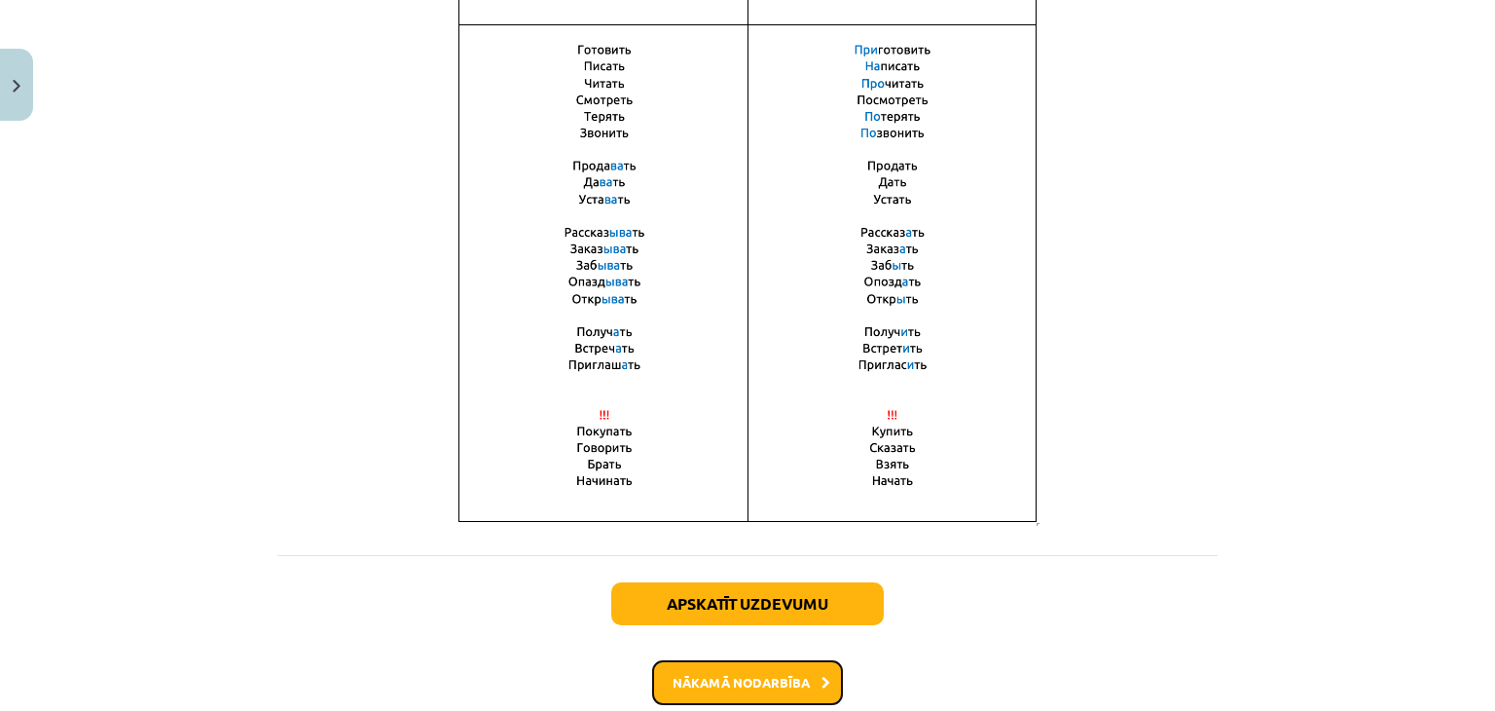
scroll to position [1441, 0]
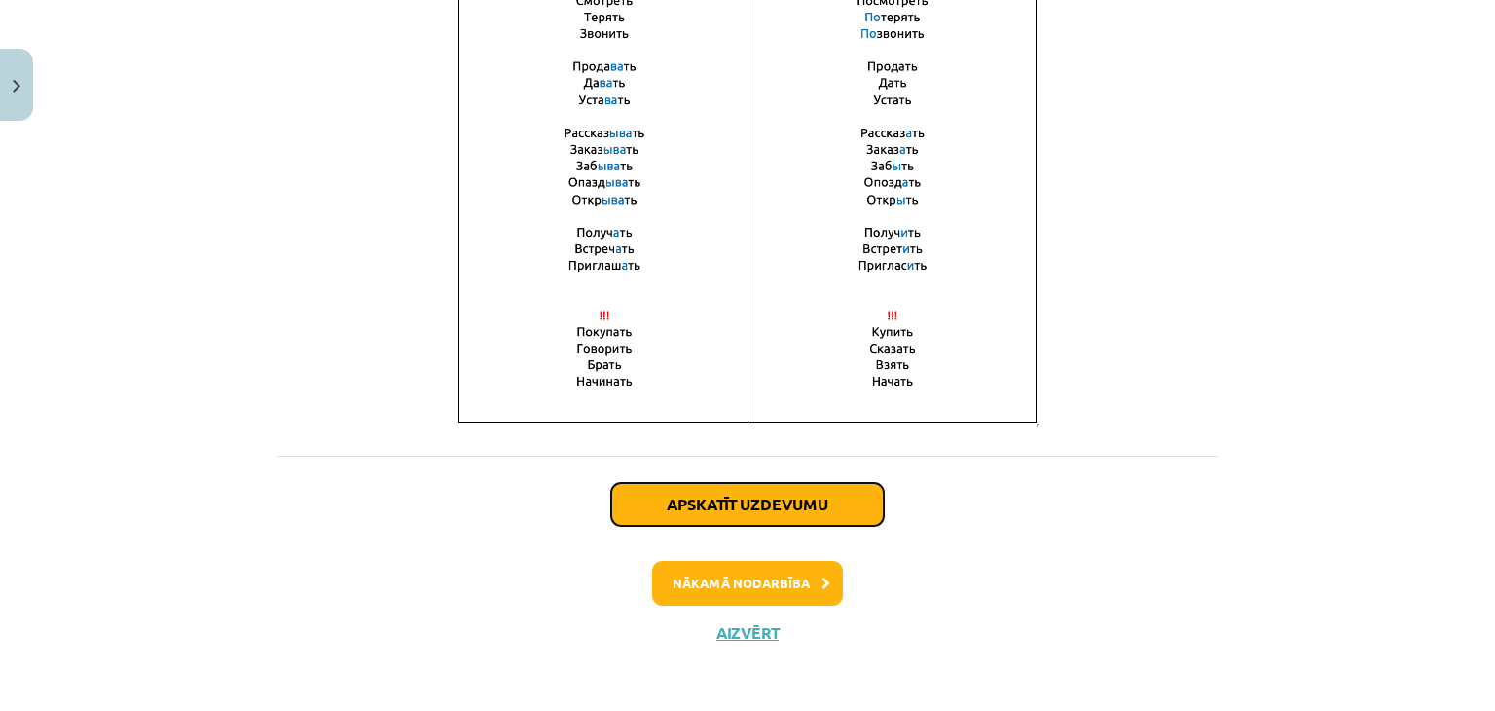
click at [826, 511] on button "Apskatīt uzdevumu" at bounding box center [747, 504] width 273 height 43
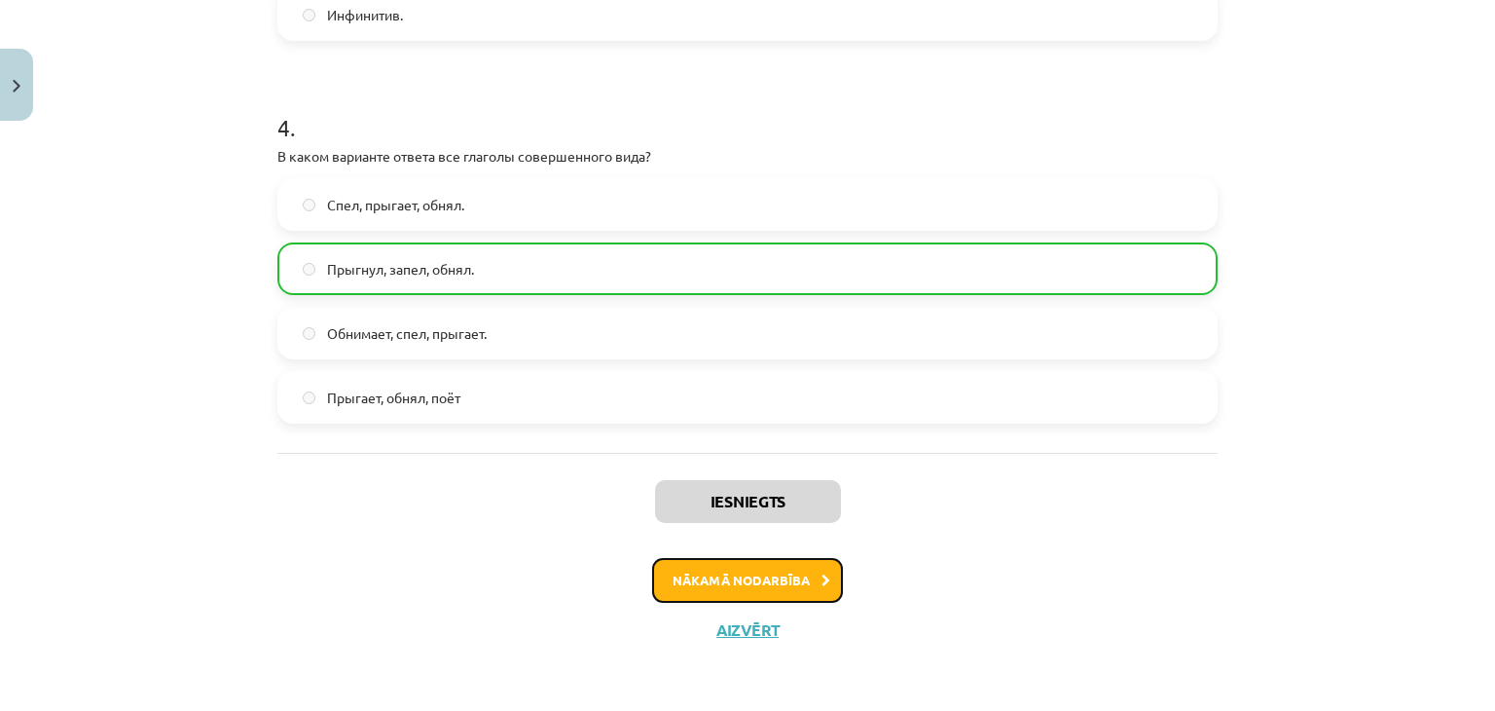
click at [822, 577] on icon at bounding box center [826, 580] width 9 height 13
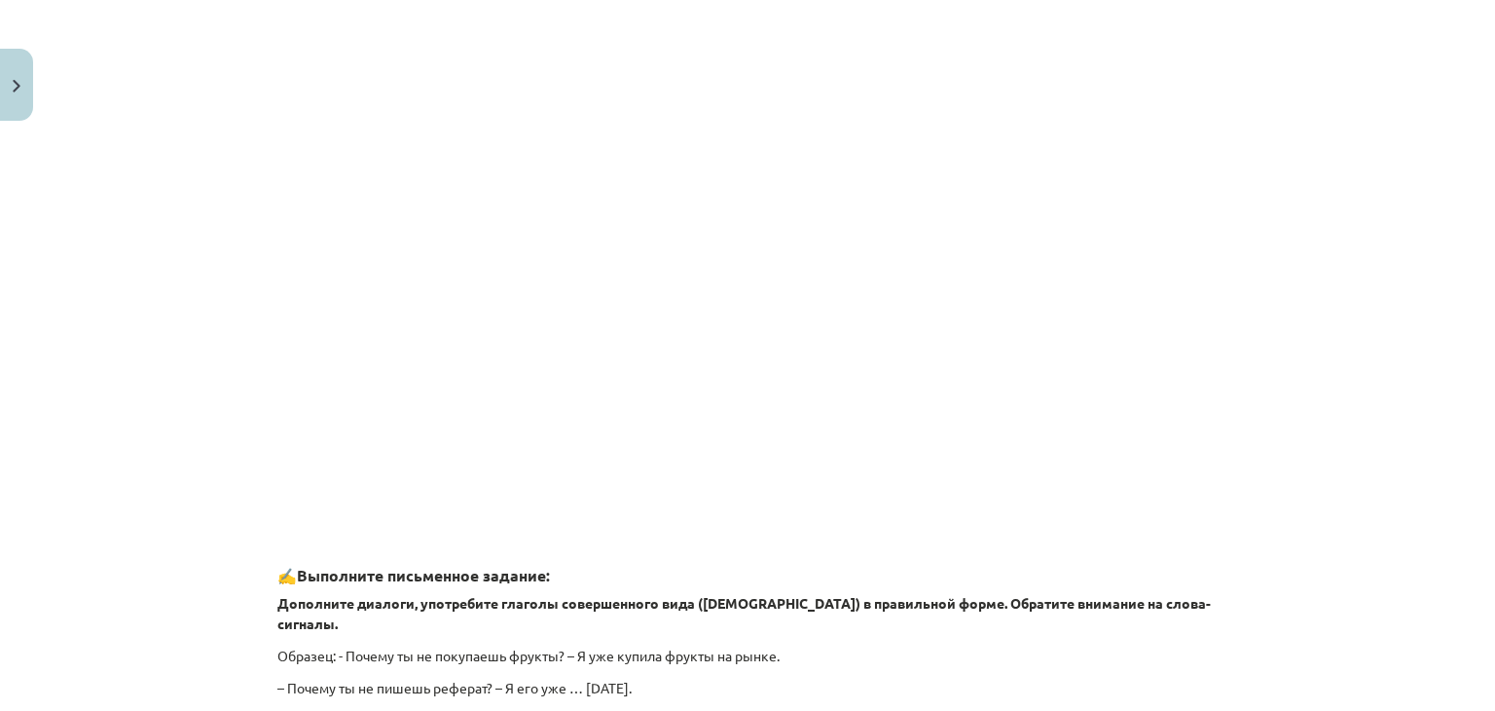
scroll to position [1703, 0]
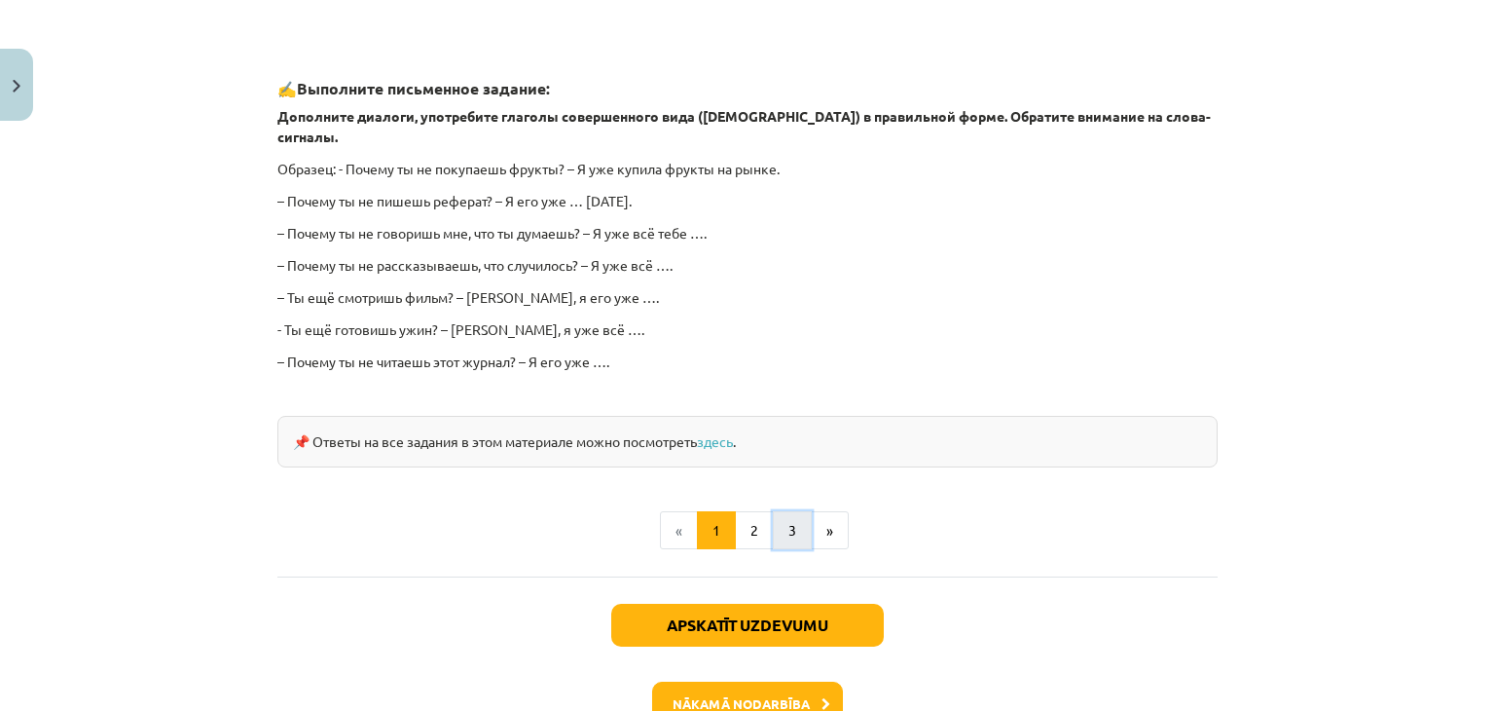
click at [783, 511] on button "3" at bounding box center [792, 530] width 39 height 39
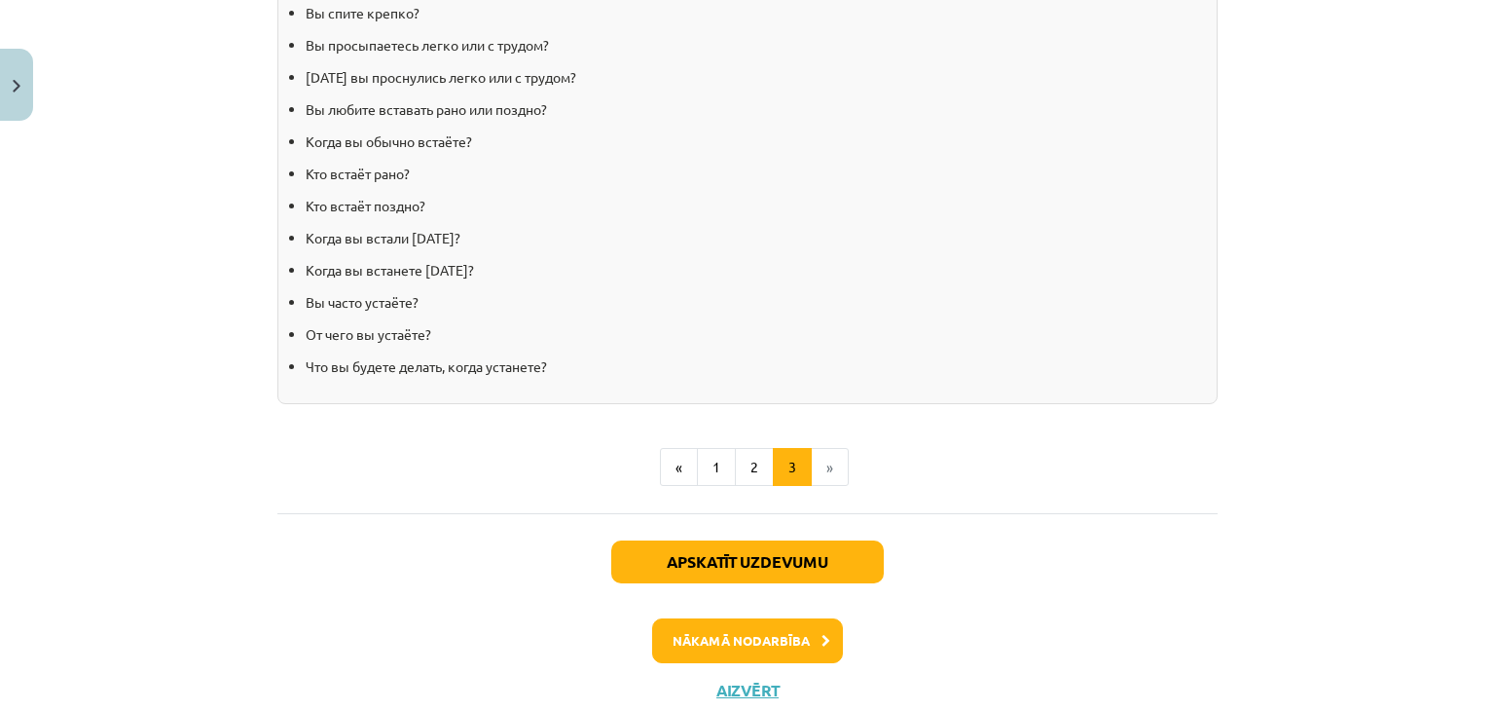
scroll to position [2002, 0]
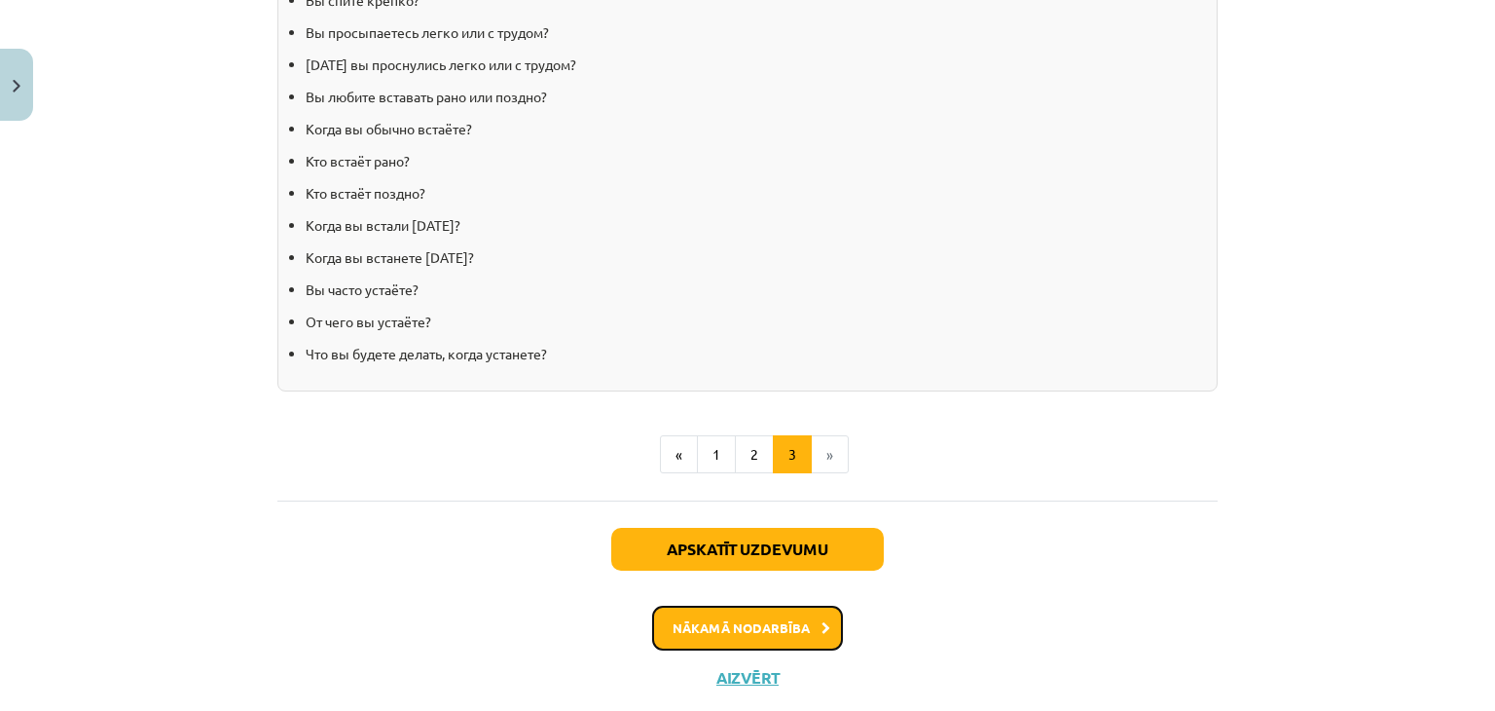
click at [823, 626] on button "Nākamā nodarbība" at bounding box center [747, 627] width 191 height 45
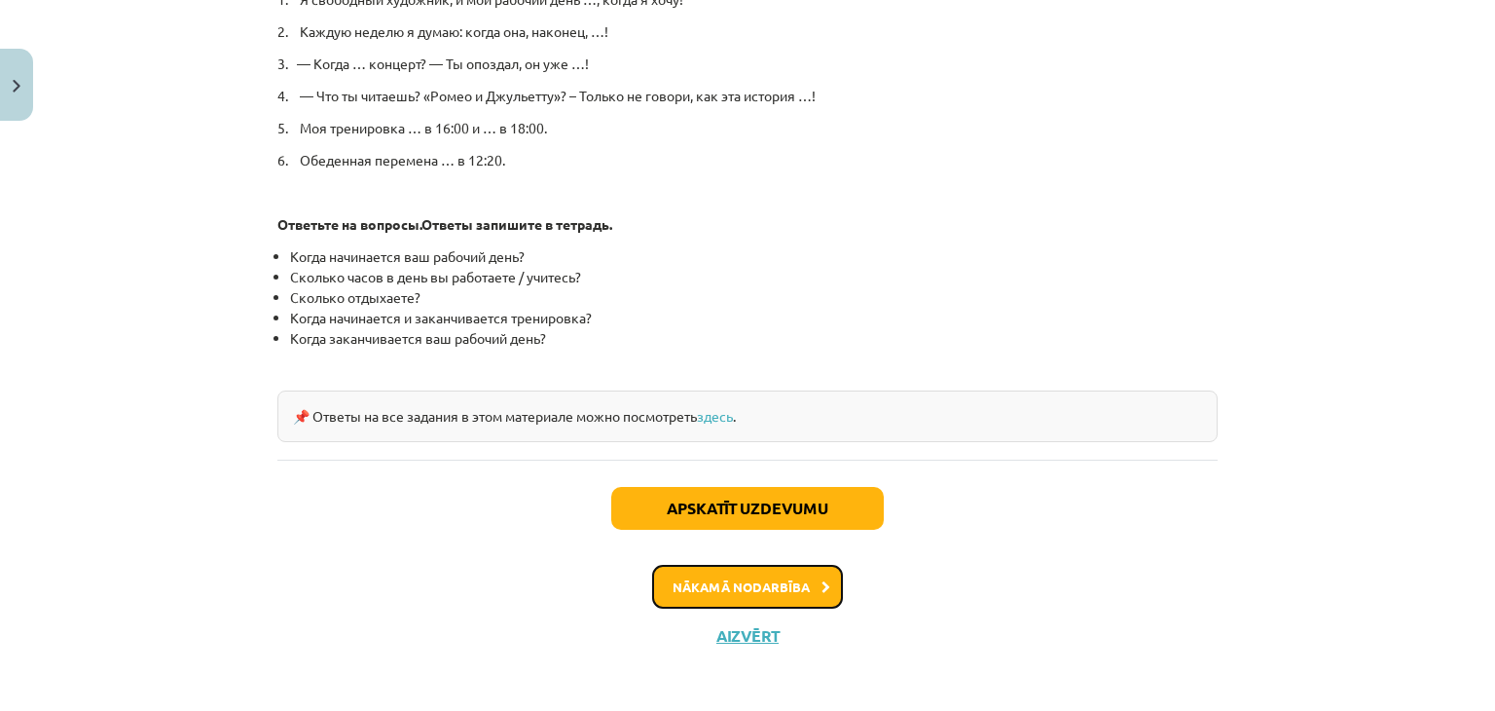
scroll to position [1079, 0]
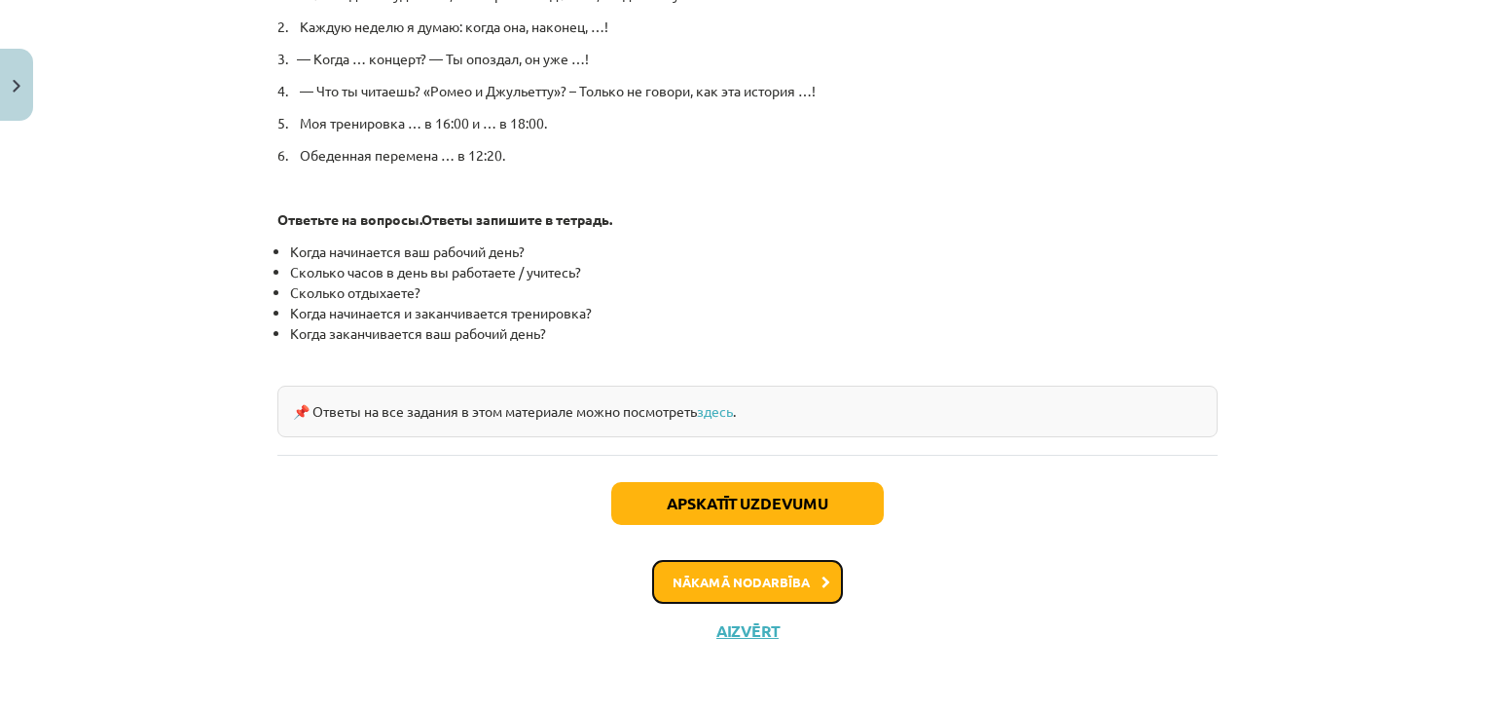
click at [822, 582] on icon at bounding box center [826, 582] width 9 height 13
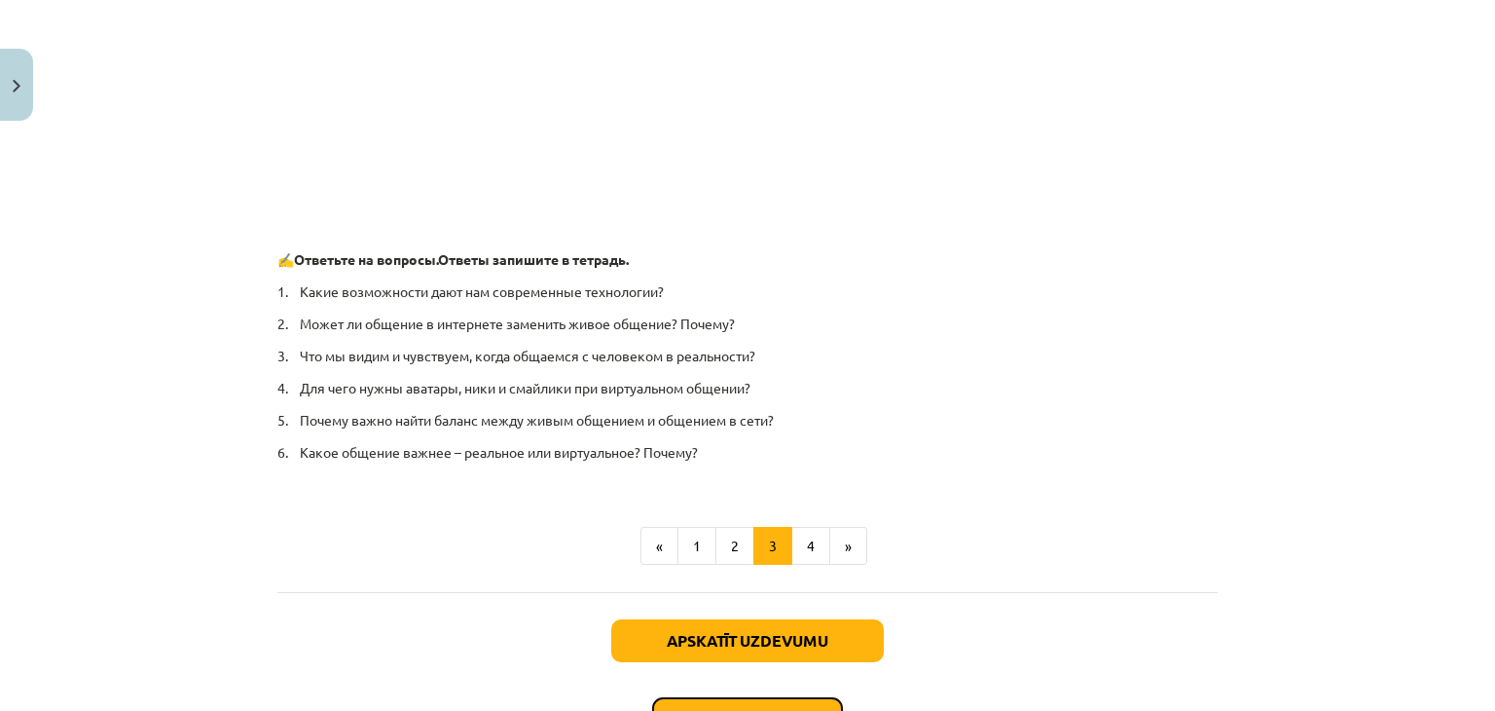
scroll to position [1474, 0]
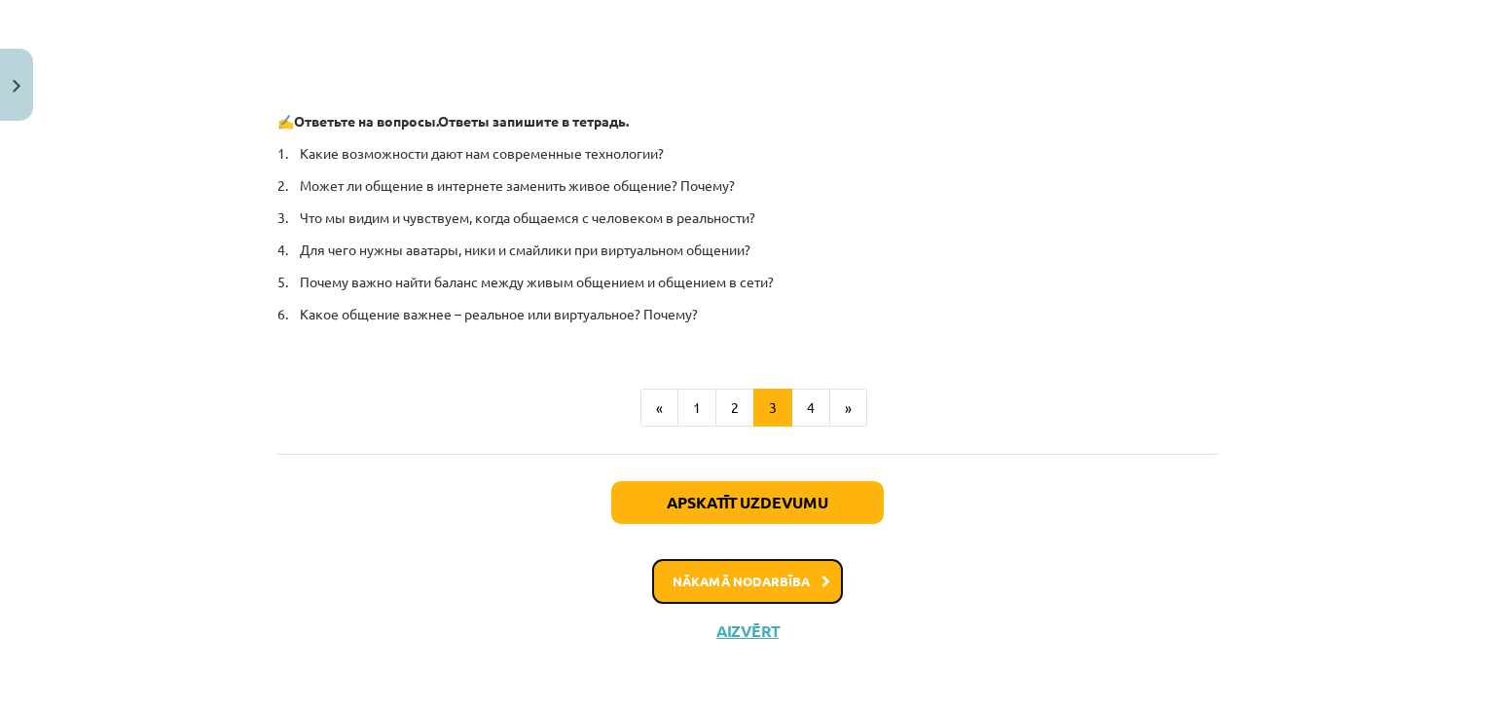
click at [825, 569] on button "Nākamā nodarbība" at bounding box center [747, 581] width 191 height 45
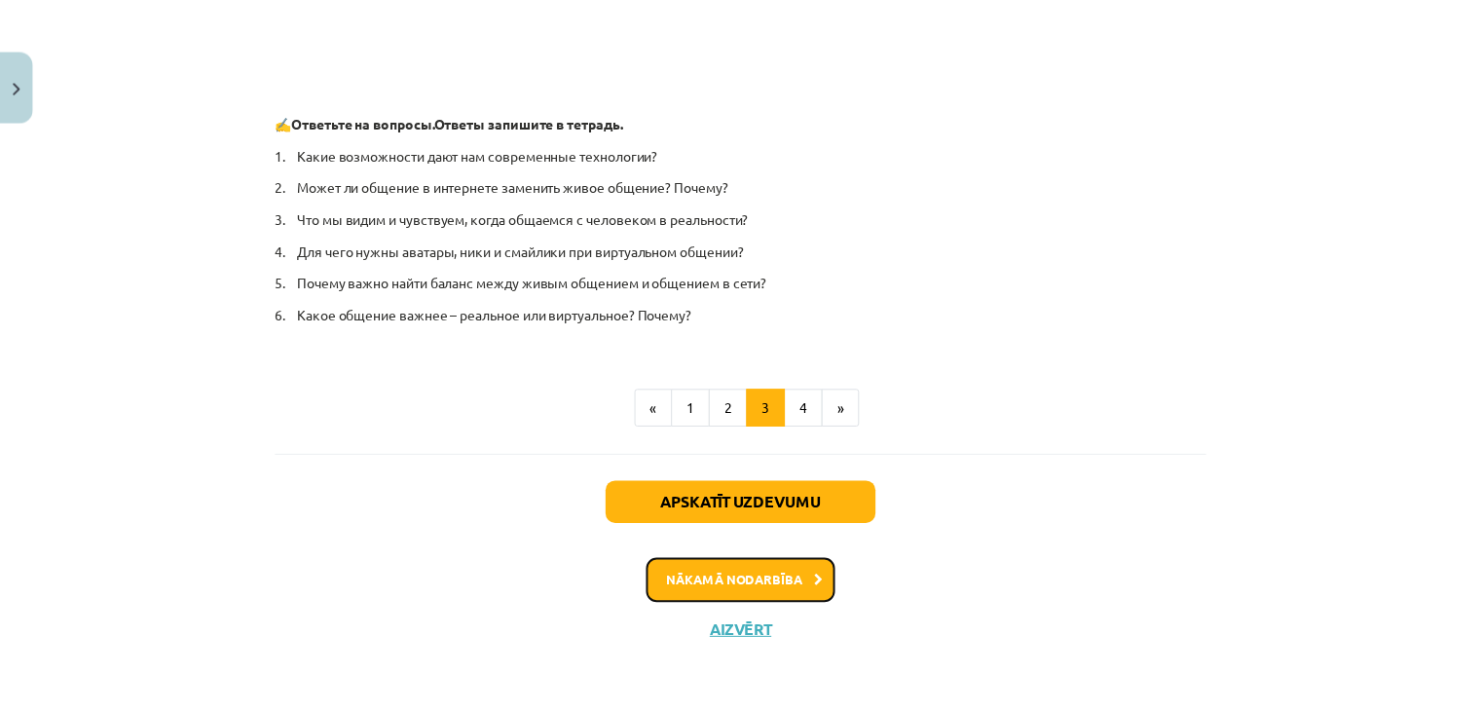
scroll to position [0, 0]
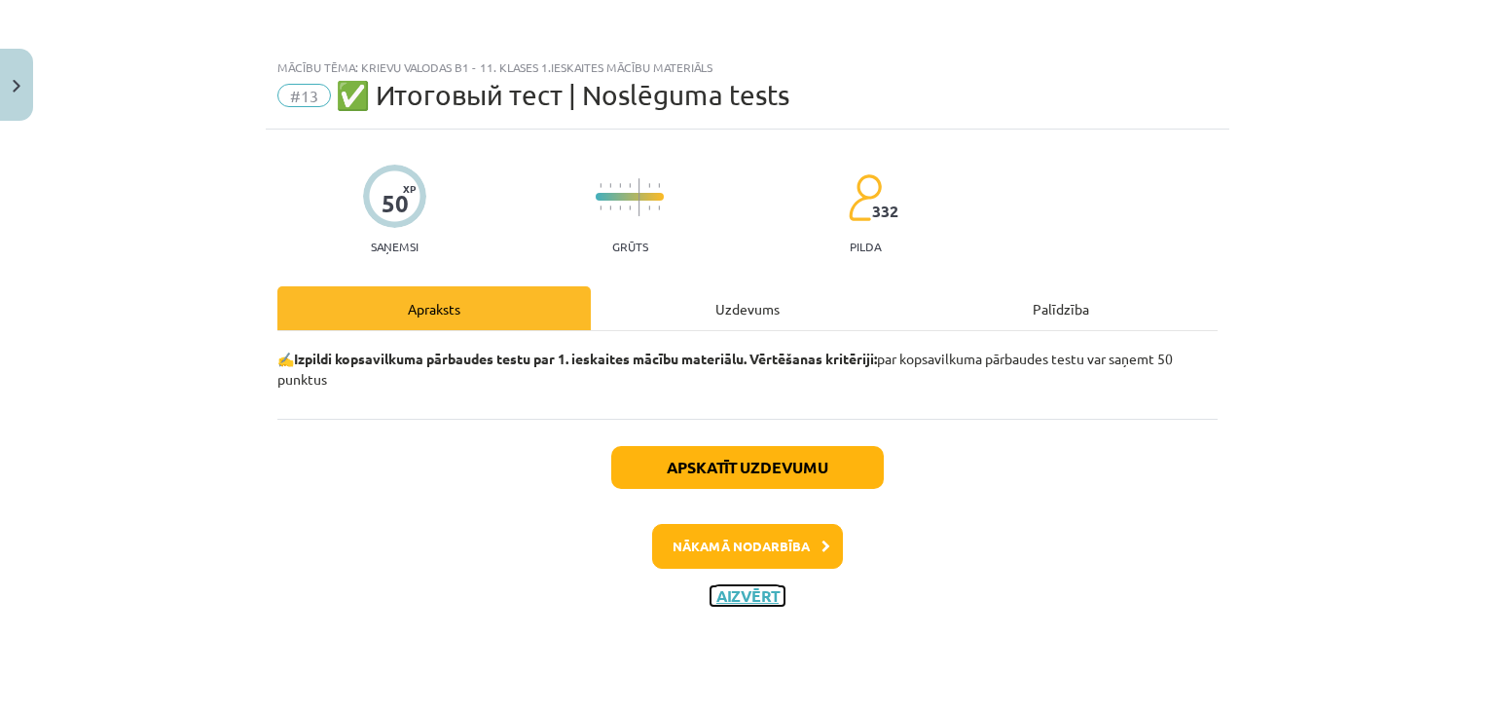
click at [784, 587] on button "Aizvērt" at bounding box center [748, 595] width 74 height 19
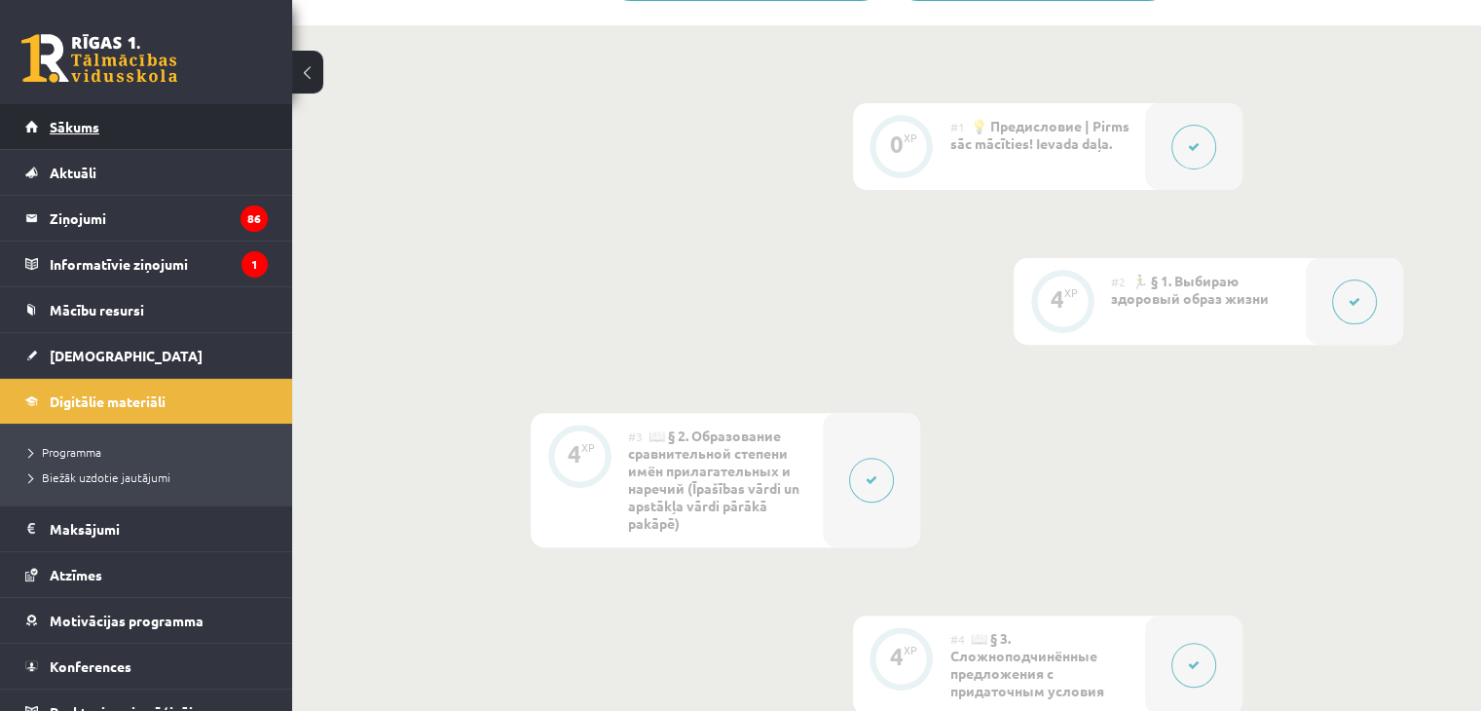
click at [98, 129] on span "Sākums" at bounding box center [75, 127] width 50 height 18
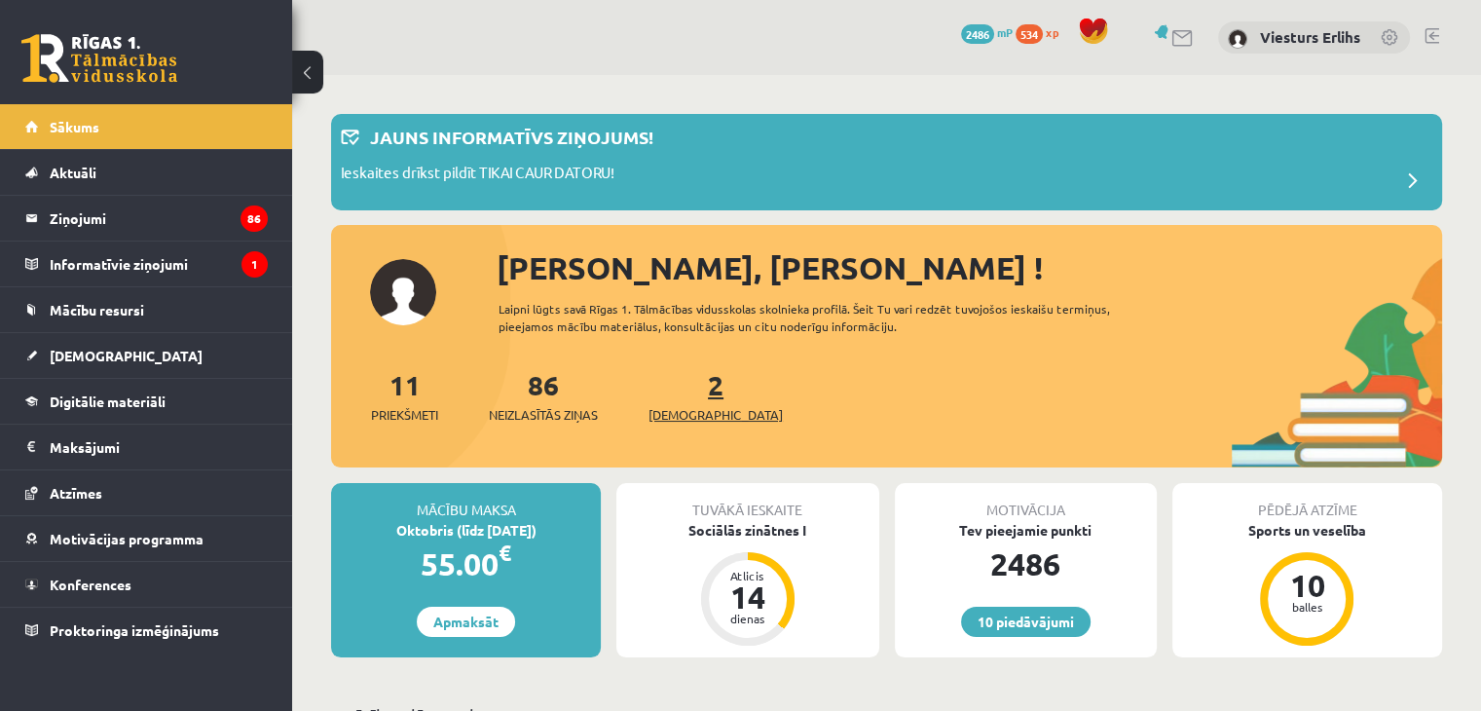
click at [693, 406] on span "[DEMOGRAPHIC_DATA]" at bounding box center [715, 414] width 134 height 19
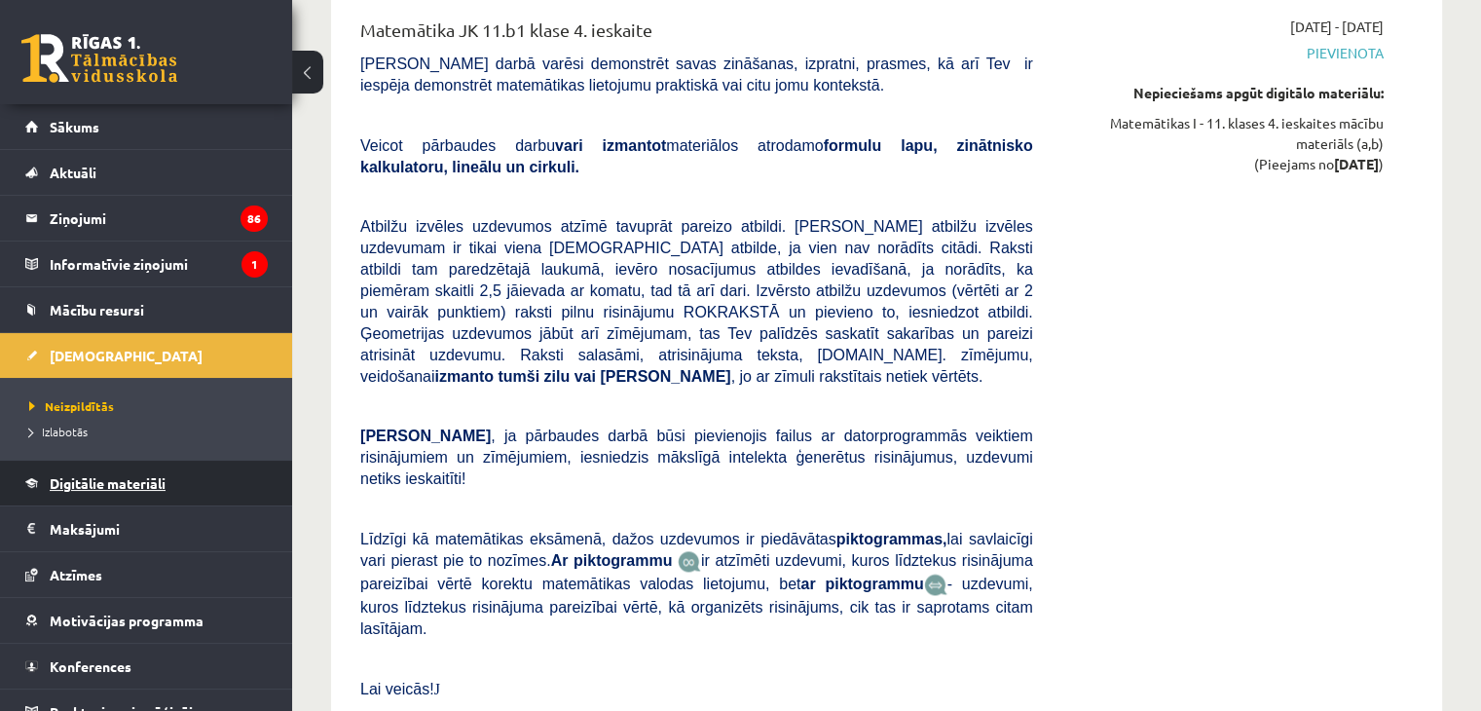
click at [134, 472] on link "Digitālie materiāli" at bounding box center [146, 482] width 242 height 45
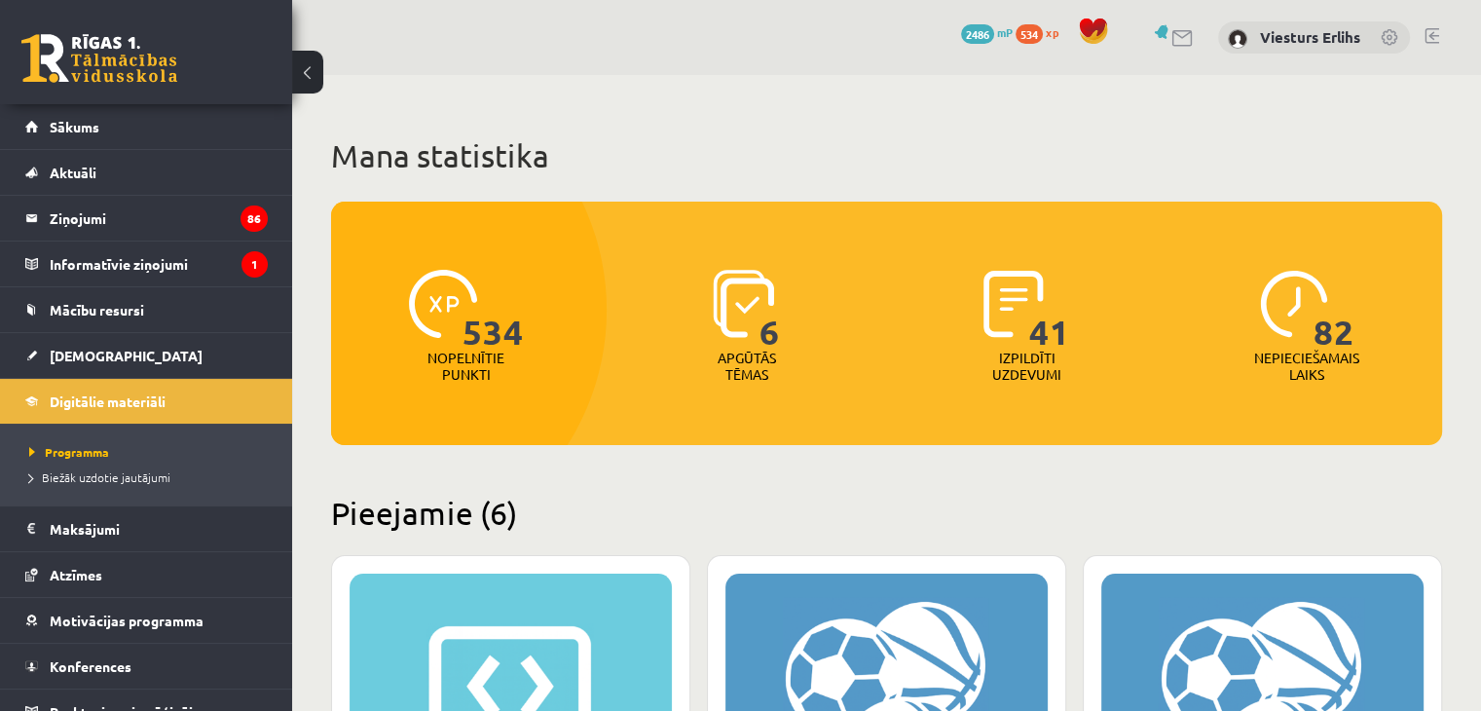
click at [1436, 38] on link at bounding box center [1431, 36] width 15 height 16
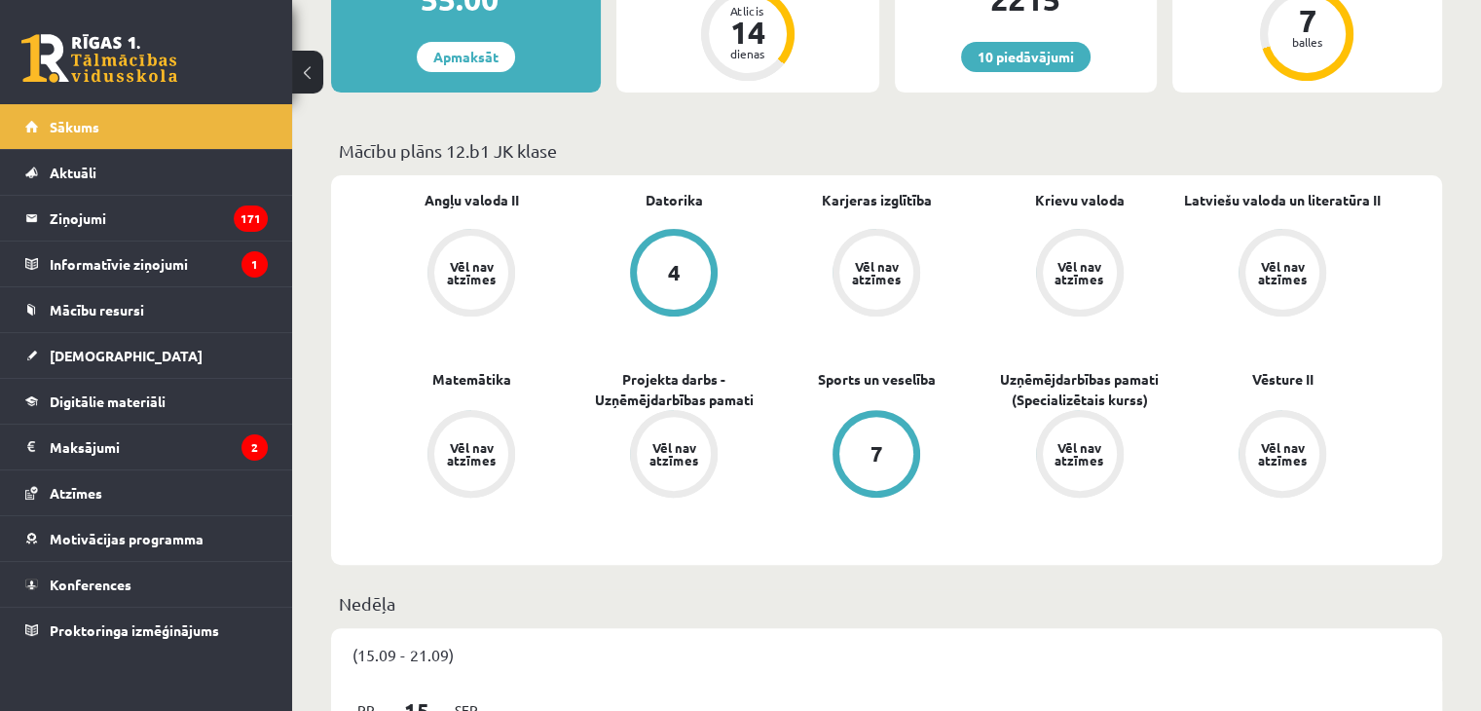
scroll to position [584, 0]
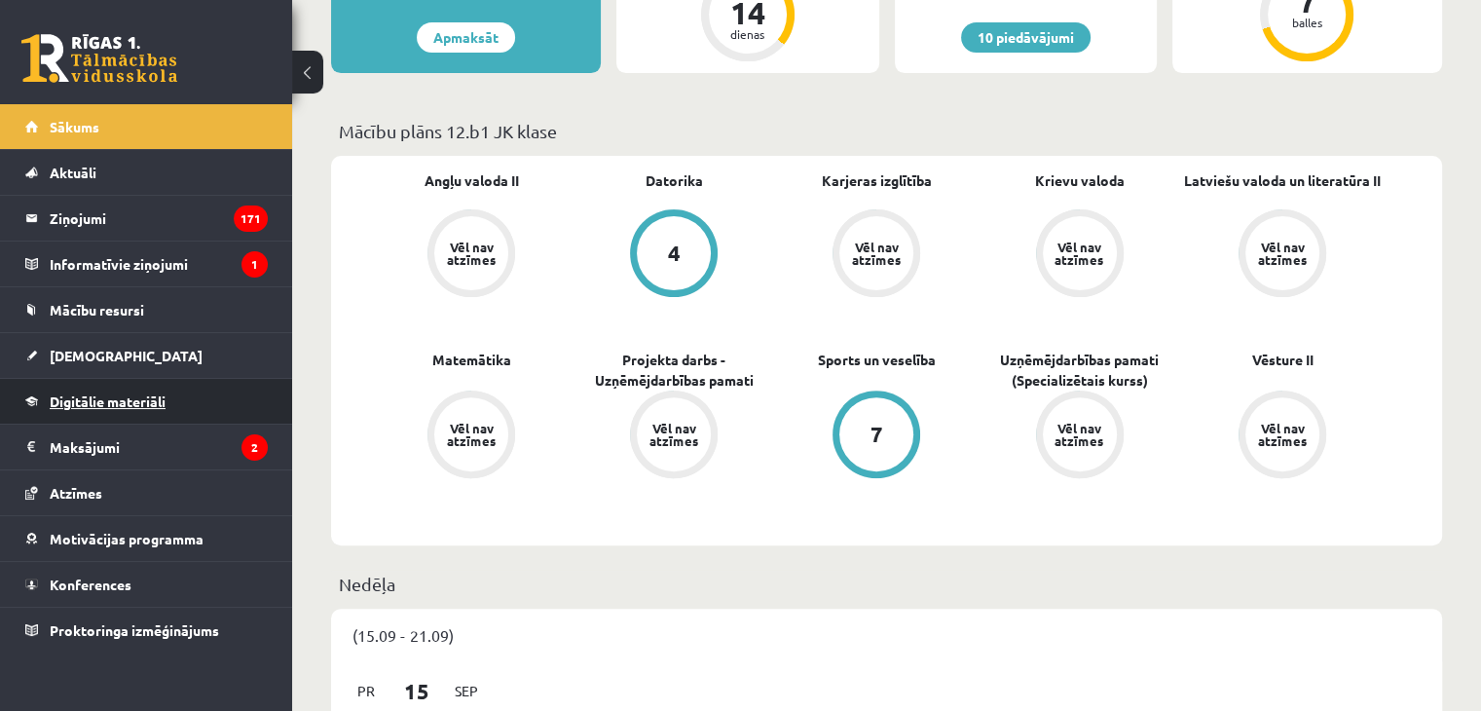
click at [126, 396] on span "Digitālie materiāli" at bounding box center [108, 401] width 116 height 18
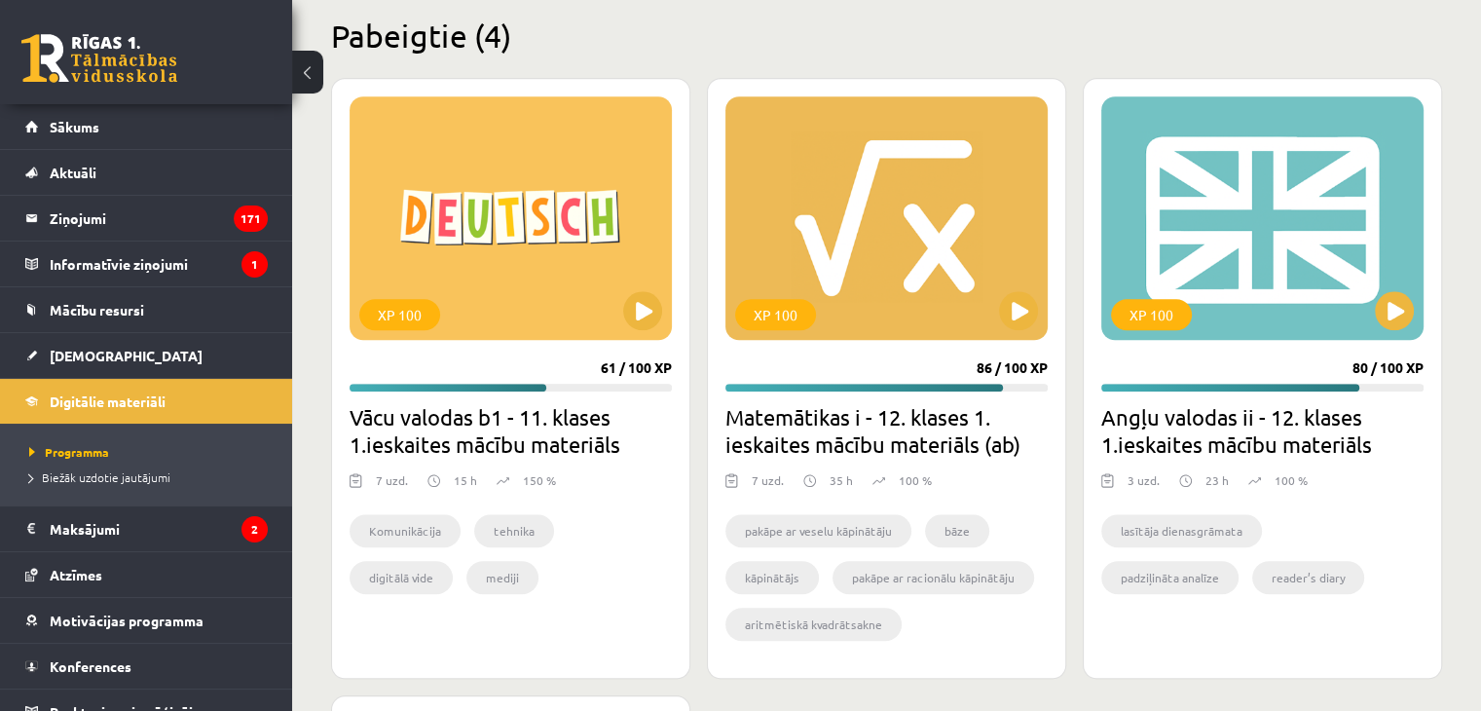
scroll to position [1804, 0]
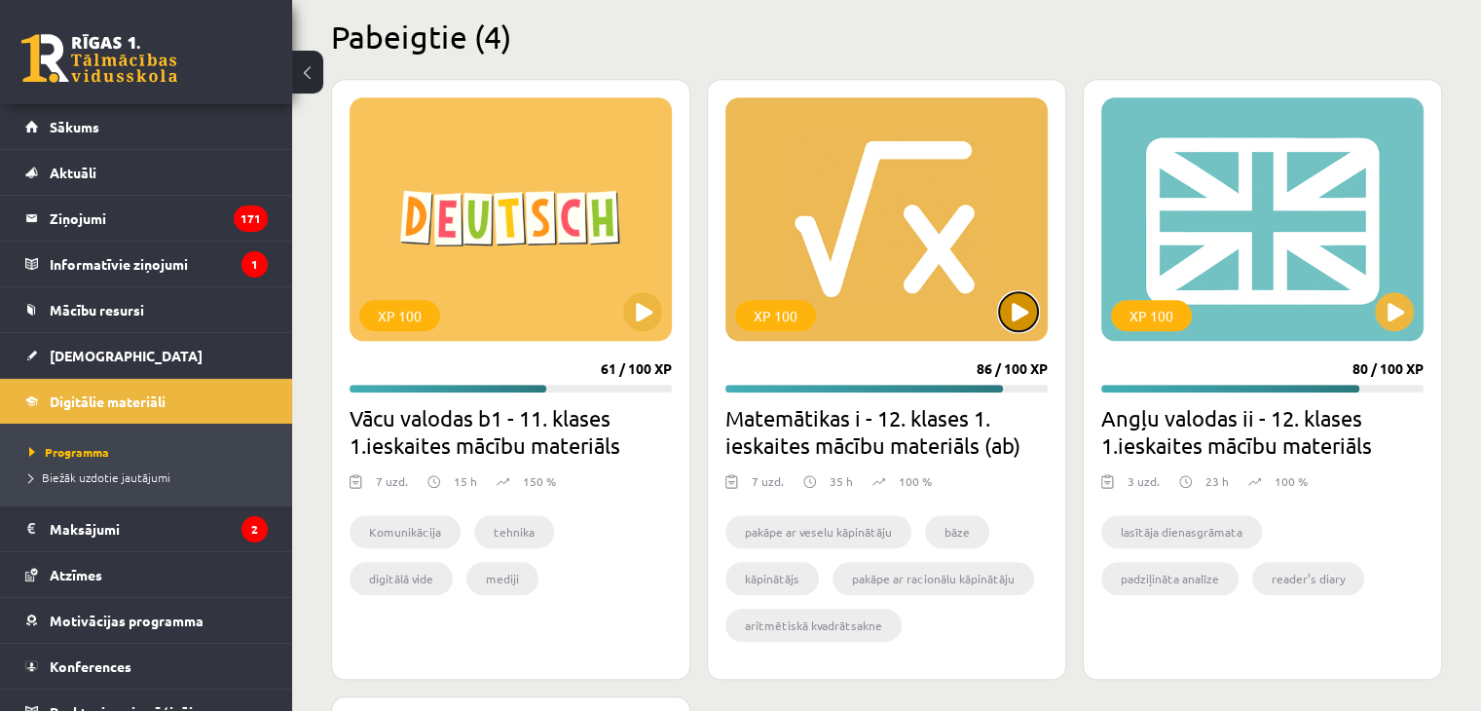
click at [1013, 302] on button at bounding box center [1018, 311] width 39 height 39
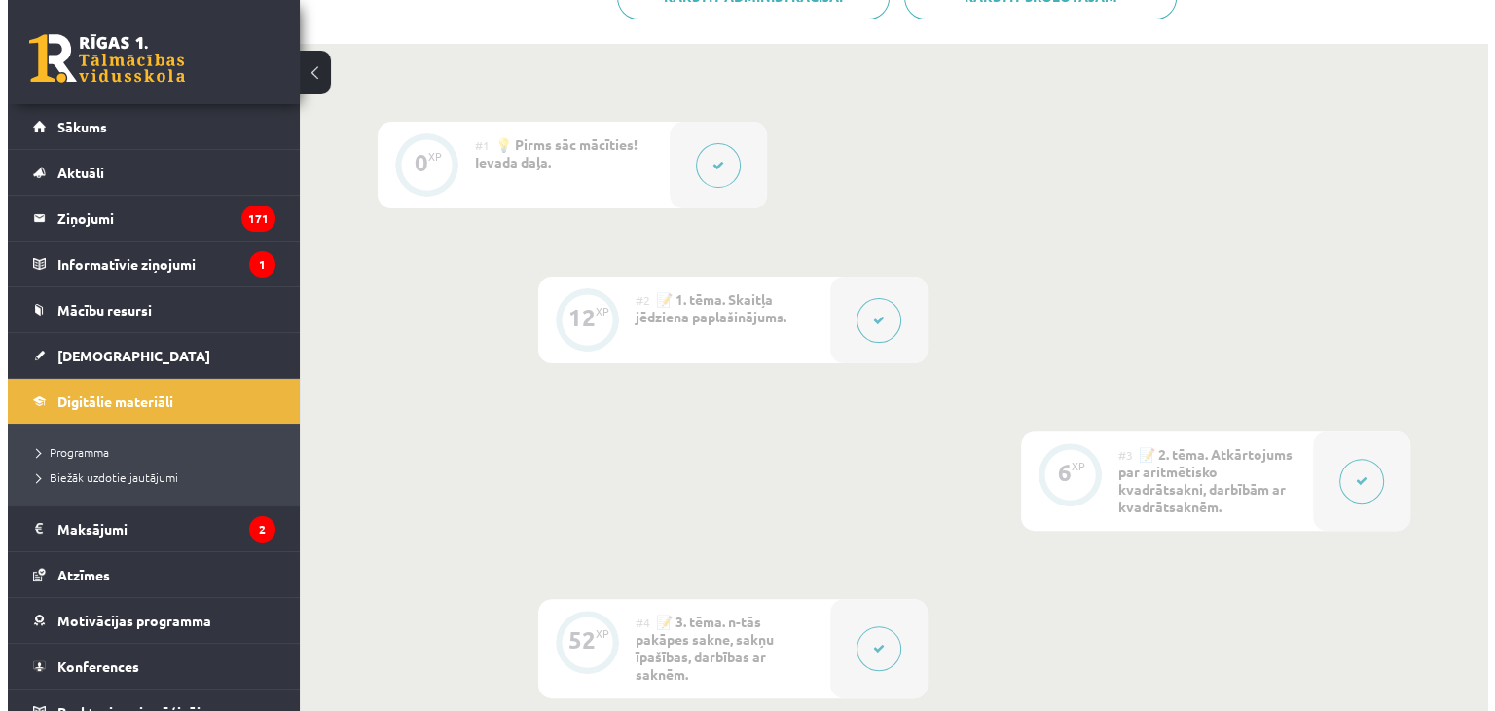
scroll to position [584, 0]
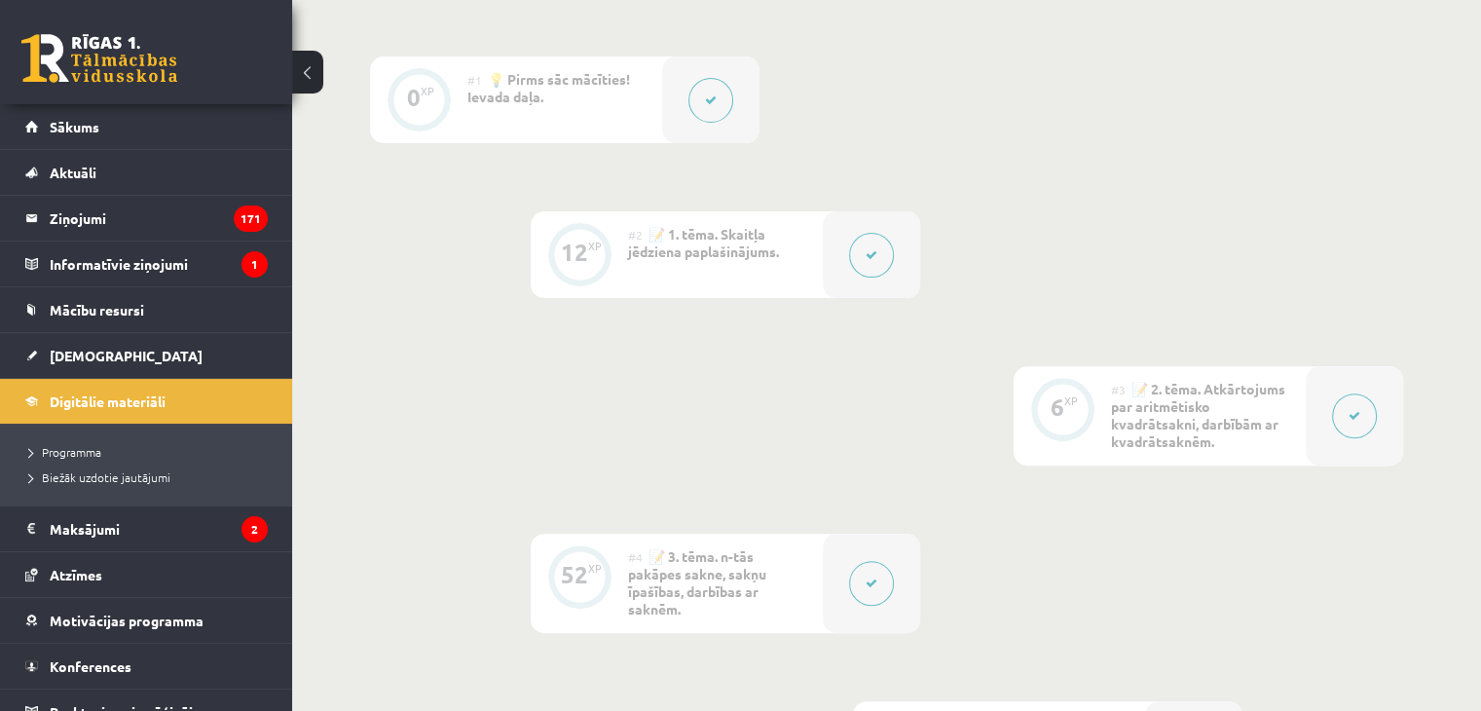
click at [713, 104] on icon at bounding box center [711, 100] width 12 height 12
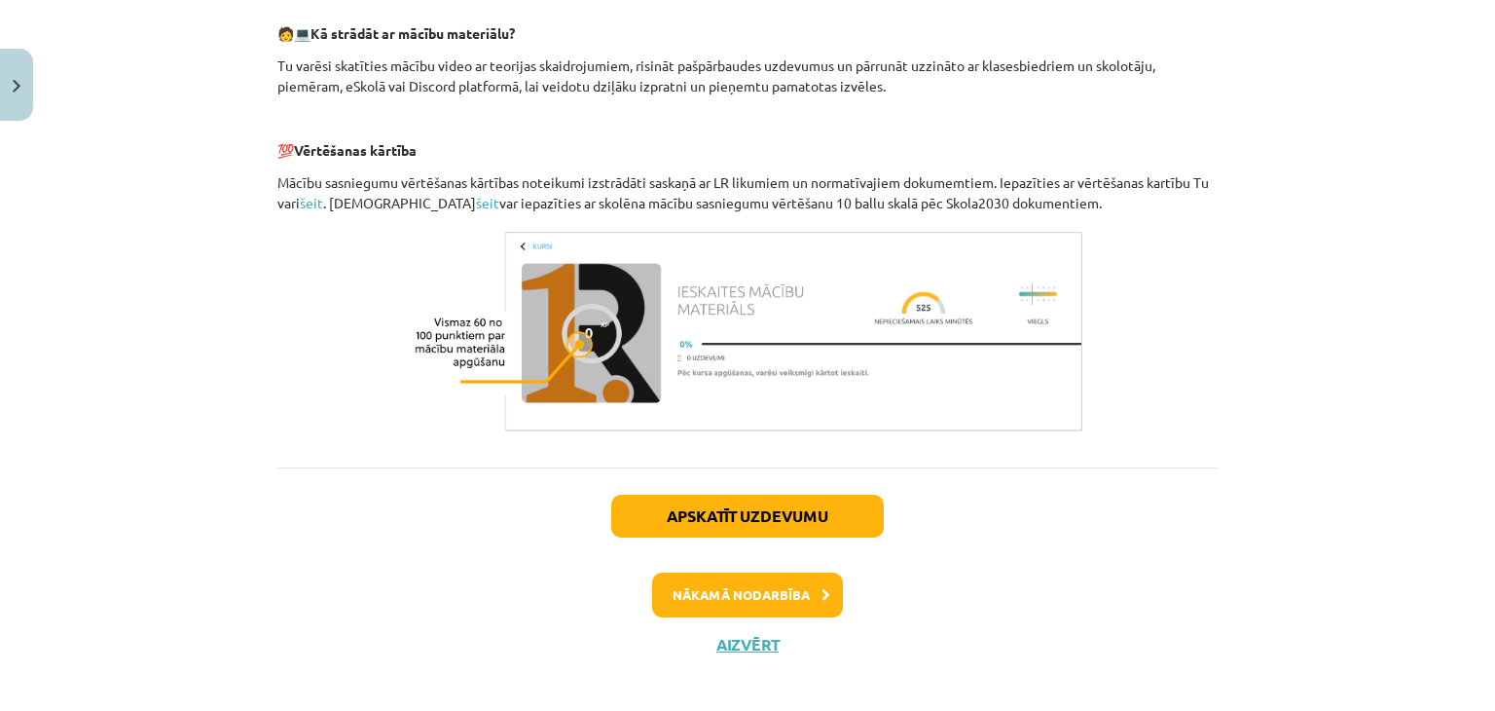
scroll to position [915, 0]
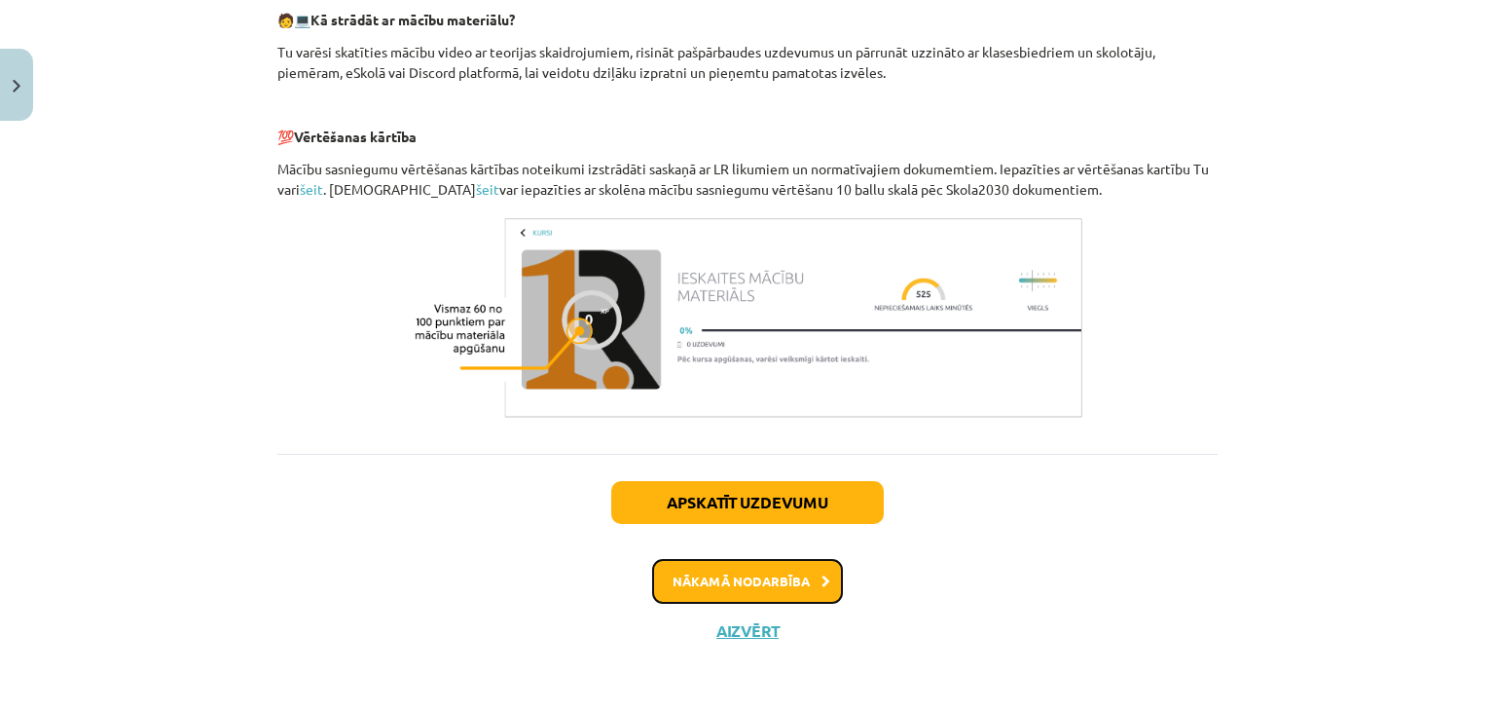
click at [825, 585] on button "Nākamā nodarbība" at bounding box center [747, 581] width 191 height 45
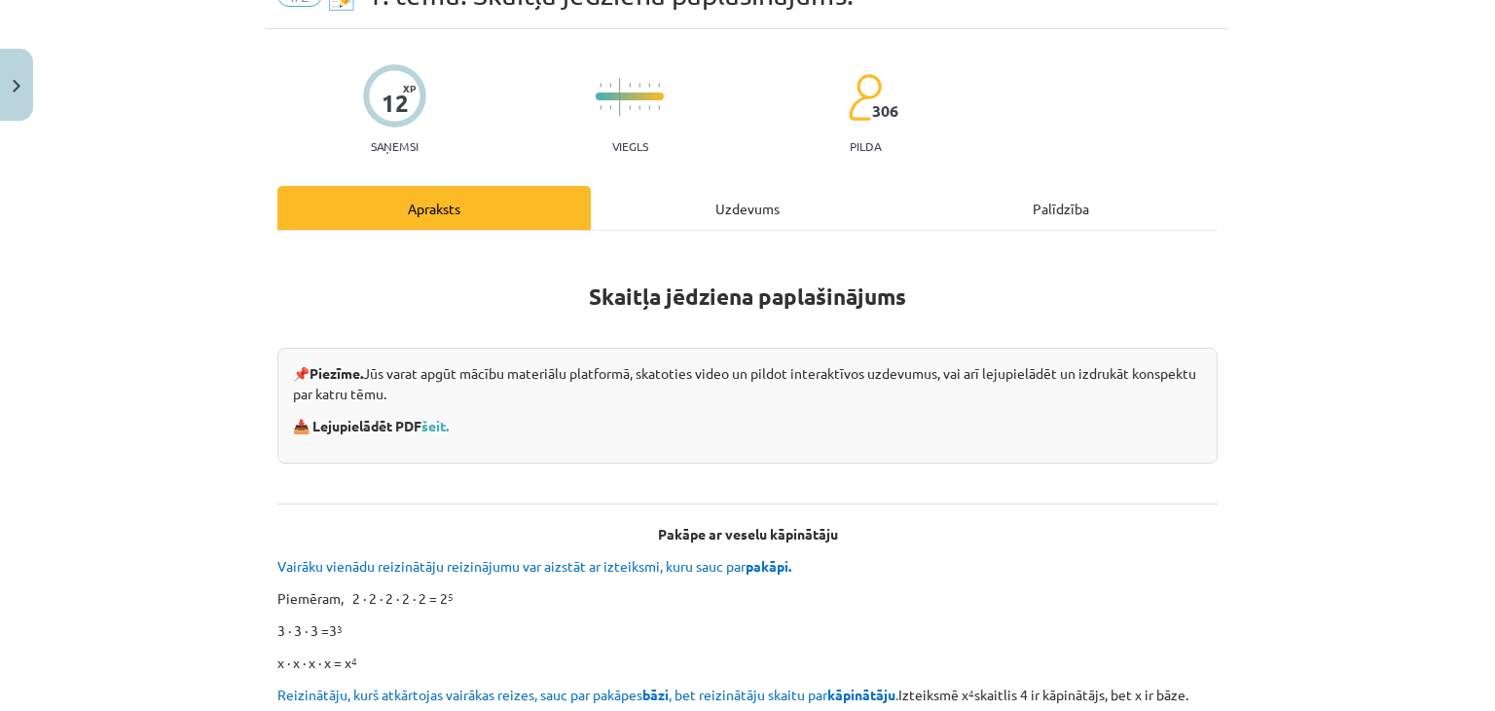
scroll to position [146, 0]
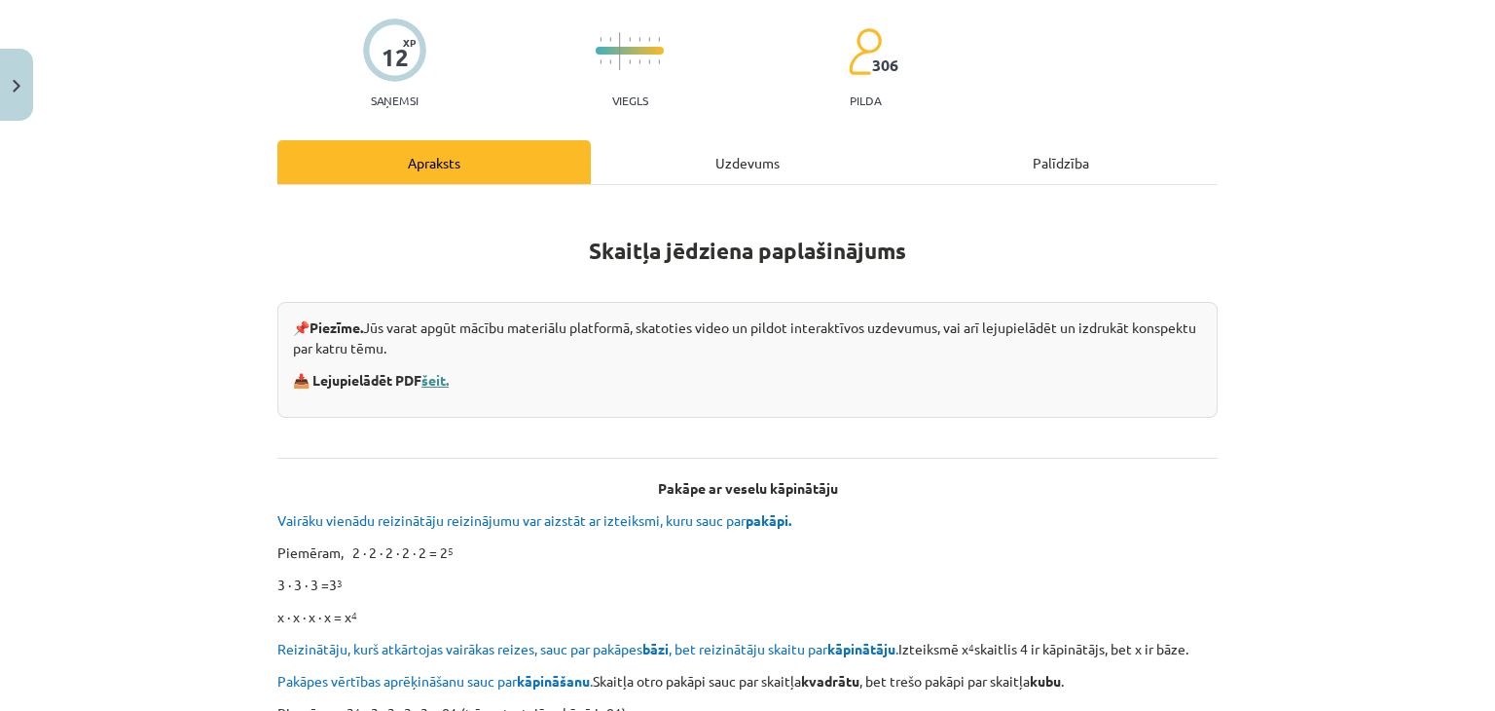
click at [440, 383] on link "šeit." at bounding box center [434, 380] width 27 height 18
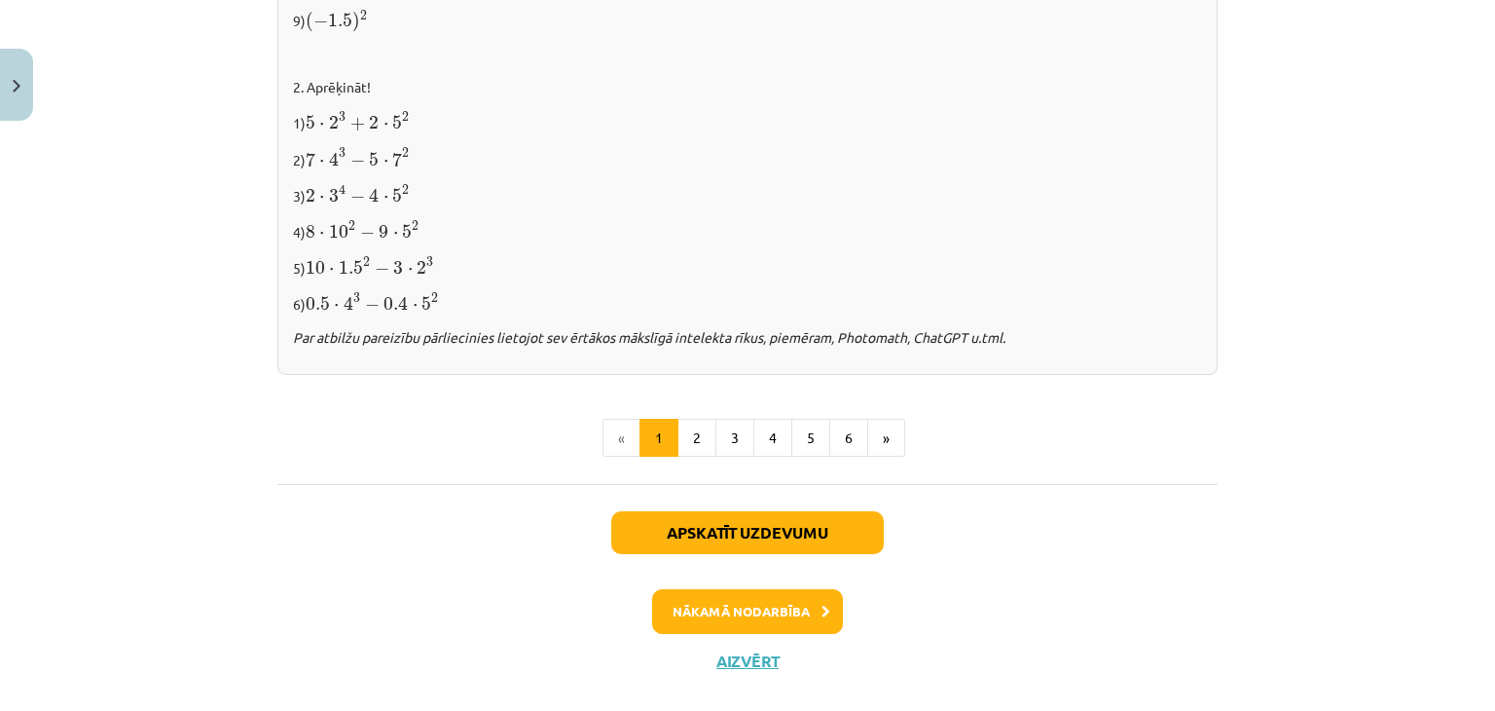
scroll to position [2115, 0]
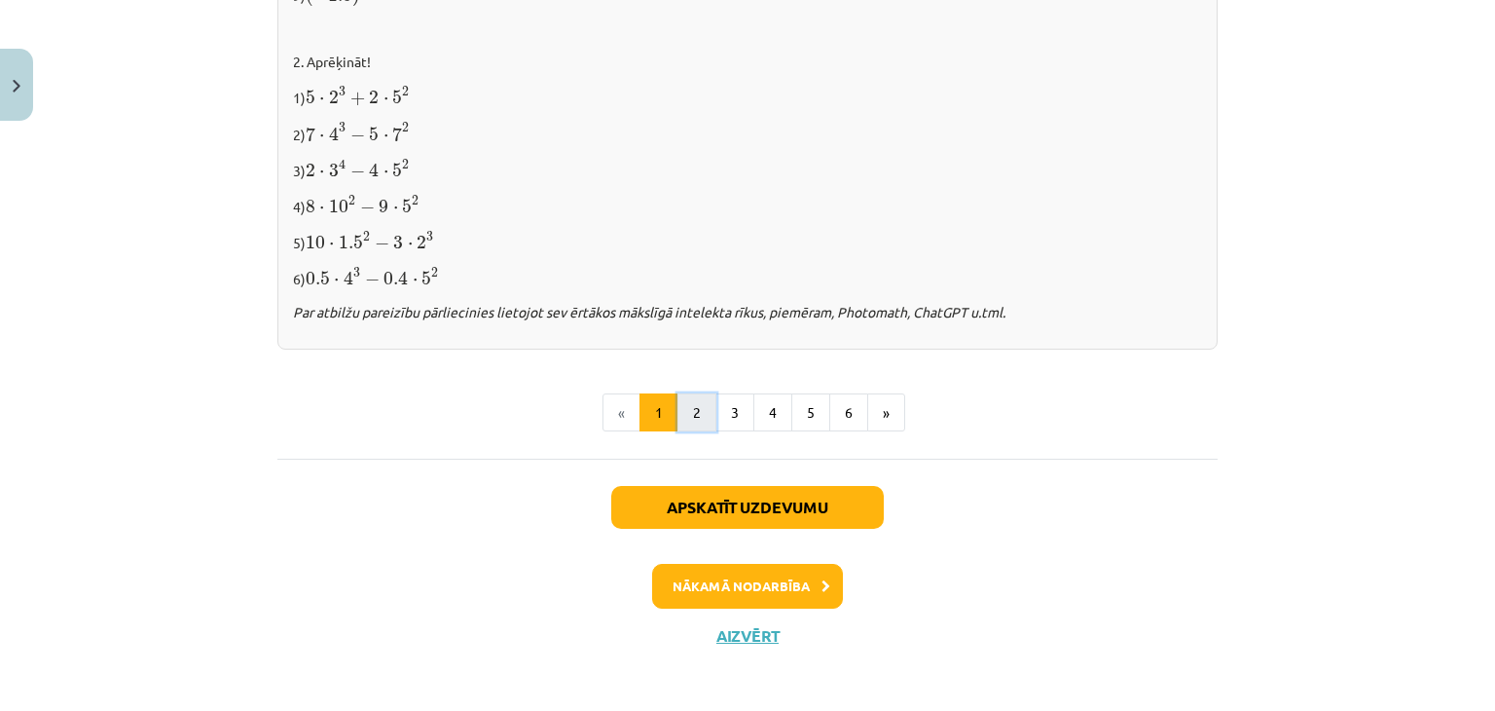
click at [693, 409] on button "2" at bounding box center [696, 412] width 39 height 39
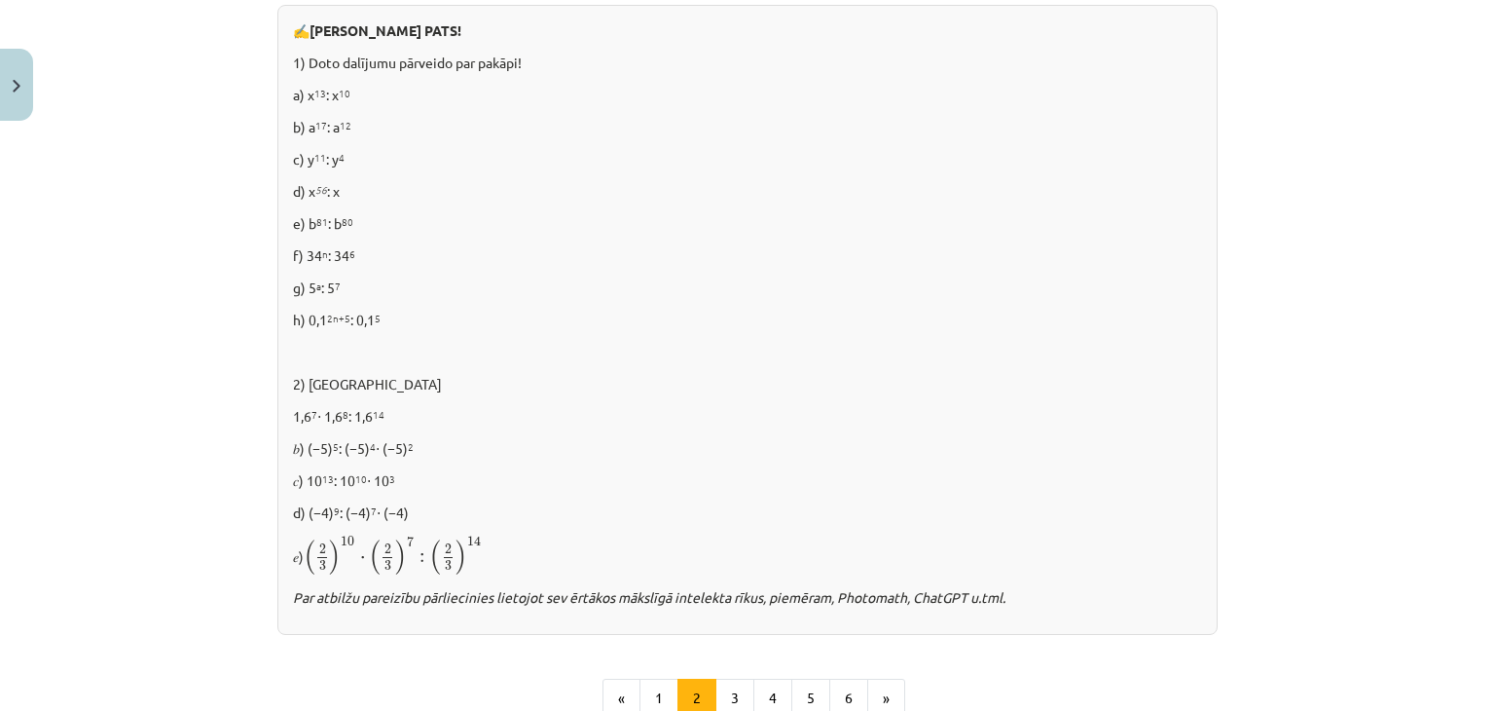
scroll to position [1126, 0]
click at [738, 693] on button "3" at bounding box center [734, 697] width 39 height 39
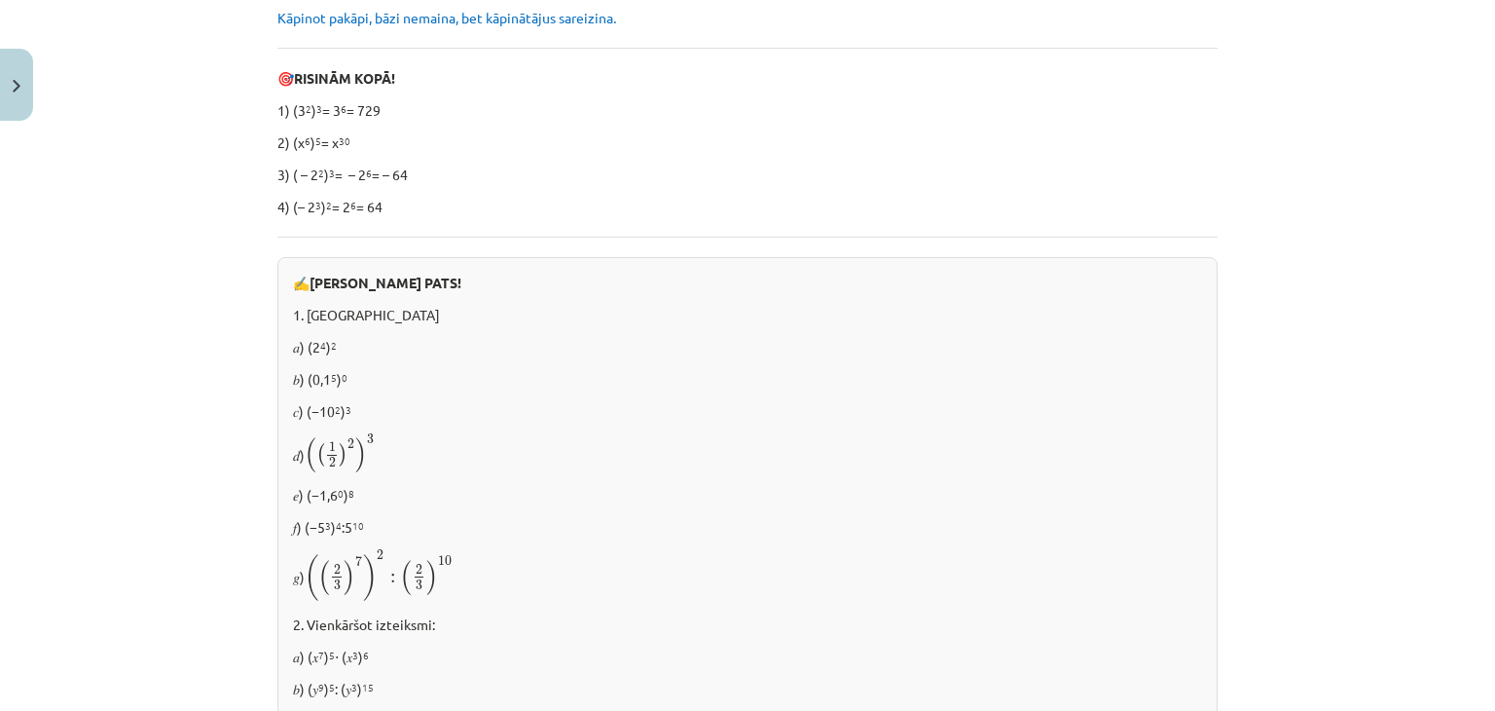
scroll to position [348, 0]
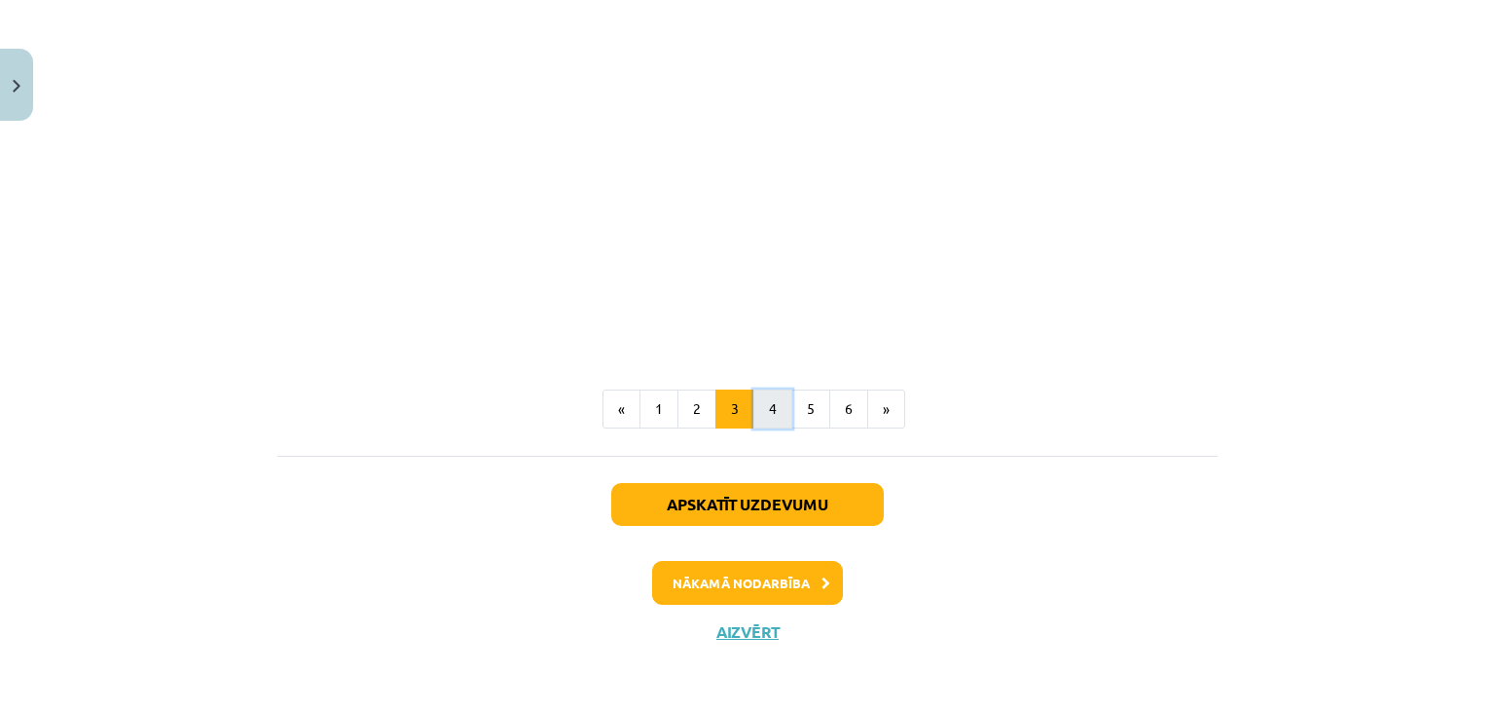
click at [763, 420] on button "4" at bounding box center [772, 408] width 39 height 39
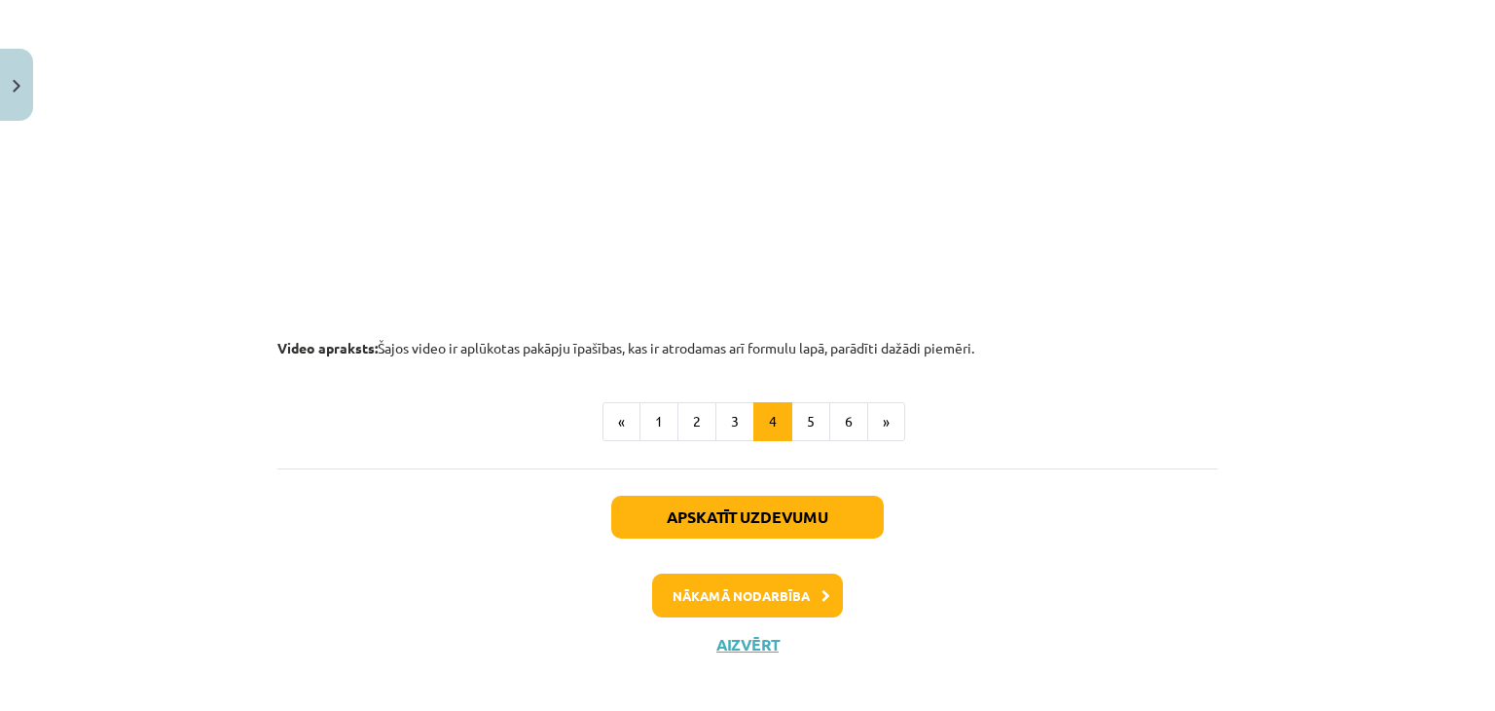
scroll to position [2100, 0]
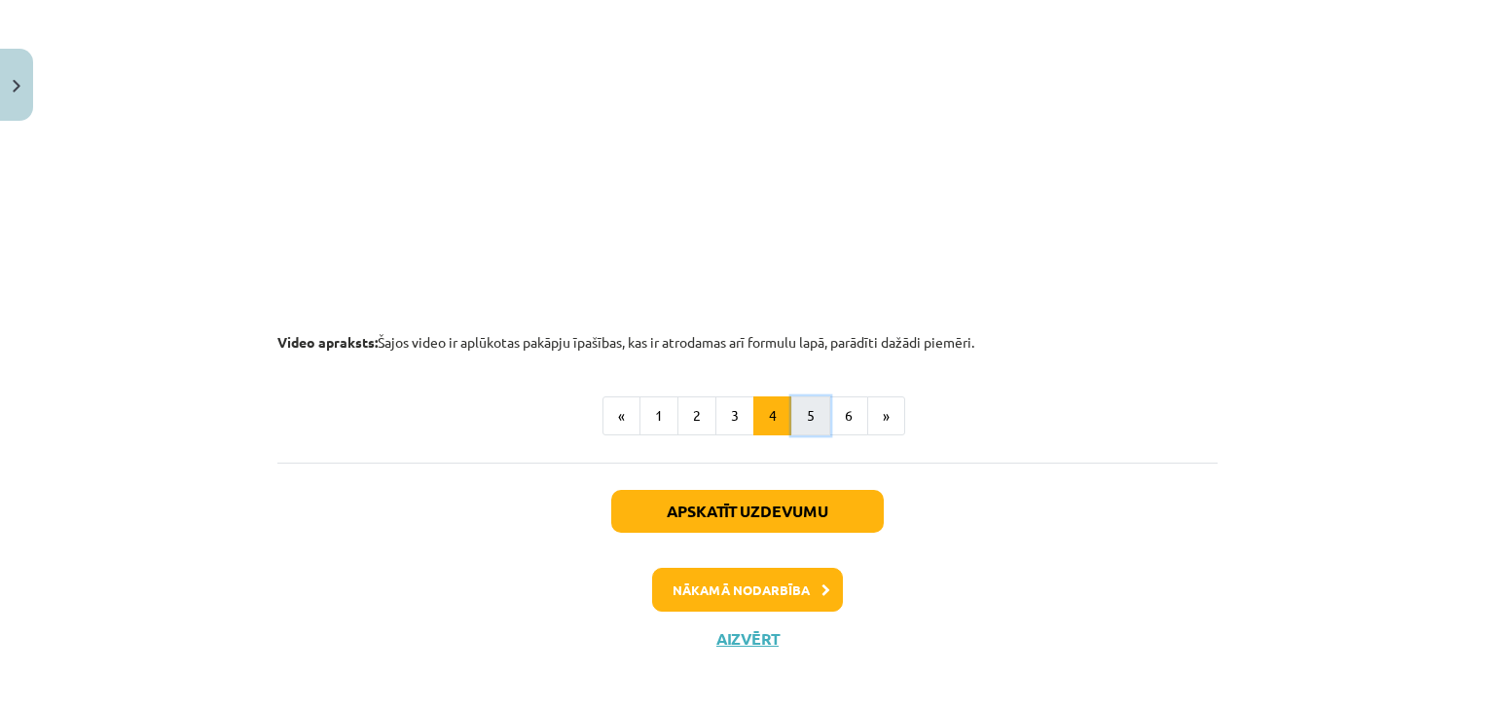
click at [817, 417] on button "5" at bounding box center [810, 415] width 39 height 39
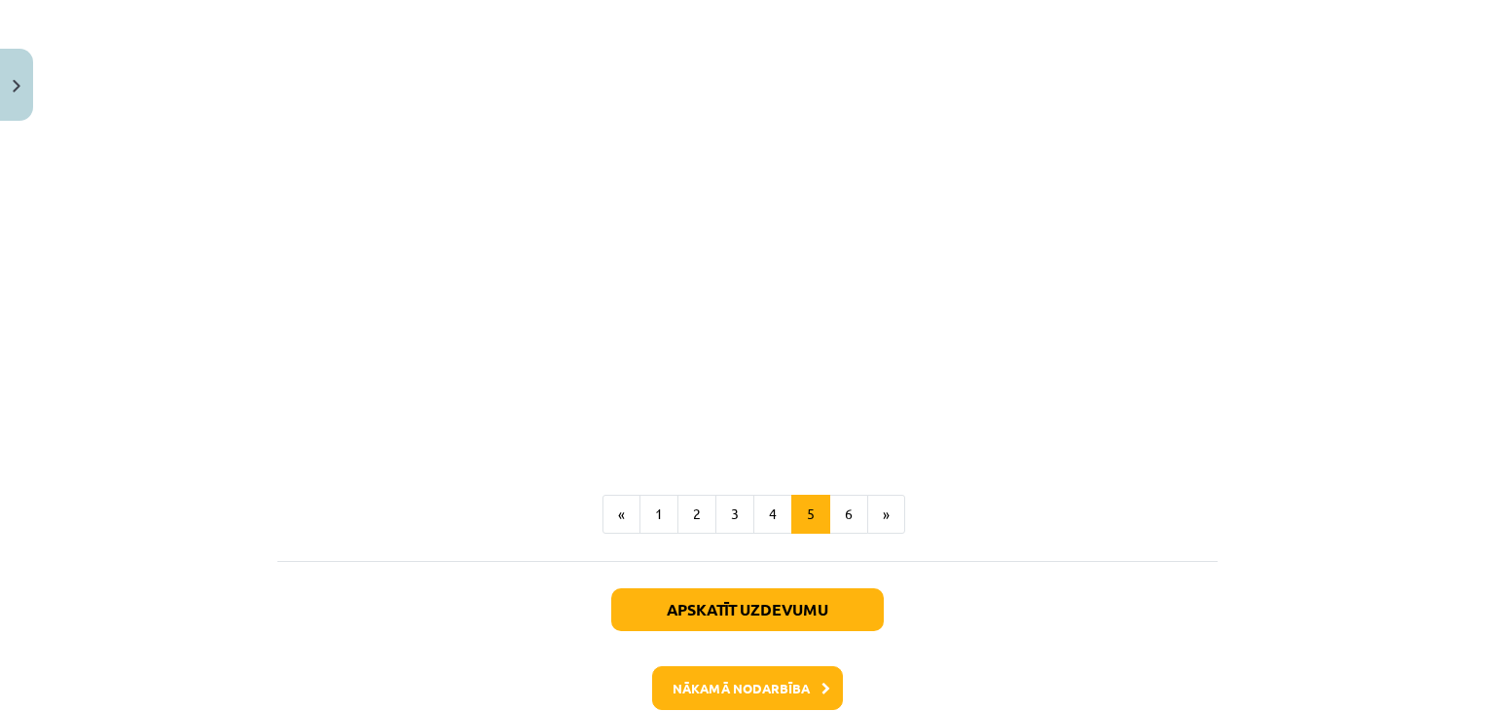
scroll to position [2294, 0]
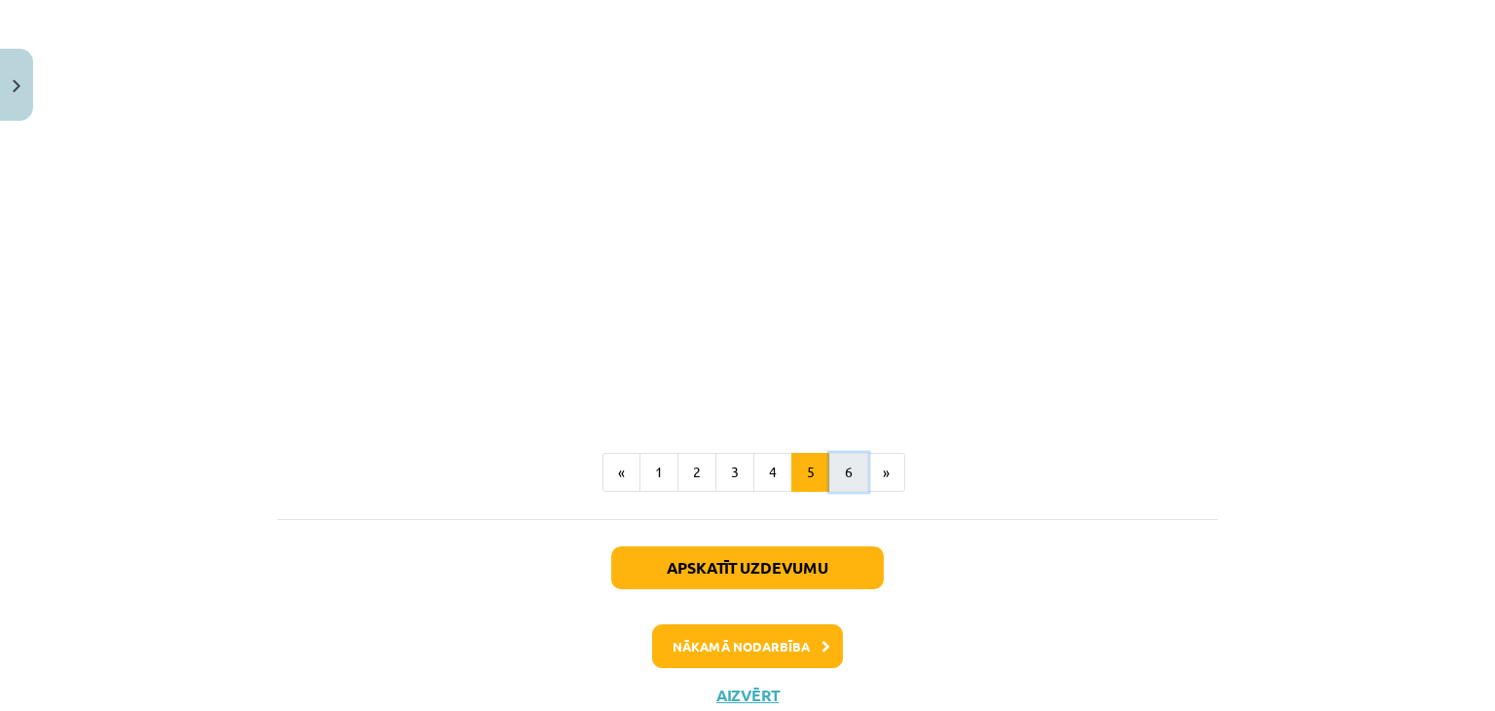
click at [851, 490] on button "6" at bounding box center [848, 472] width 39 height 39
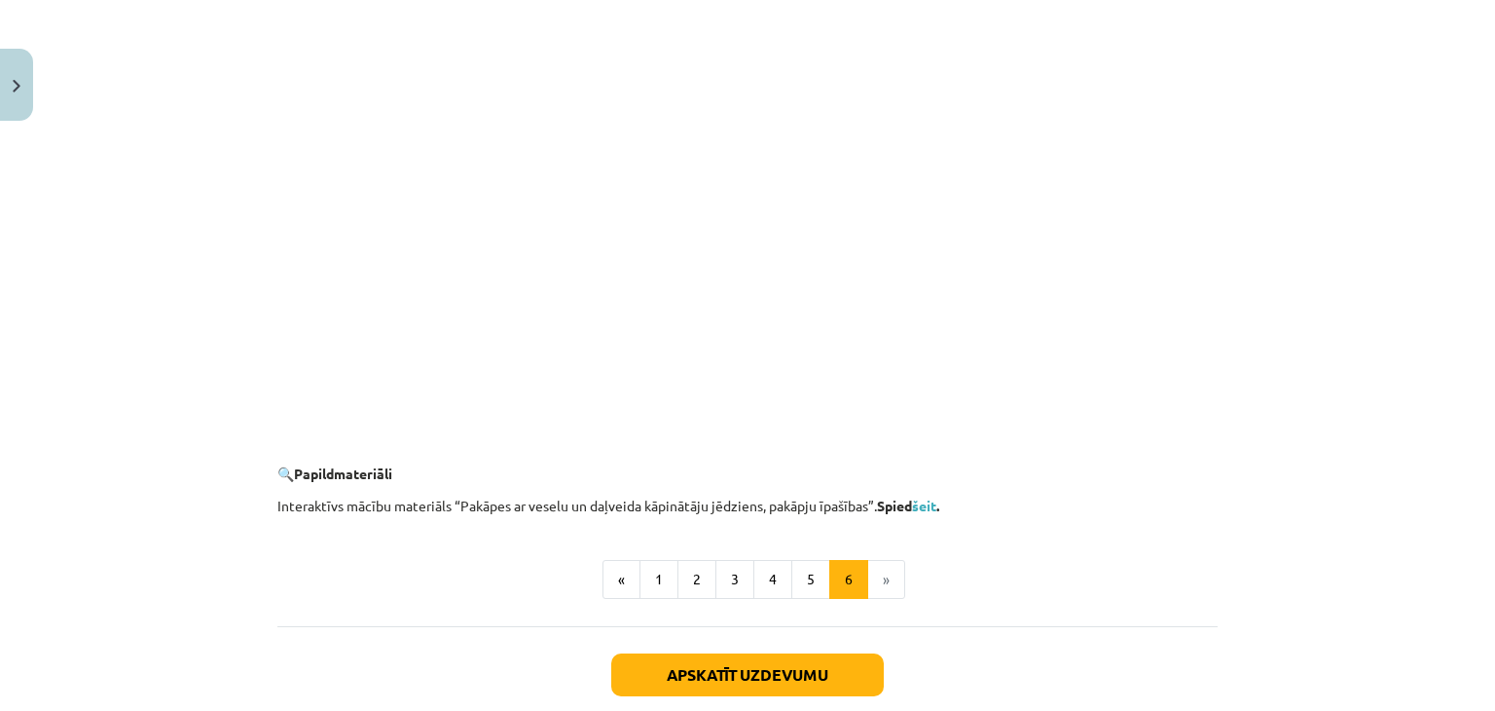
scroll to position [1905, 0]
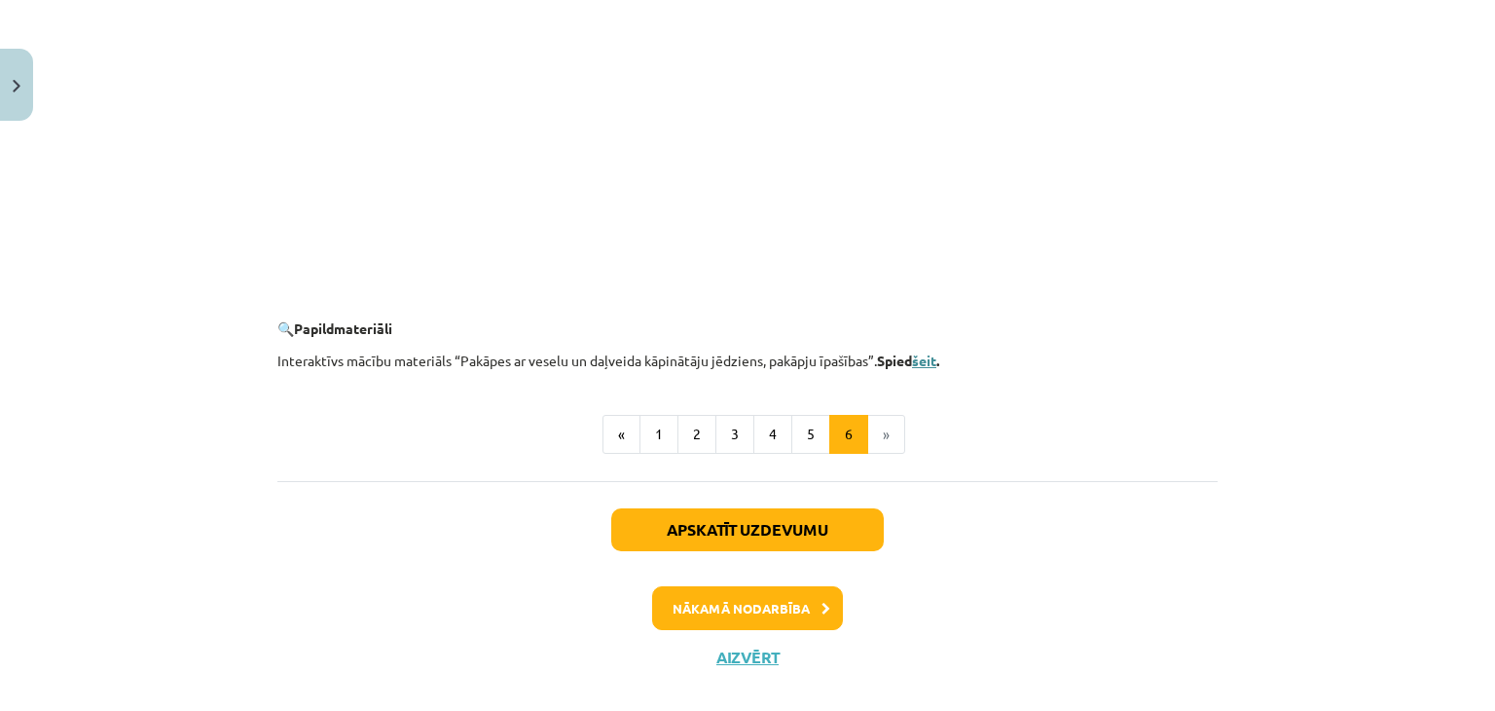
click at [927, 358] on link "šeit" at bounding box center [924, 360] width 24 height 18
click at [811, 599] on button "Nākamā nodarbība" at bounding box center [747, 608] width 191 height 45
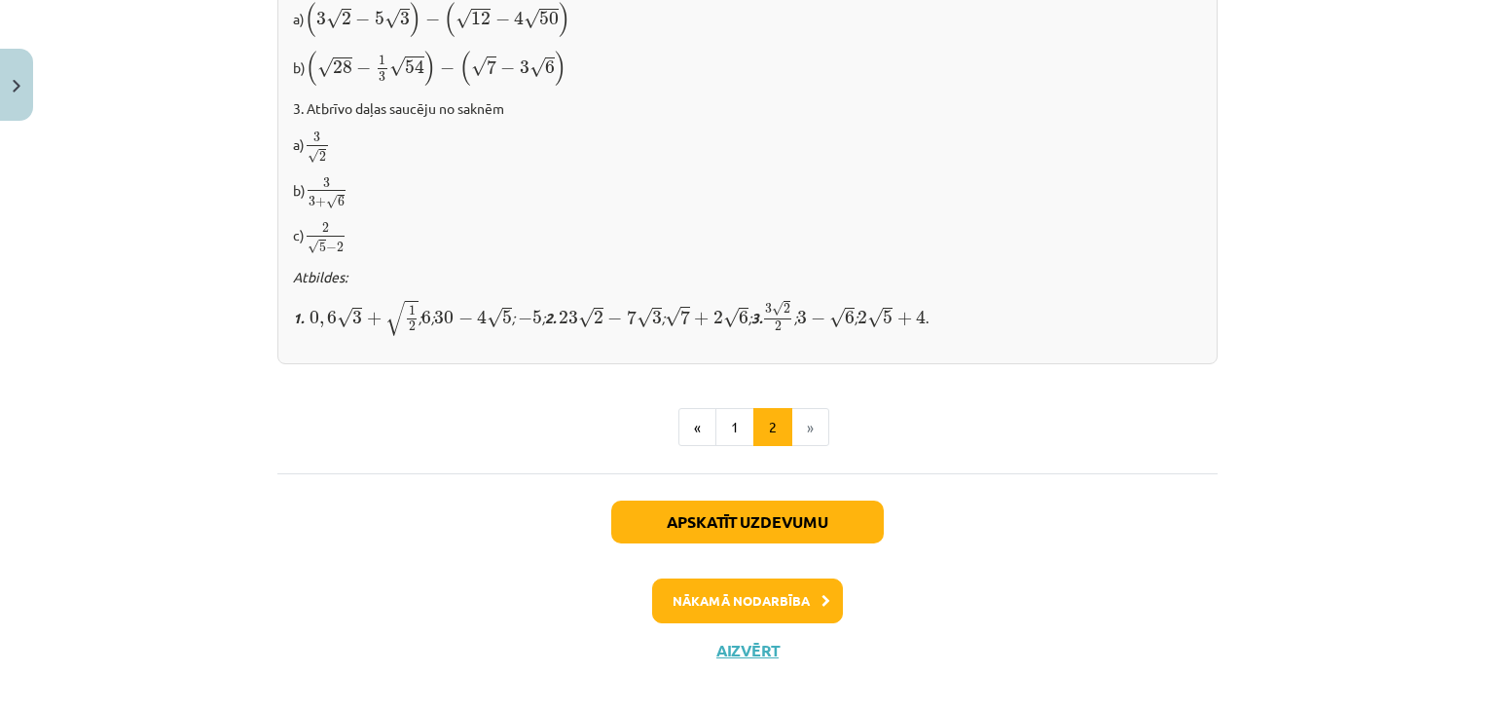
scroll to position [1339, 0]
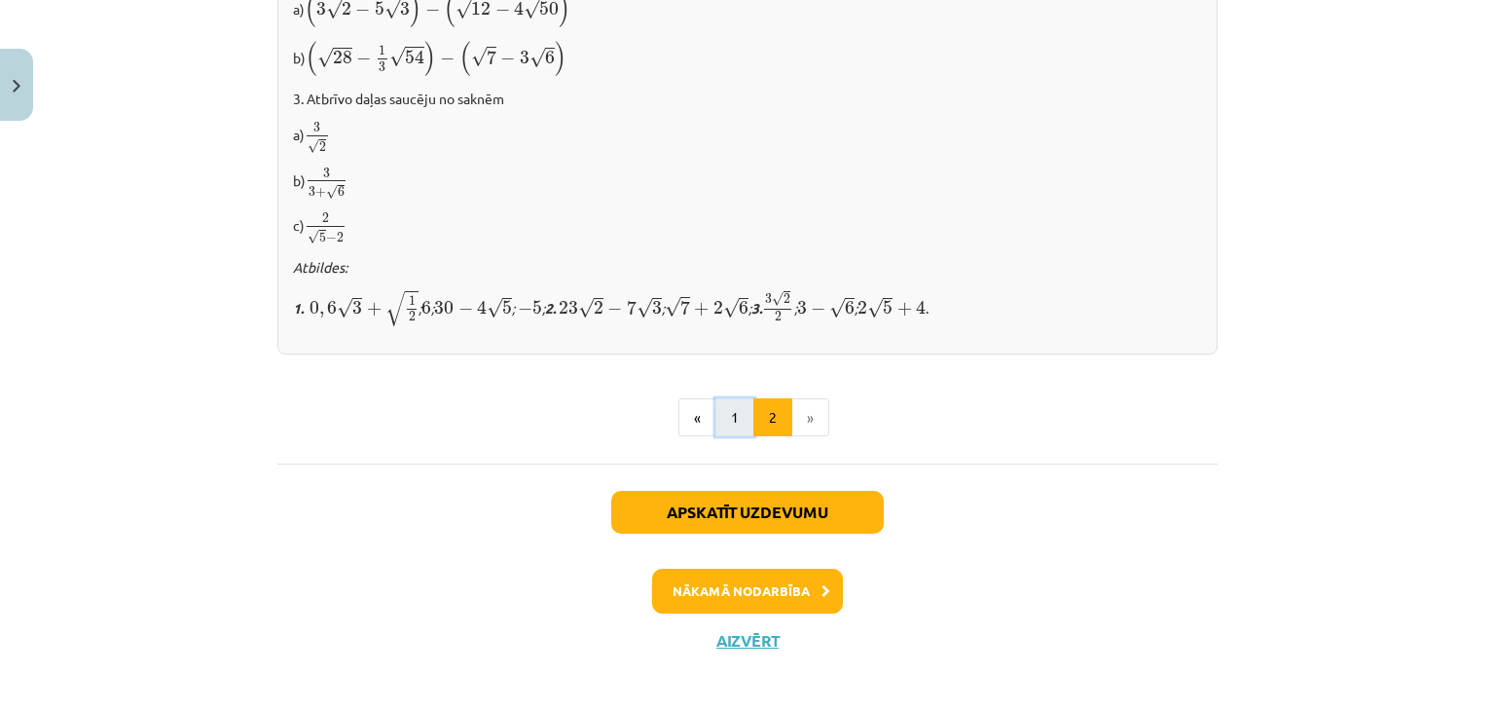
click at [730, 403] on button "1" at bounding box center [734, 417] width 39 height 39
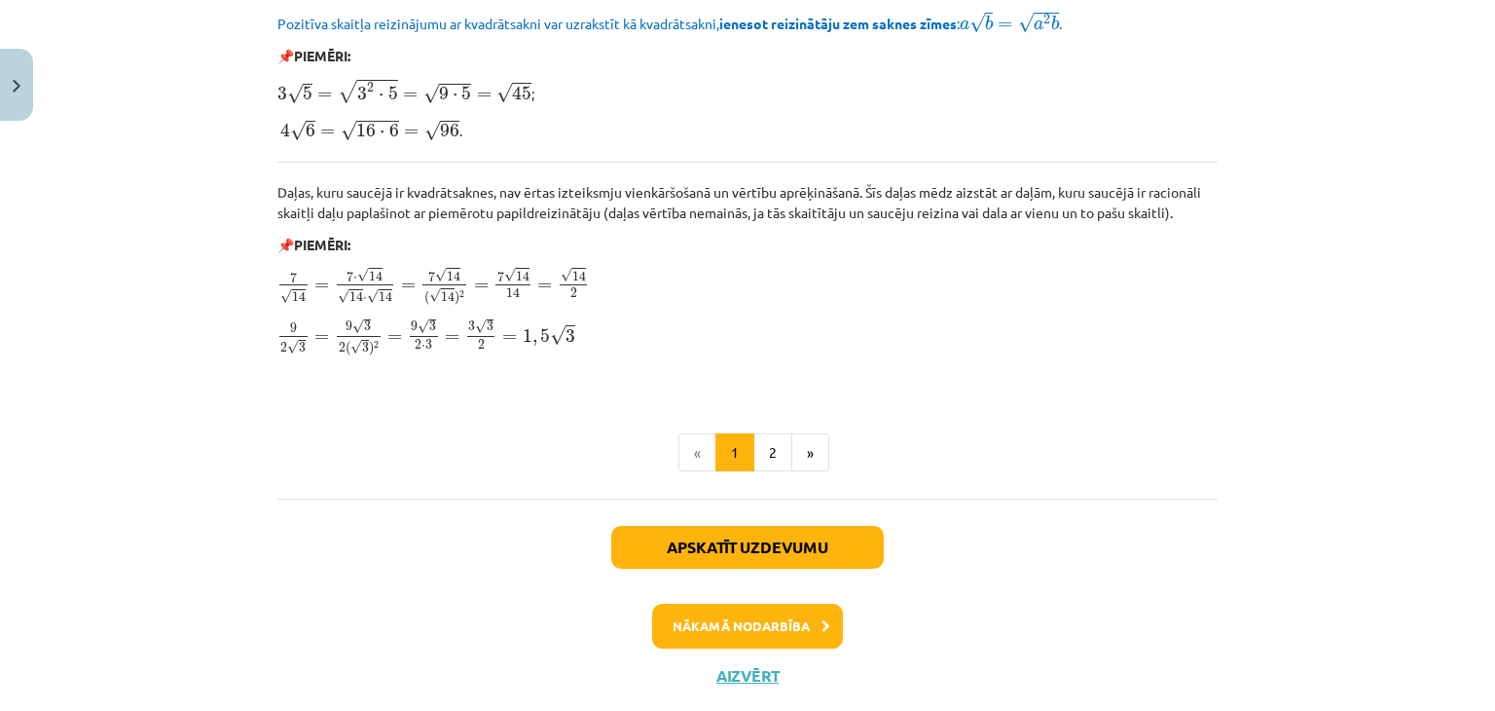
scroll to position [2398, 0]
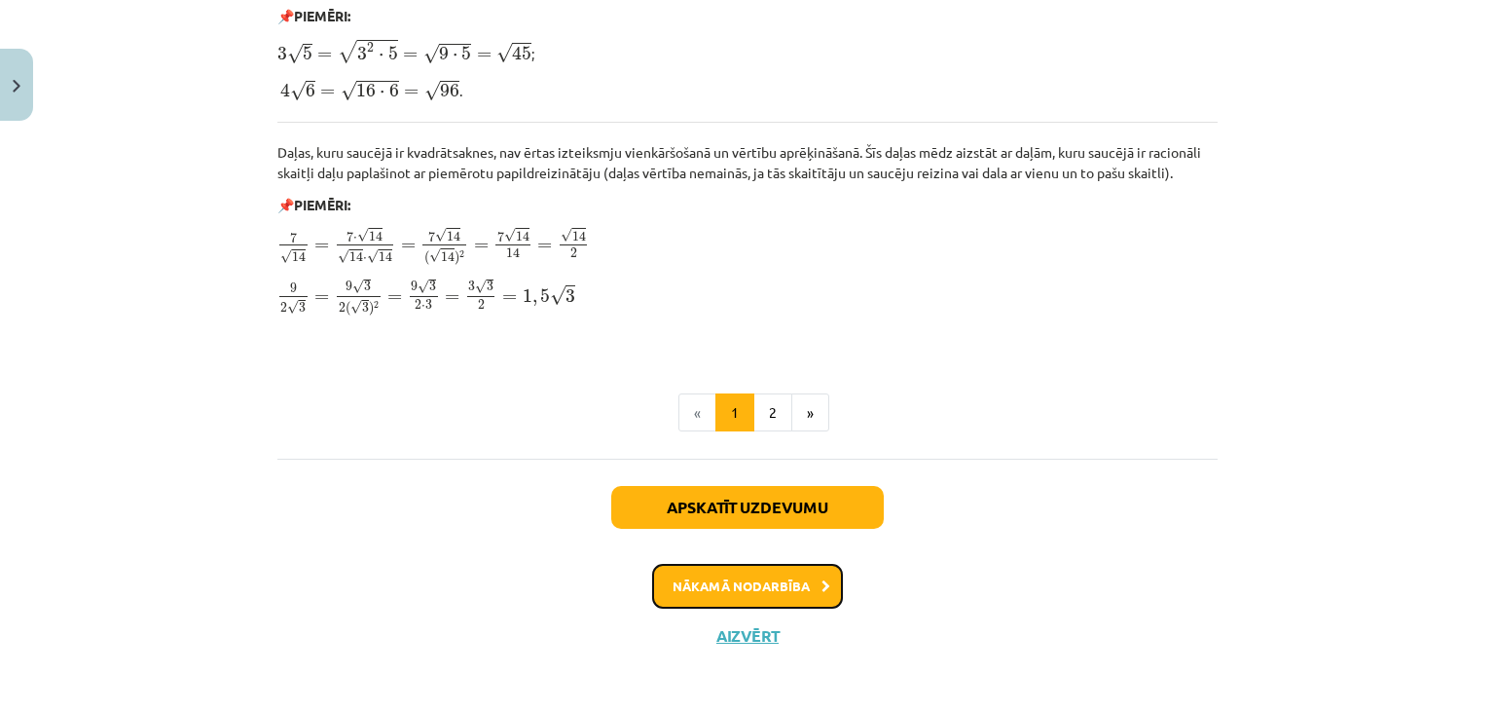
click at [822, 581] on icon at bounding box center [826, 586] width 9 height 13
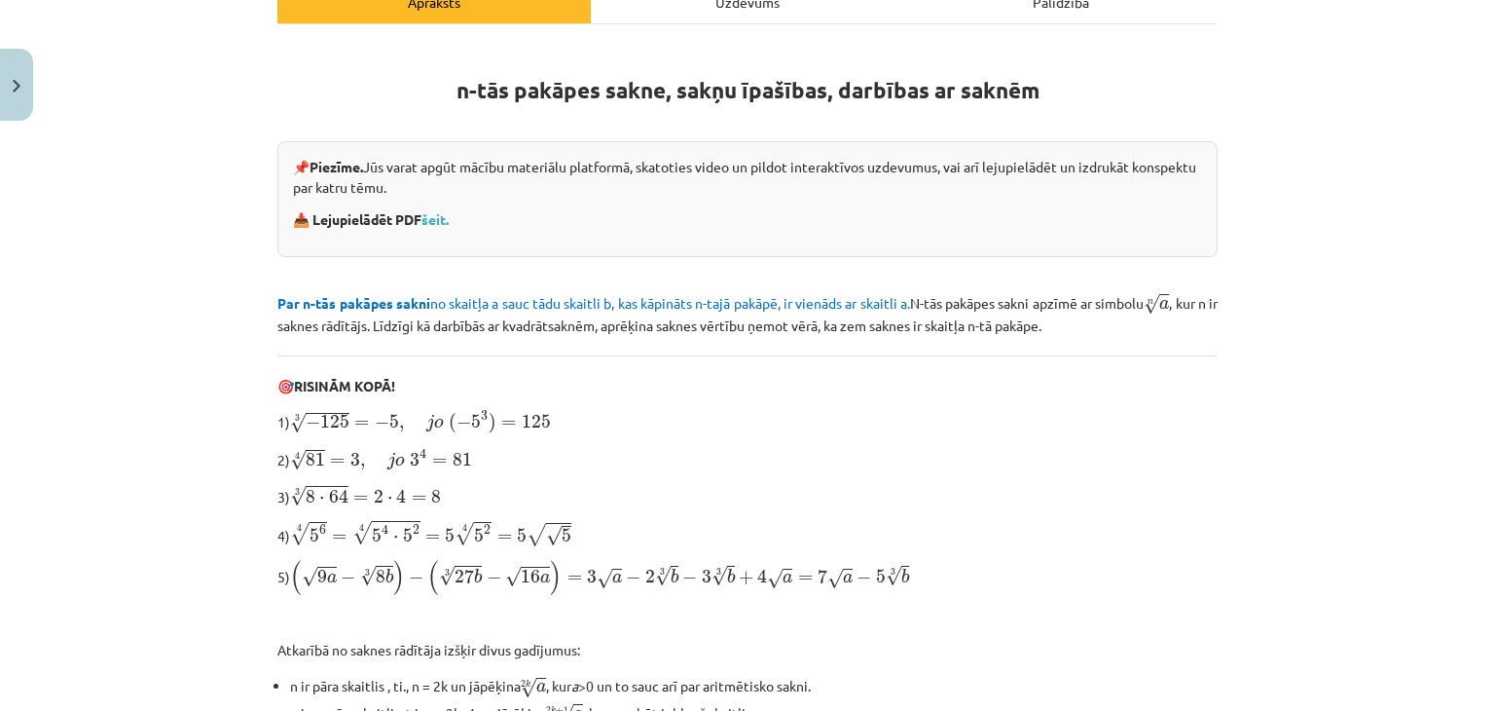
scroll to position [341, 0]
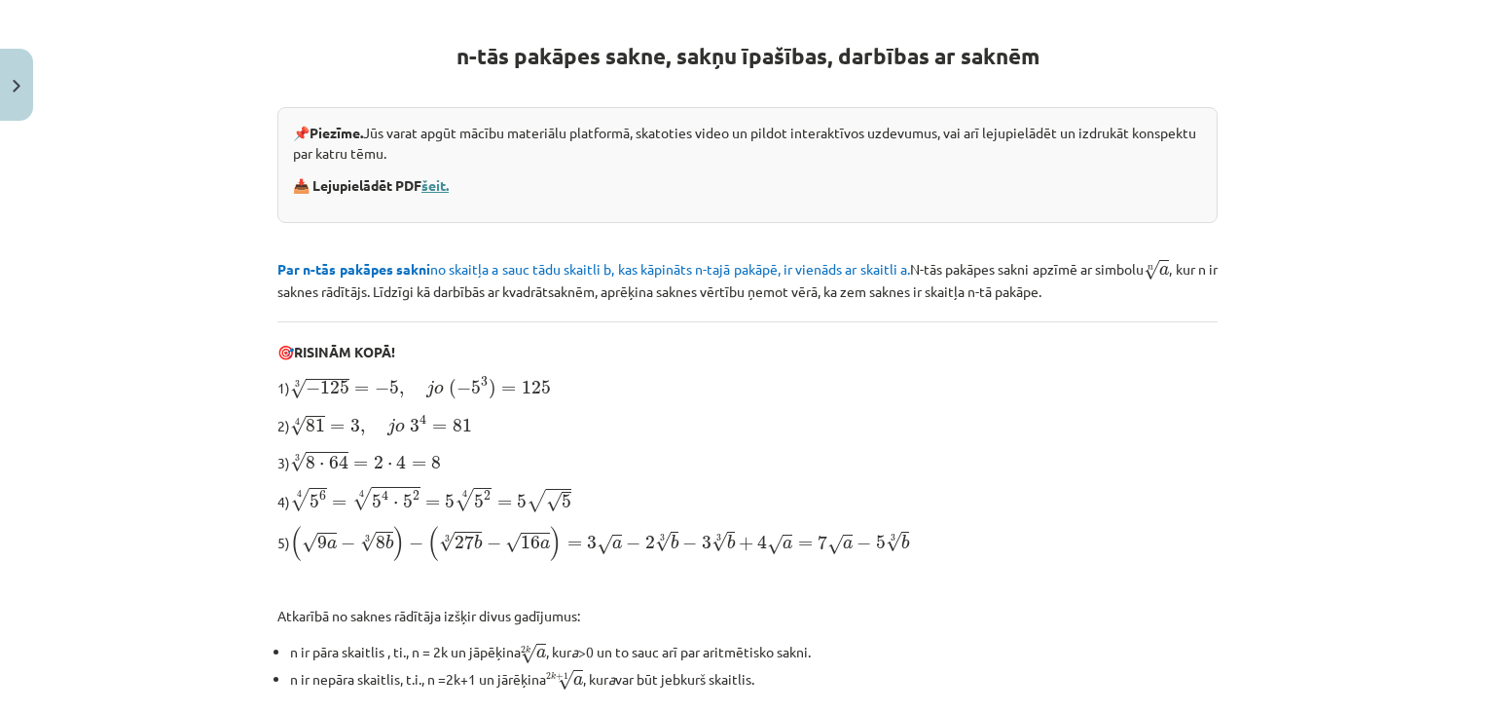
click at [432, 181] on link "šeit." at bounding box center [434, 185] width 27 height 18
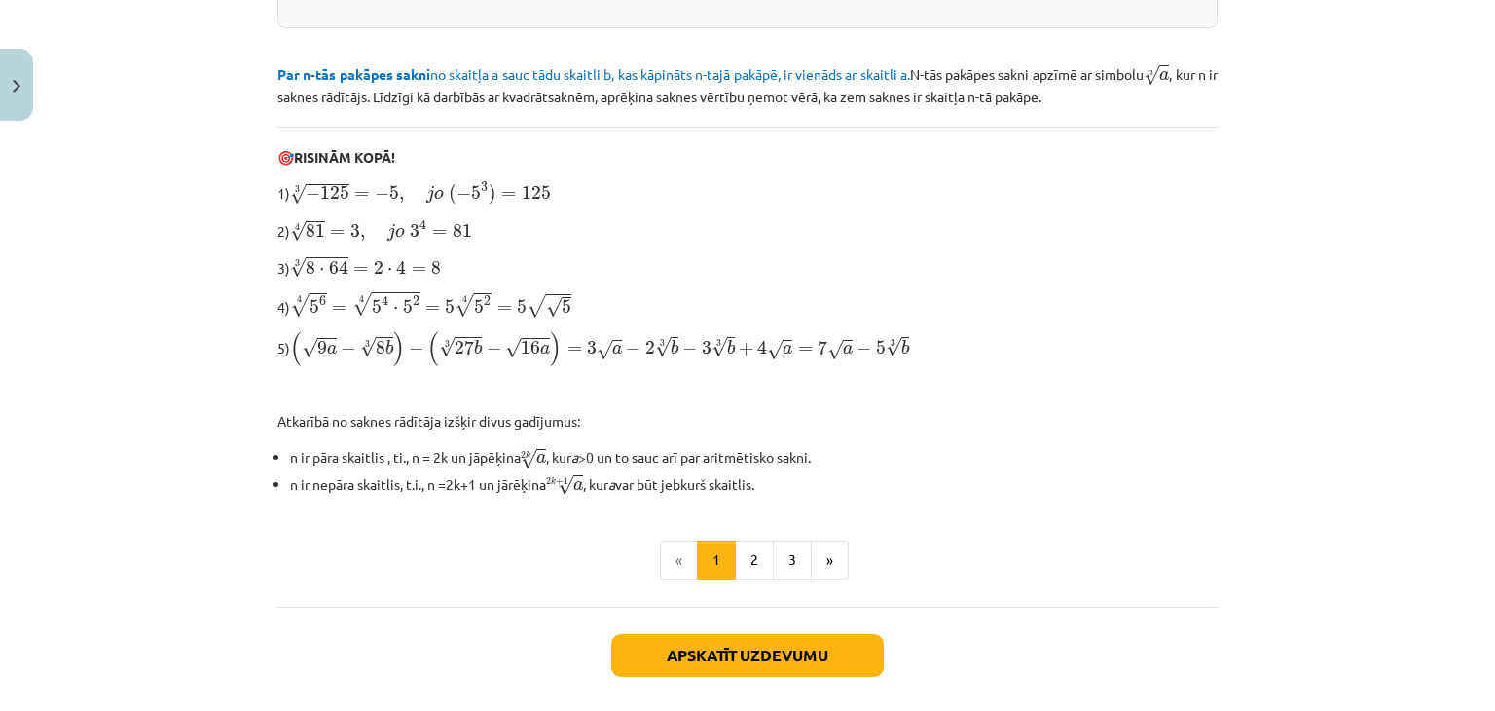
scroll to position [535, 0]
click at [753, 558] on button "2" at bounding box center [754, 559] width 39 height 39
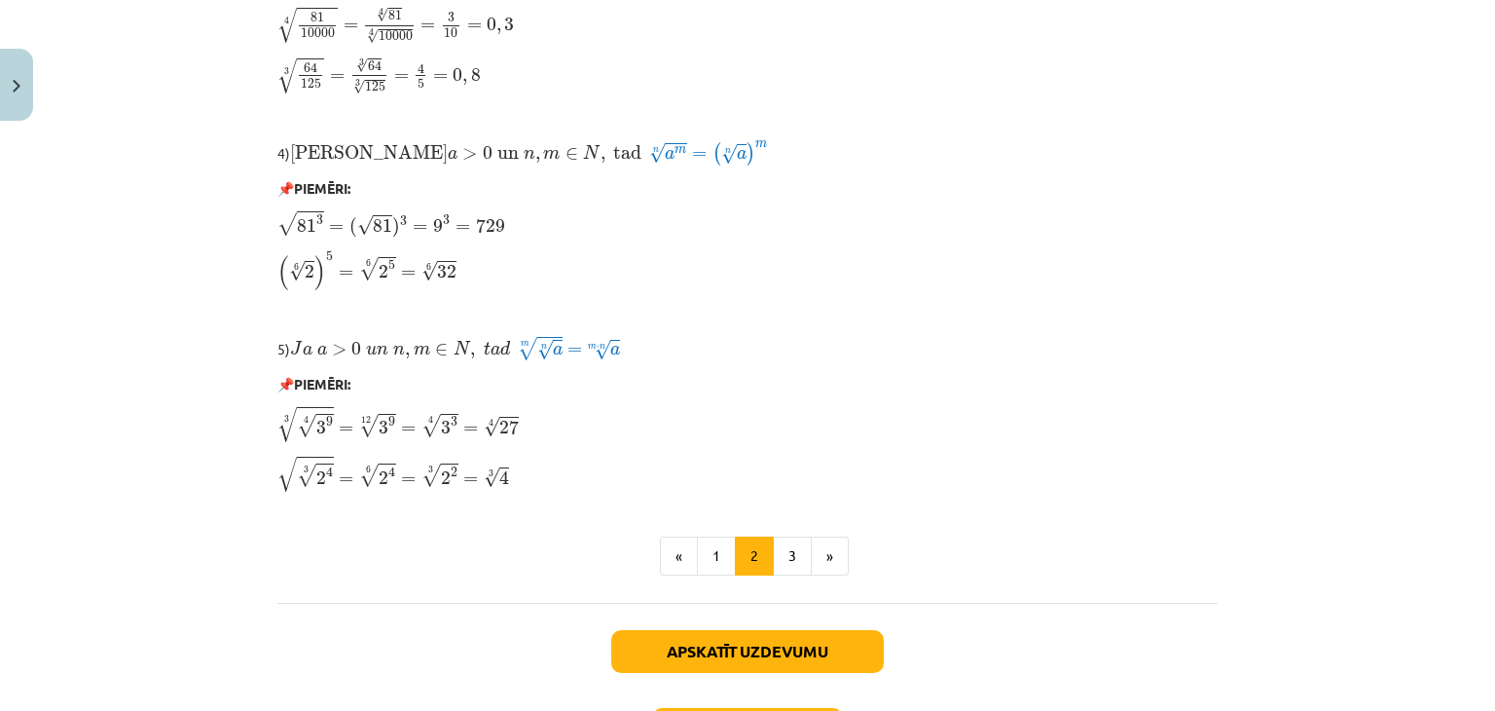
scroll to position [1613, 0]
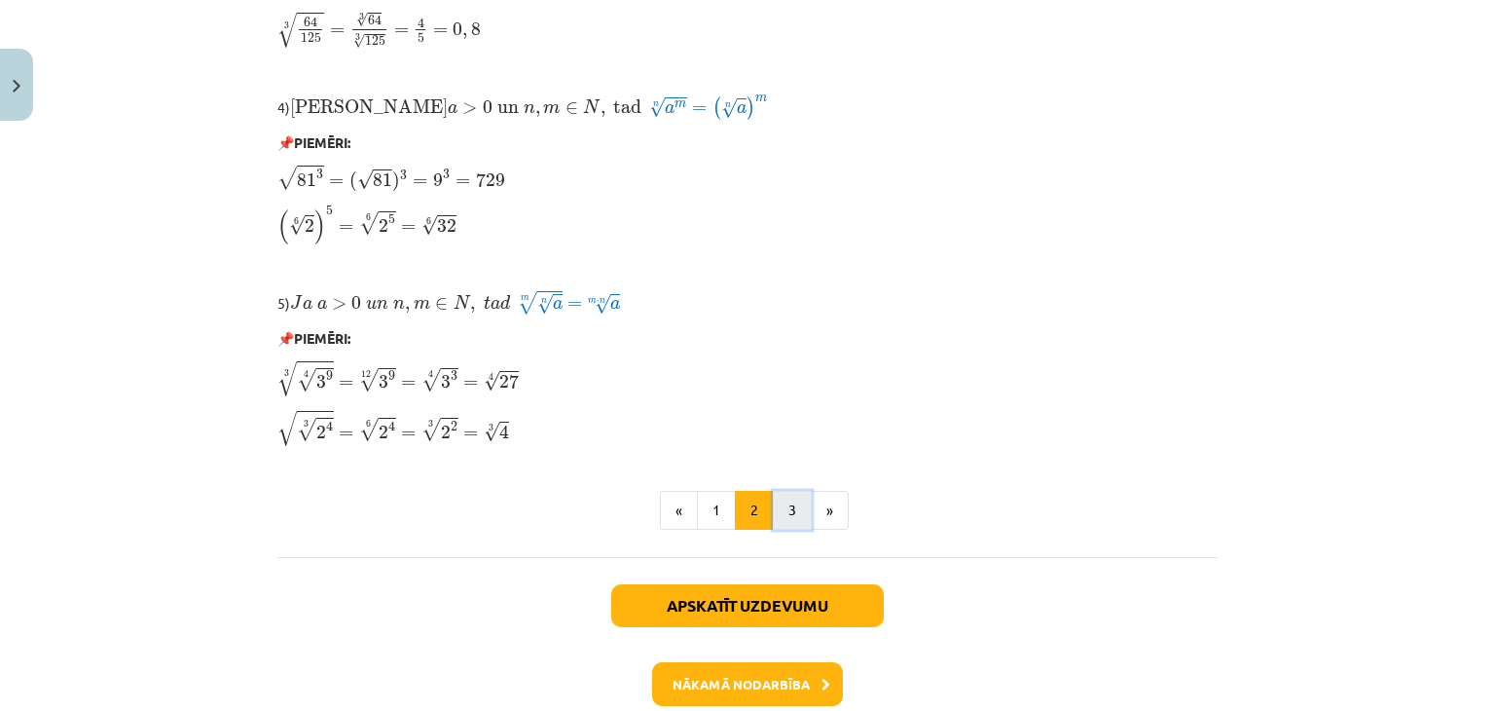
click at [790, 517] on button "3" at bounding box center [792, 510] width 39 height 39
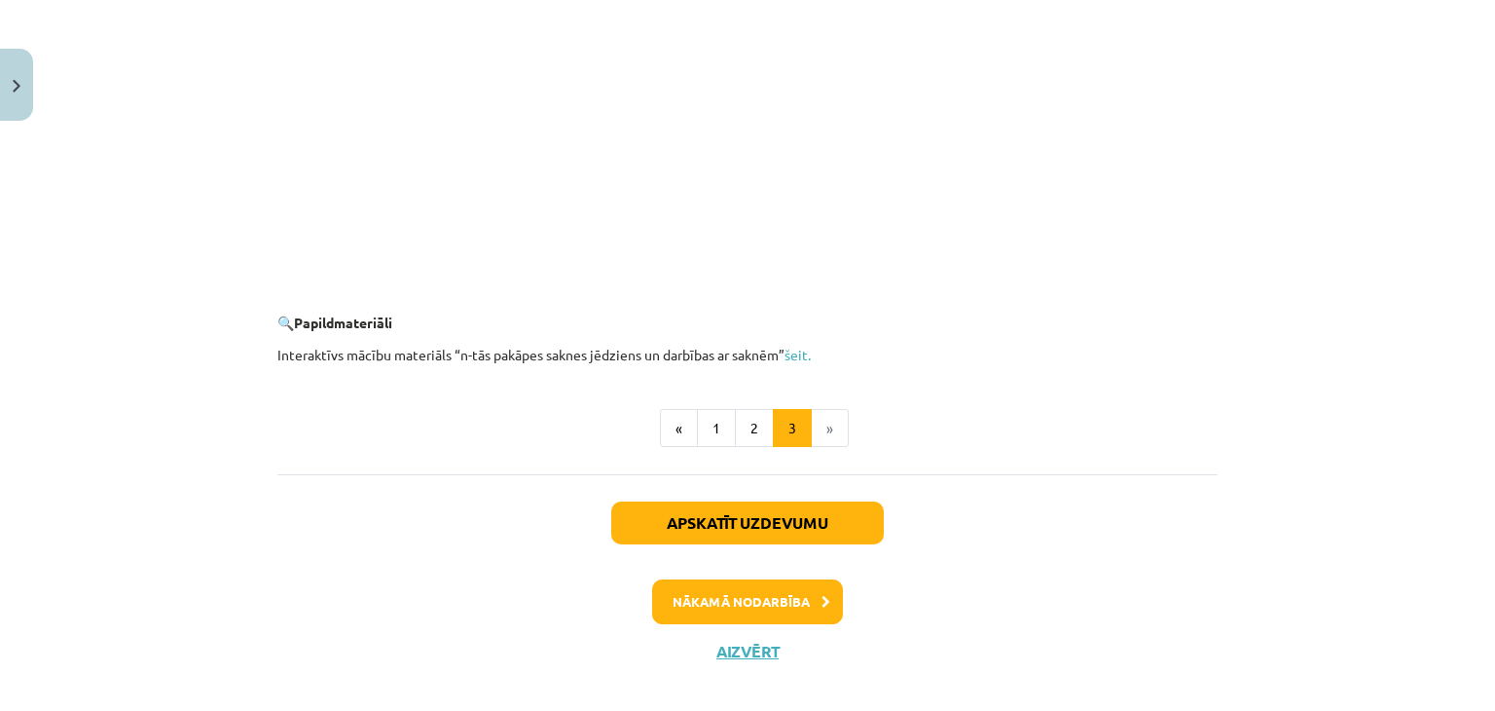
scroll to position [3594, 0]
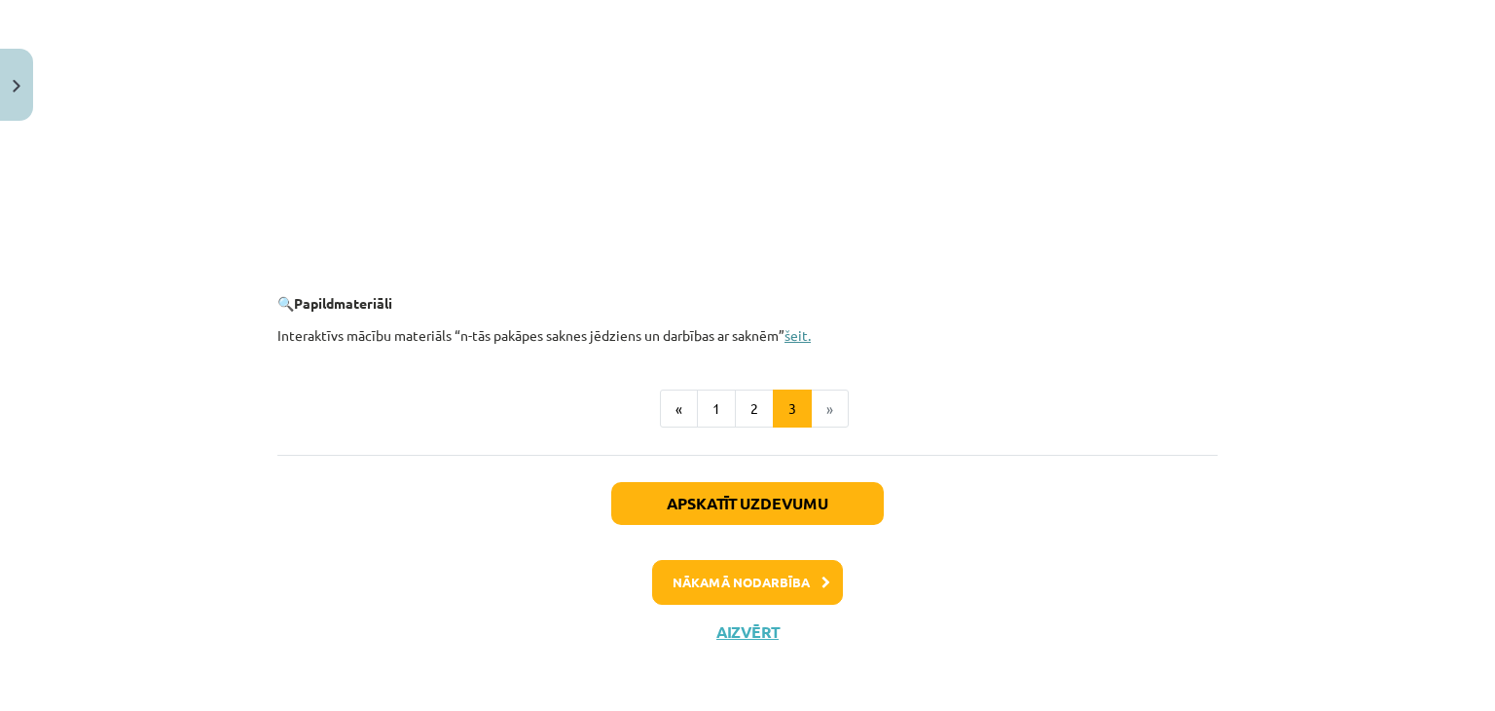
click at [794, 332] on link "šeit." at bounding box center [798, 335] width 26 height 18
click at [824, 573] on button "Nākamā nodarbība" at bounding box center [747, 582] width 191 height 45
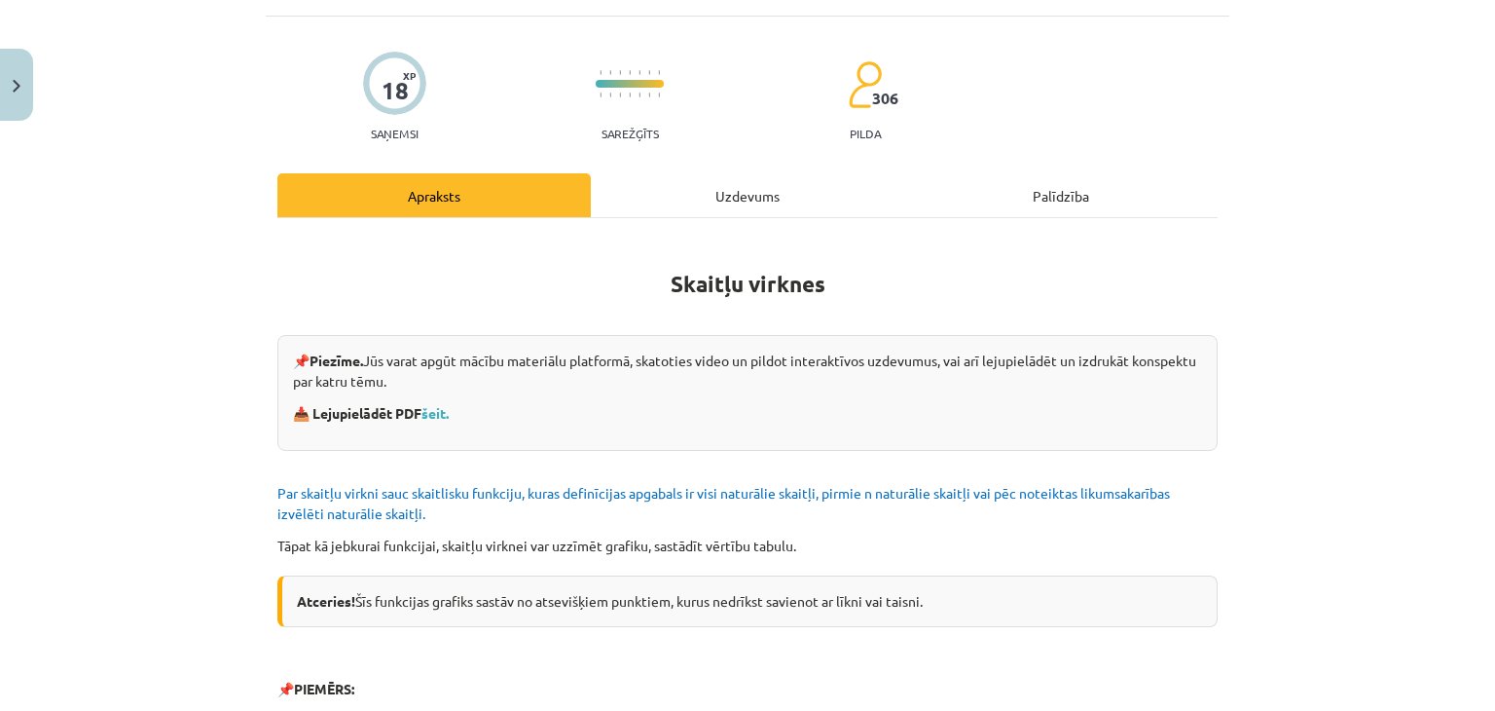
scroll to position [146, 0]
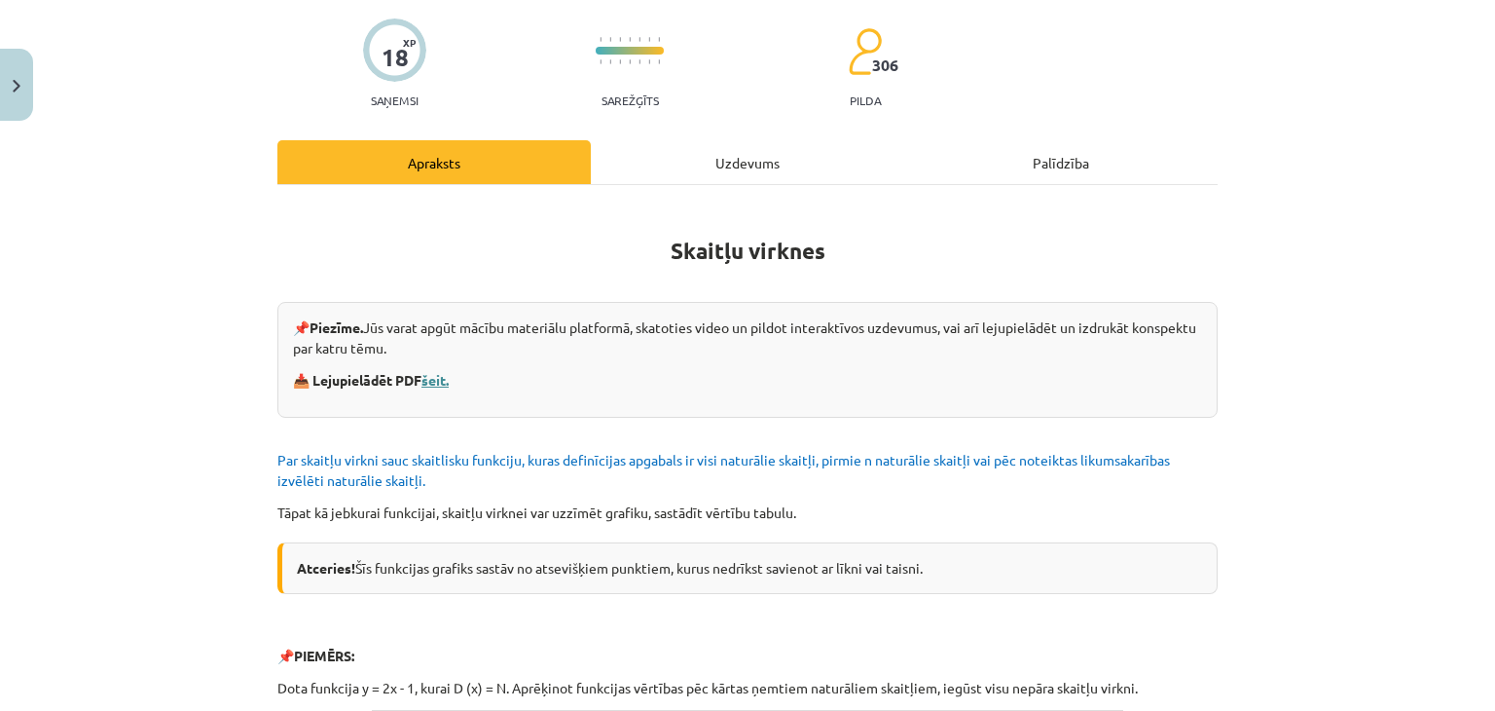
click at [443, 382] on link "šeit." at bounding box center [434, 380] width 27 height 18
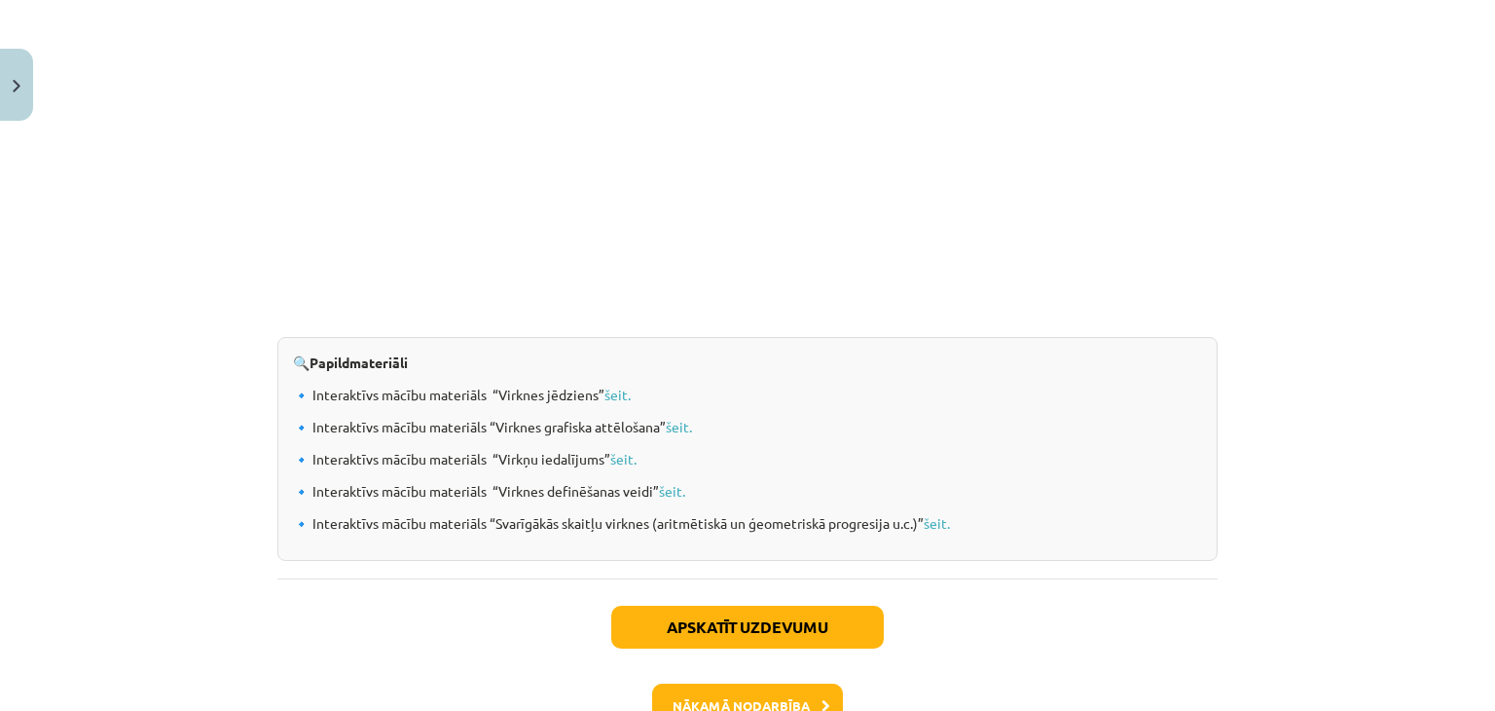
scroll to position [1995, 0]
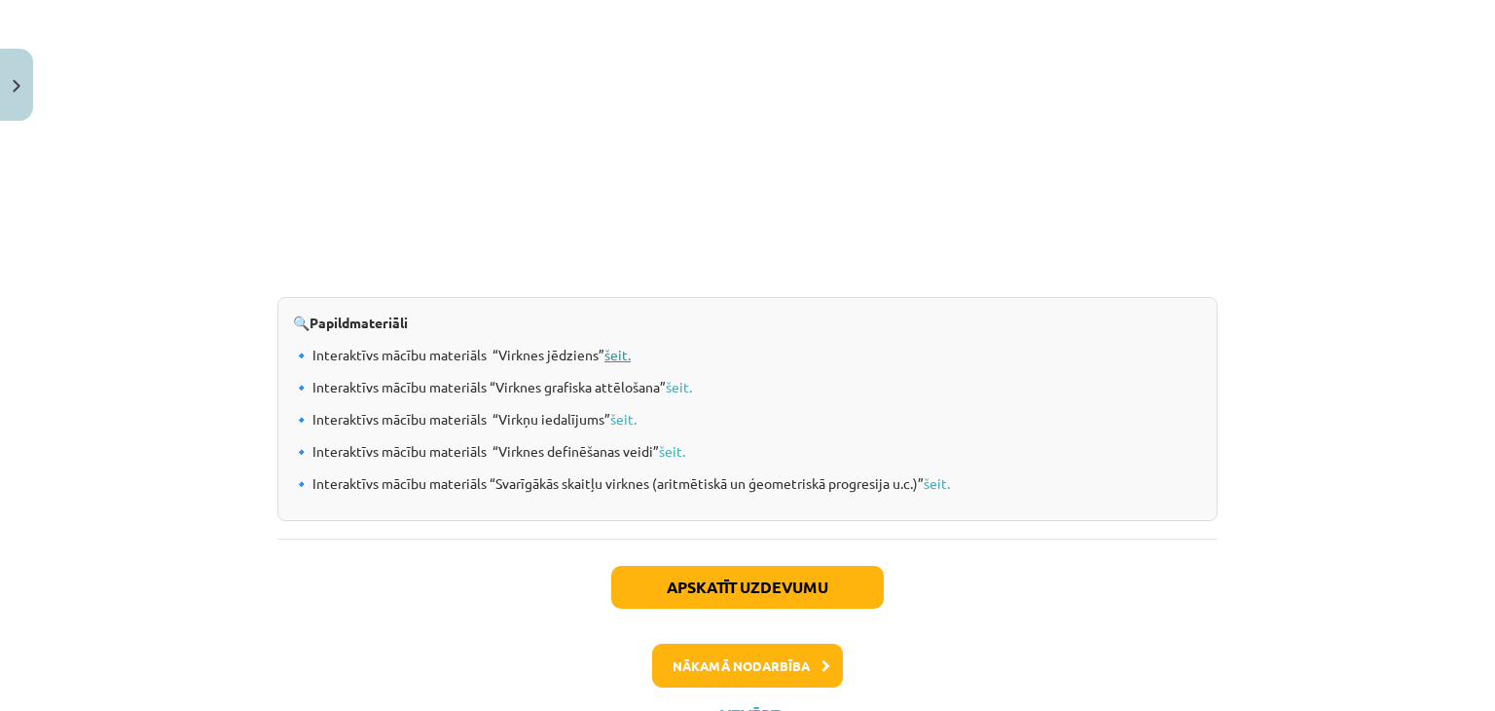
click at [611, 351] on link "šeit." at bounding box center [617, 355] width 26 height 18
click at [668, 384] on link "šeit." at bounding box center [679, 387] width 26 height 18
click at [622, 414] on link "šeit." at bounding box center [623, 419] width 26 height 18
click at [666, 449] on link "šeit." at bounding box center [672, 451] width 26 height 18
click at [938, 479] on link "šeit." at bounding box center [937, 483] width 26 height 18
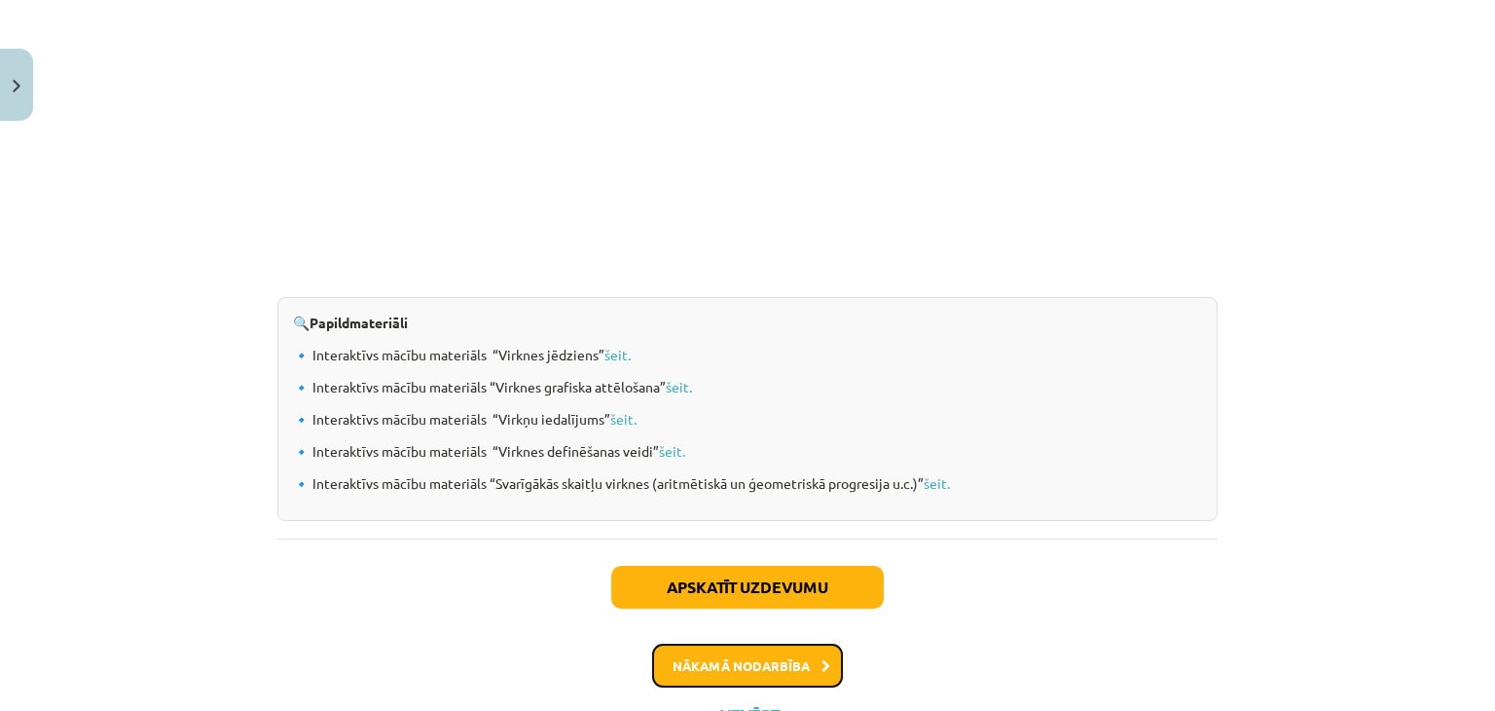
click at [823, 667] on button "Nākamā nodarbība" at bounding box center [747, 665] width 191 height 45
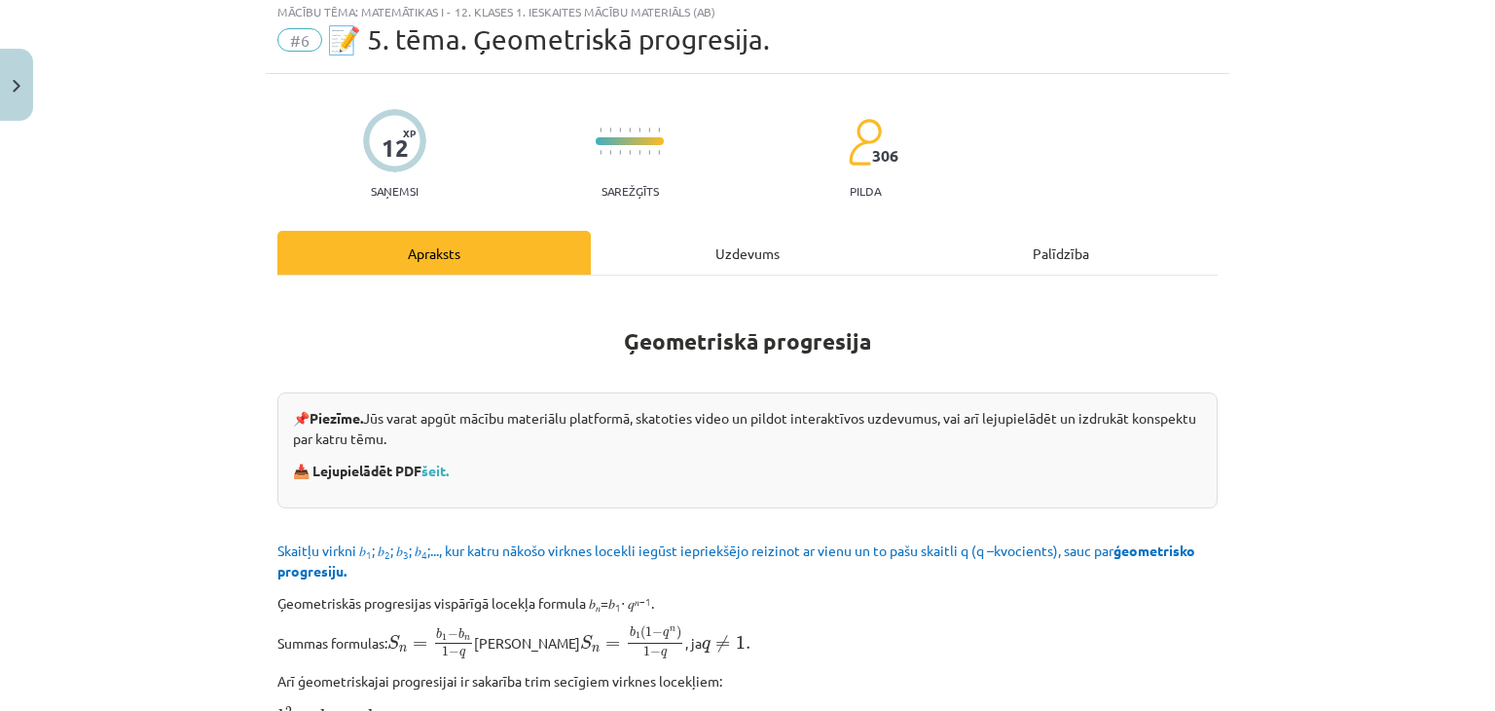
scroll to position [49, 0]
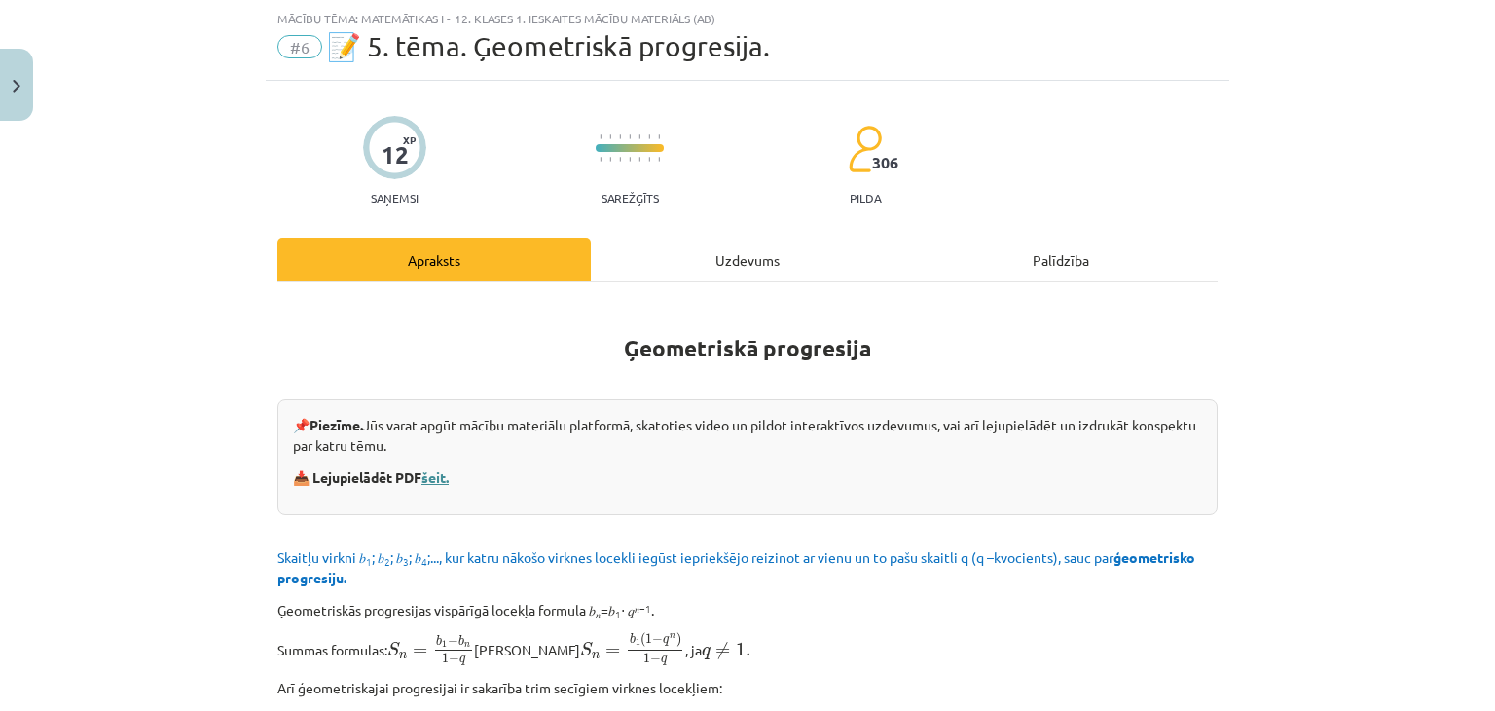
click at [433, 473] on link "šeit." at bounding box center [434, 477] width 27 height 18
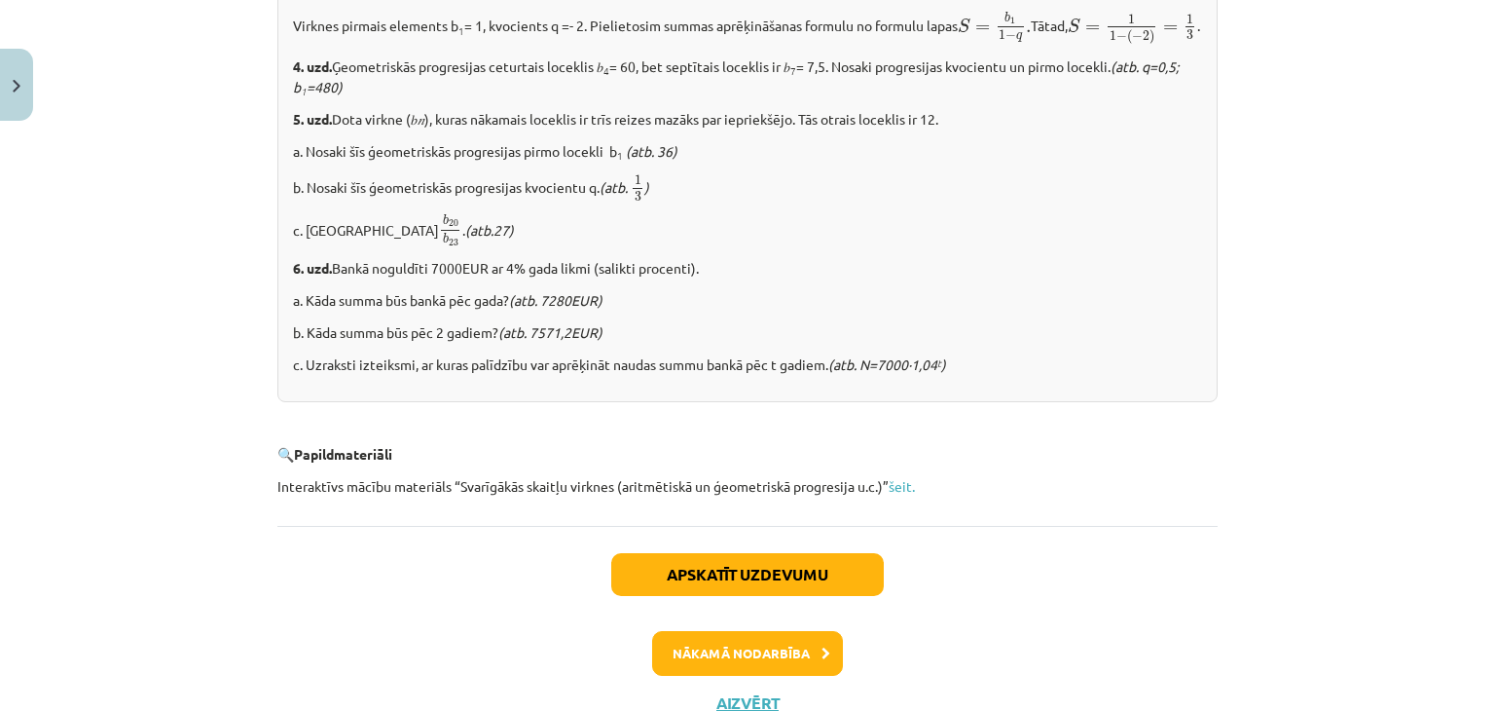
scroll to position [2505, 0]
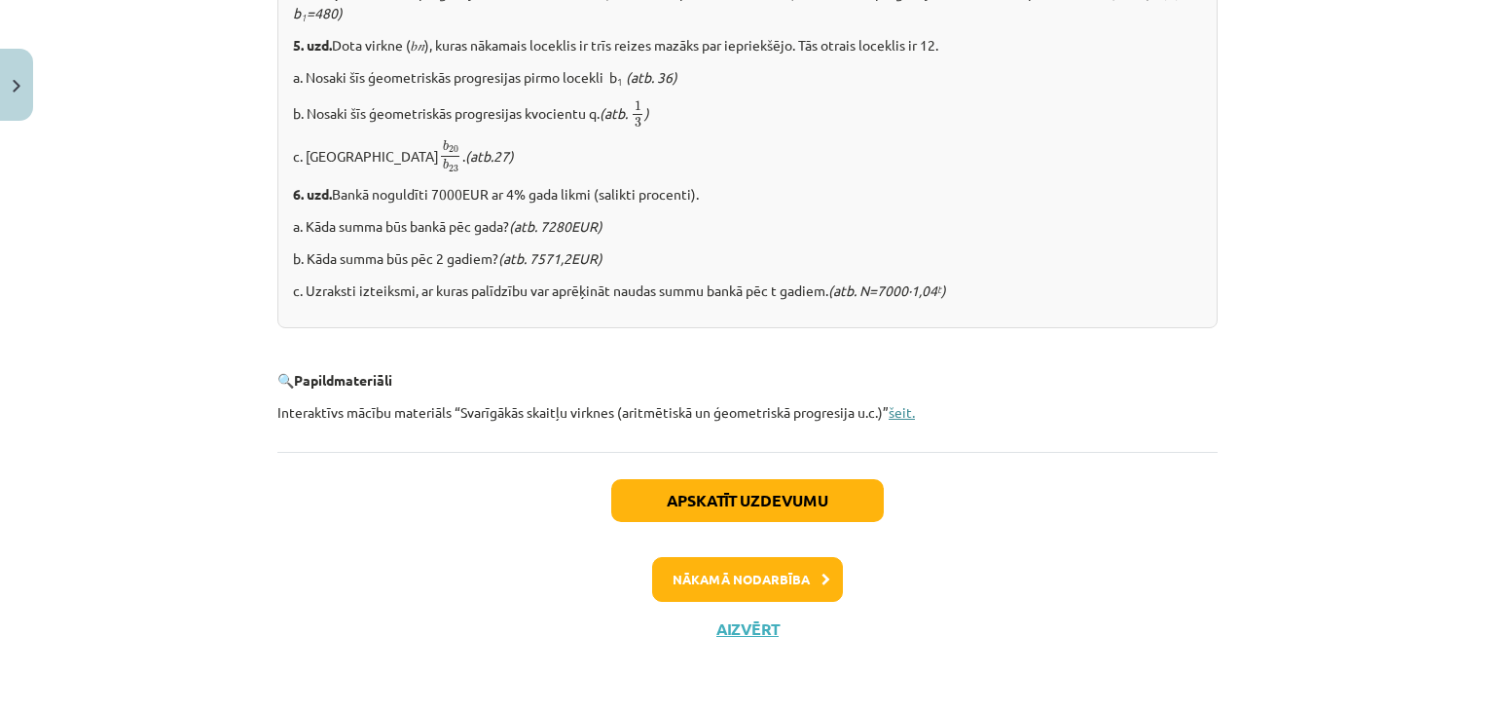
click at [896, 416] on link "šeit." at bounding box center [902, 412] width 26 height 18
click at [821, 562] on button "Nākamā nodarbība" at bounding box center [747, 579] width 191 height 45
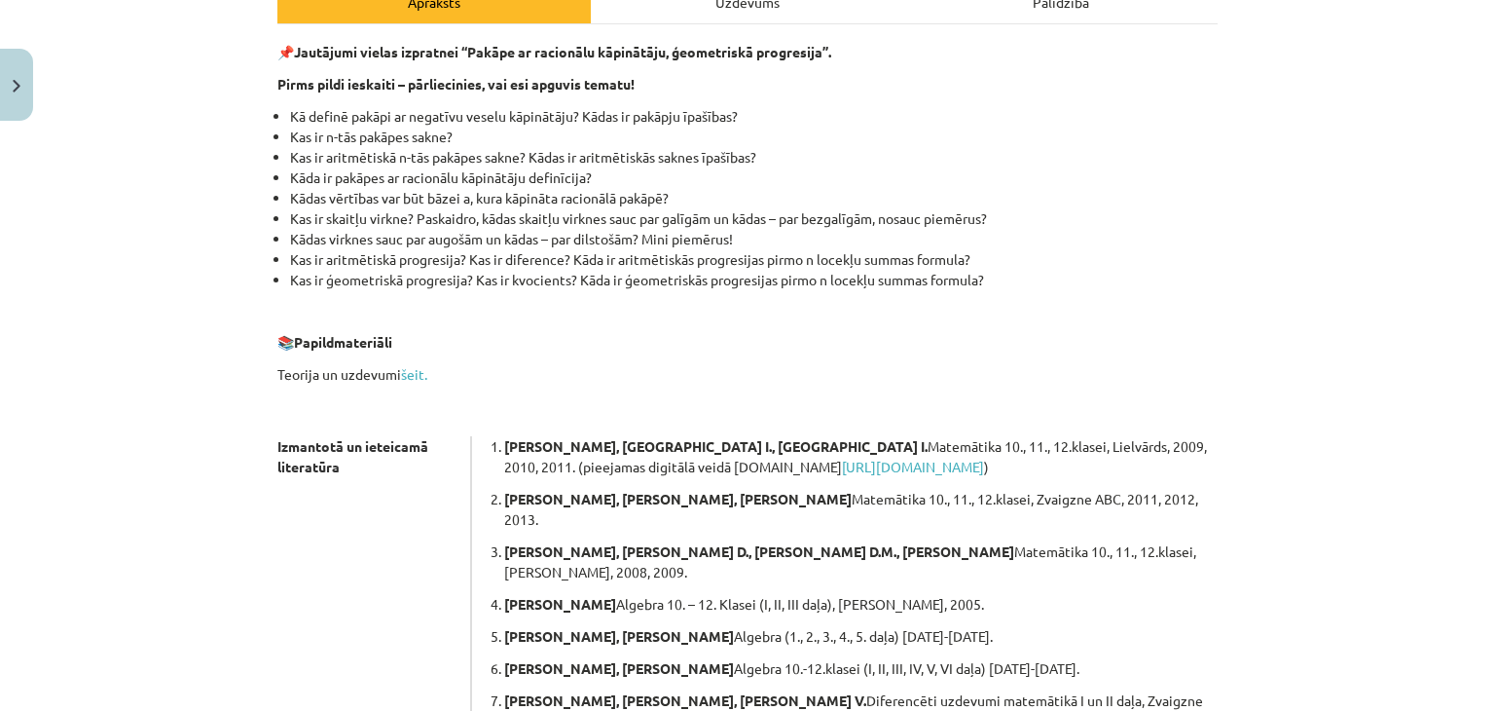
scroll to position [341, 0]
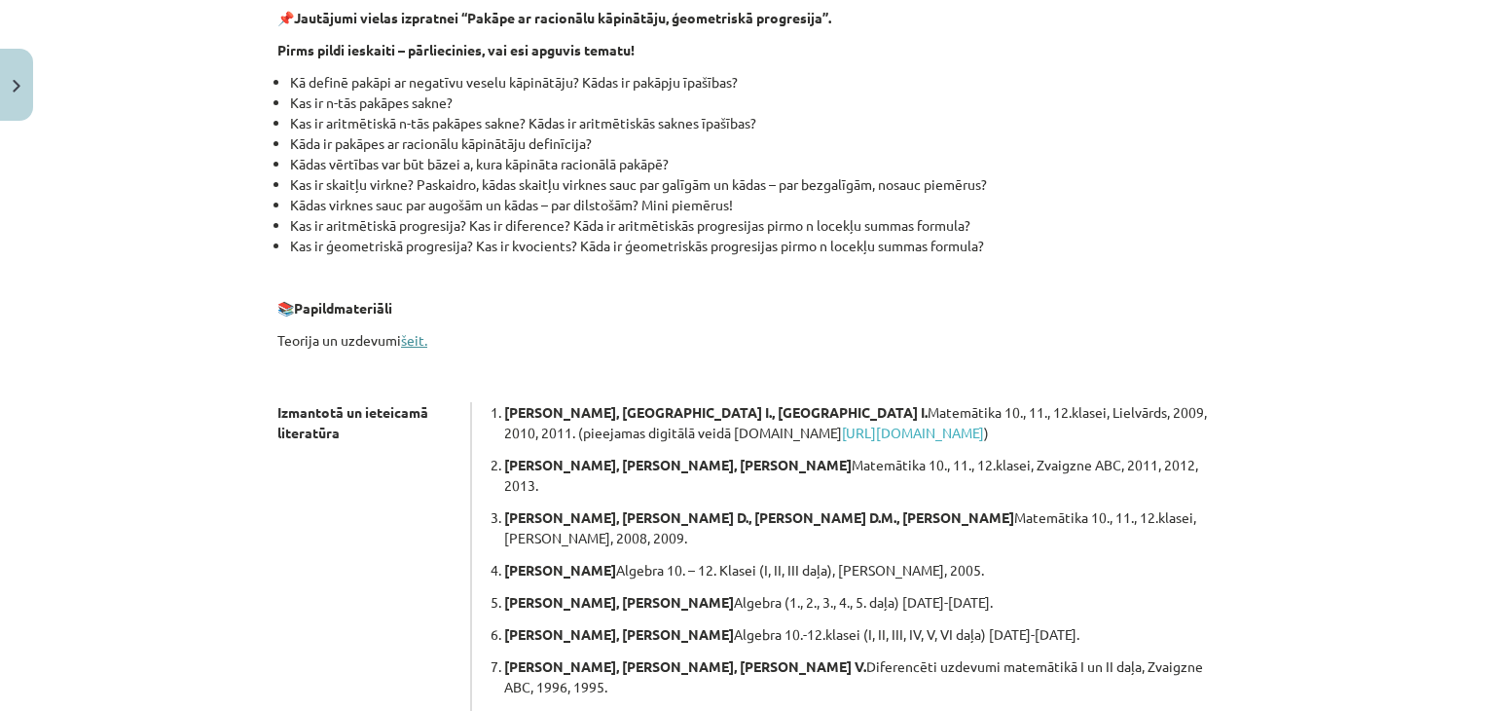
click at [414, 337] on link "šeit." at bounding box center [414, 340] width 26 height 18
drag, startPoint x: 801, startPoint y: 326, endPoint x: 740, endPoint y: 353, distance: 67.1
click at [740, 353] on div "📌 Jautājumi vielas izpratnei “Pakāpe ar racionālu kāpinātāju, ģeometriskā progr…" at bounding box center [747, 363] width 940 height 711
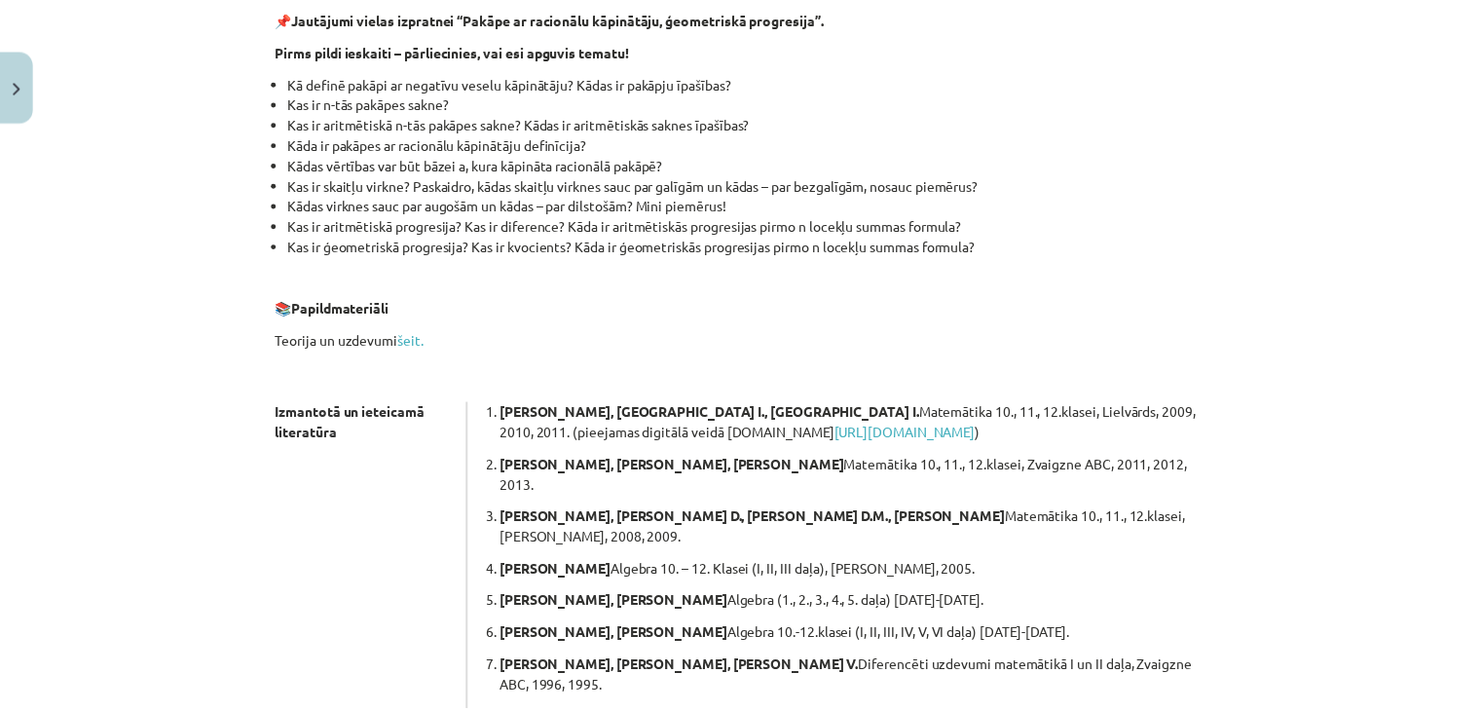
scroll to position [521, 0]
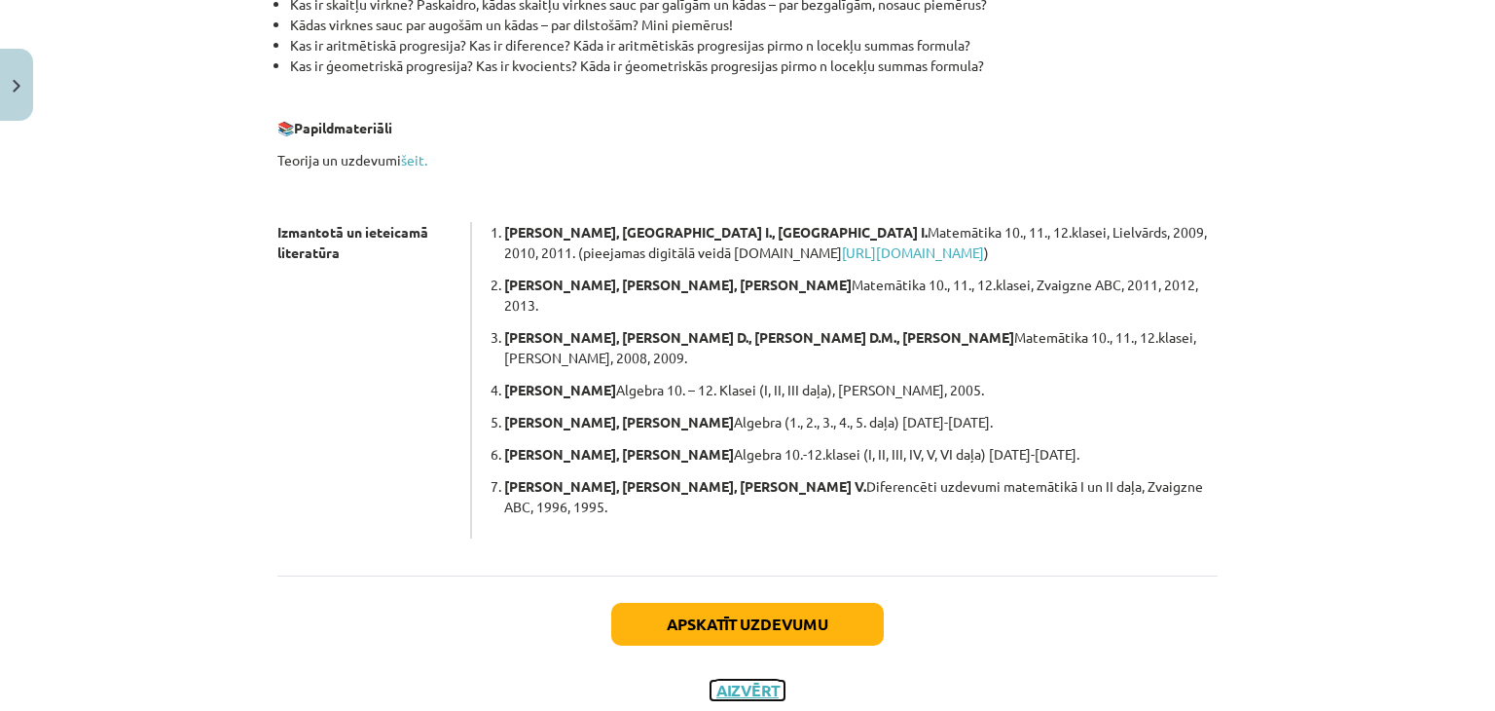
click at [760, 680] on button "Aizvērt" at bounding box center [748, 689] width 74 height 19
